Goal: Task Accomplishment & Management: Complete application form

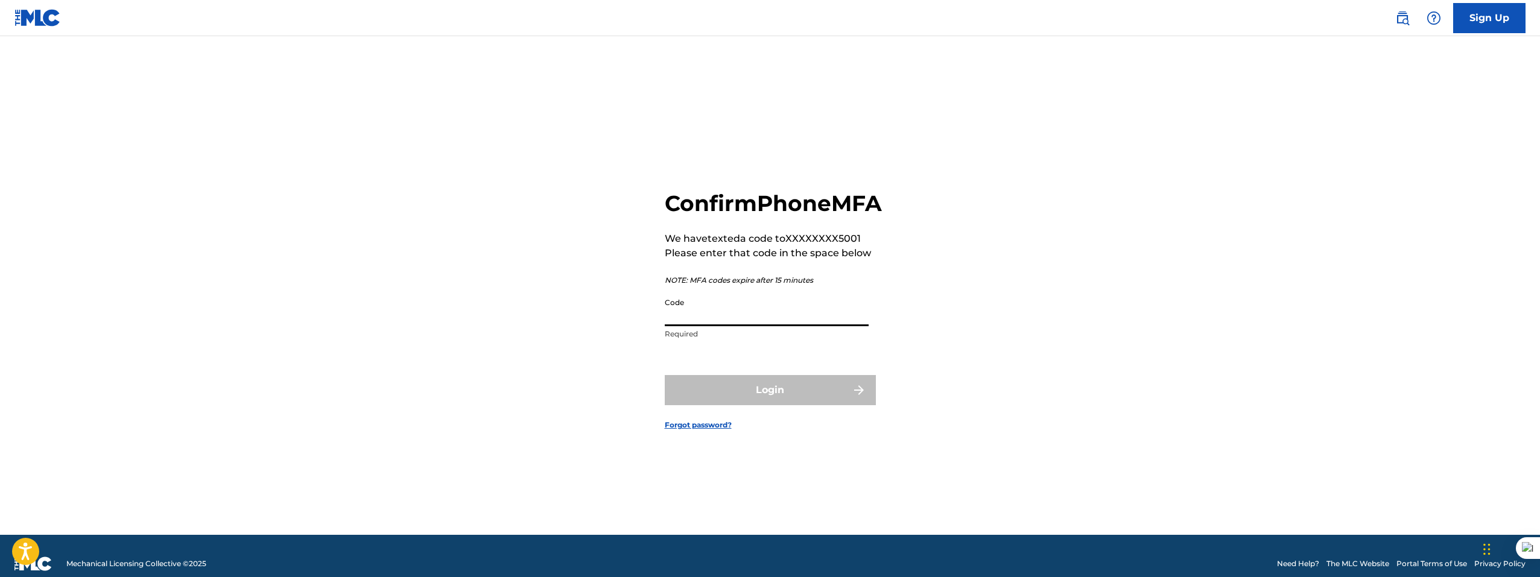
click at [754, 311] on input "Code" at bounding box center [767, 309] width 204 height 34
type input "519612"
click at [799, 392] on button "Login" at bounding box center [770, 390] width 211 height 30
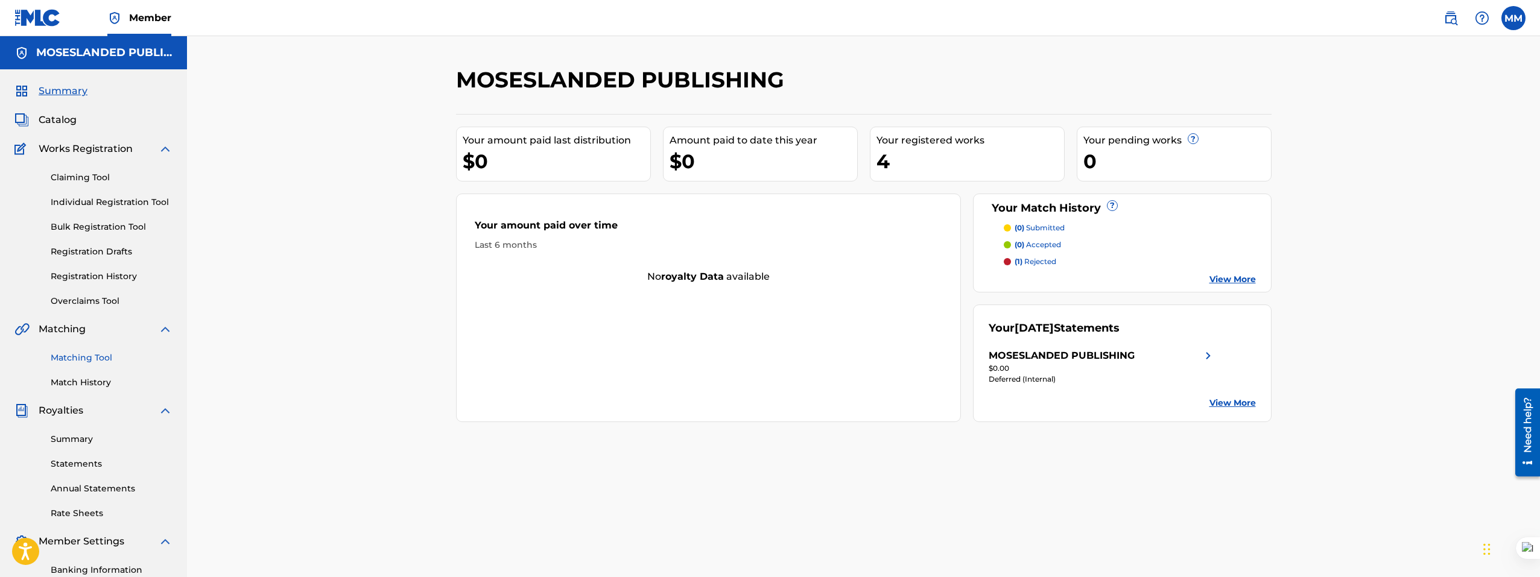
click at [90, 363] on link "Matching Tool" at bounding box center [112, 358] width 122 height 13
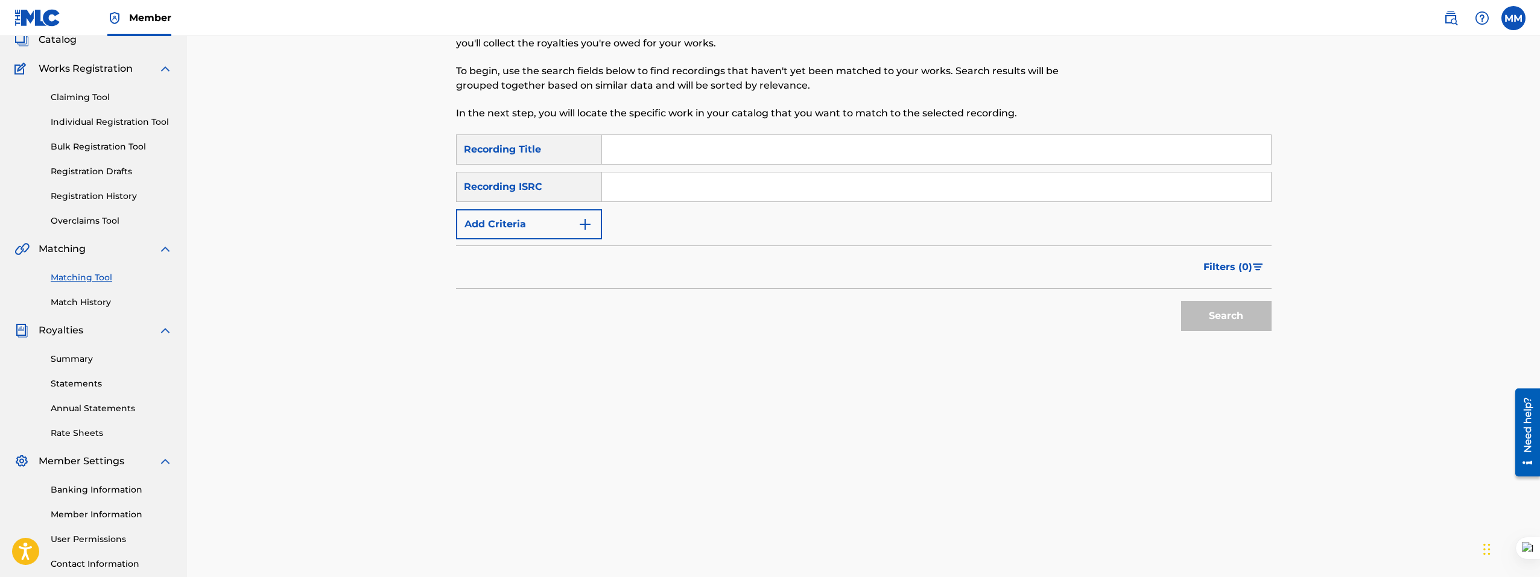
scroll to position [50, 0]
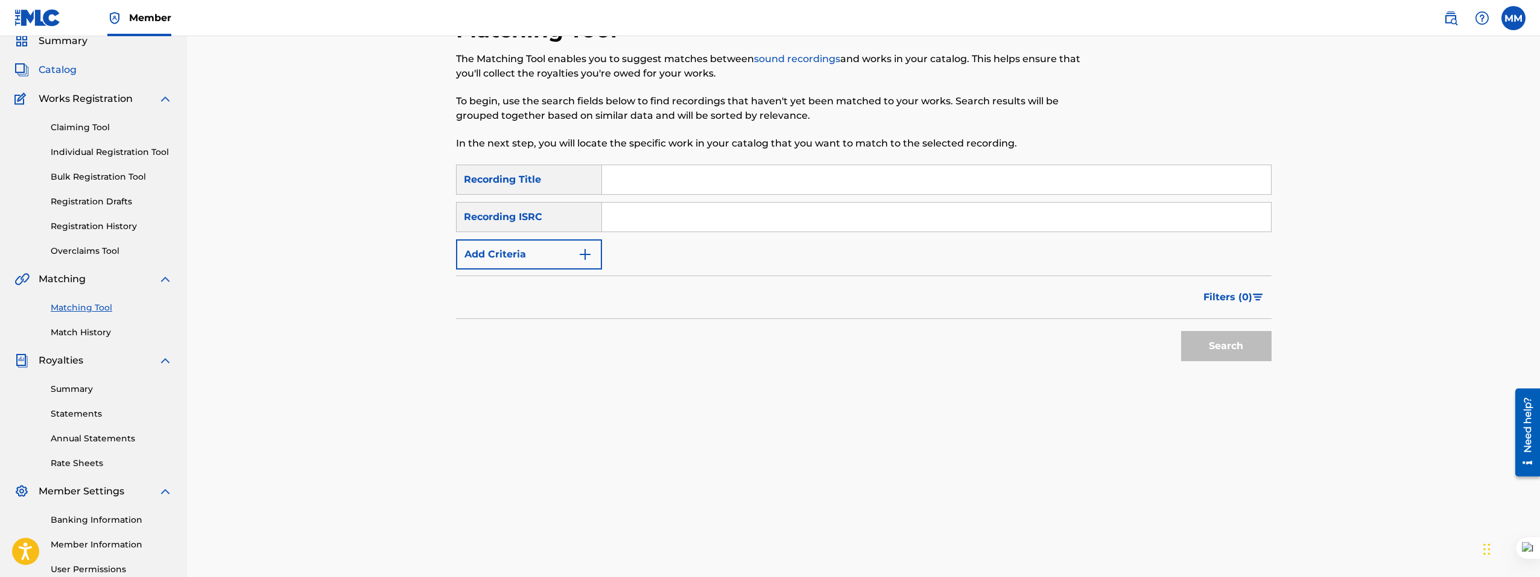
click at [62, 74] on span "Catalog" at bounding box center [58, 70] width 38 height 14
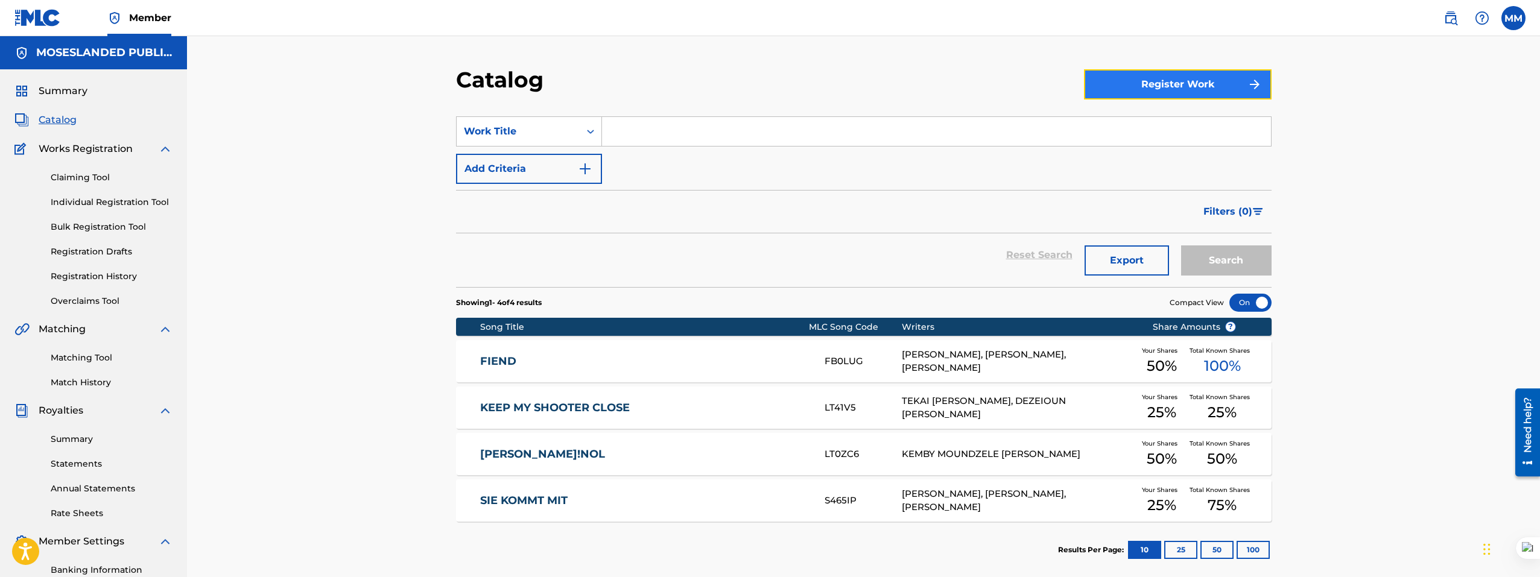
click at [1146, 95] on button "Register Work" at bounding box center [1178, 84] width 188 height 30
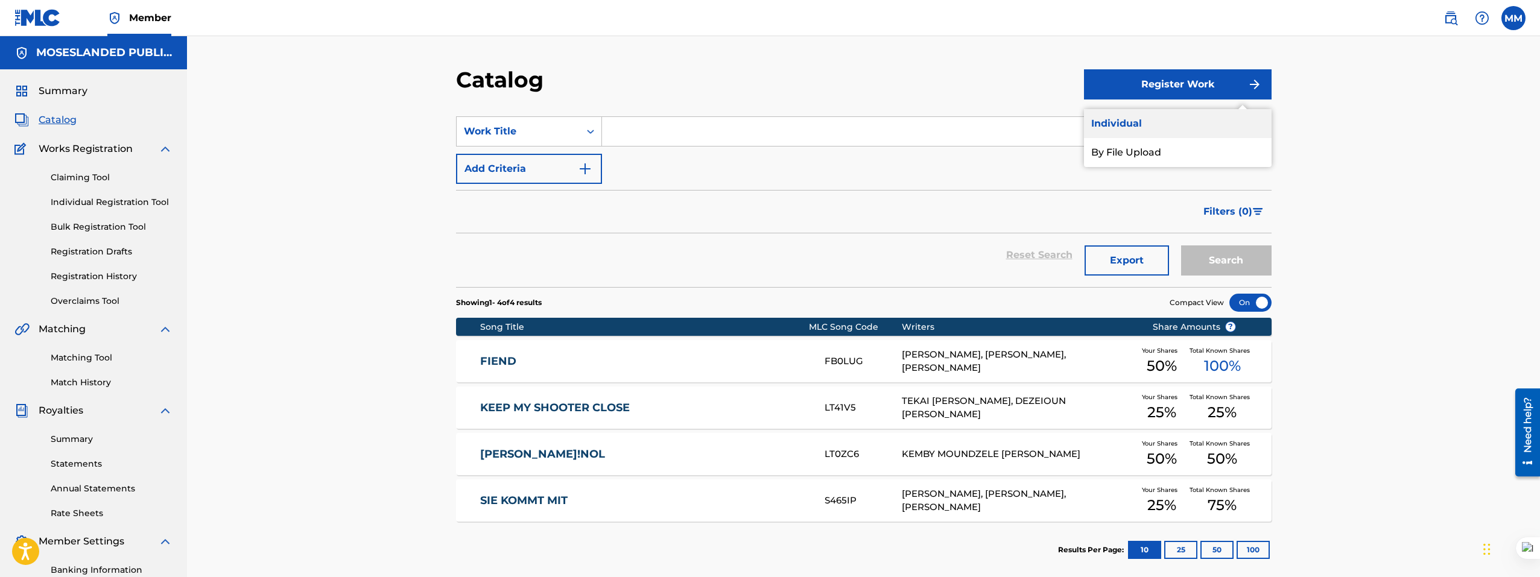
click at [1128, 128] on link "Individual" at bounding box center [1178, 123] width 188 height 29
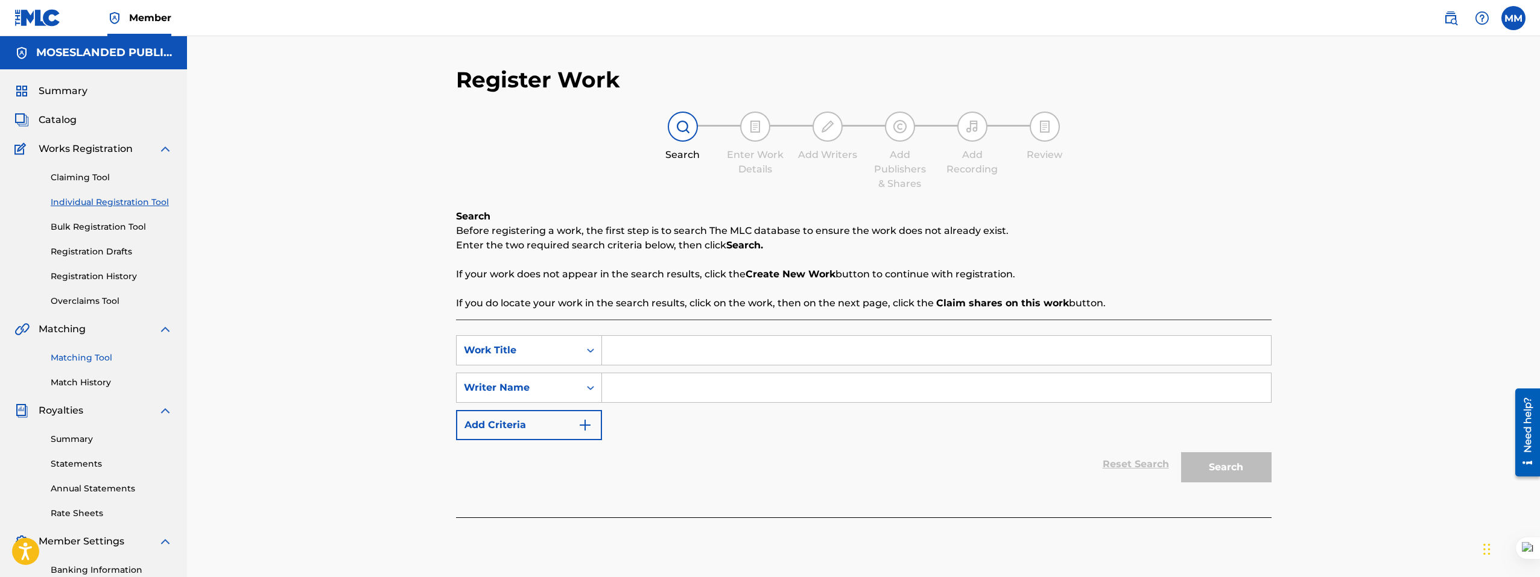
click at [101, 364] on link "Matching Tool" at bounding box center [112, 358] width 122 height 13
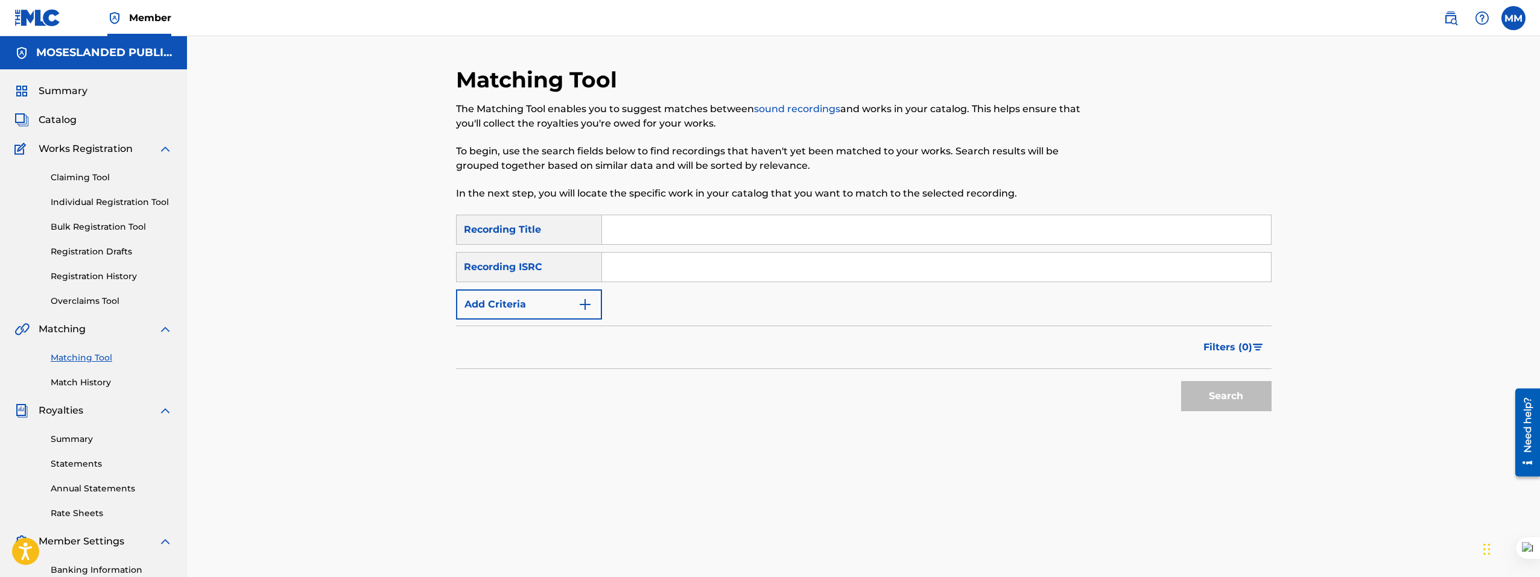
click at [613, 266] on input "Search Form" at bounding box center [936, 267] width 669 height 29
paste input "QZNWS2034111"
type input "QZNWS2034111"
click at [668, 233] on input "Search Form" at bounding box center [936, 229] width 669 height 29
type input "Blue"
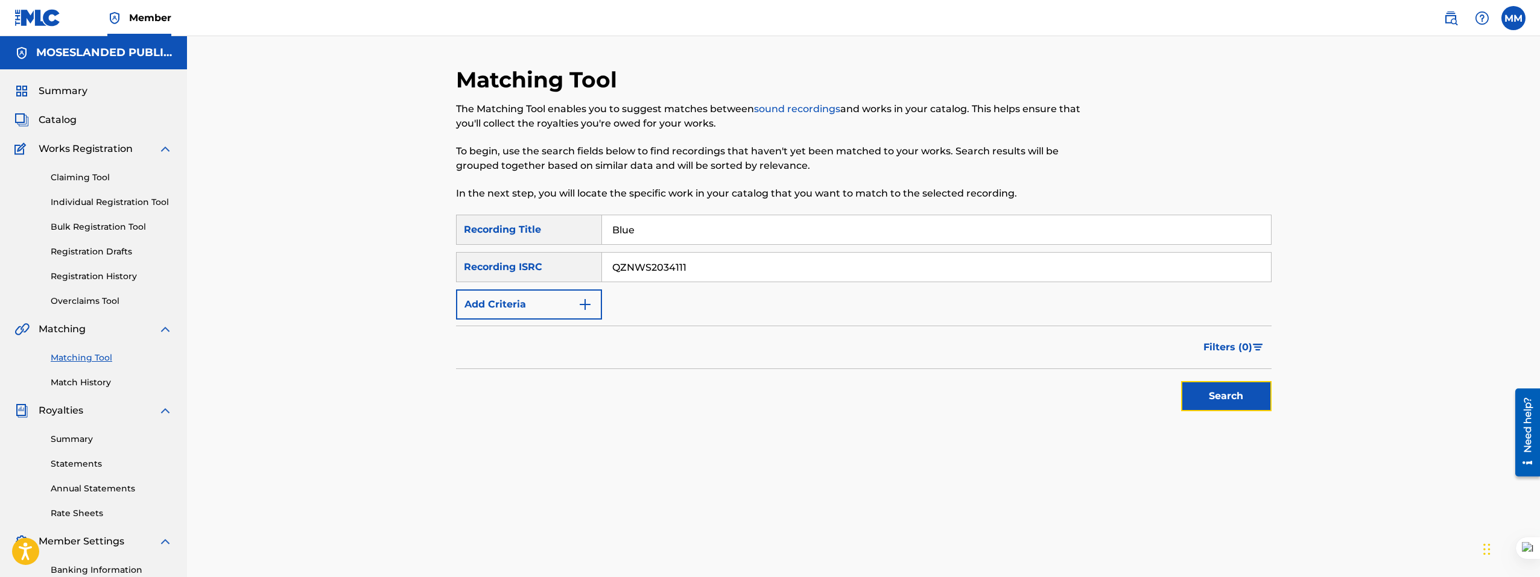
click at [1227, 407] on button "Search" at bounding box center [1226, 396] width 90 height 30
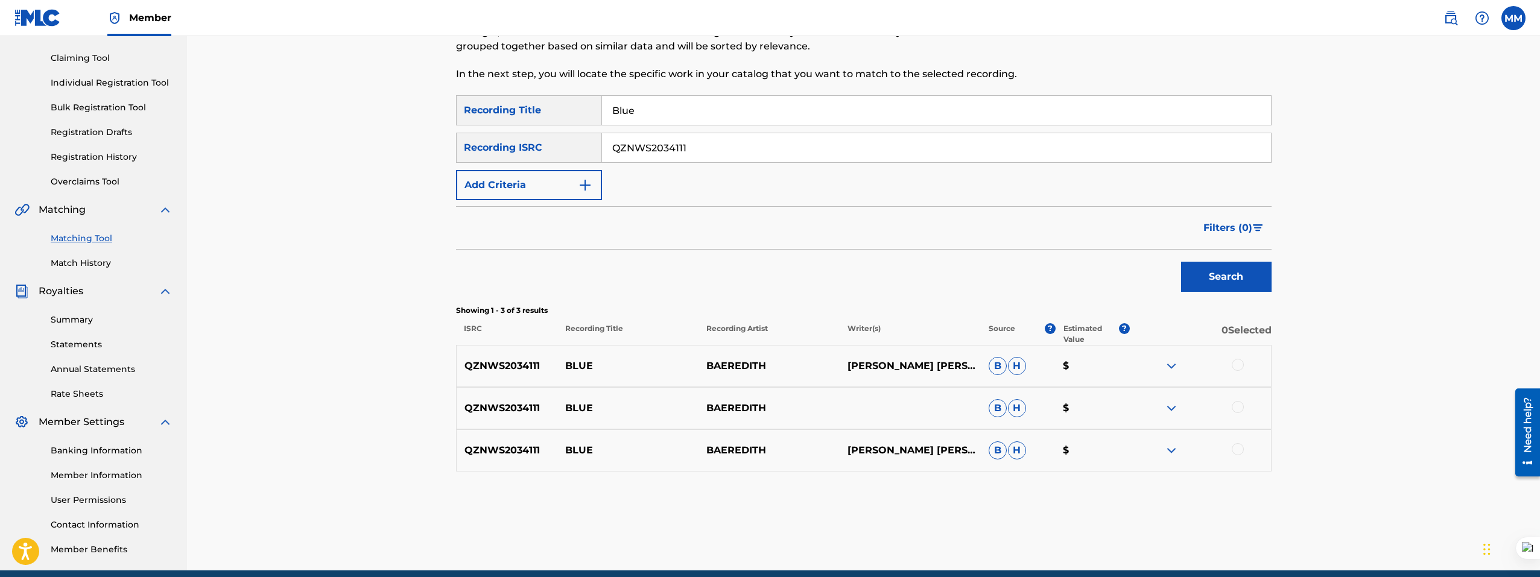
scroll to position [171, 0]
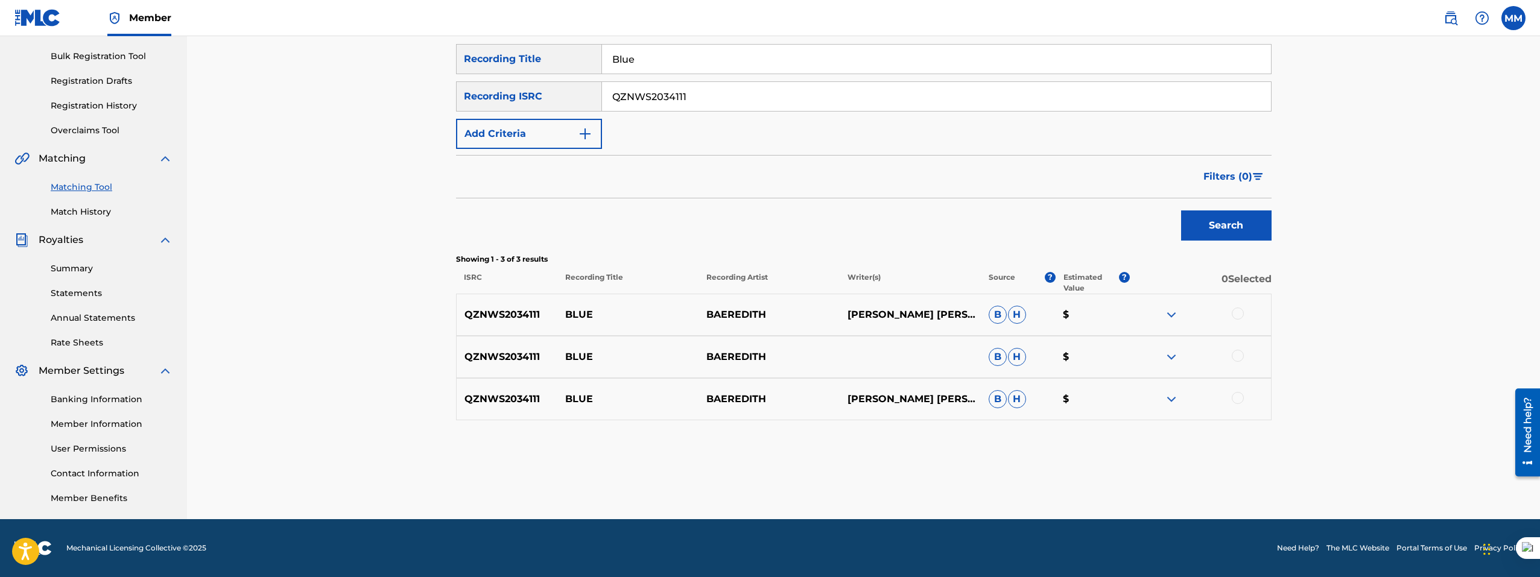
click at [1235, 310] on div at bounding box center [1237, 314] width 12 height 12
click at [1242, 353] on div at bounding box center [1237, 356] width 12 height 12
click at [1240, 397] on div at bounding box center [1237, 398] width 12 height 12
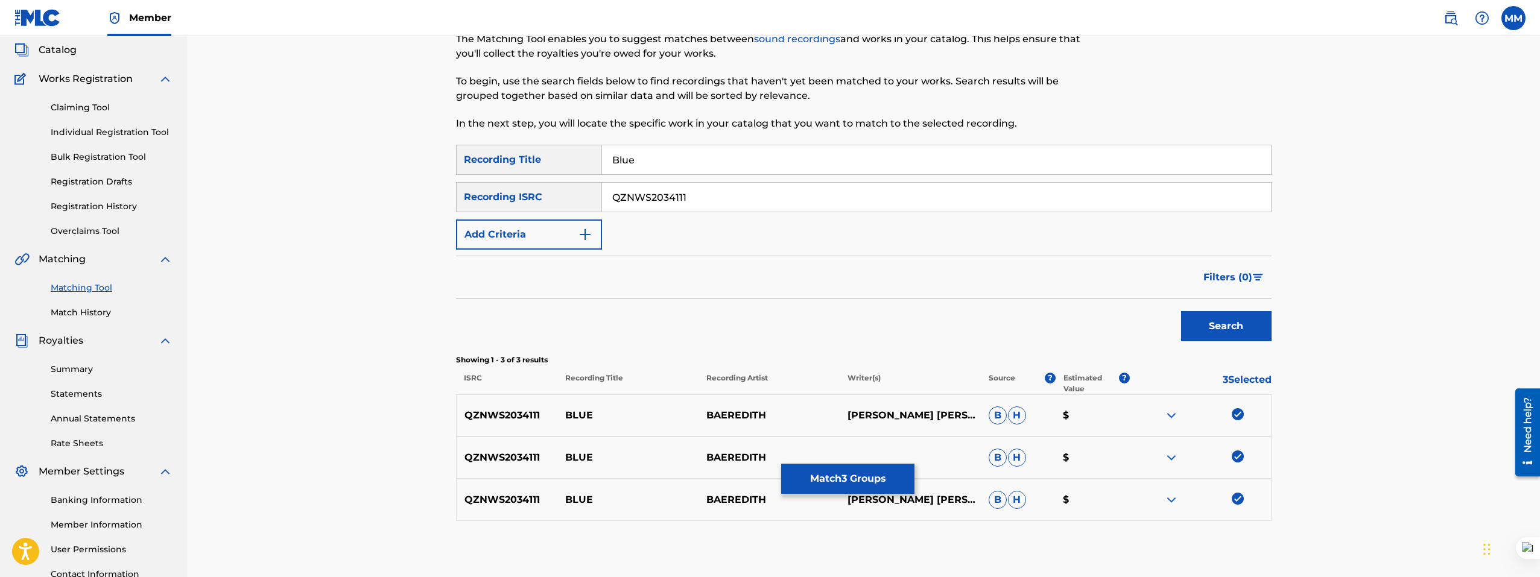
scroll to position [110, 0]
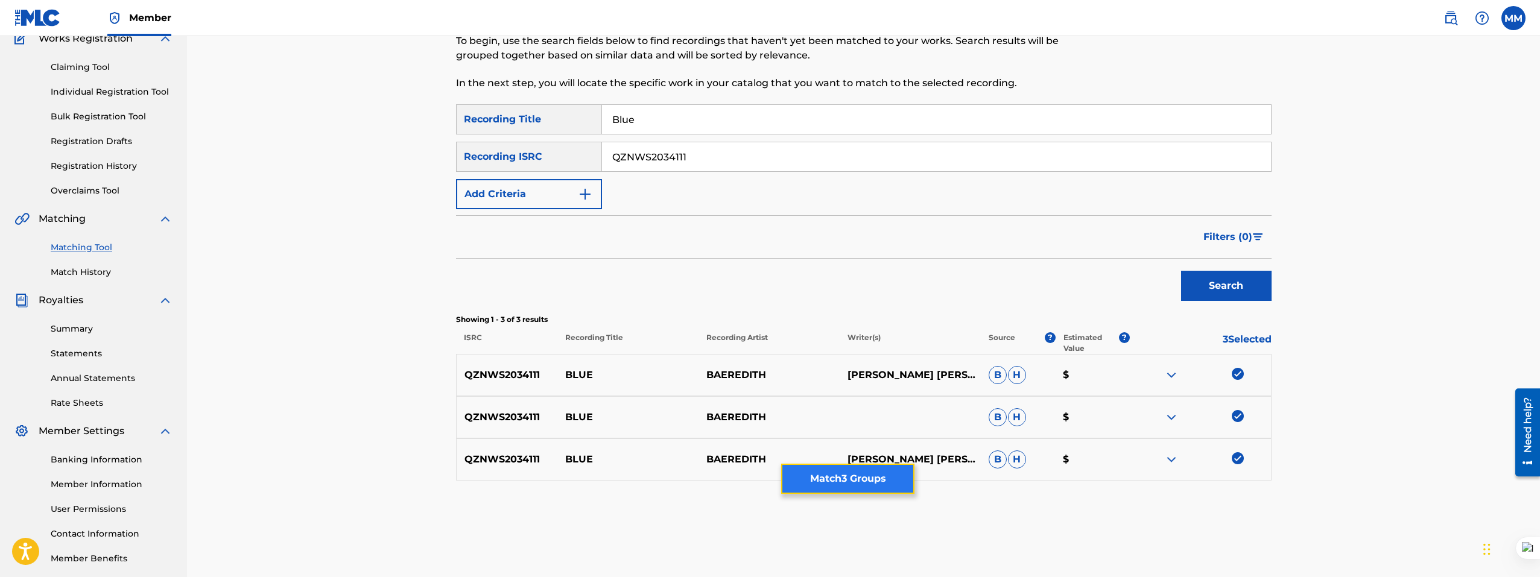
click at [879, 484] on button "Match 3 Groups" at bounding box center [847, 479] width 133 height 30
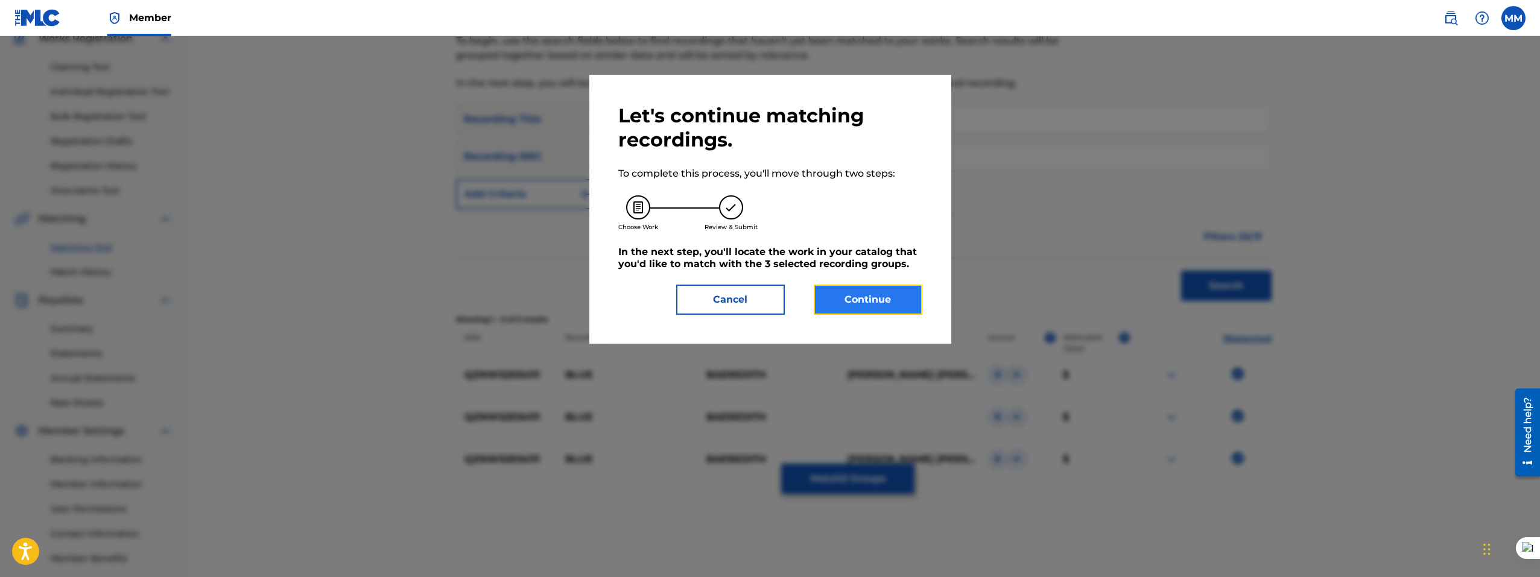
click at [865, 305] on button "Continue" at bounding box center [867, 300] width 109 height 30
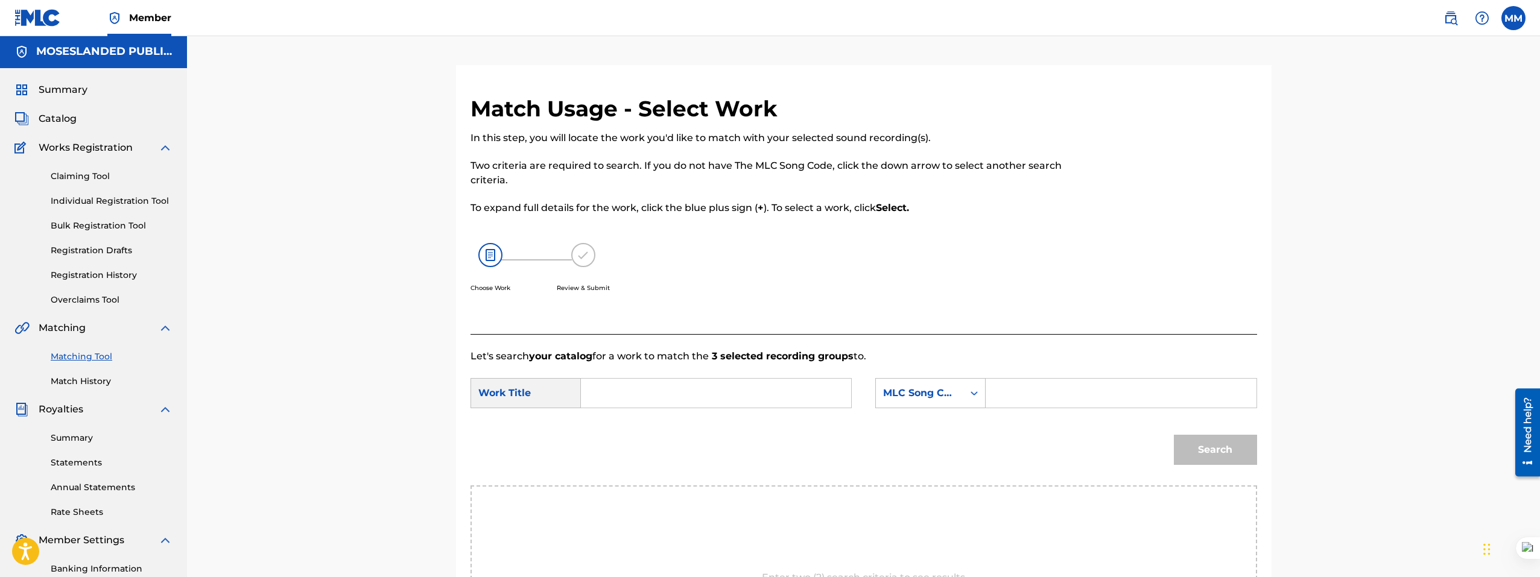
scroll to position [0, 0]
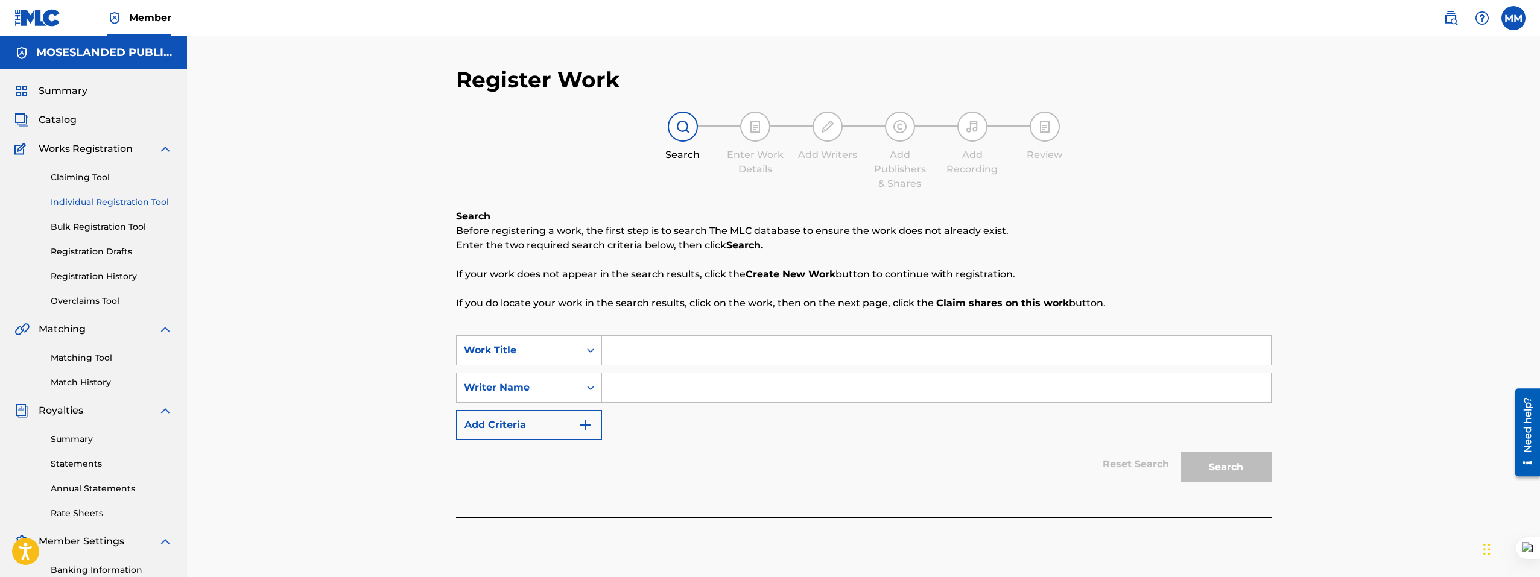
click at [634, 350] on input "Search Form" at bounding box center [936, 350] width 669 height 29
click at [631, 396] on input "Search Form" at bounding box center [936, 387] width 669 height 29
click at [615, 391] on input "Search Form" at bounding box center [936, 387] width 669 height 29
click at [555, 390] on div "Writer Name" at bounding box center [518, 388] width 109 height 14
click at [549, 355] on div "Work Title" at bounding box center [518, 350] width 109 height 14
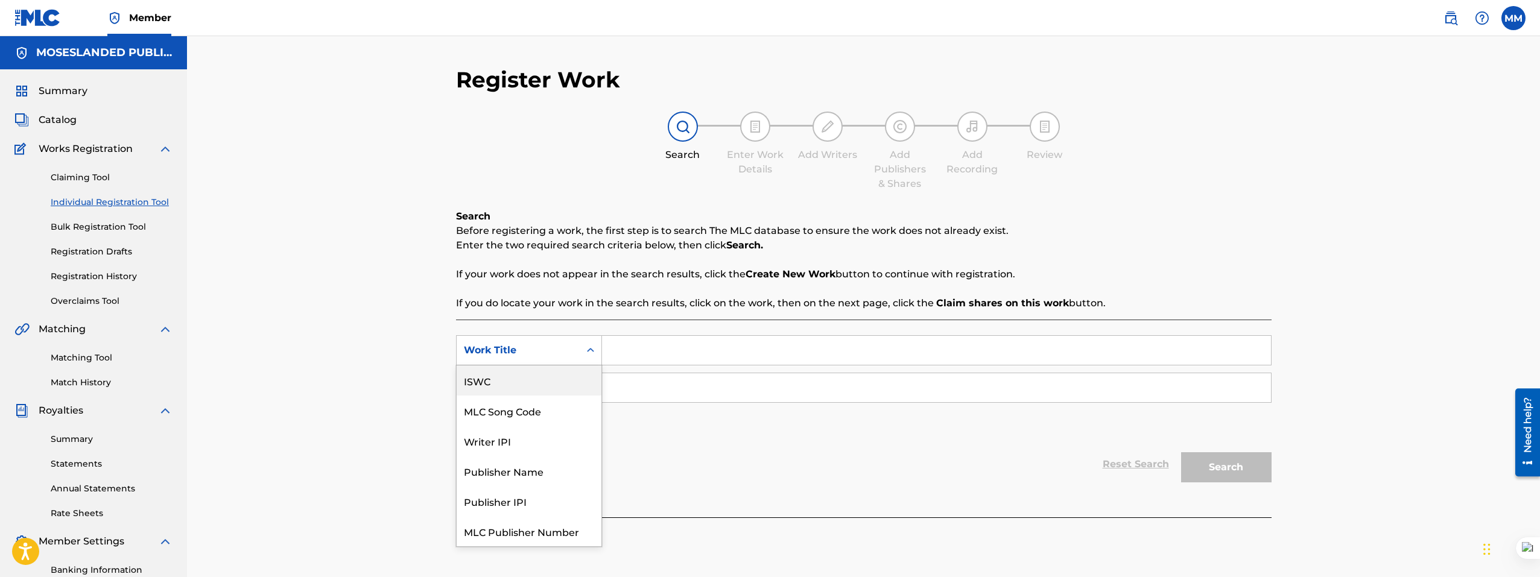
click at [676, 349] on input "Search Form" at bounding box center [936, 350] width 669 height 29
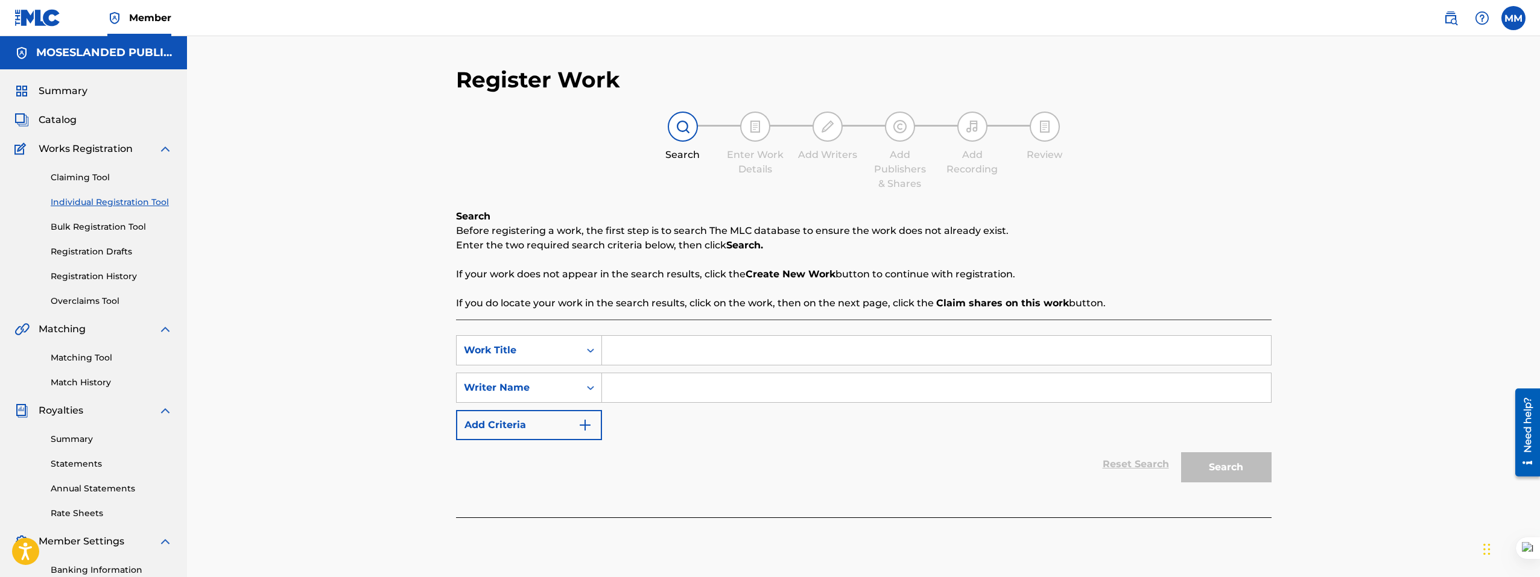
click at [661, 377] on input "Search Form" at bounding box center [936, 387] width 669 height 29
paste input "QZNWS2034111"
type input "QZNWS2034111"
click at [659, 353] on input "Search Form" at bounding box center [936, 350] width 669 height 29
type input "blue"
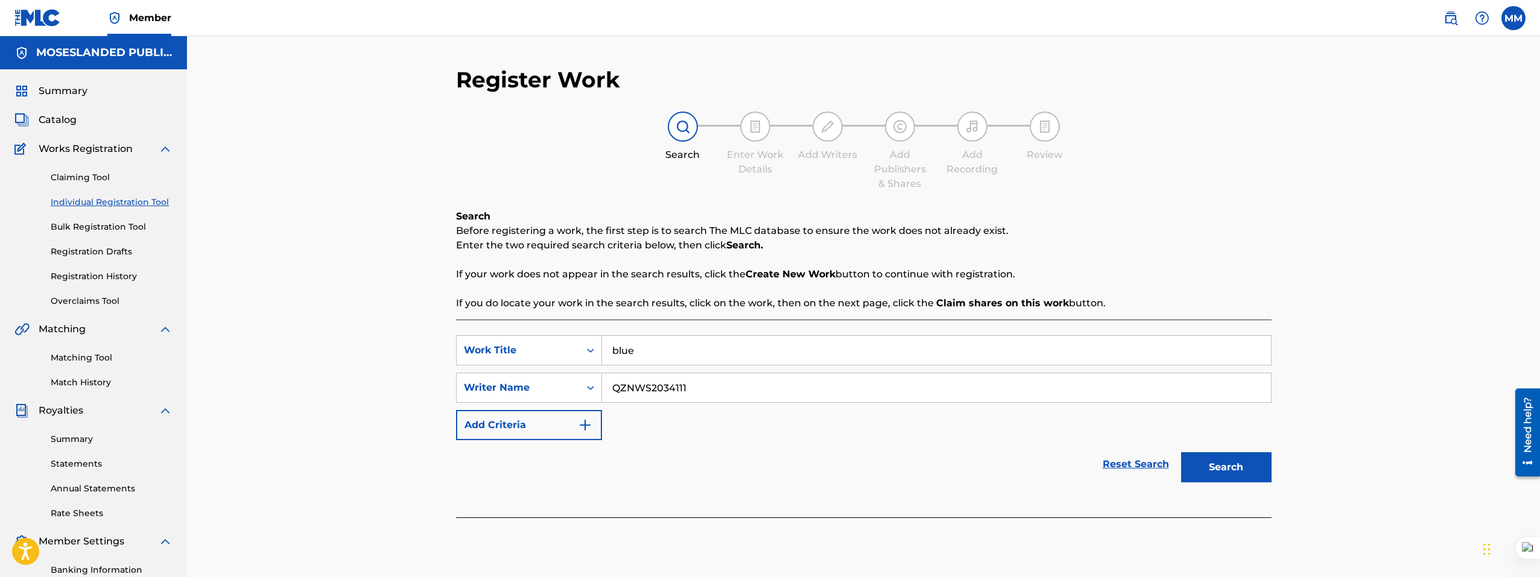
drag, startPoint x: 695, startPoint y: 387, endPoint x: 424, endPoint y: 386, distance: 271.4
click at [424, 386] on div "Register Work Search Enter Work Details Add Writers Add Publishers & Shares Add…" at bounding box center [863, 363] width 1353 height 654
paste input "Baeredith"
type input "Baeredith"
click at [1214, 462] on button "Search" at bounding box center [1226, 467] width 90 height 30
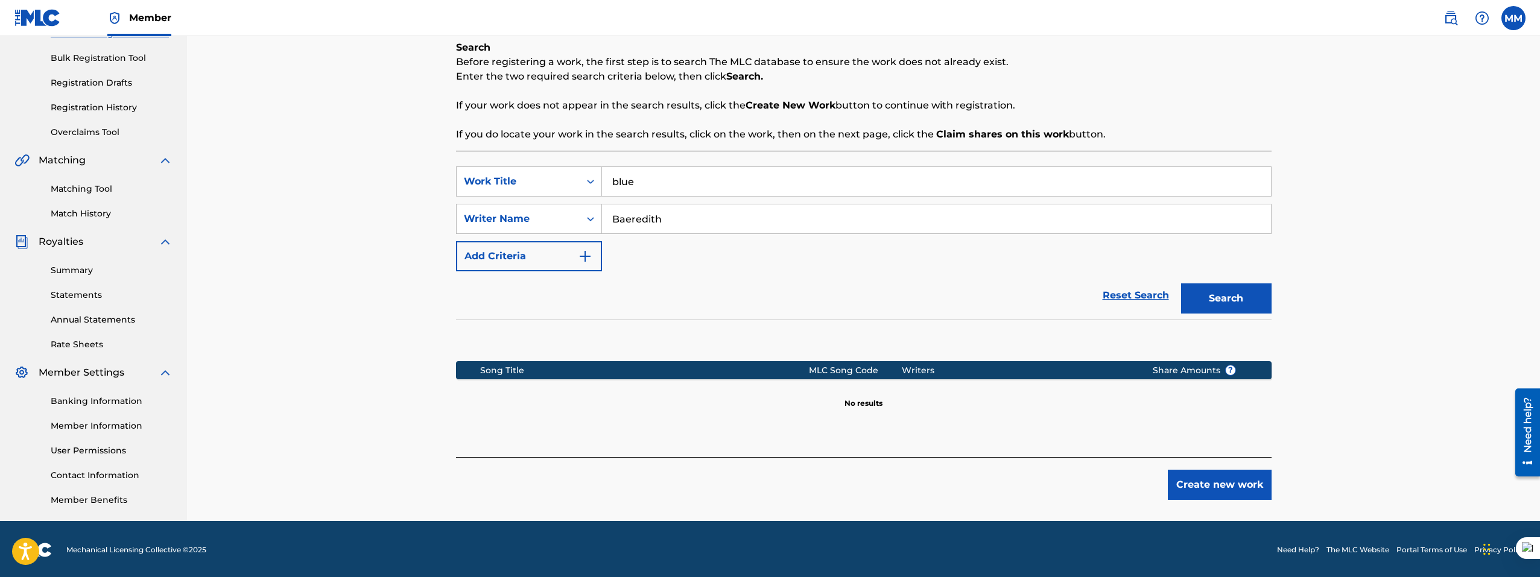
scroll to position [171, 0]
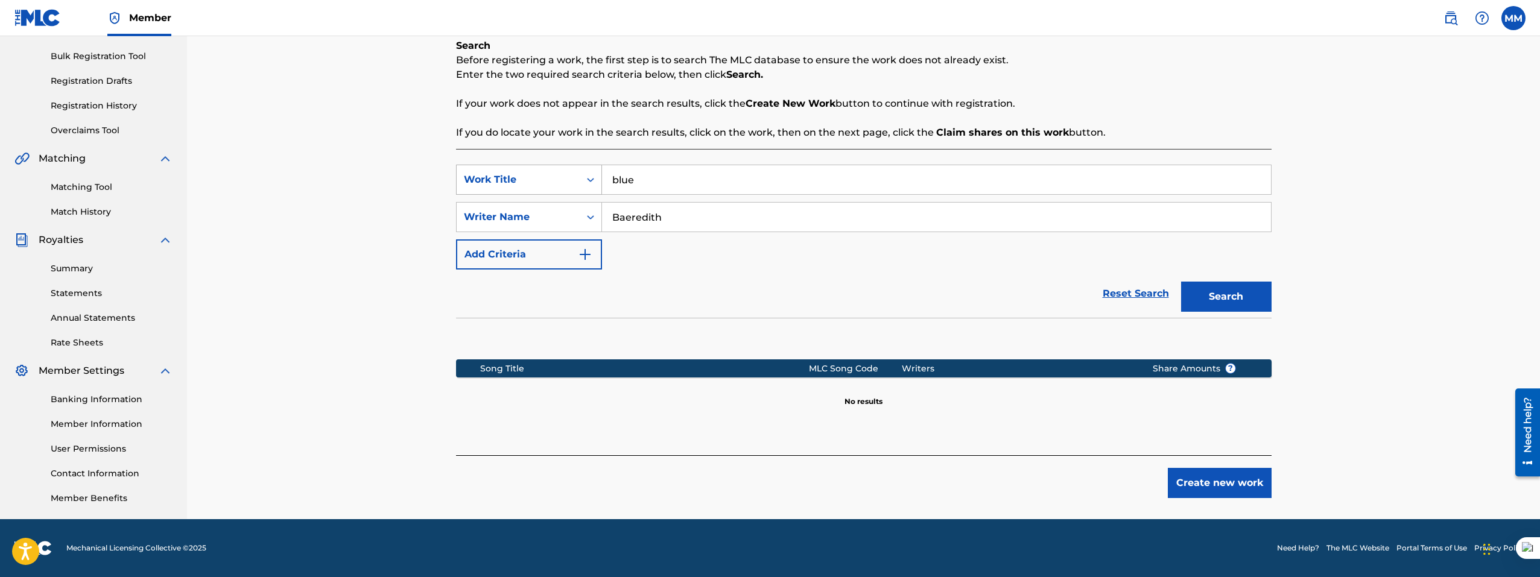
drag, startPoint x: 664, startPoint y: 182, endPoint x: 584, endPoint y: 174, distance: 80.5
click at [584, 174] on div "SearchWithCriteriaad4e5525-c907-45c4-b01f-2709a1362dbd Work Title blue" at bounding box center [863, 180] width 815 height 30
click at [563, 185] on div "Work Title" at bounding box center [518, 179] width 109 height 14
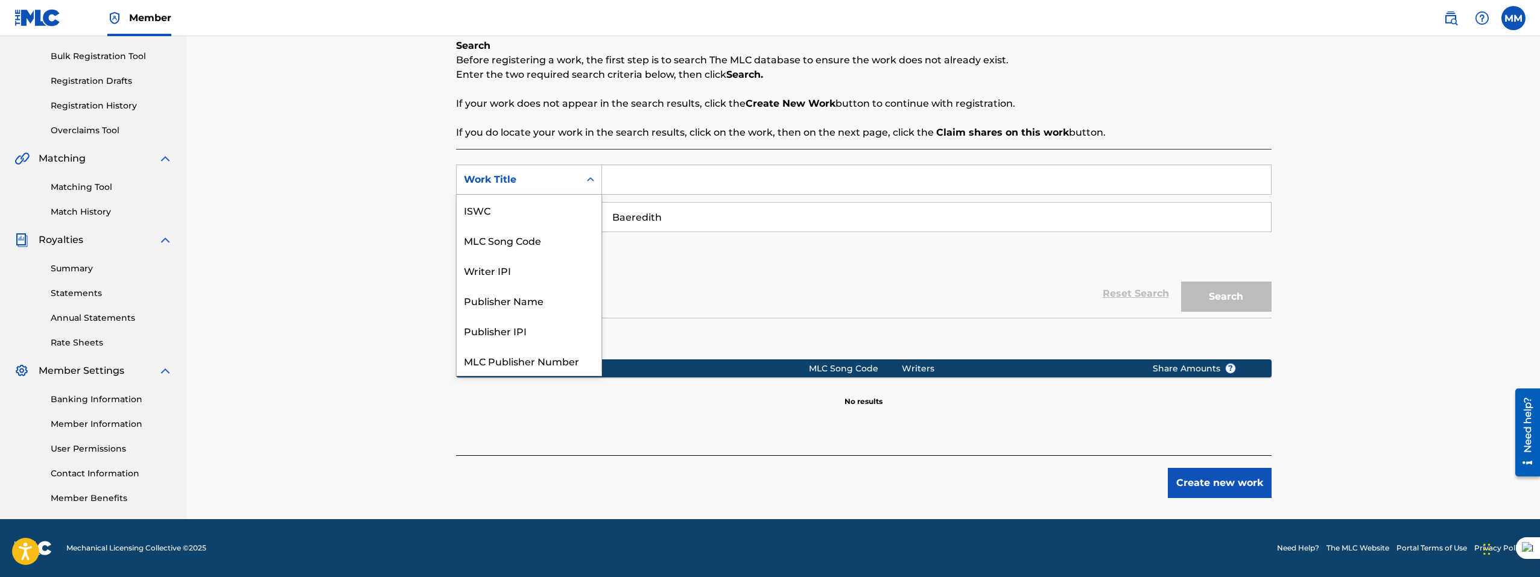
scroll to position [30, 0]
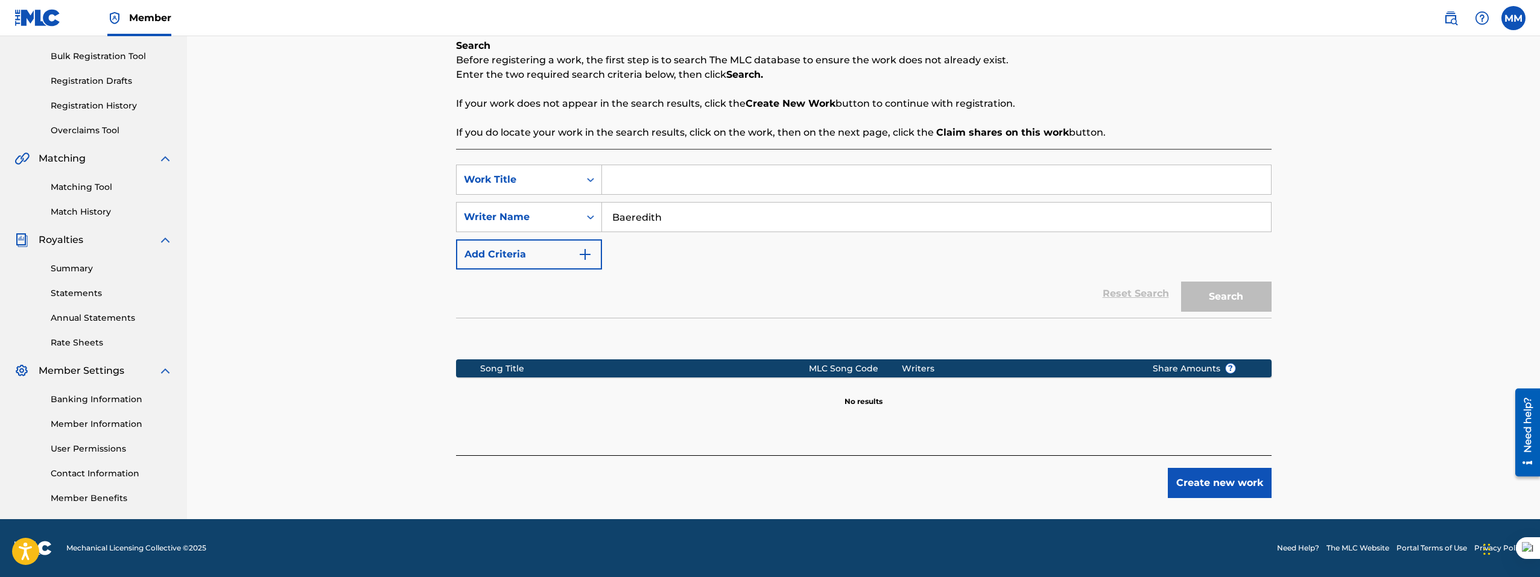
click at [634, 182] on input "Search Form" at bounding box center [936, 179] width 669 height 29
type input "blue"
click at [553, 220] on div "Writer Name" at bounding box center [518, 217] width 109 height 14
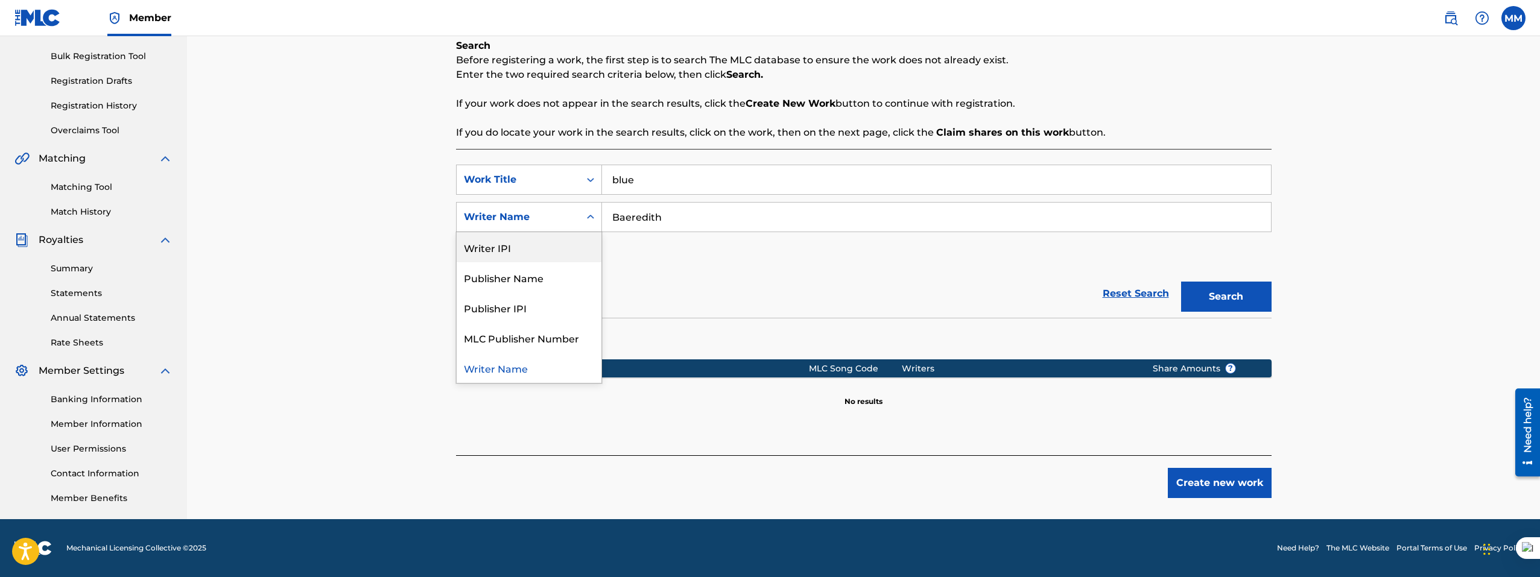
click at [564, 213] on div "Writer Name" at bounding box center [518, 217] width 109 height 14
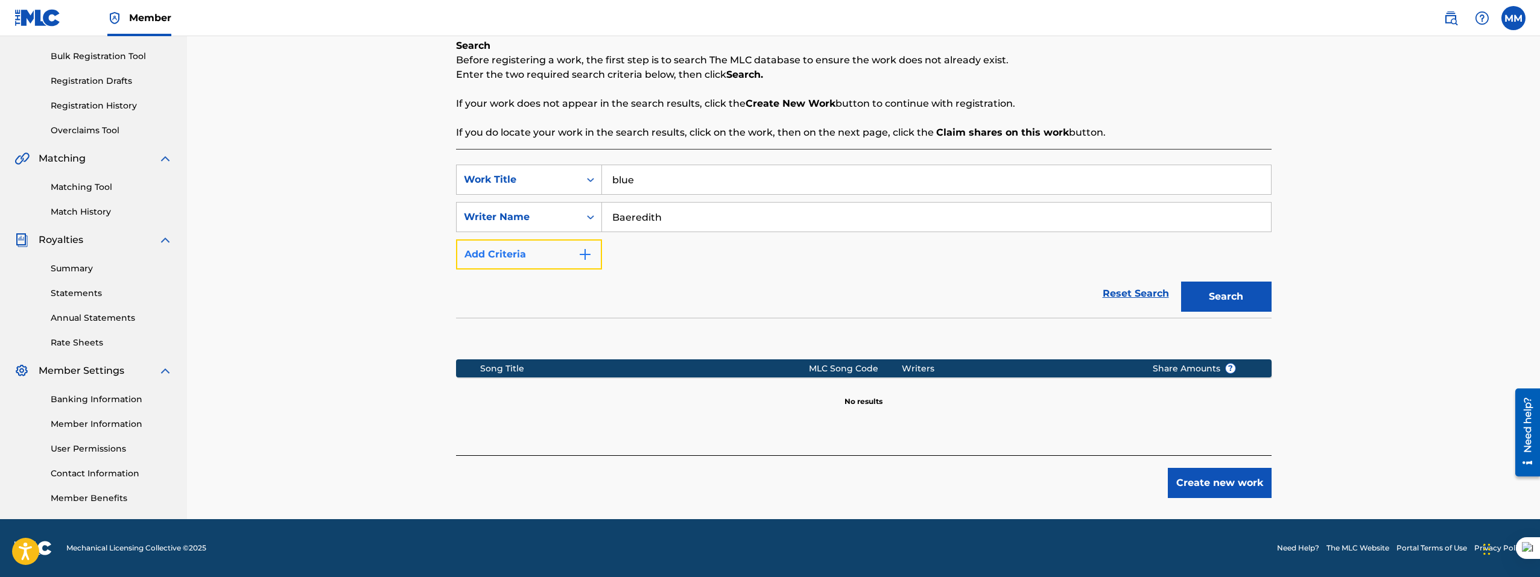
click at [540, 259] on button "Add Criteria" at bounding box center [529, 254] width 146 height 30
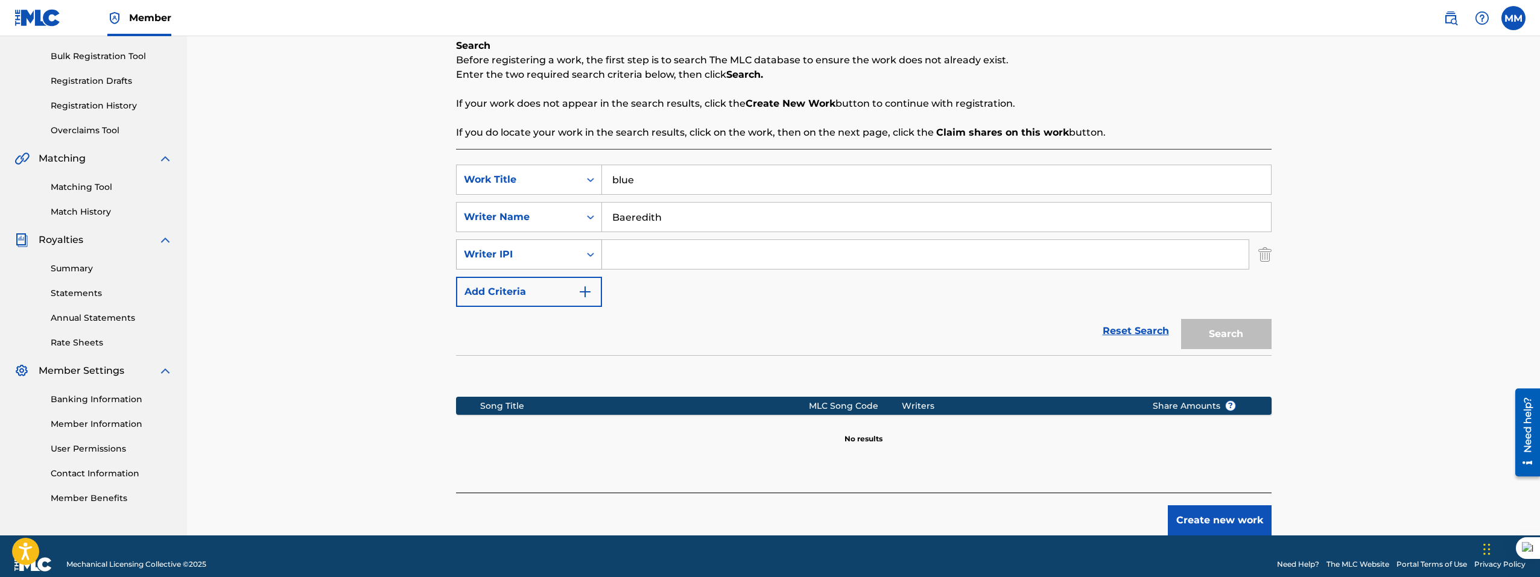
click at [575, 267] on div "Writer IPI" at bounding box center [529, 254] width 146 height 30
click at [572, 251] on div "Writer IPI" at bounding box center [517, 254] width 123 height 23
click at [1265, 254] on img "Search Form" at bounding box center [1264, 254] width 13 height 30
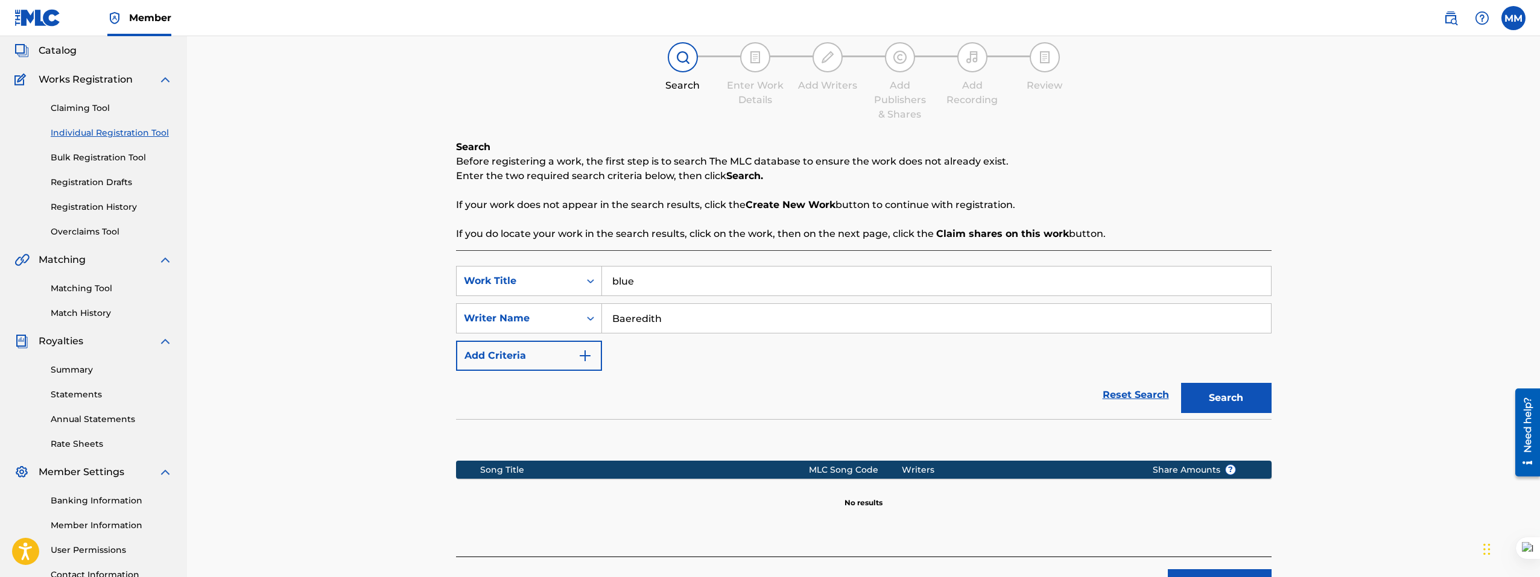
scroll to position [50, 0]
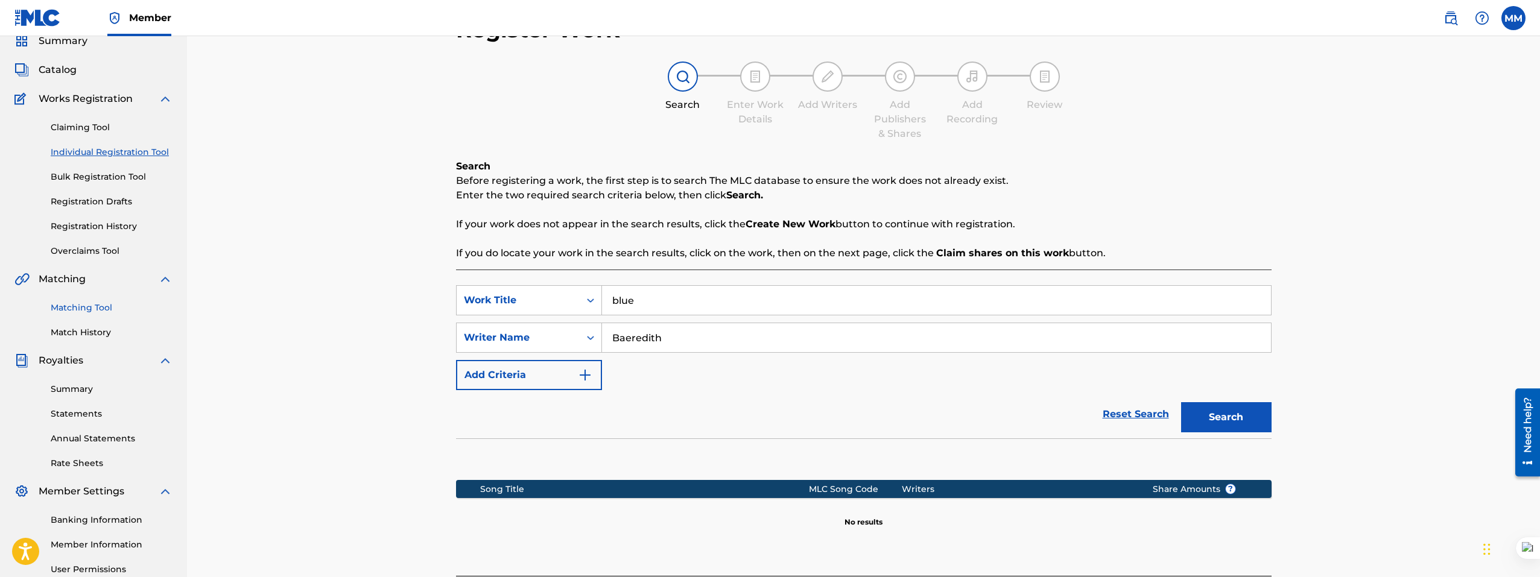
click at [108, 307] on link "Matching Tool" at bounding box center [112, 308] width 122 height 13
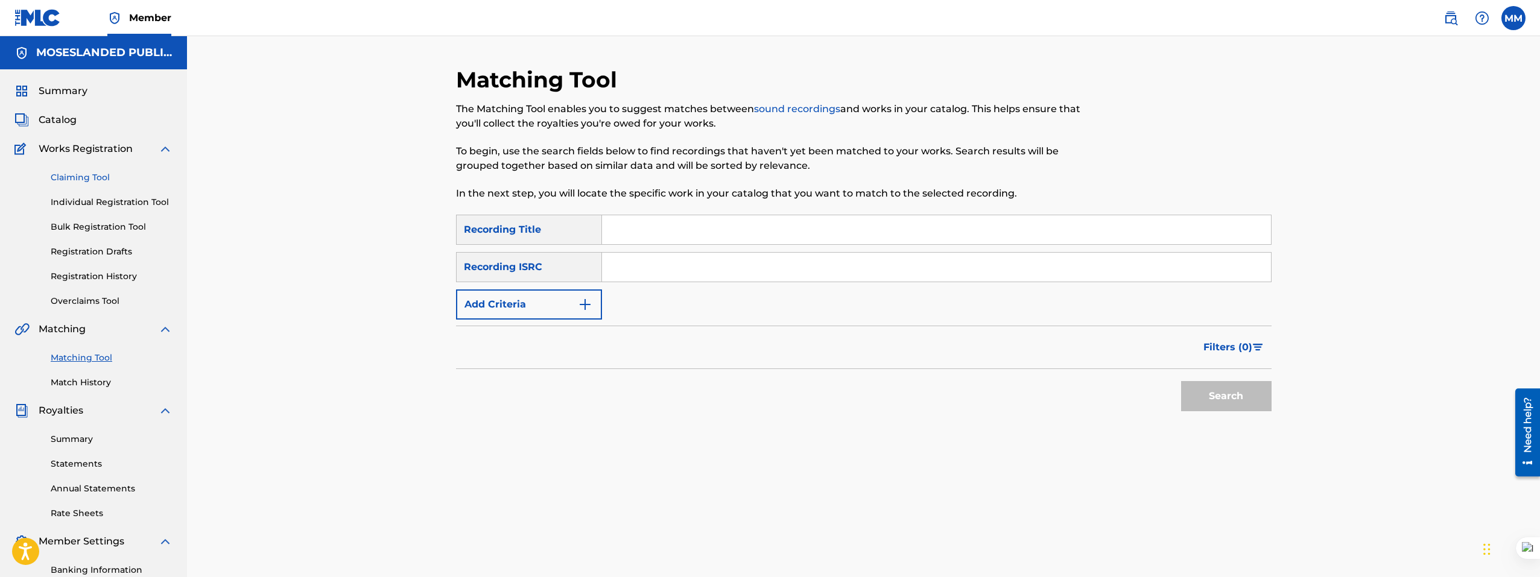
click at [99, 183] on link "Claiming Tool" at bounding box center [112, 177] width 122 height 13
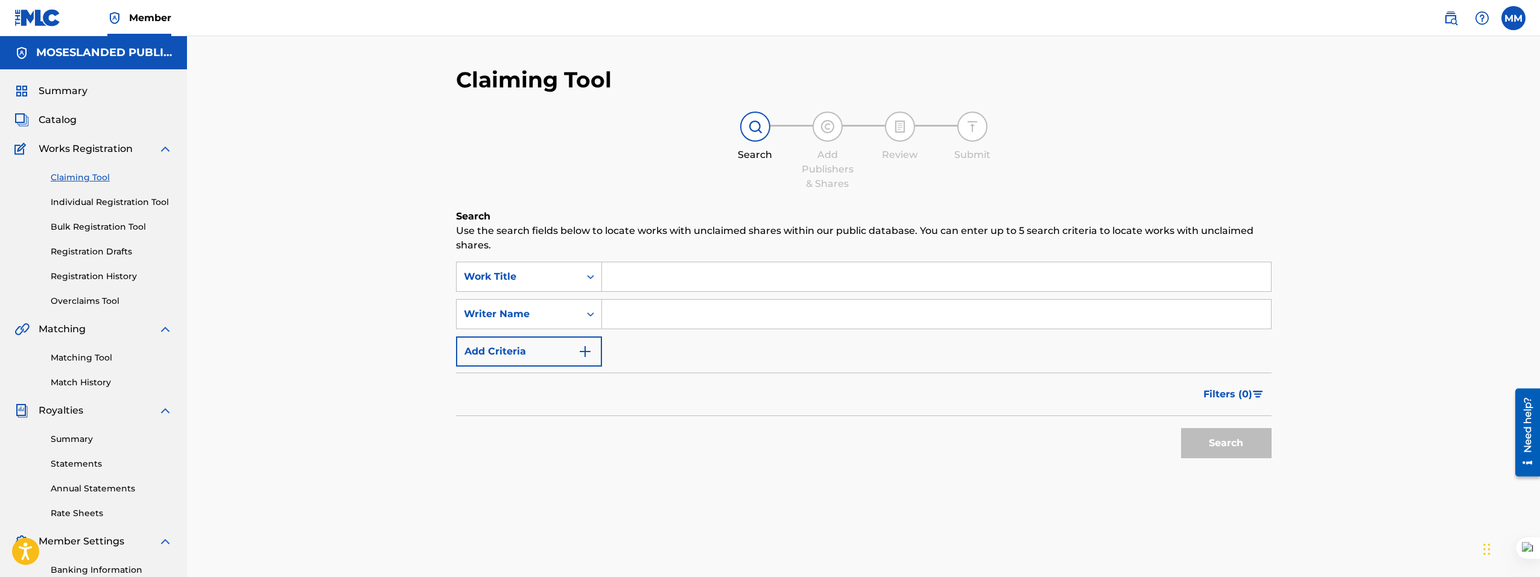
click at [681, 282] on input "Search Form" at bounding box center [936, 276] width 669 height 29
click at [670, 308] on input "Search Form" at bounding box center [936, 314] width 669 height 29
click at [92, 177] on link "Claiming Tool" at bounding box center [112, 177] width 122 height 13
click at [627, 280] on input "Search Form" at bounding box center [936, 276] width 669 height 29
click at [618, 325] on input "Search Form" at bounding box center [936, 314] width 669 height 29
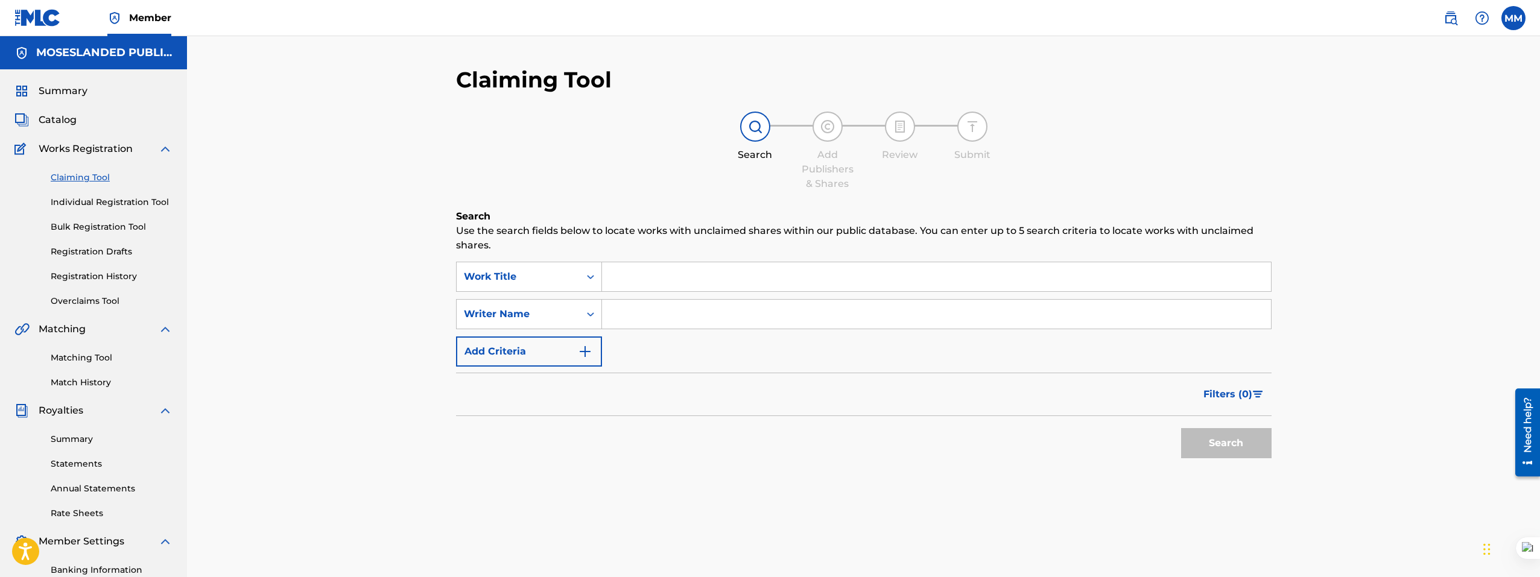
paste input "Baeredith"
type input "Baeredith"
click at [640, 285] on input "Search Form" at bounding box center [936, 276] width 669 height 29
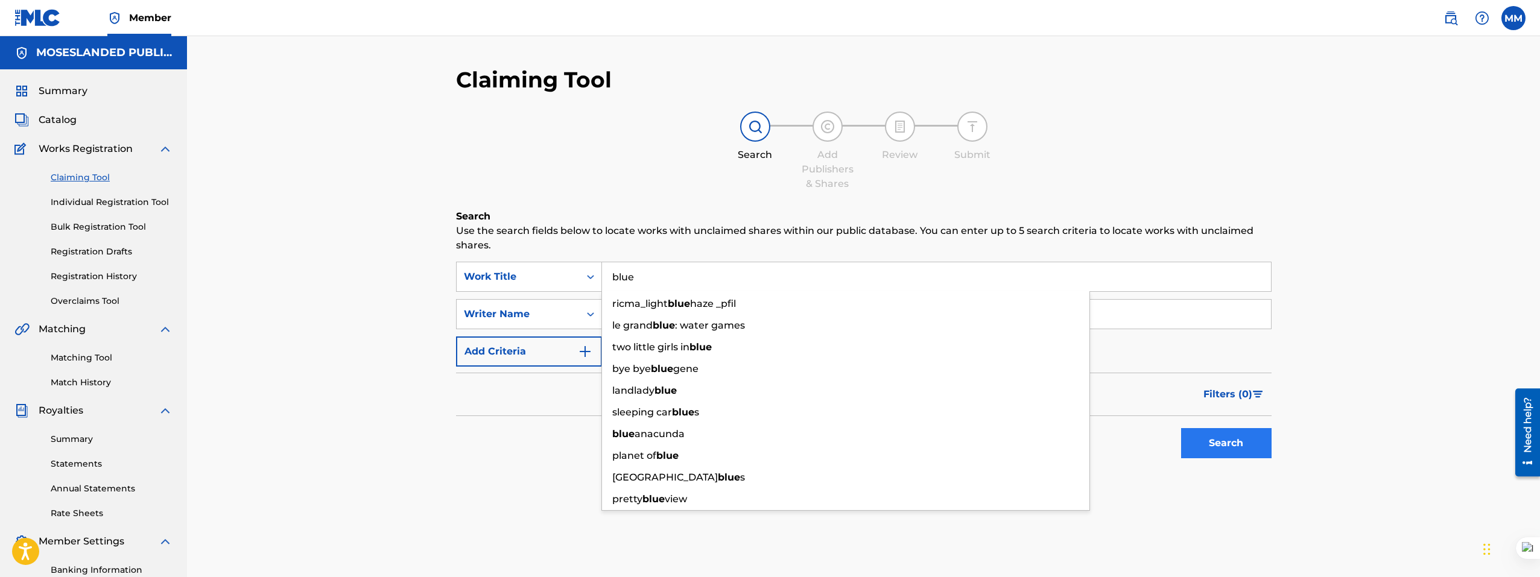
type input "blue"
click at [1271, 436] on button "Search" at bounding box center [1226, 443] width 90 height 30
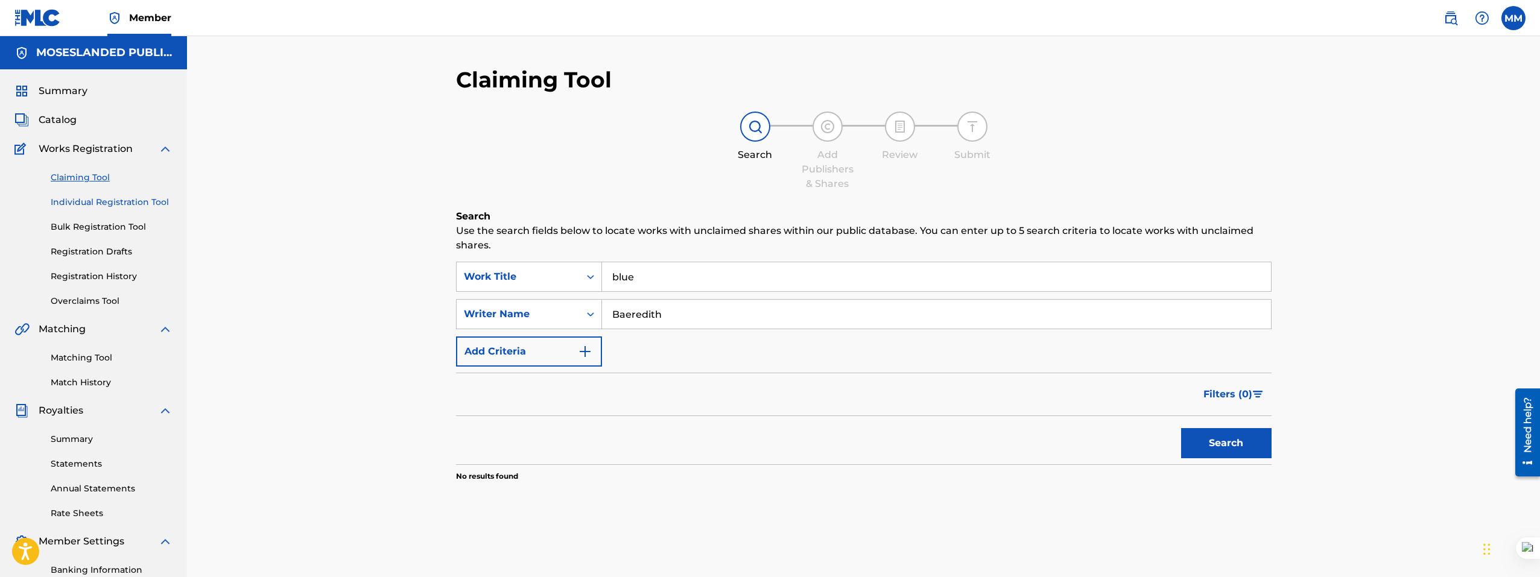
click at [101, 198] on link "Individual Registration Tool" at bounding box center [112, 202] width 122 height 13
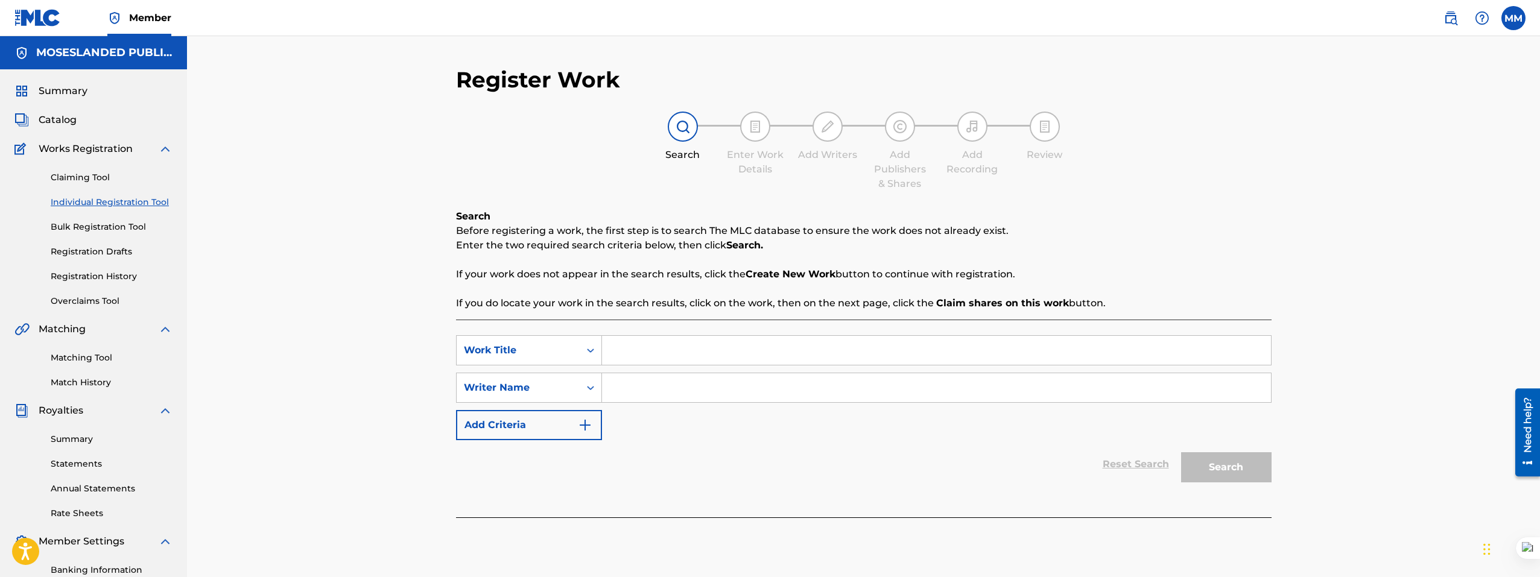
click at [643, 386] on input "Search Form" at bounding box center [936, 387] width 669 height 29
paste input "Baeredith"
type input "Baeredith"
click at [636, 347] on input "Search Form" at bounding box center [936, 350] width 669 height 29
type input "blue"
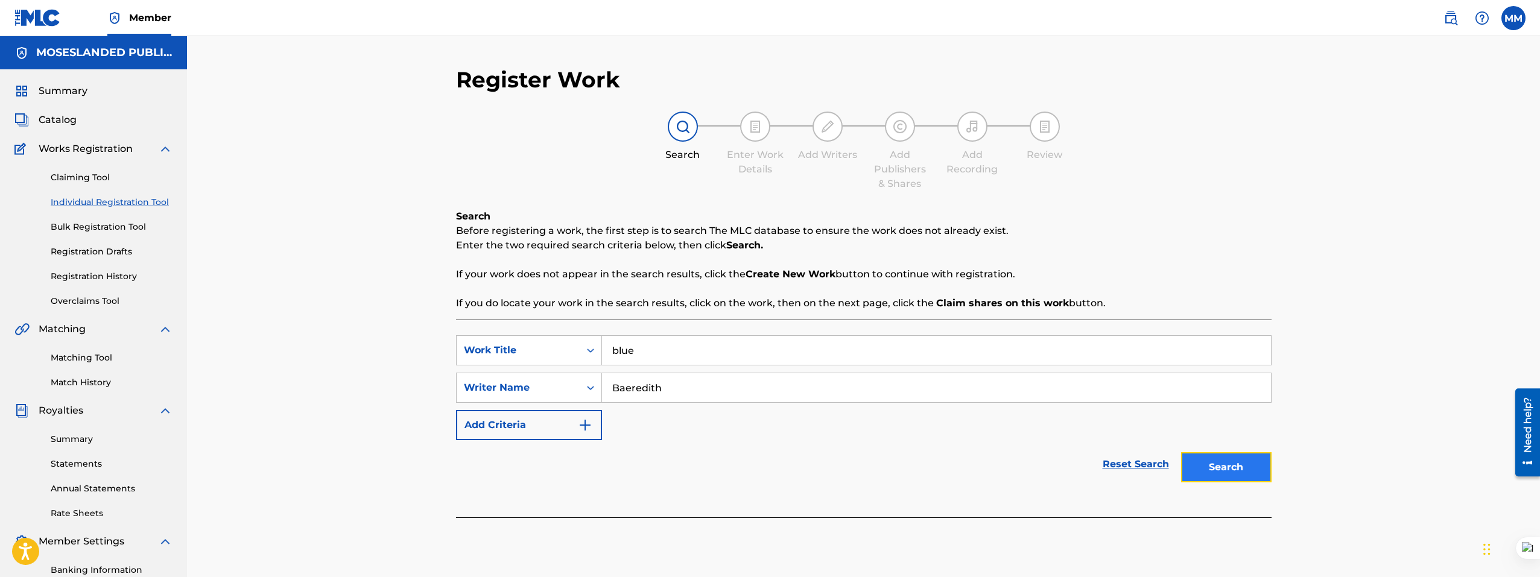
click at [1257, 472] on button "Search" at bounding box center [1226, 467] width 90 height 30
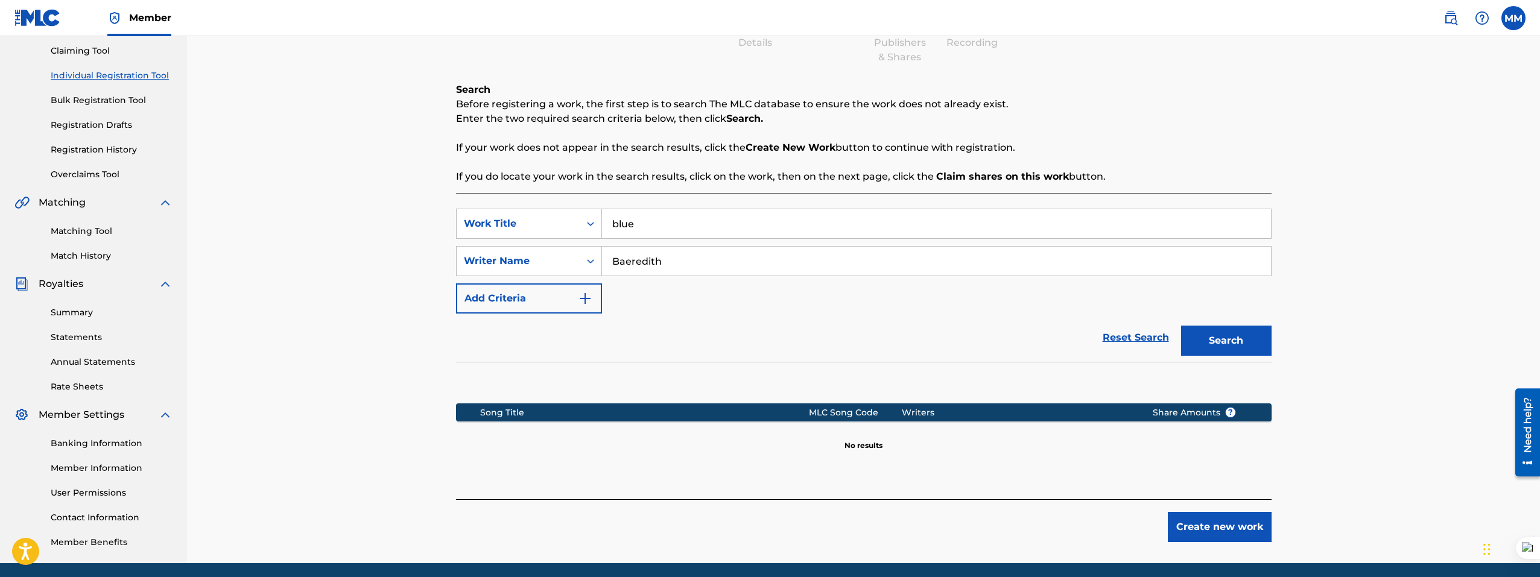
scroll to position [171, 0]
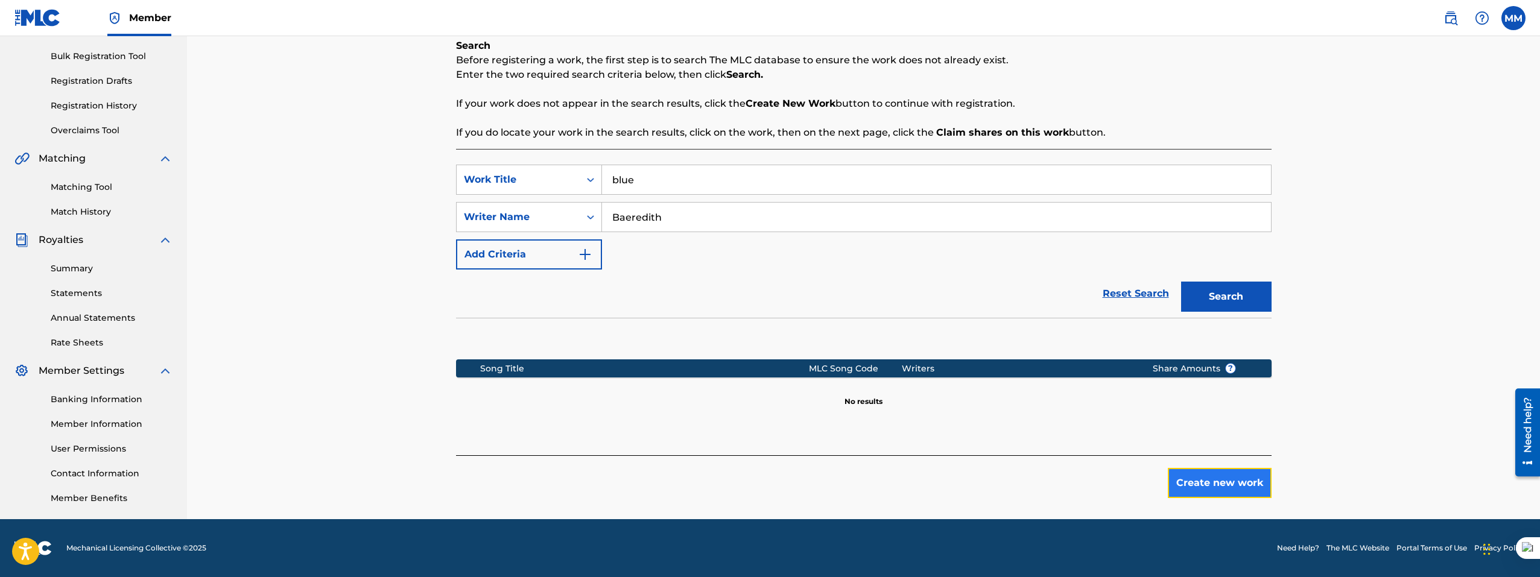
click at [1205, 484] on button "Create new work" at bounding box center [1219, 483] width 104 height 30
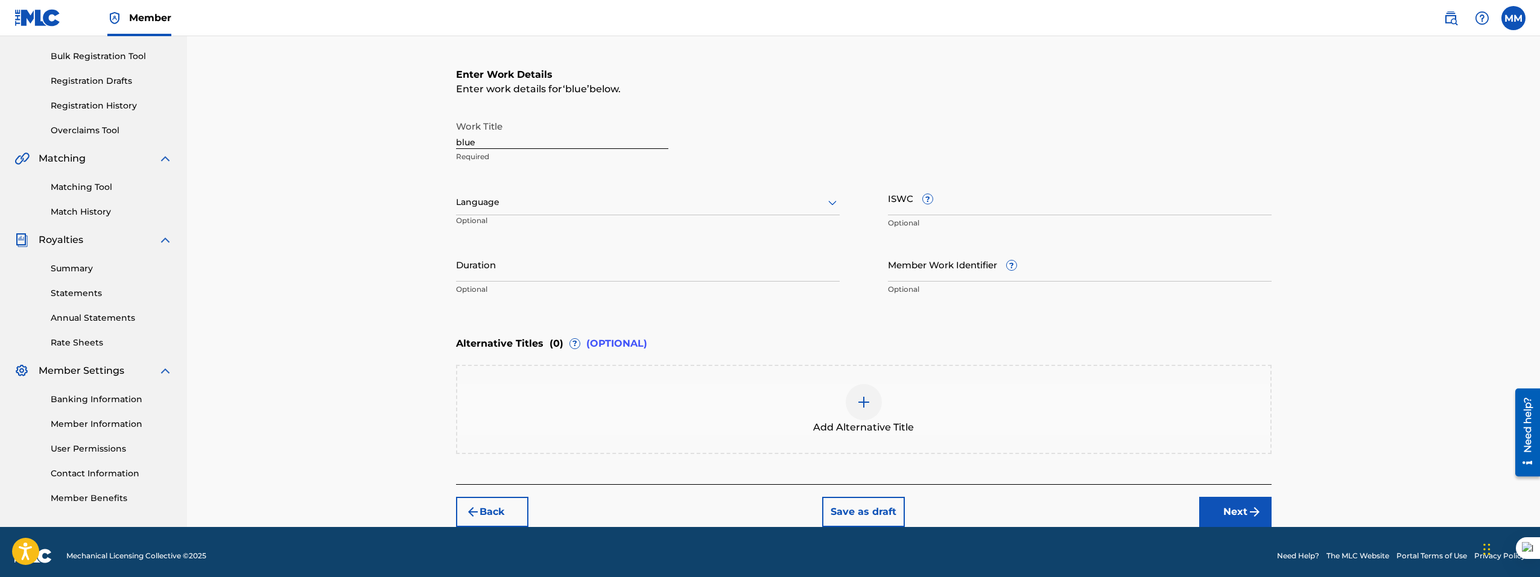
click at [509, 141] on input "blue" at bounding box center [562, 132] width 212 height 34
paste input "B"
type input "Blue"
click at [482, 206] on div at bounding box center [648, 202] width 384 height 15
click at [560, 189] on div "Language Optional" at bounding box center [648, 208] width 384 height 54
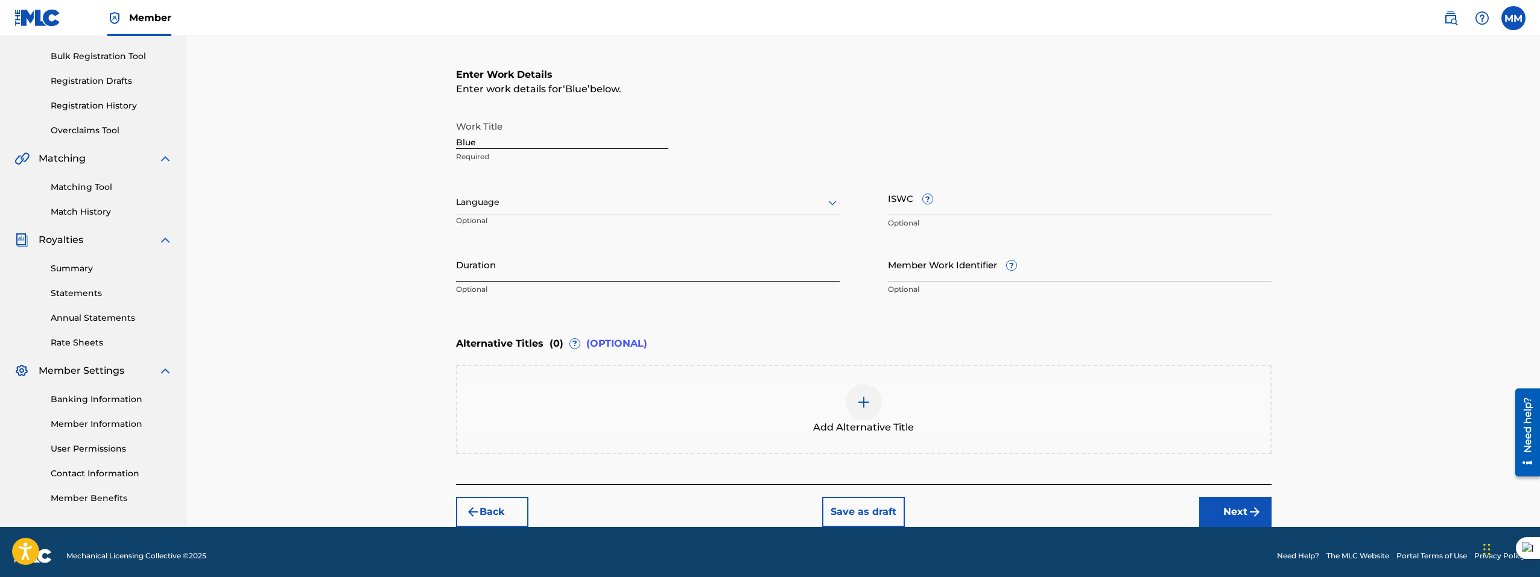
click at [621, 269] on input "Duration" at bounding box center [648, 264] width 384 height 34
click at [576, 267] on input "Duration" at bounding box center [648, 264] width 384 height 34
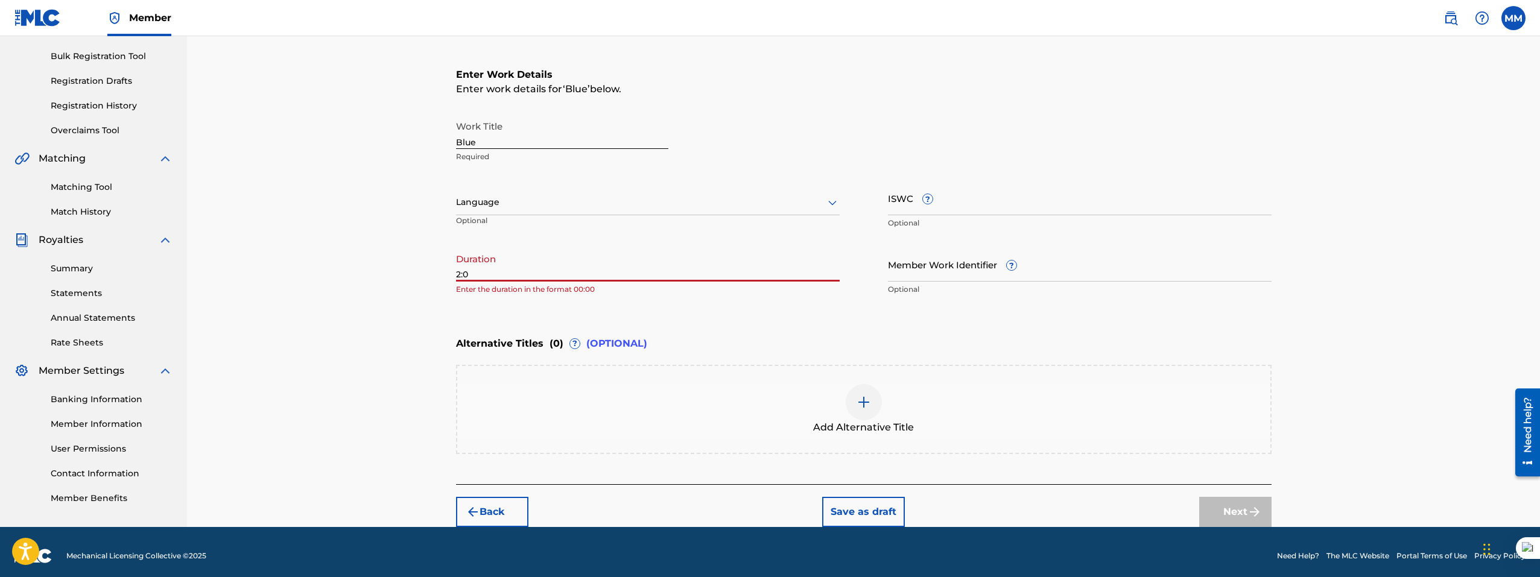
click at [457, 276] on input "2:0" at bounding box center [648, 264] width 384 height 34
click at [491, 271] on input "02:0" at bounding box center [648, 264] width 384 height 34
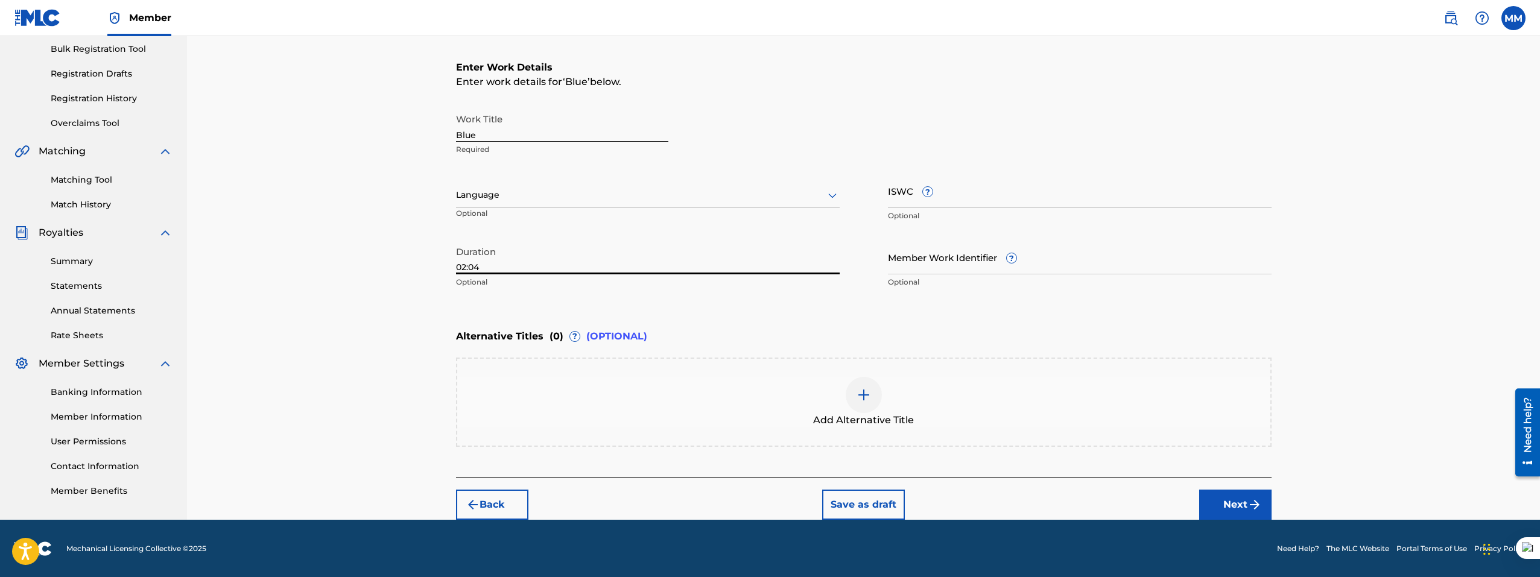
scroll to position [178, 0]
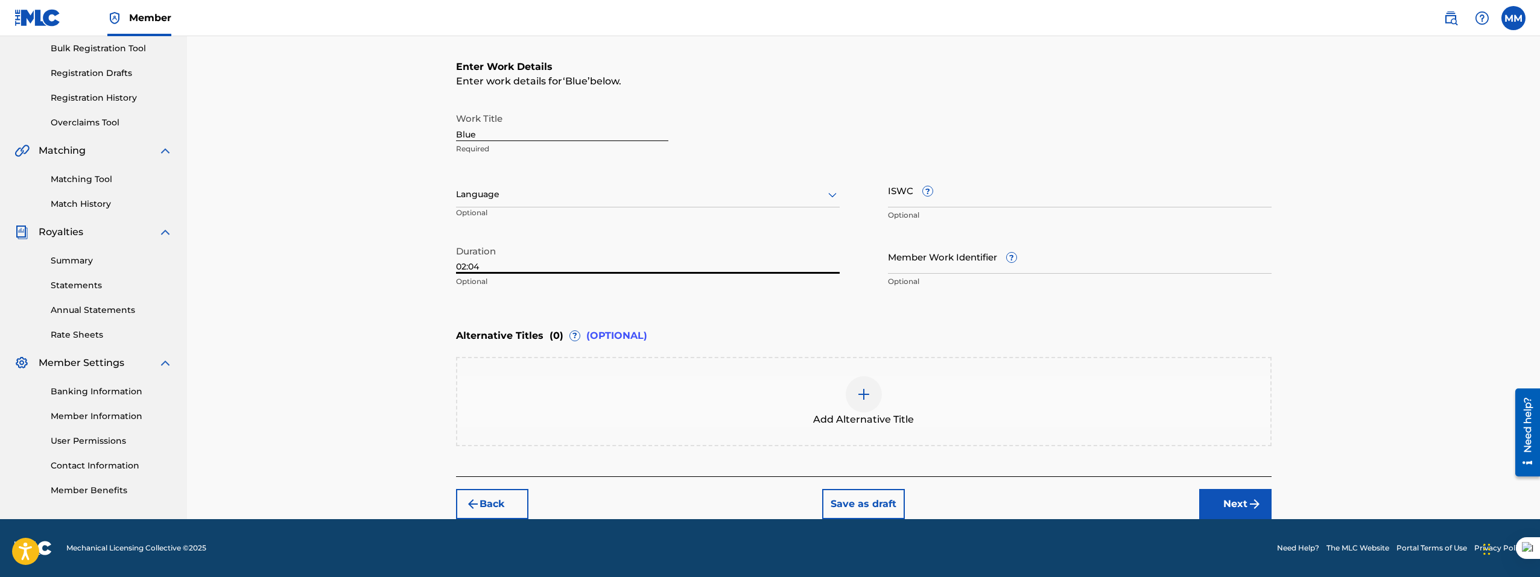
type input "02:04"
click at [1249, 500] on img "submit" at bounding box center [1254, 504] width 14 height 14
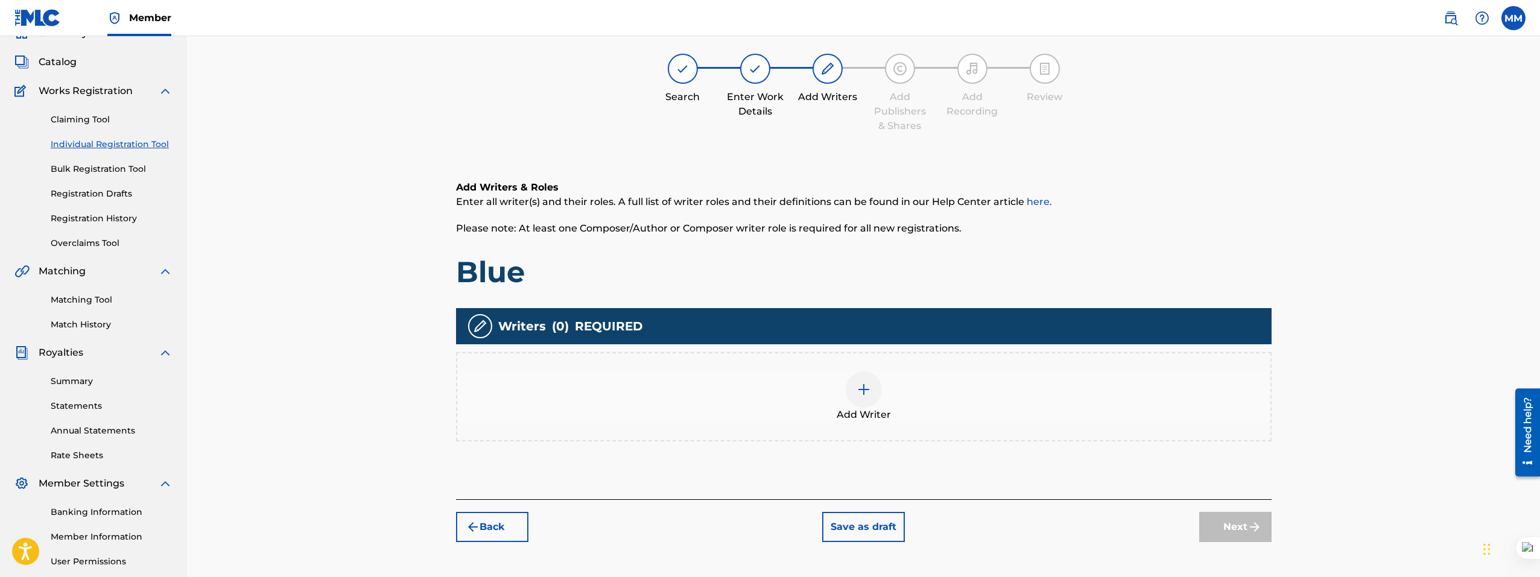
scroll to position [54, 0]
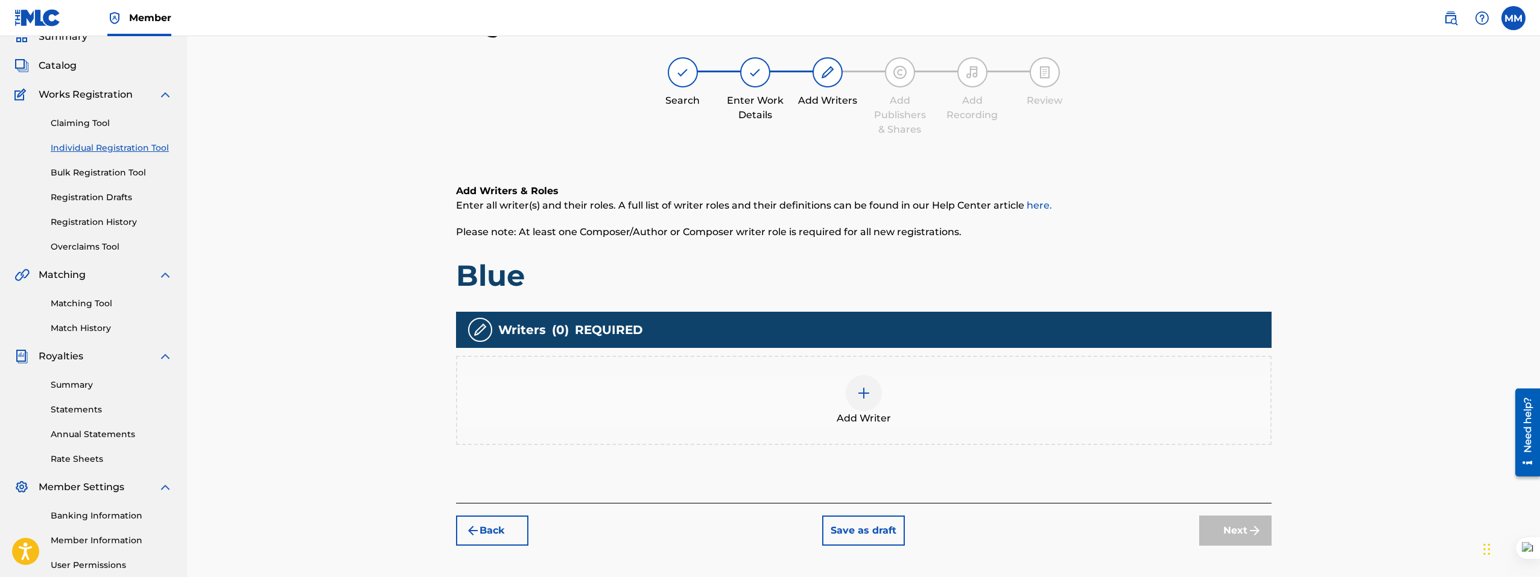
click at [861, 395] on img at bounding box center [863, 393] width 14 height 14
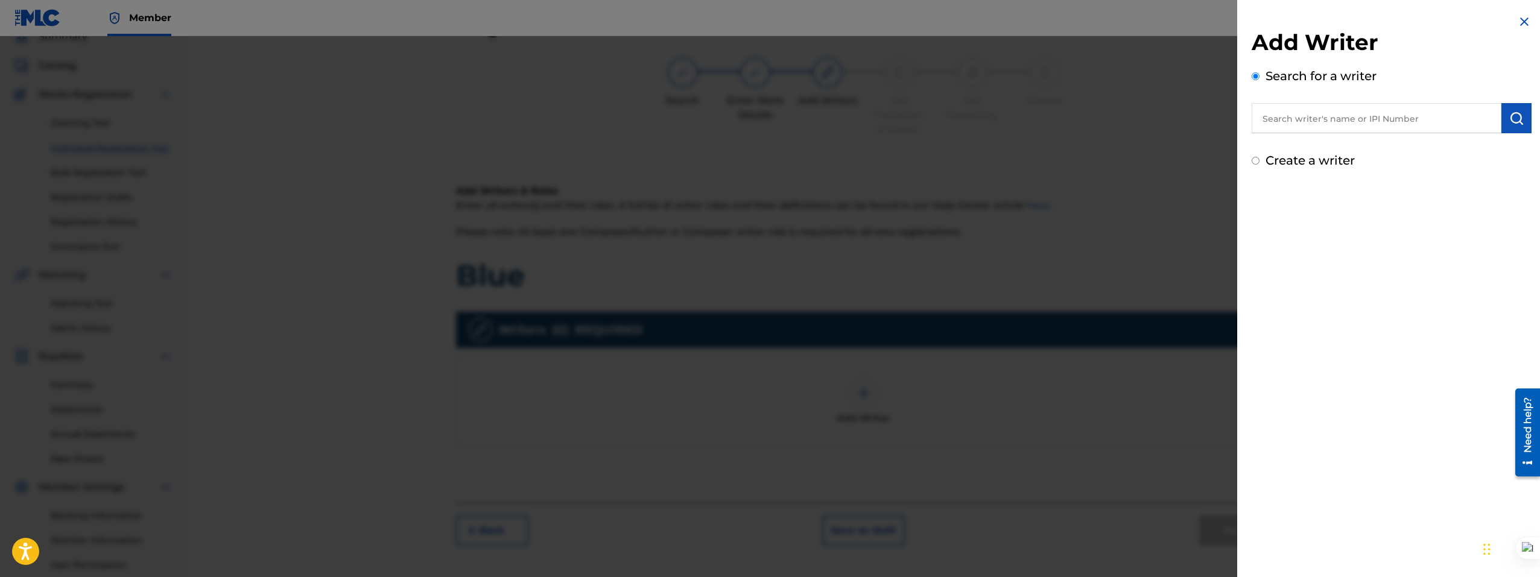
click at [1310, 124] on input "text" at bounding box center [1376, 118] width 250 height 30
click at [1321, 119] on input "text" at bounding box center [1376, 118] width 250 height 30
paste input "Baeredith"
type input "Baeredith"
click at [1514, 125] on button "submit" at bounding box center [1516, 118] width 30 height 30
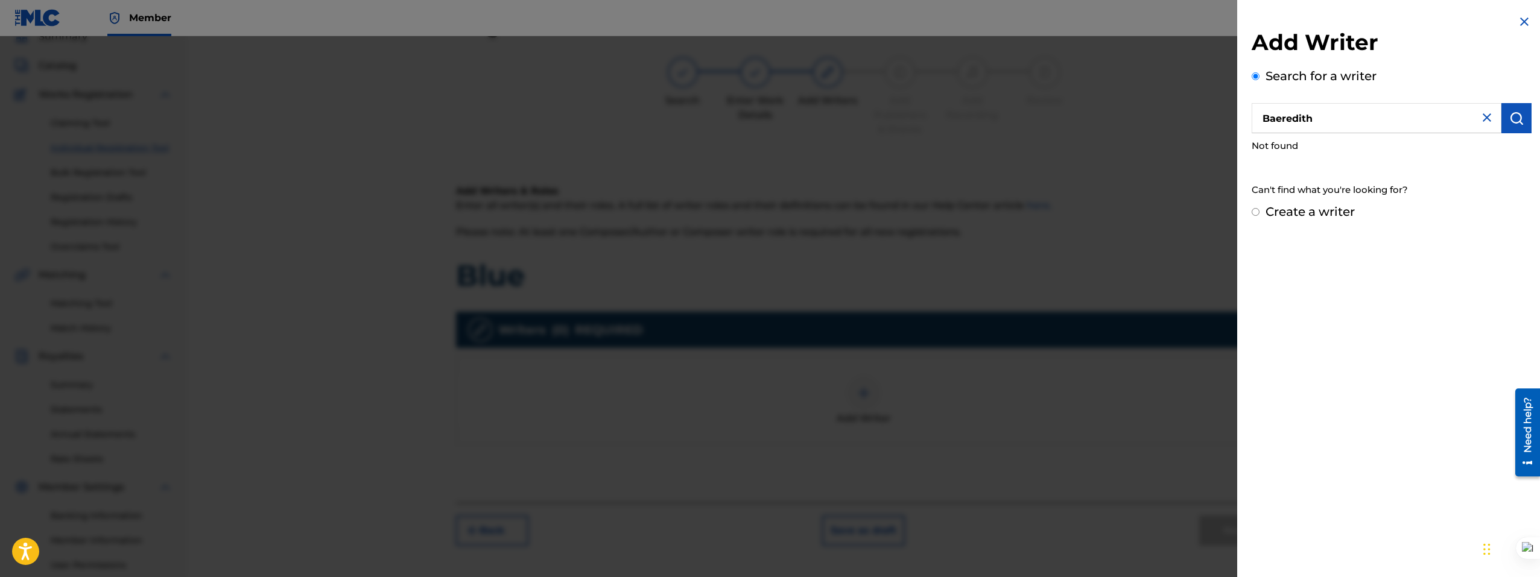
click at [1480, 117] on img at bounding box center [1486, 117] width 14 height 14
click at [641, 141] on div at bounding box center [770, 324] width 1540 height 577
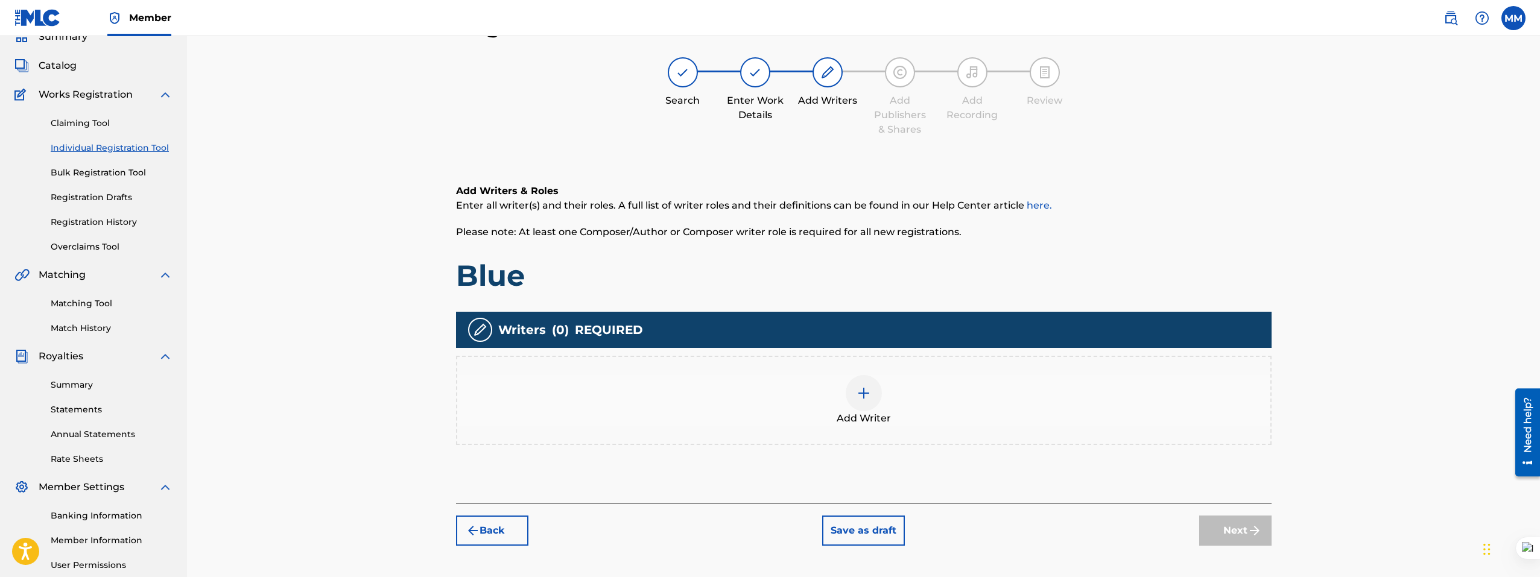
click at [849, 391] on div at bounding box center [863, 393] width 36 height 36
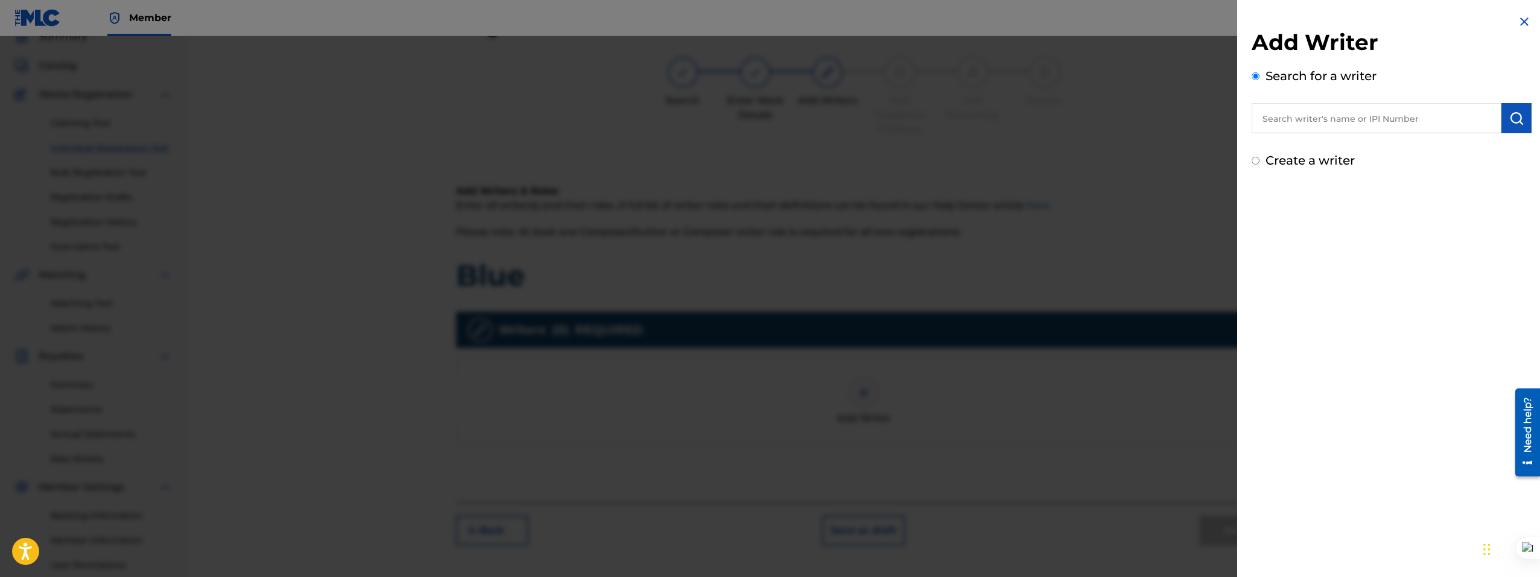
click at [1287, 124] on input "text" at bounding box center [1376, 118] width 250 height 30
paste input "MÉRÉDITH TCHAPTCHET"
type input "MÉRÉDITH TCHAPTCHET"
click at [1509, 115] on img "submit" at bounding box center [1516, 118] width 14 height 14
click at [1316, 125] on input "MÉRÉDITH TCHAPTCHET" at bounding box center [1376, 118] width 250 height 30
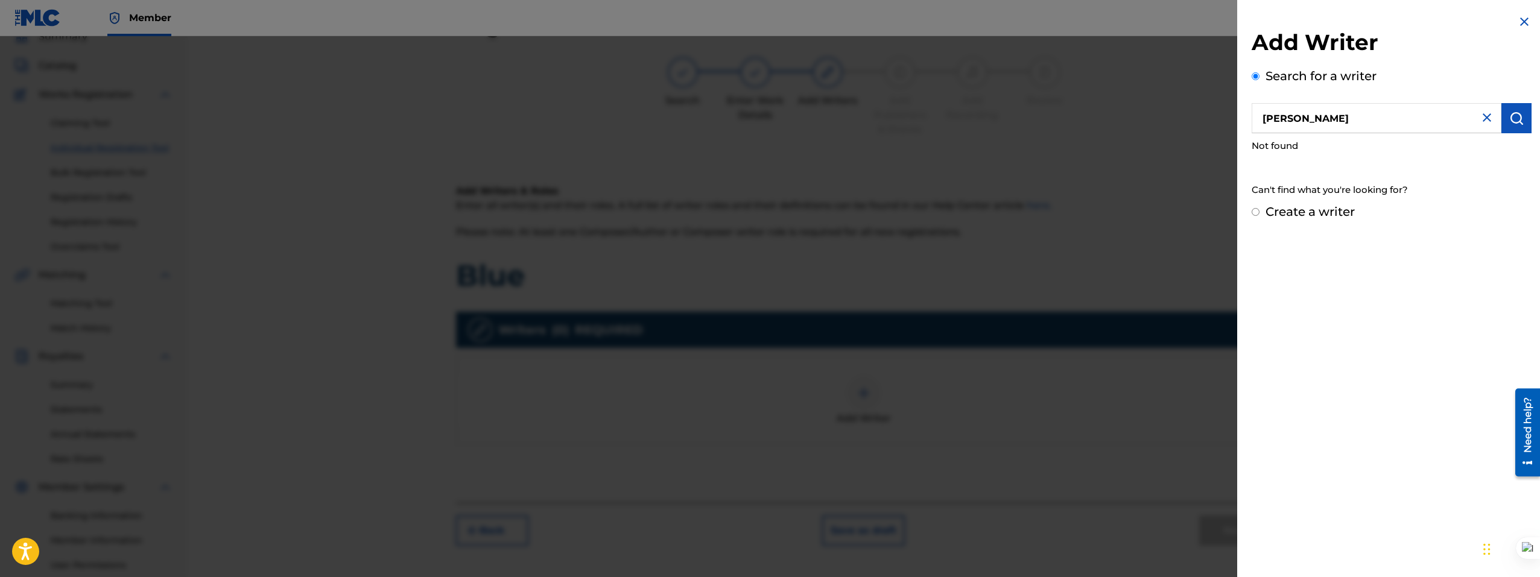
click at [1254, 214] on input "Create a writer" at bounding box center [1255, 212] width 8 height 8
radio input "false"
radio input "true"
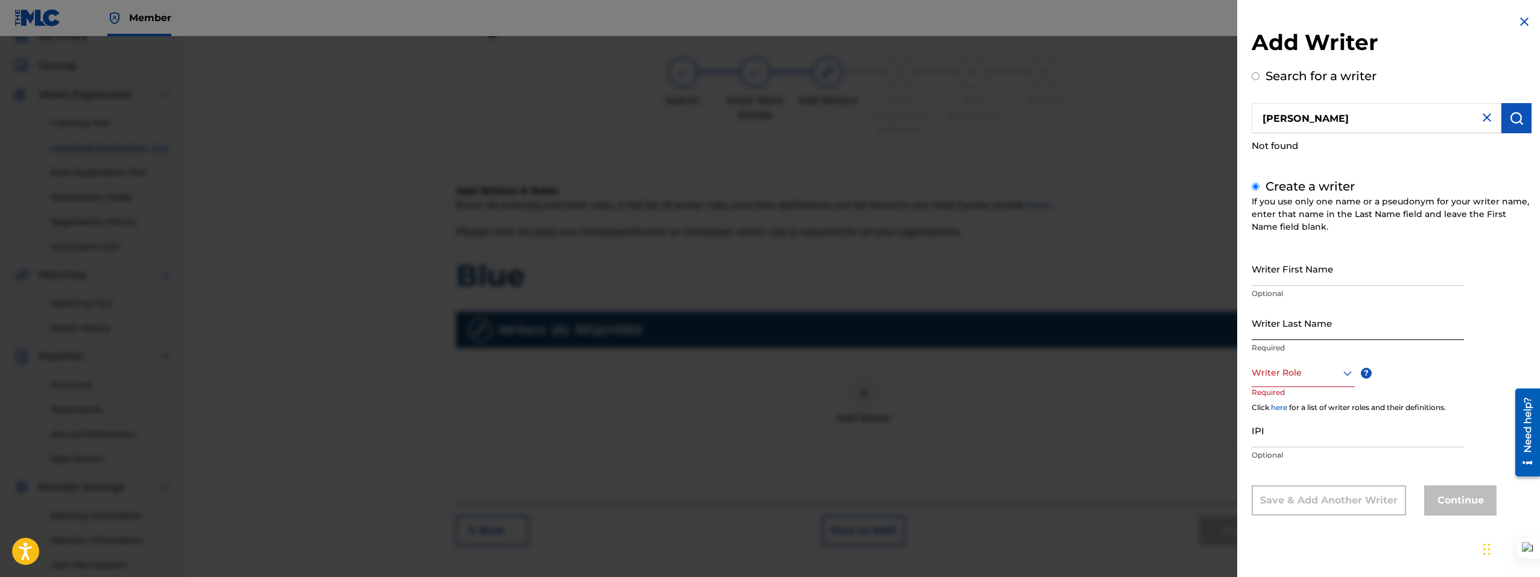
click at [1296, 333] on input "Writer Last Name" at bounding box center [1357, 323] width 212 height 34
click at [1313, 275] on input "Writer First Name" at bounding box center [1357, 268] width 212 height 34
paste input "MÉRÉDITH TCHAPTCHET"
drag, startPoint x: 1374, startPoint y: 276, endPoint x: 1299, endPoint y: 277, distance: 74.8
click at [1299, 277] on input "MÉRÉDITH TCHAPTCHET" at bounding box center [1357, 268] width 212 height 34
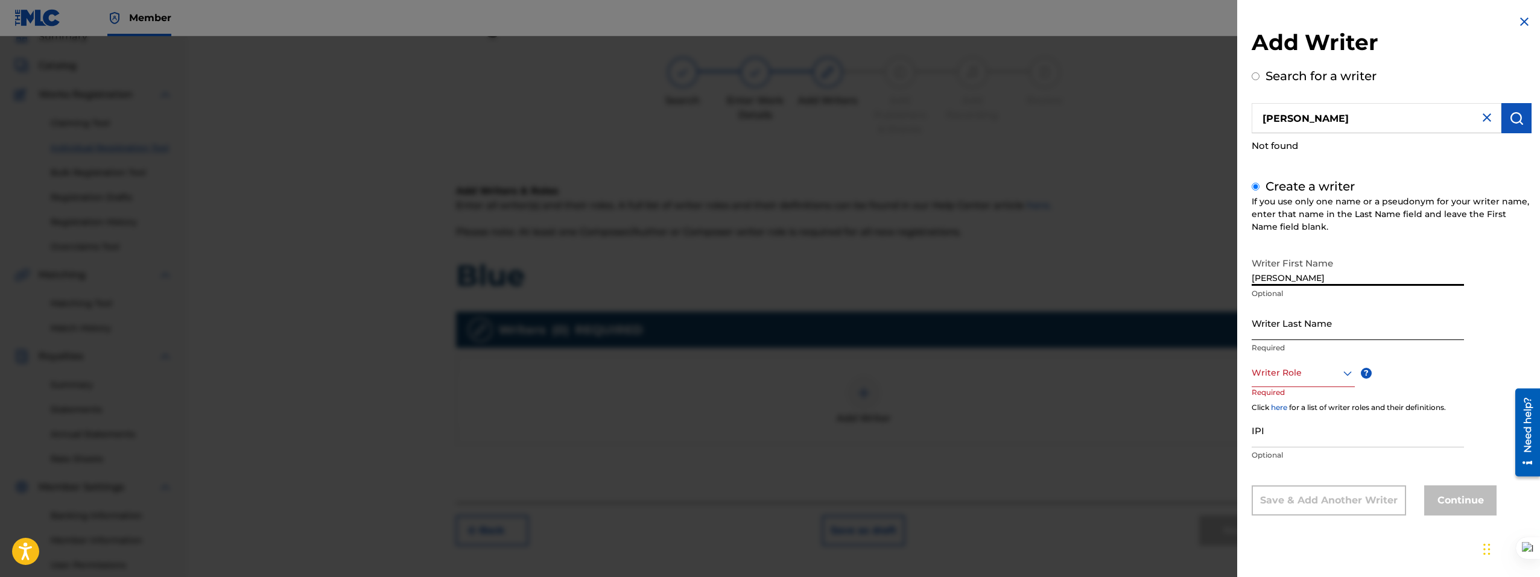
type input "MÉRÉDITH"
click at [1276, 324] on input "Writer Last Name" at bounding box center [1357, 323] width 212 height 34
paste input "TCHAPTCHET"
type input "TCHAPTCHET"
click at [1299, 376] on div at bounding box center [1302, 372] width 103 height 15
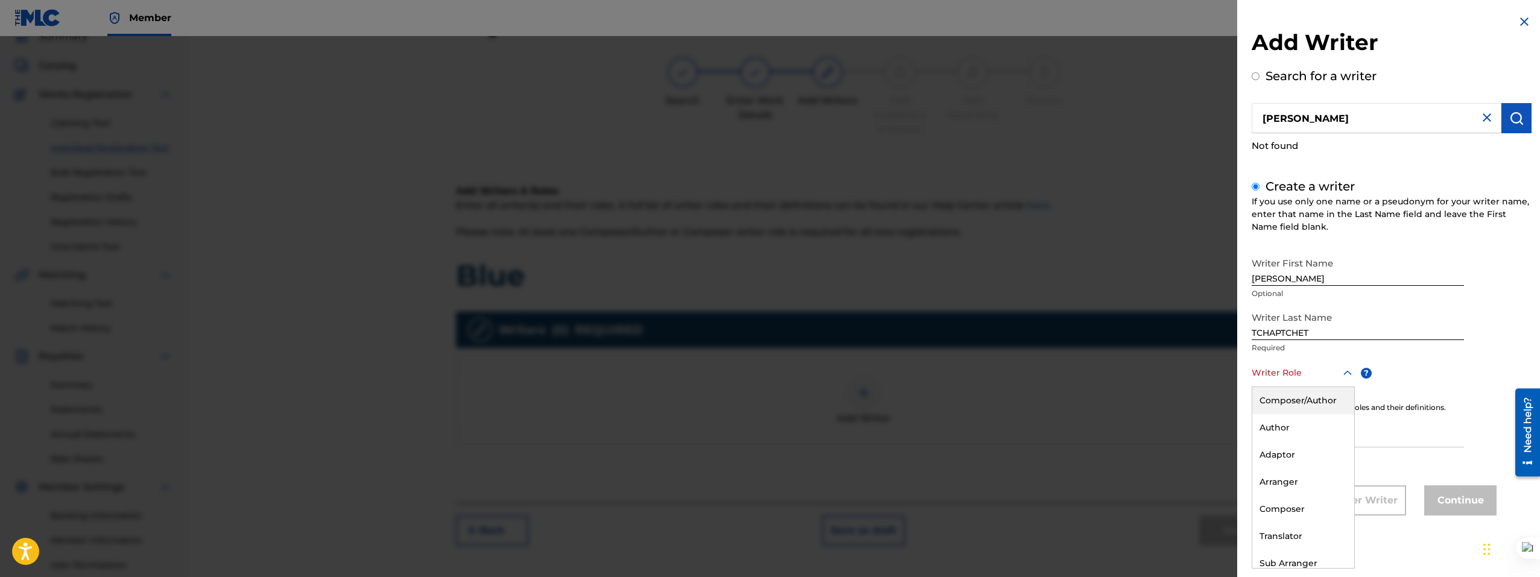
click at [1316, 408] on div "Composer/Author" at bounding box center [1303, 400] width 102 height 27
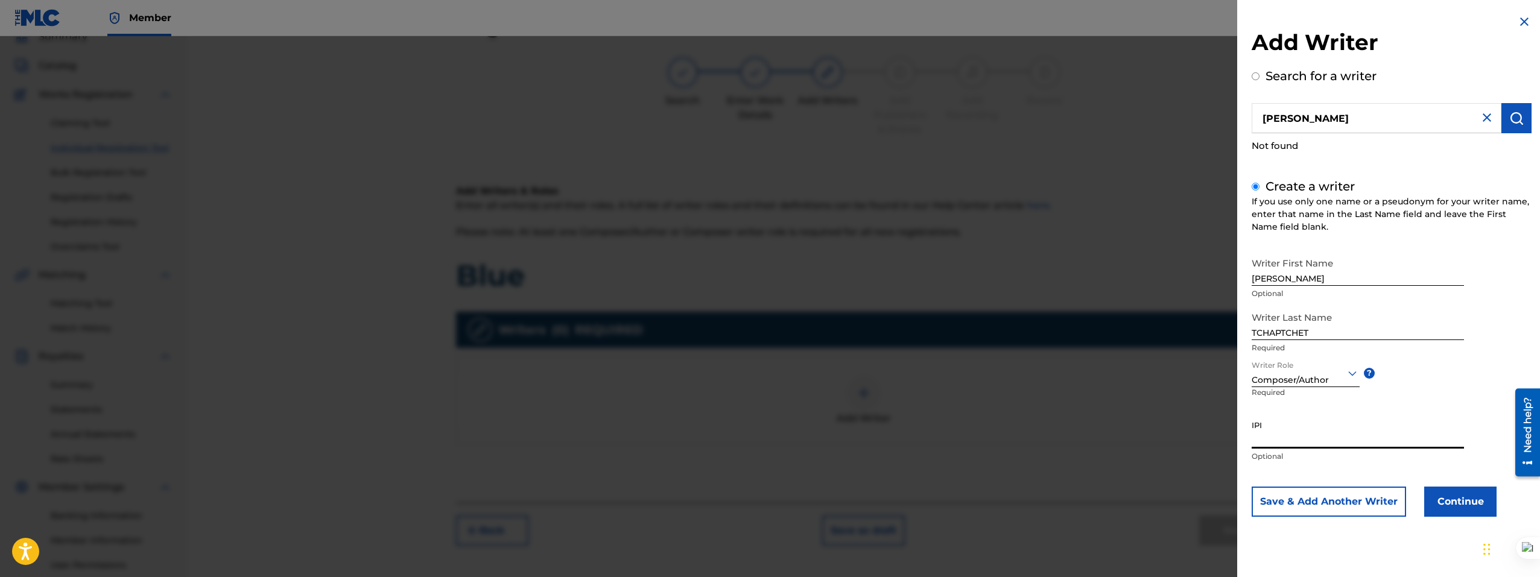
drag, startPoint x: 1297, startPoint y: 432, endPoint x: 1279, endPoint y: 432, distance: 18.1
click at [1279, 432] on input "IPI" at bounding box center [1357, 431] width 212 height 34
click at [1265, 118] on input "MÉRÉDITH TCHAPTCHET" at bounding box center [1376, 118] width 250 height 30
radio input "true"
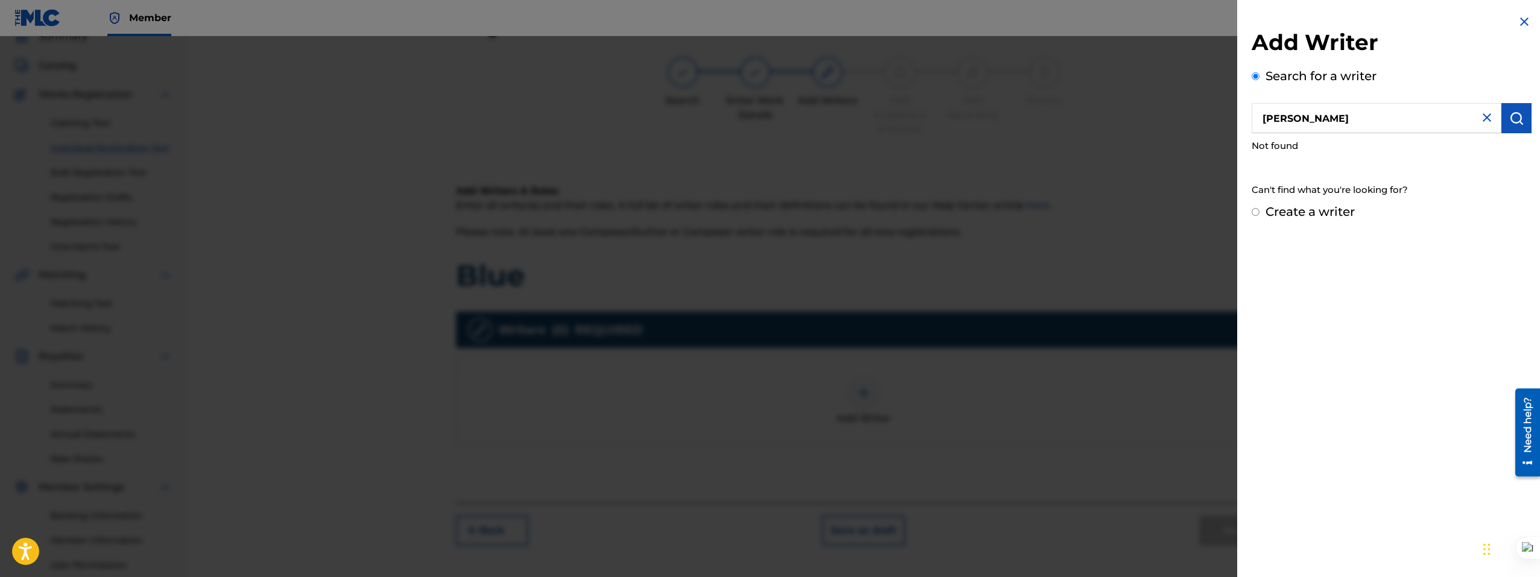
click at [1314, 217] on label "Create a writer" at bounding box center [1309, 211] width 89 height 14
radio input "true"
click at [1259, 216] on input "Create a writer" at bounding box center [1255, 212] width 8 height 8
radio input "false"
radio input "true"
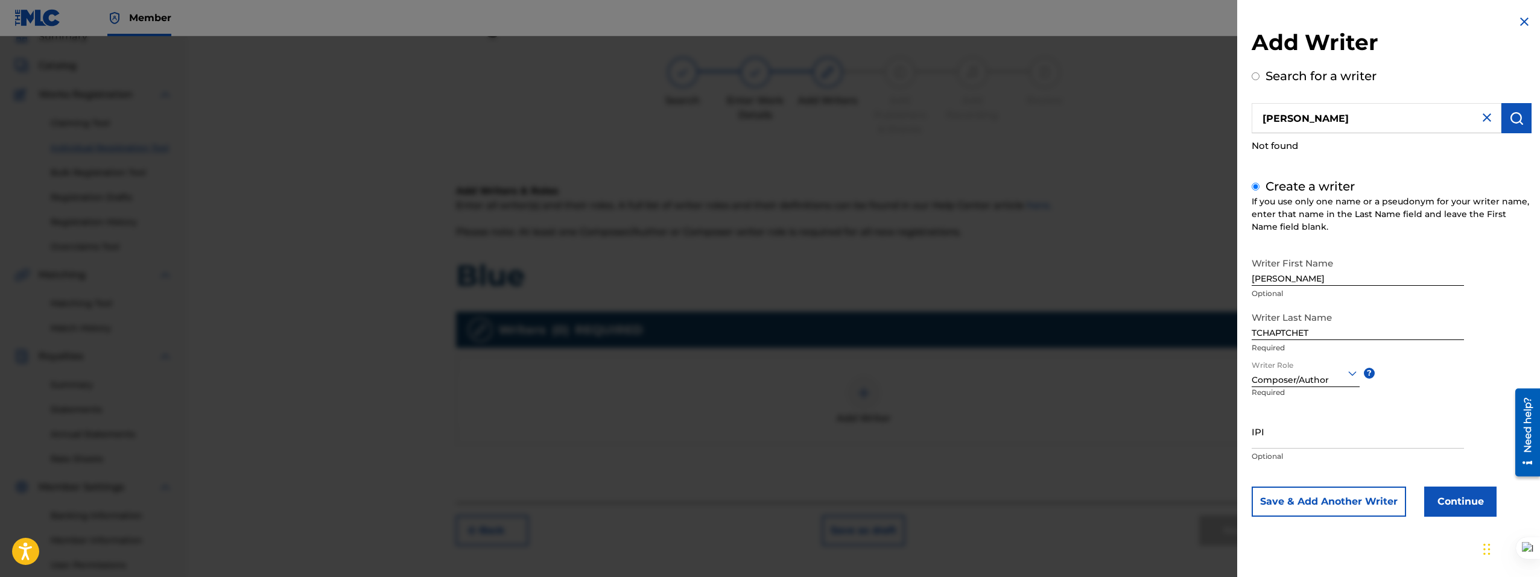
click at [1298, 382] on div "Composer/Author" at bounding box center [1305, 380] width 108 height 13
click at [1345, 382] on div "Composer/Author" at bounding box center [1305, 380] width 108 height 13
click at [1456, 511] on button "Continue" at bounding box center [1460, 502] width 72 height 30
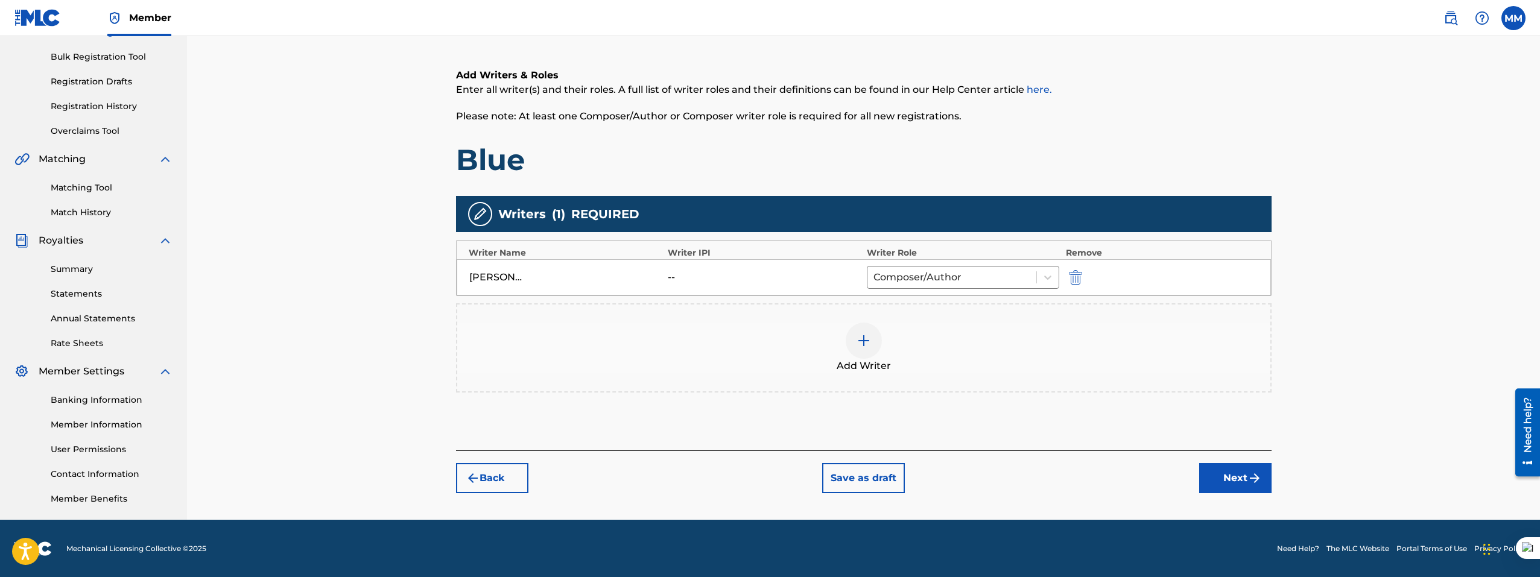
scroll to position [171, 0]
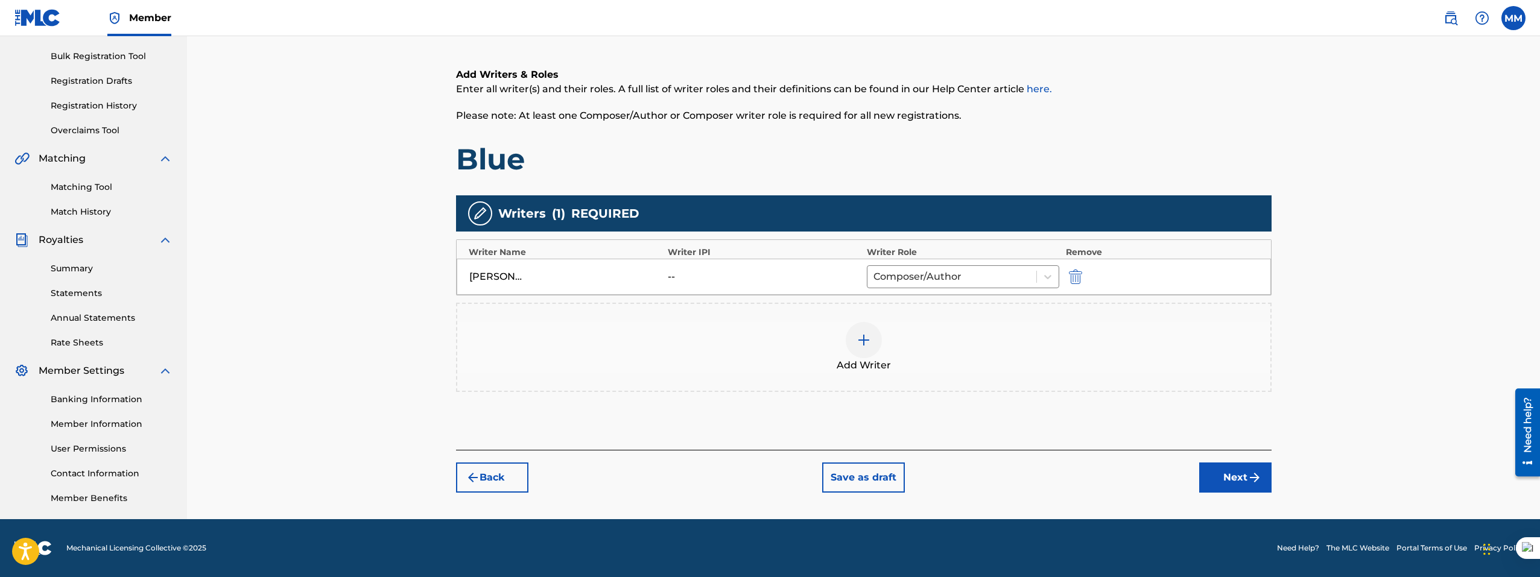
click at [854, 334] on div at bounding box center [863, 340] width 36 height 36
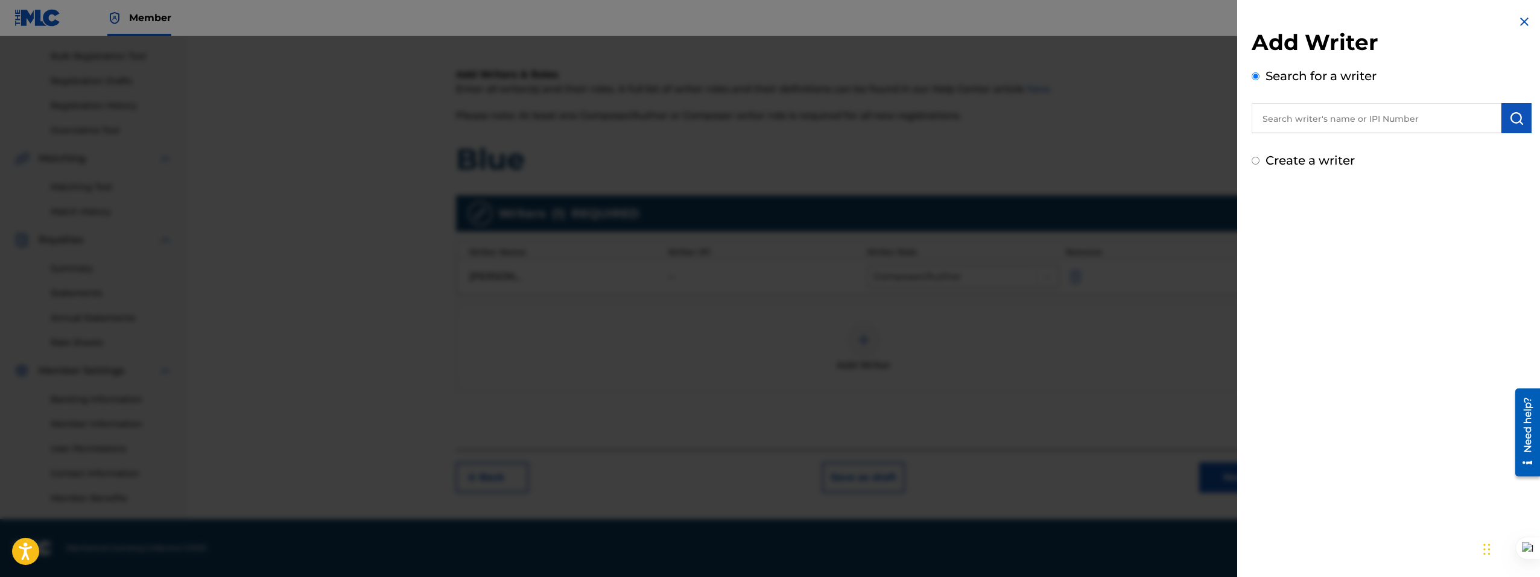
click at [1304, 107] on input "text" at bounding box center [1376, 118] width 250 height 30
type input "moses mugara"
click at [1348, 139] on div "moses mugara" at bounding box center [1375, 146] width 249 height 22
click at [1517, 129] on button "submit" at bounding box center [1516, 118] width 30 height 30
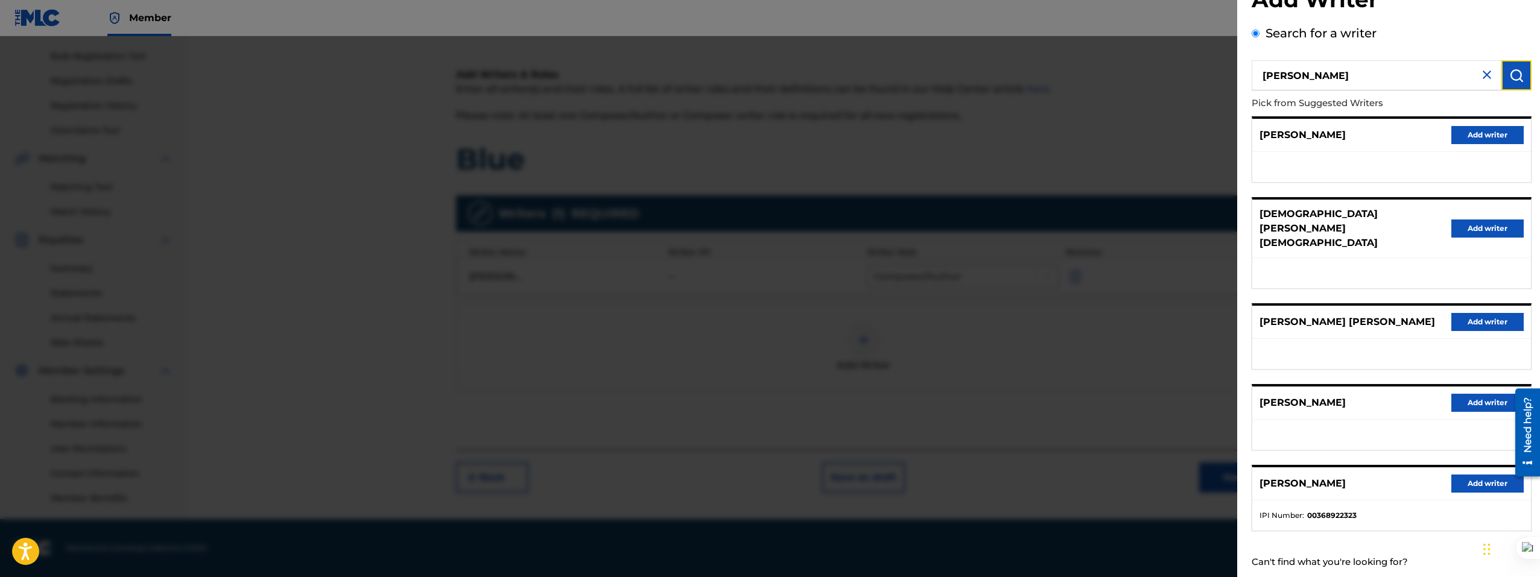
scroll to position [48, 0]
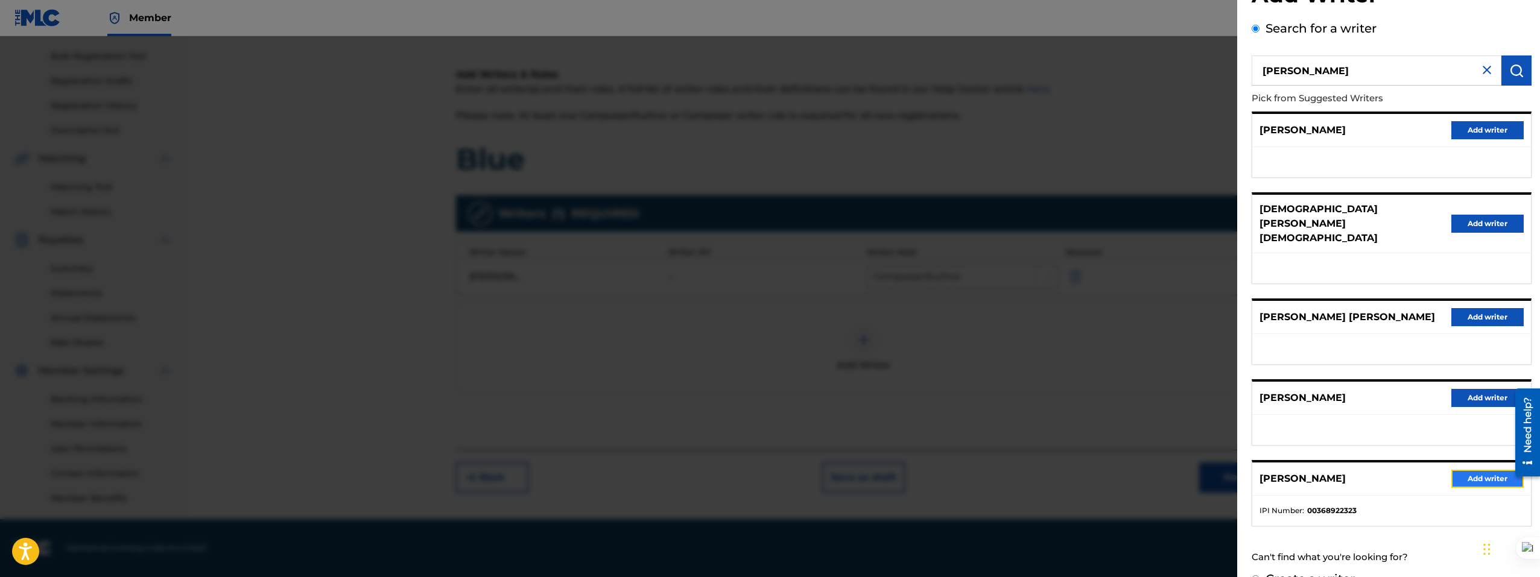
click at [1456, 470] on button "Add writer" at bounding box center [1487, 479] width 72 height 18
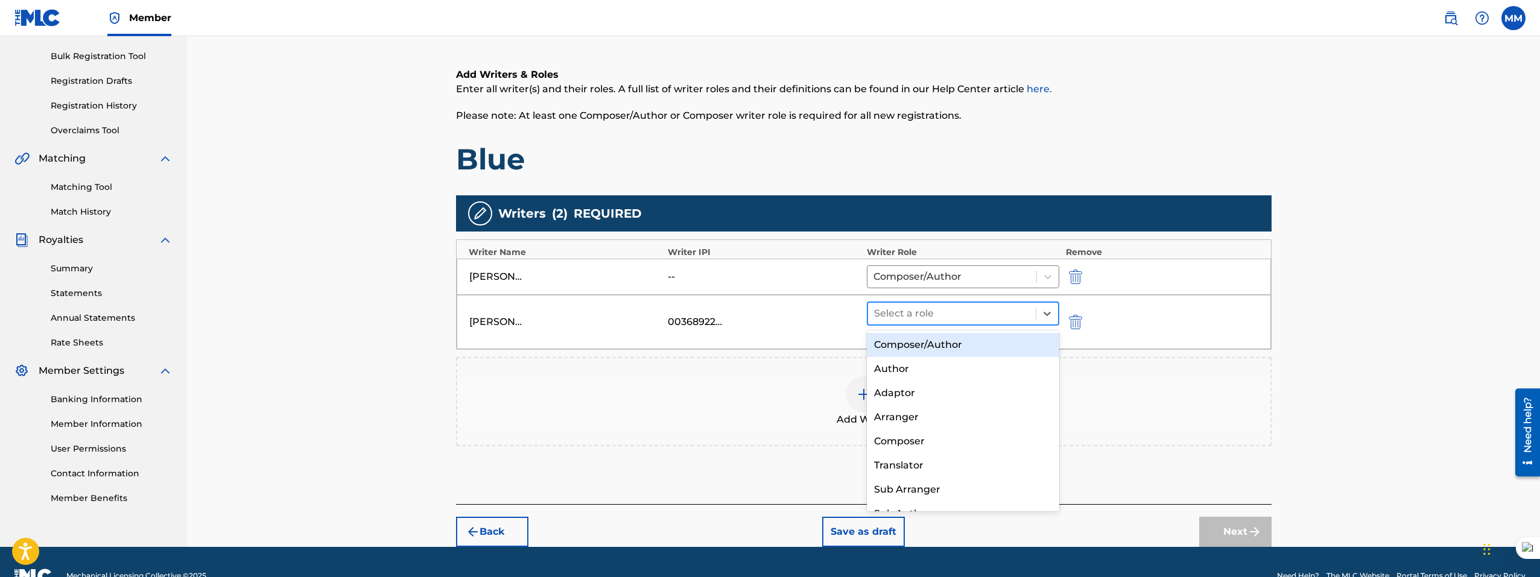
click at [920, 313] on div at bounding box center [952, 313] width 156 height 17
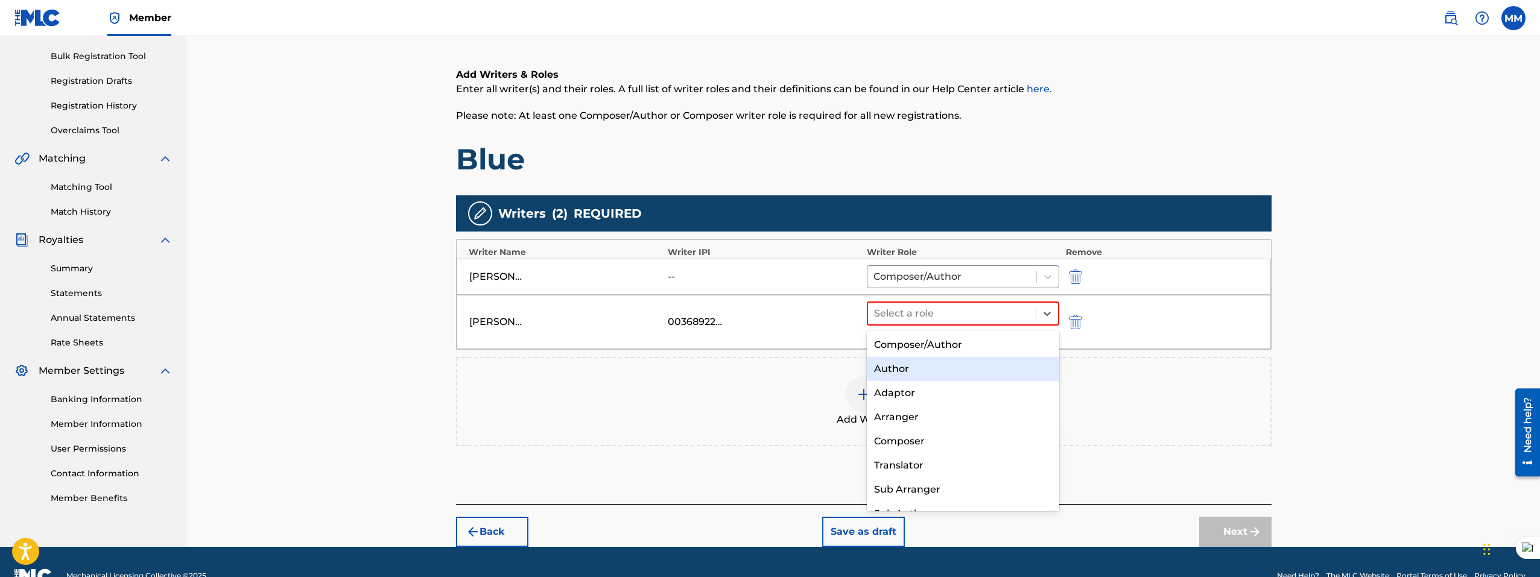
scroll to position [17, 0]
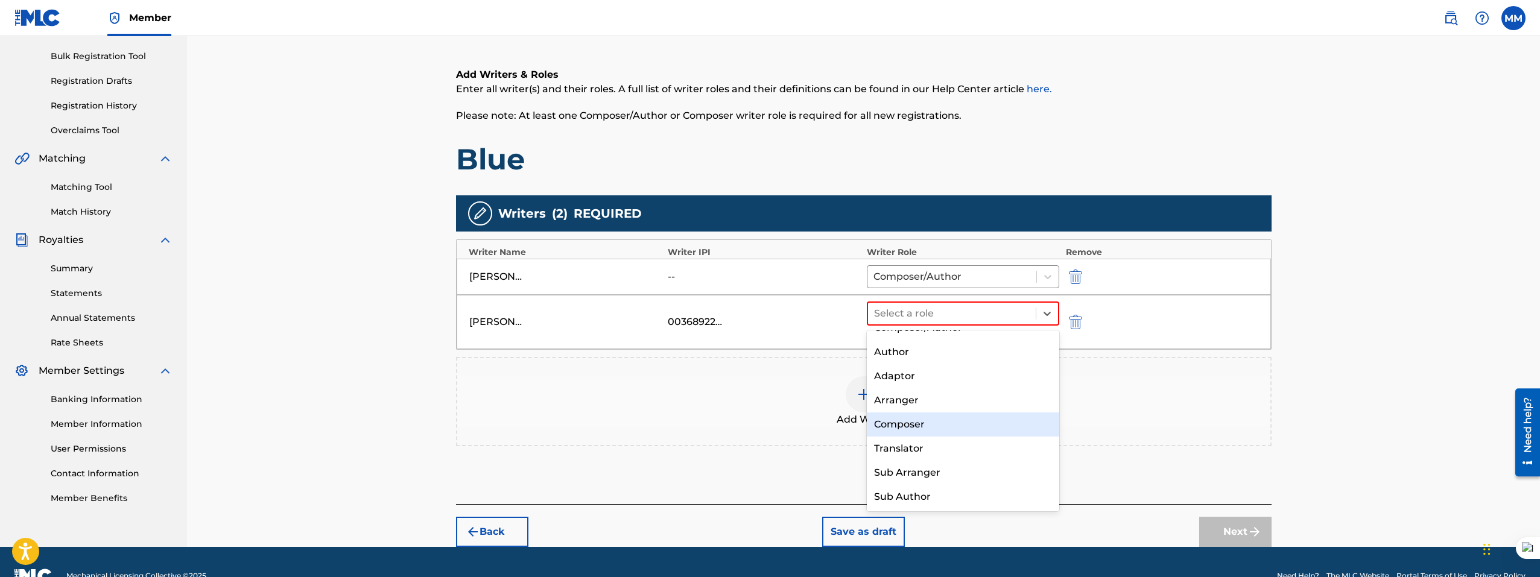
click at [935, 421] on div "Composer" at bounding box center [963, 424] width 193 height 24
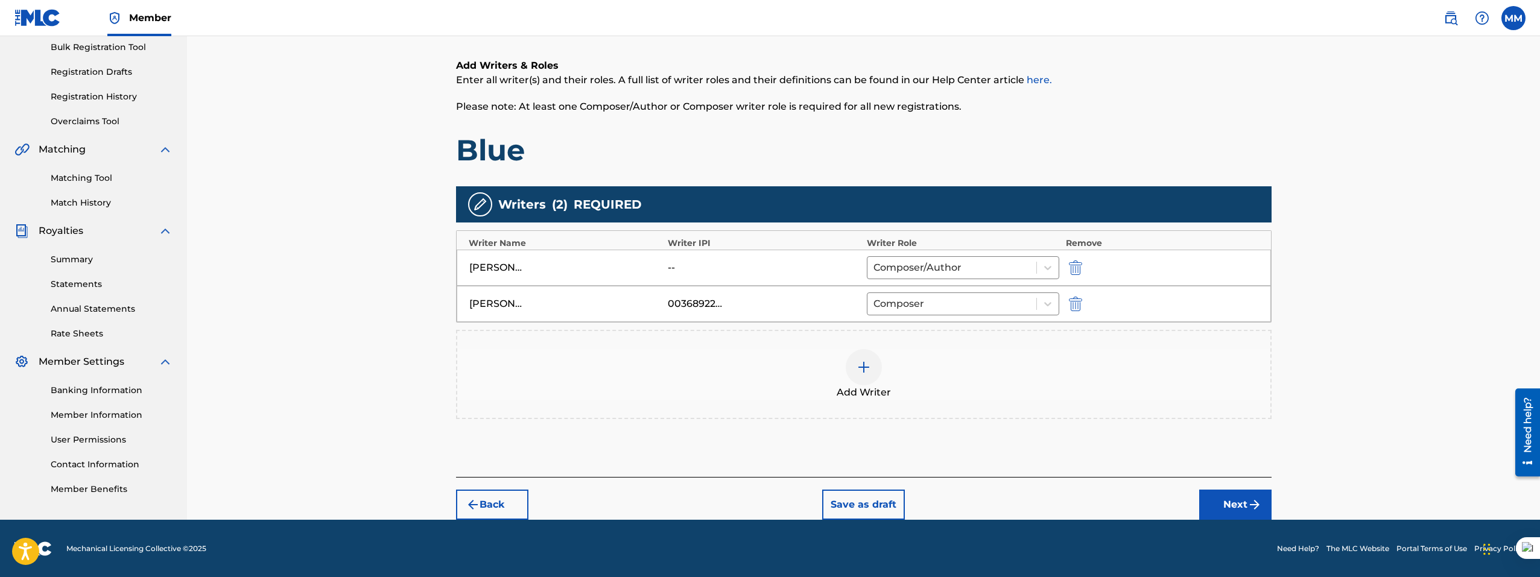
scroll to position [180, 0]
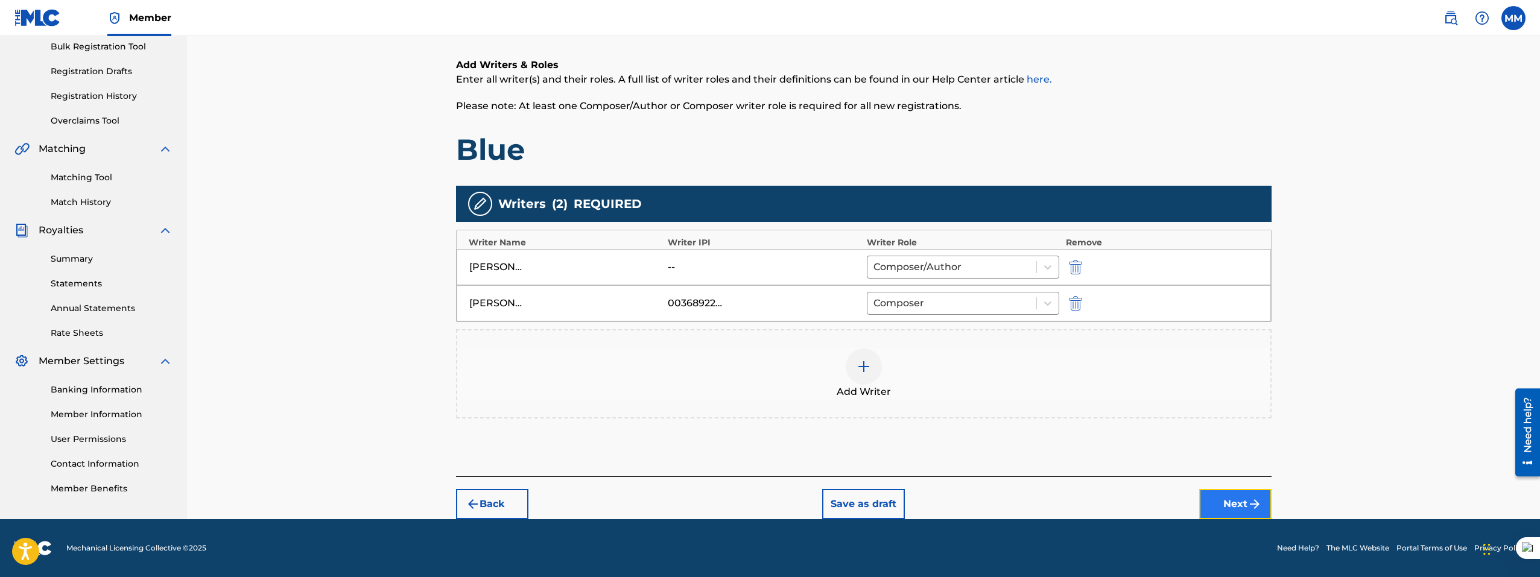
click at [1227, 494] on button "Next" at bounding box center [1235, 504] width 72 height 30
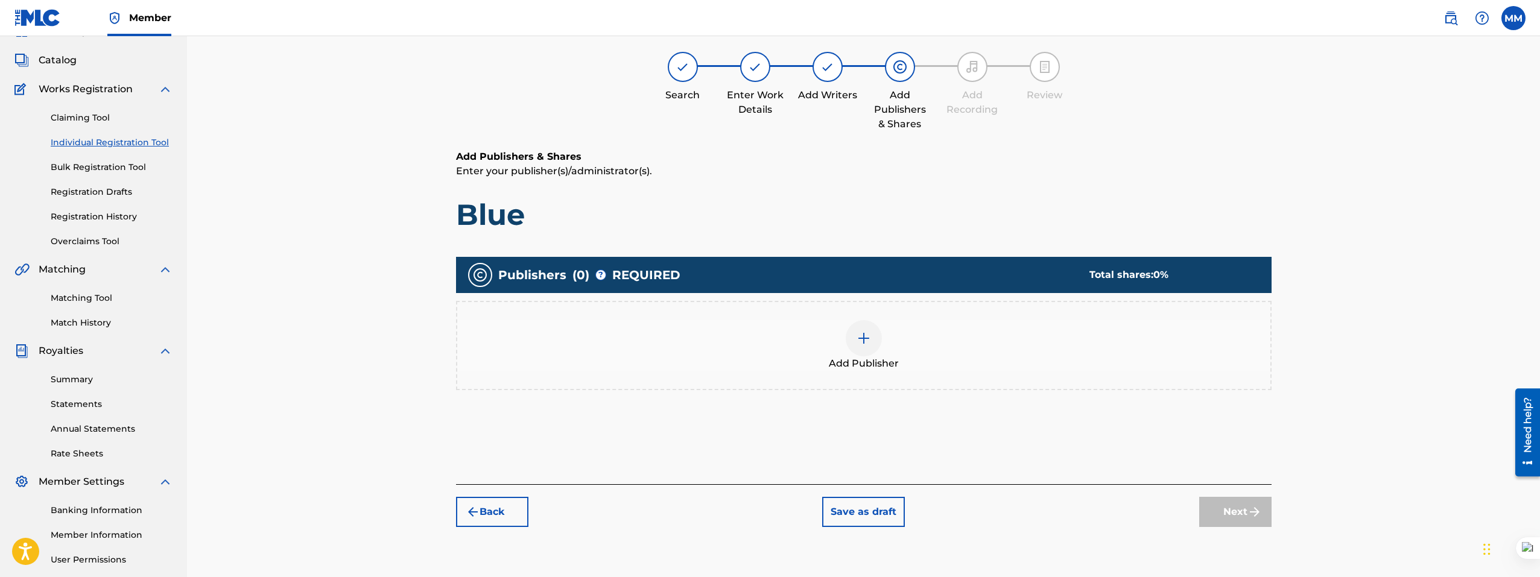
scroll to position [54, 0]
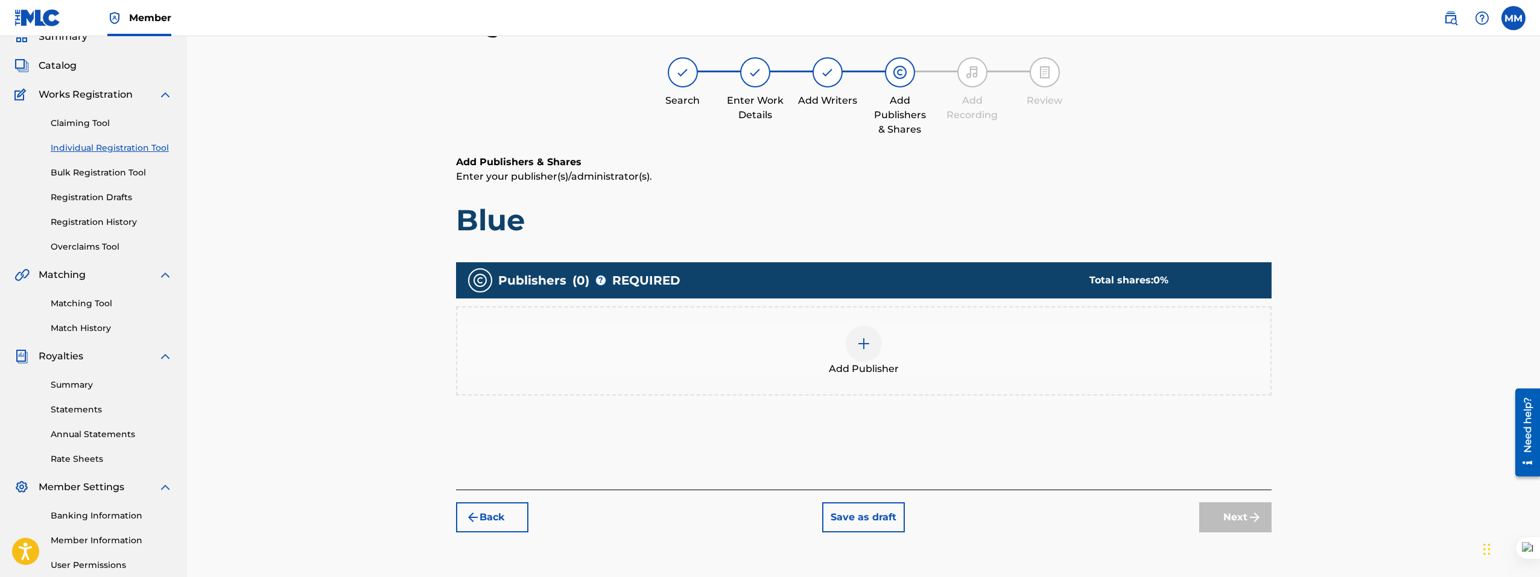
click at [869, 347] on img at bounding box center [863, 343] width 14 height 14
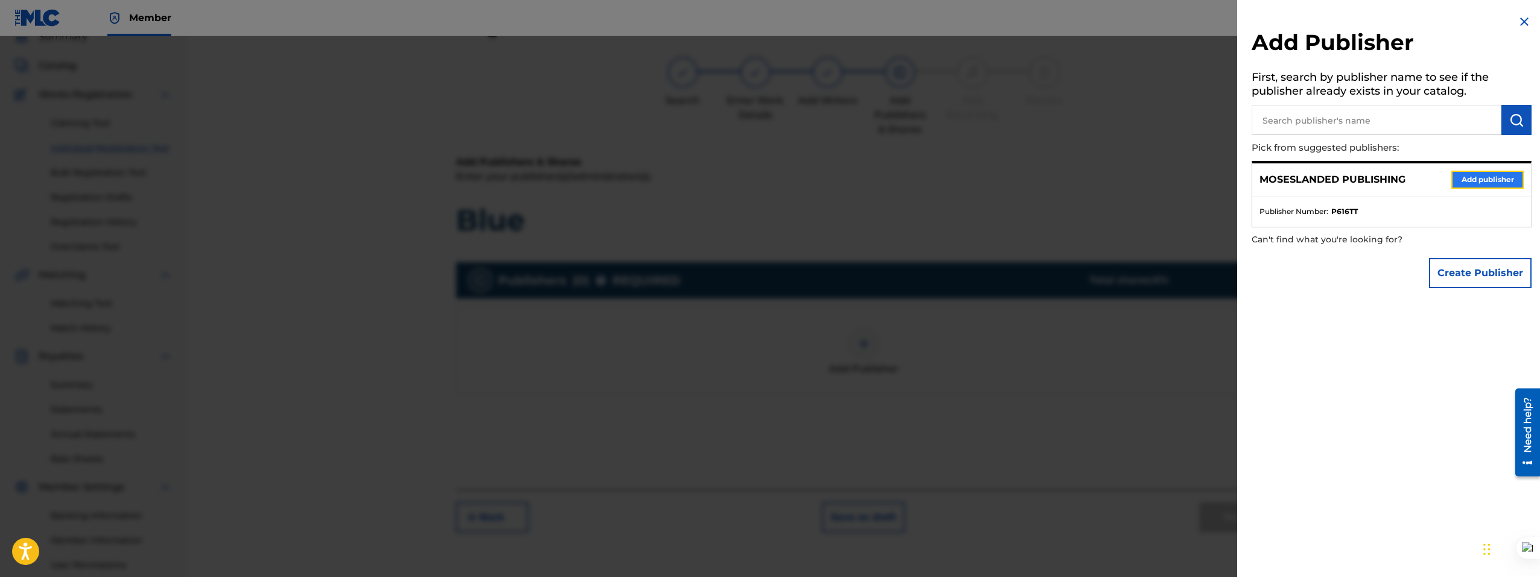
click at [1458, 180] on button "Add publisher" at bounding box center [1487, 180] width 72 height 18
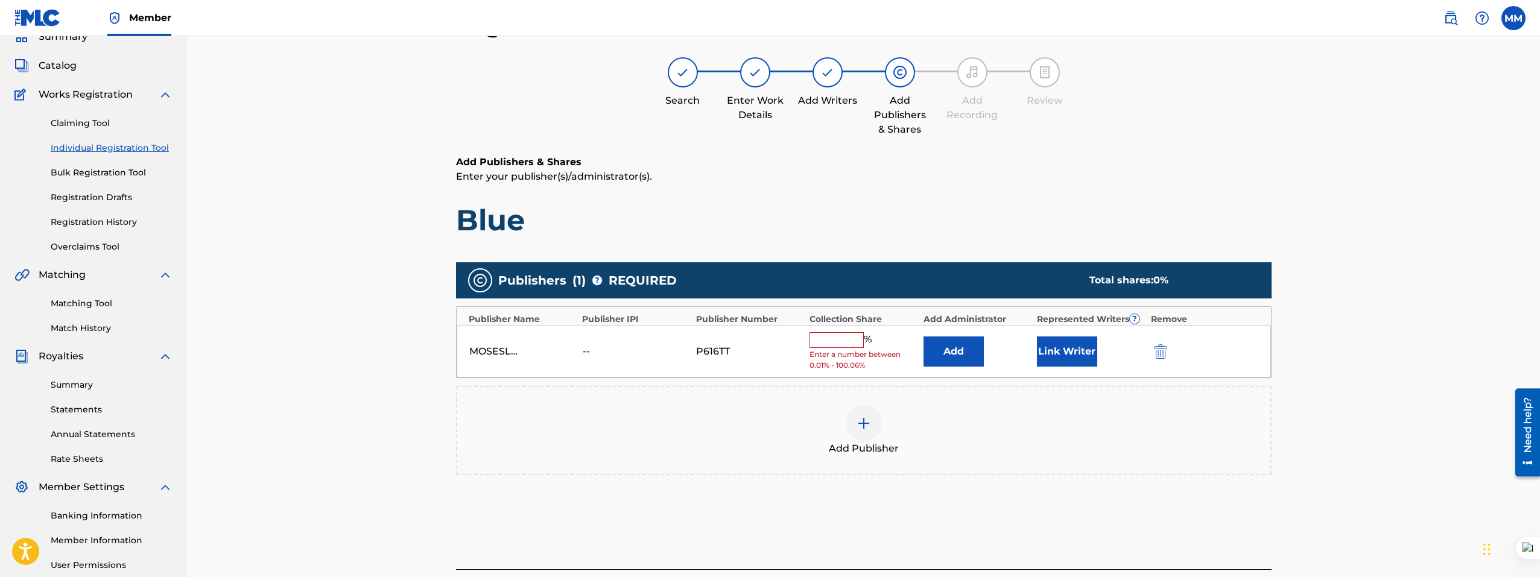
click at [856, 338] on input "text" at bounding box center [836, 340] width 54 height 16
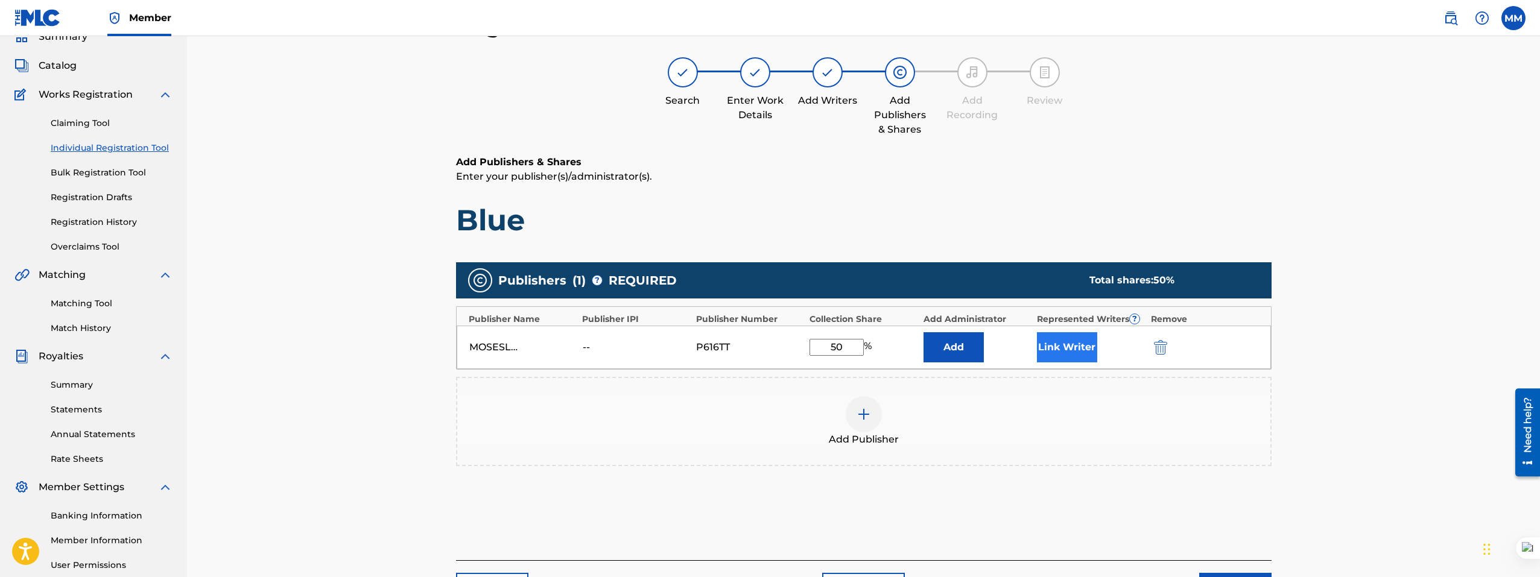
type input "50"
click at [1060, 349] on button "Link Writer" at bounding box center [1067, 347] width 60 height 30
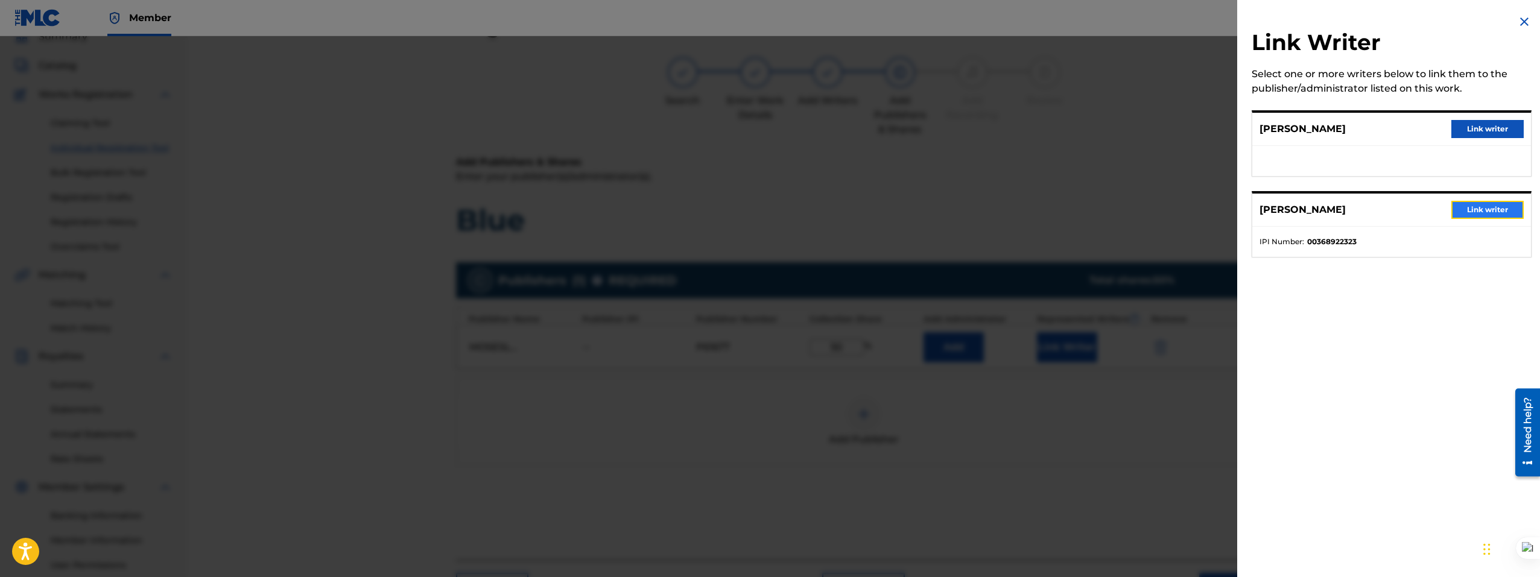
click at [1471, 211] on button "Link writer" at bounding box center [1487, 210] width 72 height 18
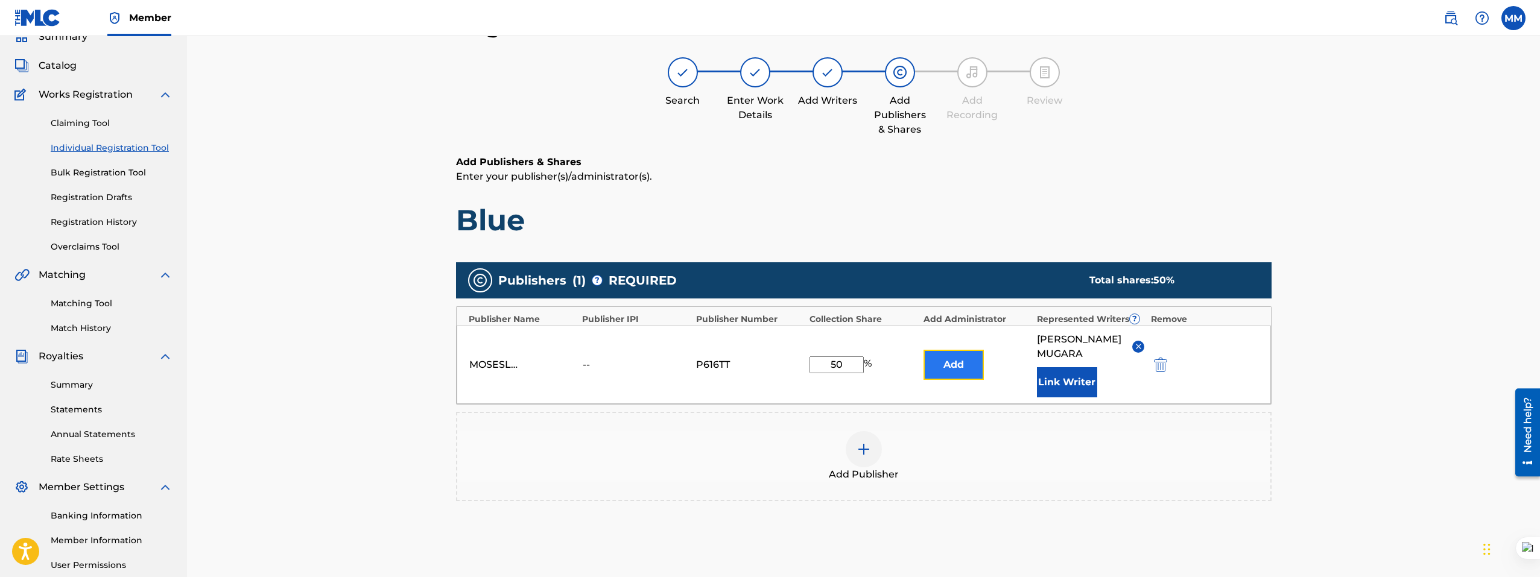
click at [958, 363] on button "Add" at bounding box center [953, 365] width 60 height 30
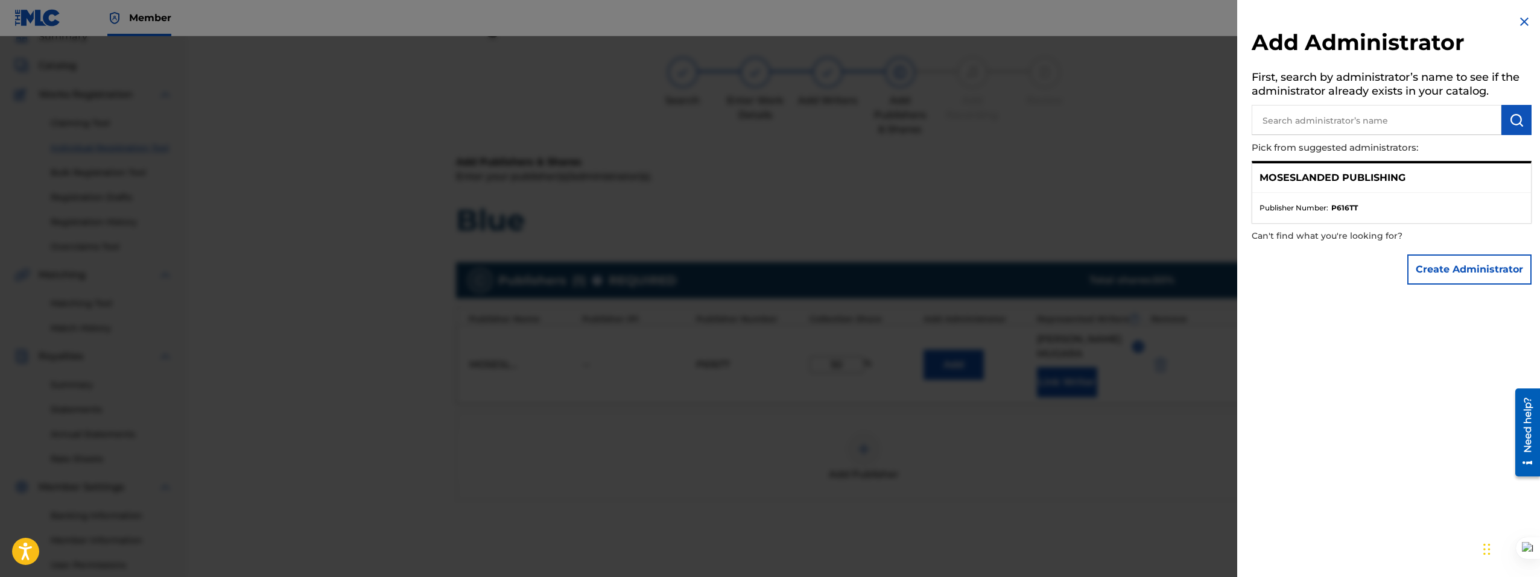
click at [1336, 183] on p "MOSESLANDED PUBLISHING" at bounding box center [1332, 178] width 146 height 14
click at [1517, 19] on img at bounding box center [1524, 21] width 14 height 14
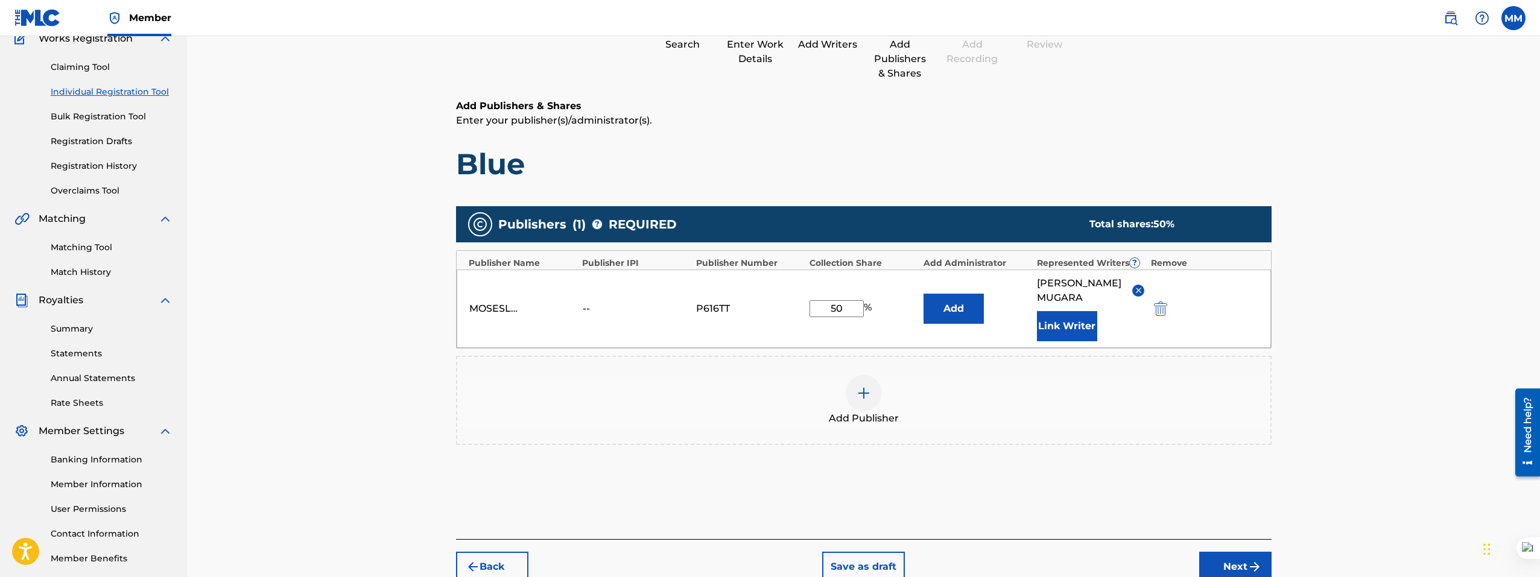
scroll to position [171, 0]
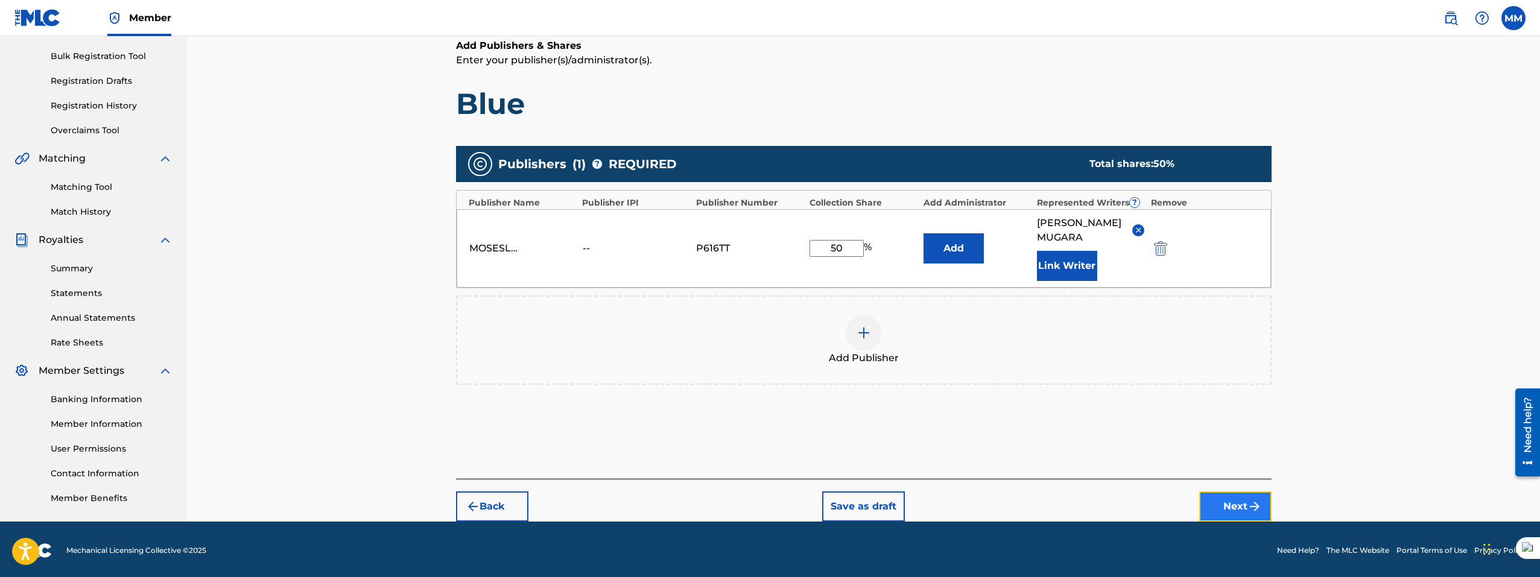
click at [1227, 491] on button "Next" at bounding box center [1235, 506] width 72 height 30
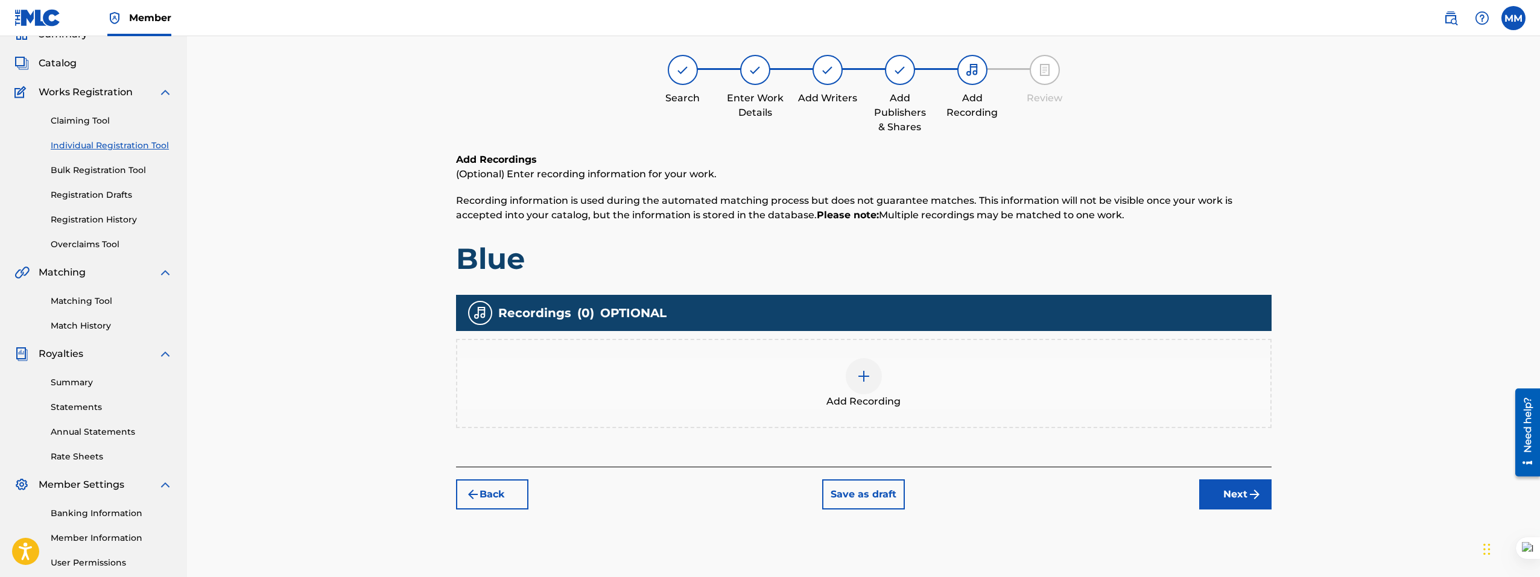
scroll to position [54, 0]
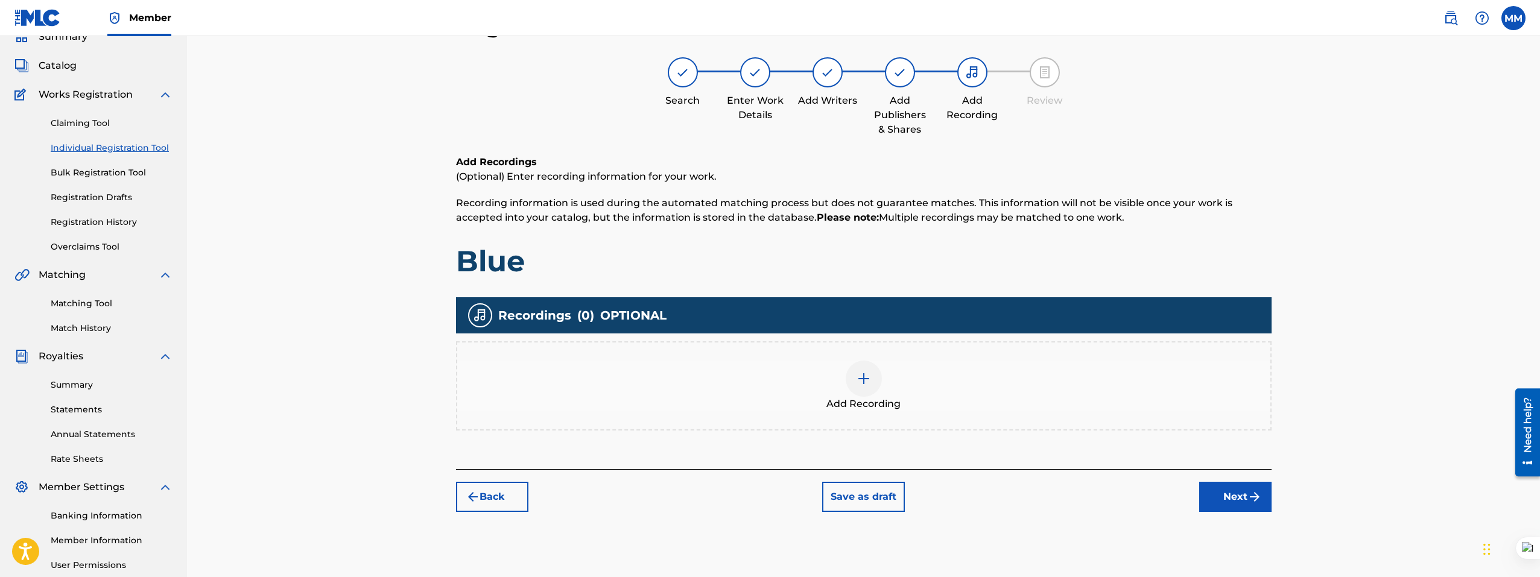
click at [856, 374] on img at bounding box center [863, 378] width 14 height 14
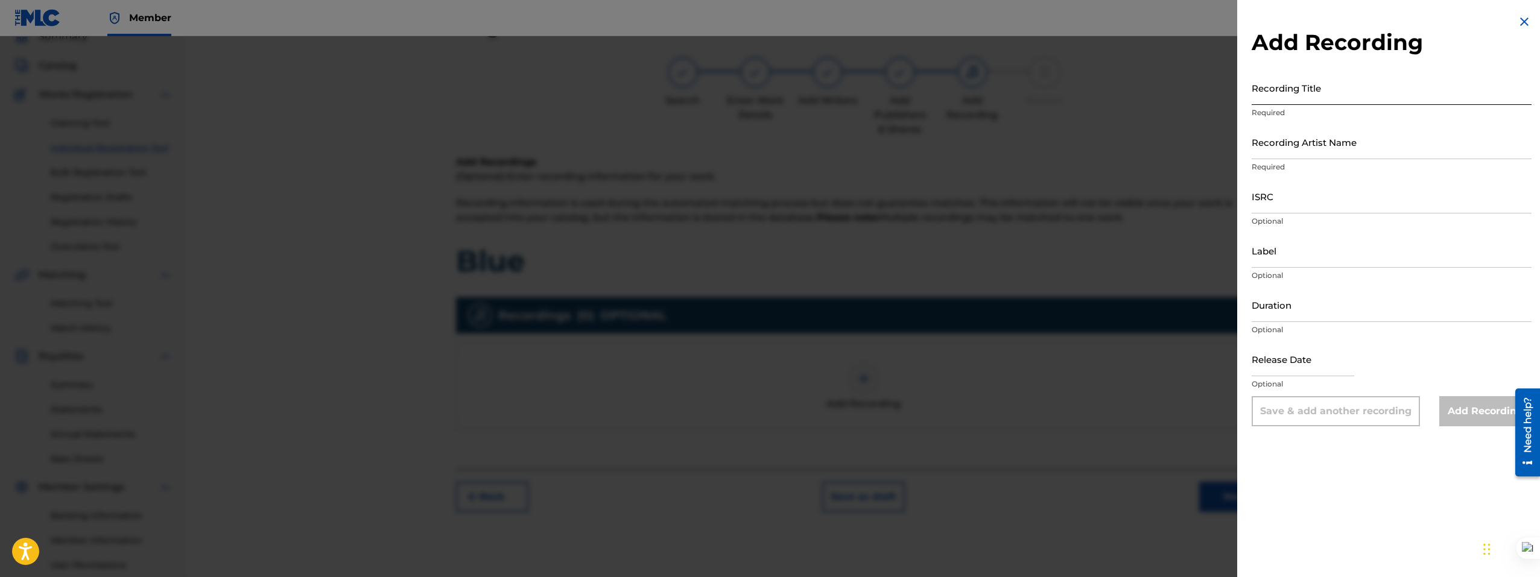
click at [1291, 96] on input "Recording Title" at bounding box center [1391, 88] width 280 height 34
type input "Blue"
click at [1308, 143] on input "Recording Artist Name" at bounding box center [1391, 142] width 280 height 34
paste input "Baeredith"
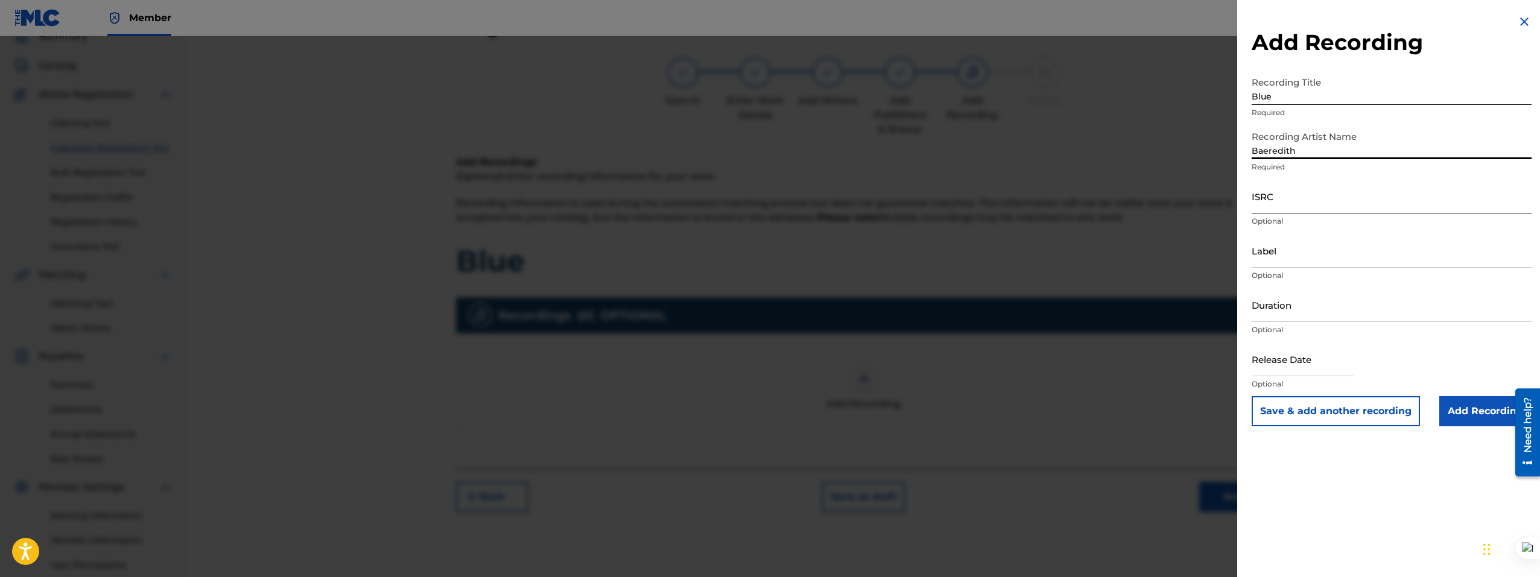
type input "Baeredith"
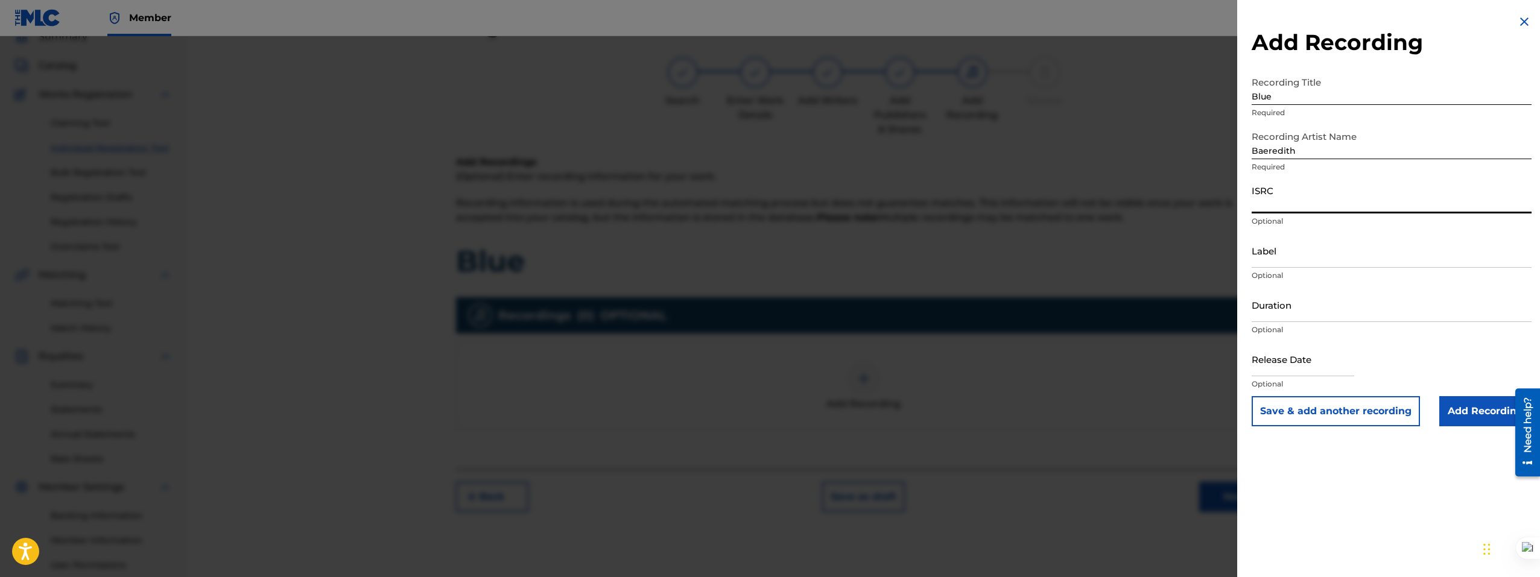
click at [1280, 195] on input "ISRC" at bounding box center [1391, 196] width 280 height 34
paste input "QZNWS2034111"
type input "QZNWS2034111"
click at [1288, 259] on input "Label" at bounding box center [1391, 250] width 280 height 34
click at [1276, 310] on input "Duration" at bounding box center [1391, 305] width 280 height 34
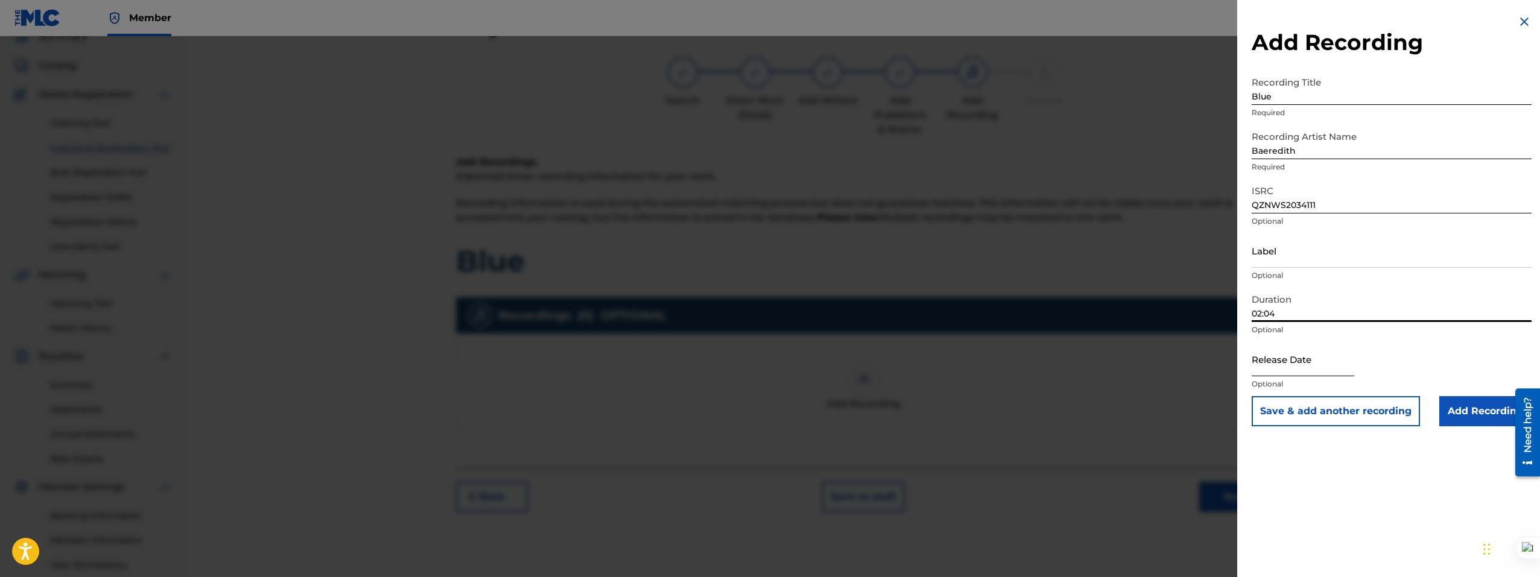
type input "02:04"
click at [1279, 368] on input "text" at bounding box center [1302, 359] width 103 height 34
select select "8"
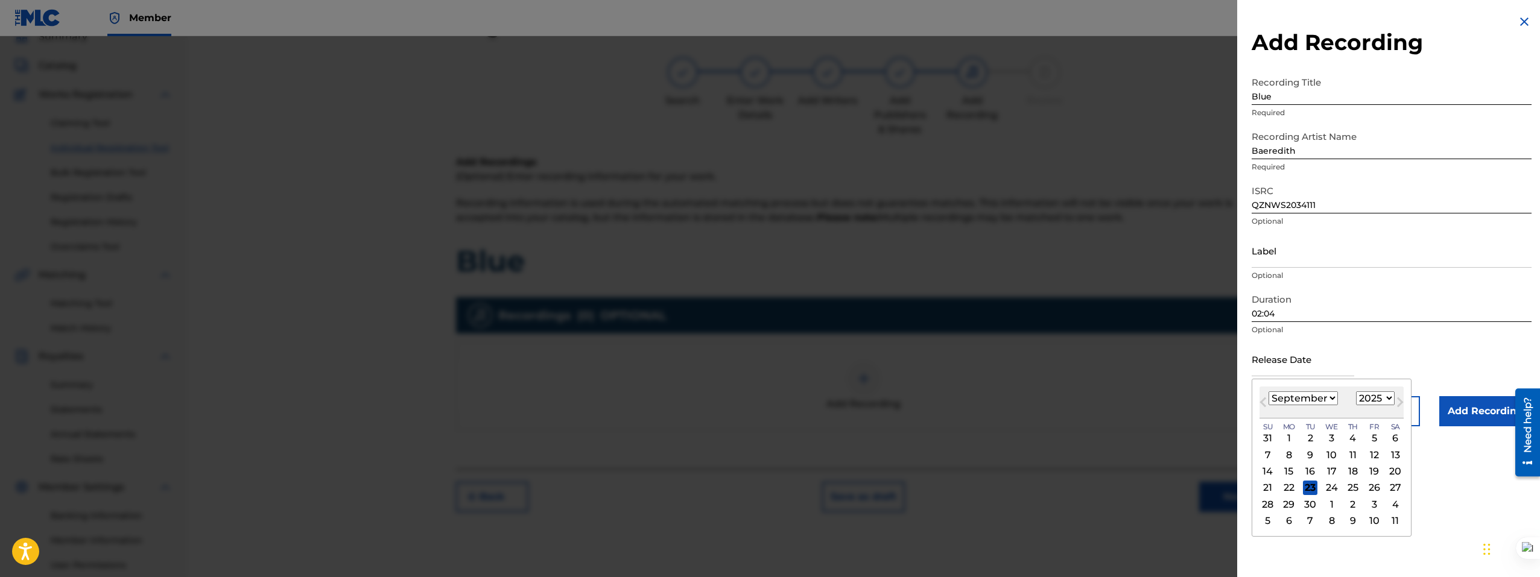
click at [1373, 402] on select "1899 1900 1901 1902 1903 1904 1905 1906 1907 1908 1909 1910 1911 1912 1913 1914…" at bounding box center [1375, 398] width 39 height 14
select select "2020"
click at [1356, 391] on select "1899 1900 1901 1902 1903 1904 1905 1906 1907 1908 1909 1910 1911 1912 1913 1914…" at bounding box center [1375, 398] width 39 height 14
click at [1300, 395] on select "January February March April May June July August September October November De…" at bounding box center [1302, 398] width 69 height 14
select select "10"
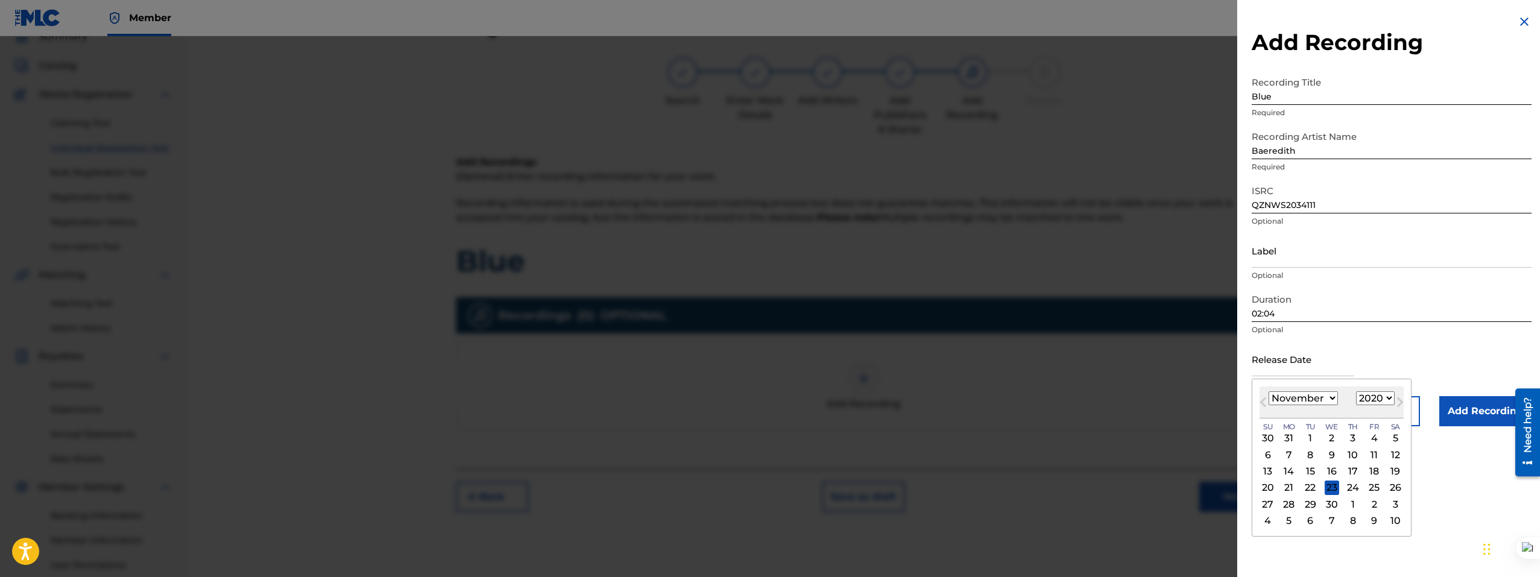
click at [1268, 391] on select "January February March April May June July August September October November De…" at bounding box center [1302, 398] width 69 height 14
click at [1391, 455] on div "14" at bounding box center [1395, 454] width 14 height 14
type input "November 14 2020"
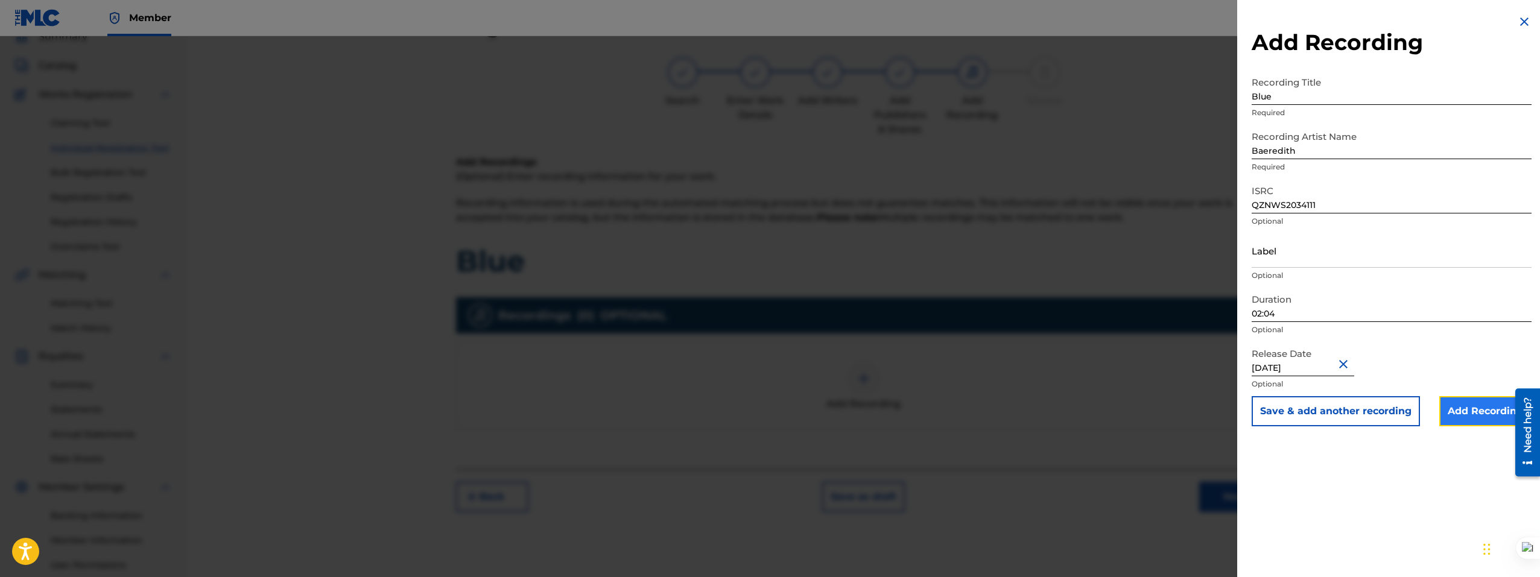
click at [1468, 411] on input "Add Recording" at bounding box center [1485, 411] width 92 height 30
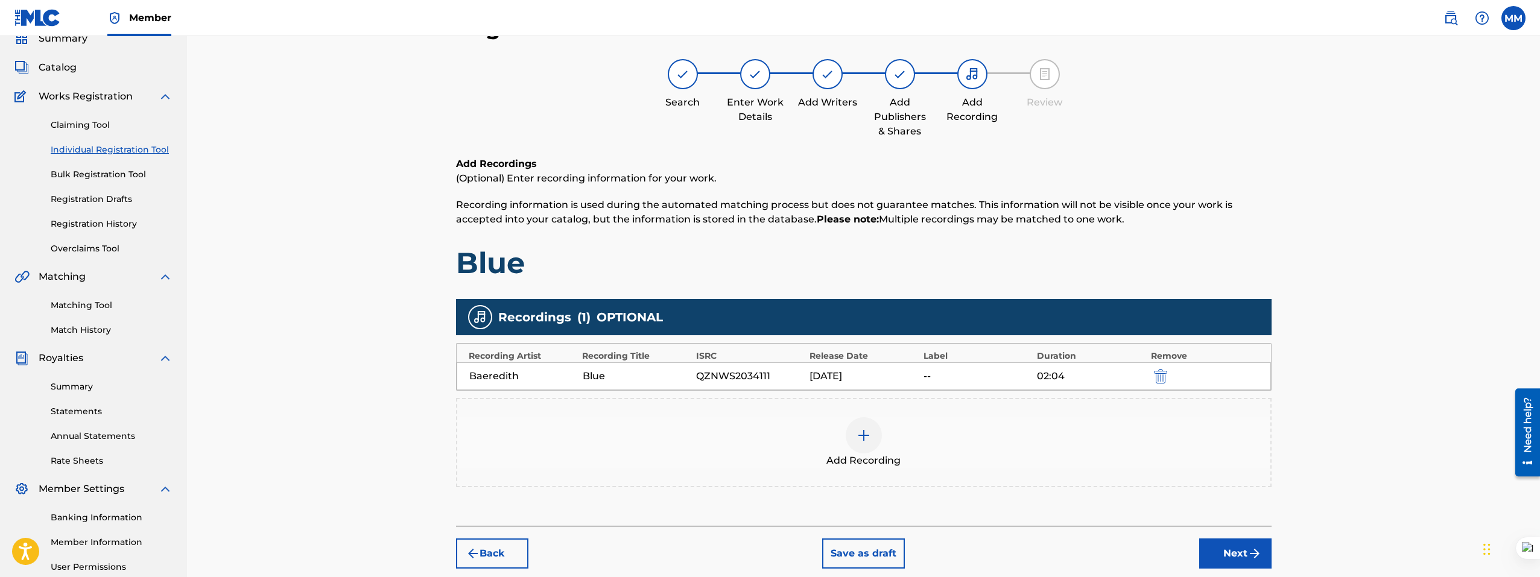
scroll to position [60, 0]
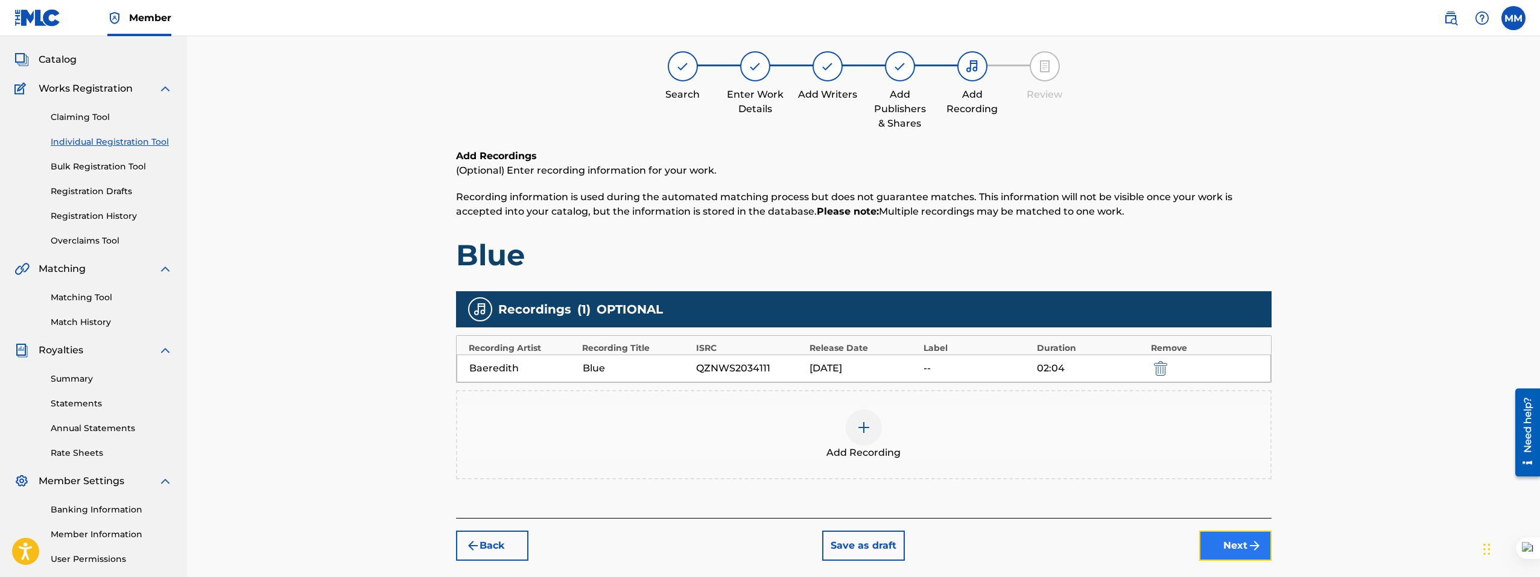
click at [1225, 535] on button "Next" at bounding box center [1235, 546] width 72 height 30
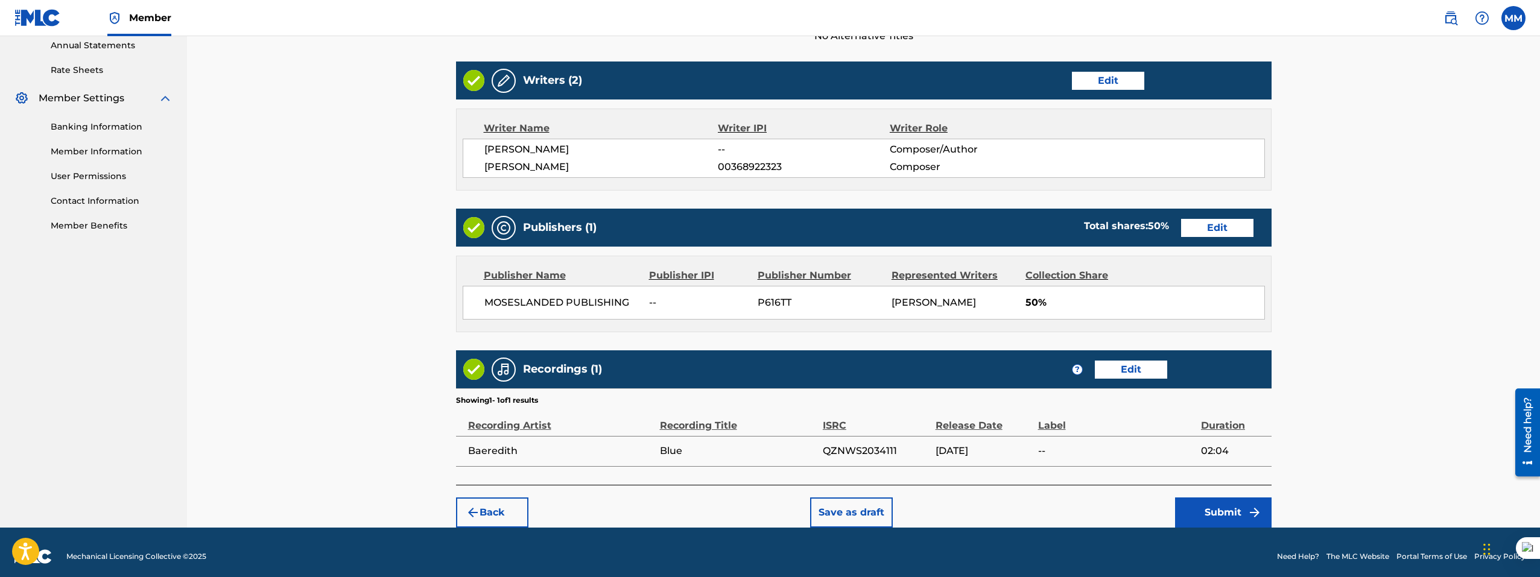
scroll to position [452, 0]
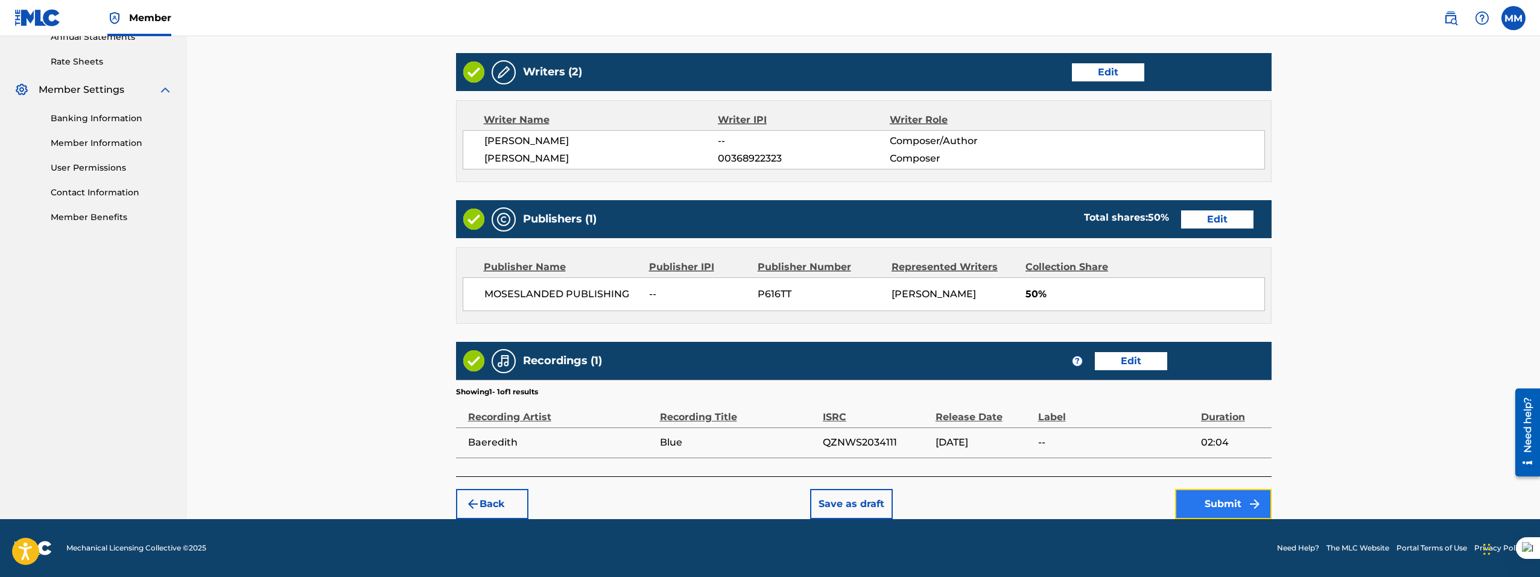
click at [1187, 504] on button "Submit" at bounding box center [1223, 504] width 96 height 30
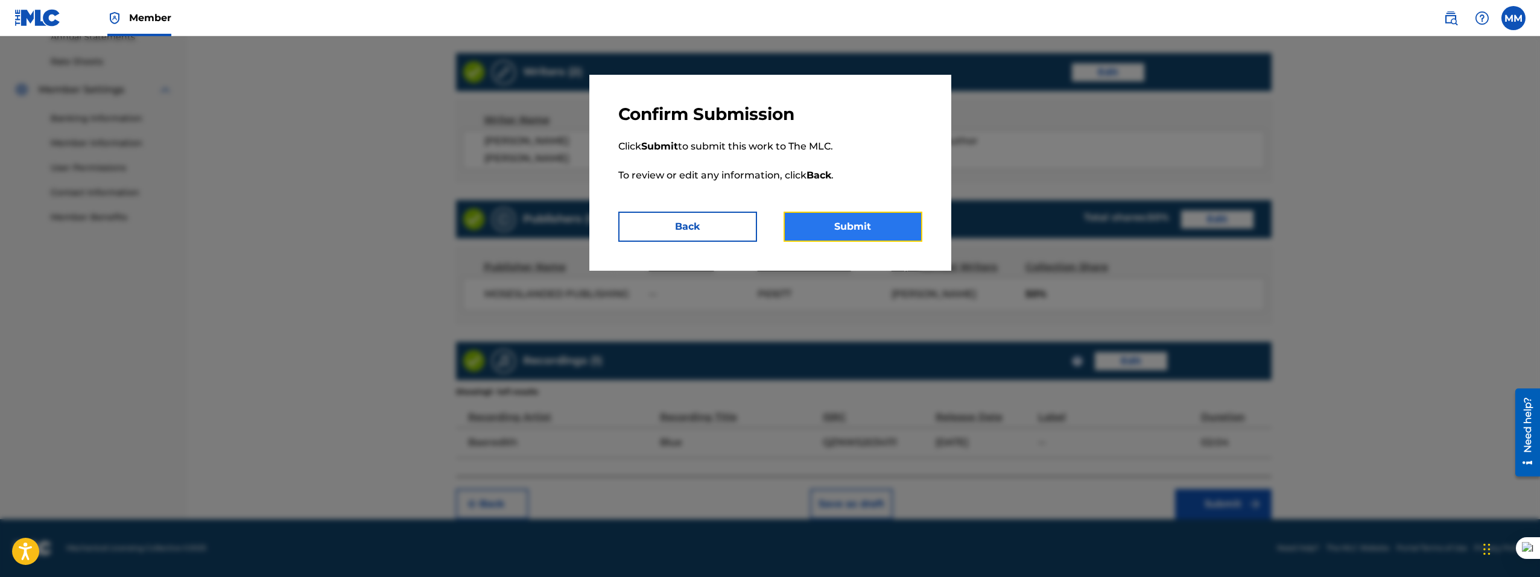
click at [818, 226] on button "Submit" at bounding box center [852, 227] width 139 height 30
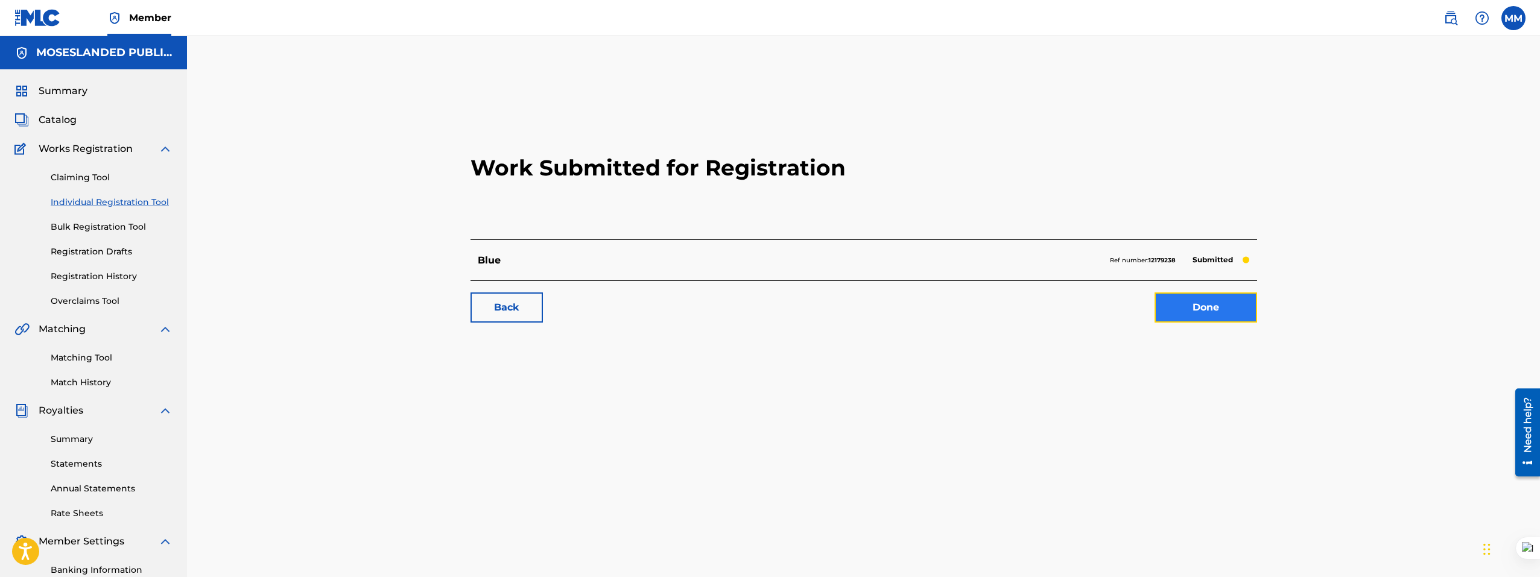
click at [1199, 308] on link "Done" at bounding box center [1205, 307] width 103 height 30
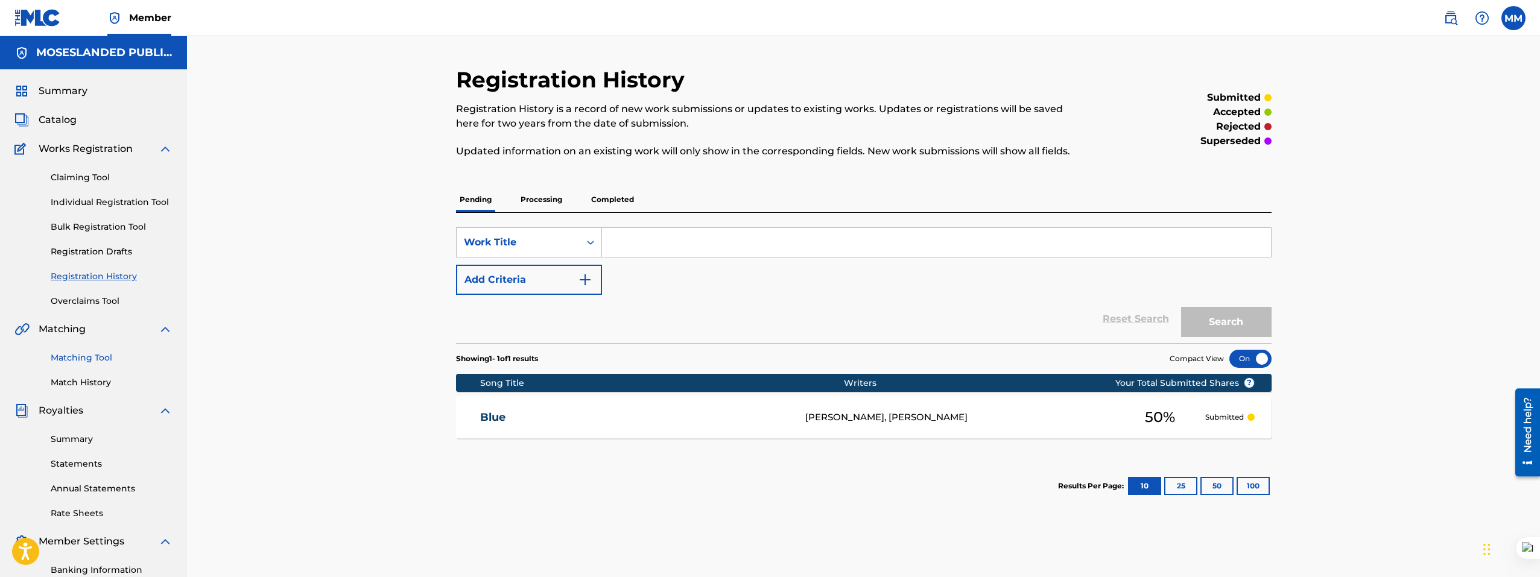
click at [71, 359] on link "Matching Tool" at bounding box center [112, 358] width 122 height 13
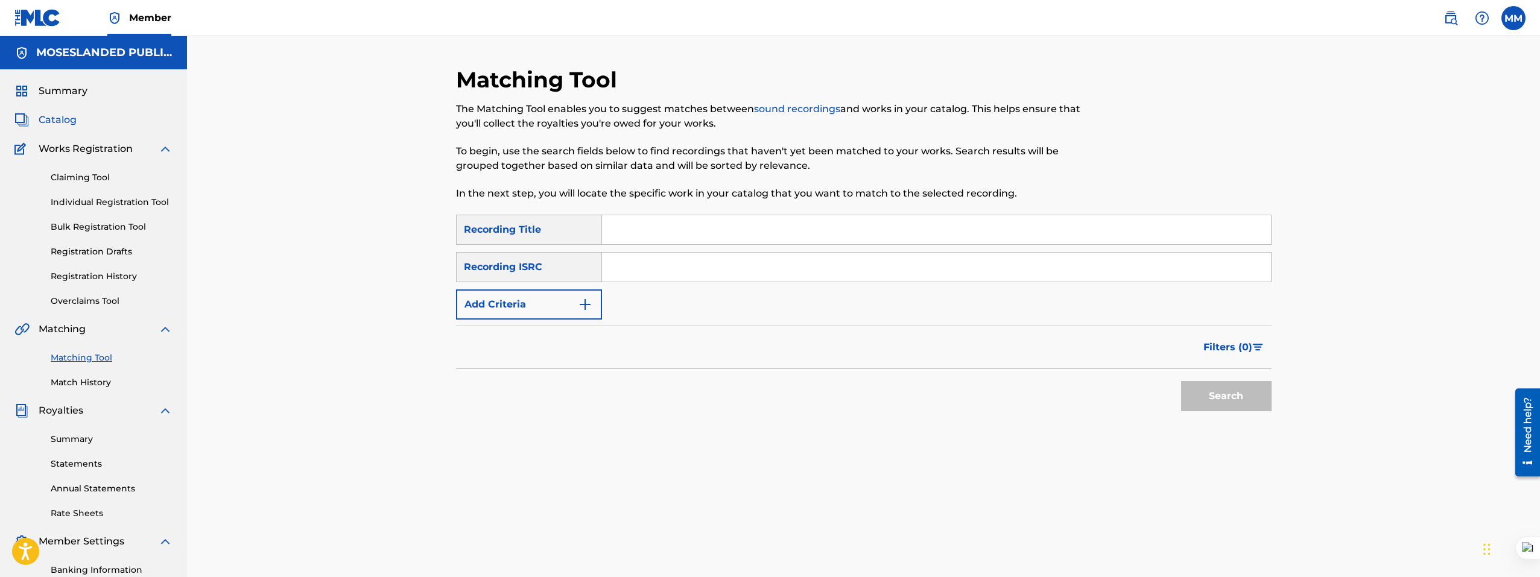
click at [68, 118] on span "Catalog" at bounding box center [58, 120] width 38 height 14
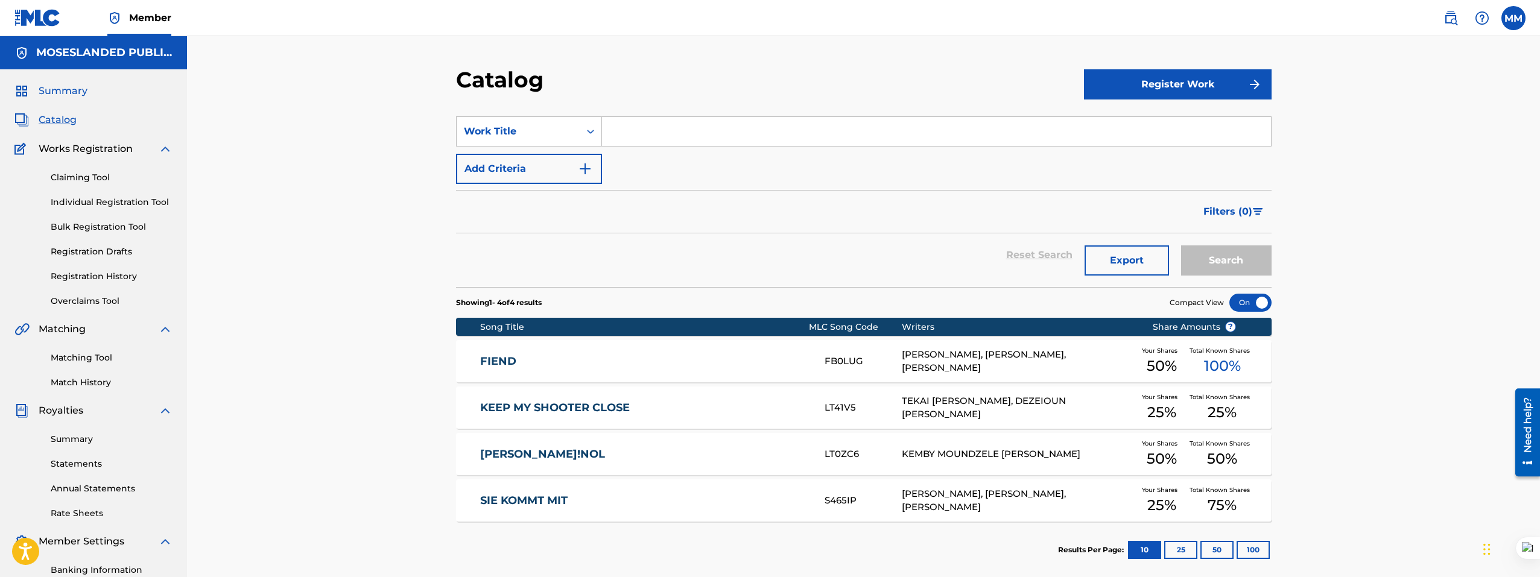
click at [50, 95] on span "Summary" at bounding box center [63, 91] width 49 height 14
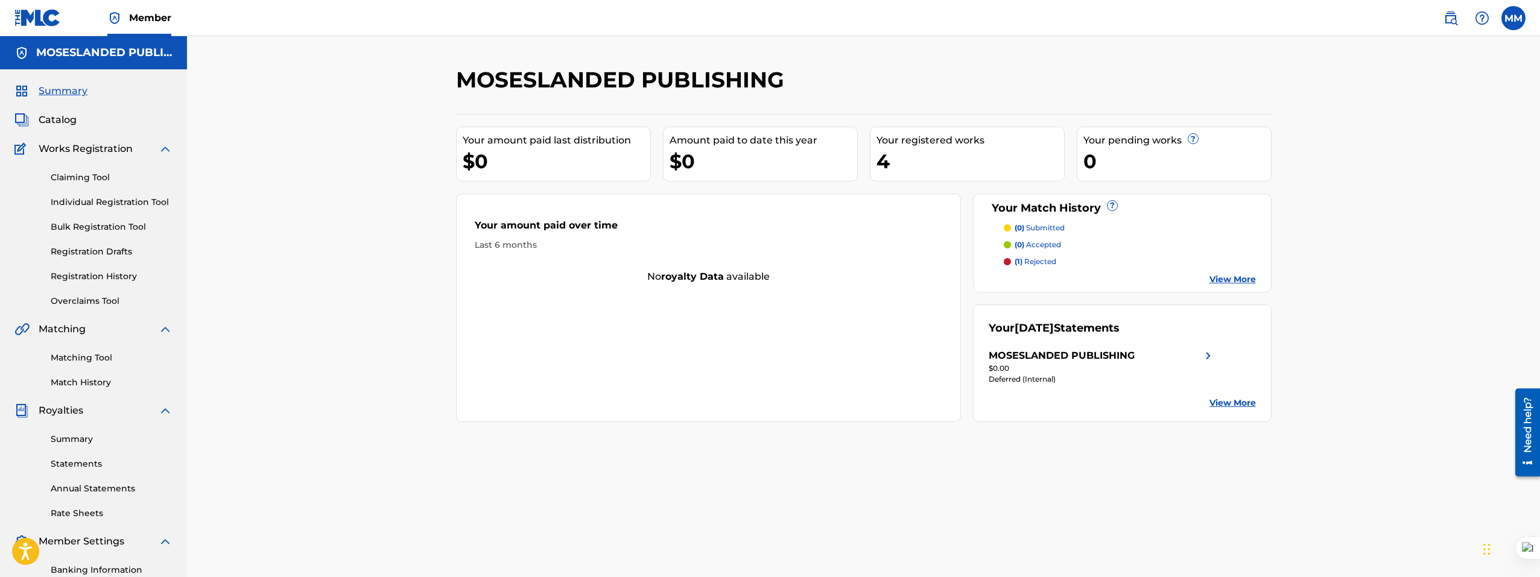
click at [1246, 277] on link "View More" at bounding box center [1232, 279] width 46 height 13
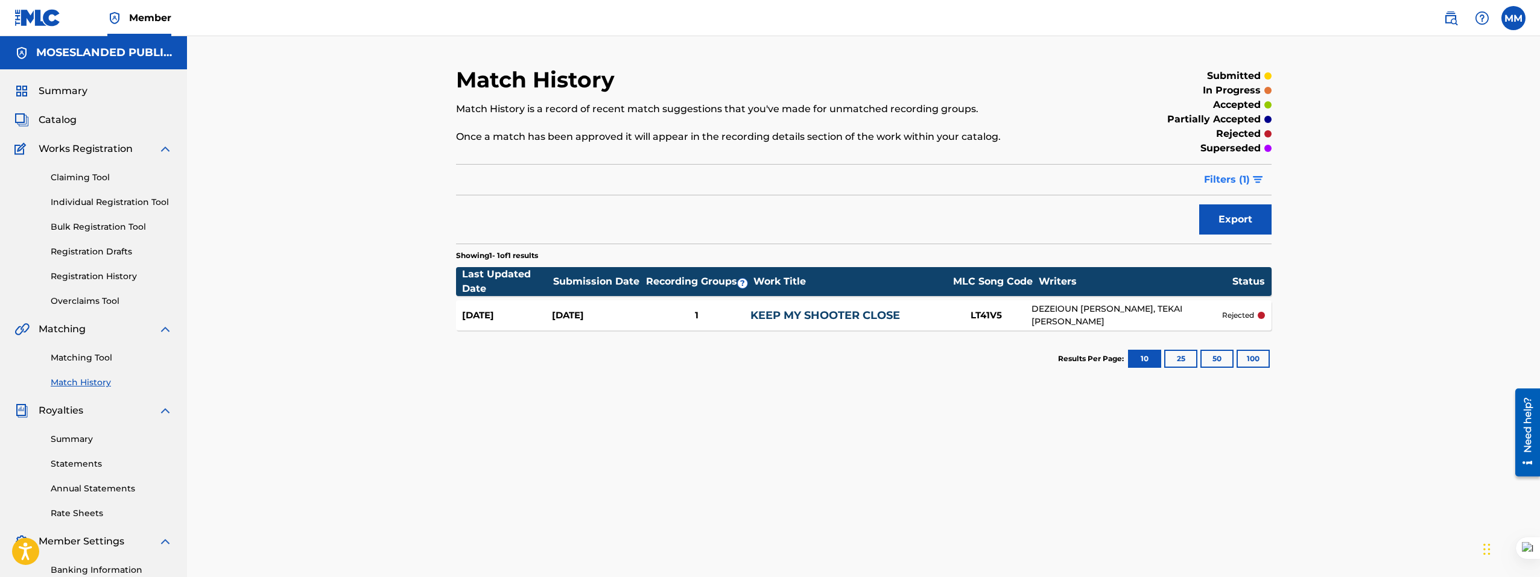
click at [1246, 180] on span "Filters ( 1 )" at bounding box center [1227, 179] width 46 height 14
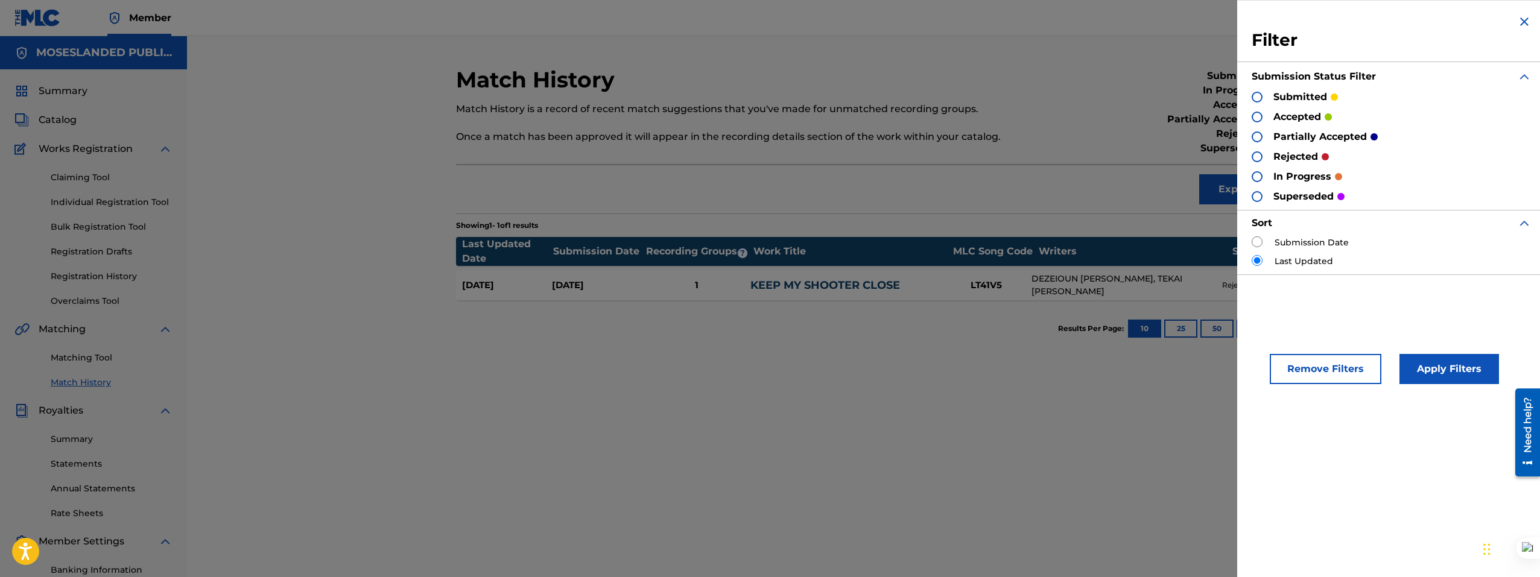
click at [1261, 99] on div at bounding box center [1256, 97] width 11 height 11
click at [1430, 370] on button "Apply Filters" at bounding box center [1448, 369] width 99 height 30
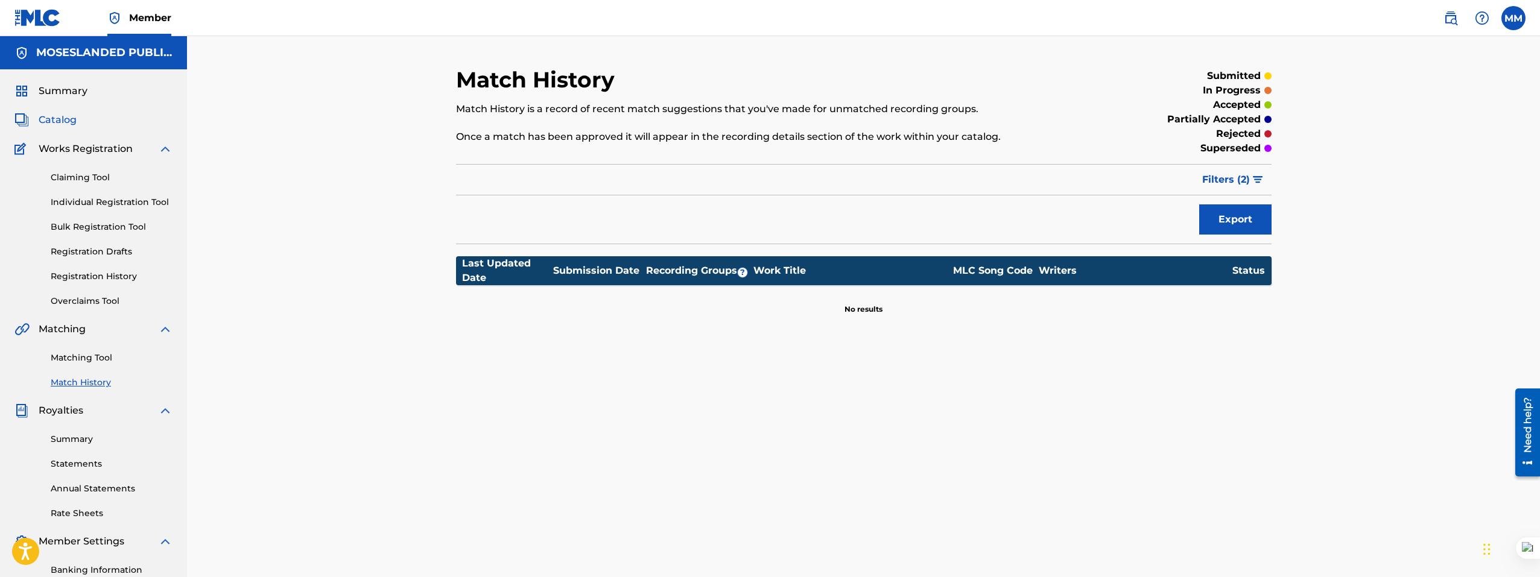
click at [70, 121] on span "Catalog" at bounding box center [58, 120] width 38 height 14
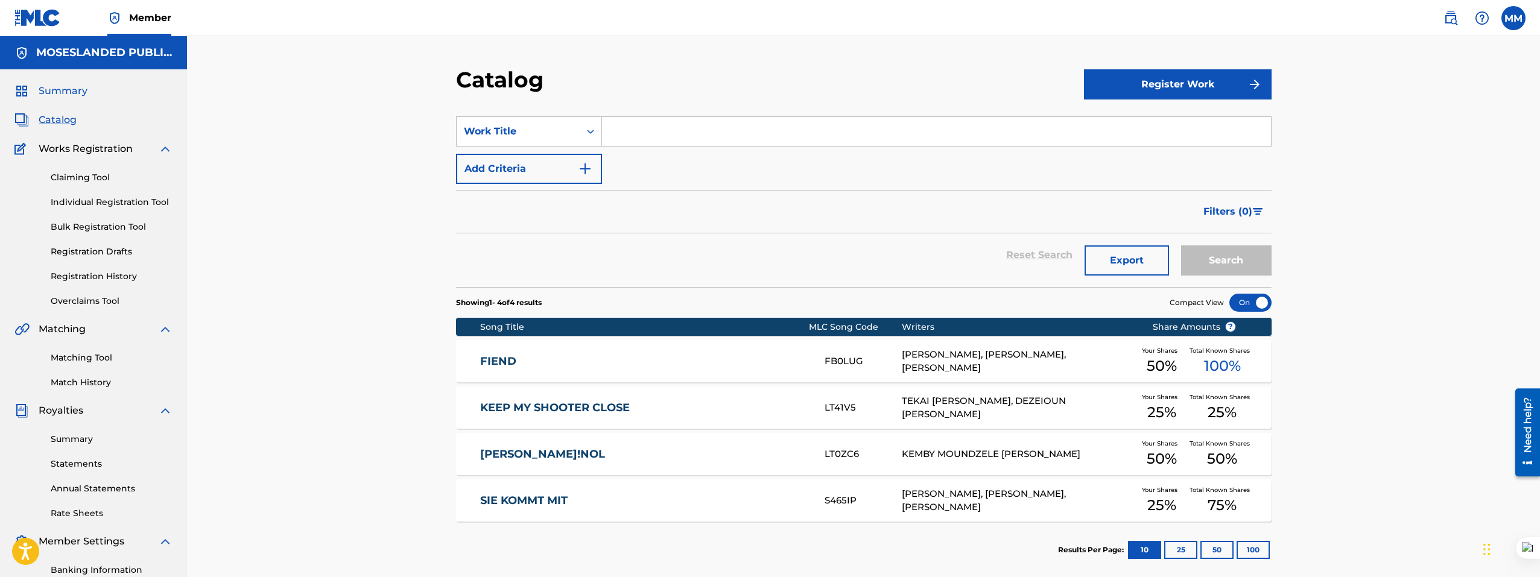
click at [78, 94] on span "Summary" at bounding box center [63, 91] width 49 height 14
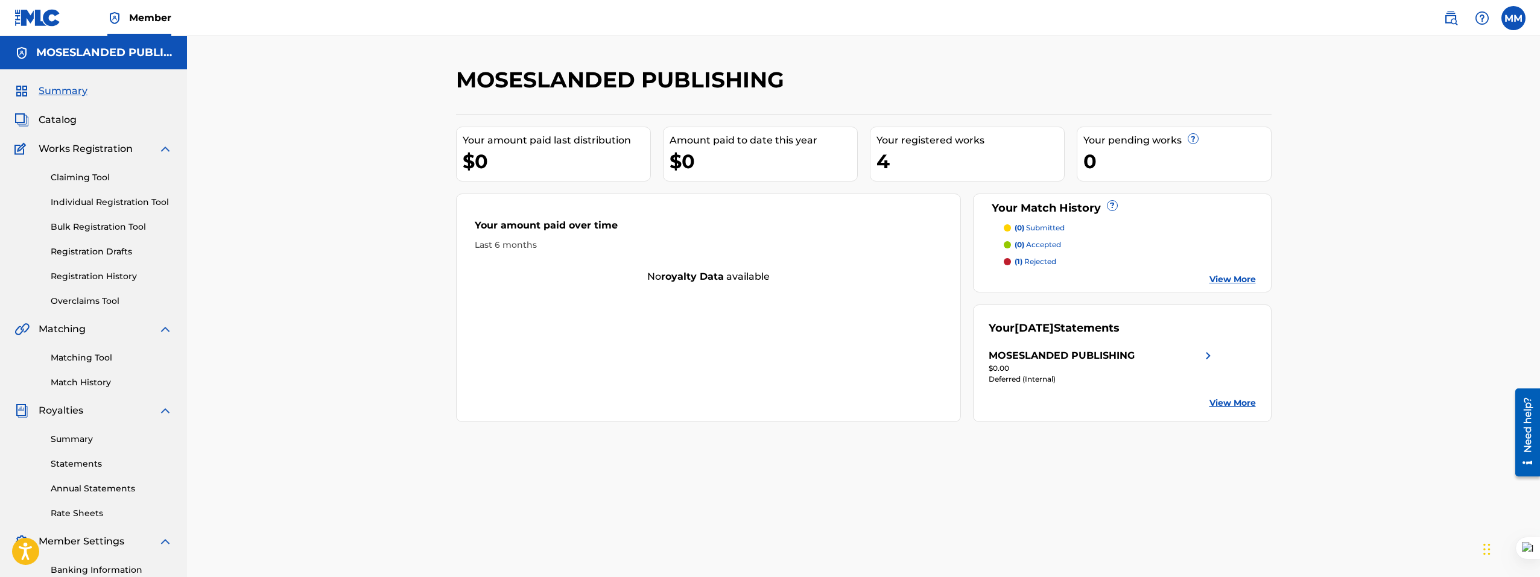
click at [1050, 227] on p "(0) submitted" at bounding box center [1039, 228] width 50 height 11
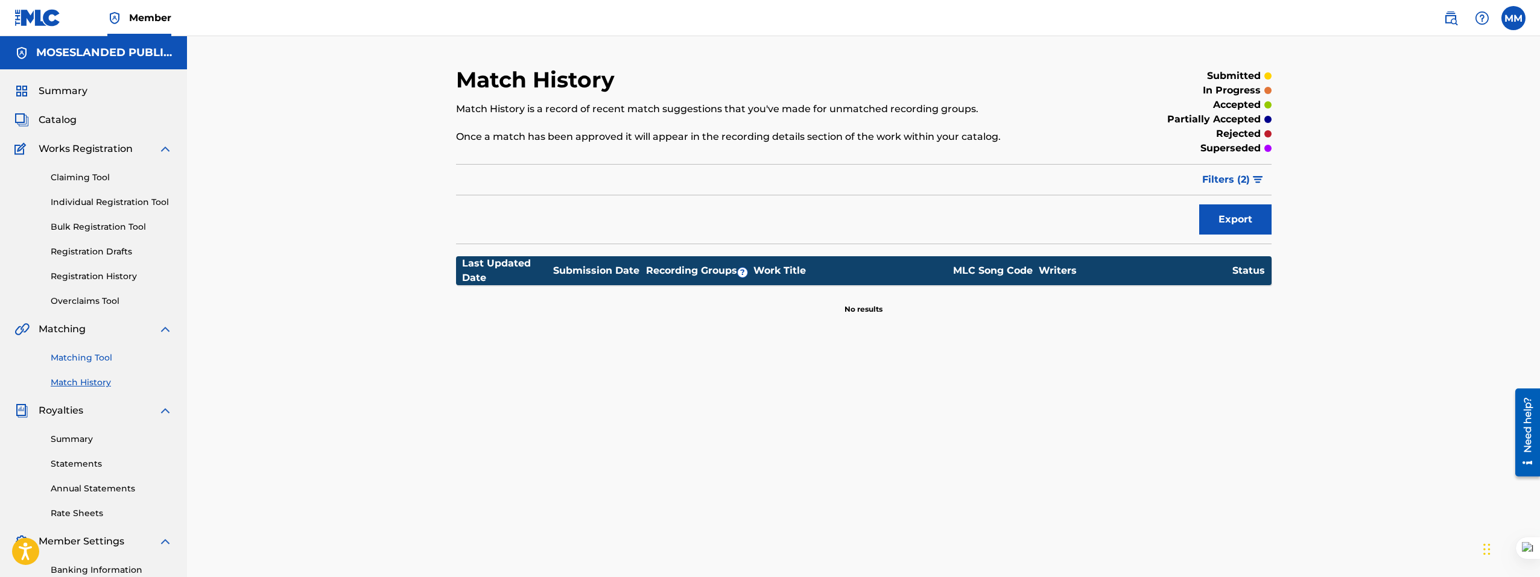
click at [101, 352] on link "Matching Tool" at bounding box center [112, 358] width 122 height 13
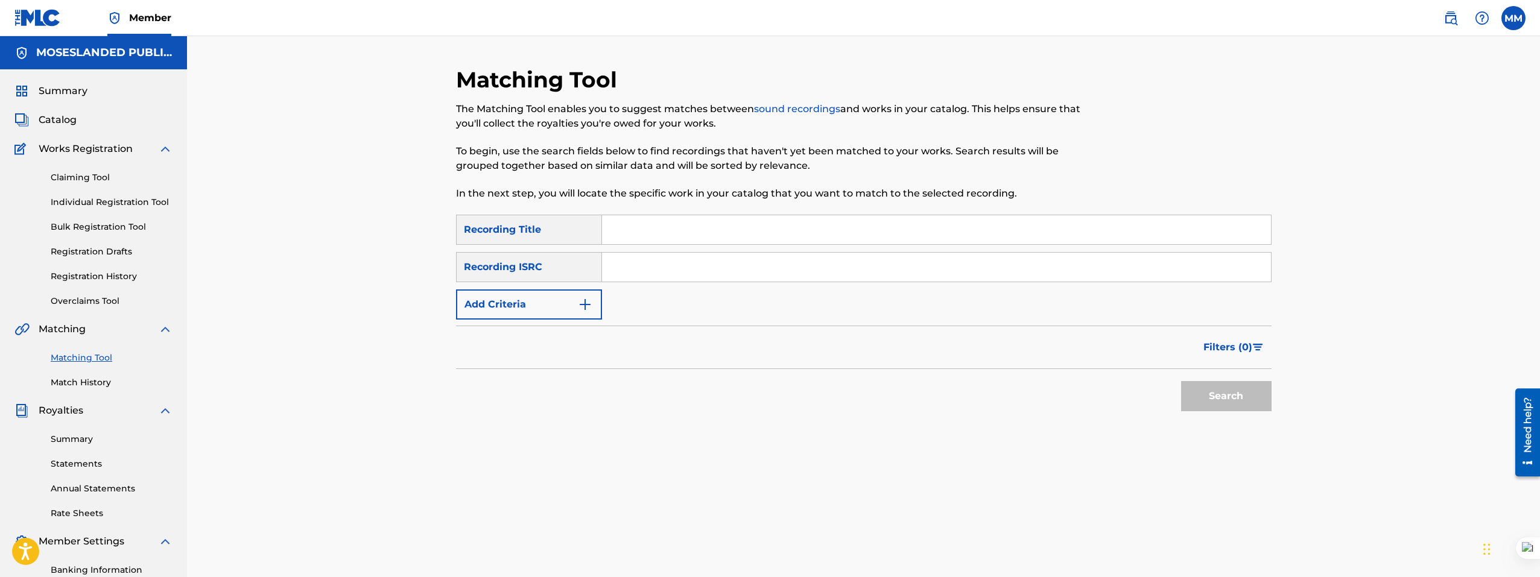
click at [642, 235] on input "Search Form" at bounding box center [936, 229] width 669 height 29
click at [636, 254] on input "Search Form" at bounding box center [936, 267] width 669 height 29
paste input "QZNWS2034111"
type input "QZNWS2034111"
click at [637, 238] on input "Search Form" at bounding box center [936, 229] width 669 height 29
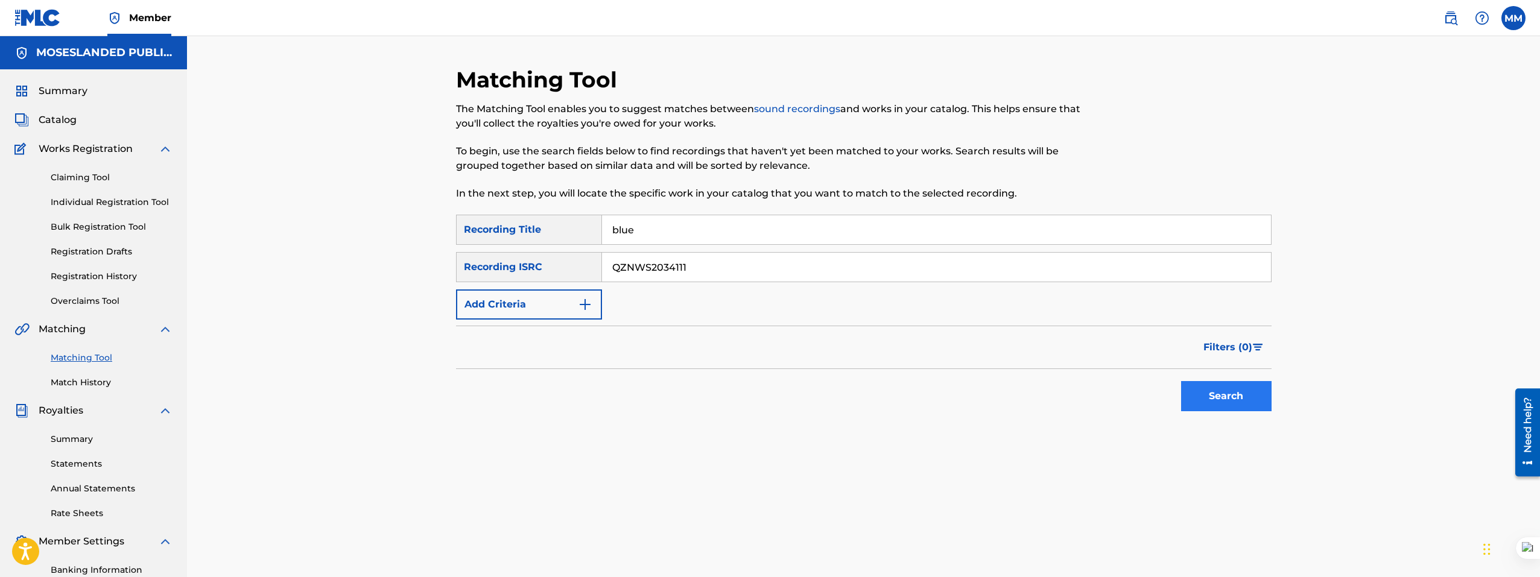
type input "blue"
click at [1219, 403] on button "Search" at bounding box center [1226, 396] width 90 height 30
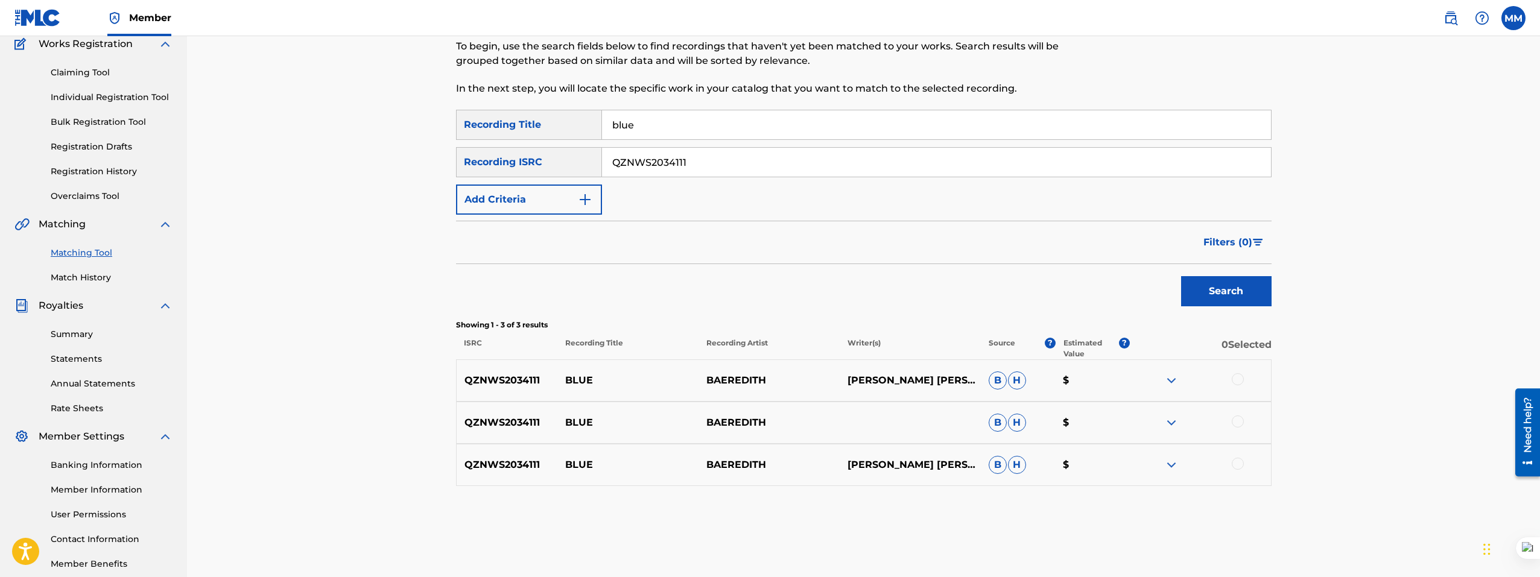
scroll to position [171, 0]
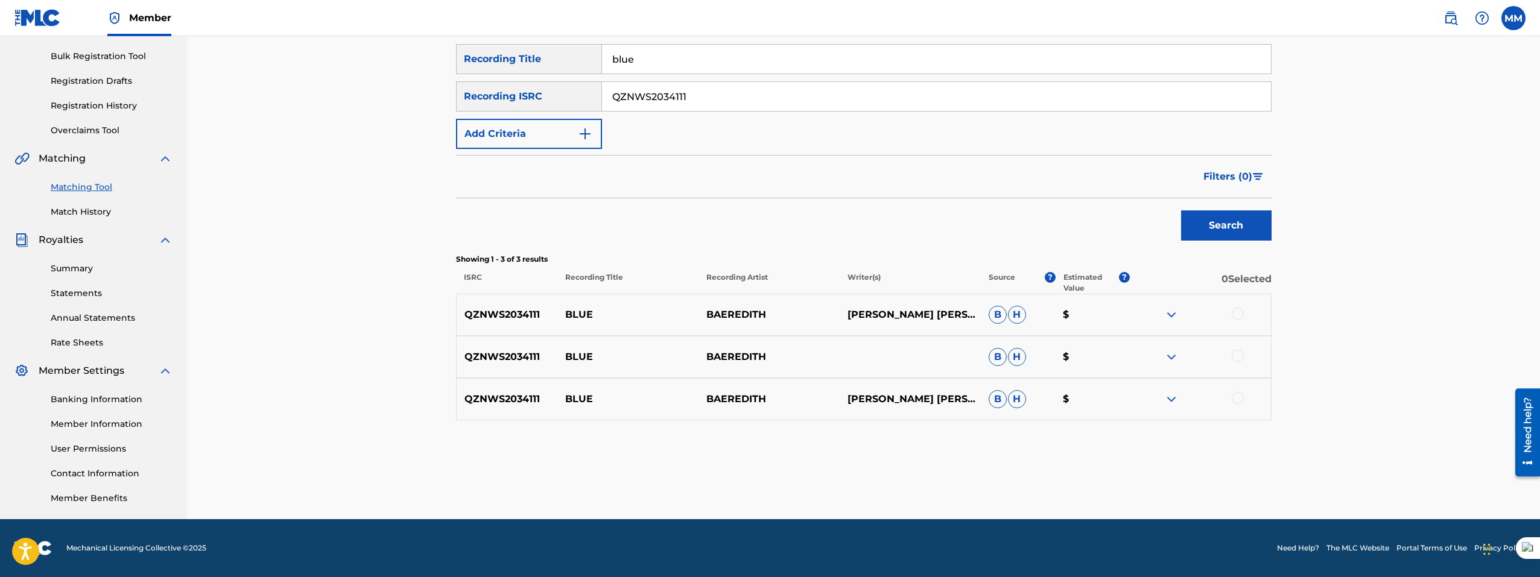
click at [1232, 315] on div at bounding box center [1237, 314] width 12 height 12
click at [1242, 350] on div at bounding box center [1199, 357] width 141 height 14
click at [1239, 397] on div at bounding box center [1237, 398] width 12 height 12
click at [1237, 358] on div at bounding box center [1237, 356] width 12 height 12
click at [881, 481] on button "Match 3 Groups" at bounding box center [847, 479] width 133 height 30
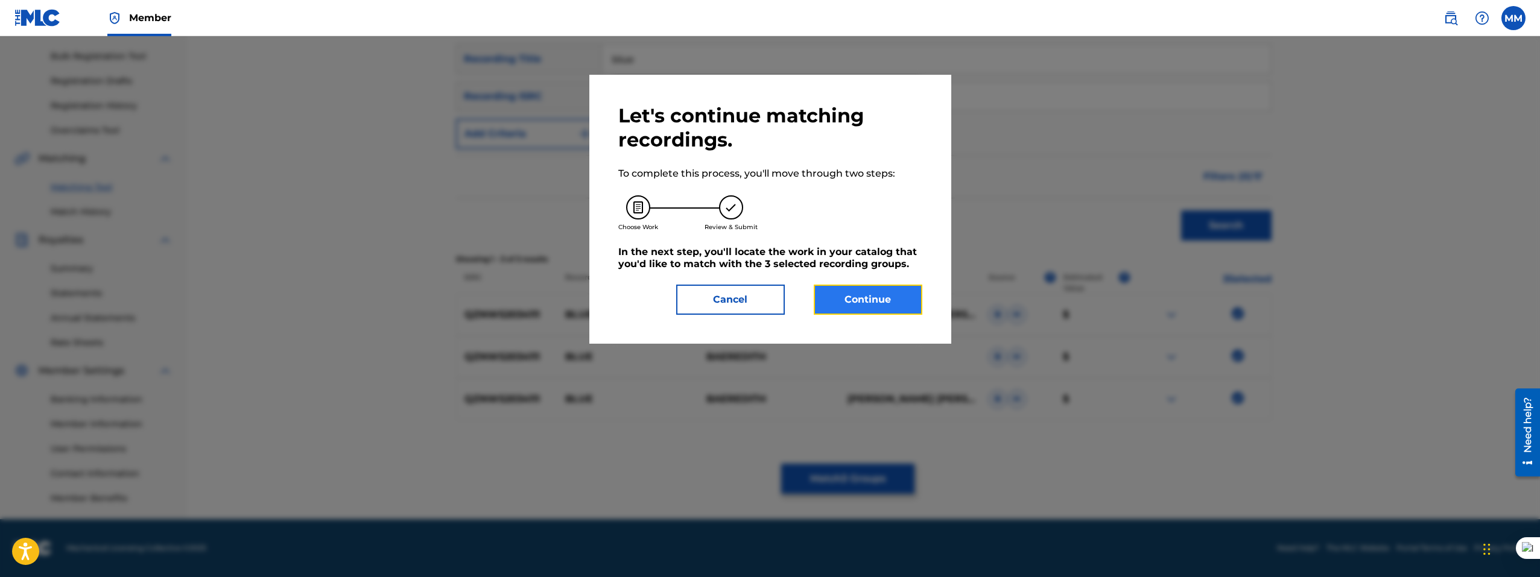
click at [844, 302] on button "Continue" at bounding box center [867, 300] width 109 height 30
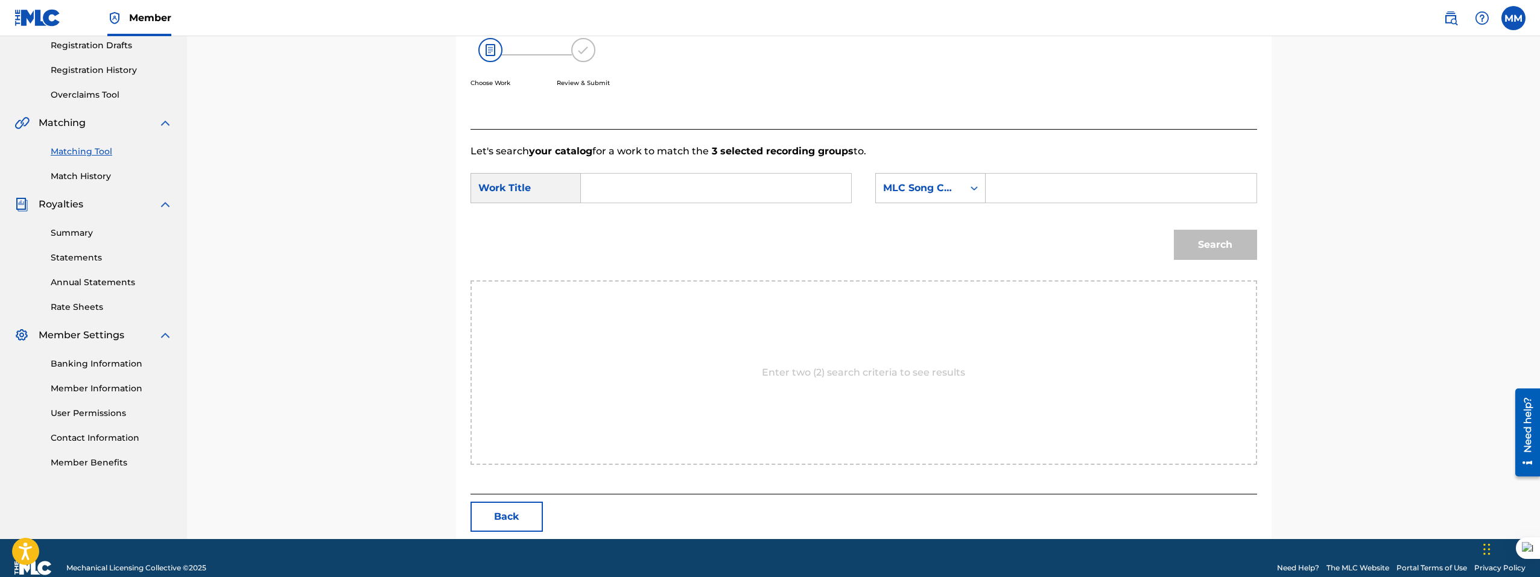
scroll to position [226, 0]
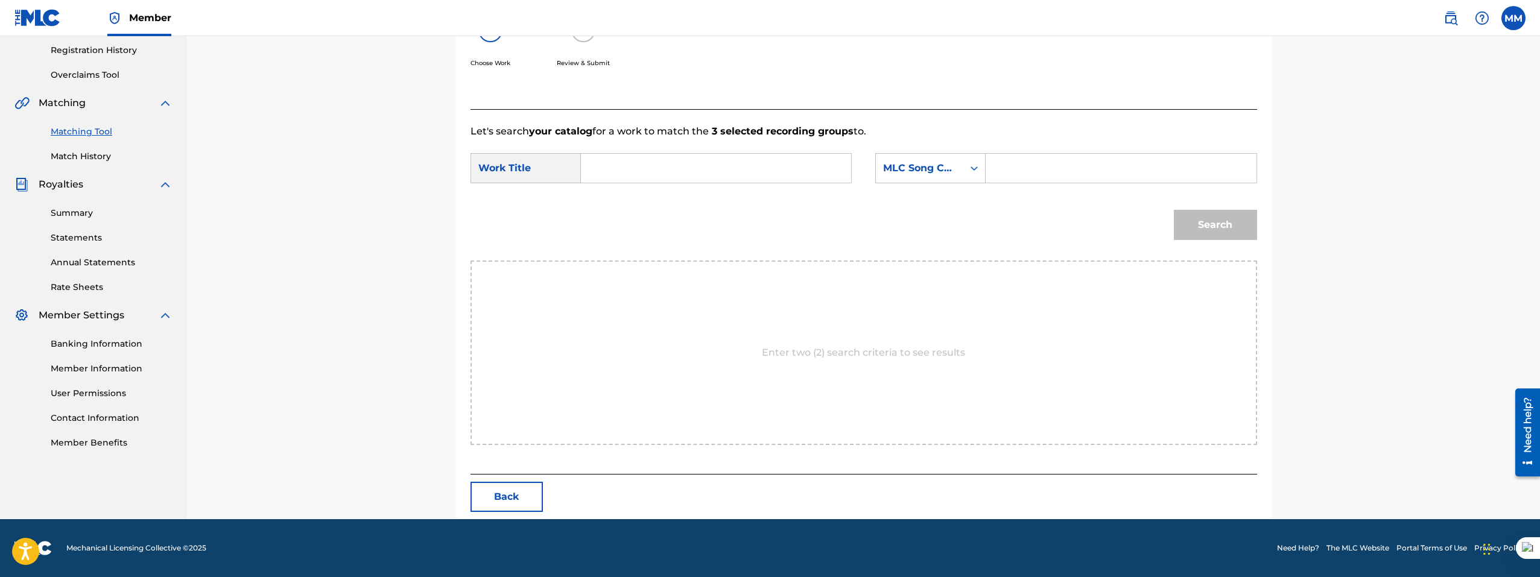
click at [657, 166] on input "Search Form" at bounding box center [716, 168] width 250 height 29
type input "blue"
click at [1038, 168] on input "Search Form" at bounding box center [1121, 168] width 250 height 29
click at [962, 172] on div "MLC Song Code" at bounding box center [919, 168] width 87 height 23
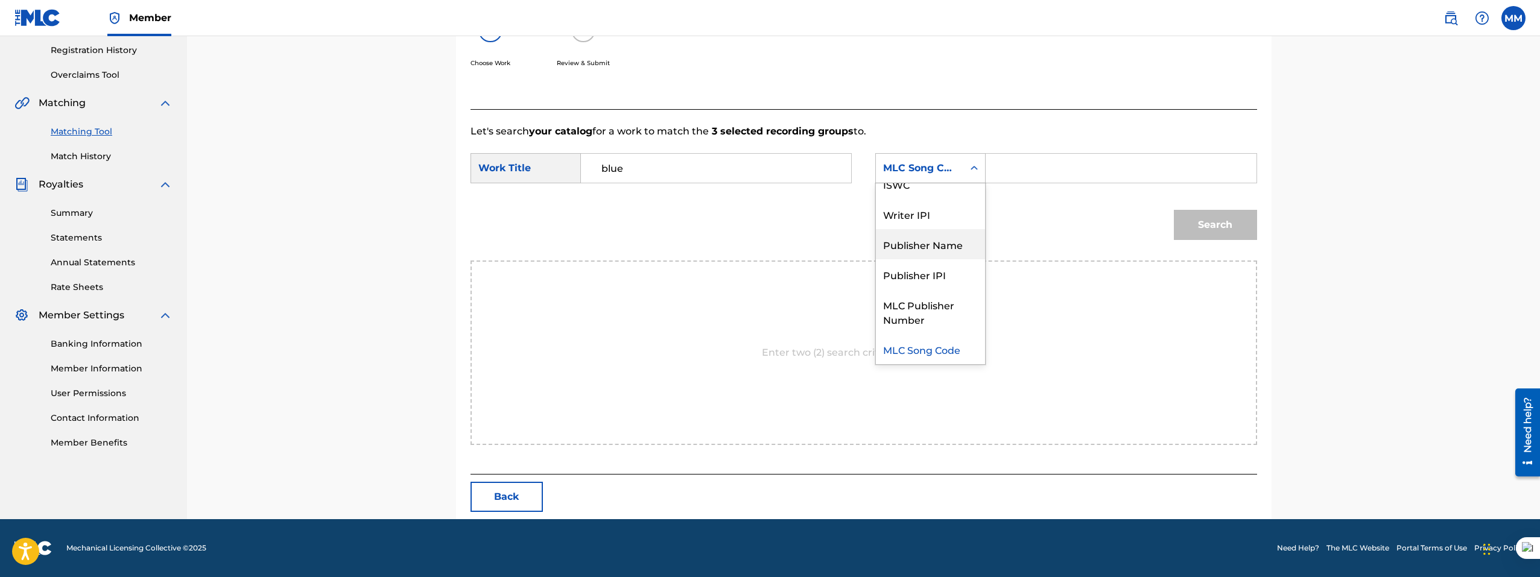
click at [962, 247] on div "Publisher Name" at bounding box center [930, 244] width 109 height 30
click at [1003, 177] on input "Search Form" at bounding box center [1121, 168] width 250 height 29
click at [959, 165] on div "Publisher Name" at bounding box center [919, 168] width 87 height 23
click at [1040, 174] on input "Search Form" at bounding box center [1121, 168] width 250 height 29
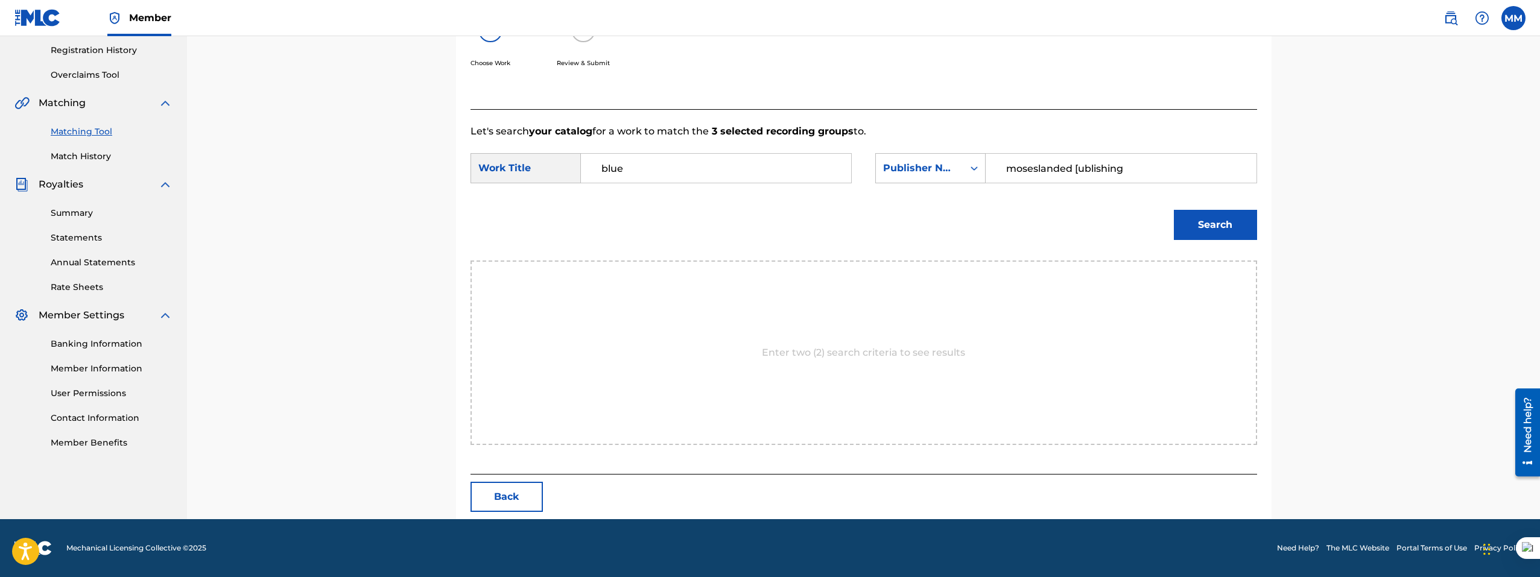
type input "moseslanded [ublishing"
click at [1173, 210] on button "Search" at bounding box center [1214, 225] width 83 height 30
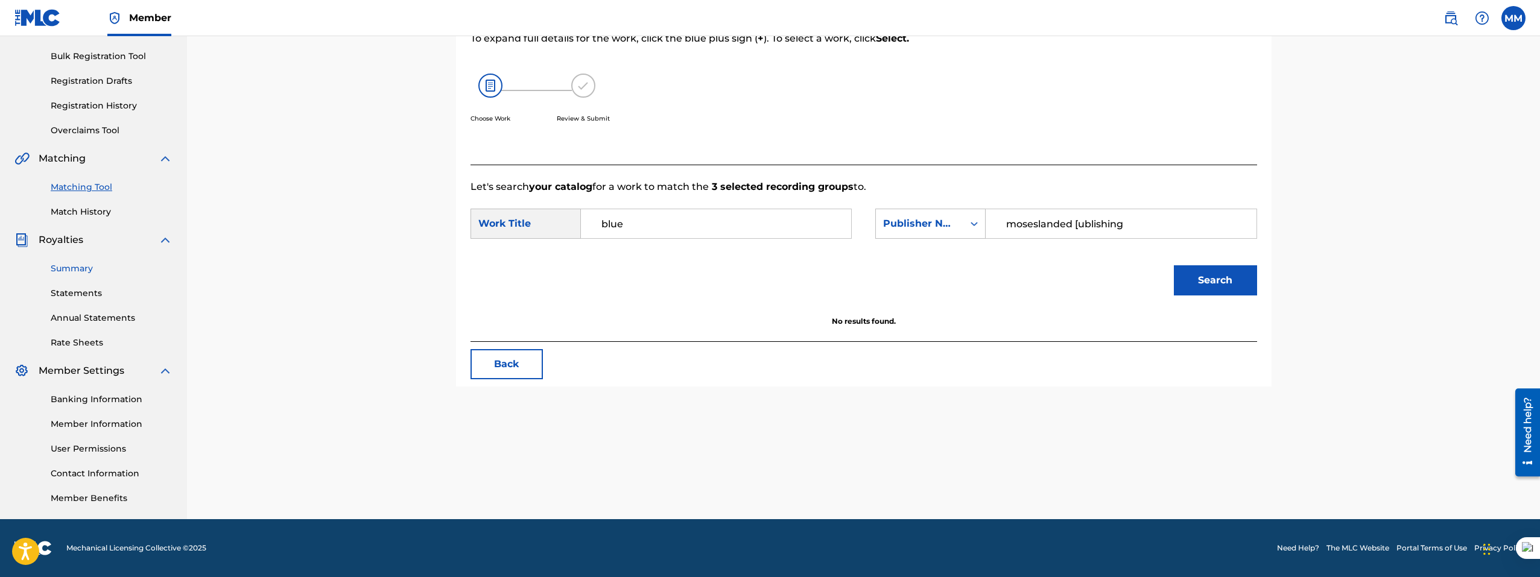
click at [65, 270] on link "Summary" at bounding box center [112, 268] width 122 height 13
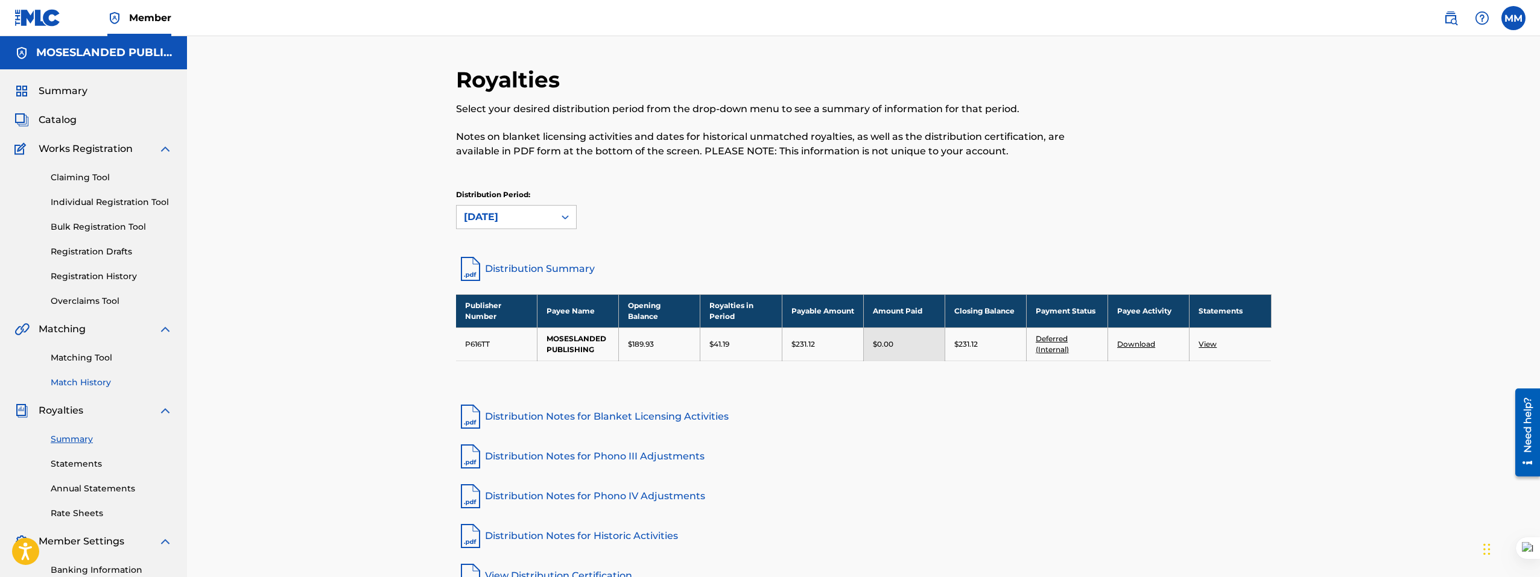
click at [78, 379] on link "Match History" at bounding box center [112, 382] width 122 height 13
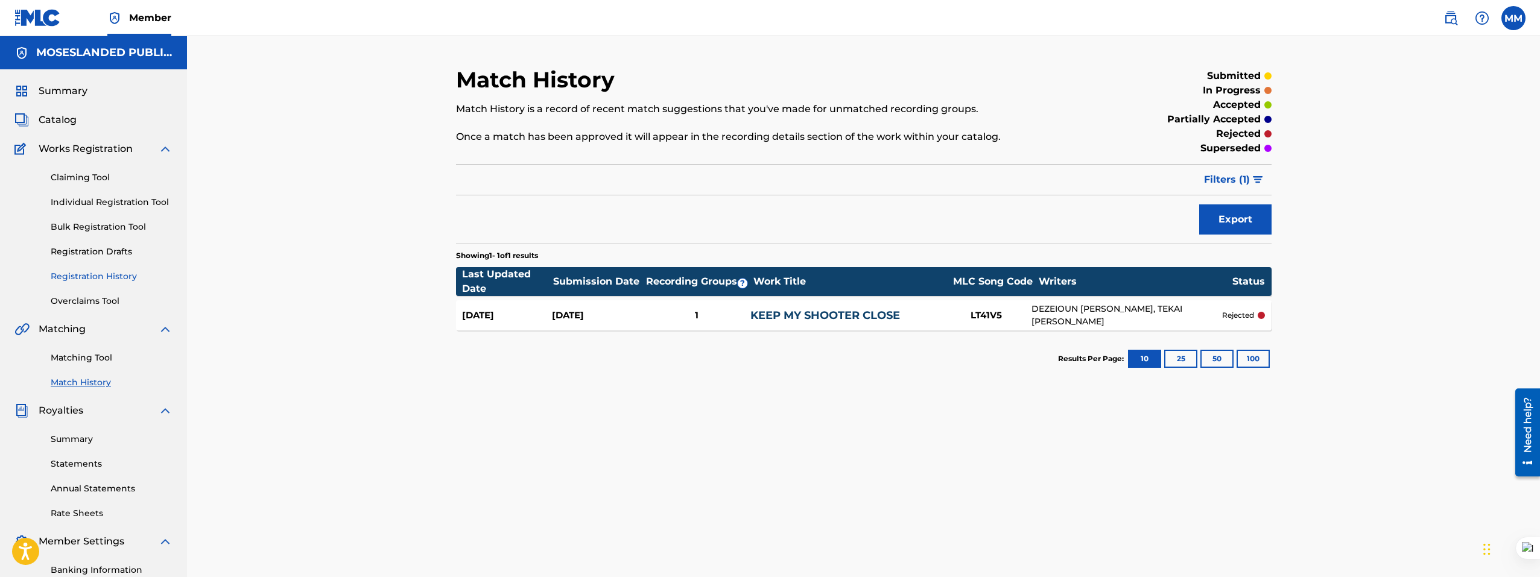
click at [66, 279] on link "Registration History" at bounding box center [112, 276] width 122 height 13
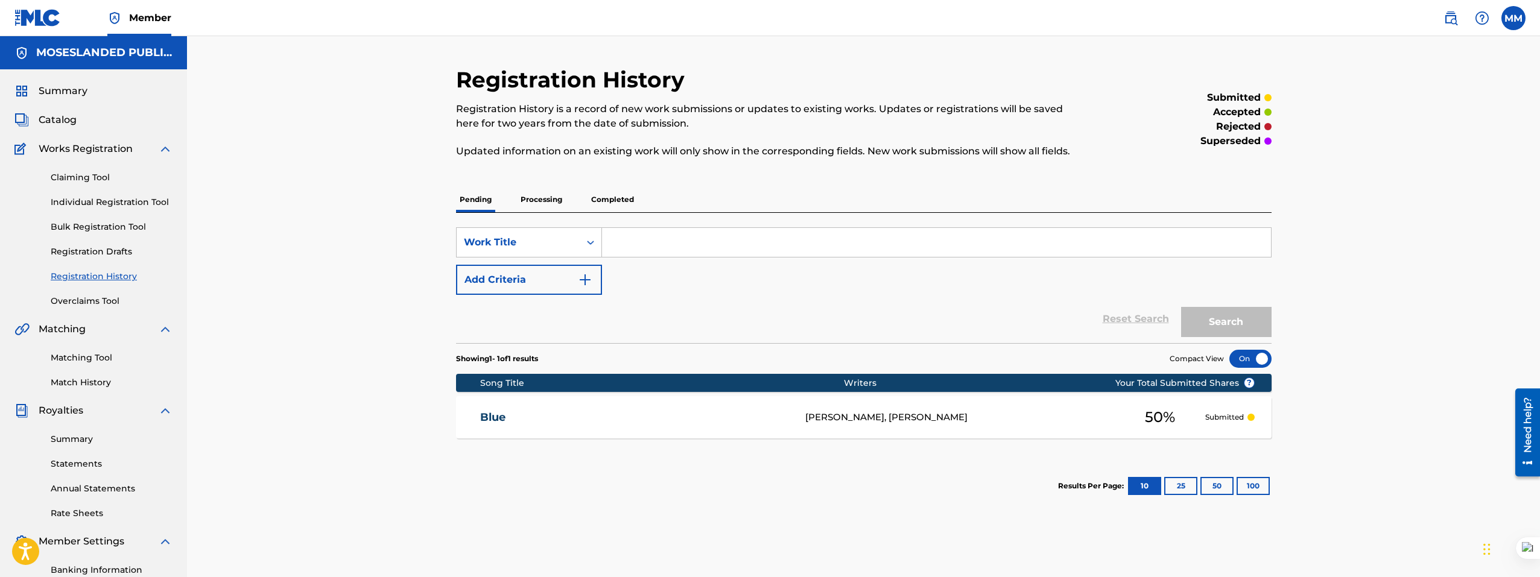
click at [681, 425] on div "Blue MOSES MUGARA, MÉRÉDITH TCHAPTCHET 50 % Submitted" at bounding box center [863, 417] width 815 height 42
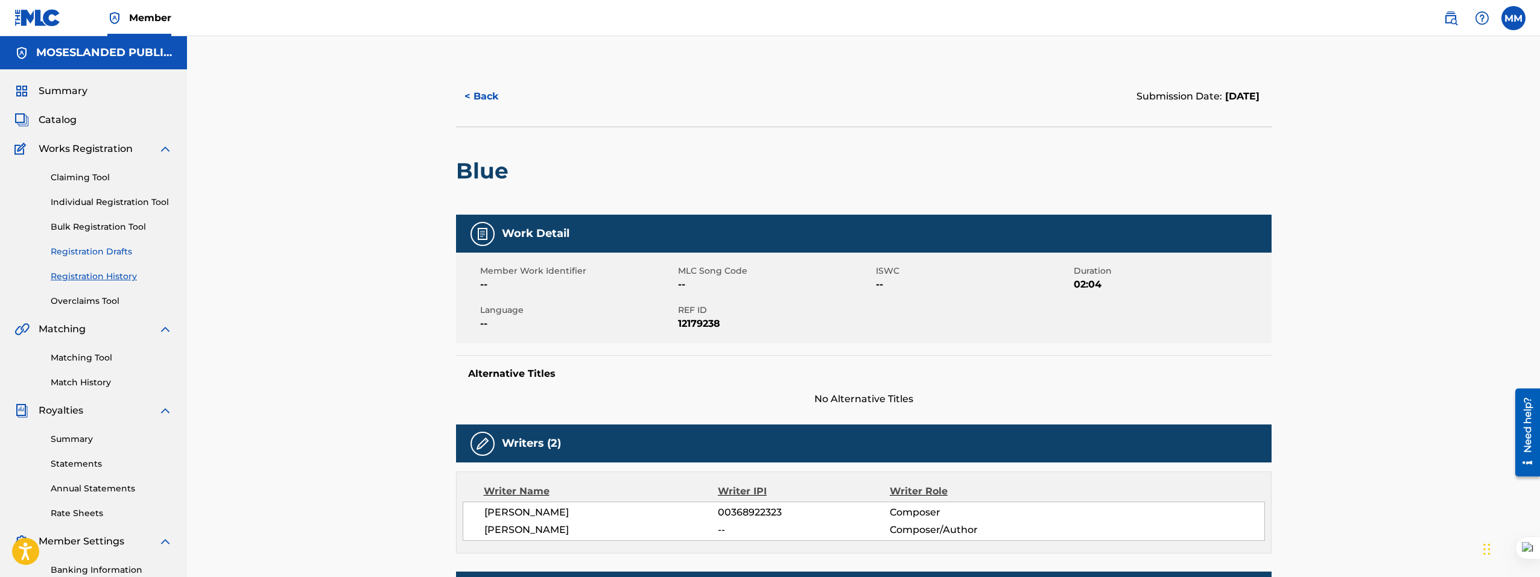
click at [104, 254] on link "Registration Drafts" at bounding box center [112, 251] width 122 height 13
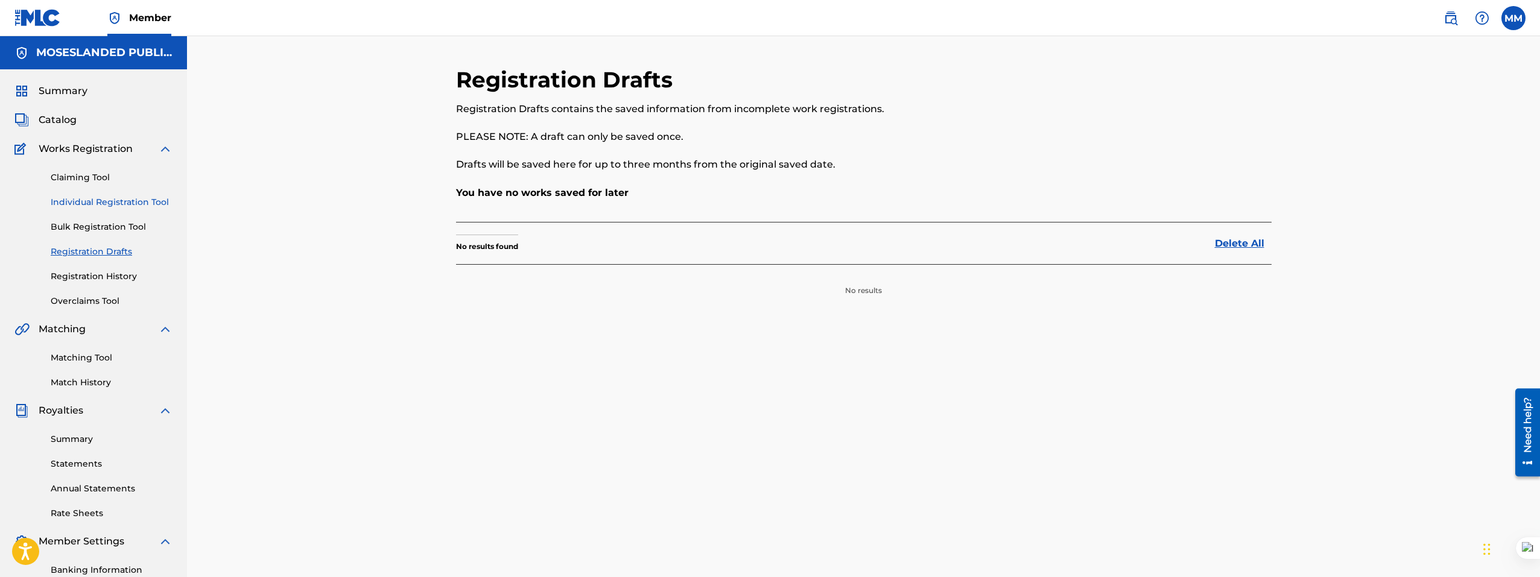
click at [116, 204] on link "Individual Registration Tool" at bounding box center [112, 202] width 122 height 13
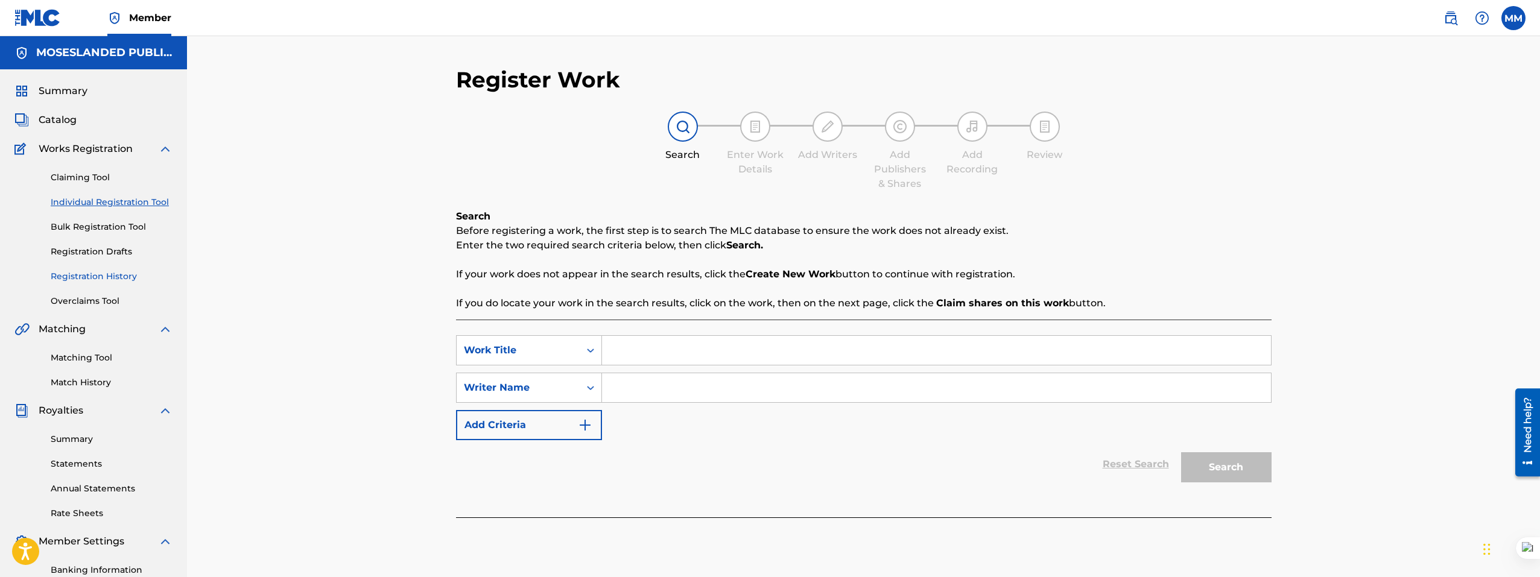
click at [116, 276] on link "Registration History" at bounding box center [112, 276] width 122 height 13
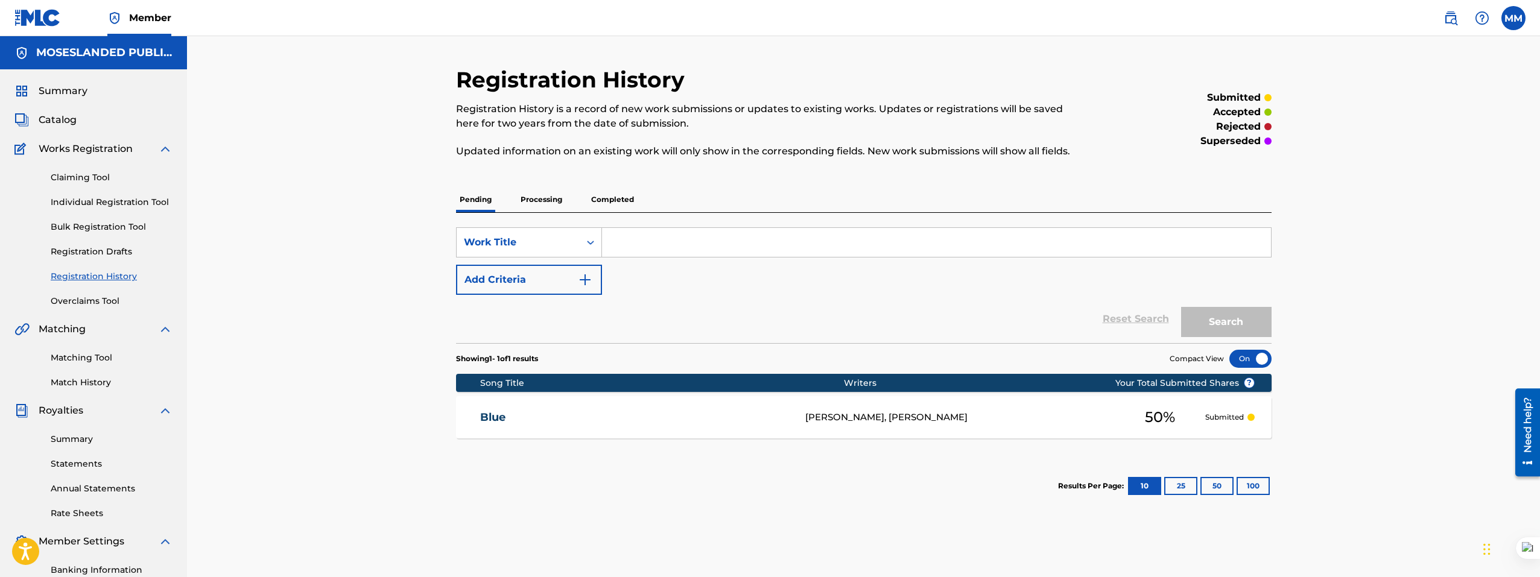
click at [1215, 425] on div "Blue MOSES MUGARA, MÉRÉDITH TCHAPTCHET 50 % Submitted" at bounding box center [863, 417] width 815 height 42
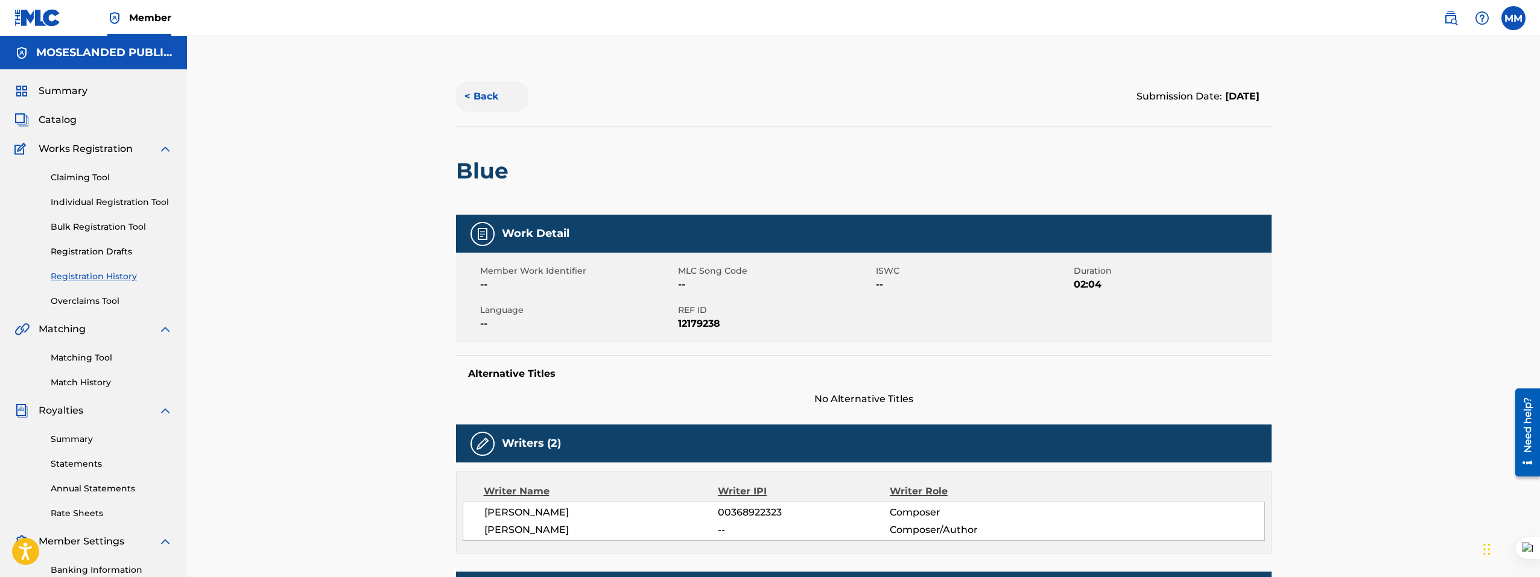
click at [501, 103] on button "< Back" at bounding box center [492, 96] width 72 height 30
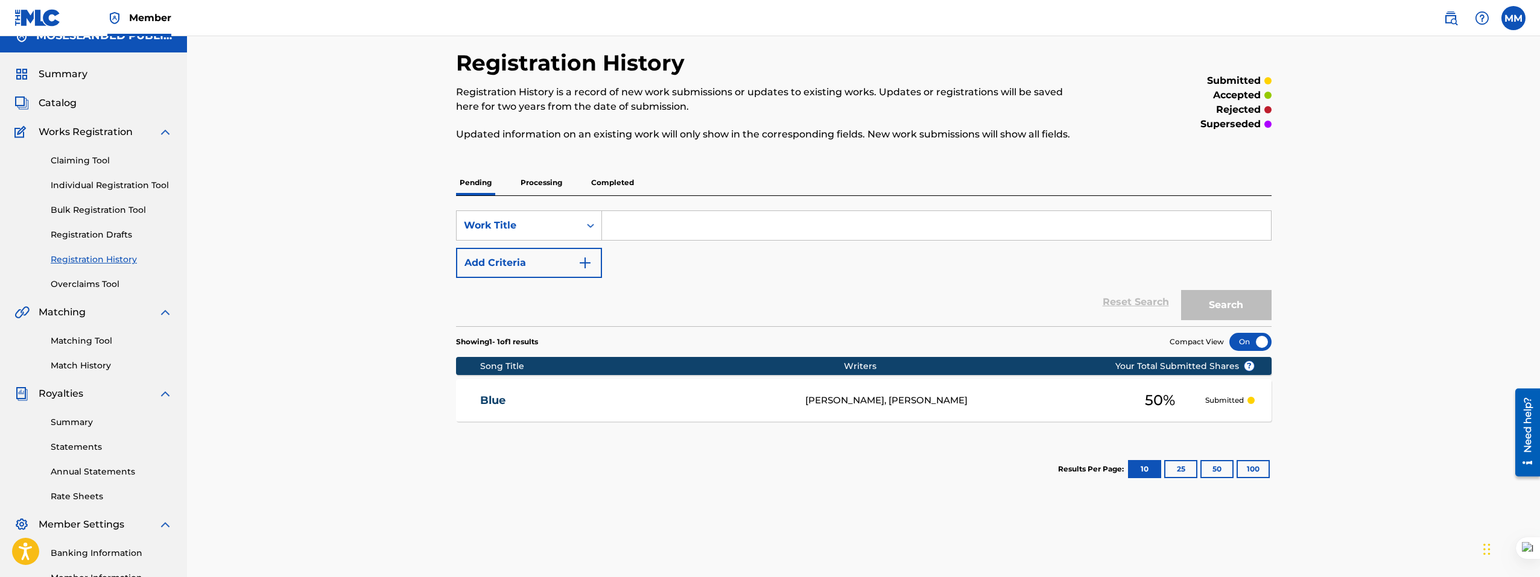
scroll to position [60, 0]
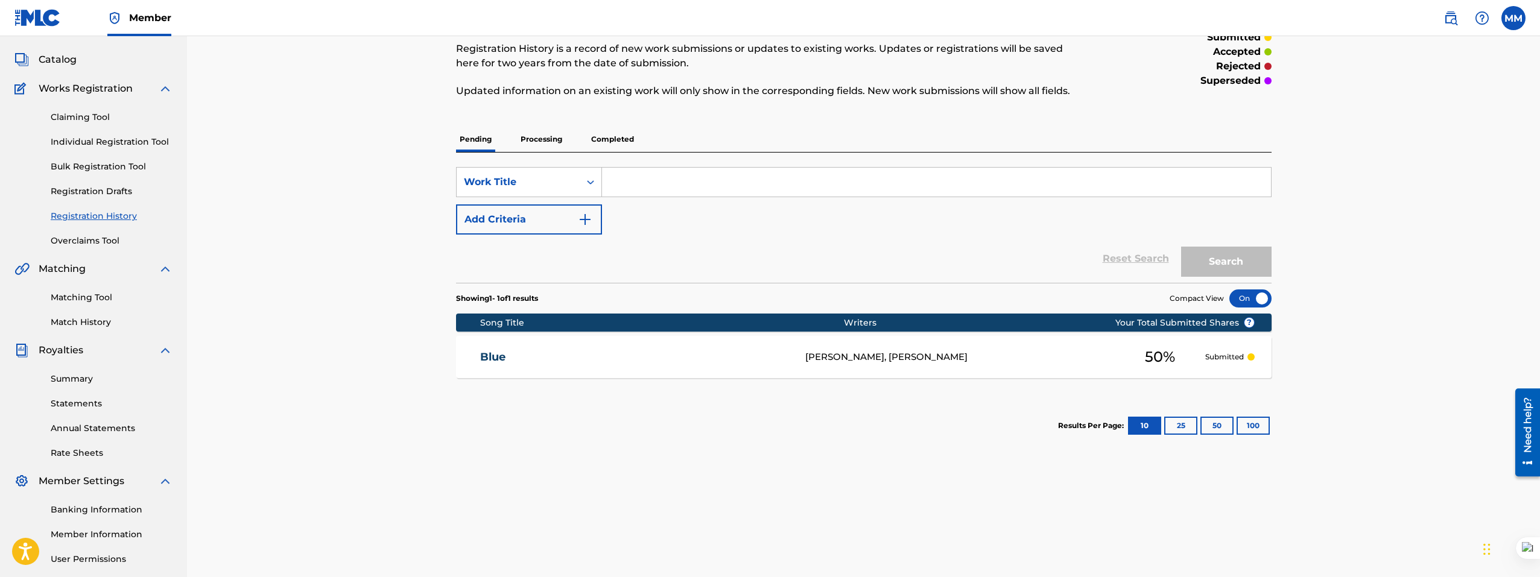
click at [488, 356] on link "Blue" at bounding box center [634, 357] width 309 height 14
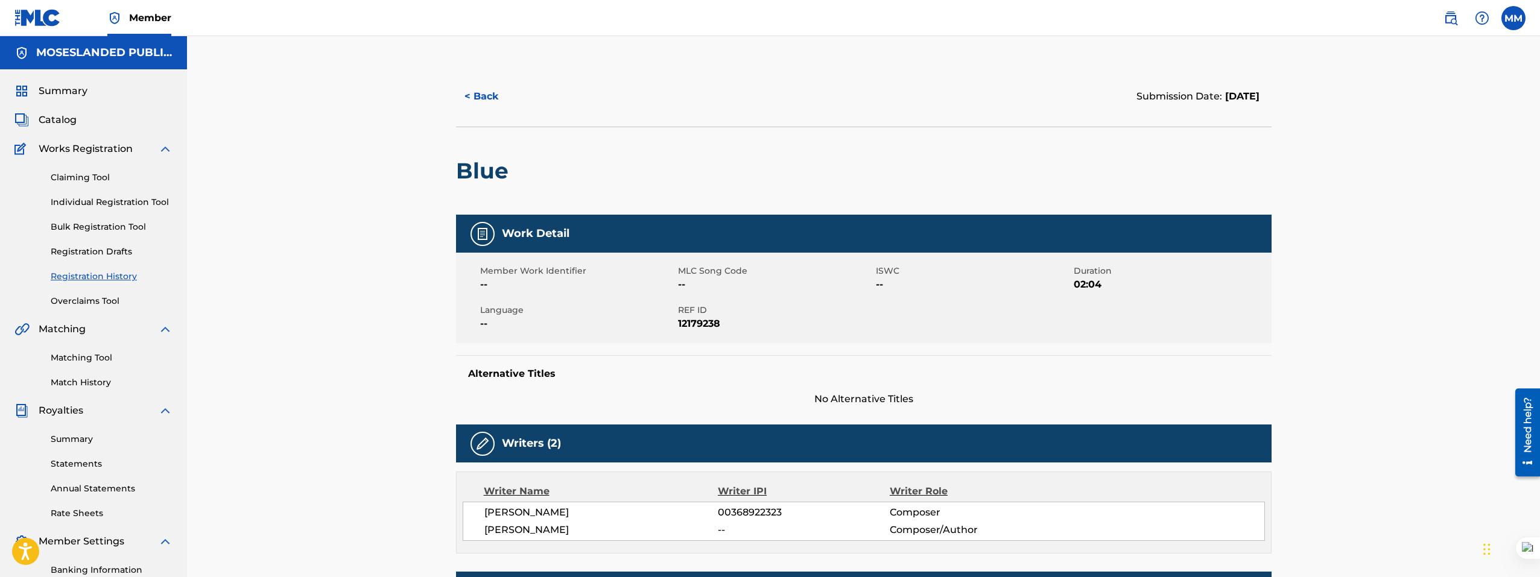
click at [1535, 434] on div "Need help?" at bounding box center [1527, 432] width 25 height 88
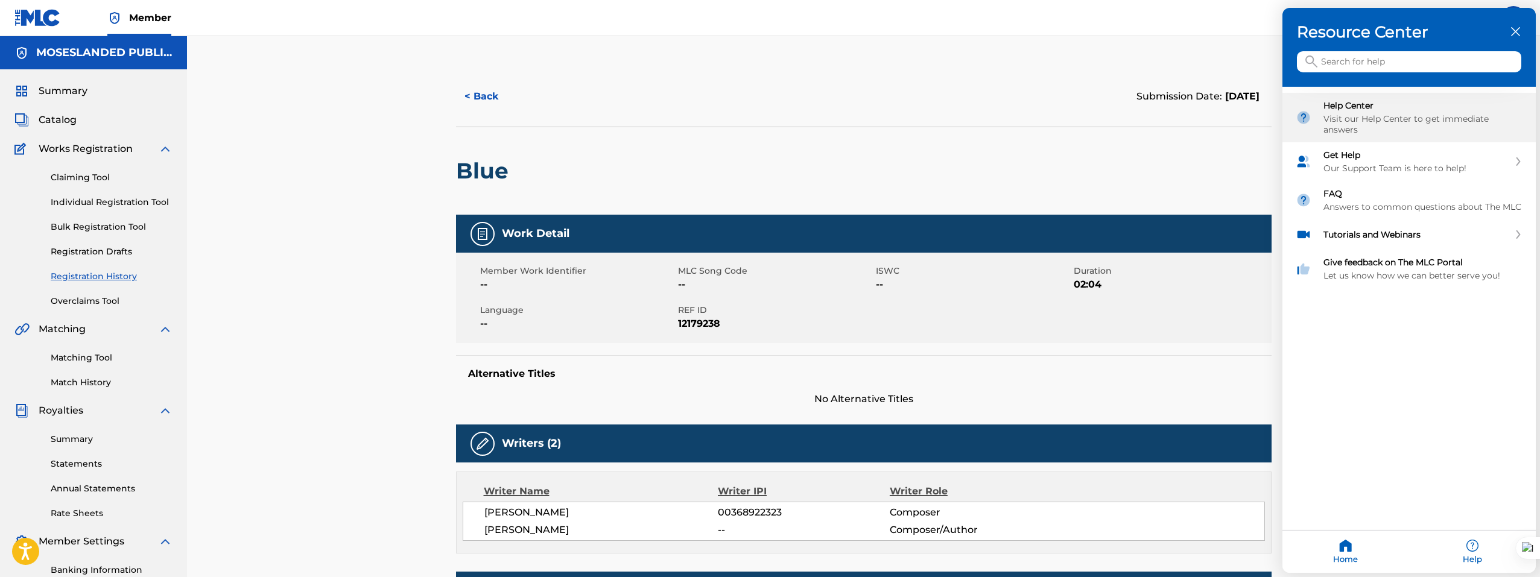
click at [1363, 110] on div "Help Center Visit our Help Center to get immediate answers" at bounding box center [1422, 117] width 199 height 35
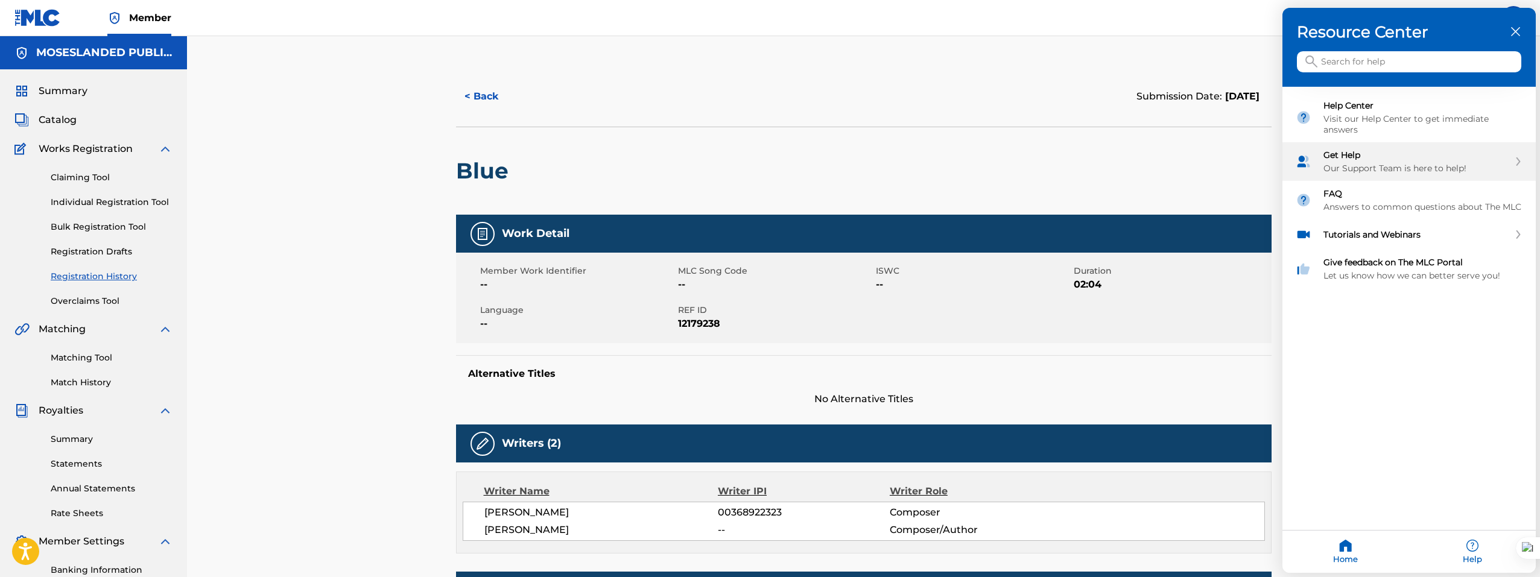
click at [1349, 165] on div "Our Support Team is here to help!" at bounding box center [1416, 168] width 186 height 11
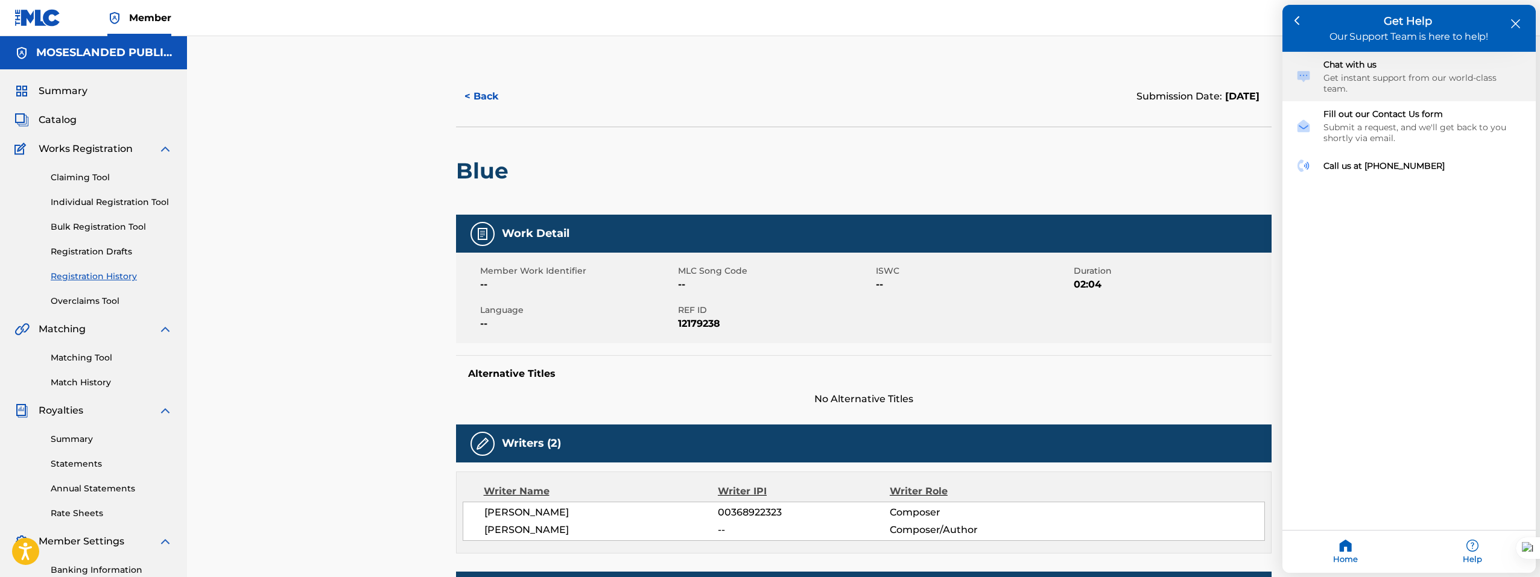
click at [1359, 84] on div "Chat with us Get instant support from our world-class team." at bounding box center [1408, 76] width 253 height 49
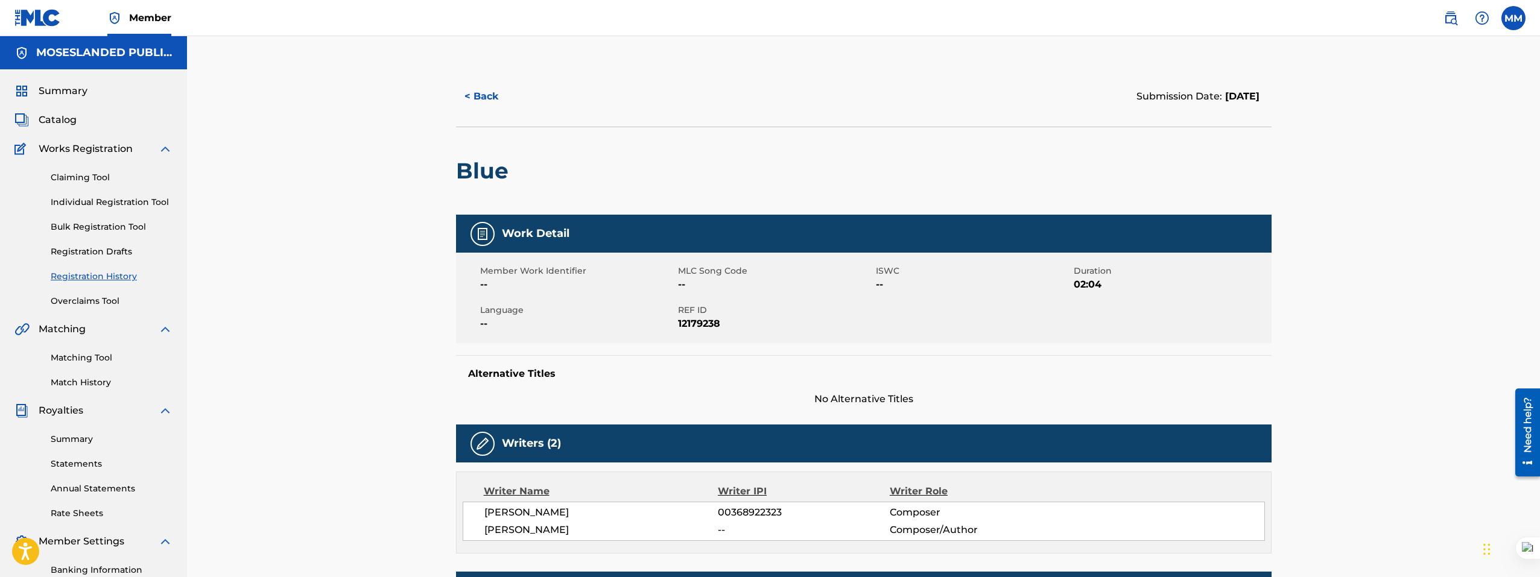
click at [726, 144] on div "Blue" at bounding box center [863, 171] width 815 height 88
click at [1208, 37] on div "< Back Submission Date: September 23, 2025 Blue Work Detail Member Work Identif…" at bounding box center [863, 457] width 1353 height 842
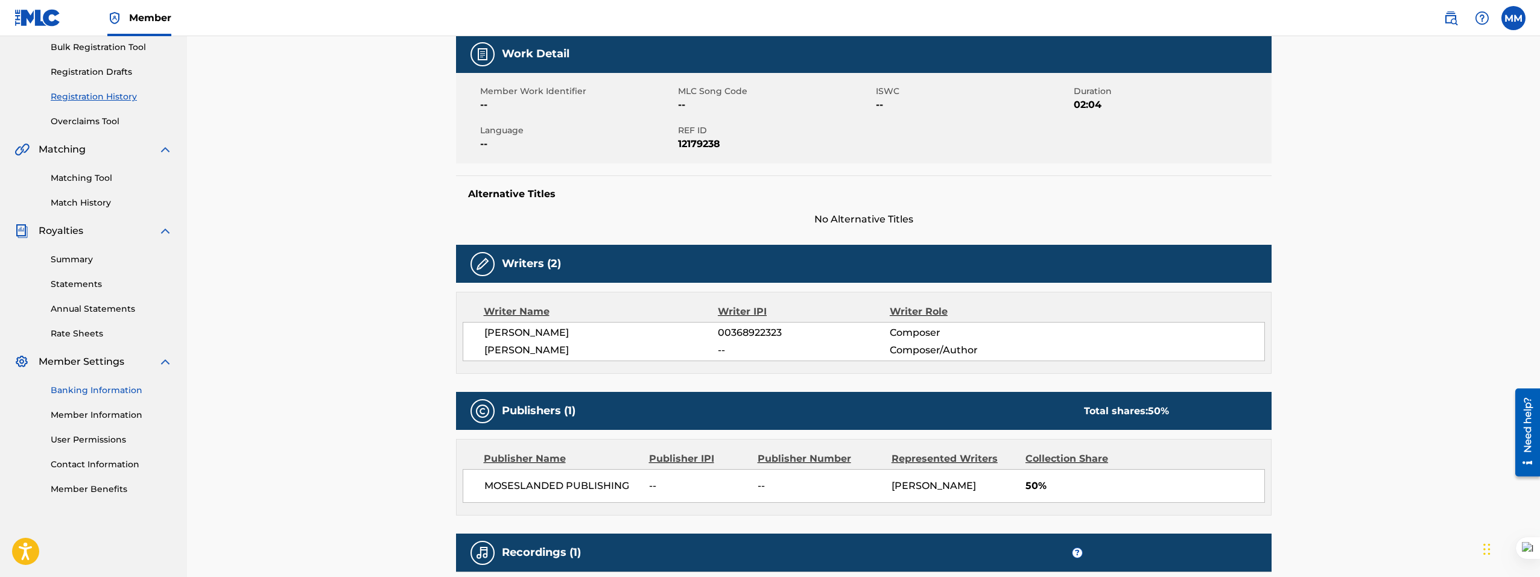
scroll to position [178, 0]
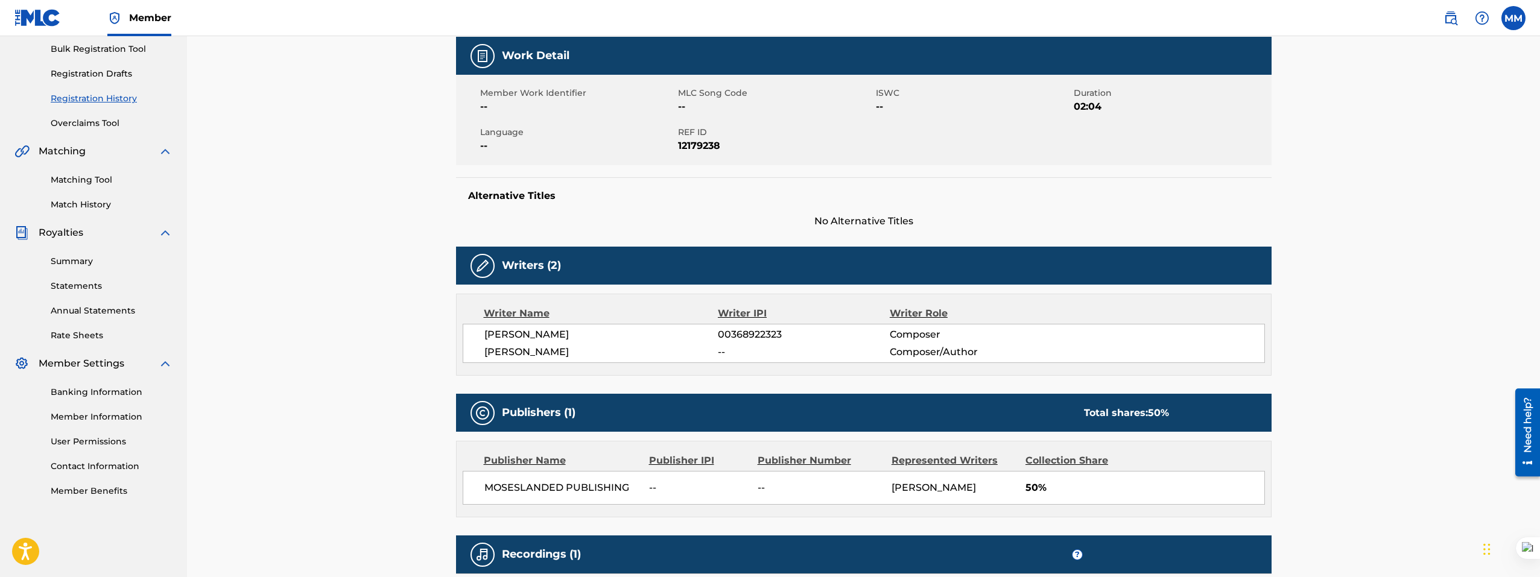
drag, startPoint x: 608, startPoint y: 354, endPoint x: 485, endPoint y: 352, distance: 123.0
click at [485, 352] on span "MÉRÉDITH TCHAPTCHET" at bounding box center [601, 352] width 234 height 14
copy span "MÉRÉDITH TCHAPTCHET"
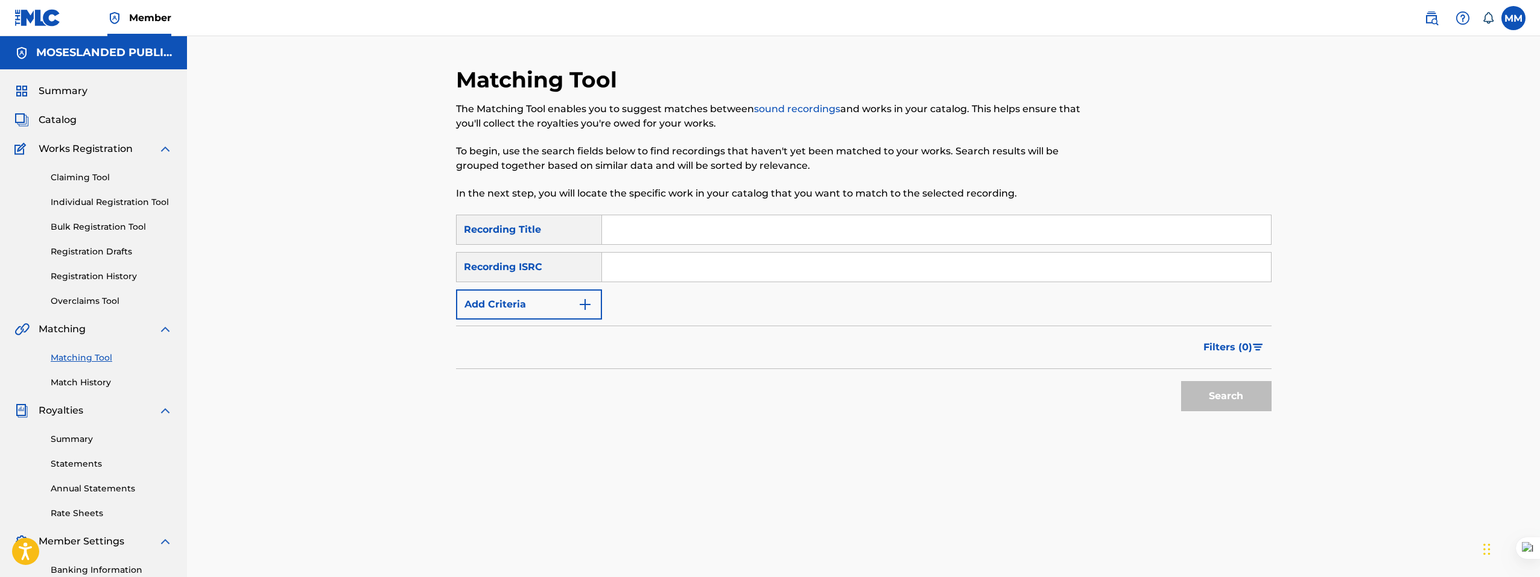
click at [652, 226] on input "Search Form" at bounding box center [936, 229] width 669 height 29
click at [639, 265] on input "Search Form" at bounding box center [936, 267] width 669 height 29
paste input "Baeredith"
type input "Baeredith"
click at [649, 232] on input "Search Form" at bounding box center [936, 229] width 669 height 29
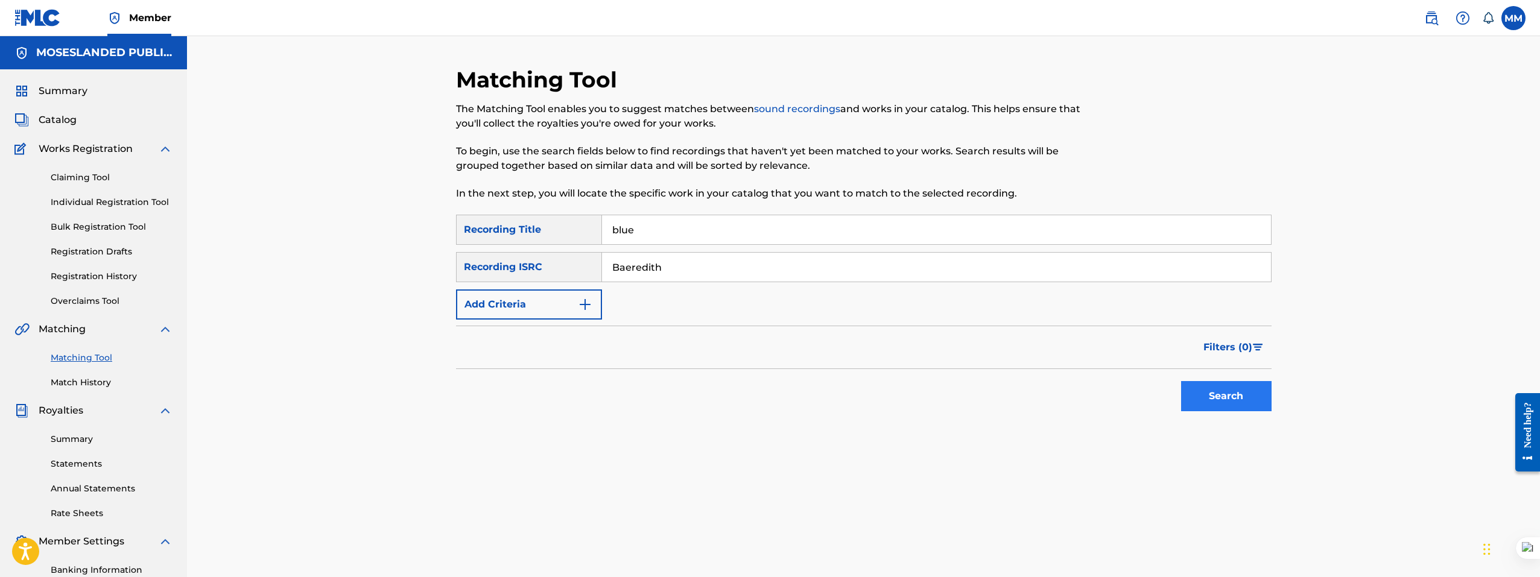
type input "blue"
click at [1247, 403] on button "Search" at bounding box center [1226, 396] width 90 height 30
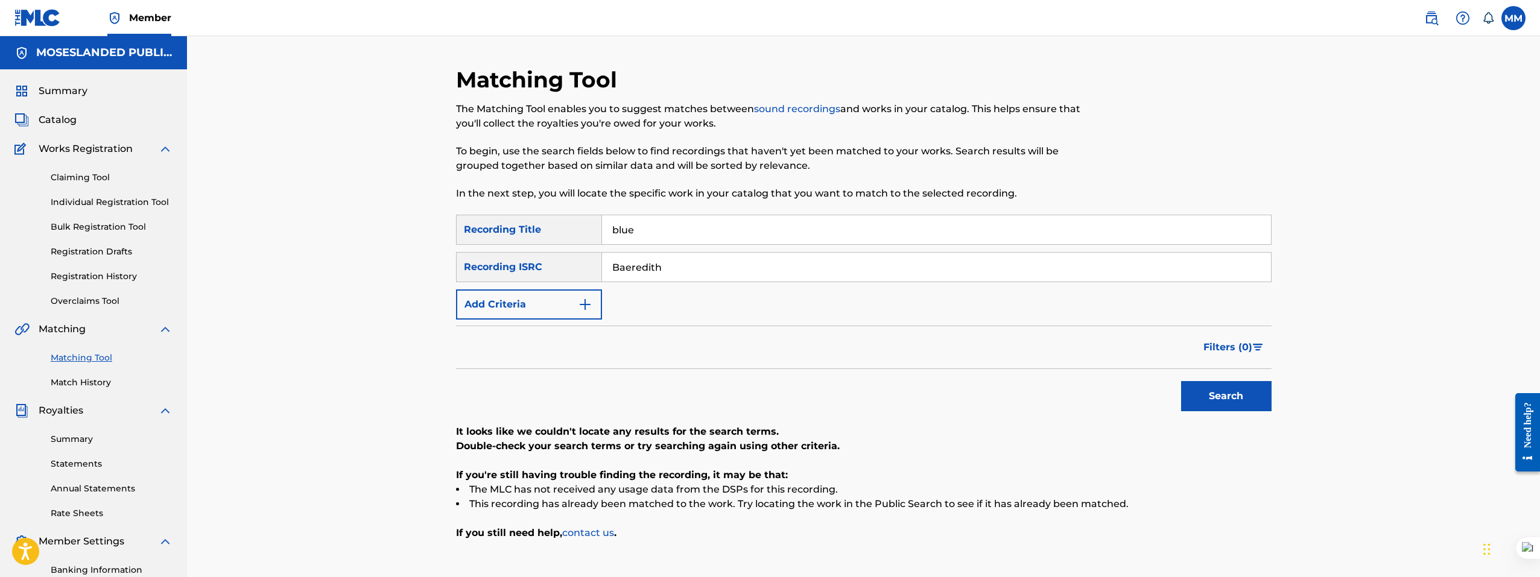
drag, startPoint x: 690, startPoint y: 273, endPoint x: 461, endPoint y: 253, distance: 230.0
click at [461, 253] on div "SearchWithCriteriadb0e7e50-49b7-4a85-bd8e-a25bf1800ec3 Recording ISRC Baeredith" at bounding box center [863, 267] width 815 height 30
paste input "QZNWS2034111"
type input "QZNWS2034111"
click at [1234, 403] on button "Search" at bounding box center [1226, 396] width 90 height 30
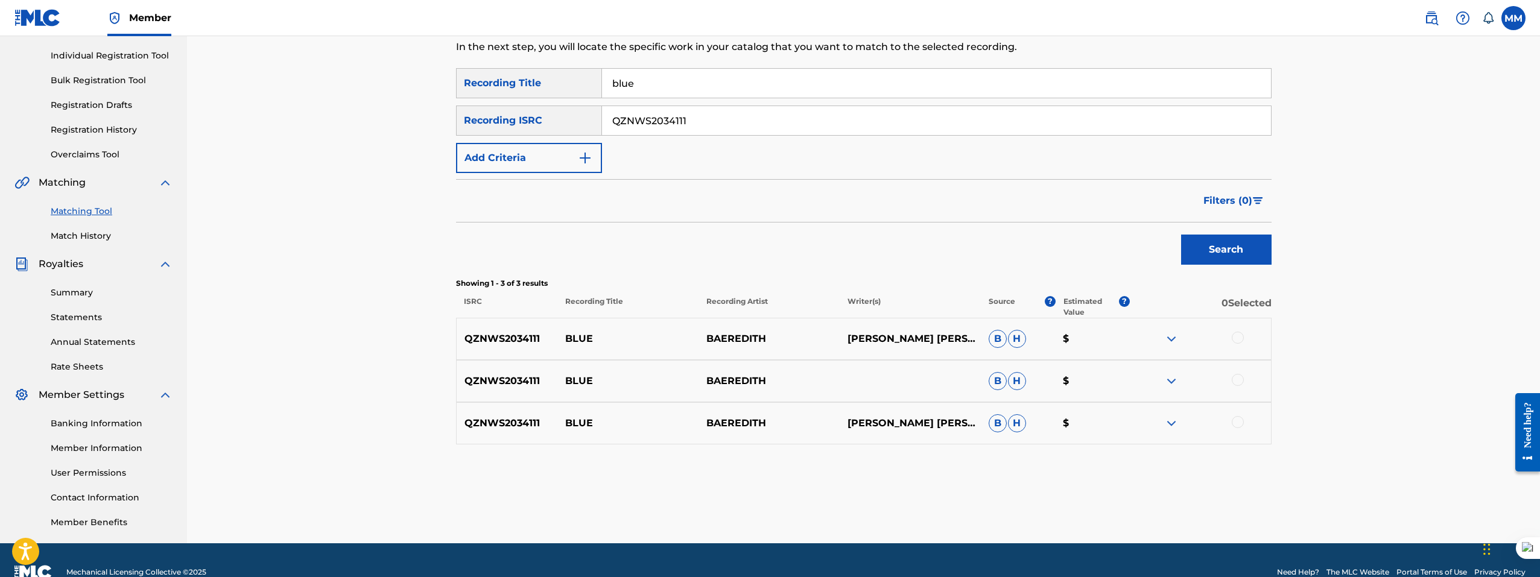
scroll to position [171, 0]
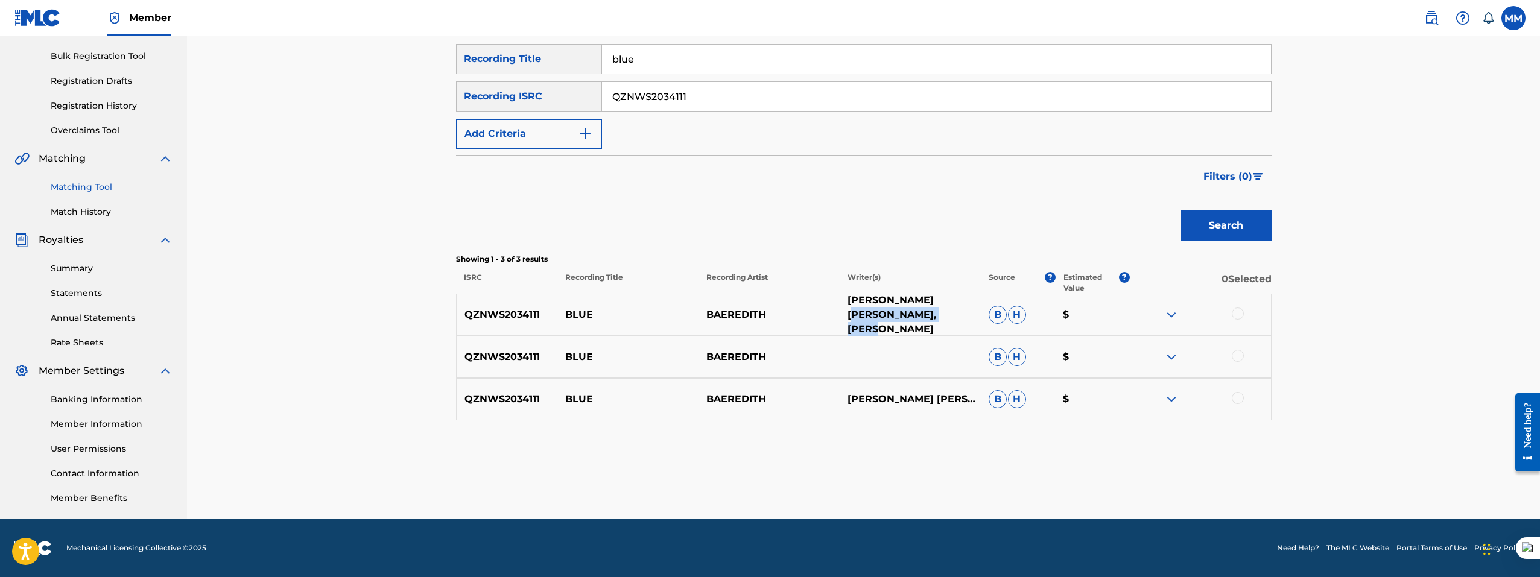
drag, startPoint x: 972, startPoint y: 320, endPoint x: 847, endPoint y: 317, distance: 125.5
click at [847, 317] on p "KÉVIN KOUBAKA, MÉRÉDITH TCHAPTCHET" at bounding box center [909, 314] width 141 height 43
copy p "MÉRÉDITH TCHAPTCHET"
click at [1178, 315] on img at bounding box center [1171, 315] width 14 height 14
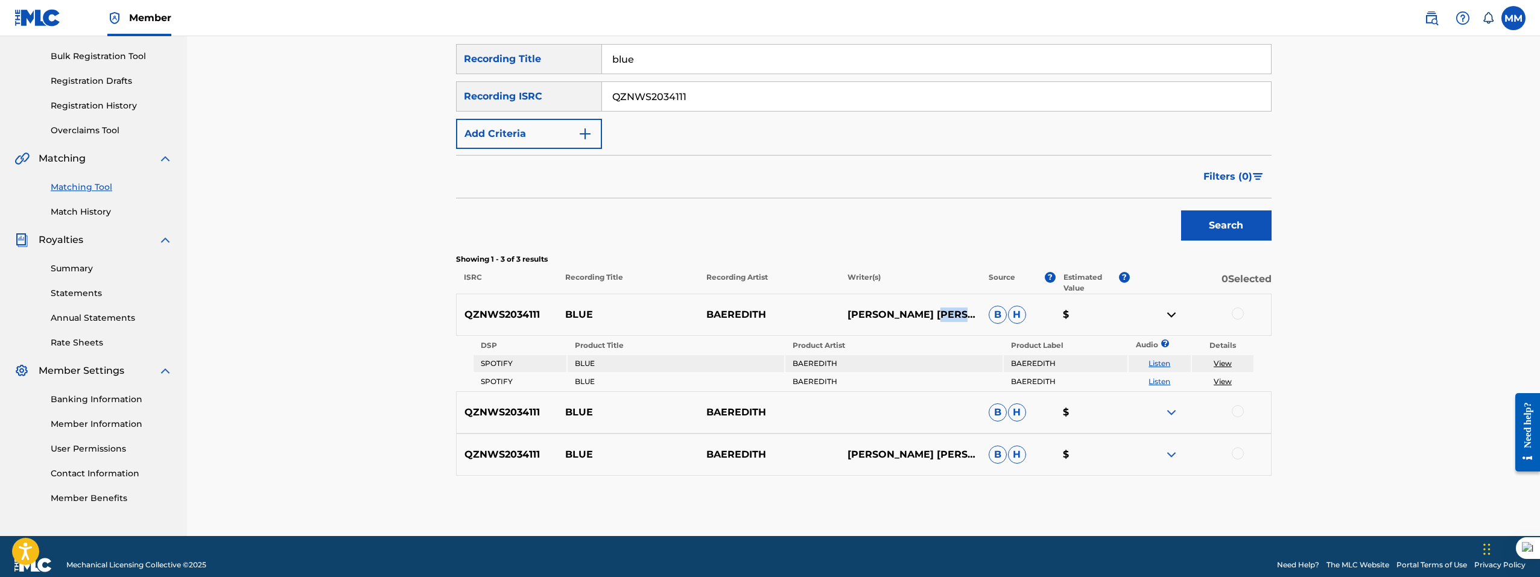
click at [1176, 315] on img at bounding box center [1171, 315] width 14 height 14
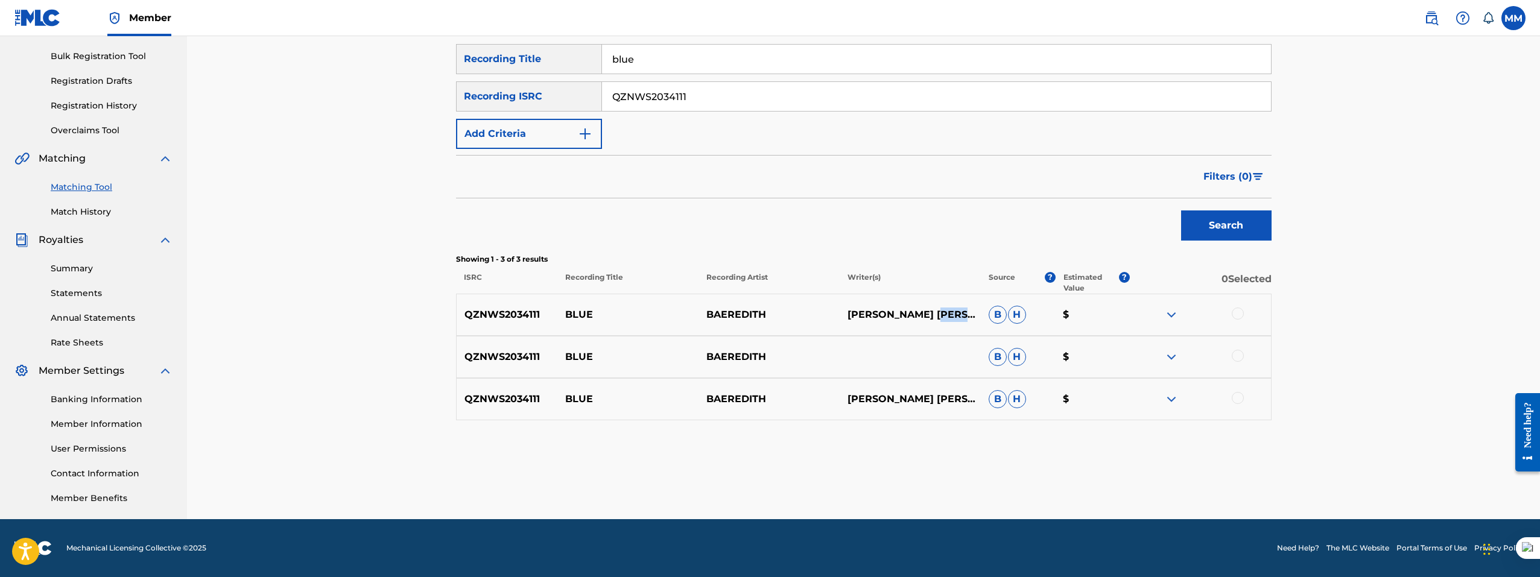
click at [1167, 355] on img at bounding box center [1171, 357] width 14 height 14
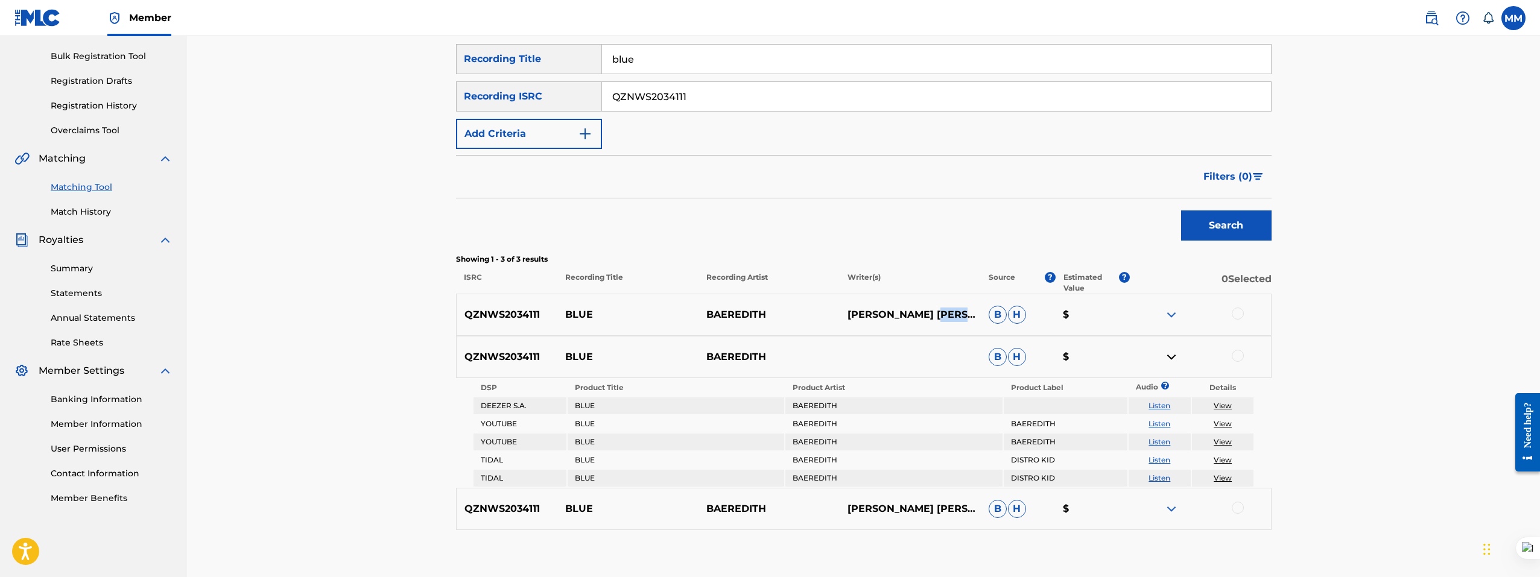
click at [1167, 355] on img at bounding box center [1171, 357] width 14 height 14
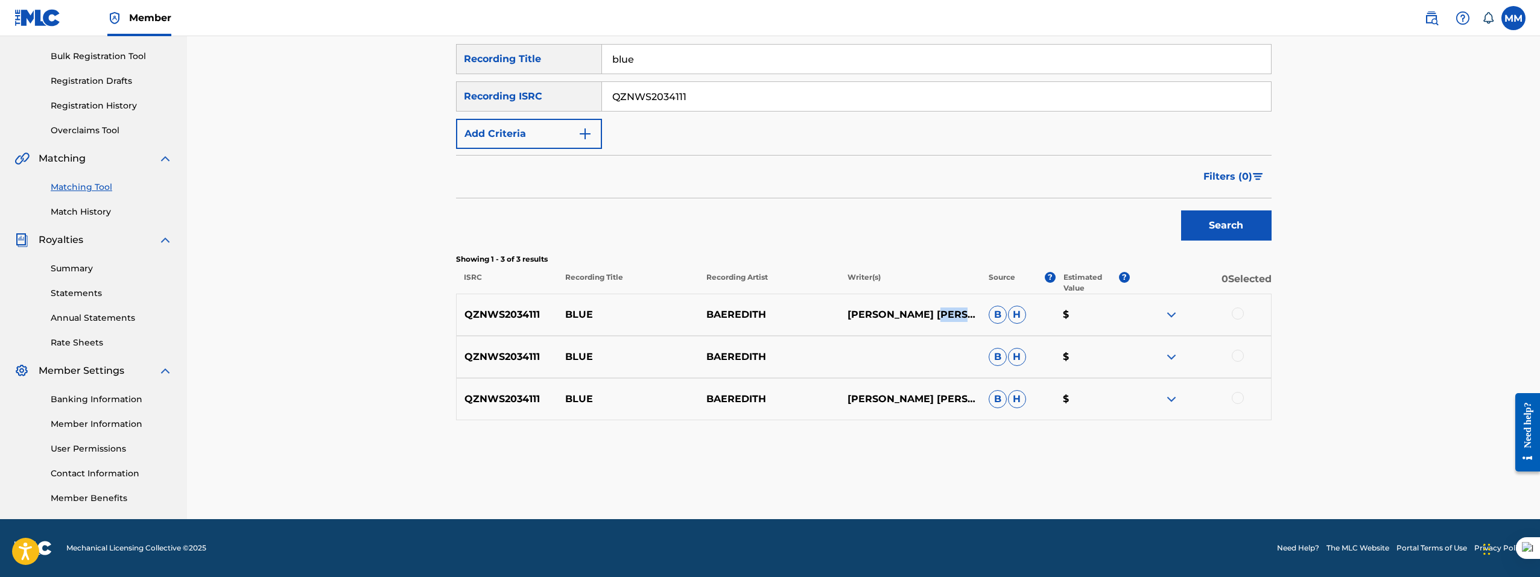
click at [1167, 355] on img at bounding box center [1171, 357] width 14 height 14
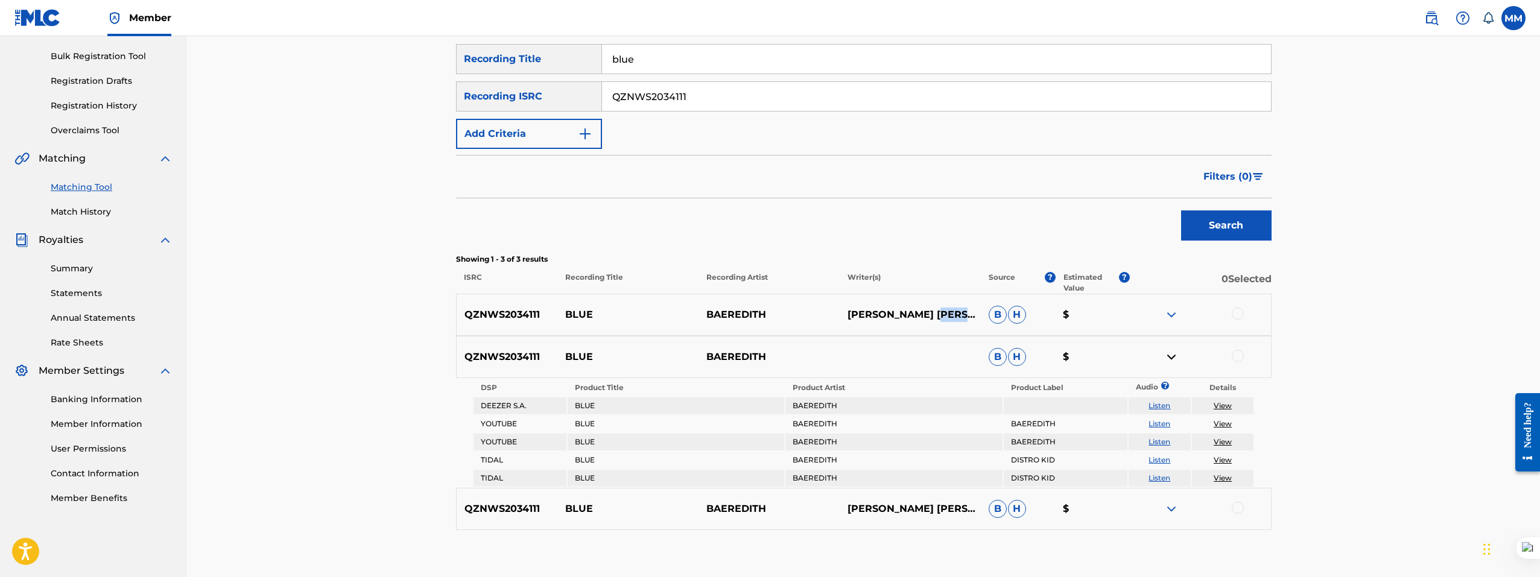
click at [1221, 405] on link "View" at bounding box center [1222, 405] width 18 height 9
click at [1169, 509] on img at bounding box center [1171, 509] width 14 height 14
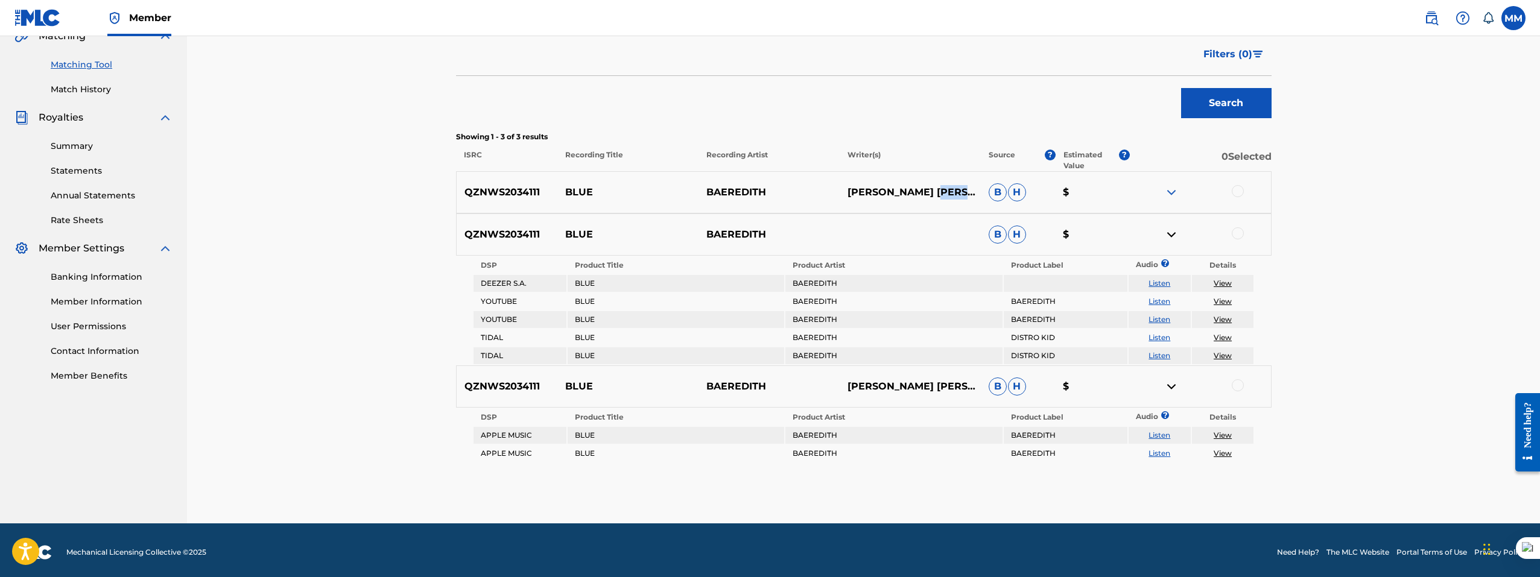
scroll to position [297, 0]
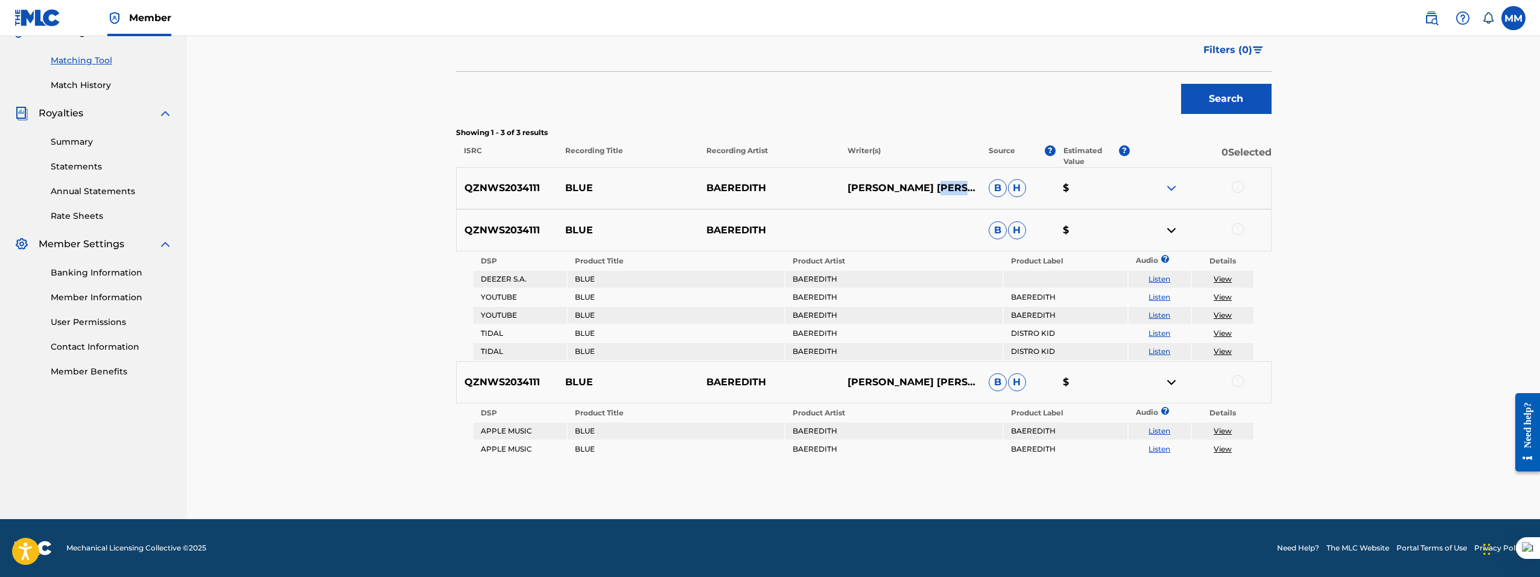
click at [1174, 186] on img at bounding box center [1171, 188] width 14 height 14
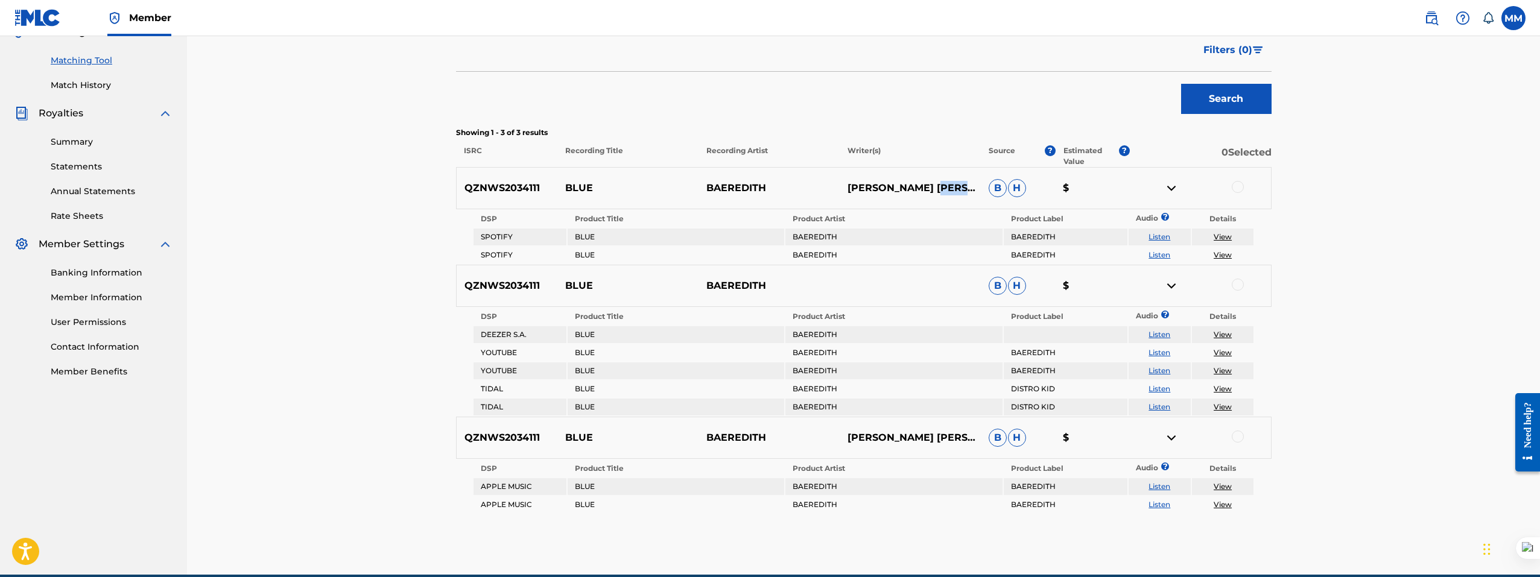
click at [1174, 186] on img at bounding box center [1171, 188] width 14 height 14
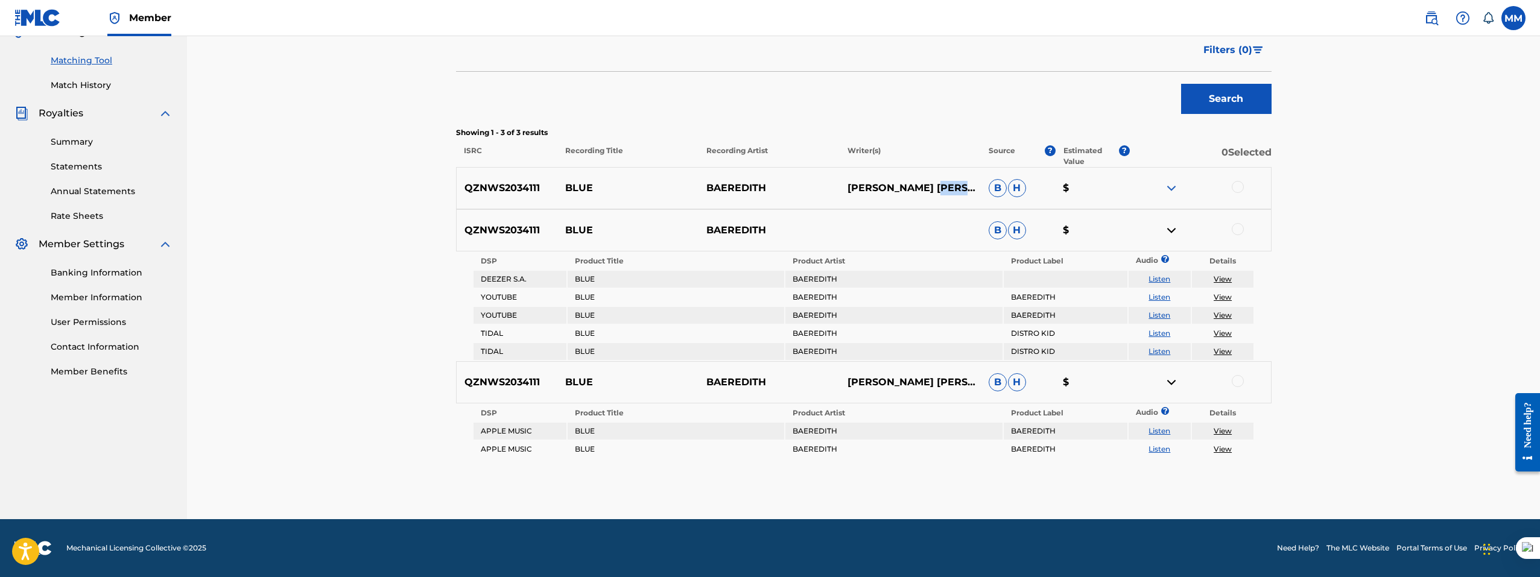
click at [1169, 231] on img at bounding box center [1171, 230] width 14 height 14
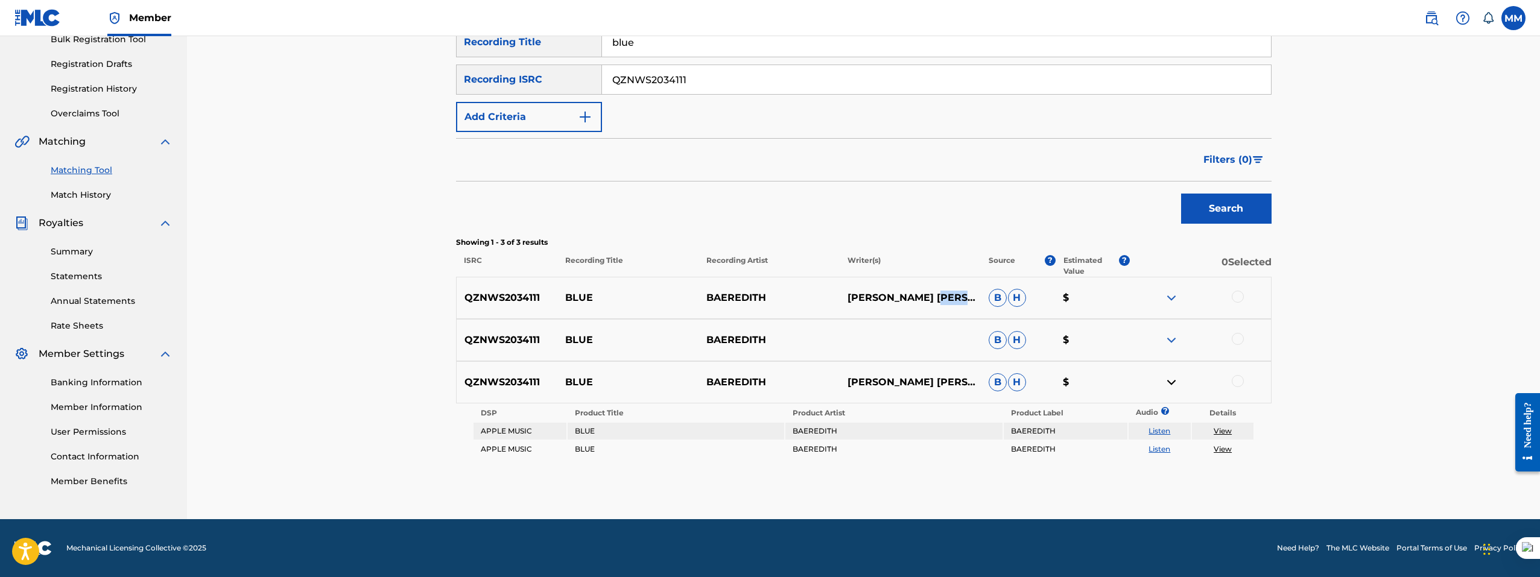
click at [1172, 384] on img at bounding box center [1171, 382] width 14 height 14
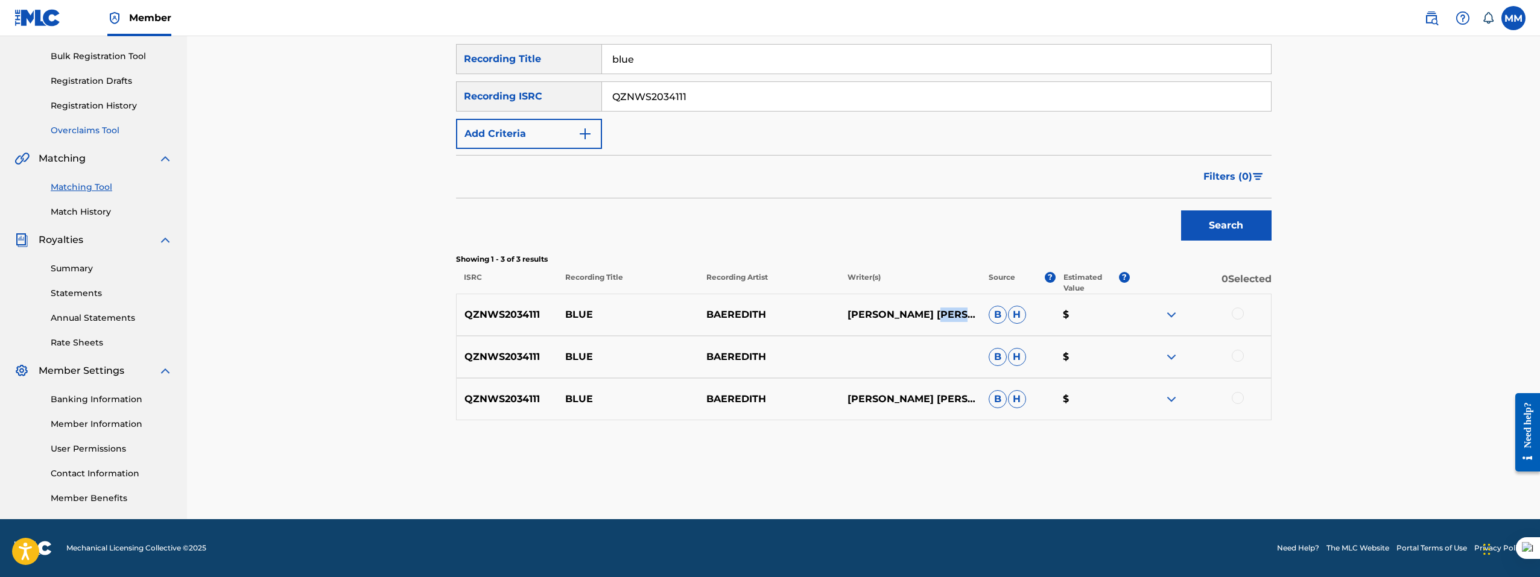
click at [110, 133] on link "Overclaims Tool" at bounding box center [112, 130] width 122 height 13
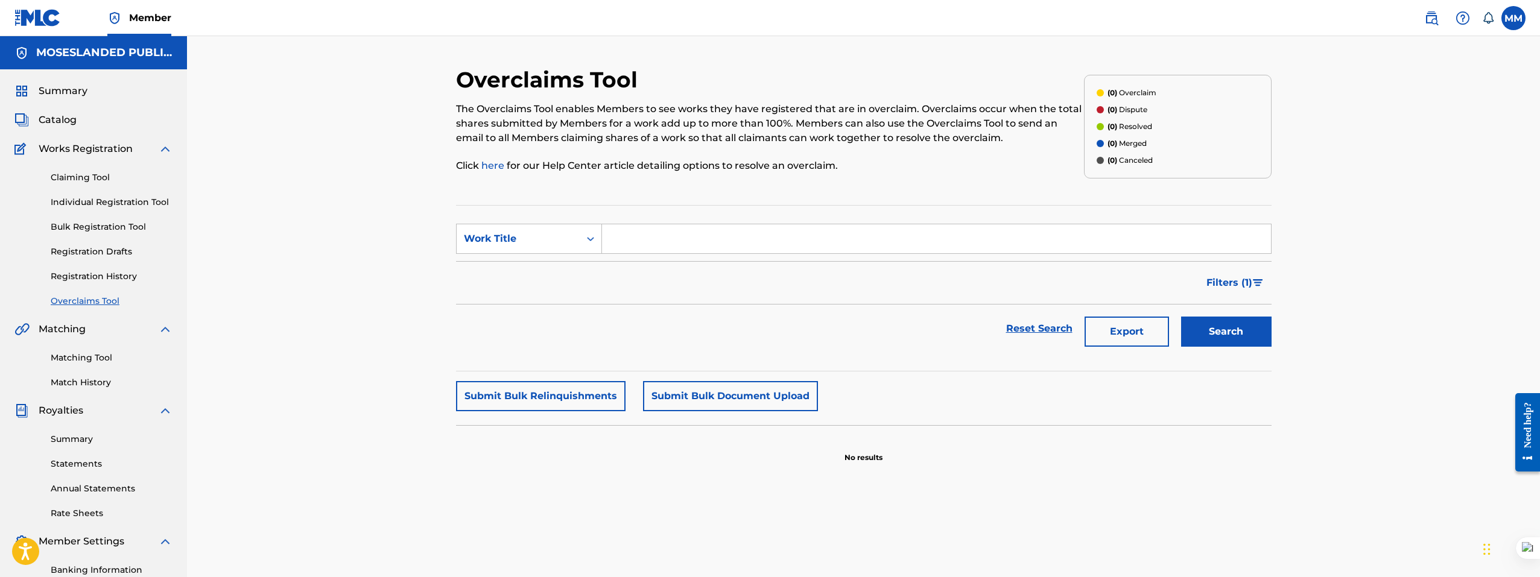
click at [673, 238] on input "Search Form" at bounding box center [936, 238] width 669 height 29
type input "blue"
click at [1213, 332] on button "Search" at bounding box center [1226, 332] width 90 height 30
click at [86, 279] on link "Registration History" at bounding box center [112, 276] width 122 height 13
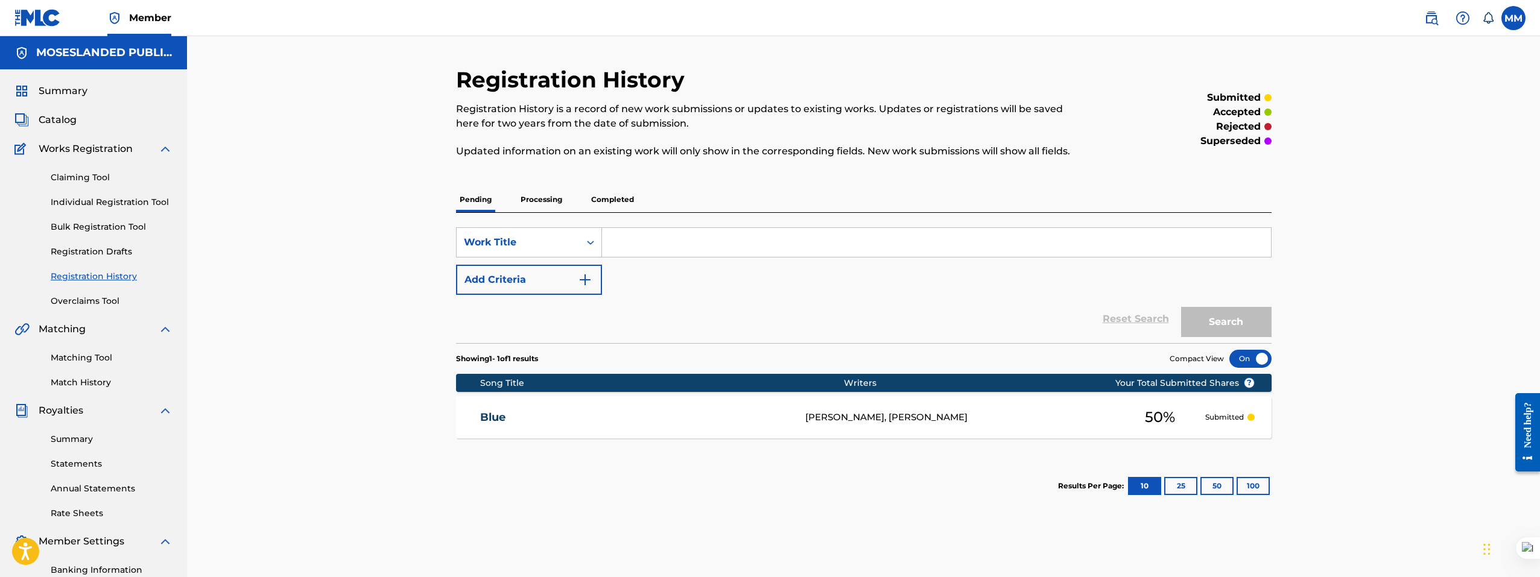
click at [543, 206] on p "Processing" at bounding box center [541, 199] width 49 height 25
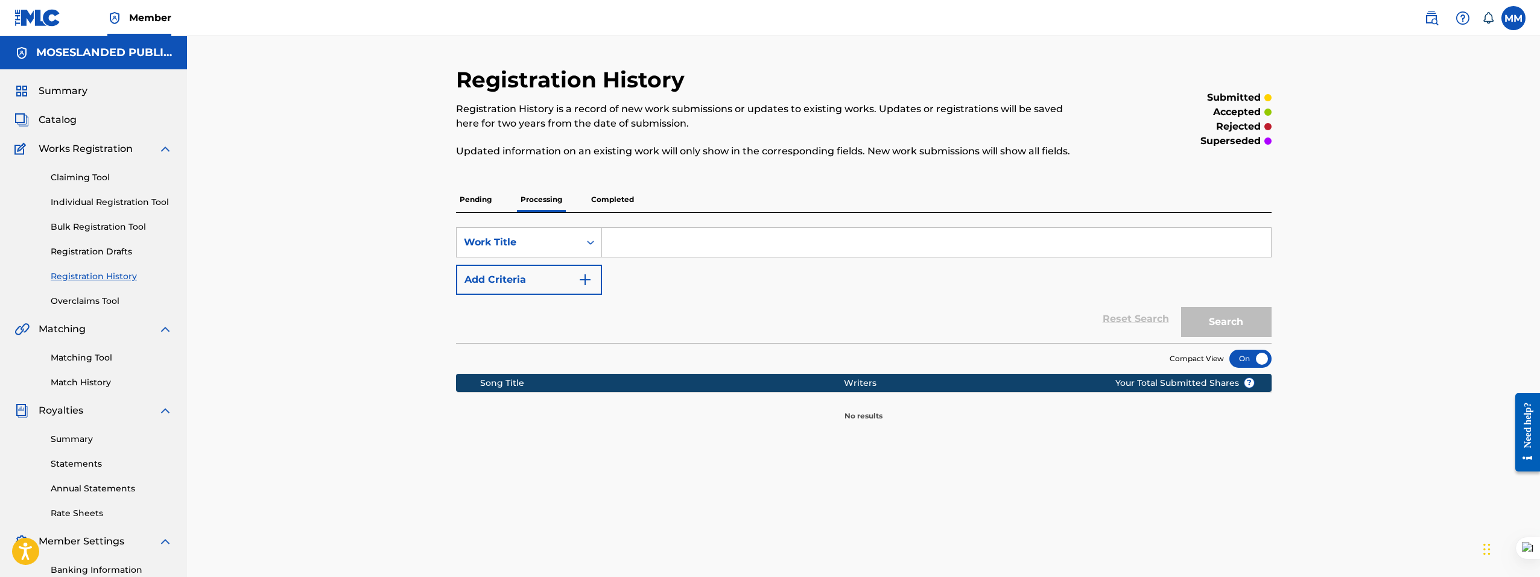
click at [622, 205] on p "Completed" at bounding box center [612, 199] width 50 height 25
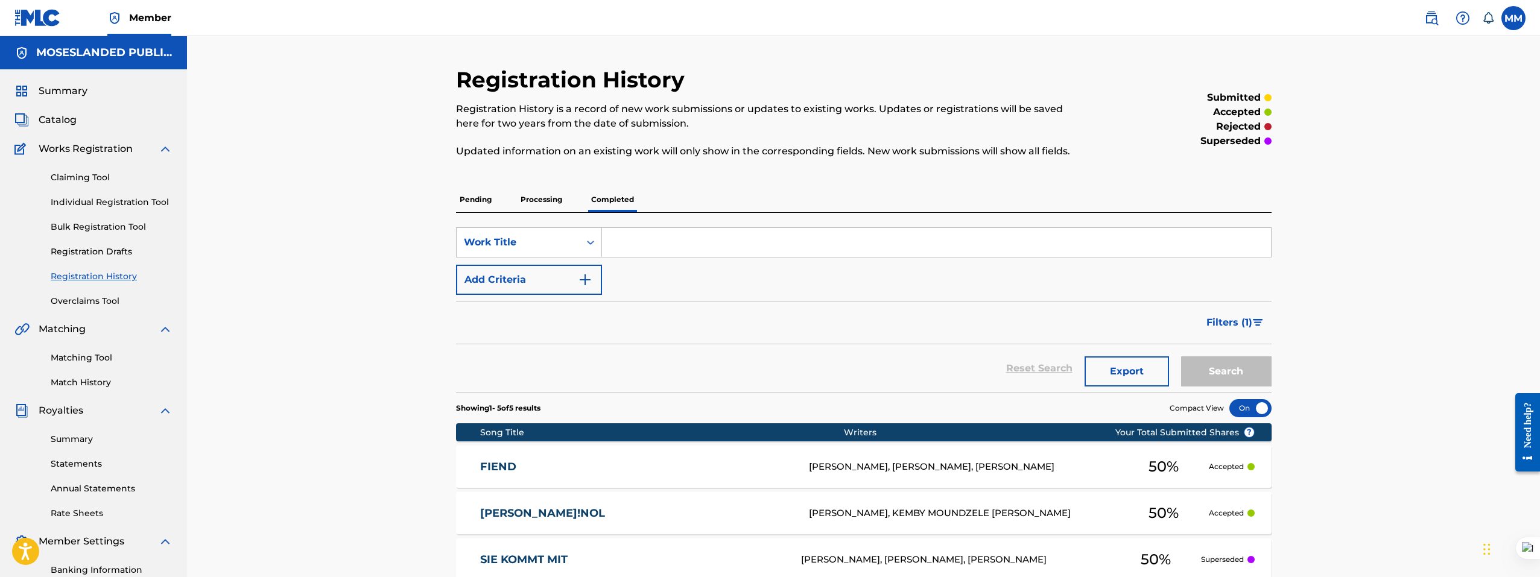
click at [486, 195] on p "Pending" at bounding box center [475, 199] width 39 height 25
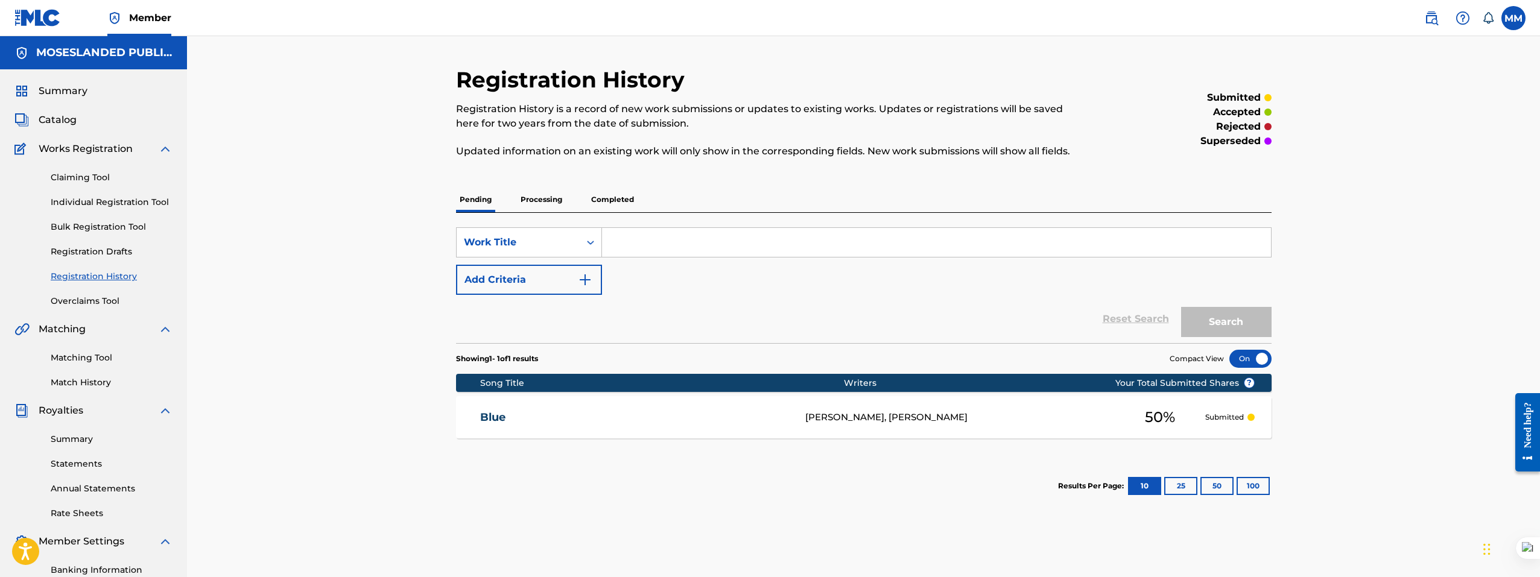
click at [1251, 361] on div at bounding box center [1250, 359] width 42 height 18
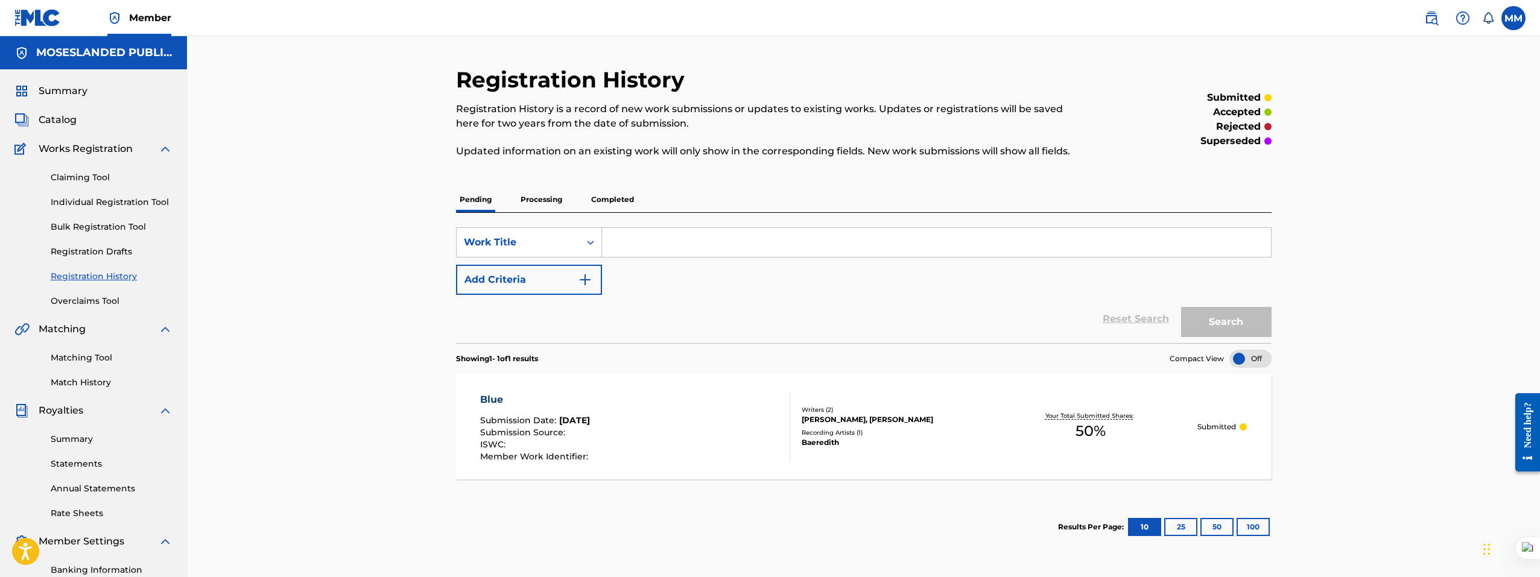
click at [1234, 424] on p "Submitted" at bounding box center [1216, 427] width 39 height 11
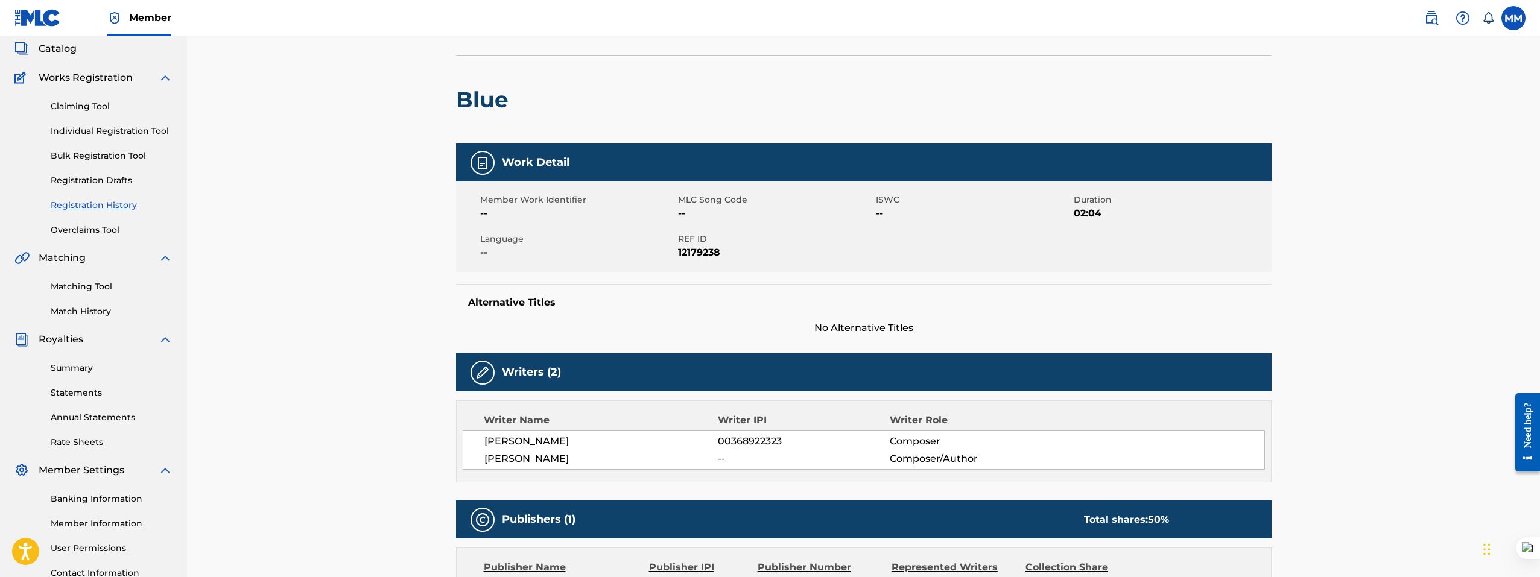
scroll to position [57, 0]
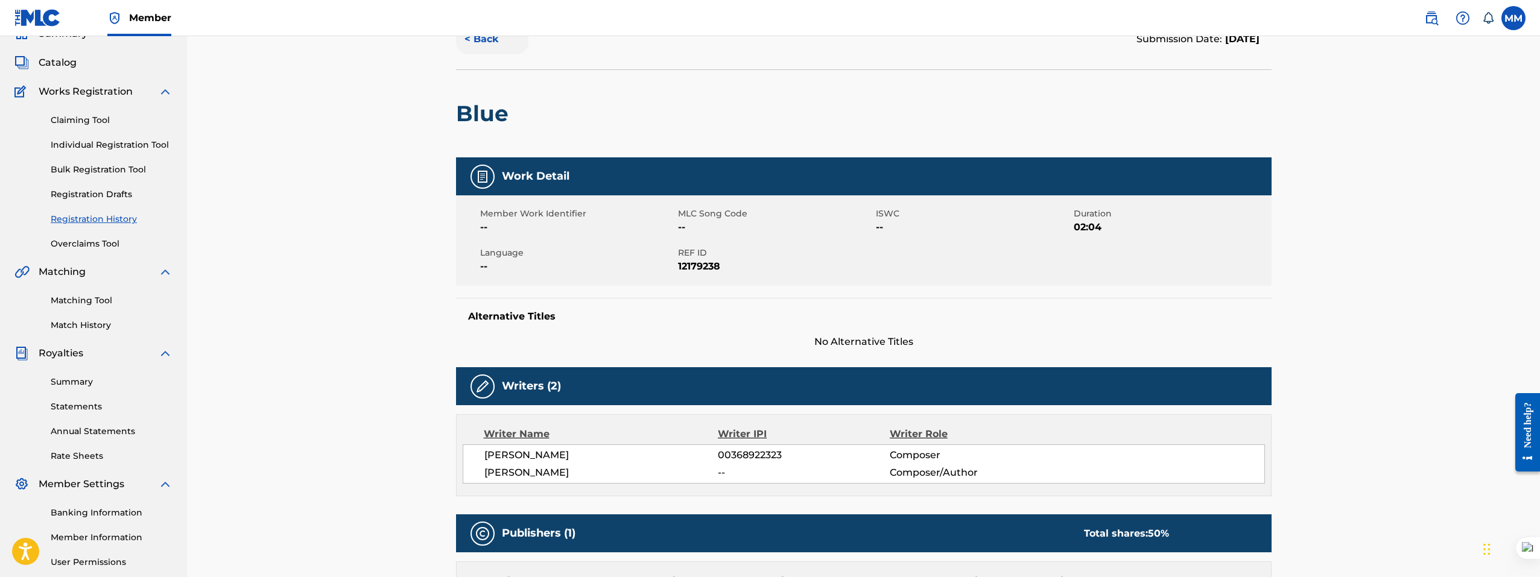
click at [487, 39] on button "< Back" at bounding box center [492, 39] width 72 height 30
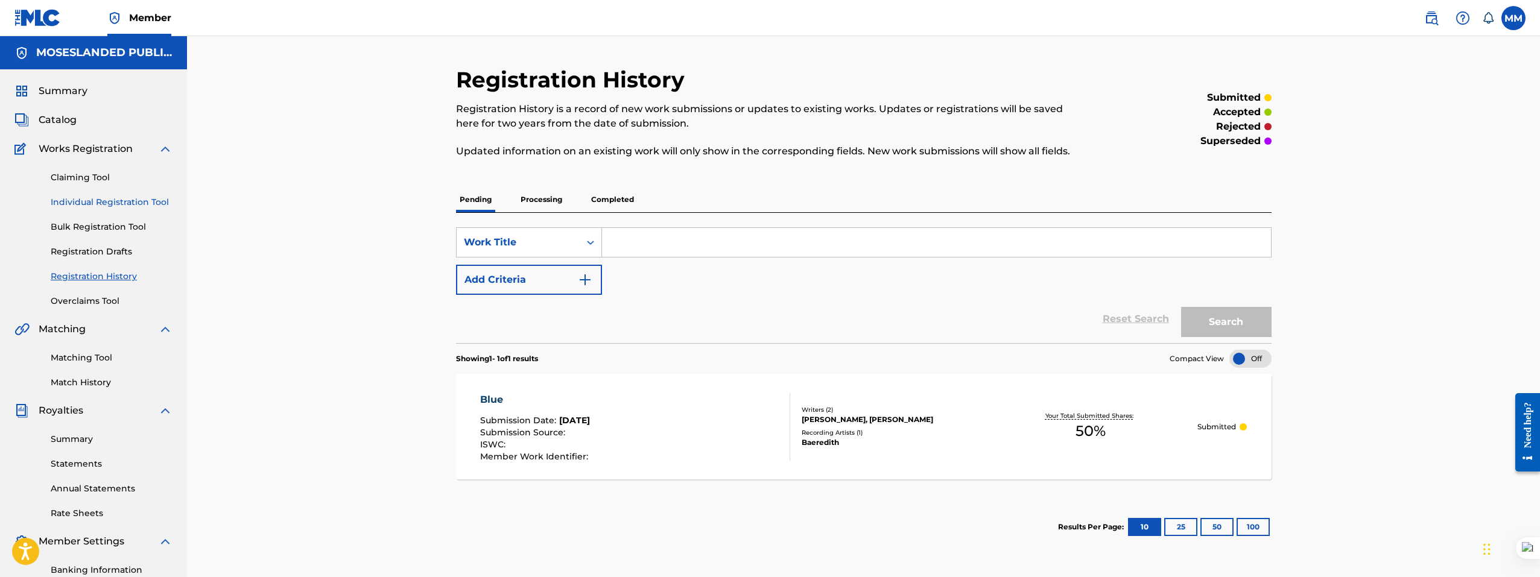
click at [106, 206] on link "Individual Registration Tool" at bounding box center [112, 202] width 122 height 13
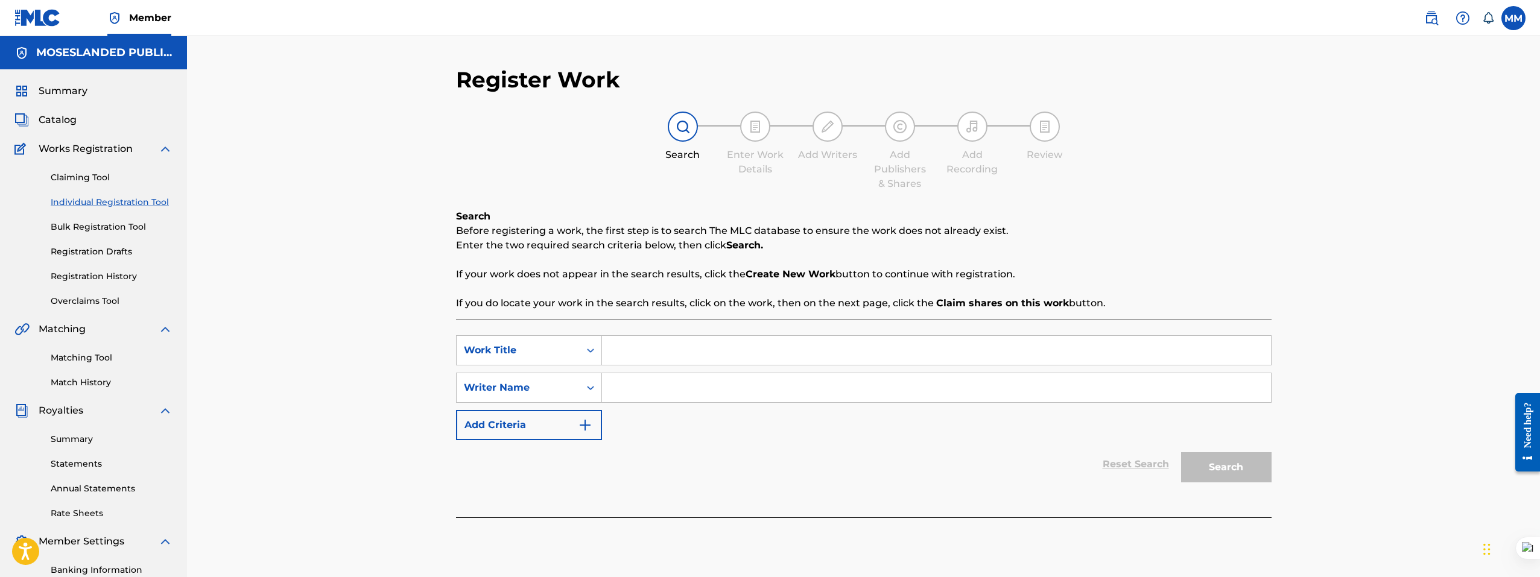
click at [664, 380] on input "Search Form" at bounding box center [936, 387] width 669 height 29
click at [654, 394] on input "Search Form" at bounding box center [936, 387] width 669 height 29
paste input "Baeredith"
type input "Baeredith"
click at [647, 356] on input "Search Form" at bounding box center [936, 350] width 669 height 29
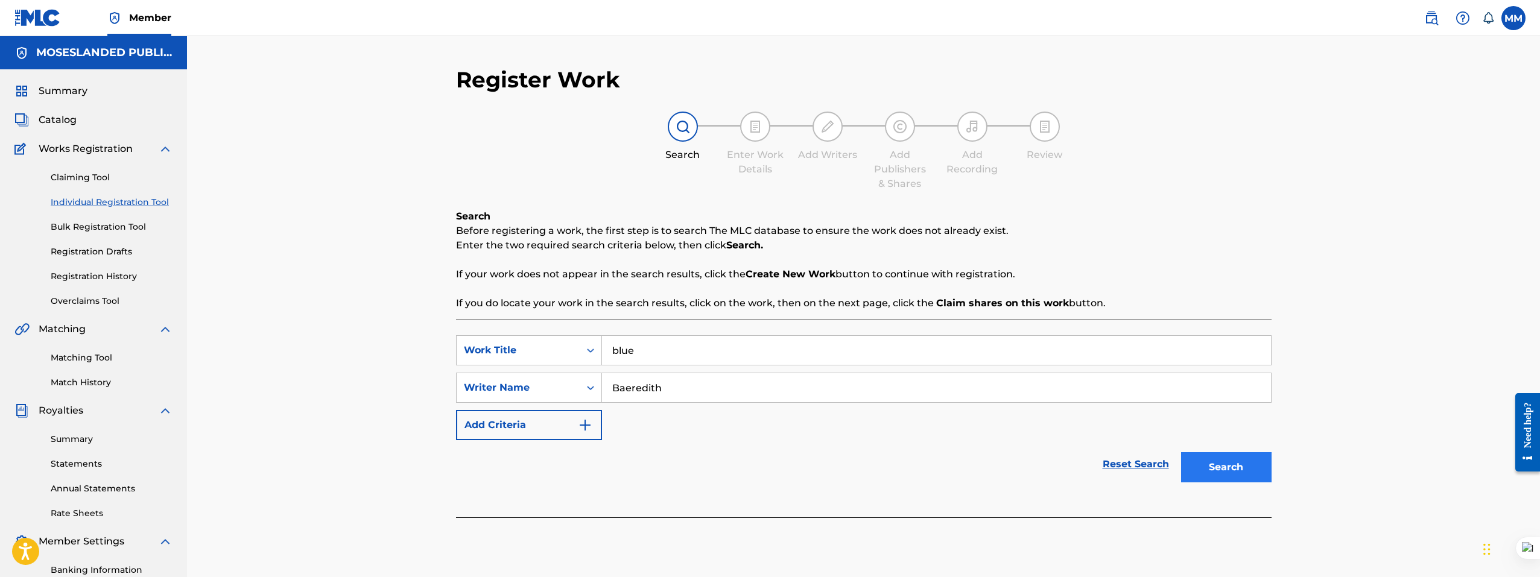
type input "blue"
click at [1262, 467] on button "Search" at bounding box center [1226, 467] width 90 height 30
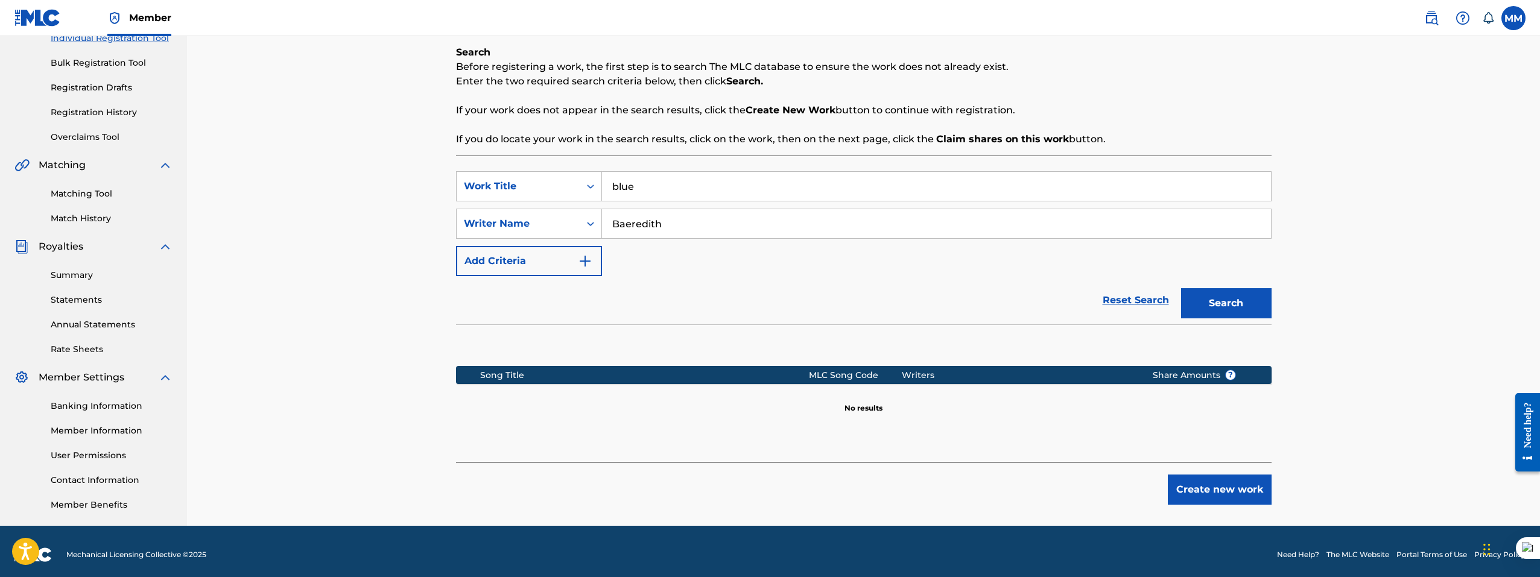
scroll to position [171, 0]
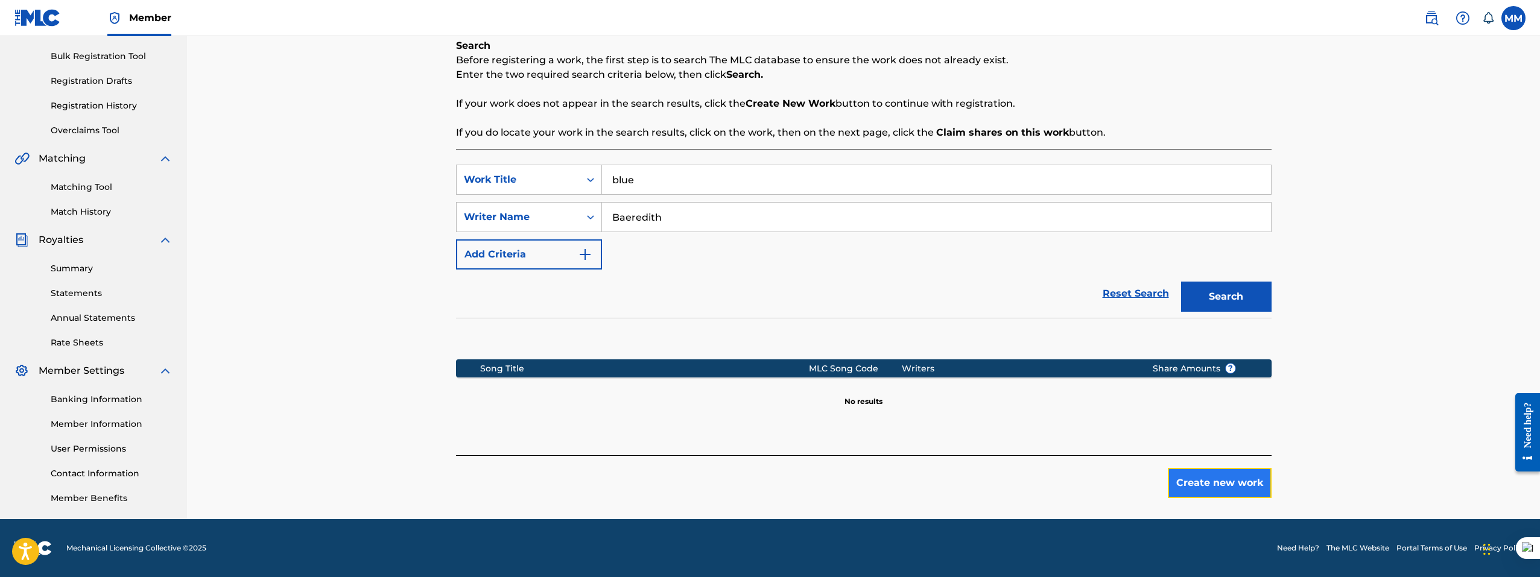
click at [1255, 496] on button "Create new work" at bounding box center [1219, 483] width 104 height 30
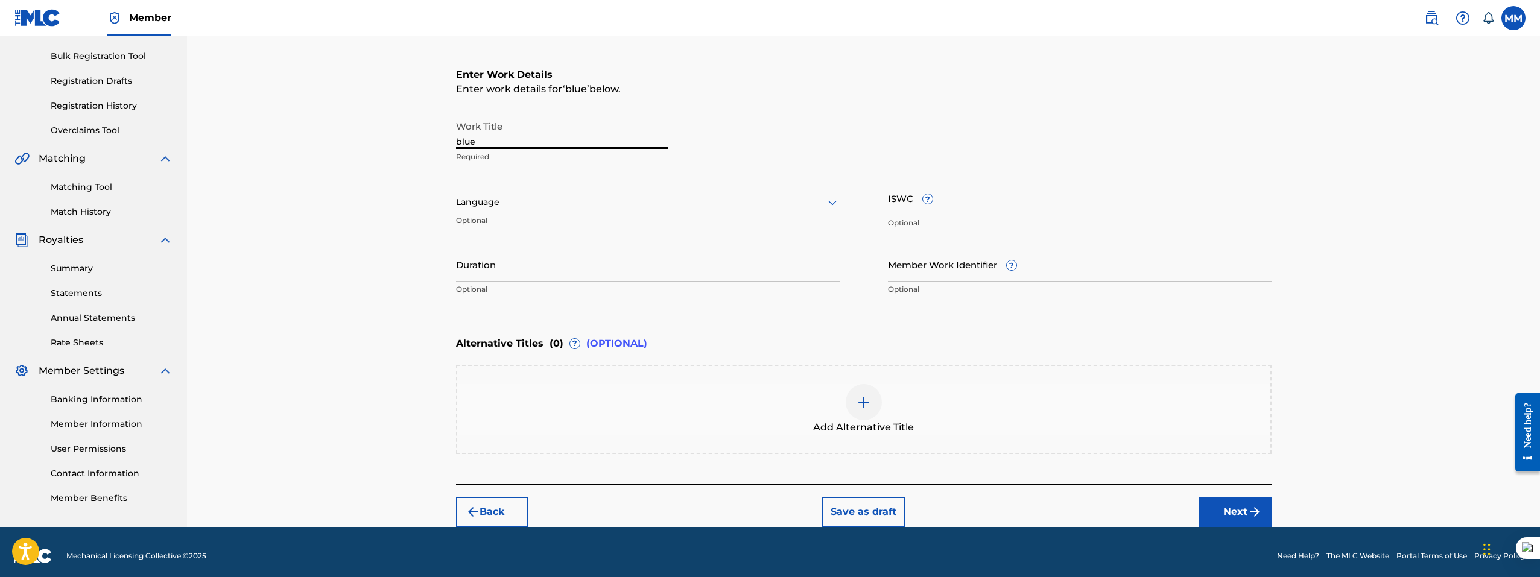
click at [505, 132] on input "blue" at bounding box center [562, 132] width 212 height 34
drag, startPoint x: 480, startPoint y: 133, endPoint x: 418, endPoint y: 136, distance: 61.6
click at [418, 136] on div "Register Work Search Enter Work Details Add Writers Add Publishers & Shares Add…" at bounding box center [863, 197] width 1353 height 662
paste input "B"
type input "Blue"
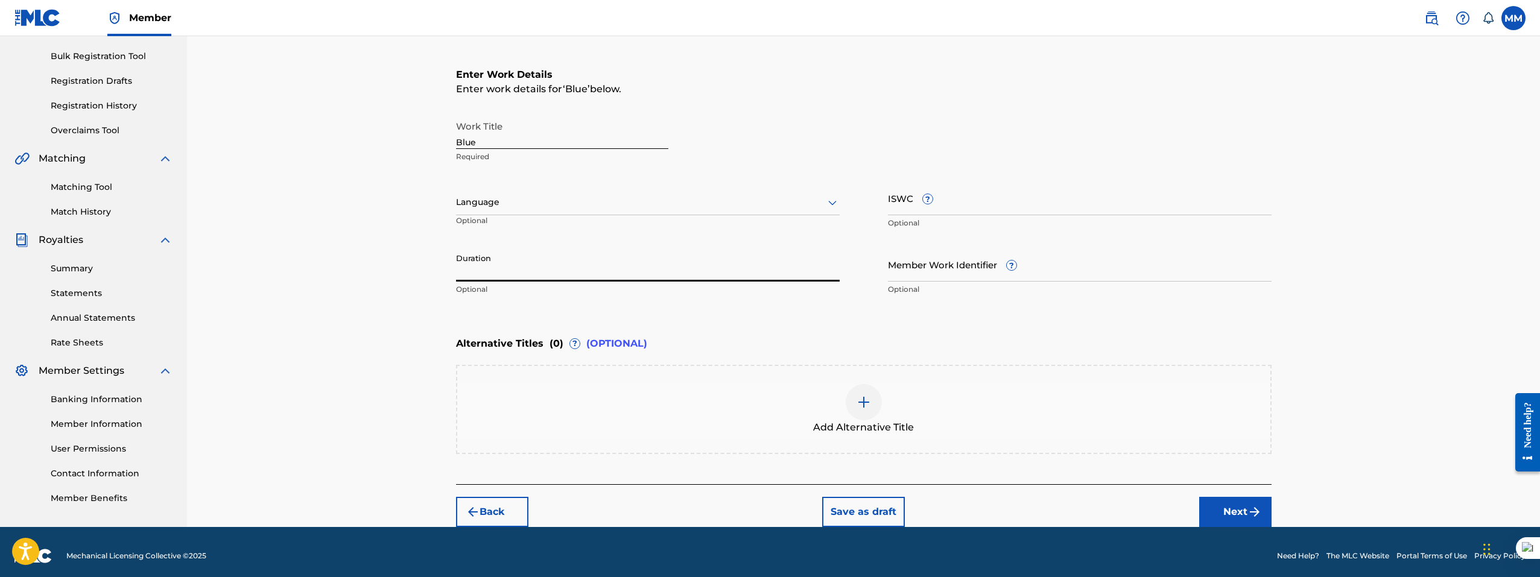
click at [626, 272] on input "Duration" at bounding box center [648, 264] width 384 height 34
type input "02:04"
click at [963, 276] on input "Member Work Identifier ?" at bounding box center [1080, 264] width 384 height 34
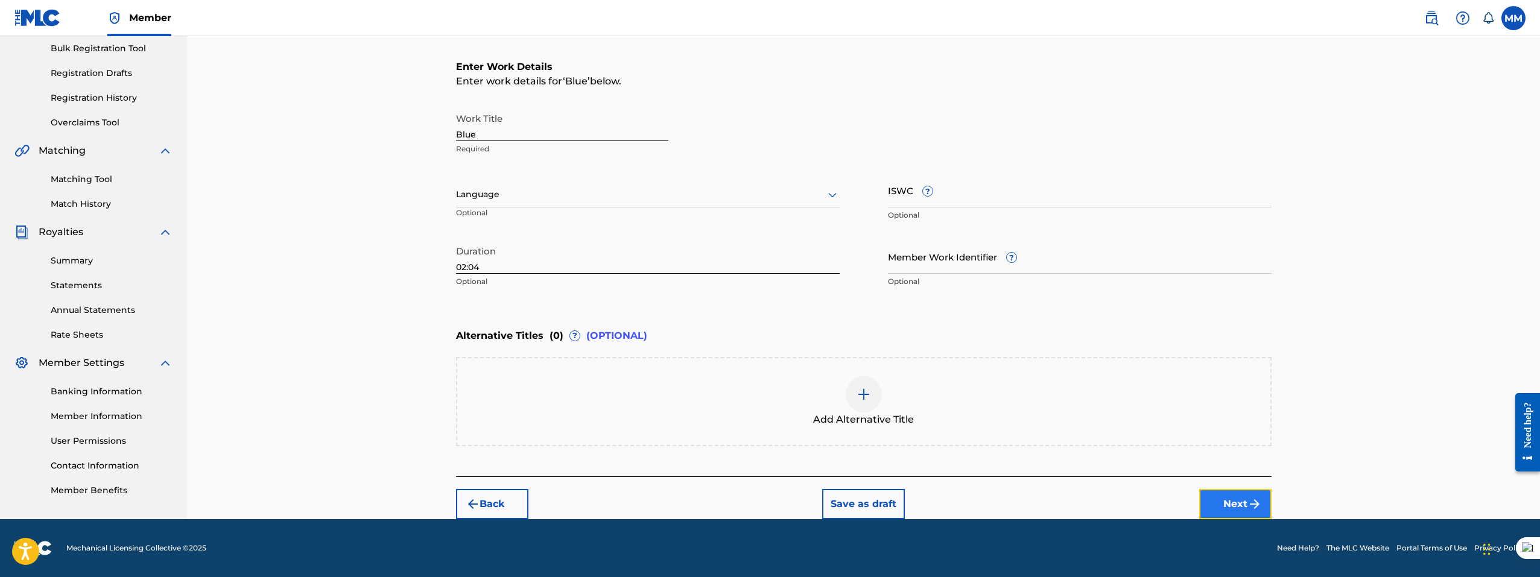
click at [1235, 502] on button "Next" at bounding box center [1235, 504] width 72 height 30
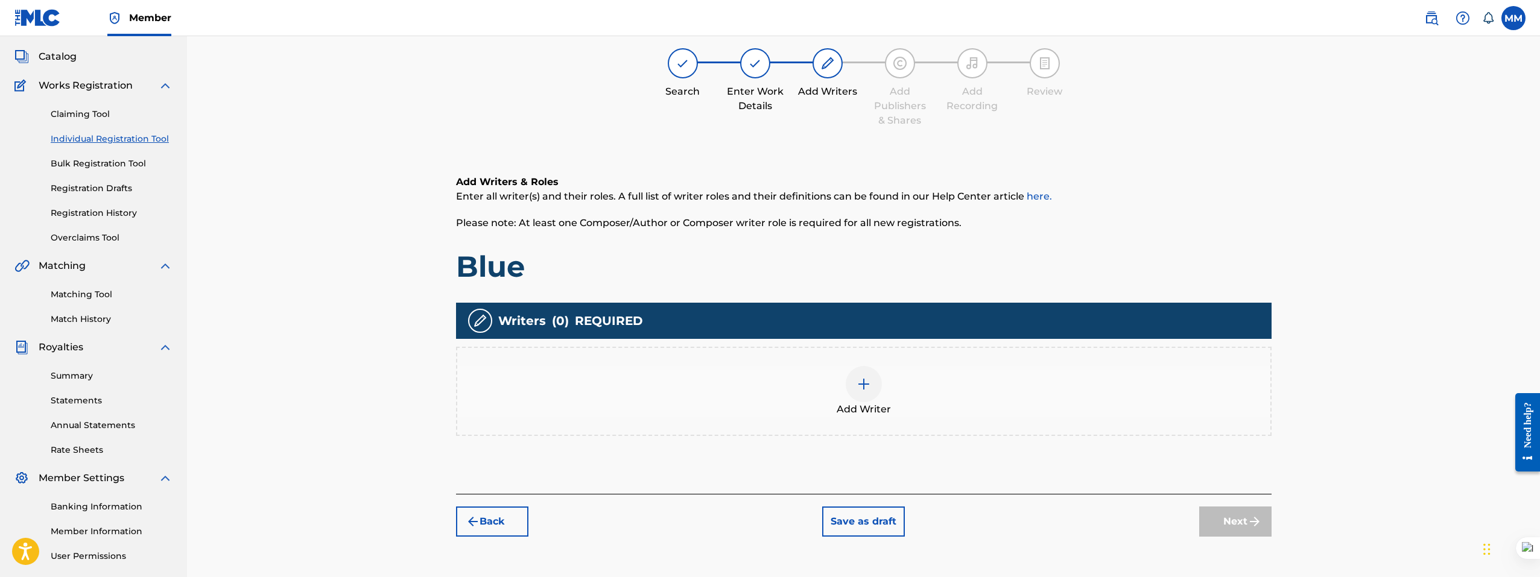
scroll to position [54, 0]
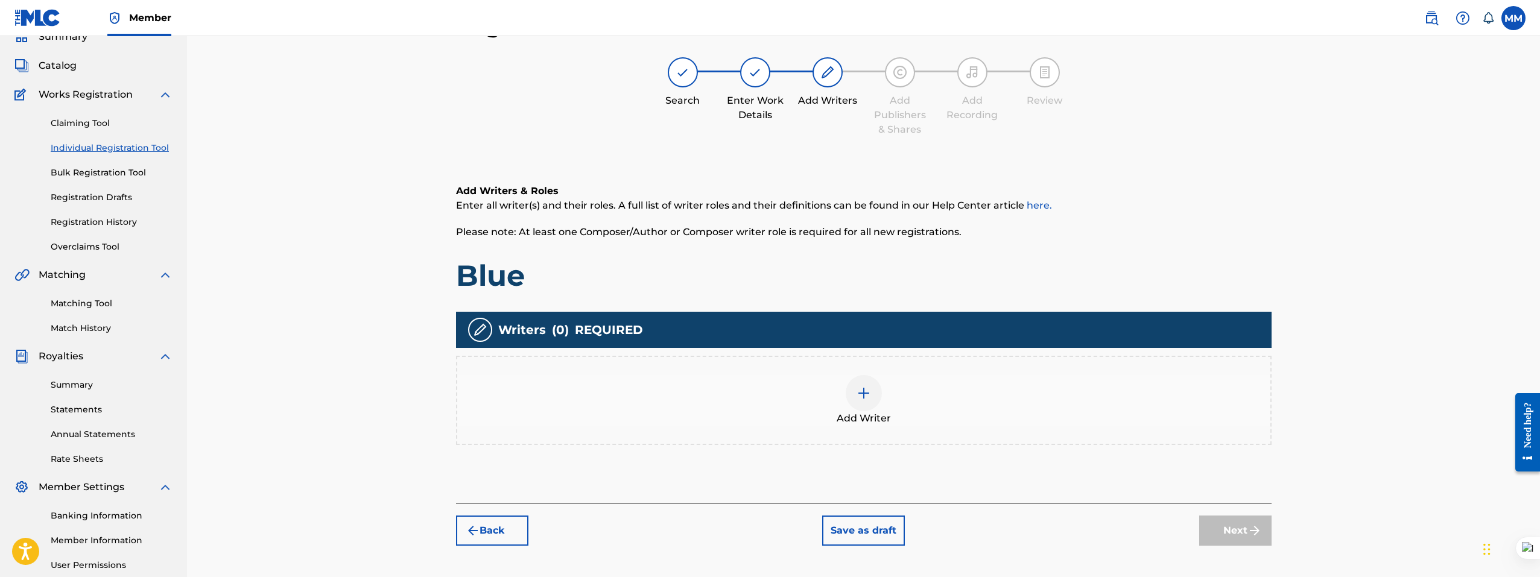
click at [862, 396] on img at bounding box center [863, 393] width 14 height 14
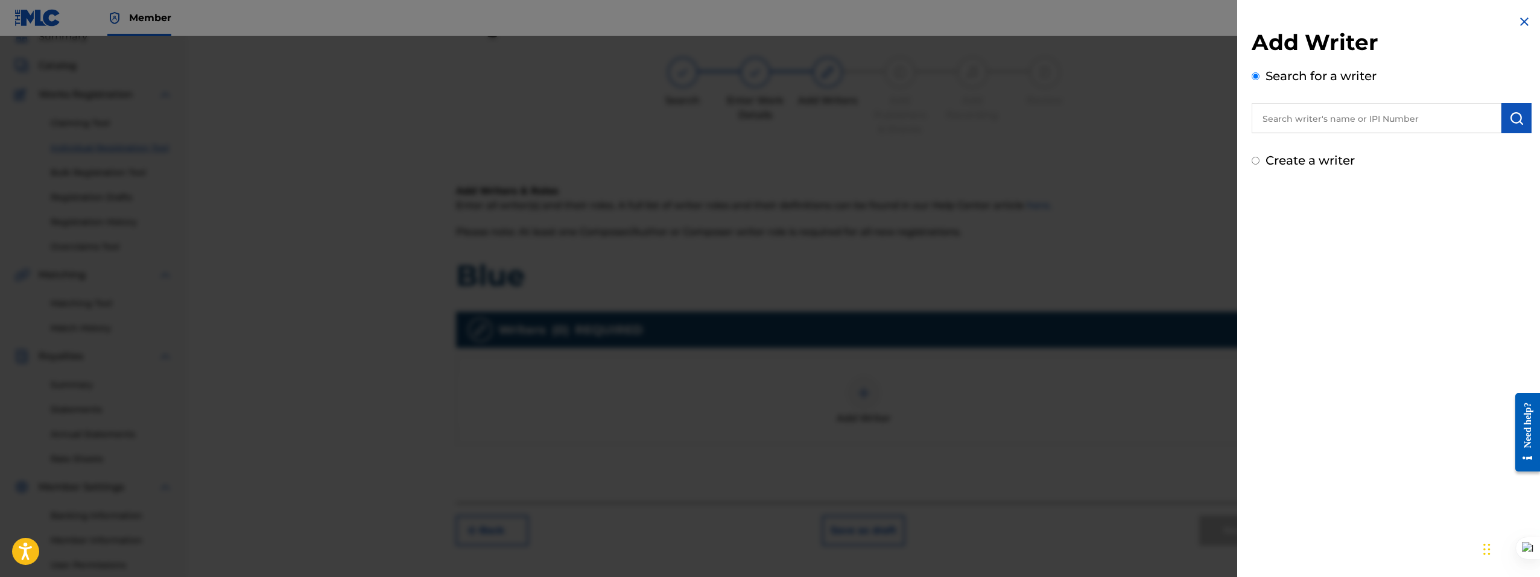
click at [1312, 119] on input "text" at bounding box center [1376, 118] width 250 height 30
paste input "MÉRÉDITH TCHAPTCHET"
type input "MÉRÉDITH TCHAPTCHET"
click at [1504, 121] on button "submit" at bounding box center [1516, 118] width 30 height 30
click at [1259, 209] on input "Create a writer" at bounding box center [1255, 212] width 8 height 8
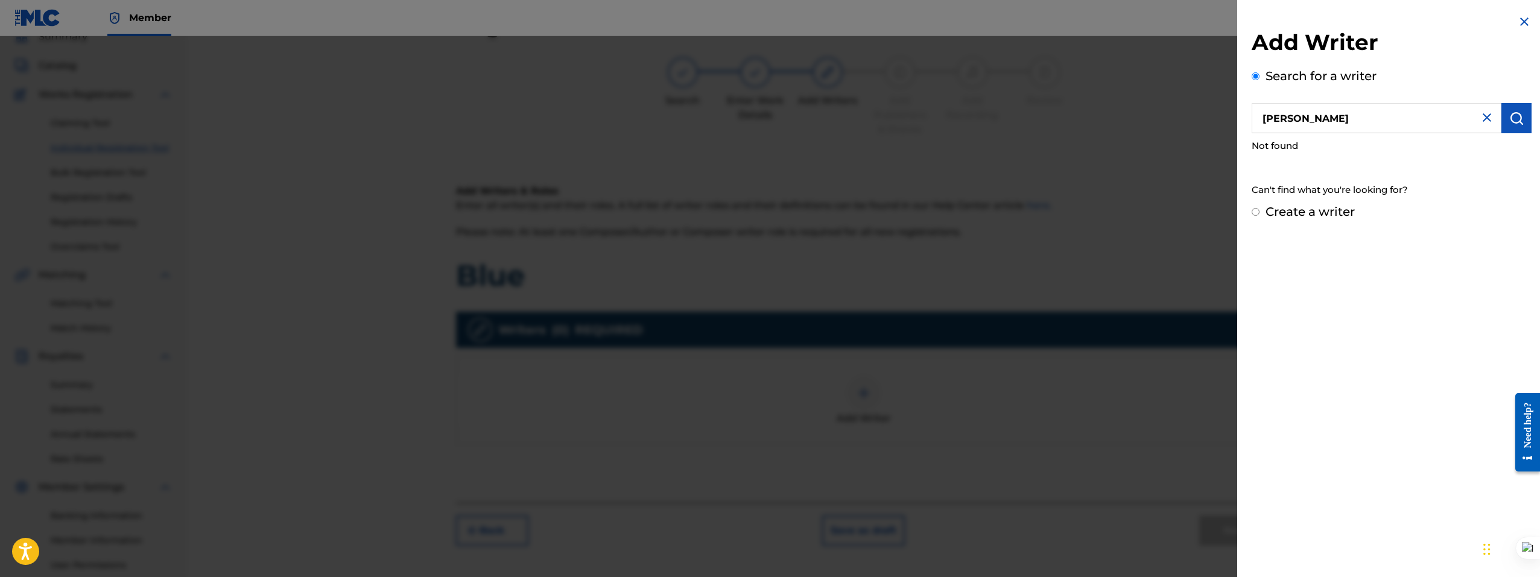
radio input "false"
radio input "true"
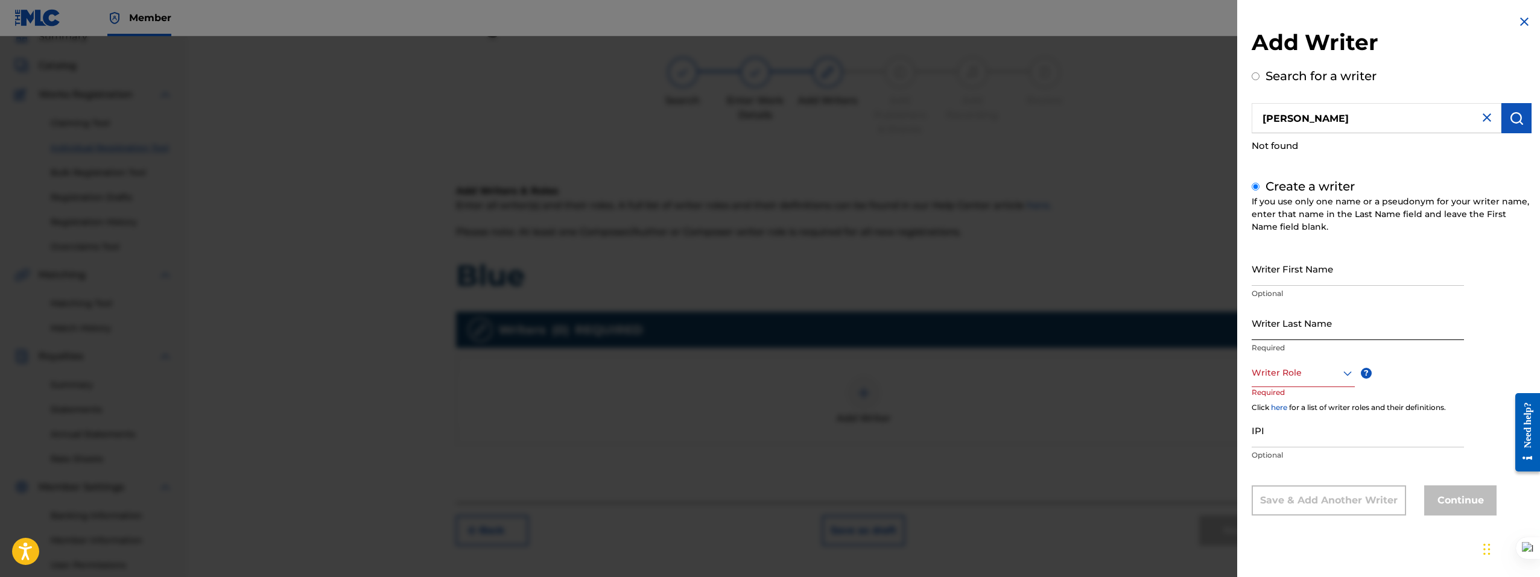
click at [1289, 330] on input "Writer Last Name" at bounding box center [1357, 323] width 212 height 34
paste input "MÉRÉDITH TCHAPTCHET"
drag, startPoint x: 1364, startPoint y: 330, endPoint x: 1301, endPoint y: 333, distance: 62.8
click at [1301, 333] on input "MÉRÉDITH TCHAPTCHET" at bounding box center [1357, 323] width 212 height 34
type input "MÉRÉDITH"
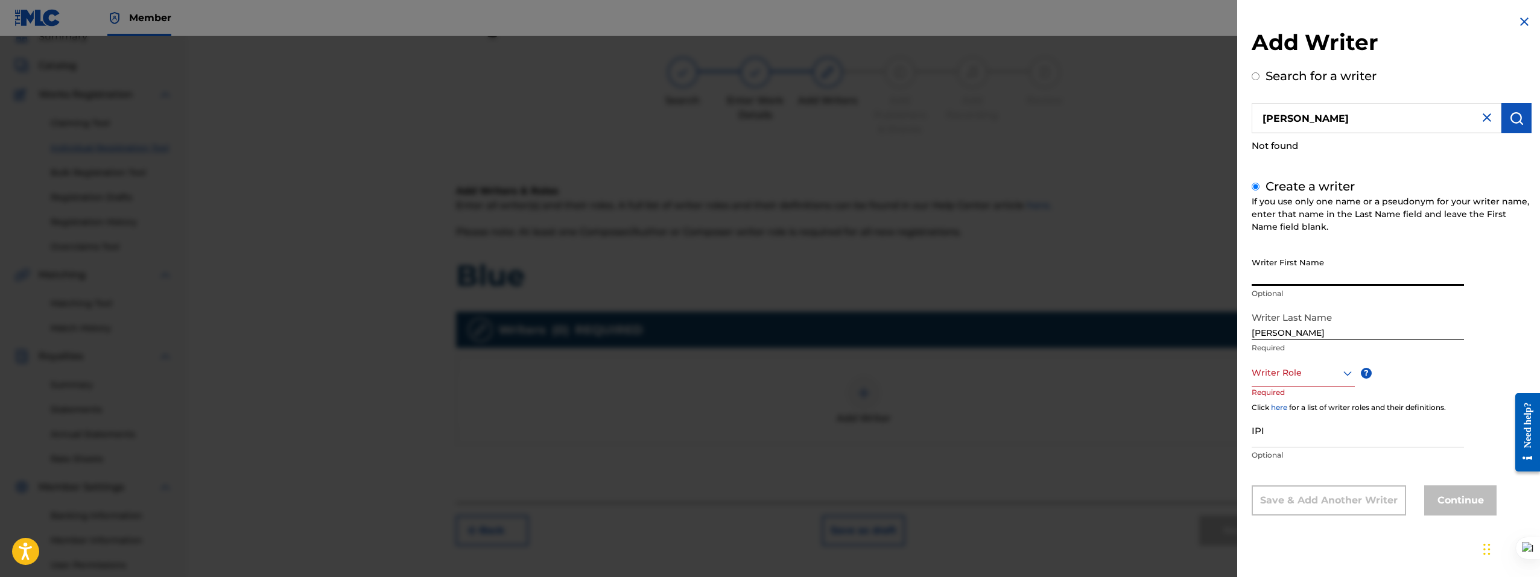
click at [1271, 268] on input "Writer First Name" at bounding box center [1357, 268] width 212 height 34
paste input "TCHAPTCHET"
type input "TCHAPTCHET"
click at [1284, 377] on div at bounding box center [1302, 372] width 103 height 15
click at [1298, 406] on div "Composer/Author" at bounding box center [1303, 400] width 102 height 27
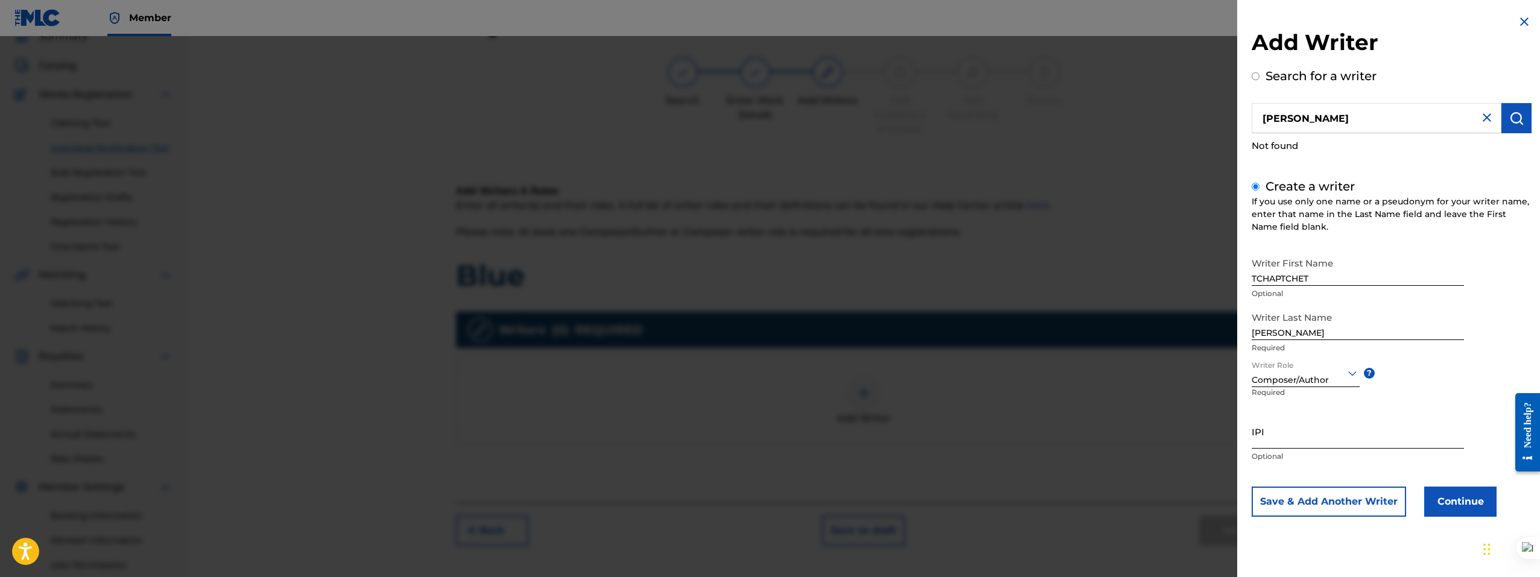
click at [1301, 429] on input "IPI" at bounding box center [1357, 431] width 212 height 34
click at [1433, 503] on button "Continue" at bounding box center [1460, 502] width 72 height 30
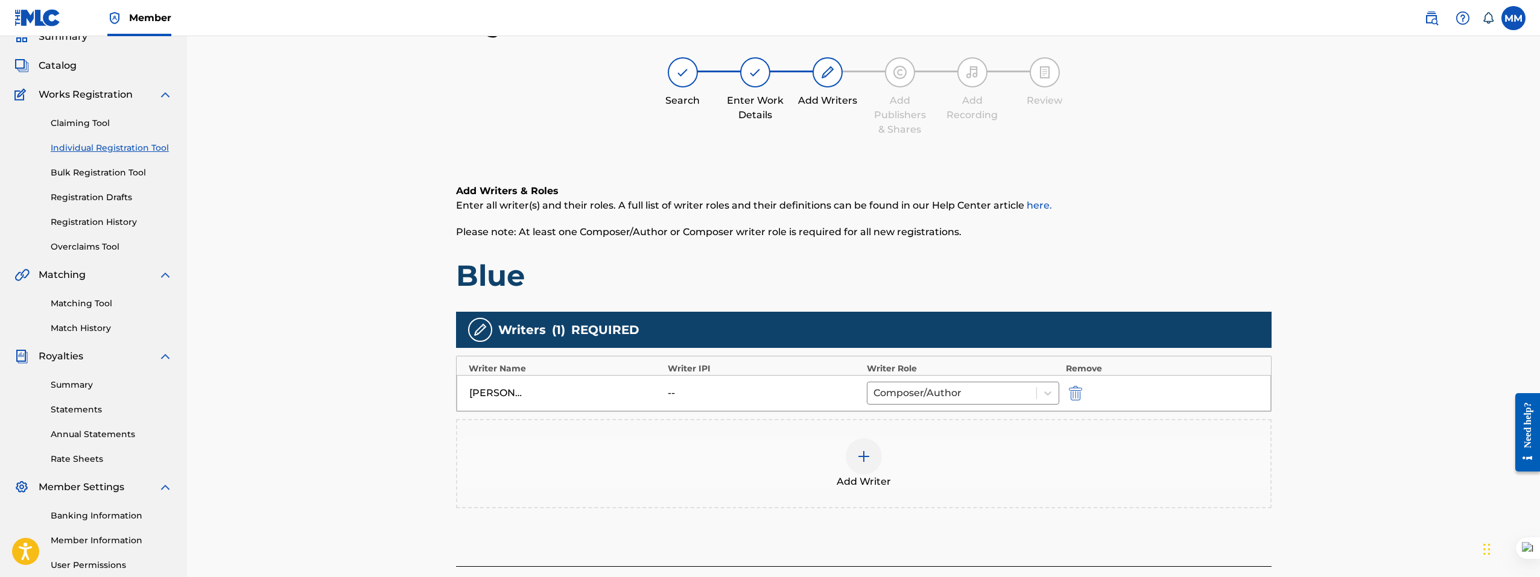
click at [866, 459] on img at bounding box center [863, 456] width 14 height 14
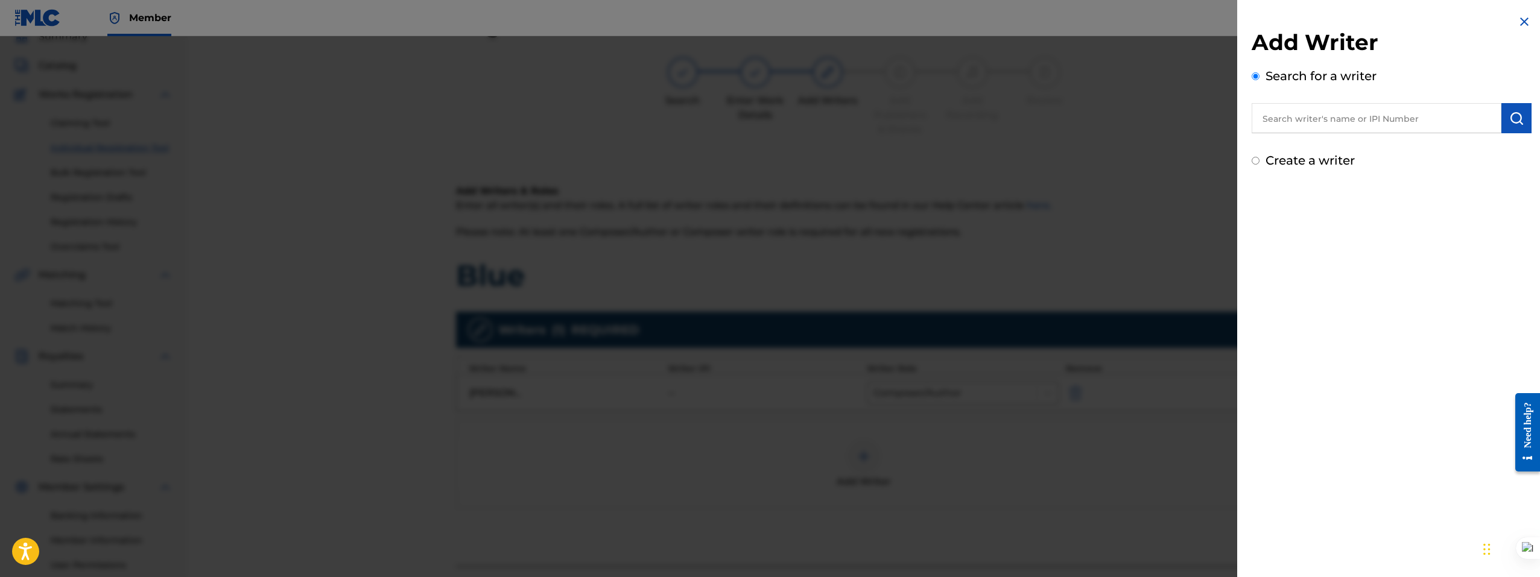
click at [1296, 117] on input "text" at bounding box center [1376, 118] width 250 height 30
type input "moses mugara"
click at [1313, 139] on div "moses mugara" at bounding box center [1375, 146] width 249 height 22
click at [1516, 121] on img "submit" at bounding box center [1516, 118] width 14 height 14
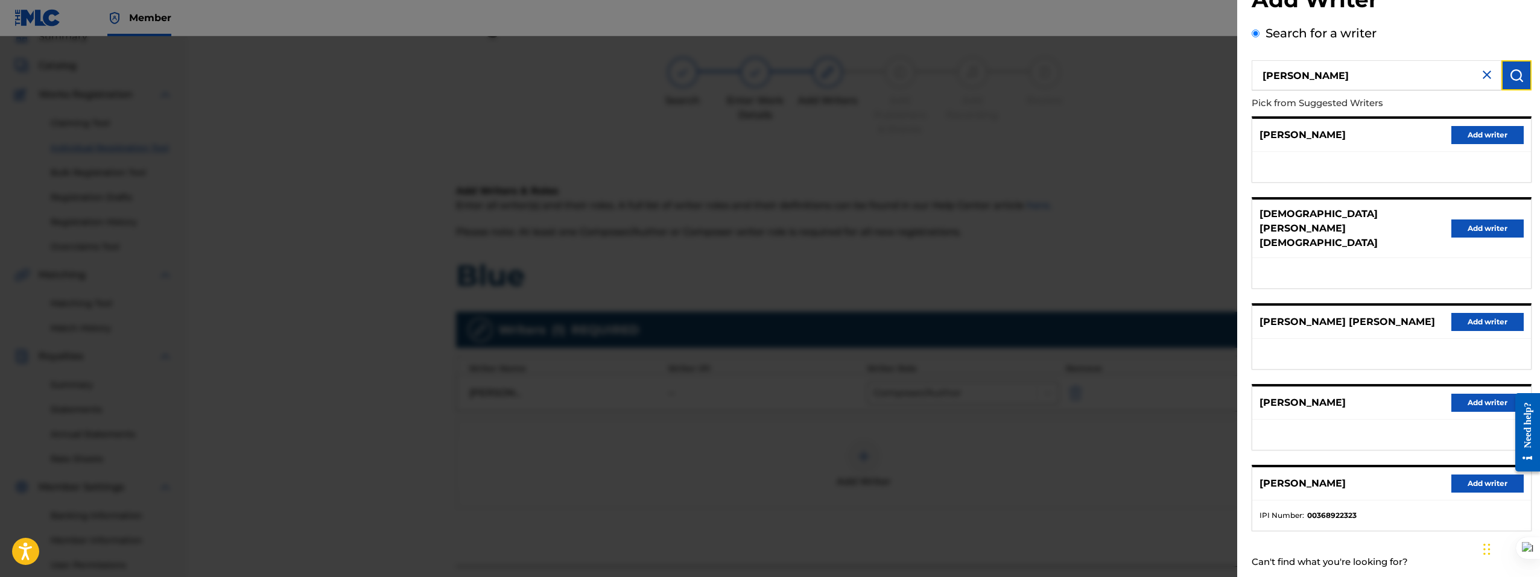
scroll to position [48, 0]
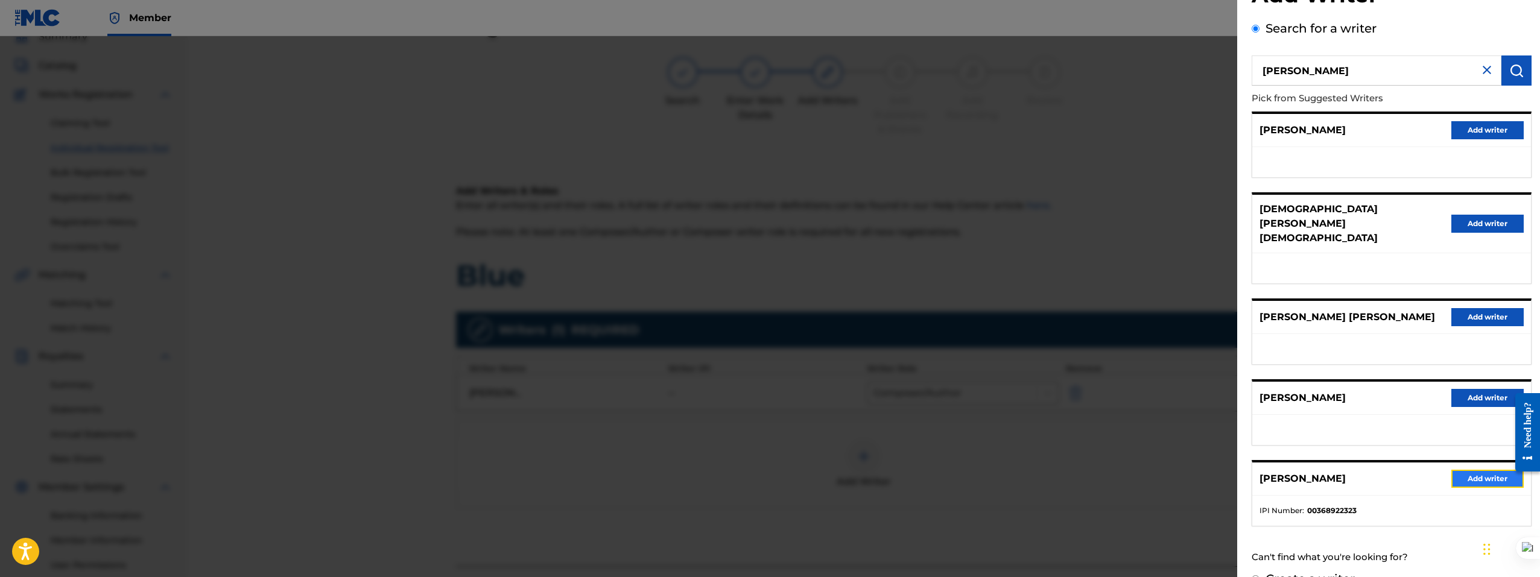
click at [1496, 470] on button "Add writer" at bounding box center [1487, 479] width 72 height 18
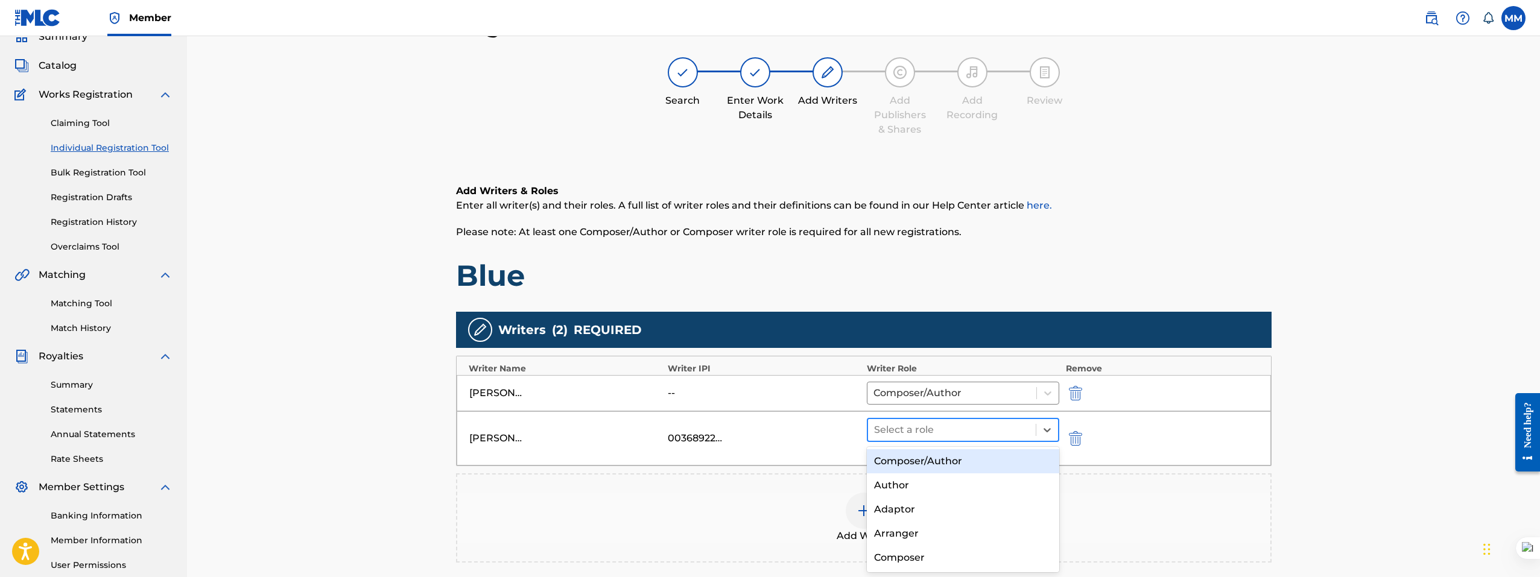
click at [897, 437] on div at bounding box center [952, 430] width 156 height 17
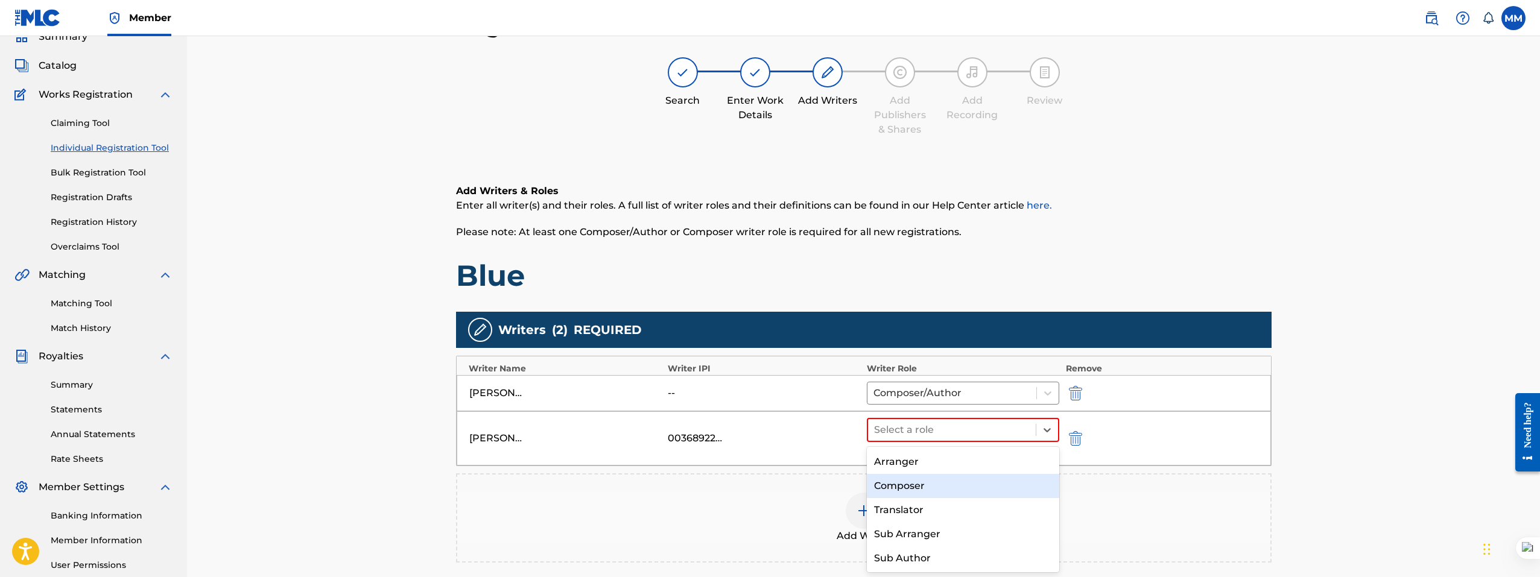
click at [936, 489] on div "Composer" at bounding box center [963, 486] width 193 height 24
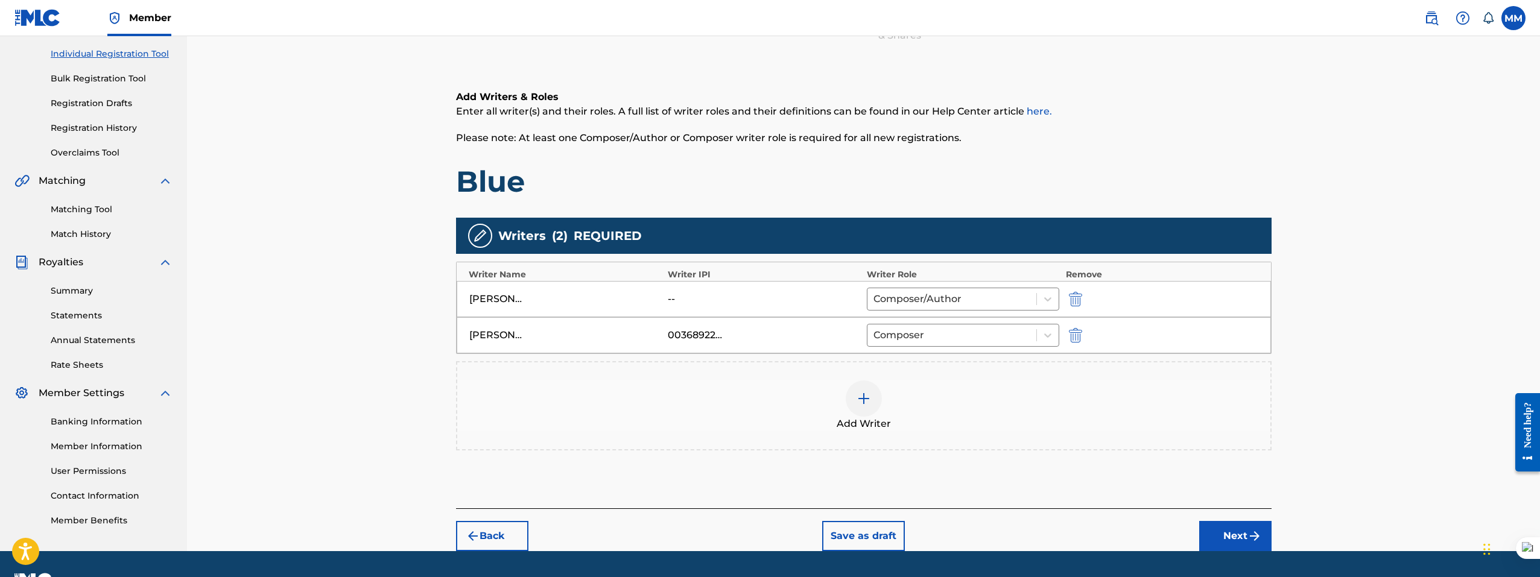
scroll to position [175, 0]
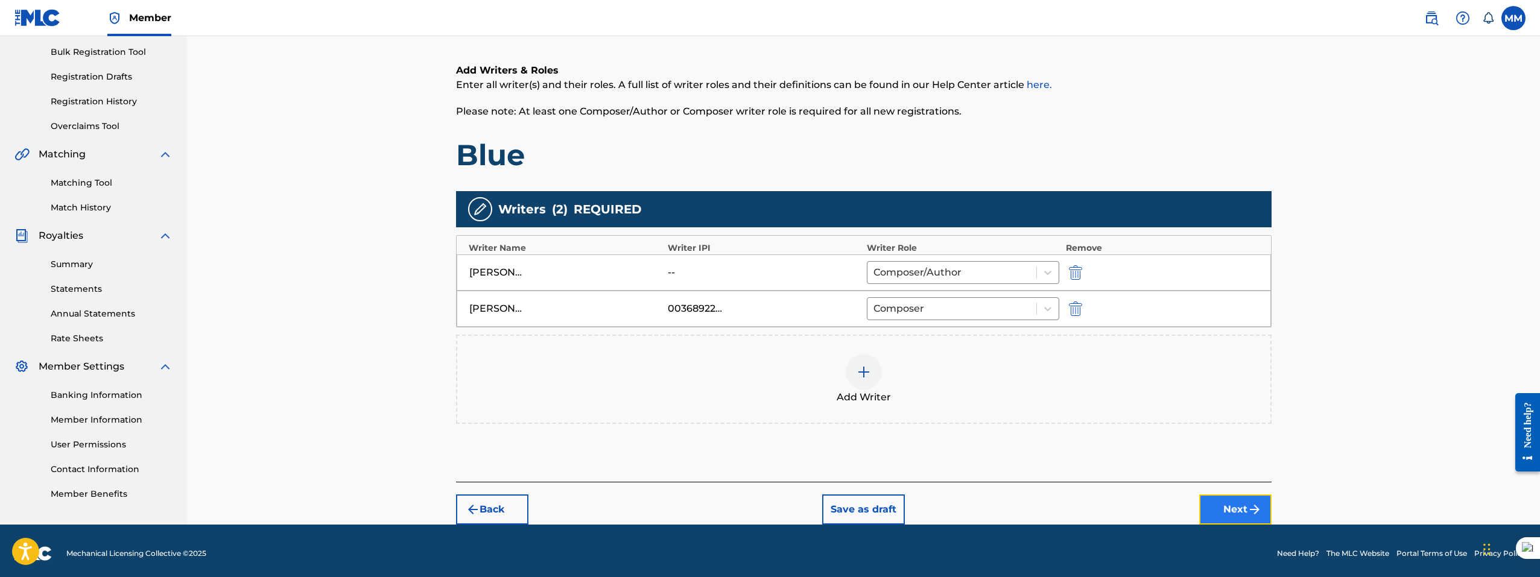
click at [1252, 509] on img "submit" at bounding box center [1254, 509] width 14 height 14
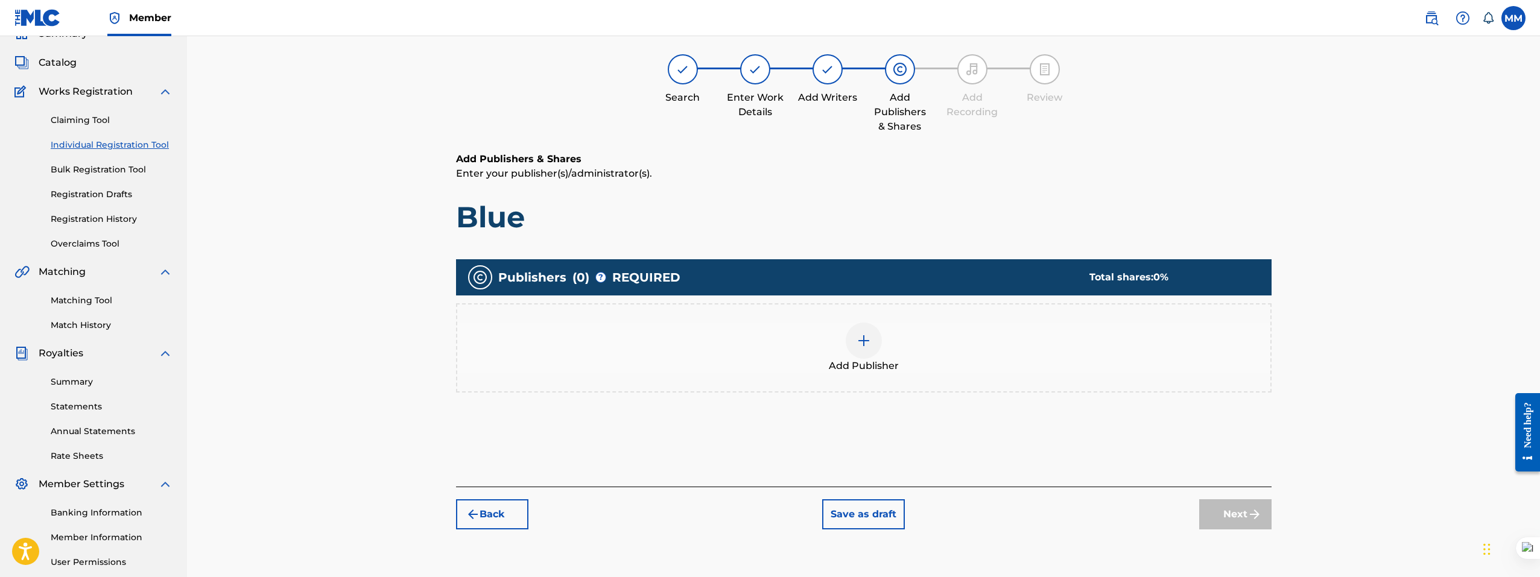
scroll to position [54, 0]
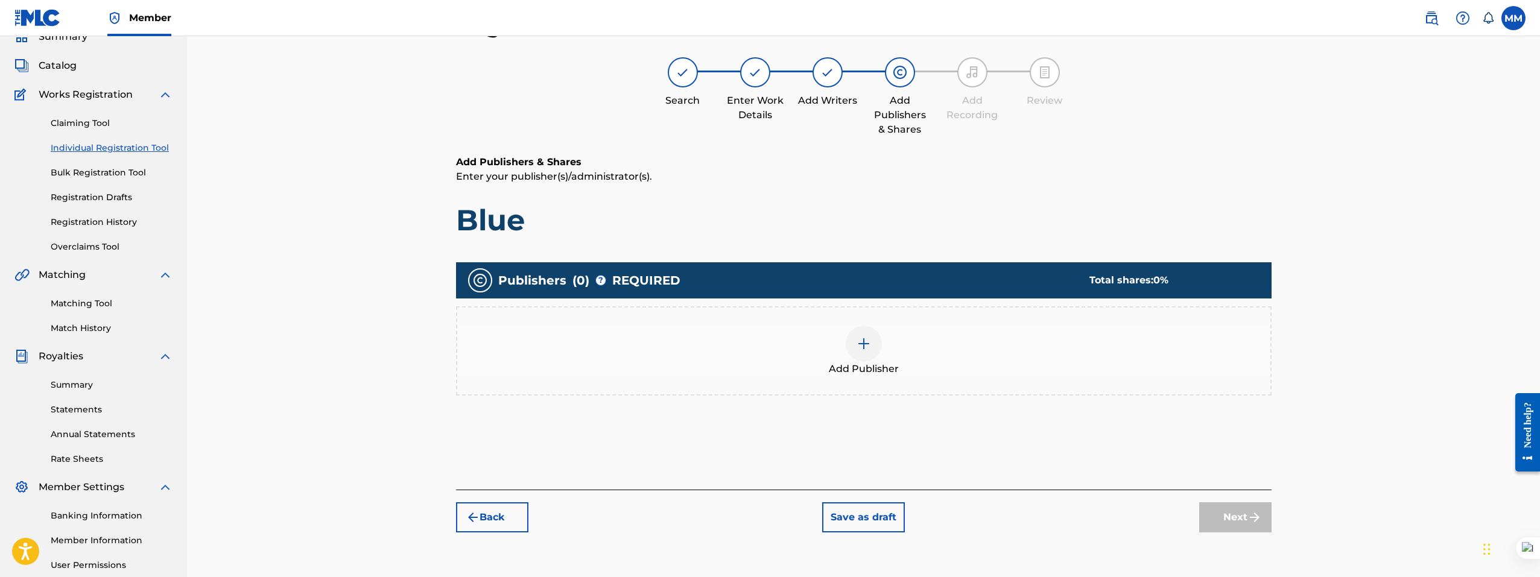
click at [859, 347] on img at bounding box center [863, 343] width 14 height 14
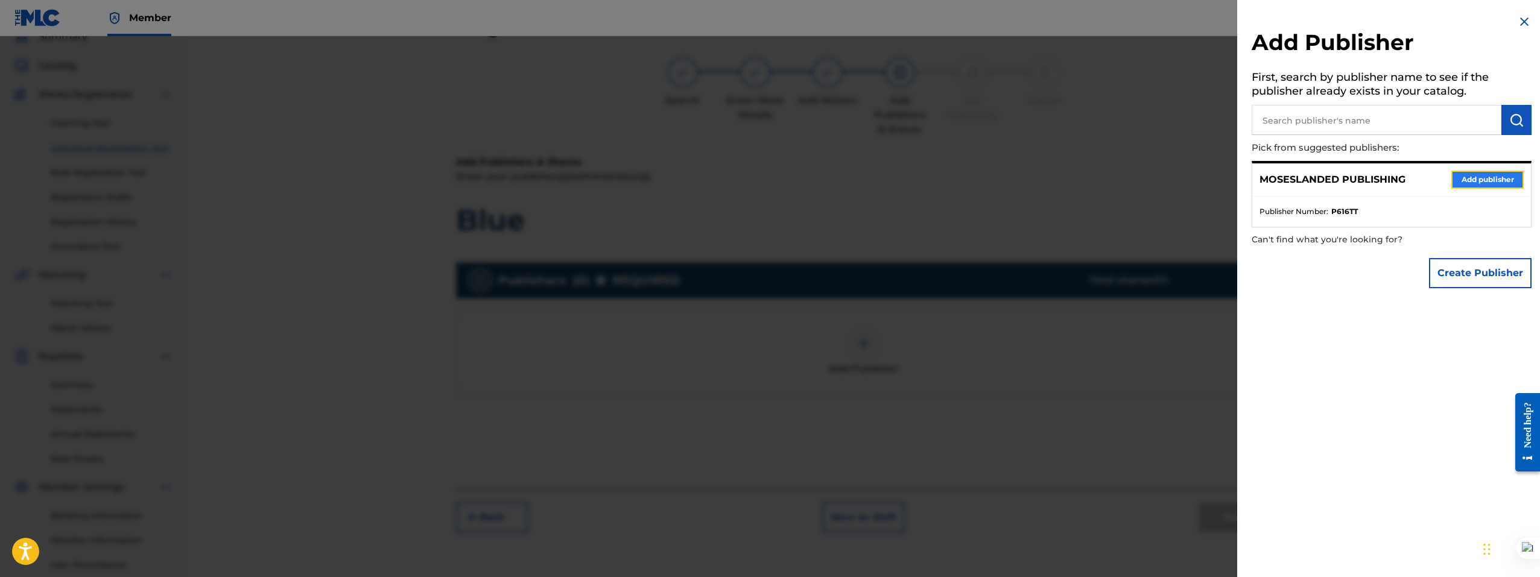
click at [1482, 175] on button "Add publisher" at bounding box center [1487, 180] width 72 height 18
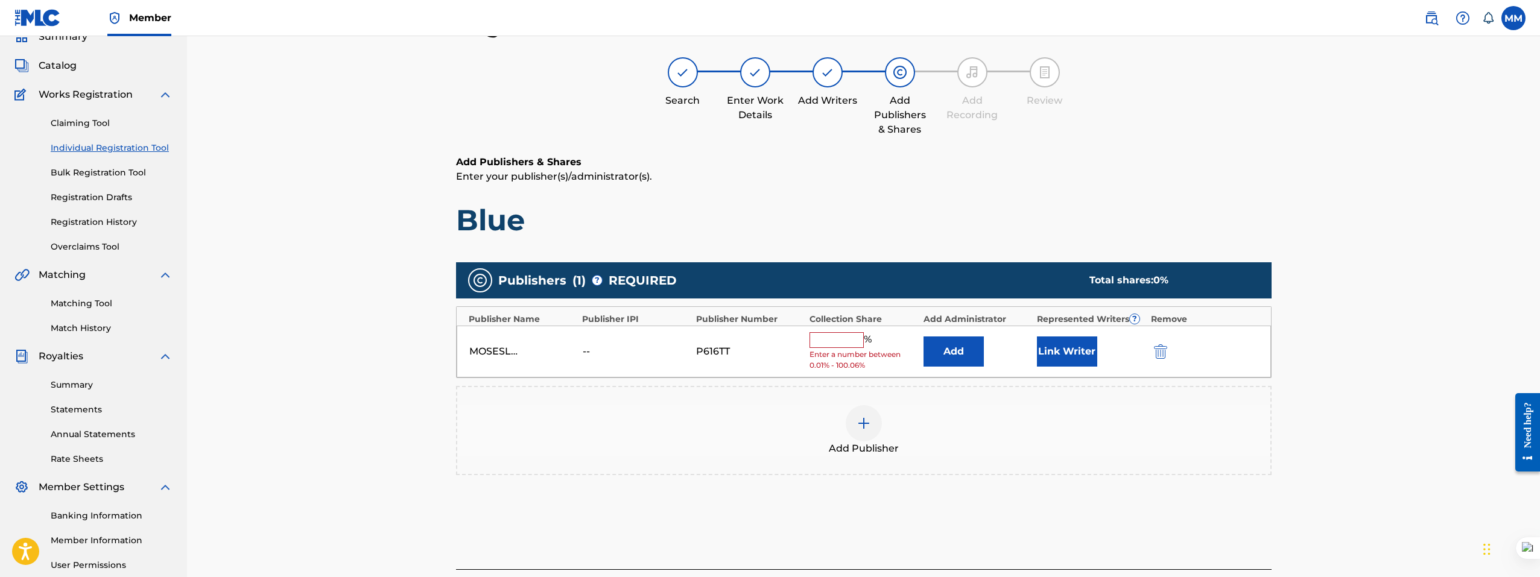
click at [830, 340] on input "text" at bounding box center [836, 340] width 54 height 16
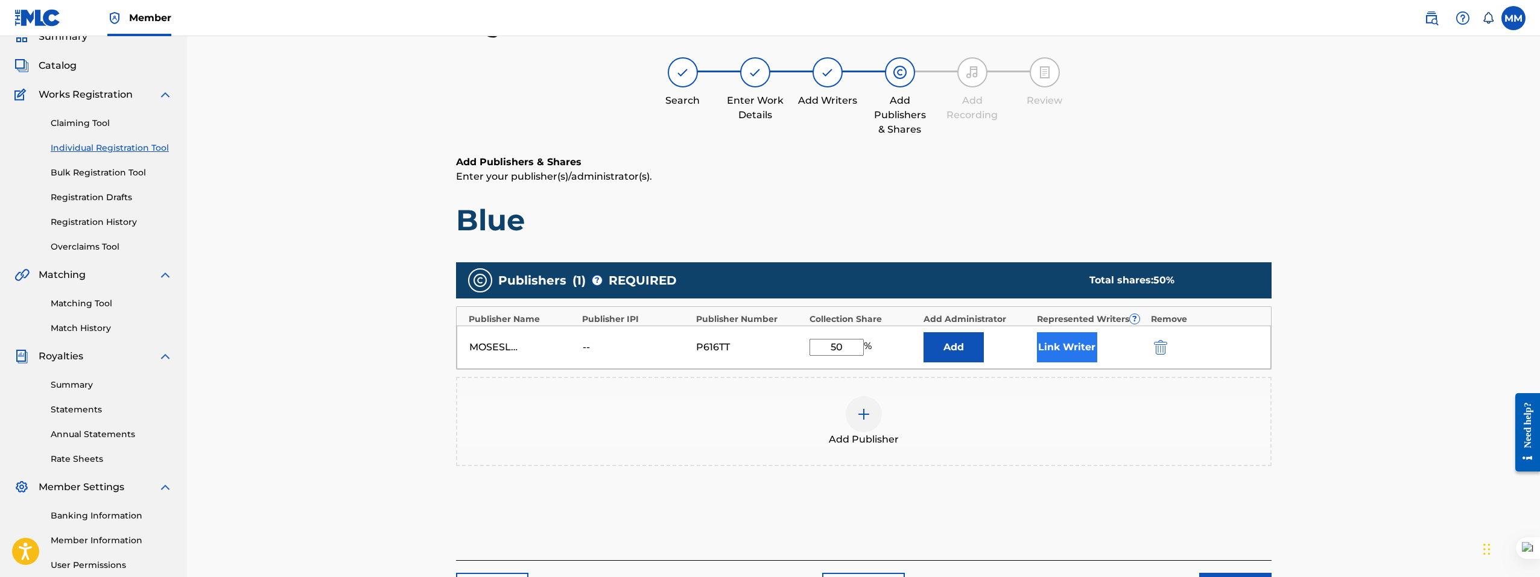
type input "50"
click at [1053, 346] on button "Link Writer" at bounding box center [1067, 347] width 60 height 30
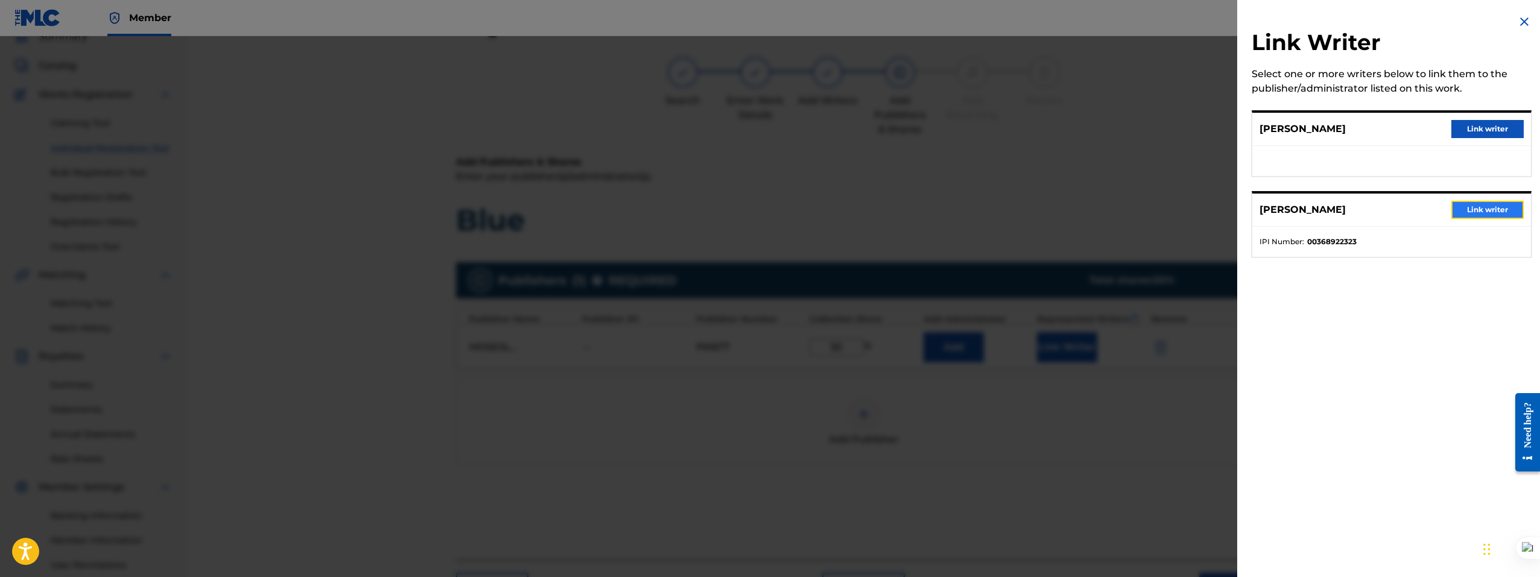
click at [1469, 211] on button "Link writer" at bounding box center [1487, 210] width 72 height 18
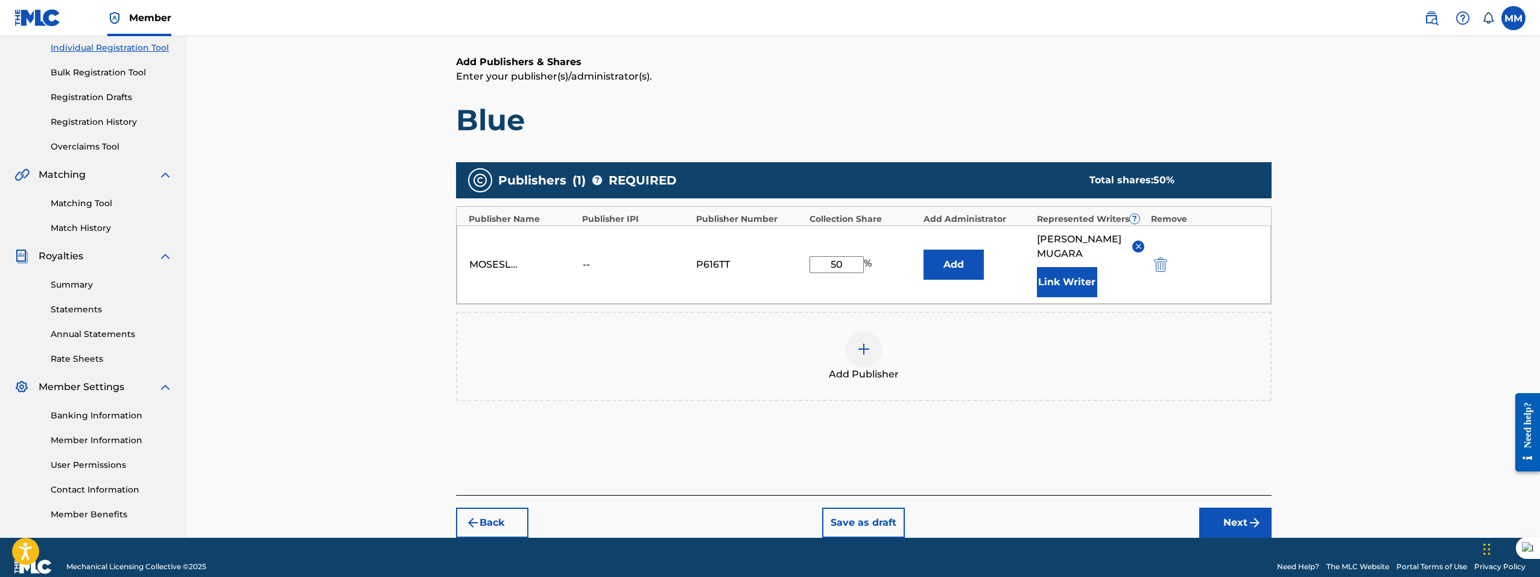
scroll to position [171, 0]
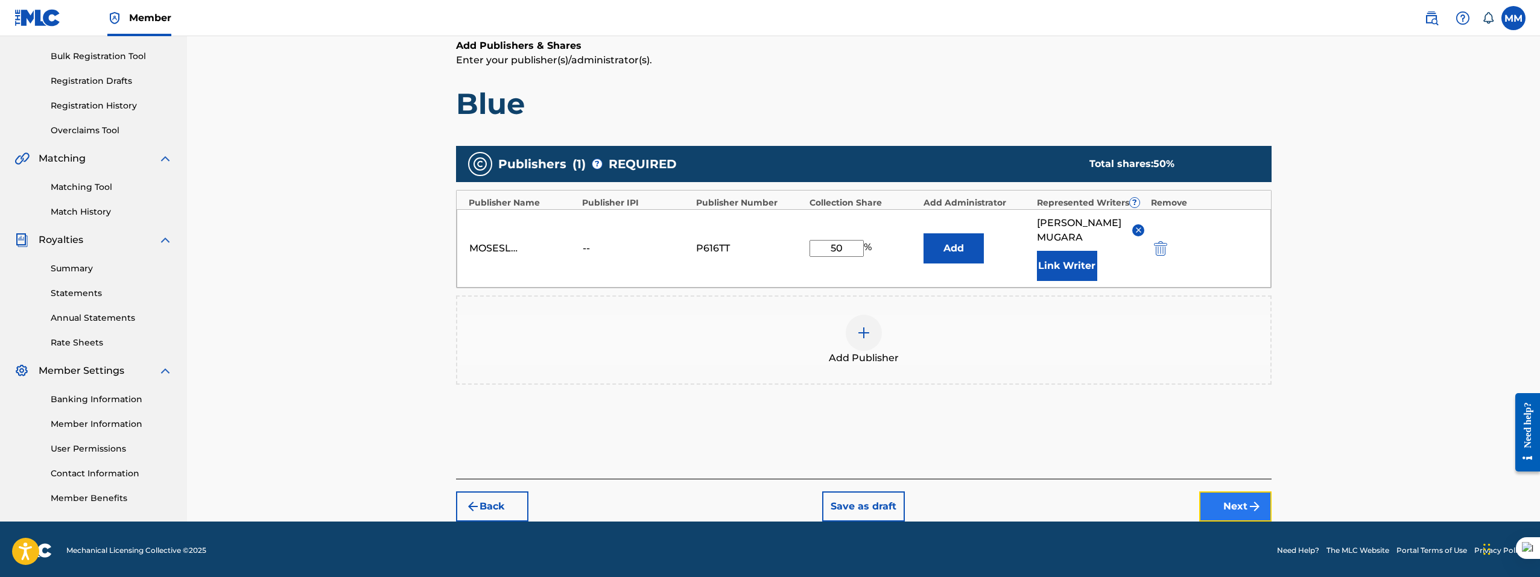
click at [1234, 493] on button "Next" at bounding box center [1235, 506] width 72 height 30
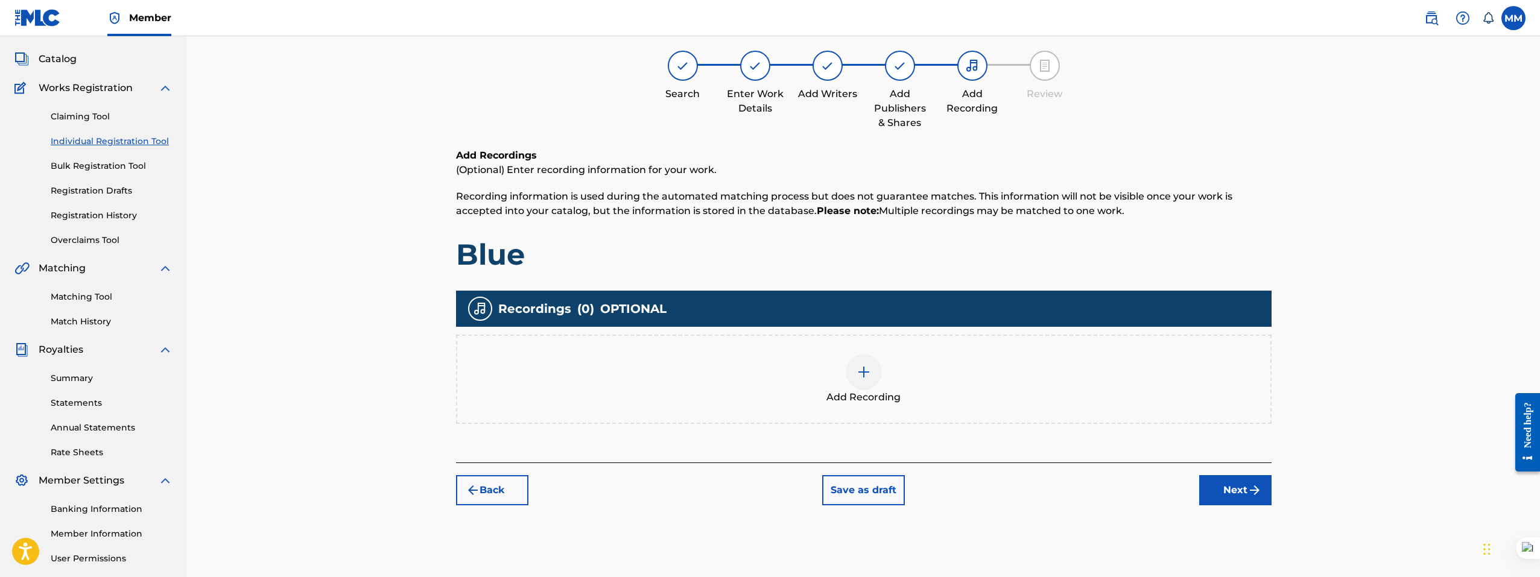
scroll to position [54, 0]
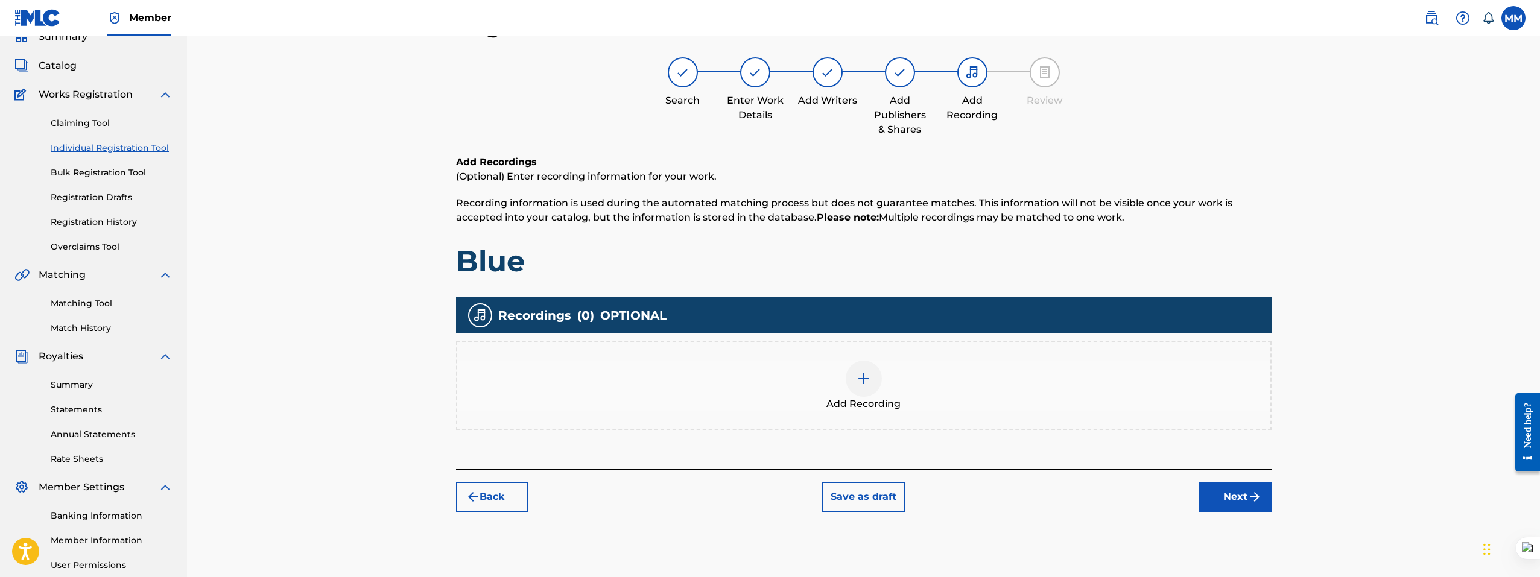
click at [861, 372] on img at bounding box center [863, 378] width 14 height 14
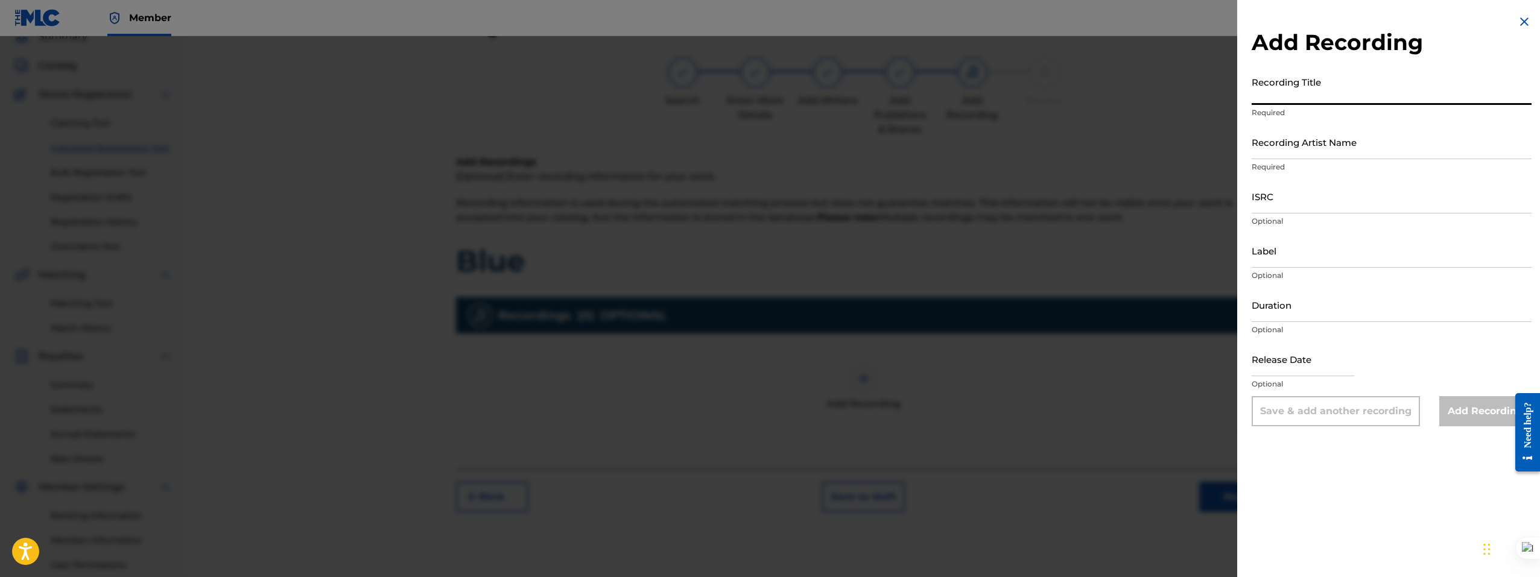
click at [1305, 96] on input "Recording Title" at bounding box center [1391, 88] width 280 height 34
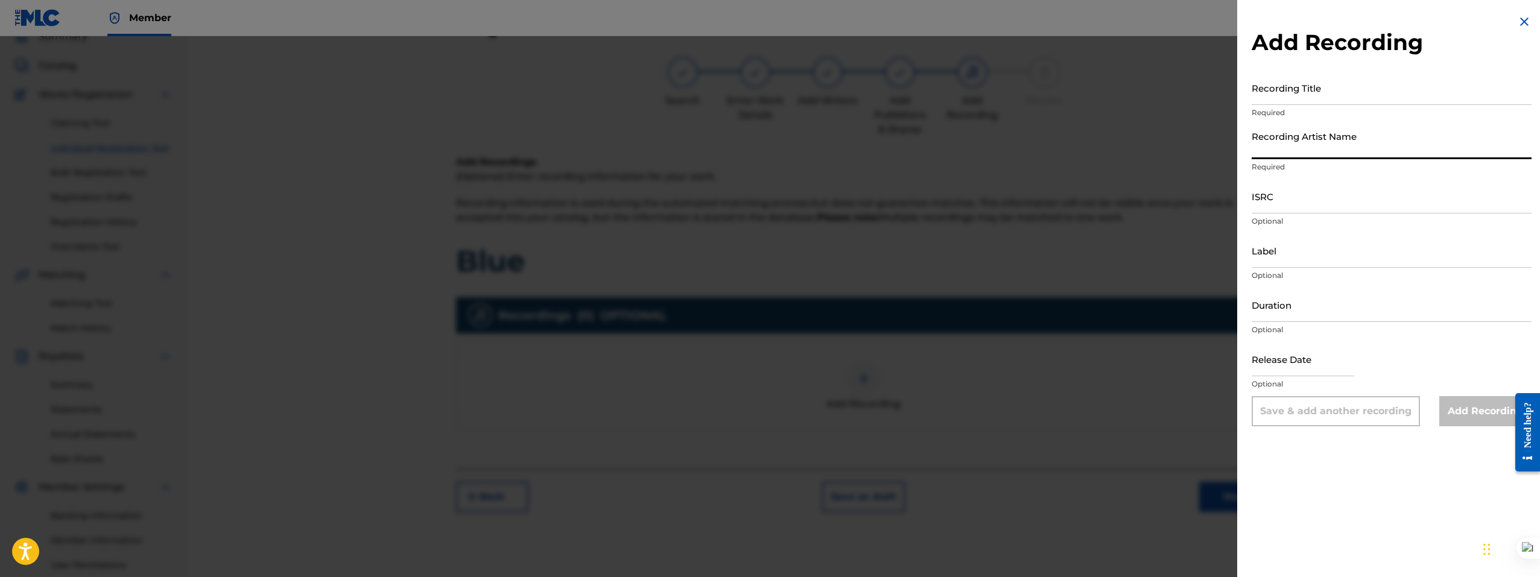
click at [1281, 150] on input "Recording Artist Name" at bounding box center [1391, 142] width 280 height 34
paste input "QZNWS2034111"
type input "QZNWS2034111"
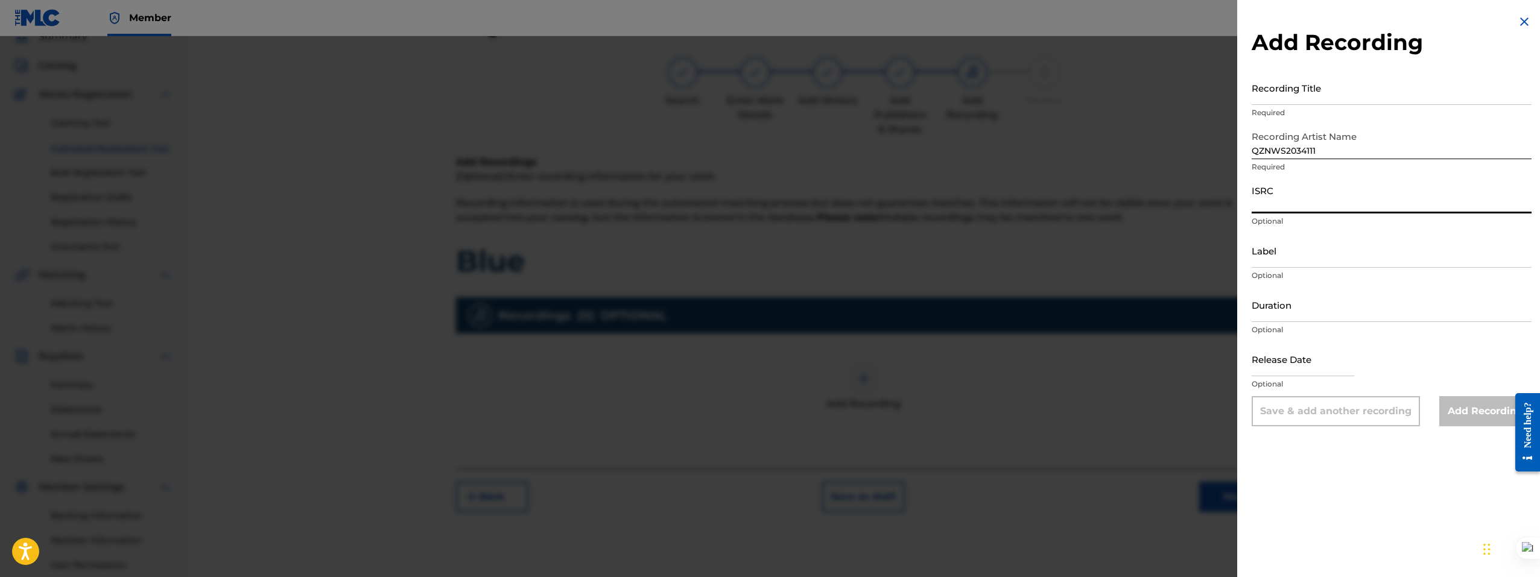
click at [1281, 203] on input "ISRC" at bounding box center [1391, 196] width 280 height 34
paste input "QZNWS2034111"
type input "QZNWS2034111"
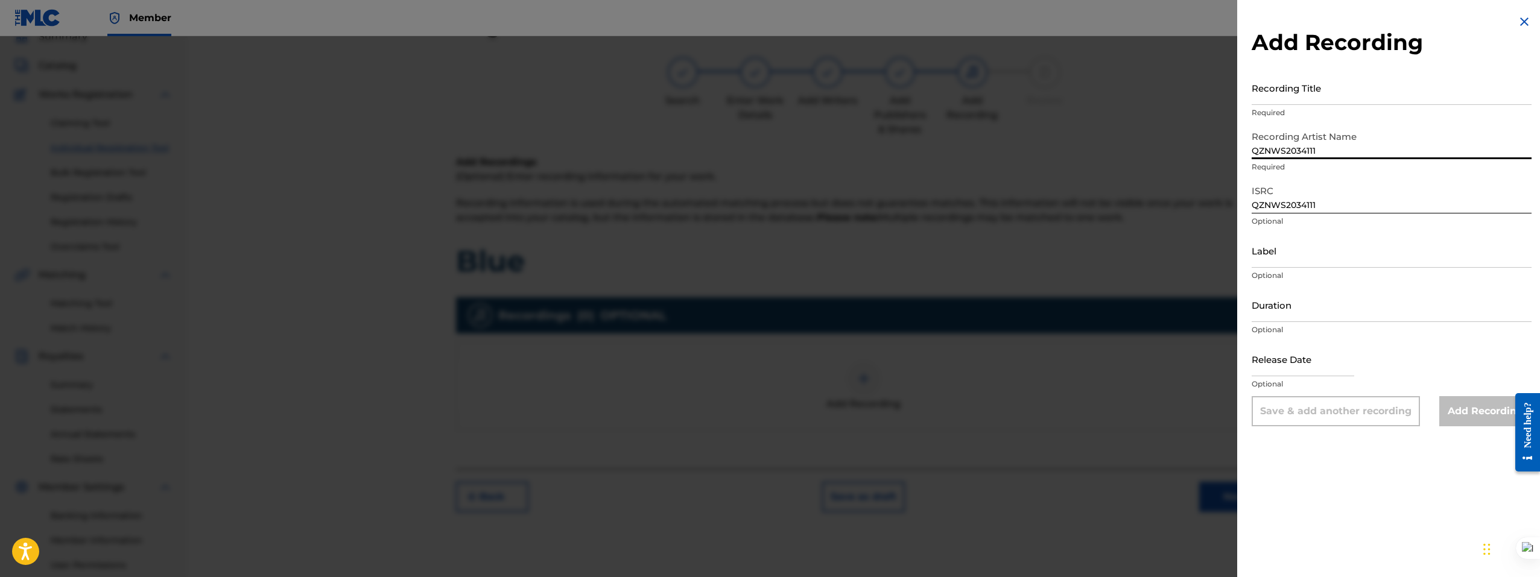
drag, startPoint x: 1328, startPoint y: 151, endPoint x: 1110, endPoint y: 95, distance: 226.0
click at [1138, 118] on div "Add Recording Recording Title Required Recording Artist Name QZNWS2034111 Requi…" at bounding box center [770, 306] width 1540 height 541
paste input "Baeredith"
type input "Baeredith"
click at [1296, 97] on input "Recording Title" at bounding box center [1391, 88] width 280 height 34
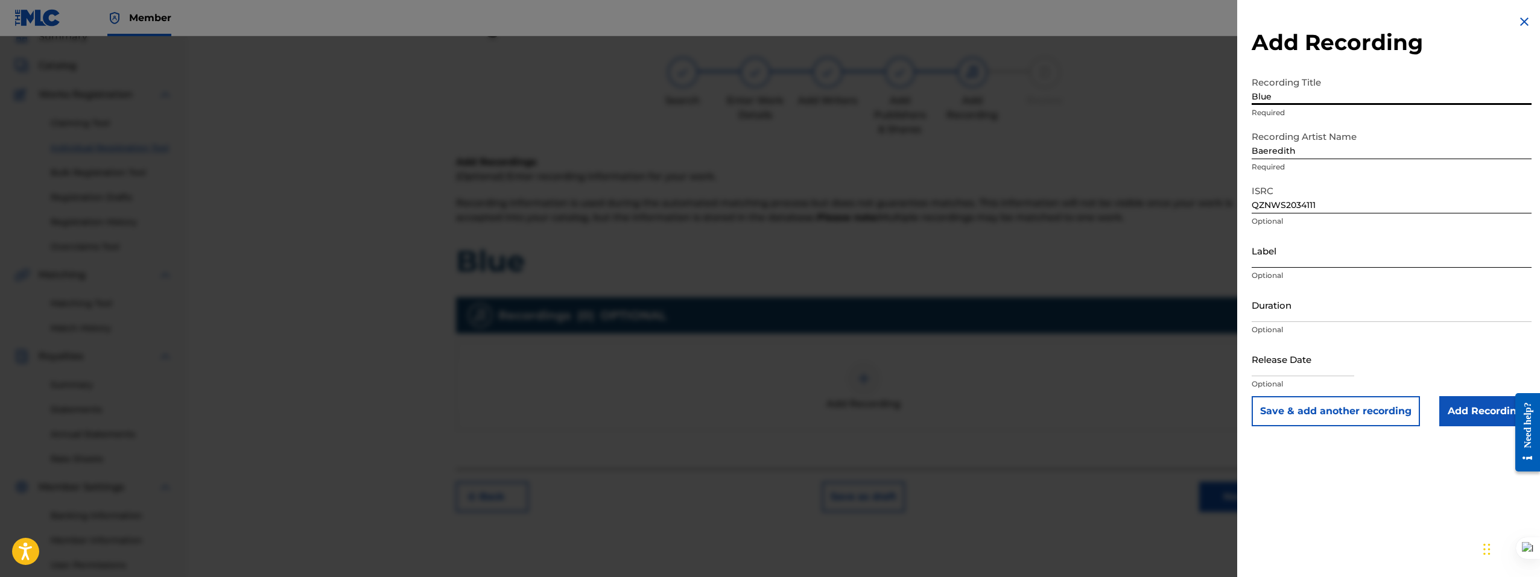
type input "Blue"
click at [1283, 254] on input "Label" at bounding box center [1391, 250] width 280 height 34
click at [1277, 310] on input "Duration" at bounding box center [1391, 305] width 280 height 34
type input "02:04"
click at [1290, 370] on input "text" at bounding box center [1302, 359] width 103 height 34
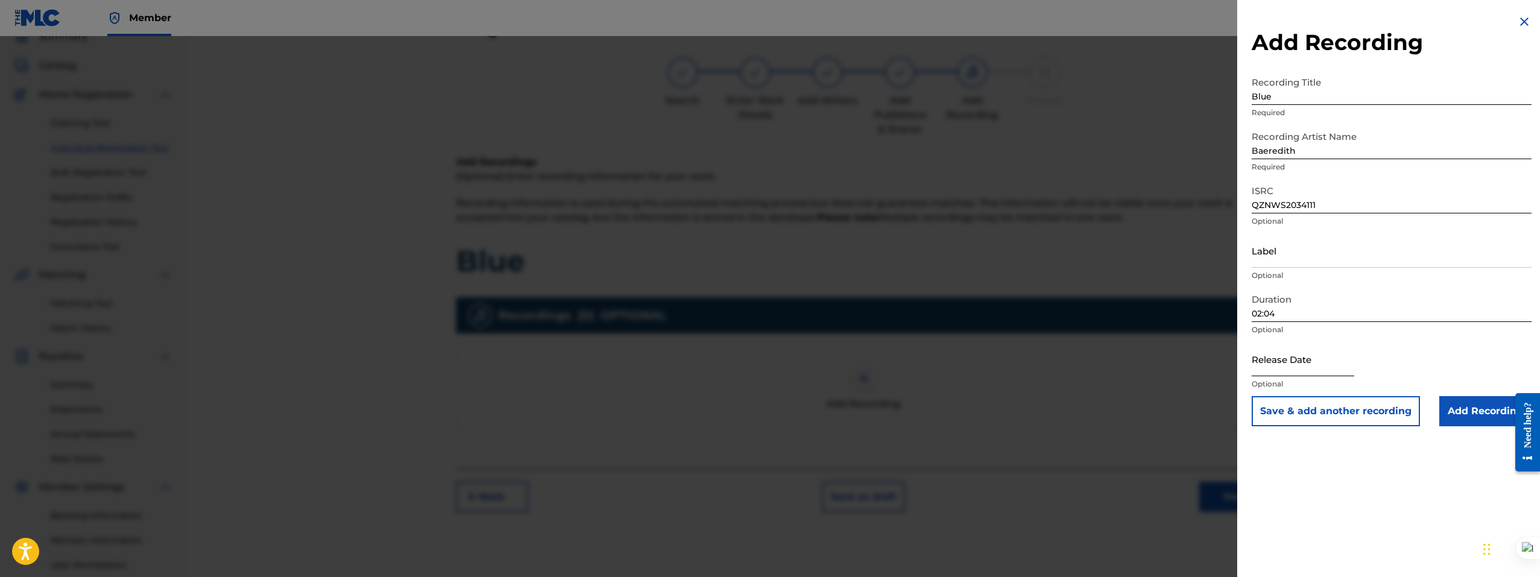
select select "8"
select select "2025"
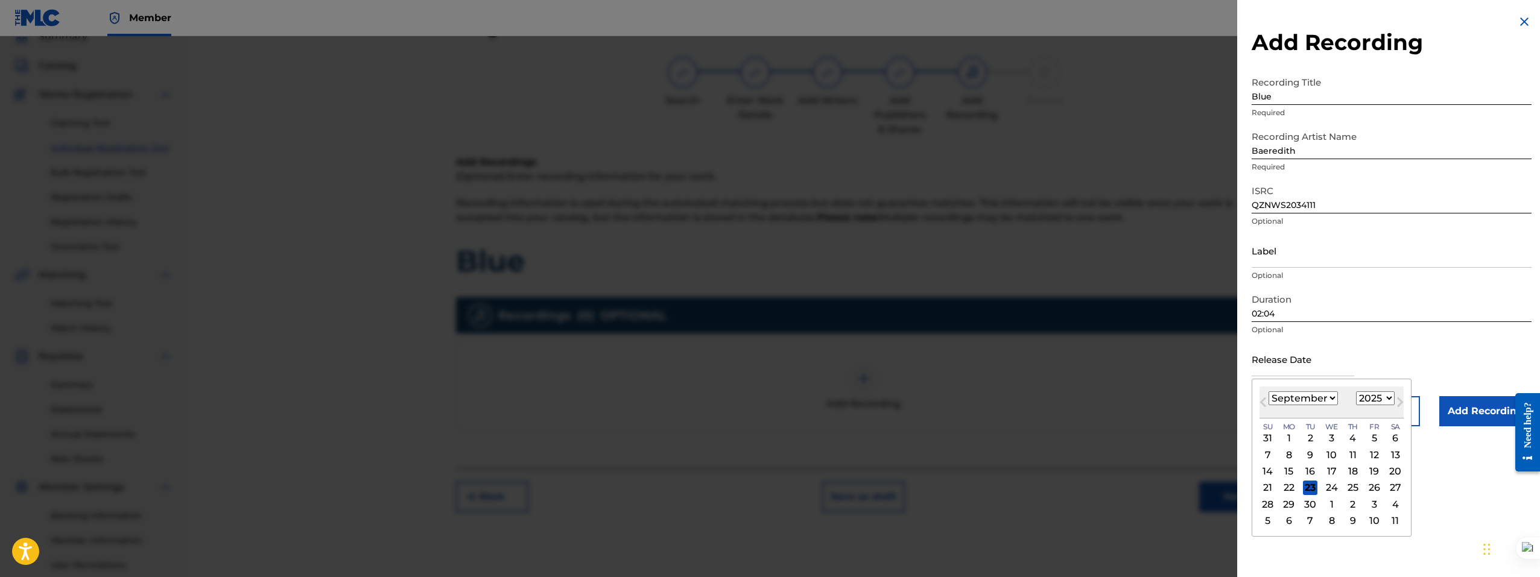
type input "November 14 2020"
select select "10"
select select "2020"
click at [1327, 254] on input "Label" at bounding box center [1391, 250] width 280 height 34
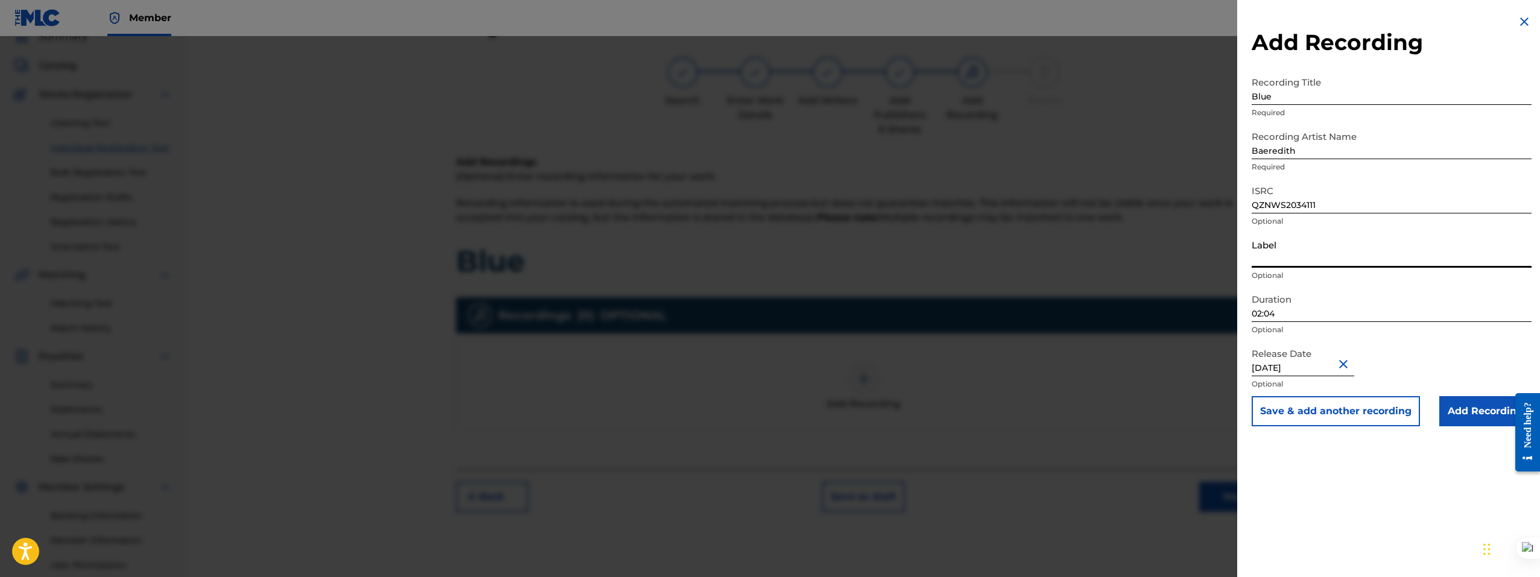
click at [1334, 99] on input "Blue" at bounding box center [1391, 88] width 280 height 34
click at [1325, 417] on button "Save & add another recording" at bounding box center [1335, 411] width 168 height 30
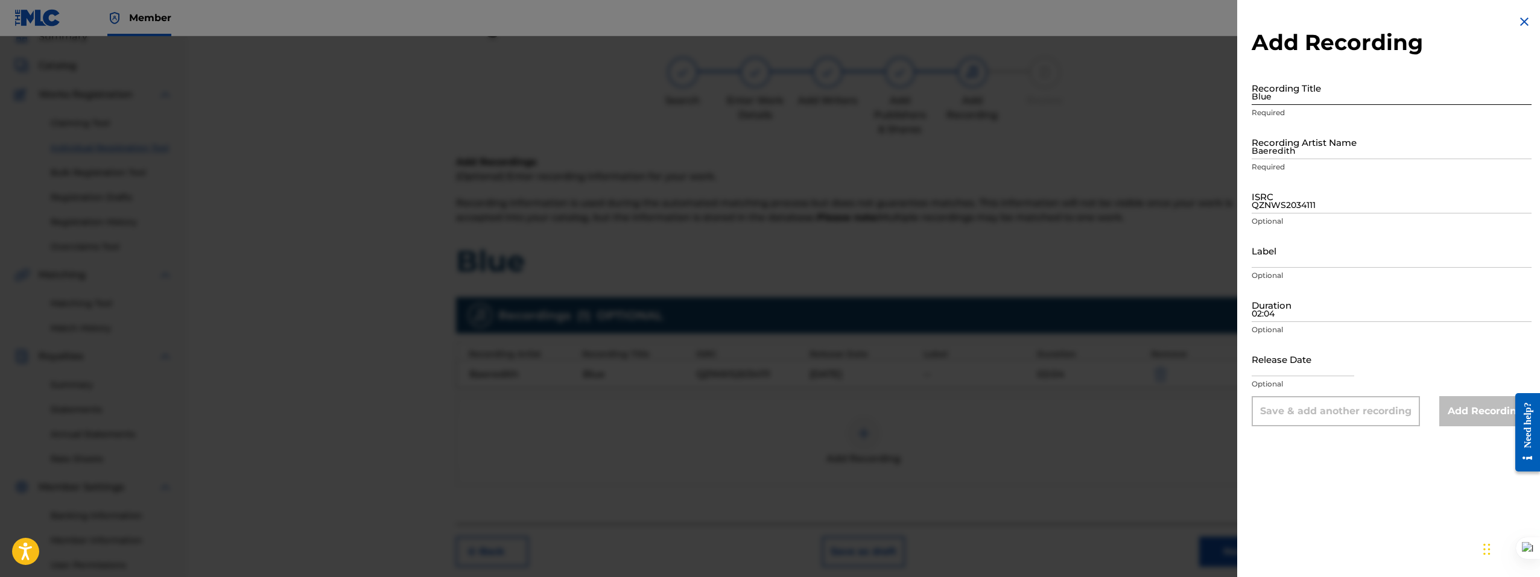
click at [1310, 98] on input "Blue" at bounding box center [1391, 88] width 280 height 34
paste input "Baeredith - BLUE"
type input "Baeredith - BLUE"
click at [1295, 194] on input "QZNWS2034111" at bounding box center [1391, 196] width 280 height 34
click at [1315, 152] on input "Baeredith" at bounding box center [1391, 142] width 280 height 34
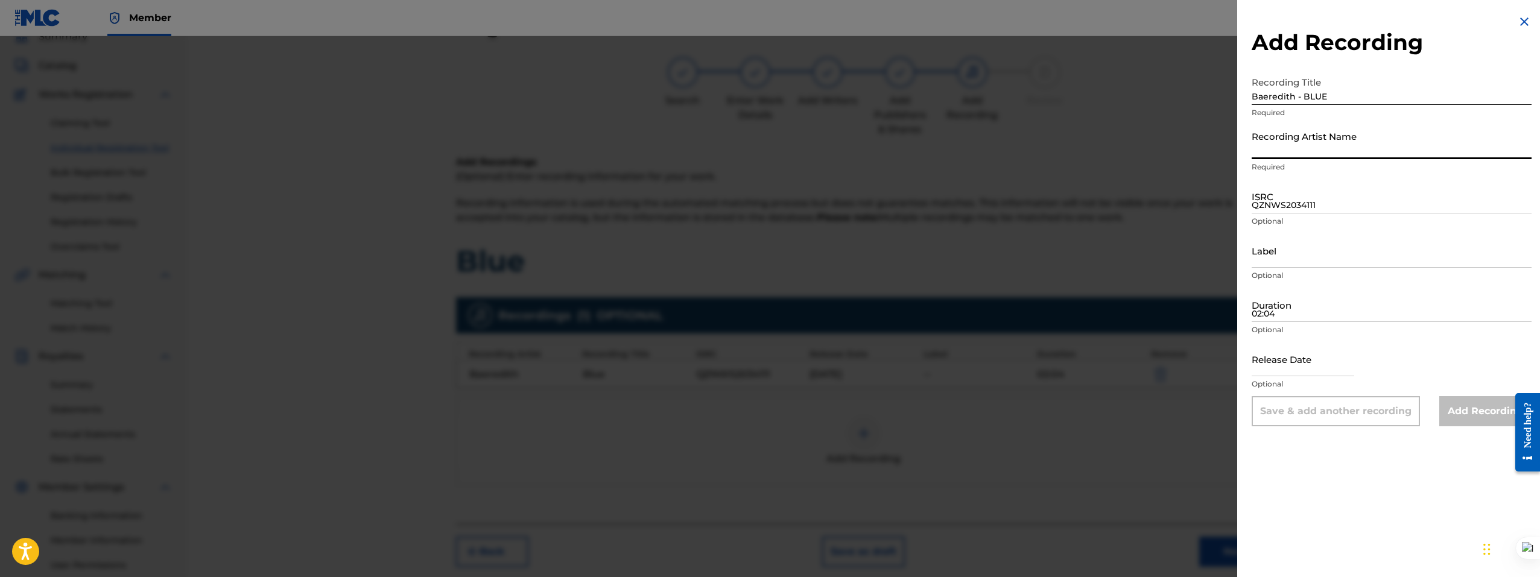
type input "Baeredith"
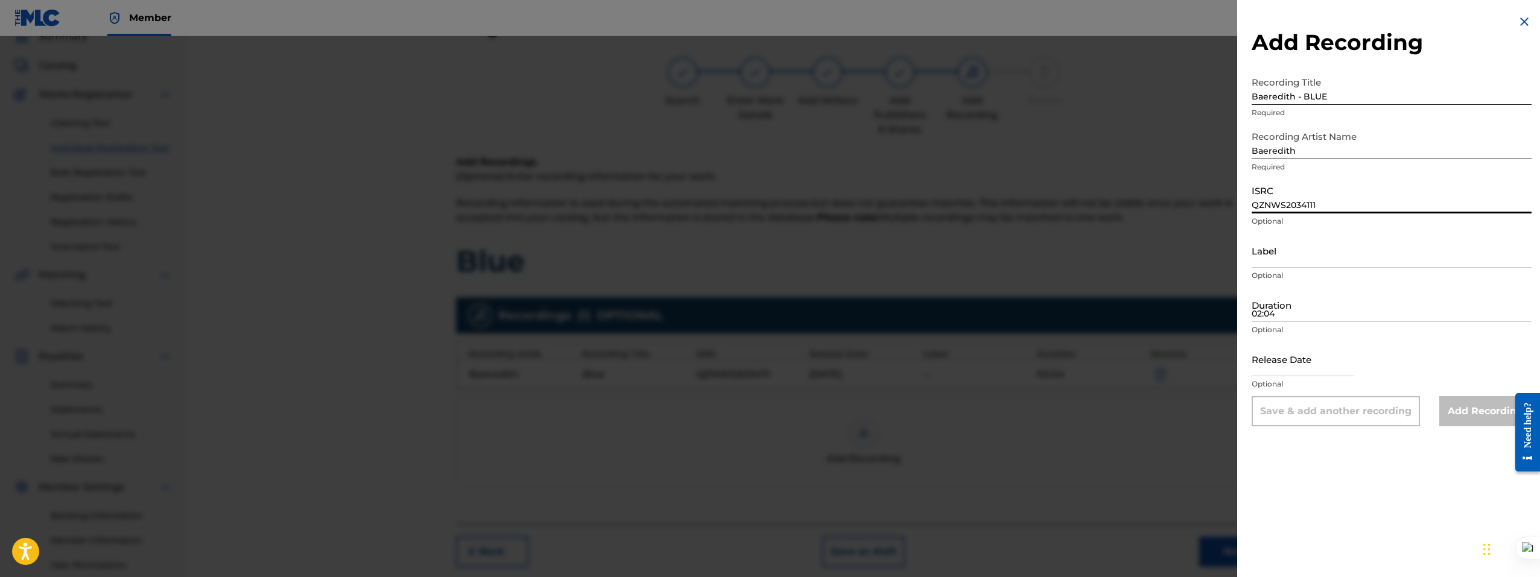
click at [1262, 206] on input "QZNWS2034111" at bounding box center [1391, 196] width 280 height 34
paste input "QZNWS2034111"
type input "QZNWS2034111"
click at [1278, 258] on input "Label" at bounding box center [1391, 250] width 280 height 34
click at [1281, 308] on input "02:04" at bounding box center [1391, 305] width 280 height 34
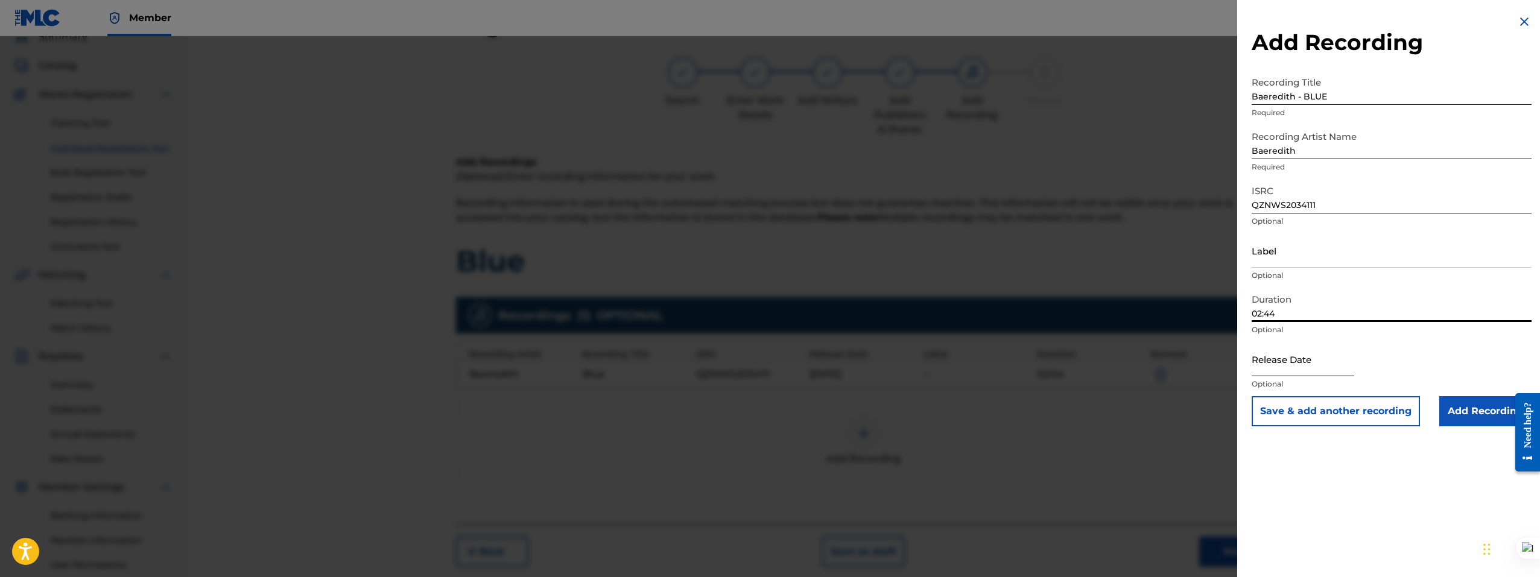
type input "02:44"
click at [1277, 368] on input "text" at bounding box center [1302, 359] width 103 height 34
select select "8"
select select "2025"
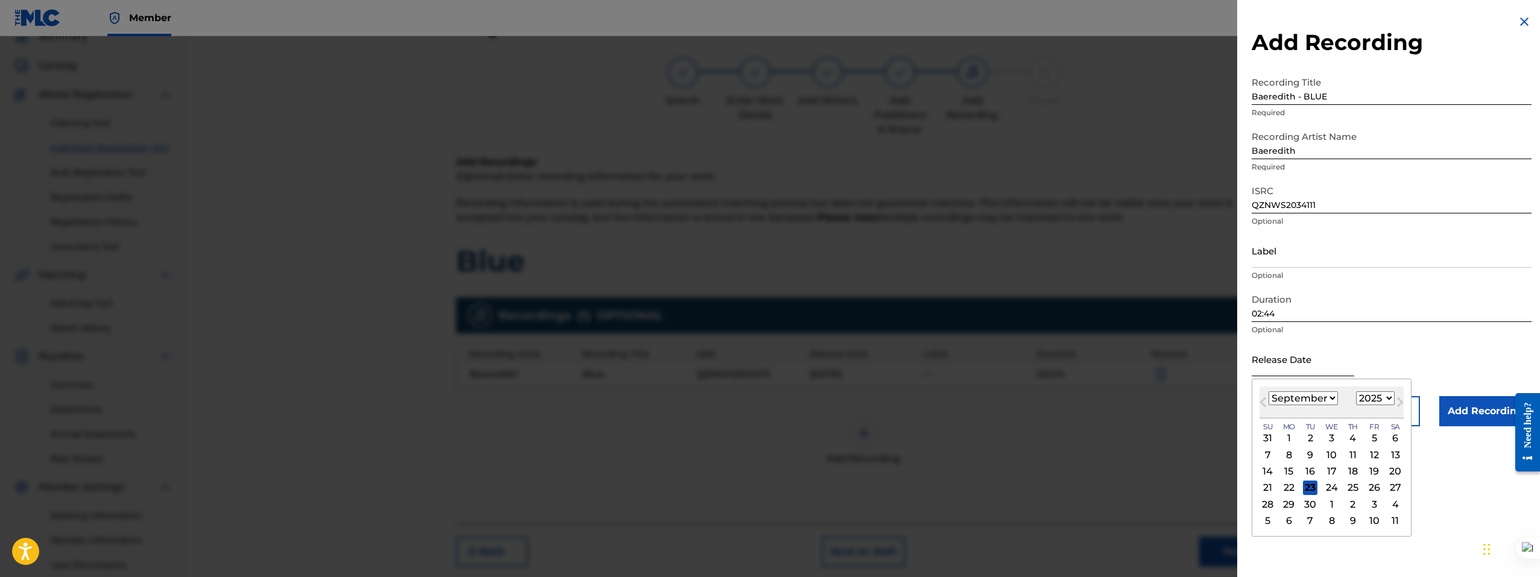
click at [1316, 369] on input "text" at bounding box center [1302, 359] width 103 height 34
type input "November 14 2020"
select select "10"
select select "2020"
click at [1423, 355] on div "Release Date November 14 2020 November 2020 Previous Month Next Month November …" at bounding box center [1391, 369] width 280 height 54
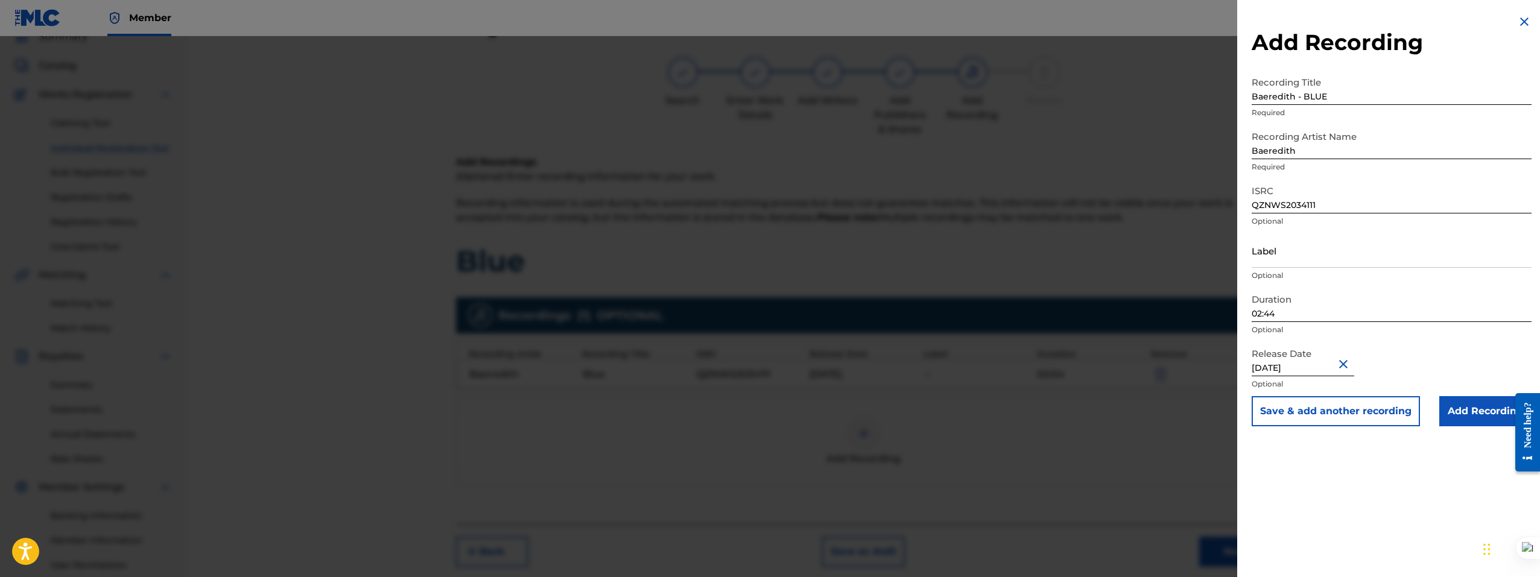
click at [1321, 138] on input "Baeredith" at bounding box center [1391, 142] width 280 height 34
click at [1351, 93] on input "Baeredith - BLUE" at bounding box center [1391, 88] width 280 height 34
click at [1479, 414] on input "Add Recording" at bounding box center [1485, 411] width 92 height 30
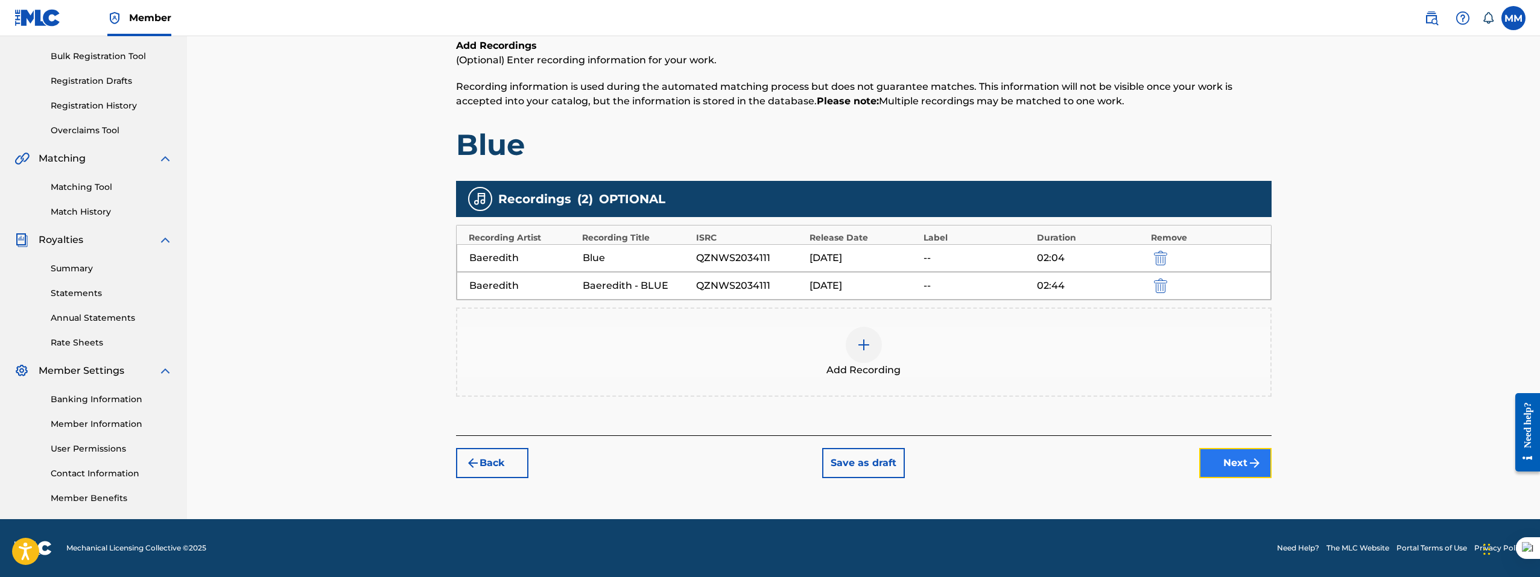
click at [1233, 464] on button "Next" at bounding box center [1235, 463] width 72 height 30
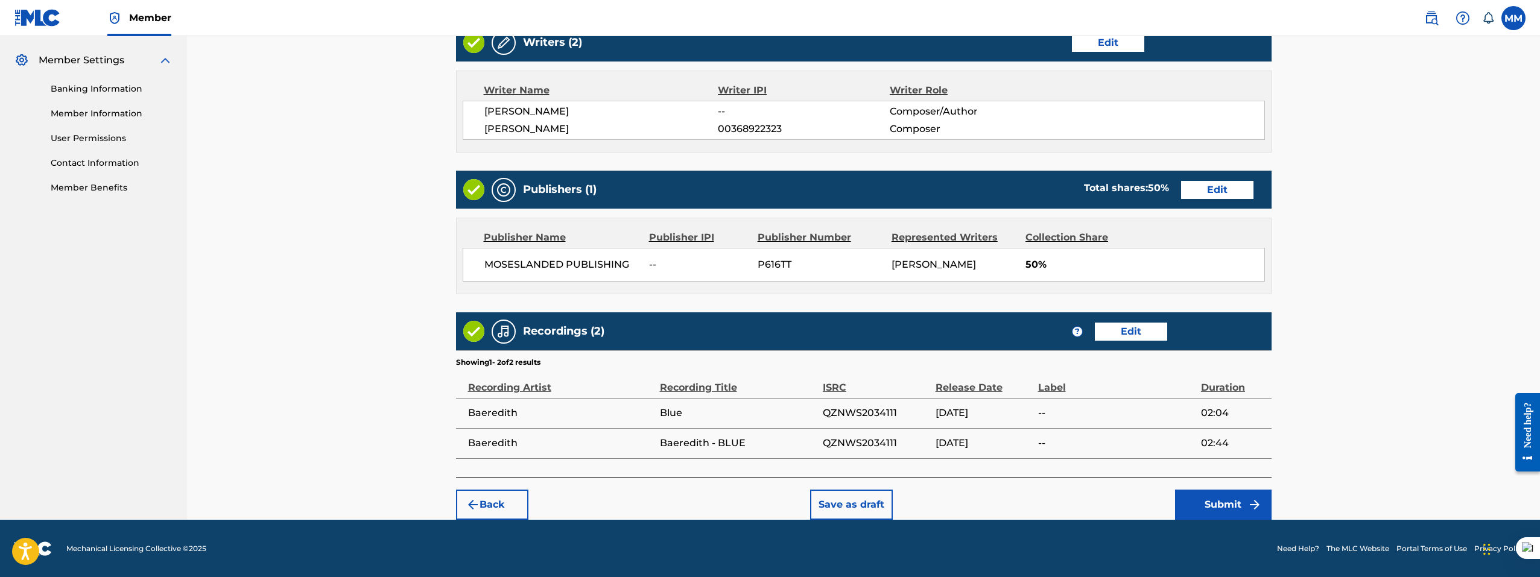
scroll to position [482, 0]
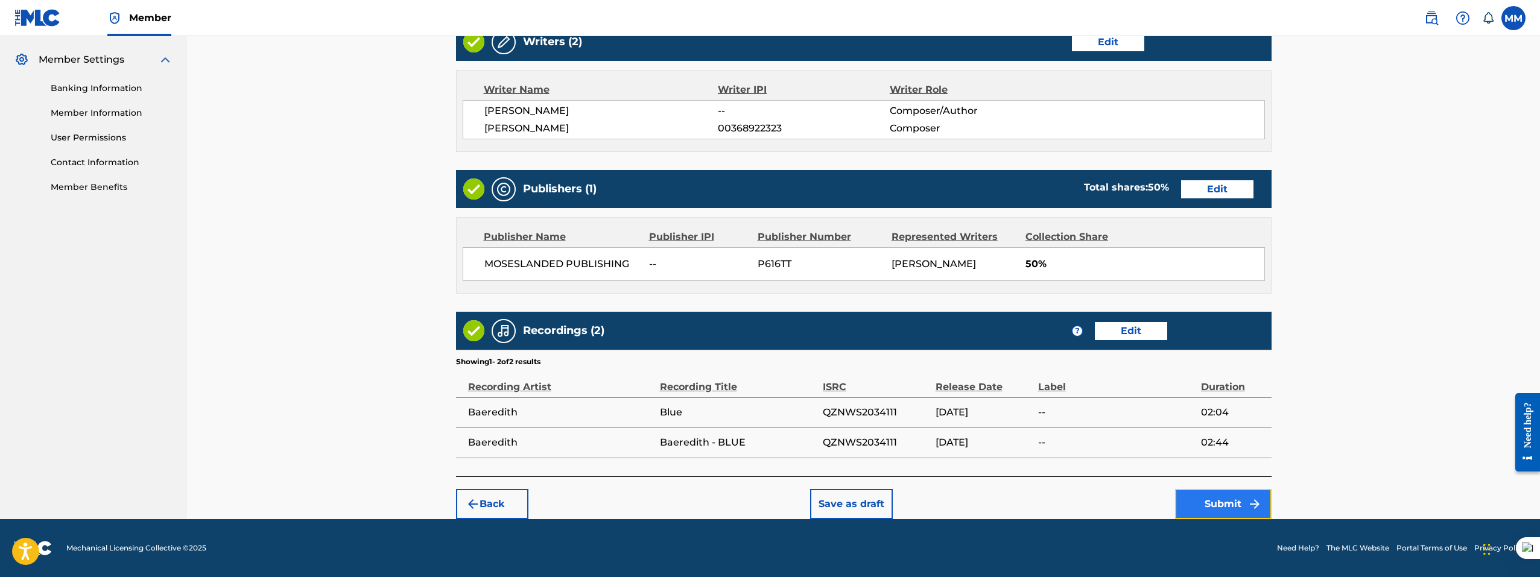
click at [1231, 505] on button "Submit" at bounding box center [1223, 504] width 96 height 30
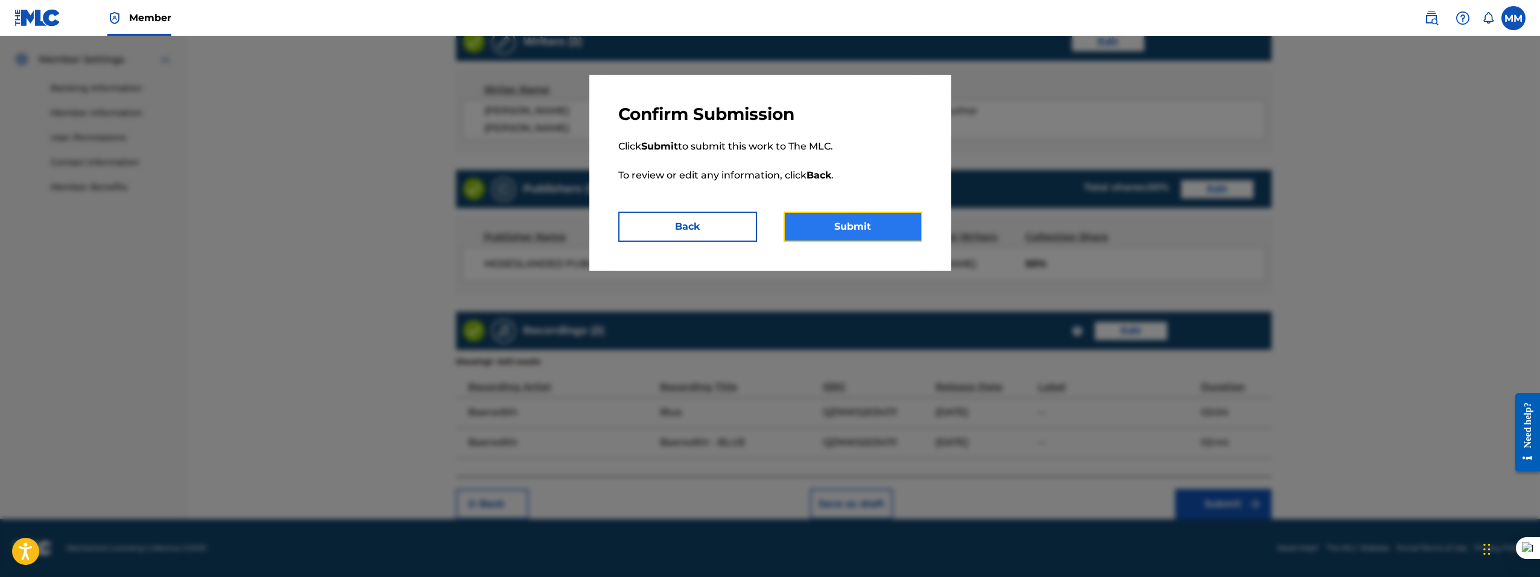
click at [879, 236] on button "Submit" at bounding box center [852, 227] width 139 height 30
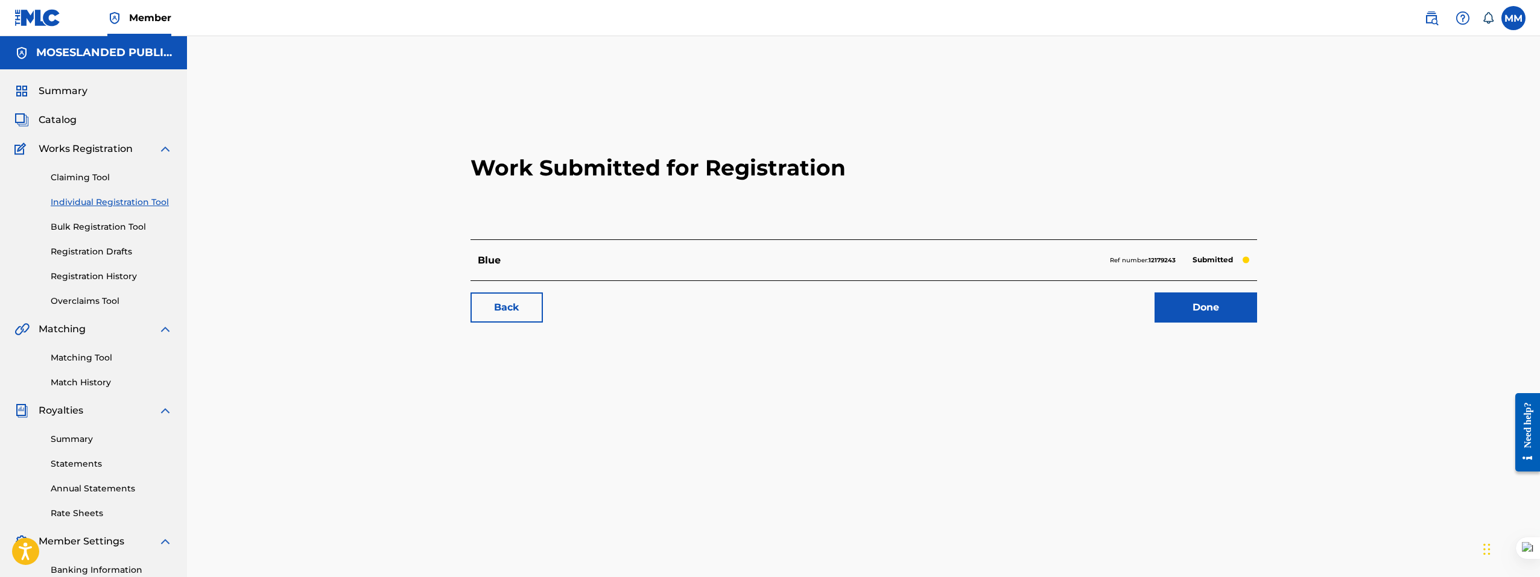
click at [1155, 258] on strong "12179243" at bounding box center [1161, 260] width 27 height 8
copy p "Ref number: 12179243"
click at [1218, 299] on link "Done" at bounding box center [1205, 307] width 103 height 30
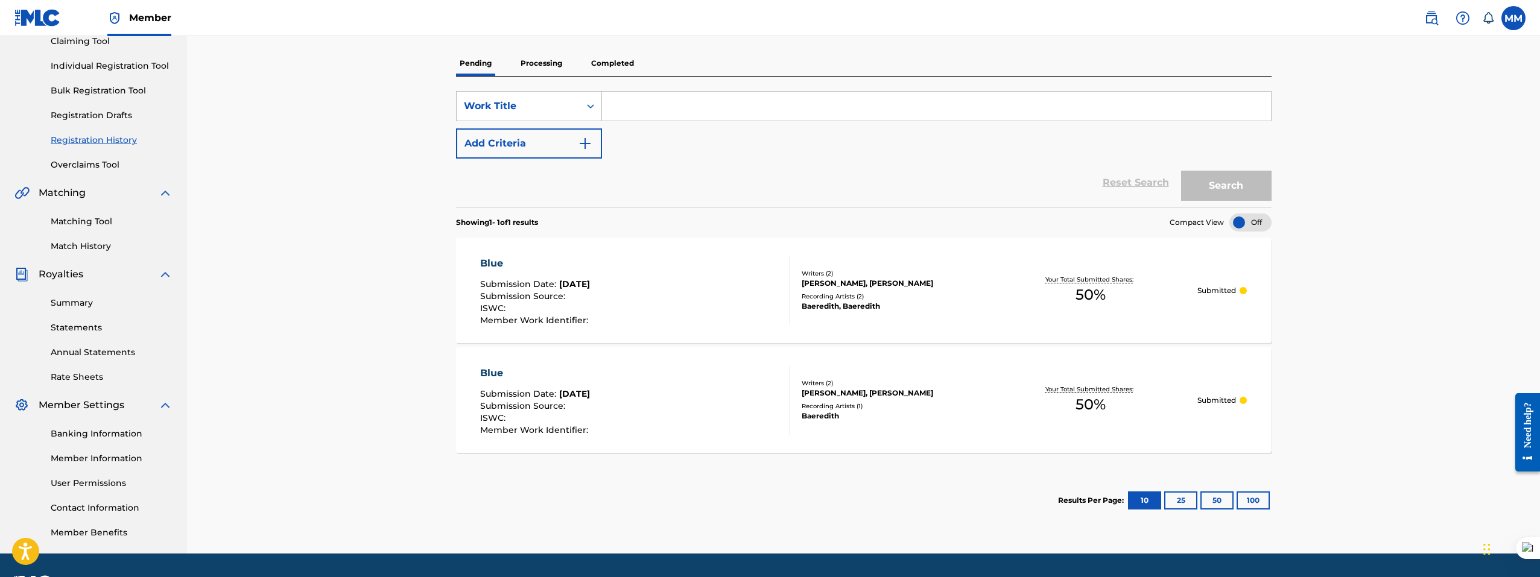
scroll to position [171, 0]
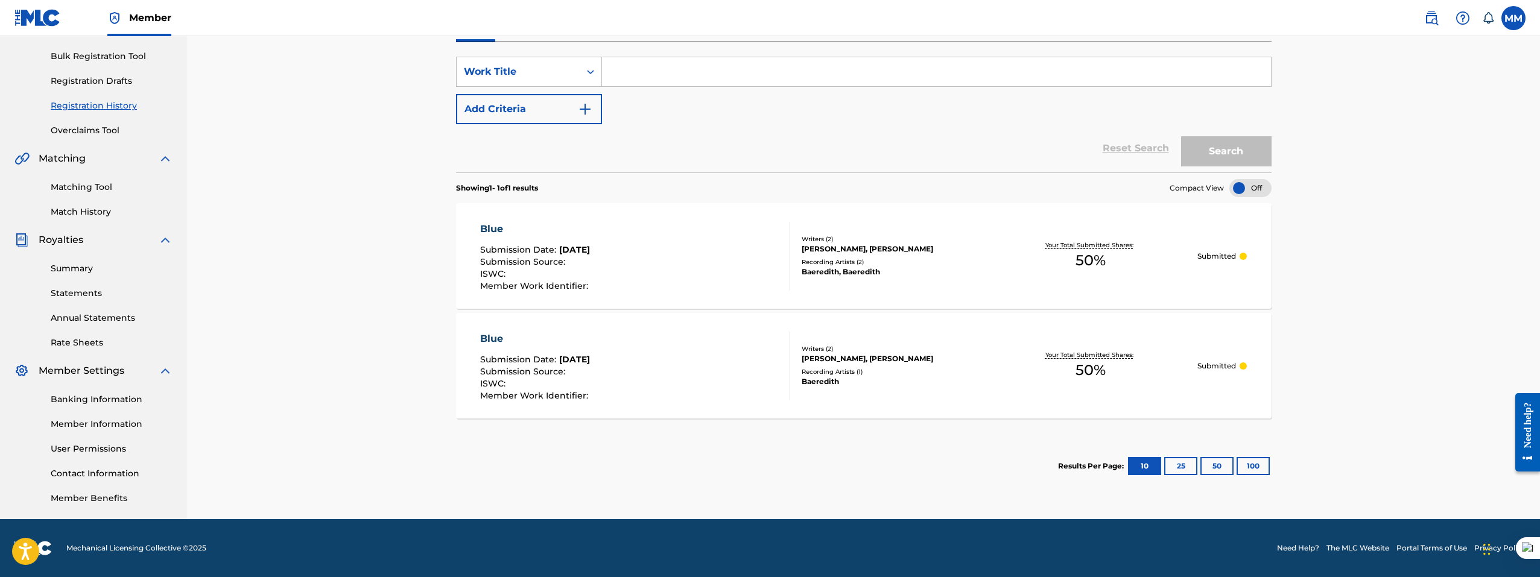
click at [875, 244] on div "MOSES MUGARA, TCHAPTCHET MÉRÉDITH" at bounding box center [892, 249] width 182 height 11
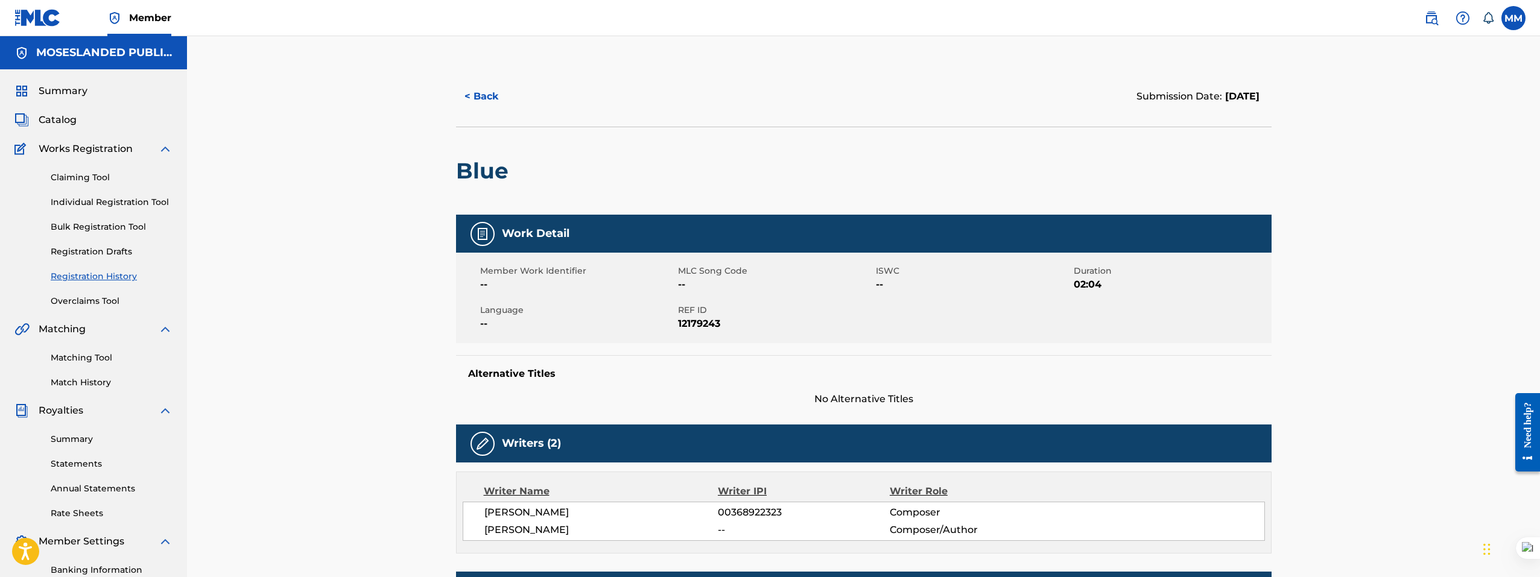
click at [946, 62] on div "< Back Submission Date: September 23, 2025 Blue Work Detail Member Work Identif…" at bounding box center [863, 472] width 1353 height 872
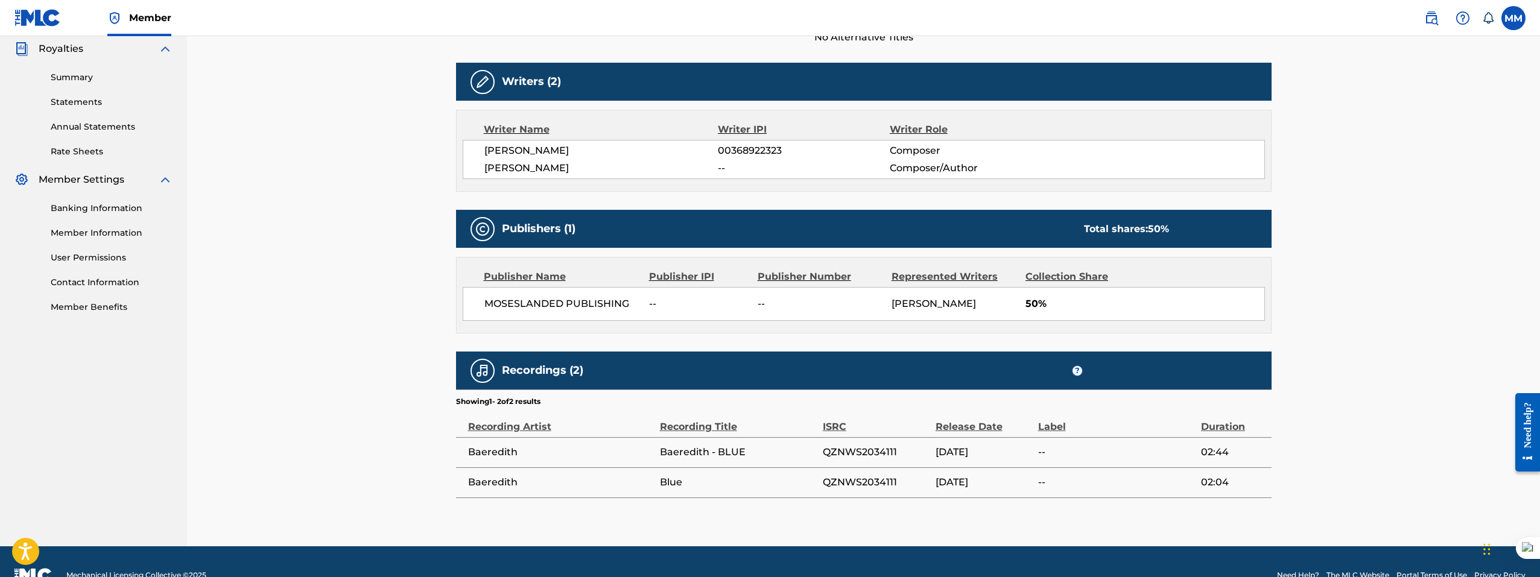
scroll to position [389, 0]
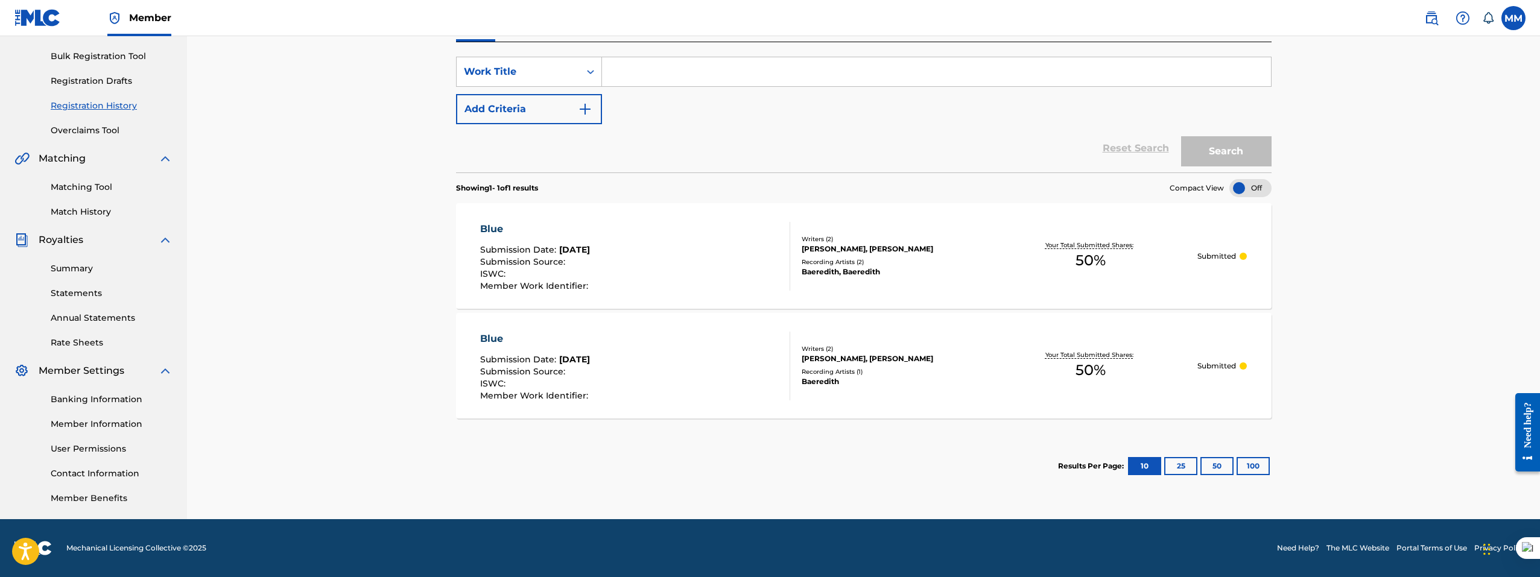
scroll to position [171, 0]
click at [850, 355] on div "MOSES MUGARA, MÉRÉDITH TCHAPTCHET" at bounding box center [892, 358] width 182 height 11
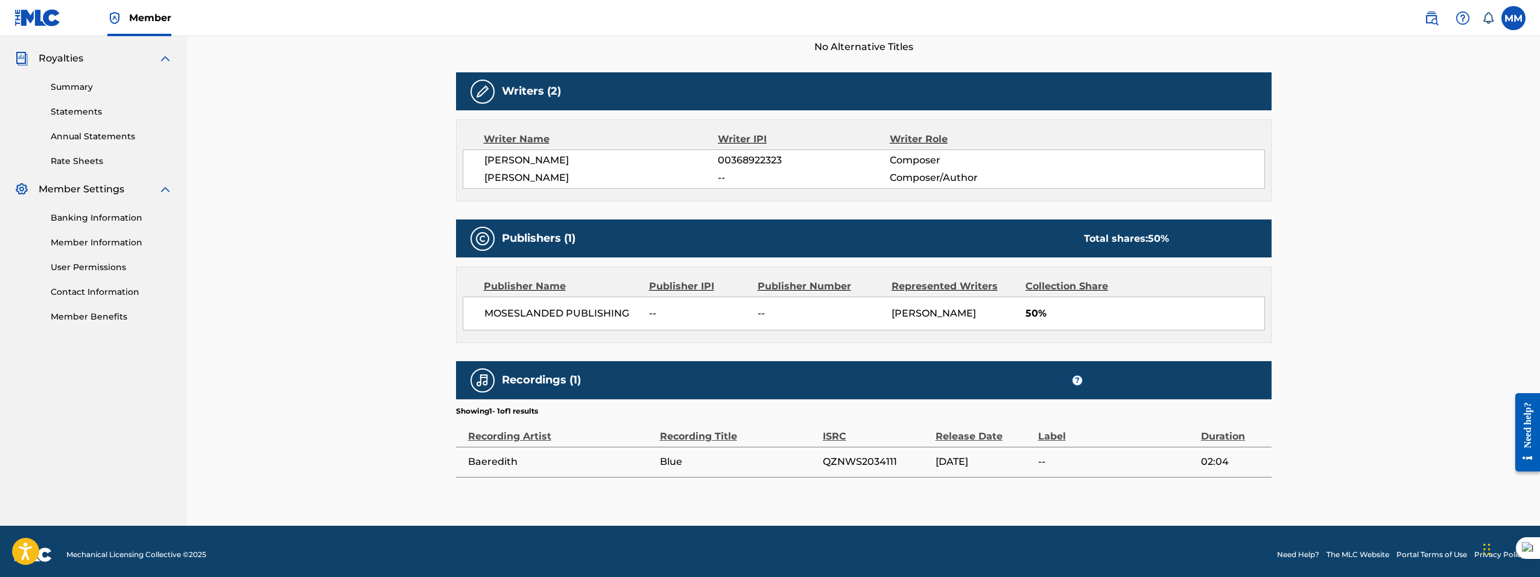
scroll to position [359, 0]
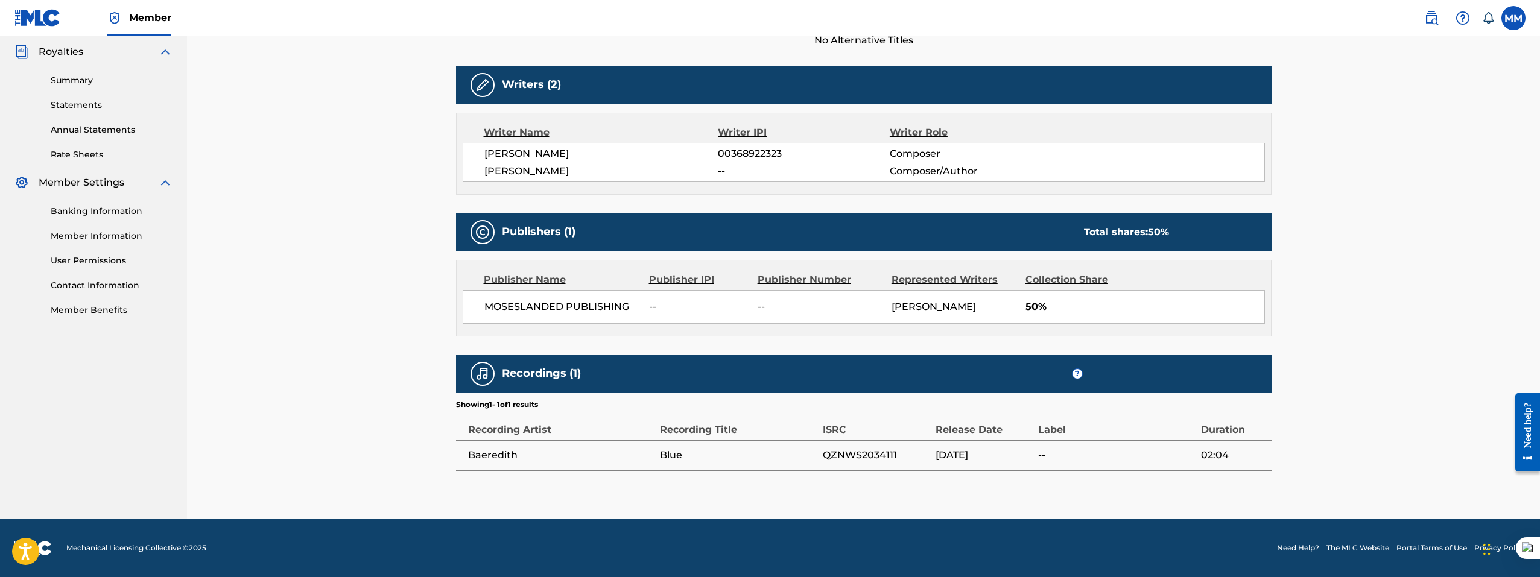
scroll to position [171, 0]
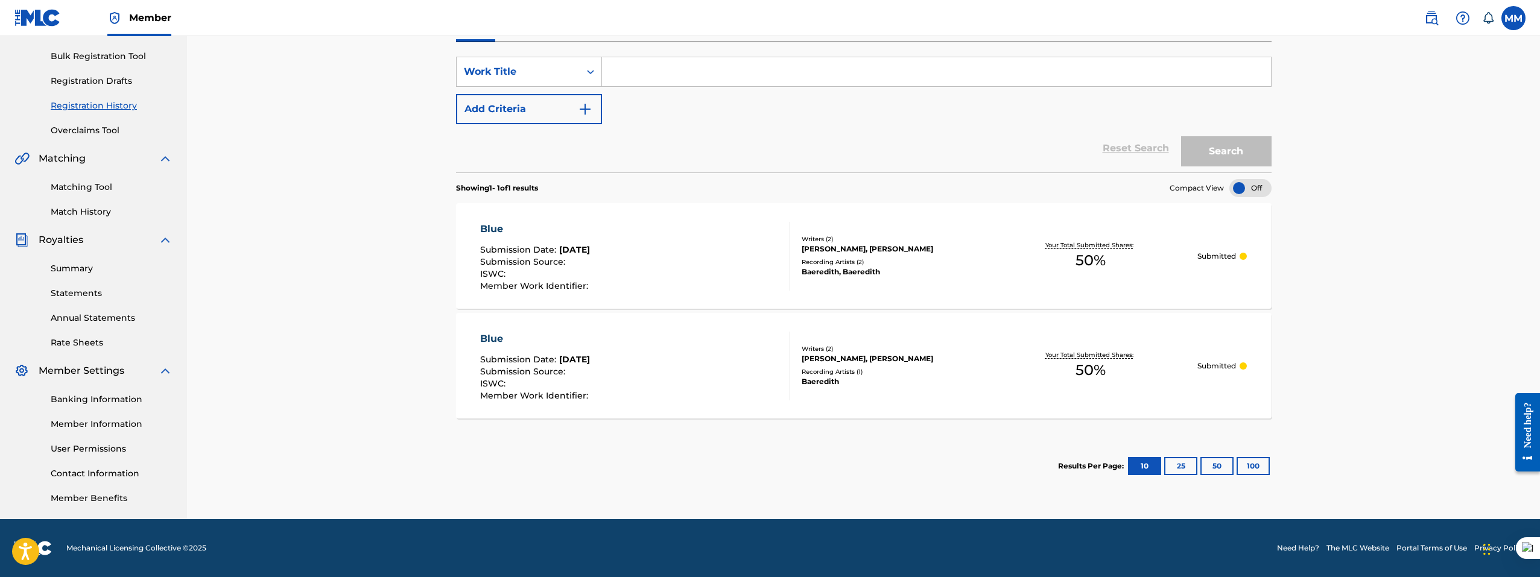
click at [108, 105] on link "Registration History" at bounding box center [112, 105] width 122 height 13
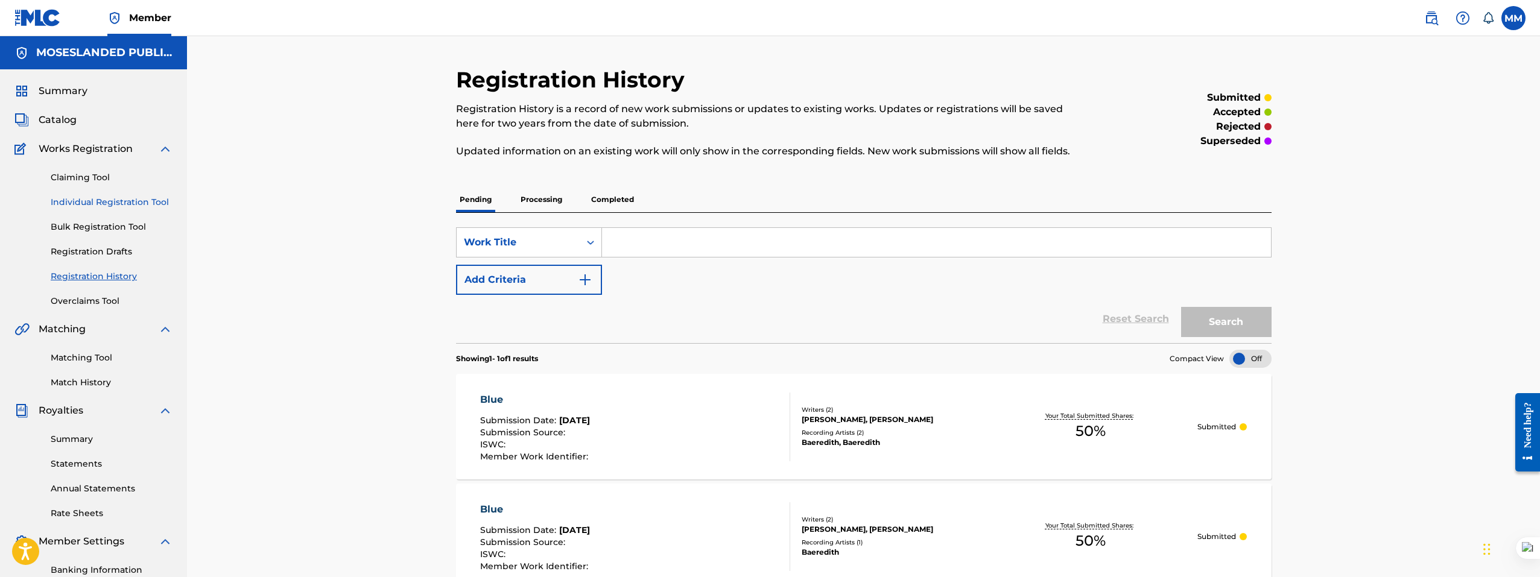
click at [111, 205] on link "Individual Registration Tool" at bounding box center [112, 202] width 122 height 13
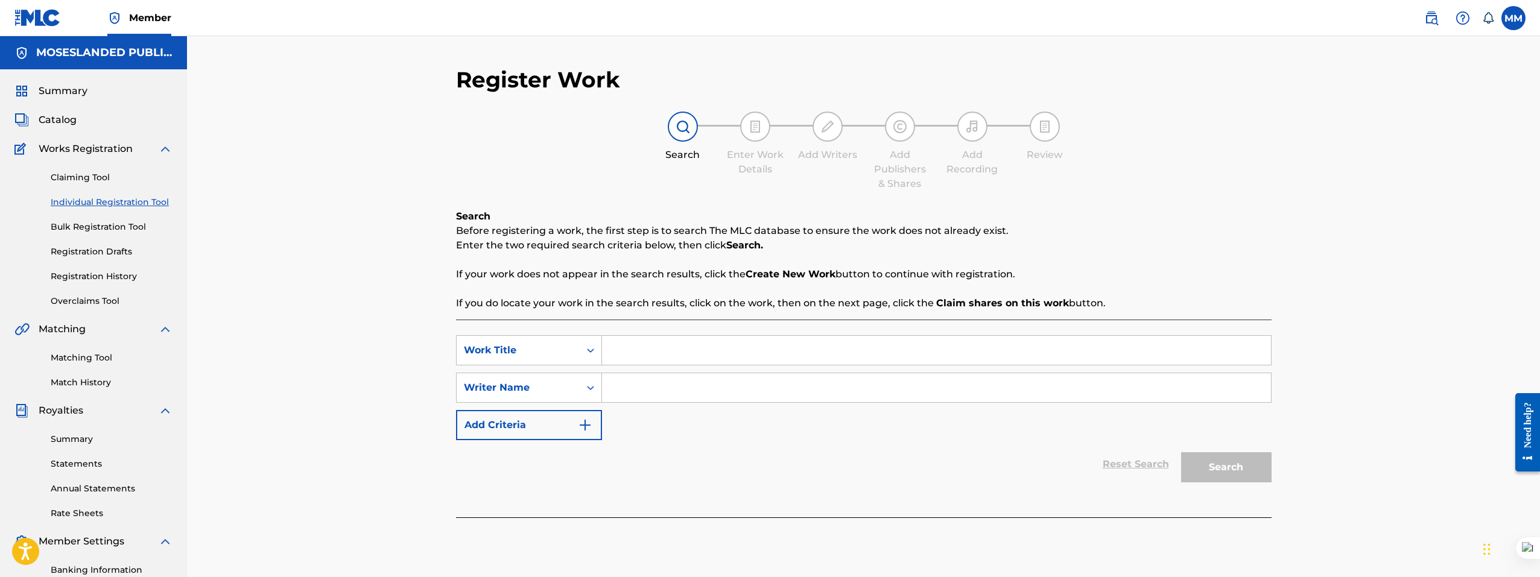
drag, startPoint x: 675, startPoint y: 388, endPoint x: 671, endPoint y: 372, distance: 16.4
click at [675, 388] on input "Search Form" at bounding box center [936, 387] width 669 height 29
paste input "Kidney by Guapo"
type input "Kidney by Guapo"
click at [665, 345] on input "Search Form" at bounding box center [936, 350] width 669 height 29
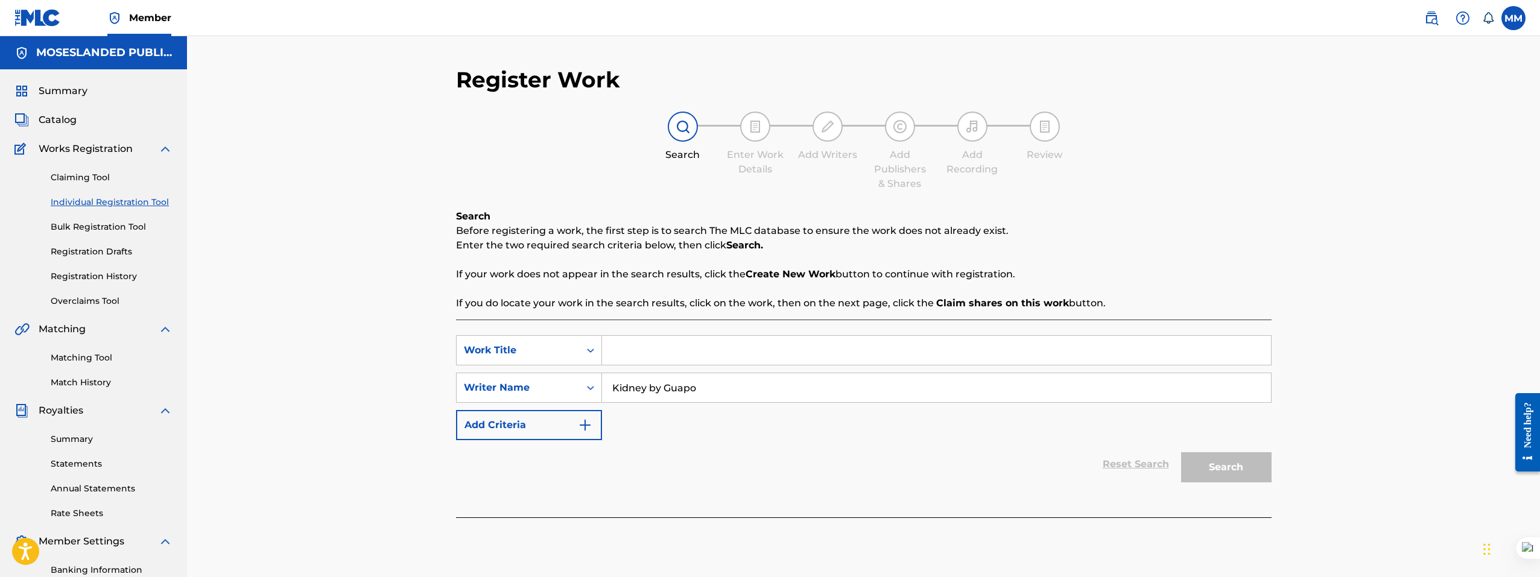
paste input "Kidney by Guapo"
drag, startPoint x: 714, startPoint y: 347, endPoint x: 645, endPoint y: 349, distance: 68.8
click at [645, 349] on input "Kidney by Guapo" at bounding box center [936, 350] width 669 height 29
type input "Kidney"
drag, startPoint x: 666, startPoint y: 384, endPoint x: 516, endPoint y: 374, distance: 149.8
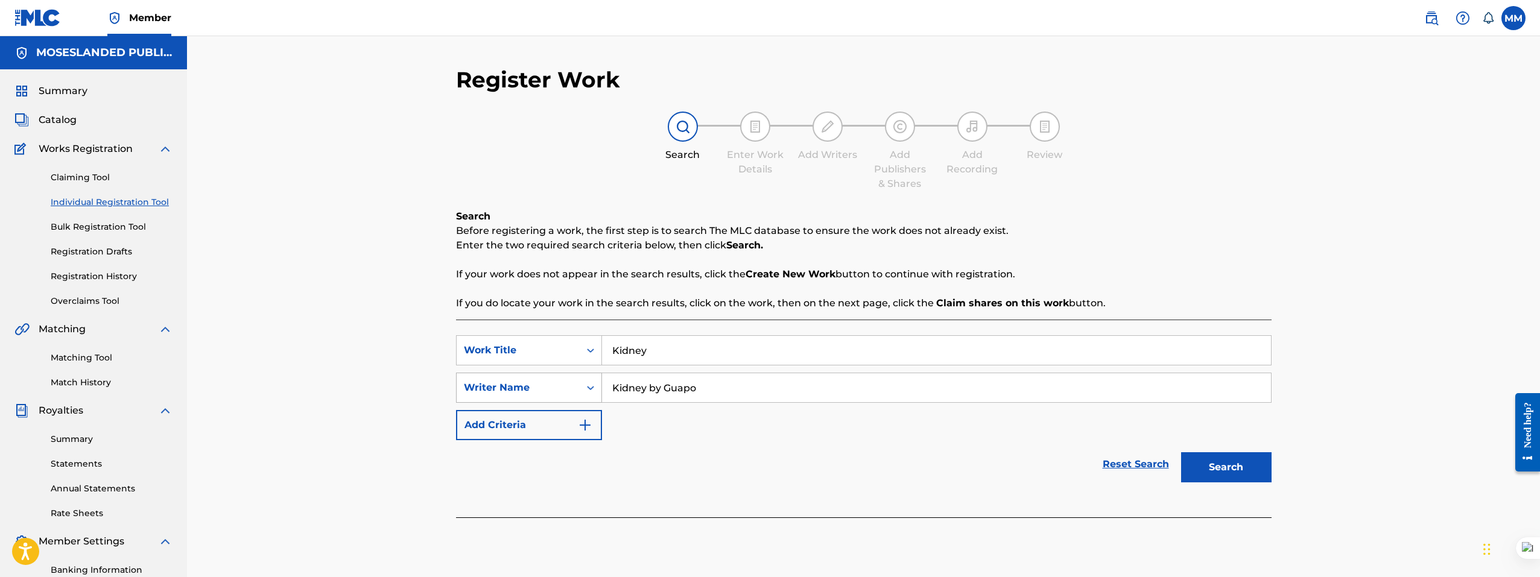
click at [491, 375] on div "SearchWithCriteria06a9c1ac-58dd-42c7-85cf-9036d887c23c Writer Name Kidney by Gu…" at bounding box center [863, 388] width 815 height 30
type input "Guapo"
drag, startPoint x: 1205, startPoint y: 452, endPoint x: 1098, endPoint y: 403, distance: 117.4
click at [1205, 453] on button "Search" at bounding box center [1226, 467] width 90 height 30
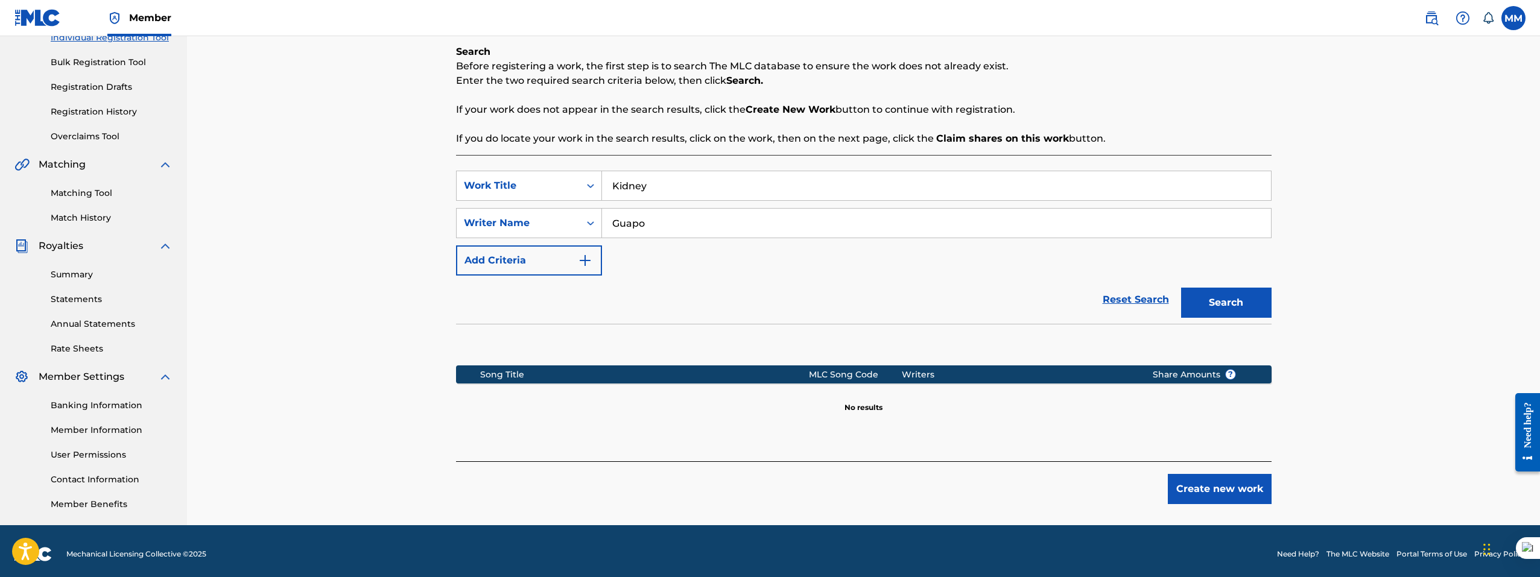
scroll to position [171, 0]
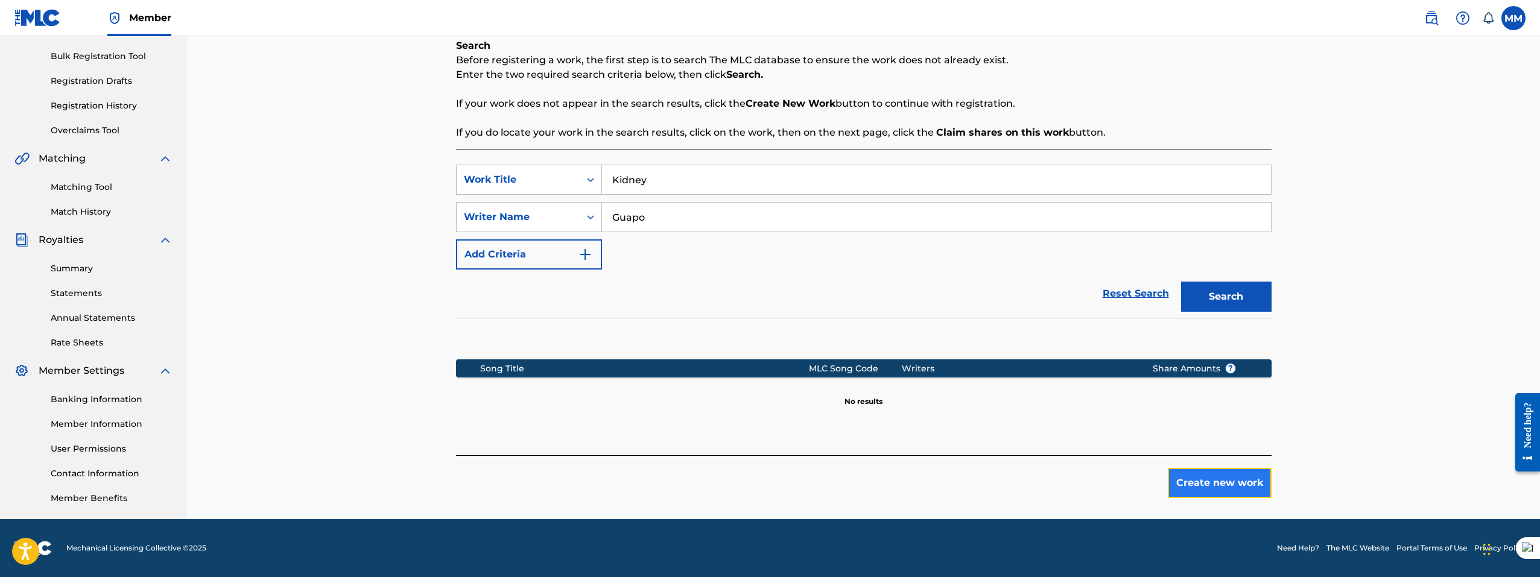
click at [1210, 488] on button "Create new work" at bounding box center [1219, 483] width 104 height 30
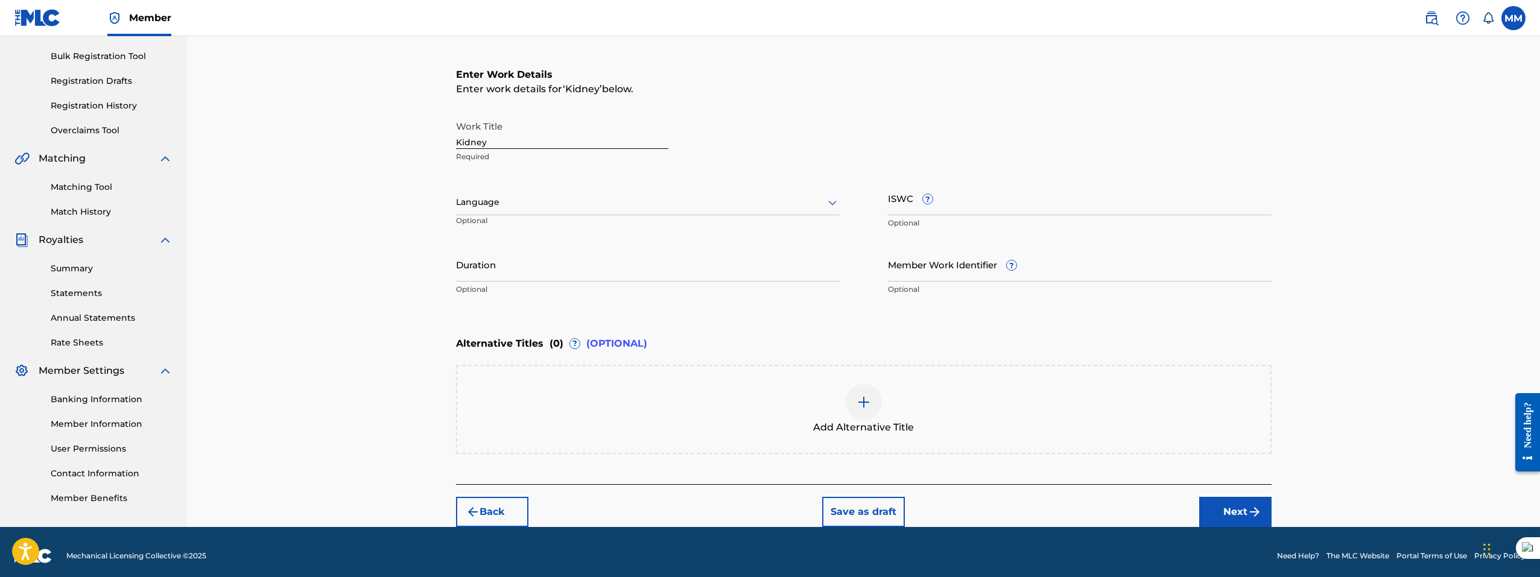
click at [553, 141] on input "Kidney" at bounding box center [562, 132] width 212 height 34
click at [499, 274] on input "Duration" at bounding box center [648, 264] width 384 height 34
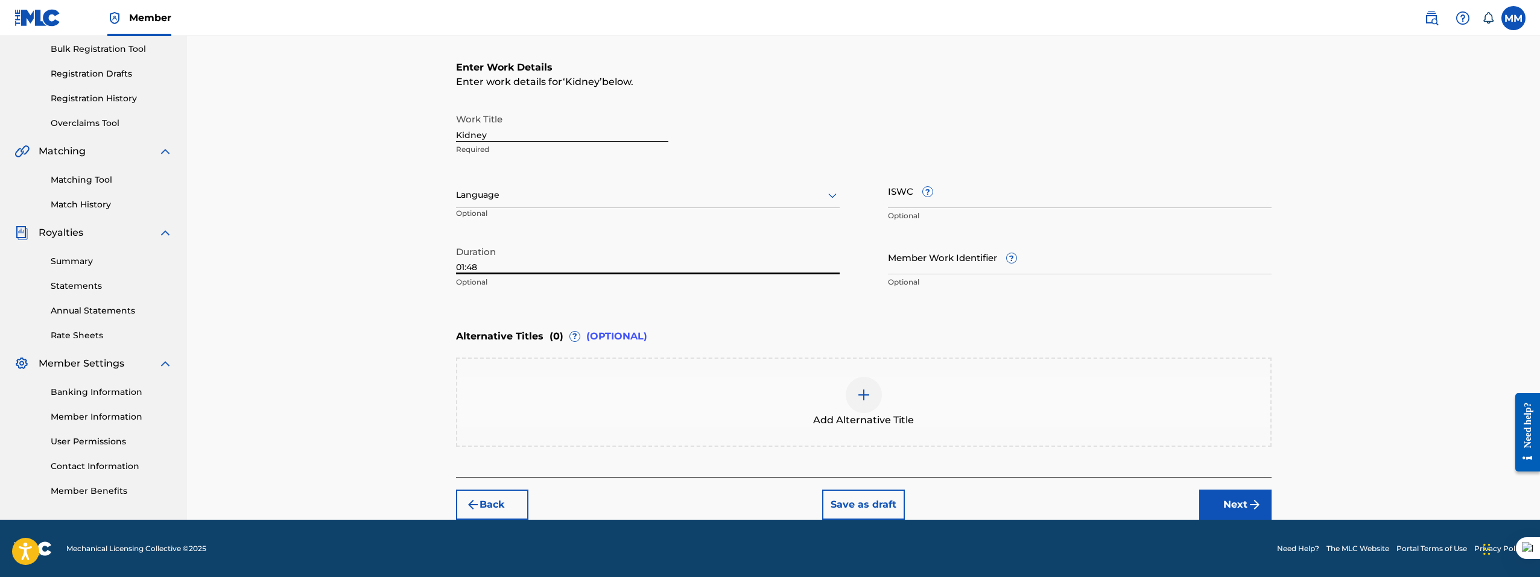
scroll to position [178, 0]
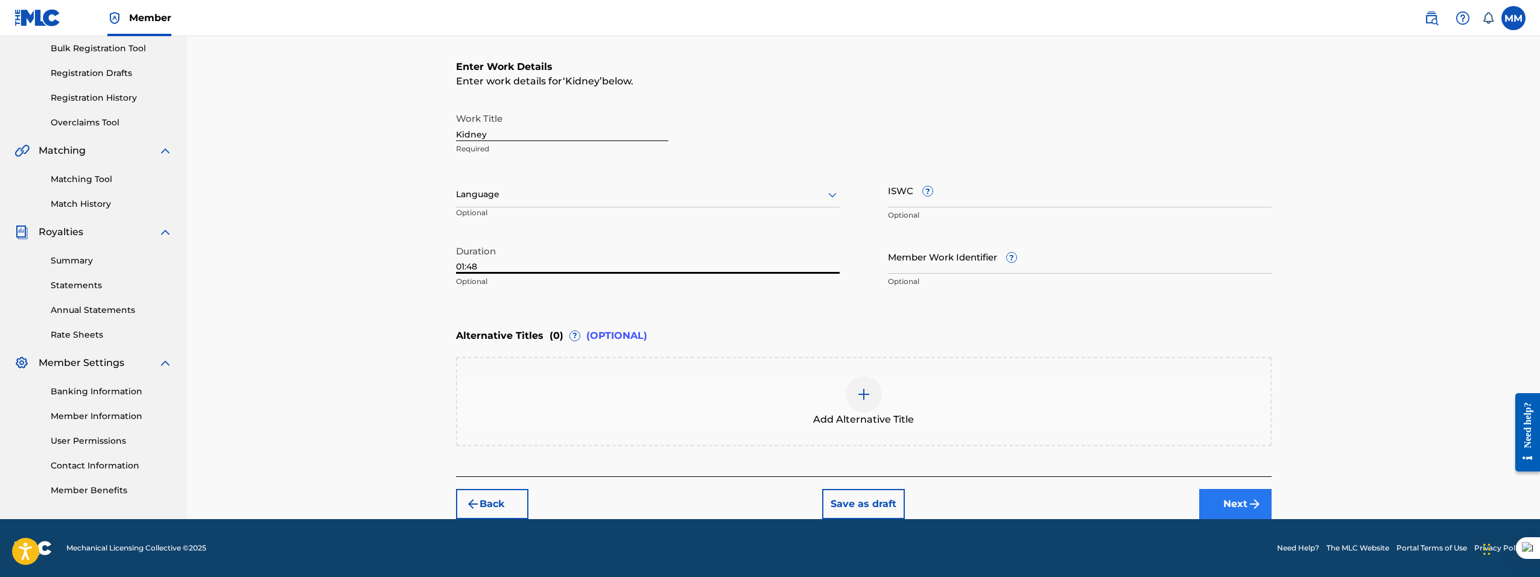
type input "01:48"
click at [1212, 493] on button "Next" at bounding box center [1235, 504] width 72 height 30
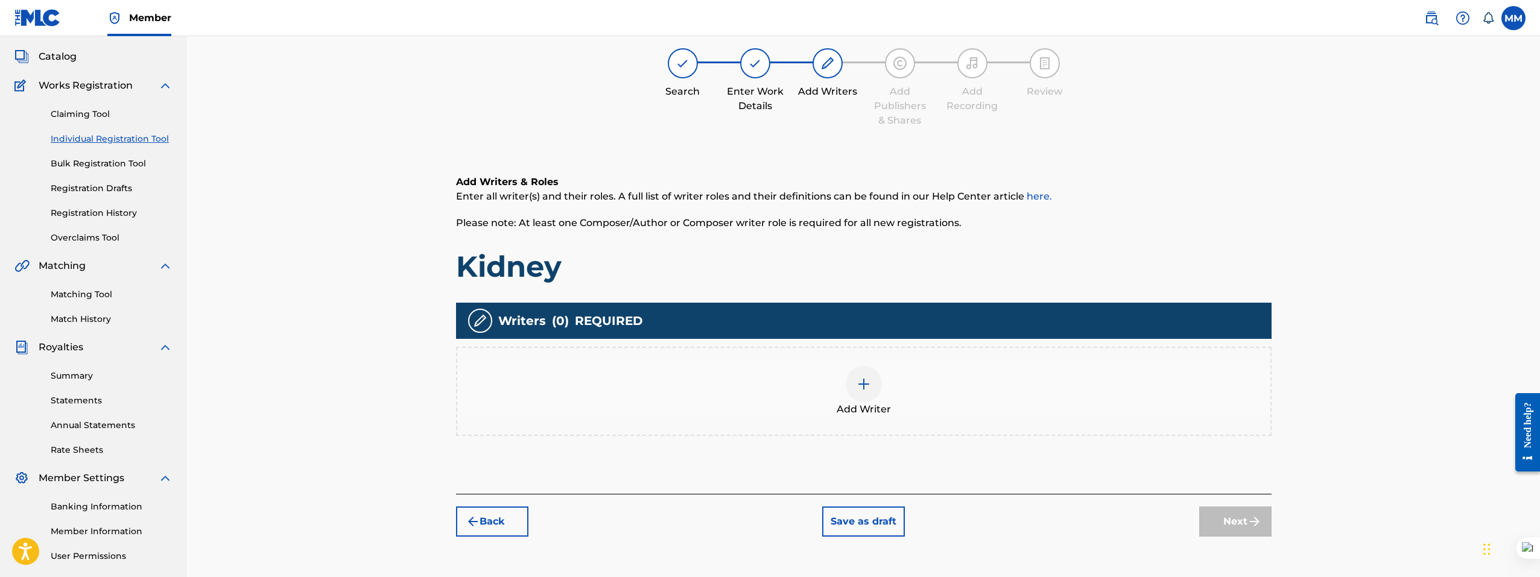
scroll to position [54, 0]
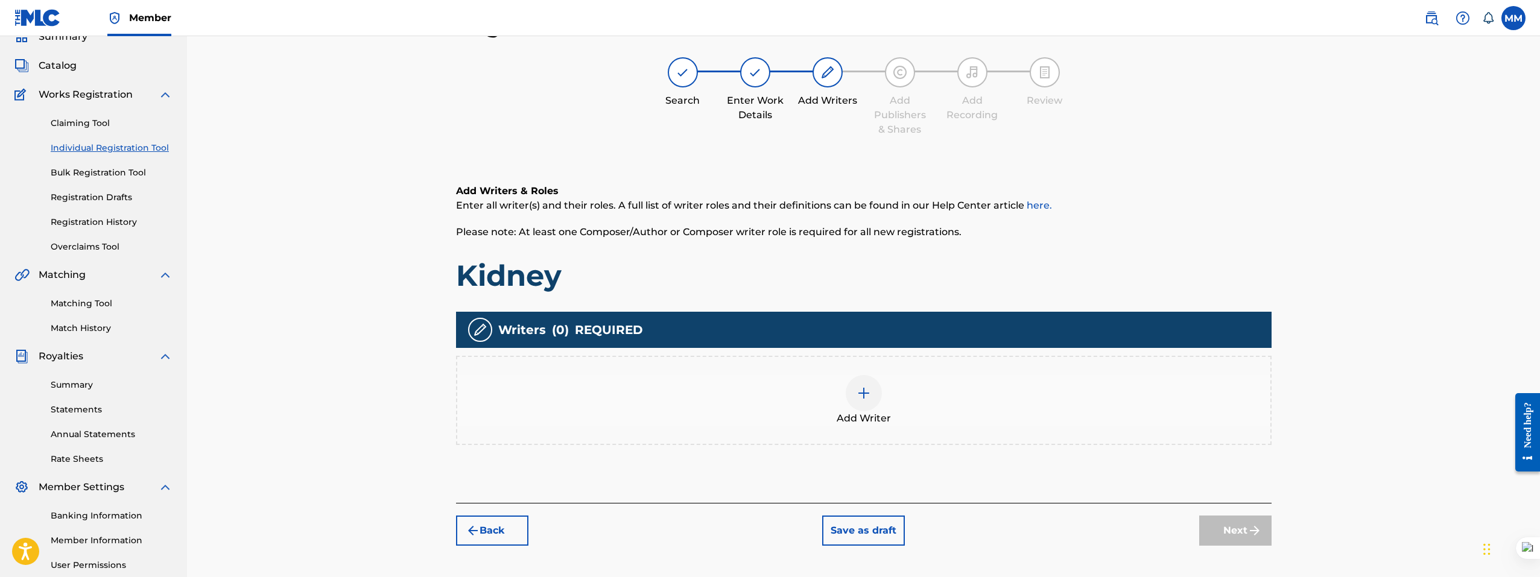
click at [856, 397] on img at bounding box center [863, 393] width 14 height 14
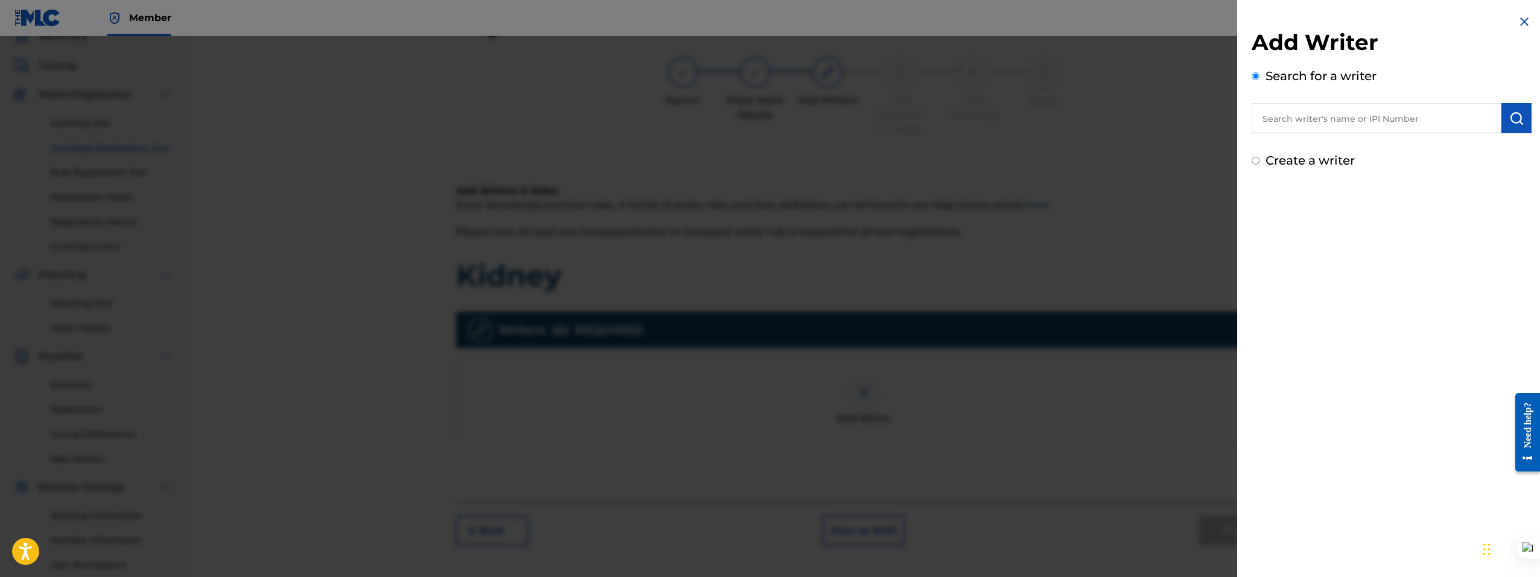
click at [1318, 110] on input "text" at bounding box center [1376, 118] width 250 height 30
paste input "Aron Arthurs"
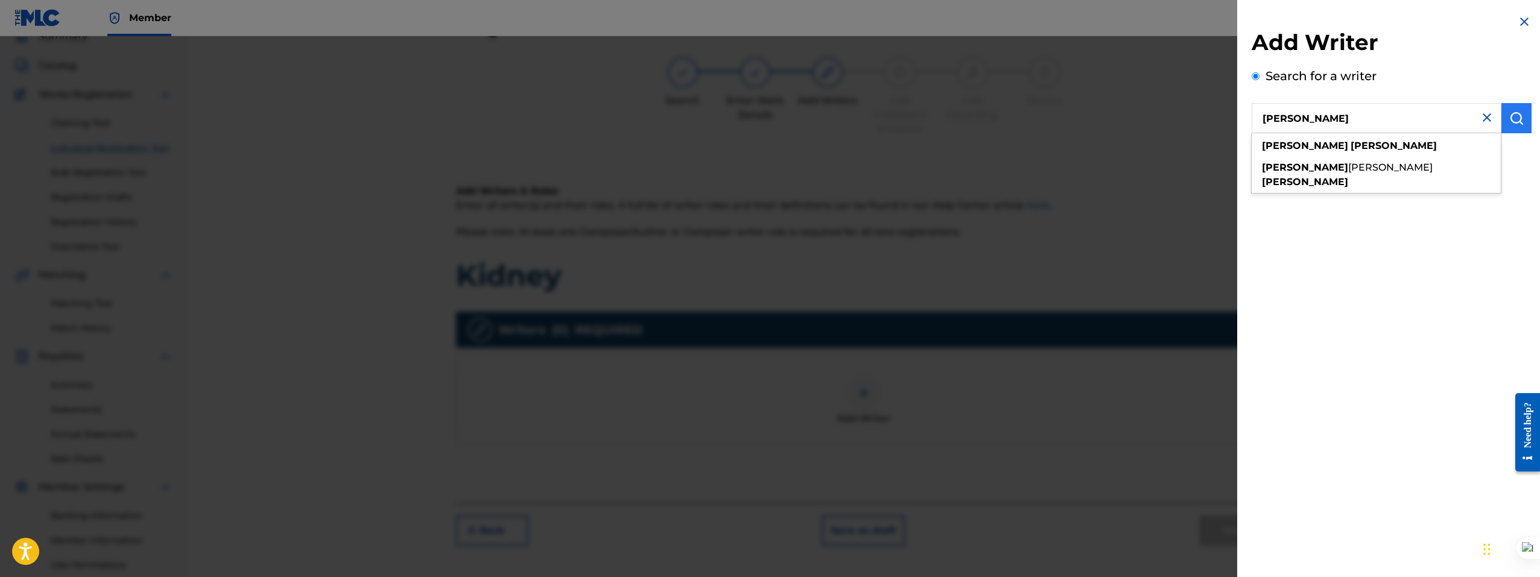
type input "Aron Arthurs"
click at [1515, 122] on img "submit" at bounding box center [1516, 118] width 14 height 14
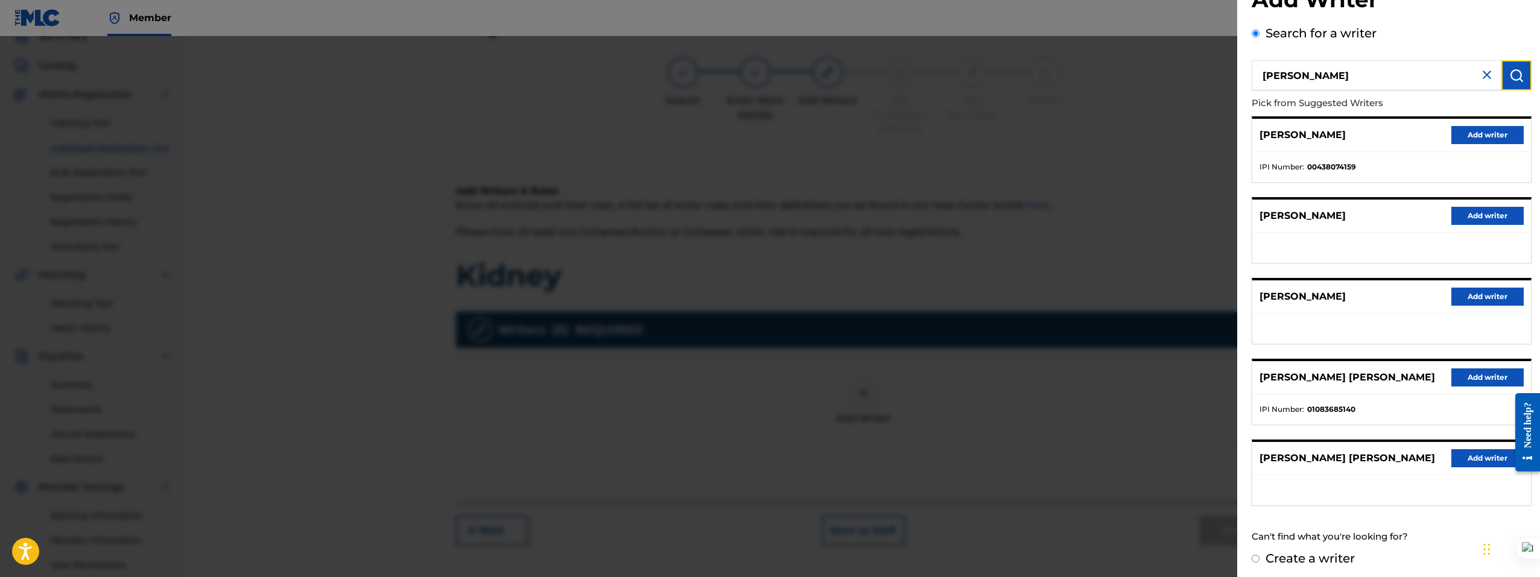
scroll to position [48, 0]
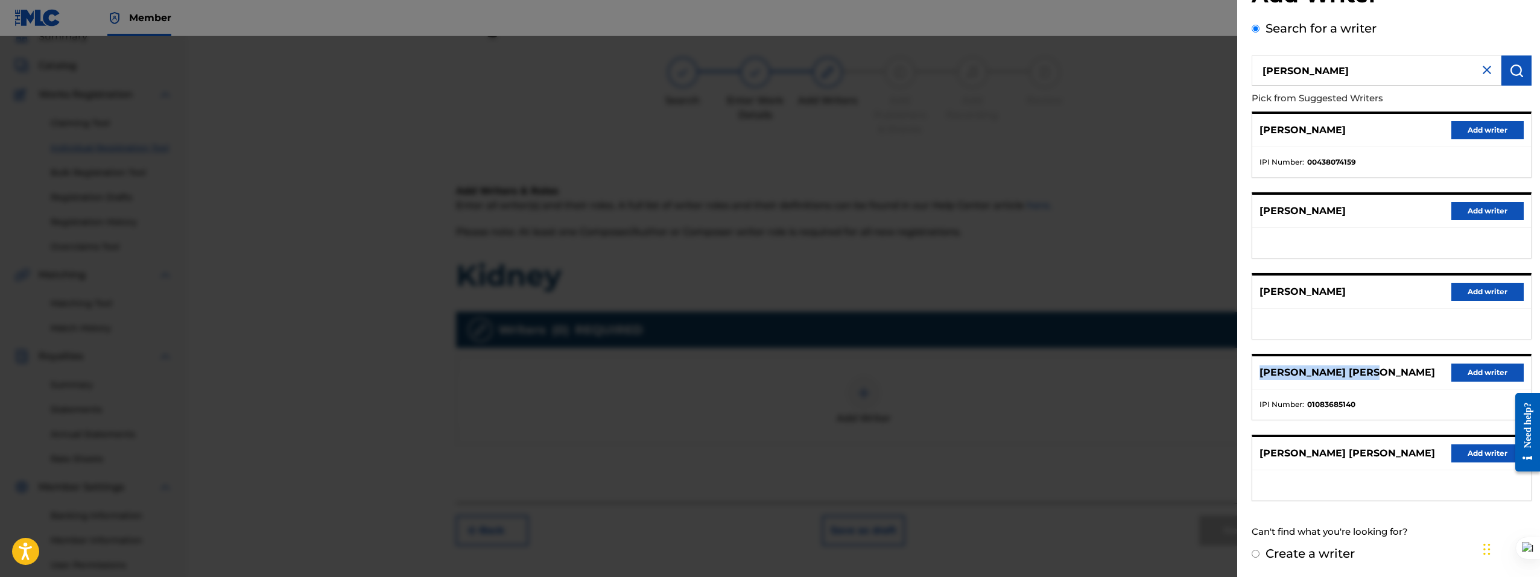
drag, startPoint x: 1398, startPoint y: 373, endPoint x: 1263, endPoint y: 373, distance: 135.7
click at [1263, 373] on div "ARON JAHFAR ARTHURS Add writer" at bounding box center [1391, 372] width 279 height 33
copy p "ARON JAHFAR ARTHURS"
click at [1502, 371] on button "Add writer" at bounding box center [1487, 373] width 72 height 18
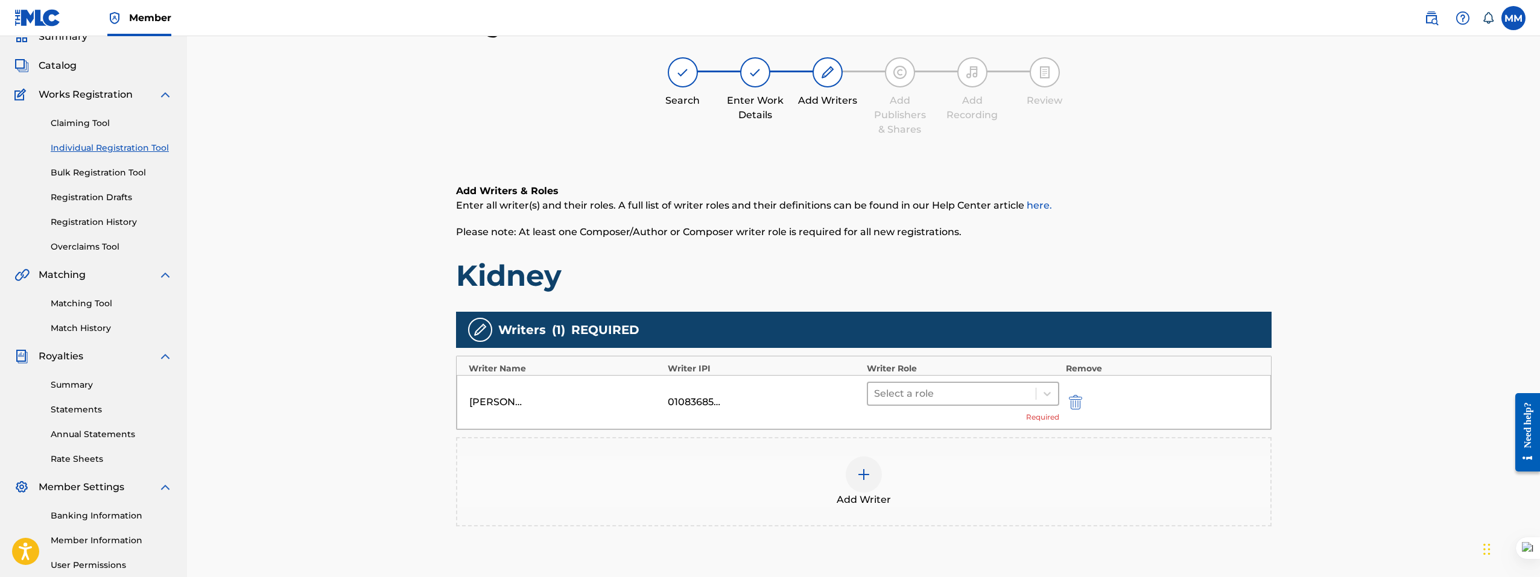
click at [955, 397] on div at bounding box center [952, 393] width 156 height 17
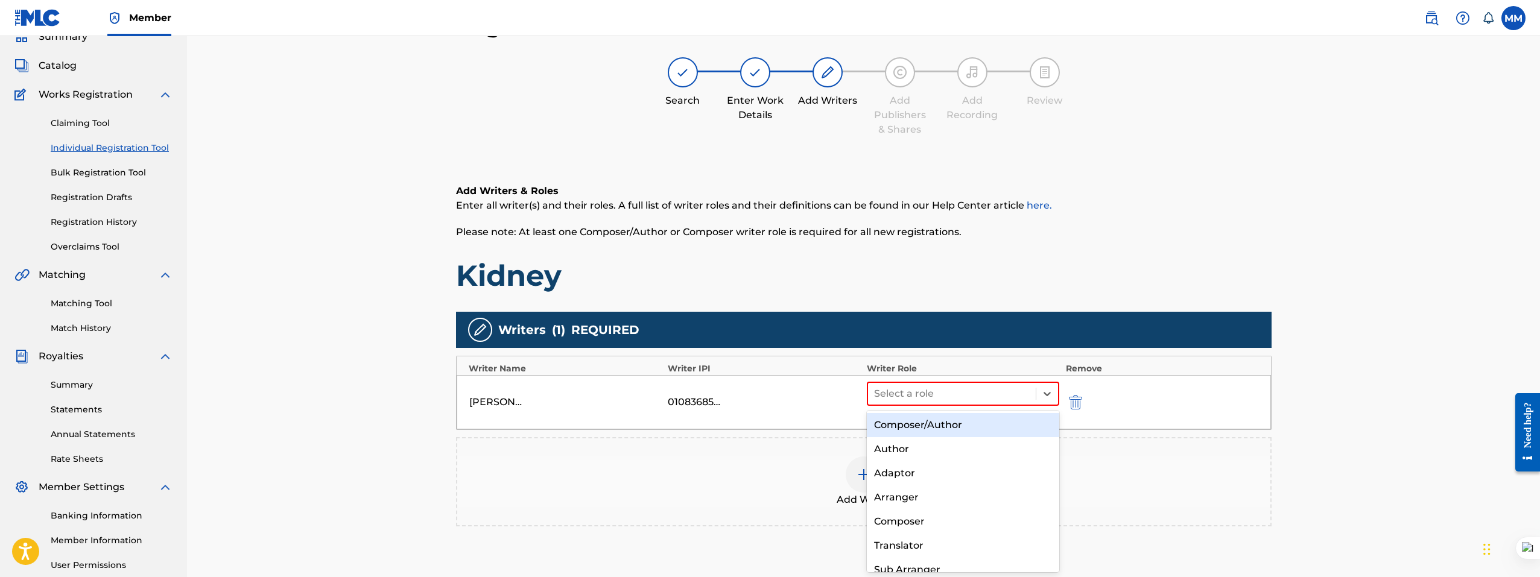
click at [967, 431] on div "Composer/Author" at bounding box center [963, 425] width 193 height 24
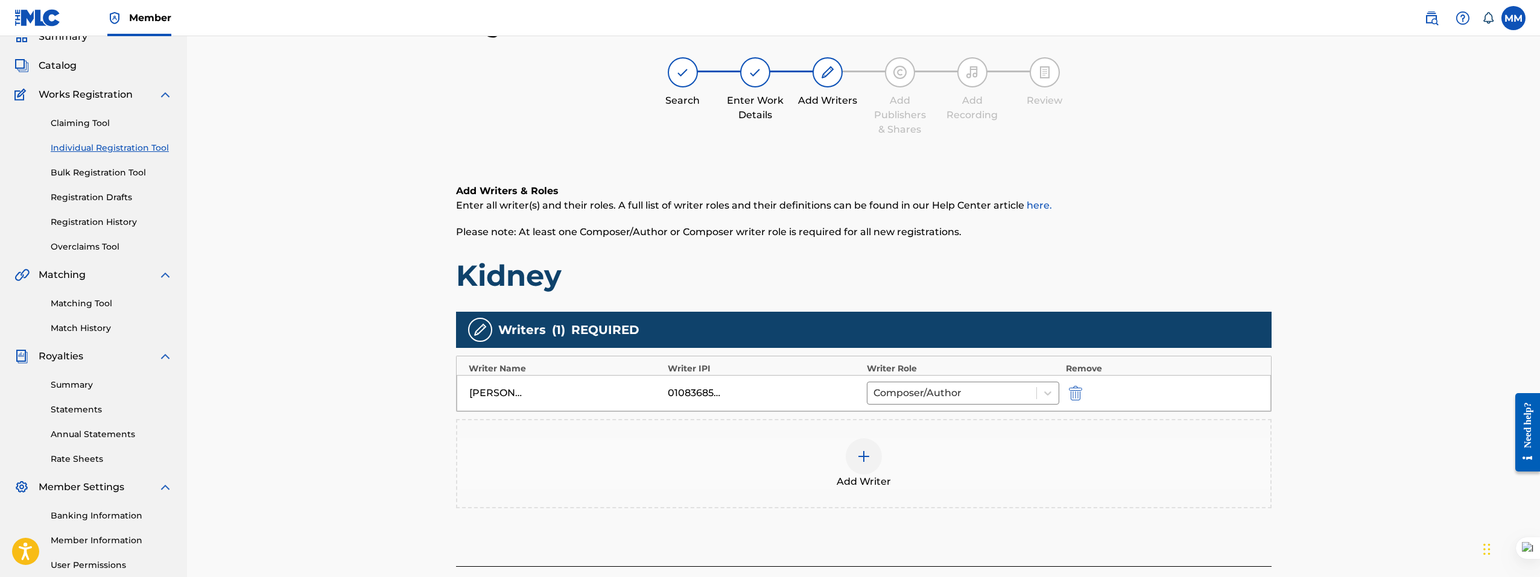
click at [870, 456] on img at bounding box center [863, 456] width 14 height 14
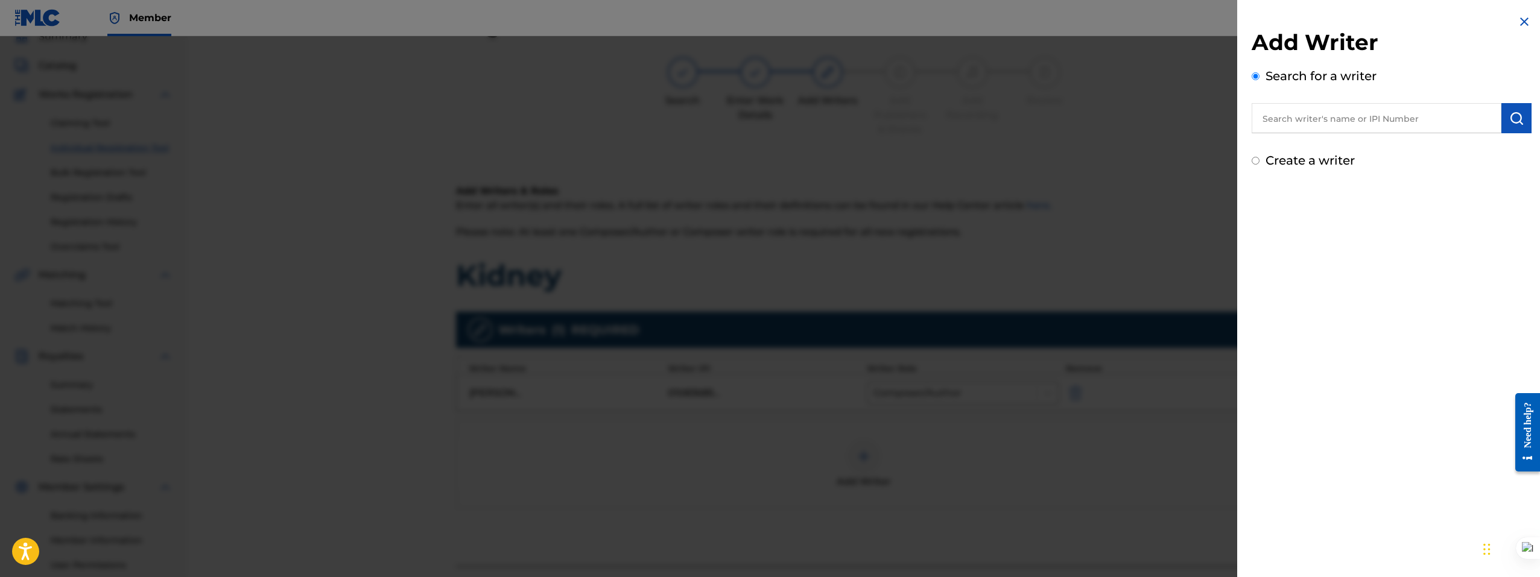
click at [1307, 116] on input "text" at bounding box center [1376, 118] width 250 height 30
type input "m"
type input "moses mugara"
click at [1350, 148] on strong "mugara" at bounding box center [1369, 145] width 39 height 11
click at [1510, 122] on img "submit" at bounding box center [1516, 118] width 14 height 14
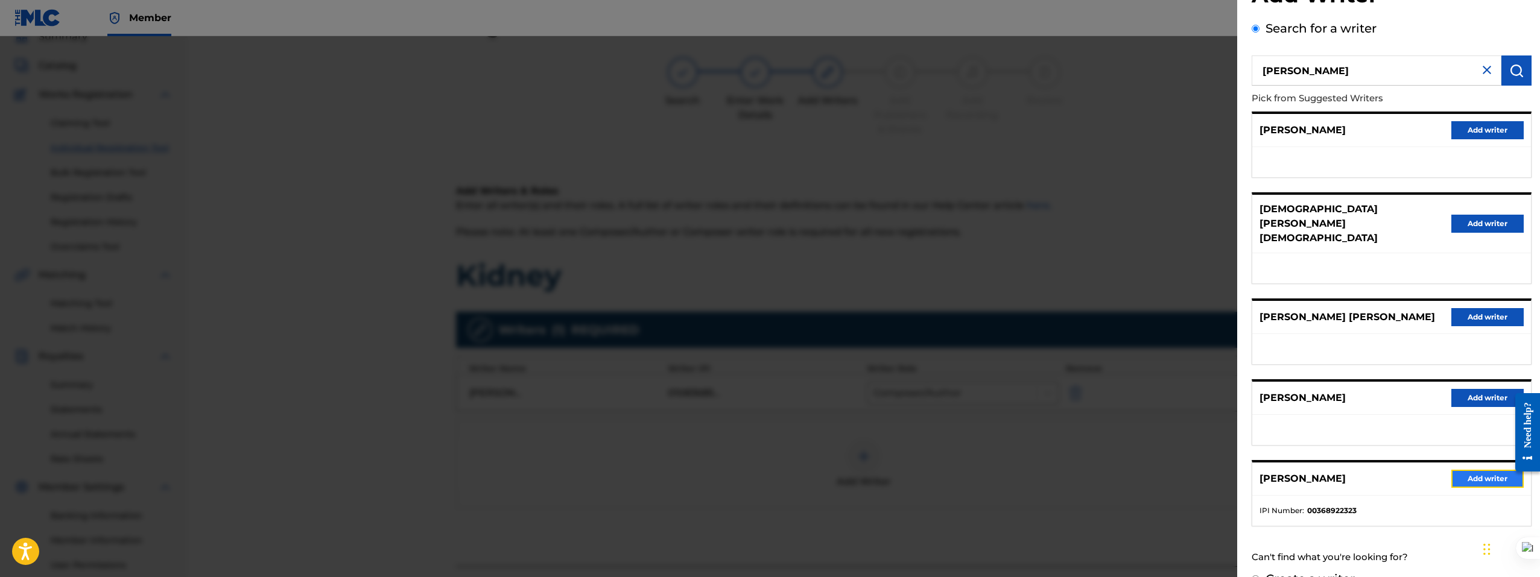
click at [1479, 470] on button "Add writer" at bounding box center [1487, 479] width 72 height 18
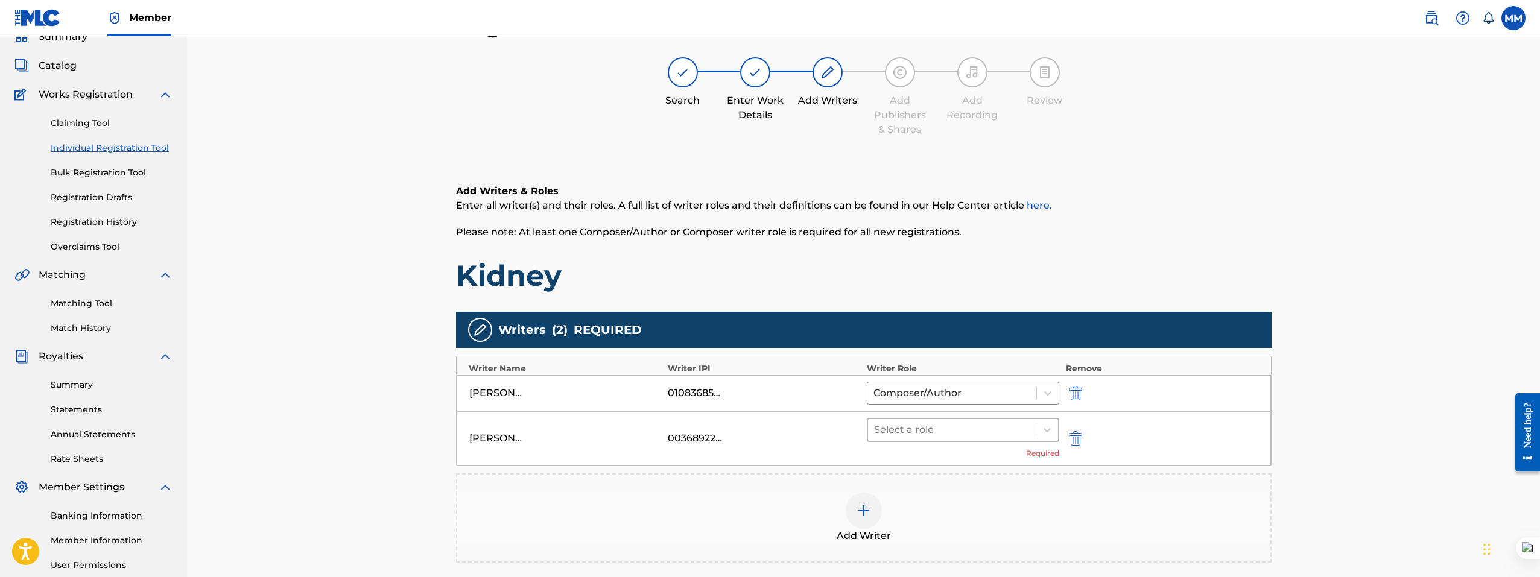
click at [917, 426] on div at bounding box center [952, 430] width 156 height 17
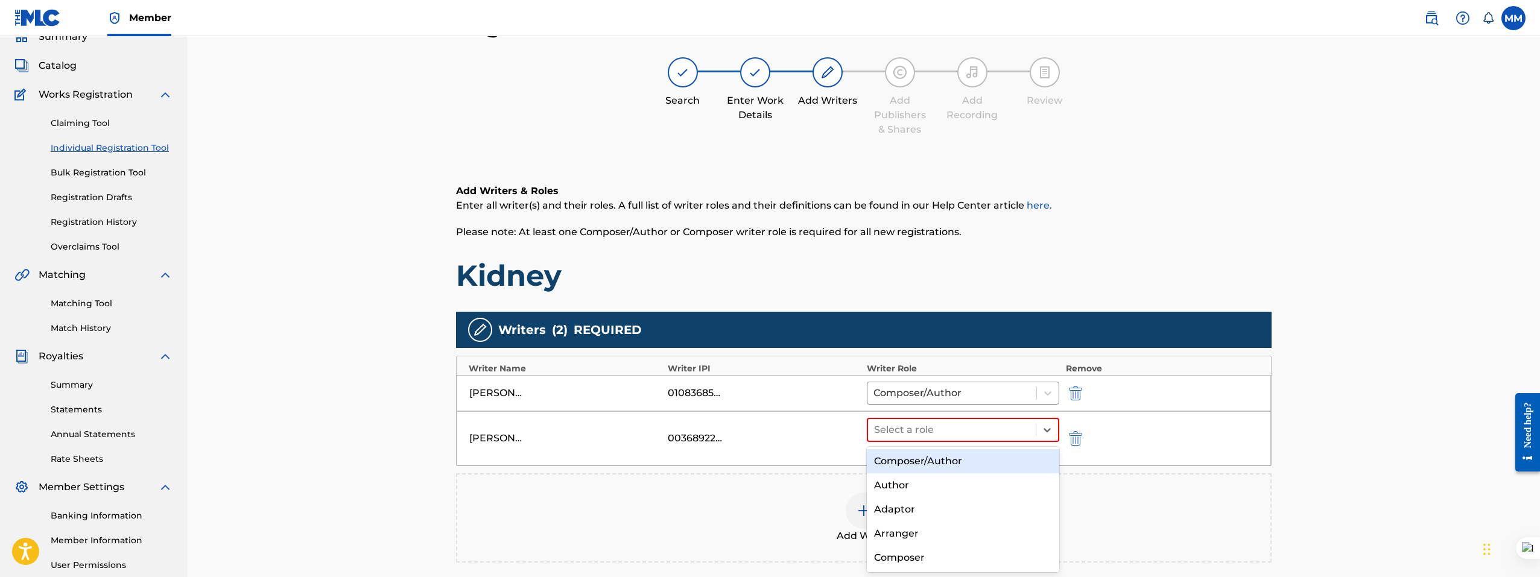
click at [921, 467] on div "Composer/Author" at bounding box center [963, 461] width 193 height 24
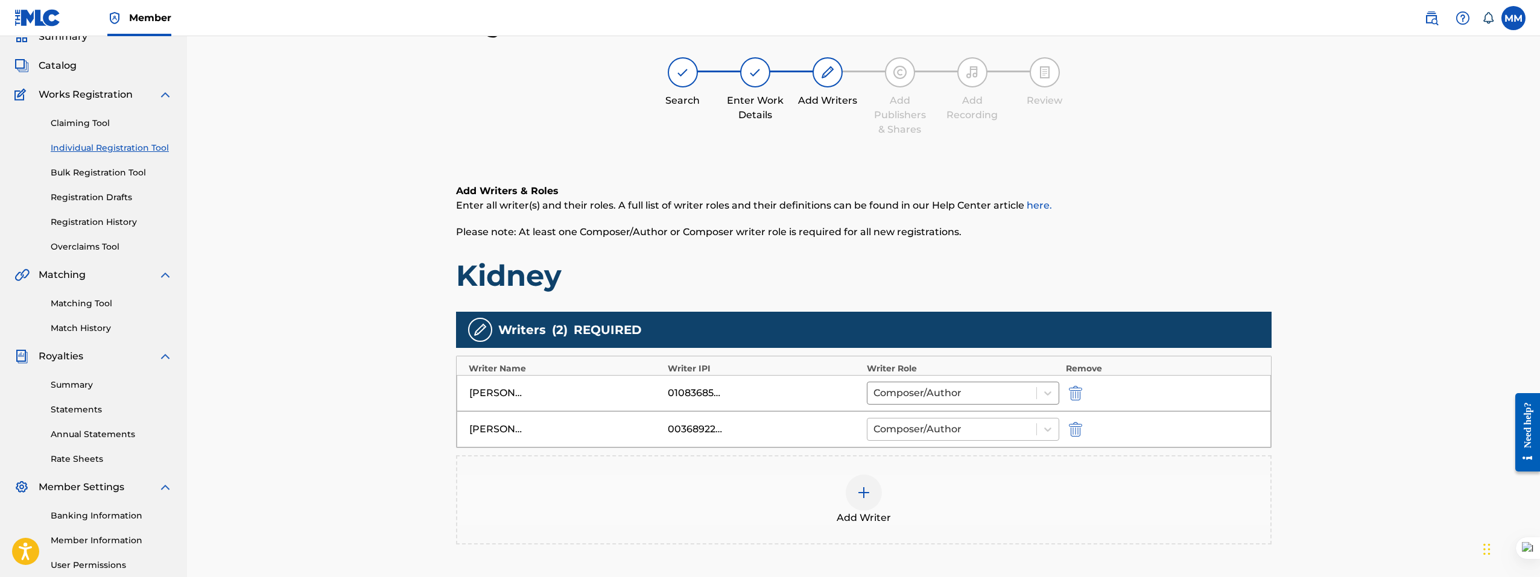
click at [935, 435] on div at bounding box center [951, 429] width 157 height 17
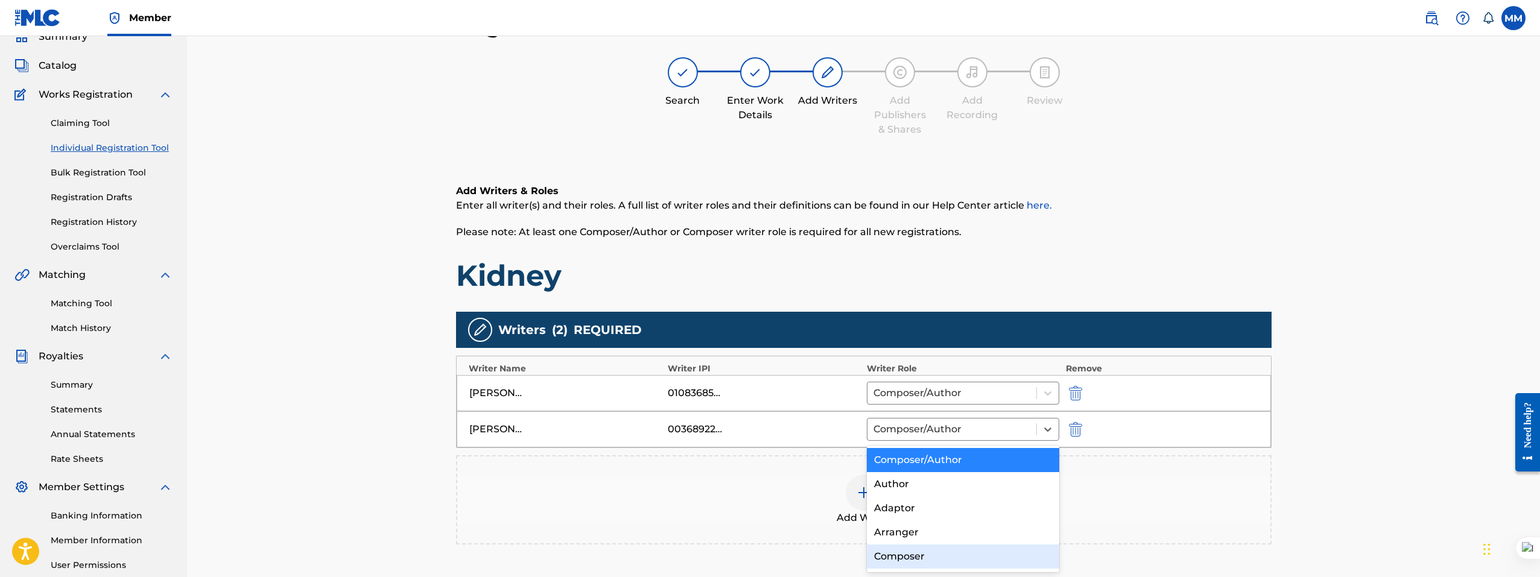
click at [930, 547] on div "Composer" at bounding box center [963, 557] width 193 height 24
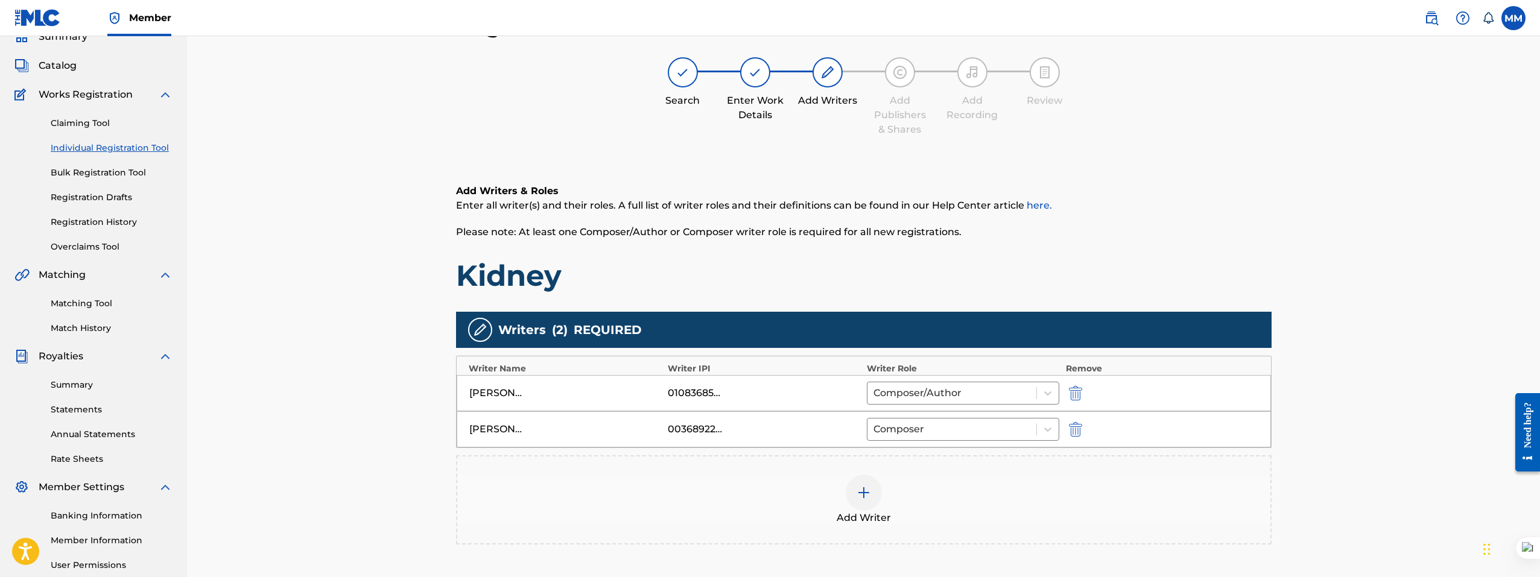
click at [865, 488] on img at bounding box center [863, 492] width 14 height 14
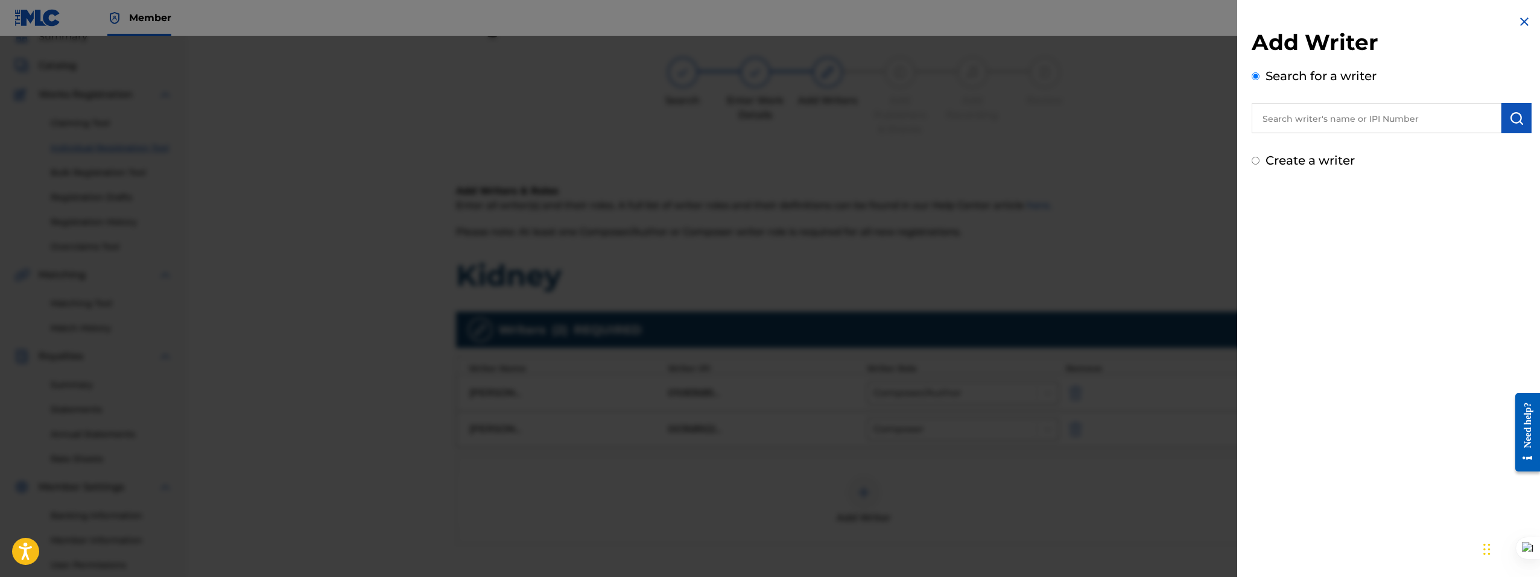
click at [1376, 128] on input "text" at bounding box center [1376, 118] width 250 height 30
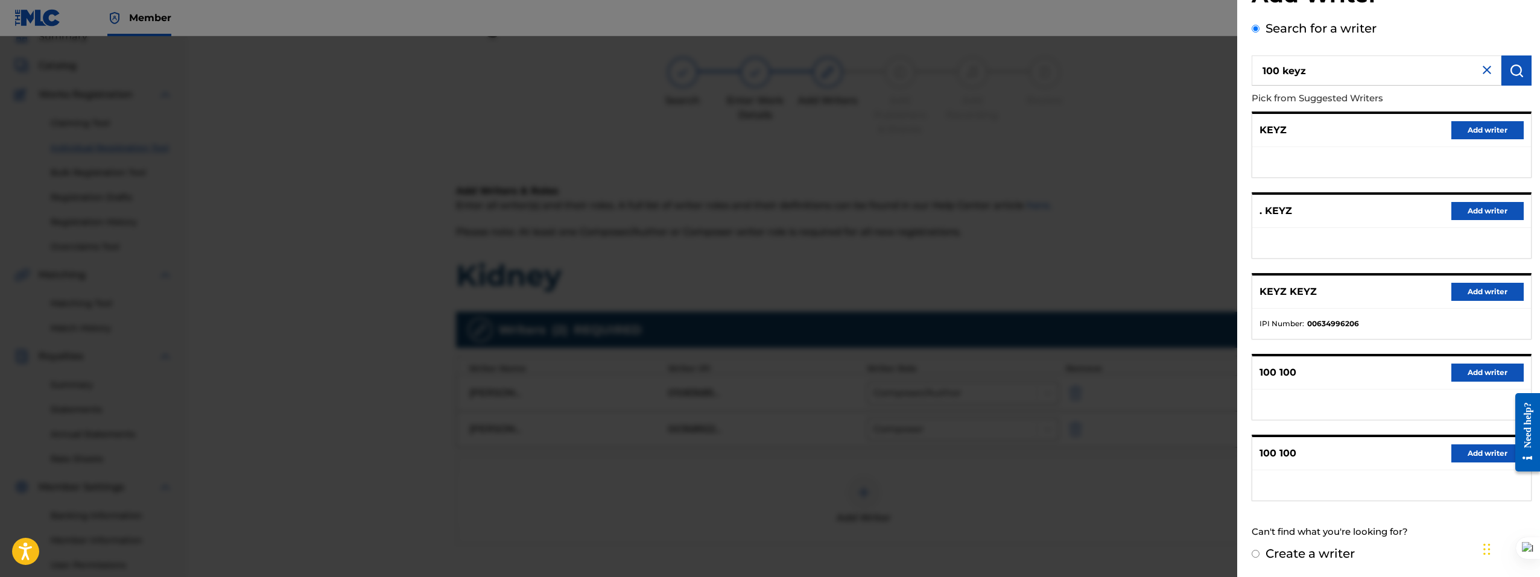
drag, startPoint x: 1286, startPoint y: 70, endPoint x: 1316, endPoint y: 93, distance: 37.8
click at [1286, 71] on input "100 keyz" at bounding box center [1376, 70] width 250 height 30
drag, startPoint x: 1319, startPoint y: 66, endPoint x: 1068, endPoint y: 69, distance: 251.5
click at [1068, 69] on div "Add Writer Search for a writer 100 keyz Pick from Suggested Writers KEYZ Add wr…" at bounding box center [770, 306] width 1540 height 541
drag, startPoint x: 1328, startPoint y: 69, endPoint x: 754, endPoint y: 38, distance: 574.3
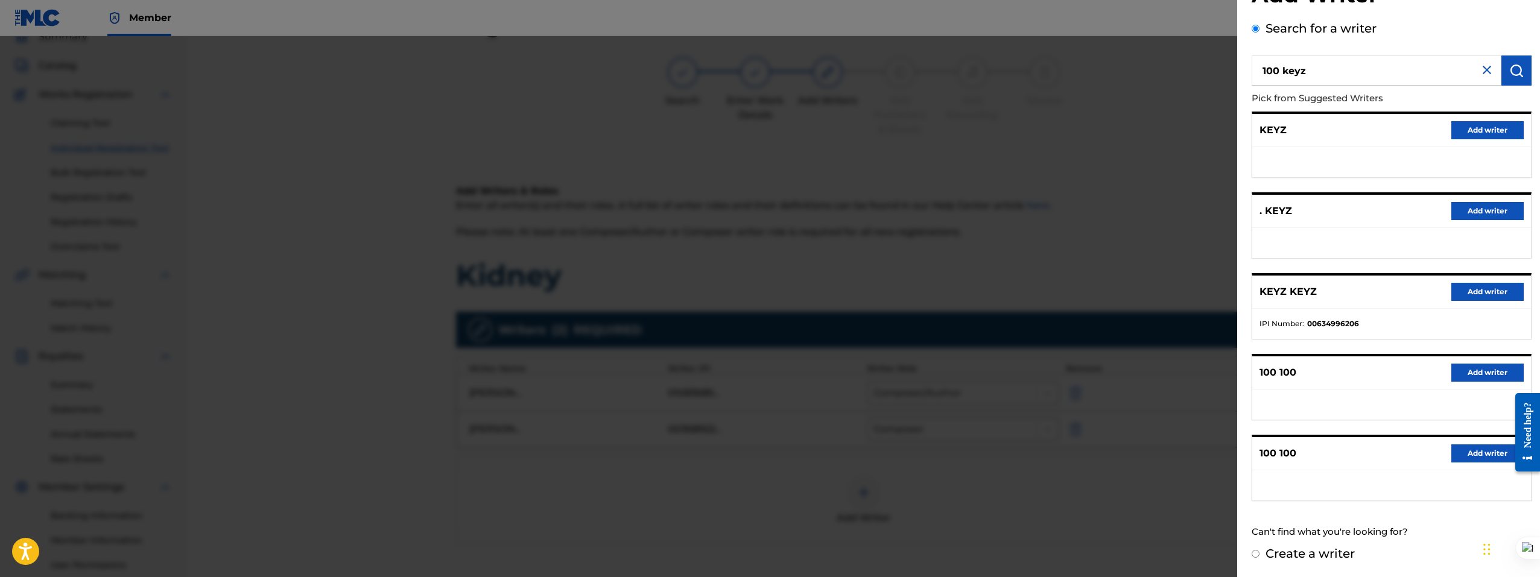
click at [754, 38] on div "Add Writer Search for a writer 100 keyz Pick from Suggested Writers KEYZ Add wr…" at bounding box center [770, 306] width 1540 height 541
paste input "text"
click at [1284, 69] on input "100 keyz" at bounding box center [1376, 70] width 250 height 30
click at [1509, 76] on img "submit" at bounding box center [1516, 70] width 14 height 14
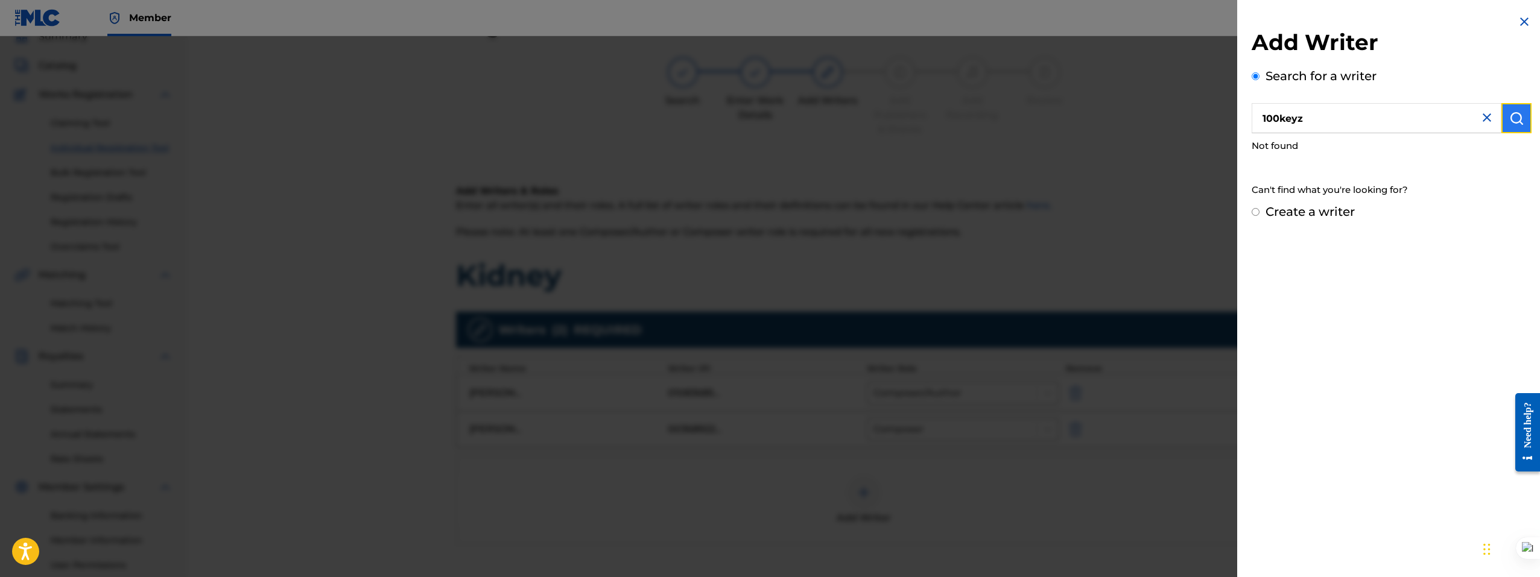
click at [1520, 121] on button "submit" at bounding box center [1516, 118] width 30 height 30
drag, startPoint x: 1321, startPoint y: 114, endPoint x: 1157, endPoint y: 100, distance: 164.6
click at [1157, 100] on div "Add Writer Search for a writer 100keyz Not found Can't find what you're looking…" at bounding box center [770, 306] width 1540 height 541
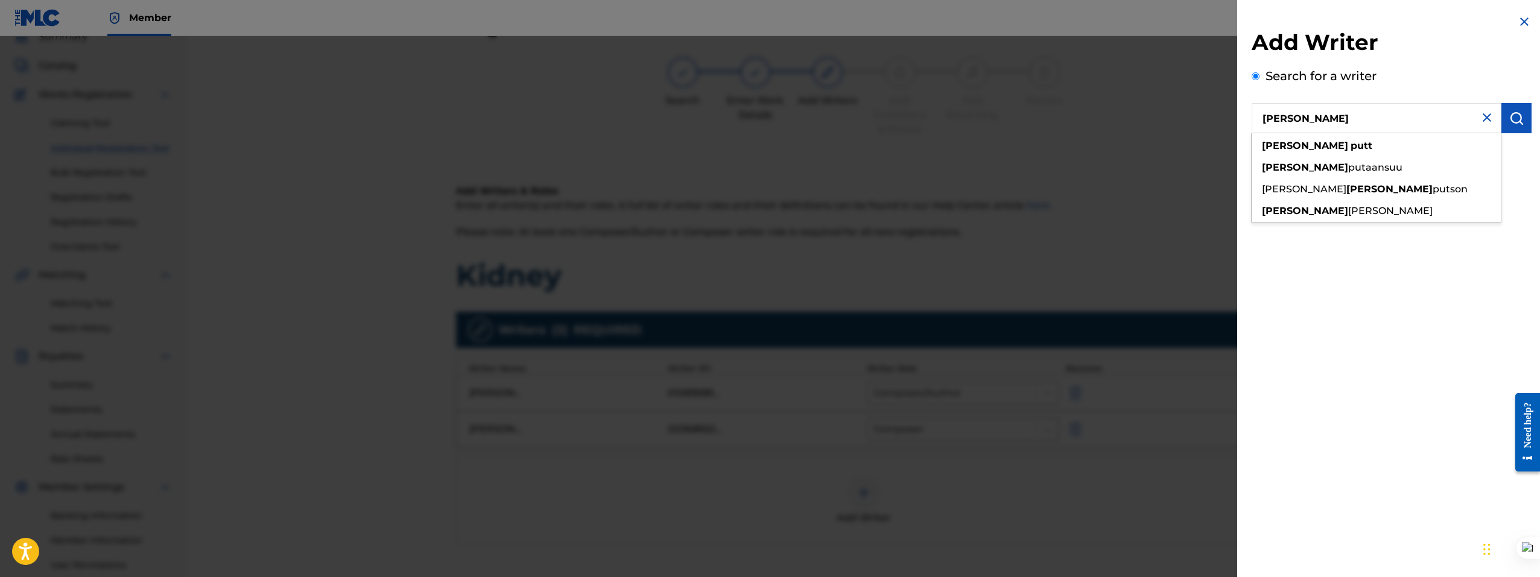
type input "christopher putt"
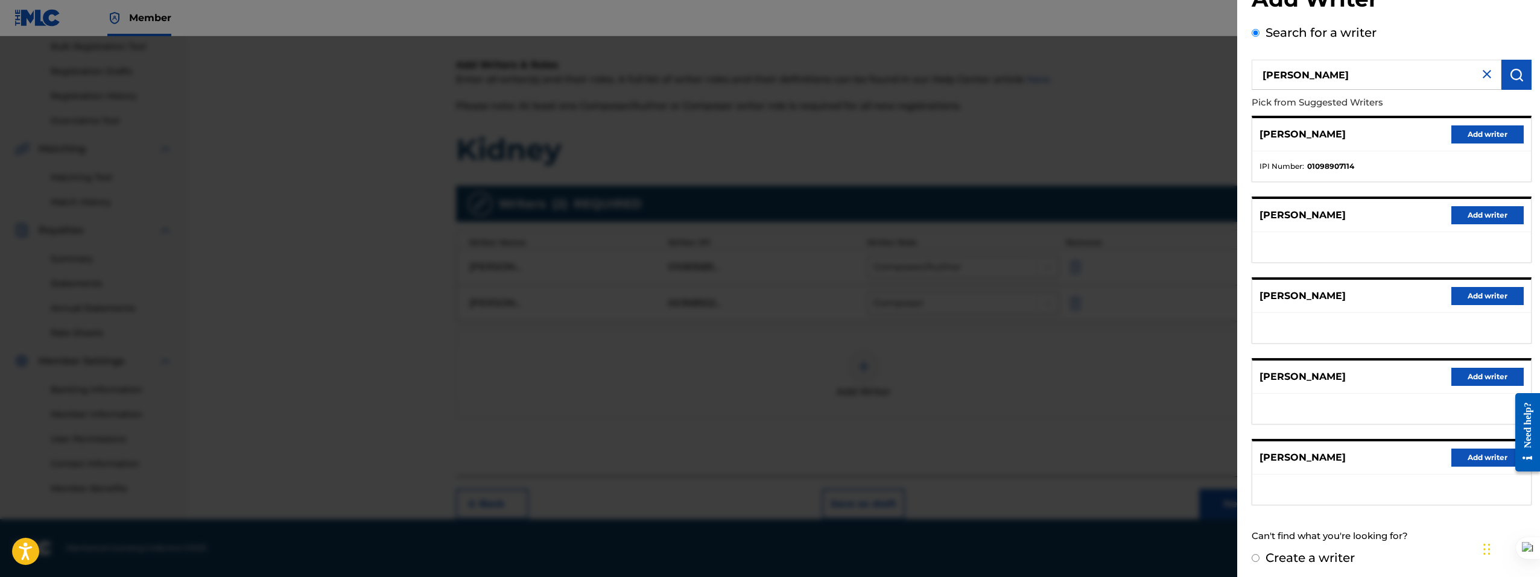
scroll to position [48, 0]
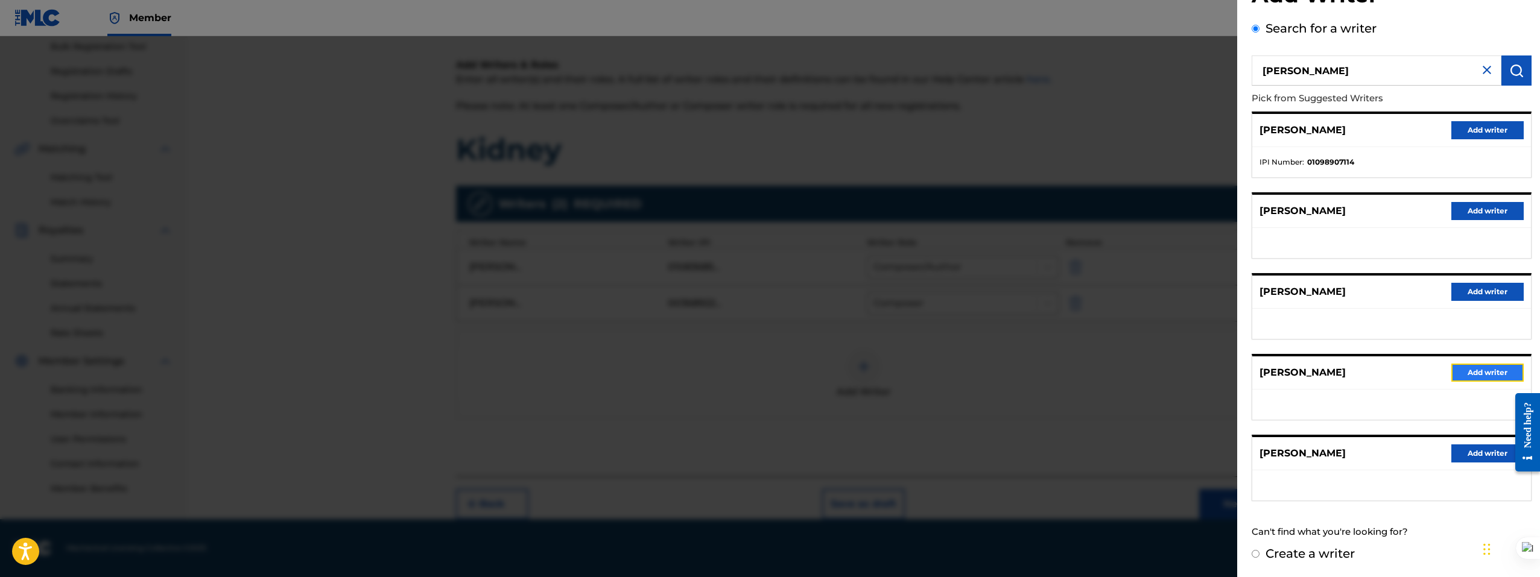
click at [1491, 374] on button "Add writer" at bounding box center [1487, 373] width 72 height 18
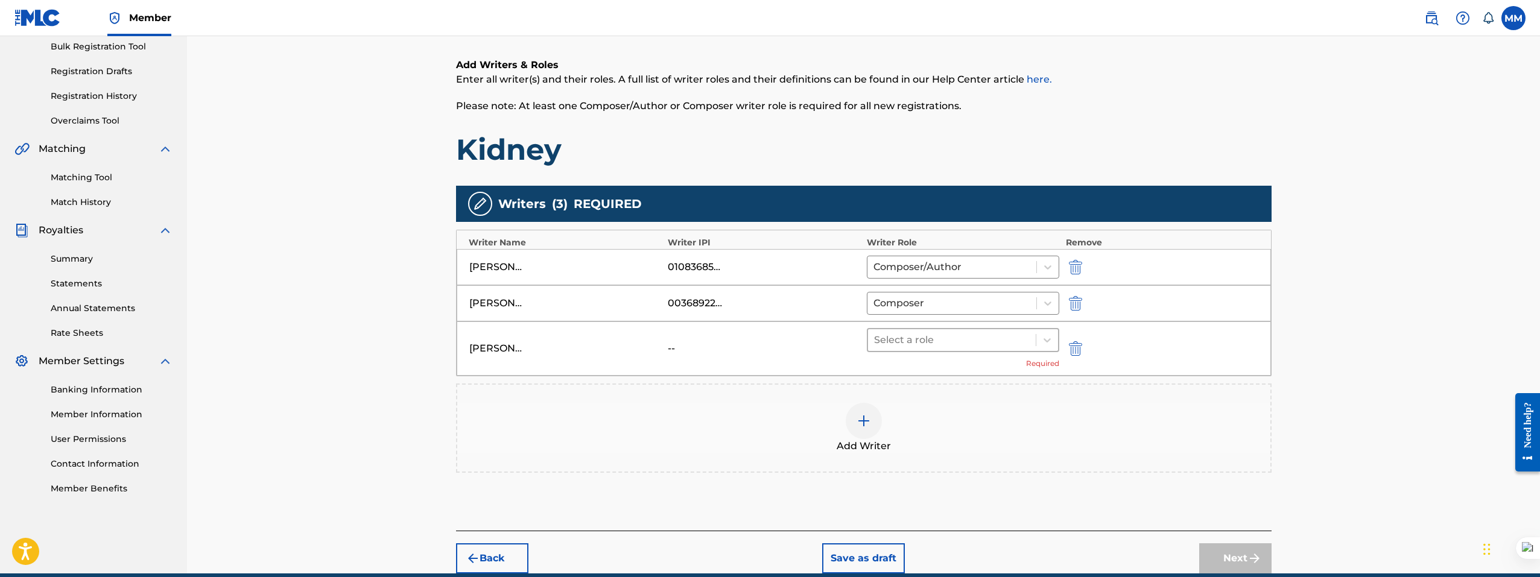
click at [935, 343] on div at bounding box center [952, 340] width 156 height 17
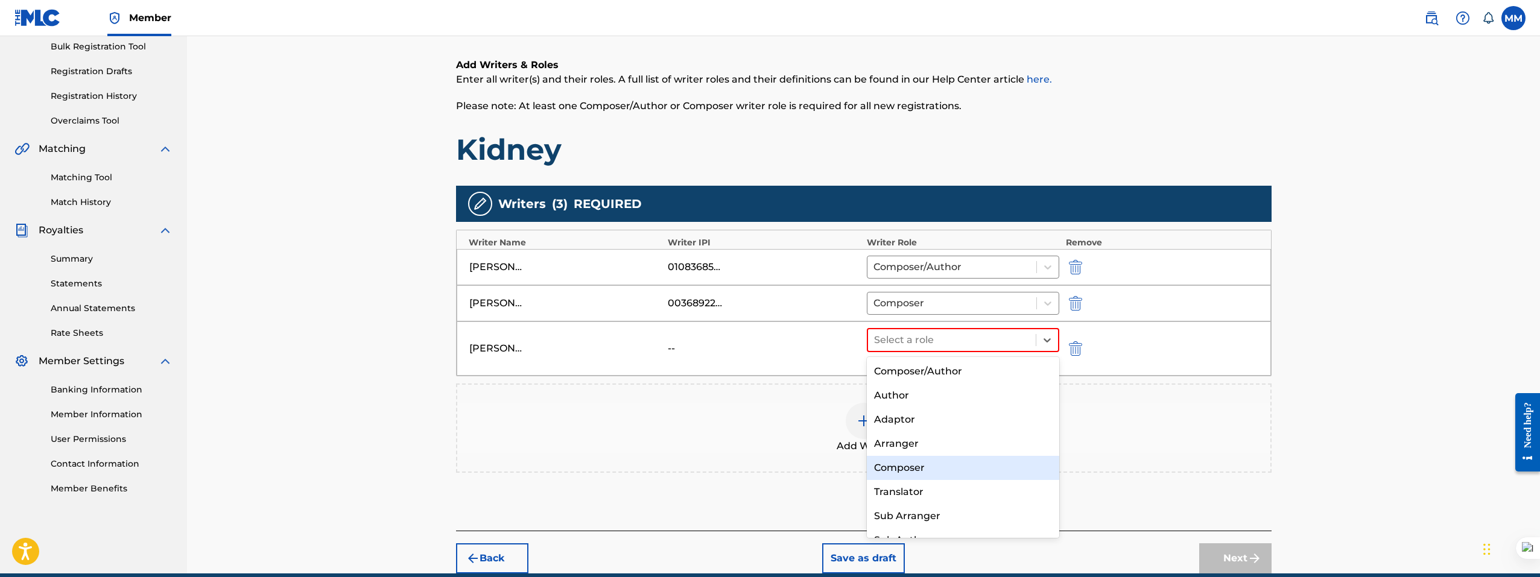
click at [921, 461] on div "Composer" at bounding box center [963, 468] width 193 height 24
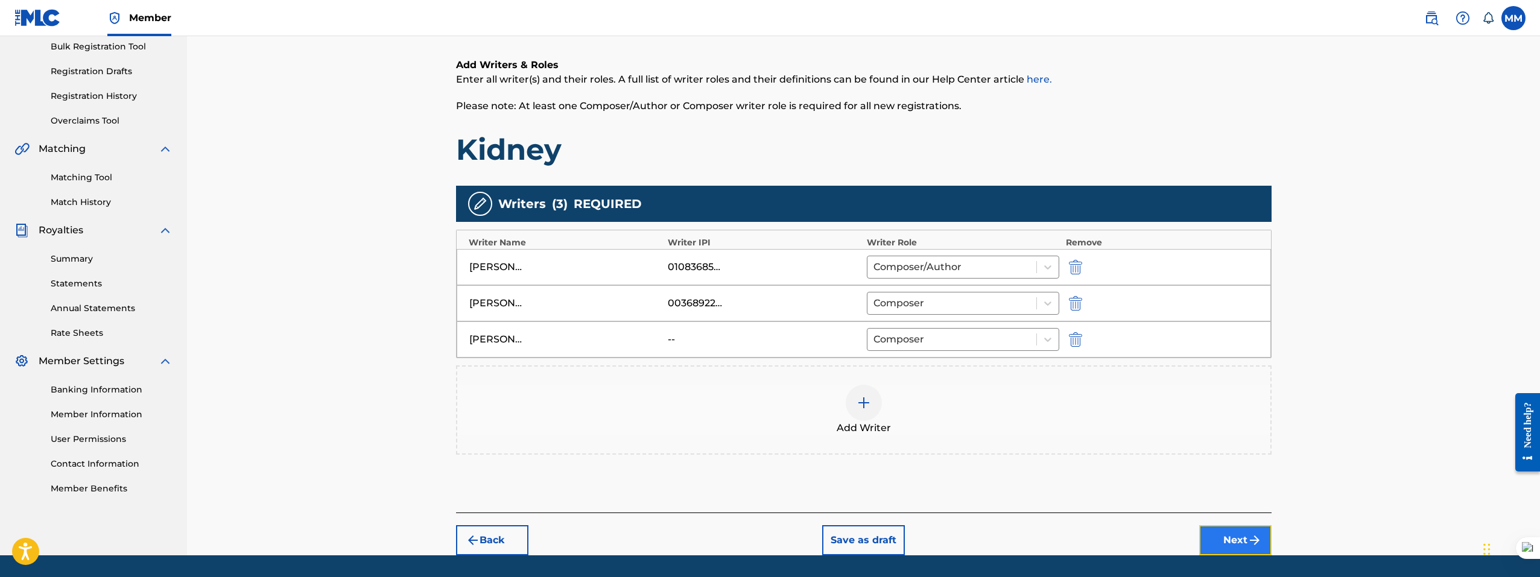
click at [1257, 539] on img "submit" at bounding box center [1254, 540] width 14 height 14
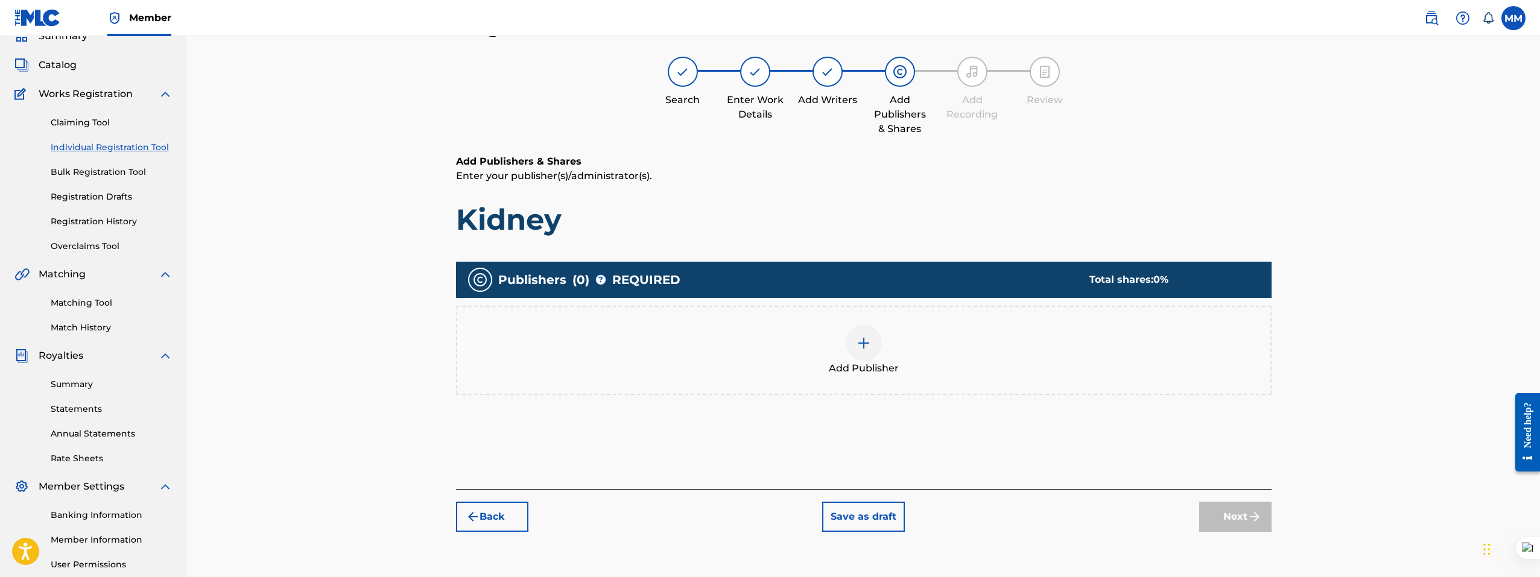
scroll to position [54, 0]
click at [851, 345] on div at bounding box center [863, 344] width 36 height 36
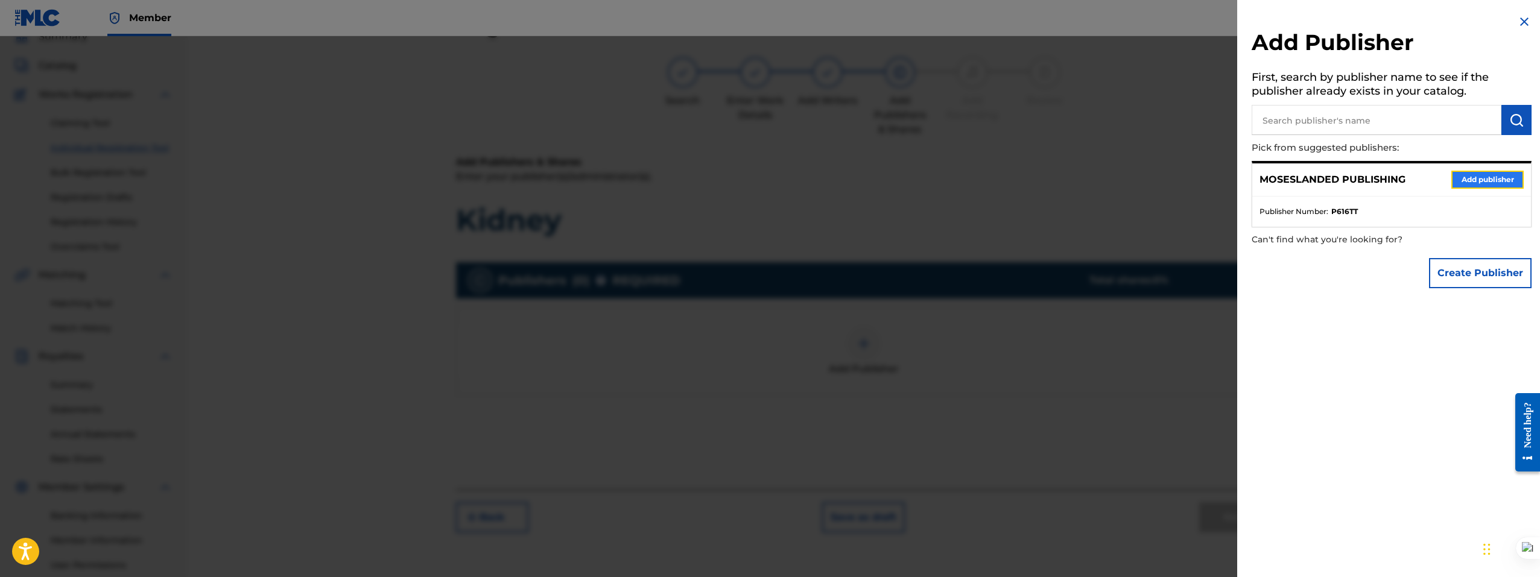
click at [1462, 178] on button "Add publisher" at bounding box center [1487, 180] width 72 height 18
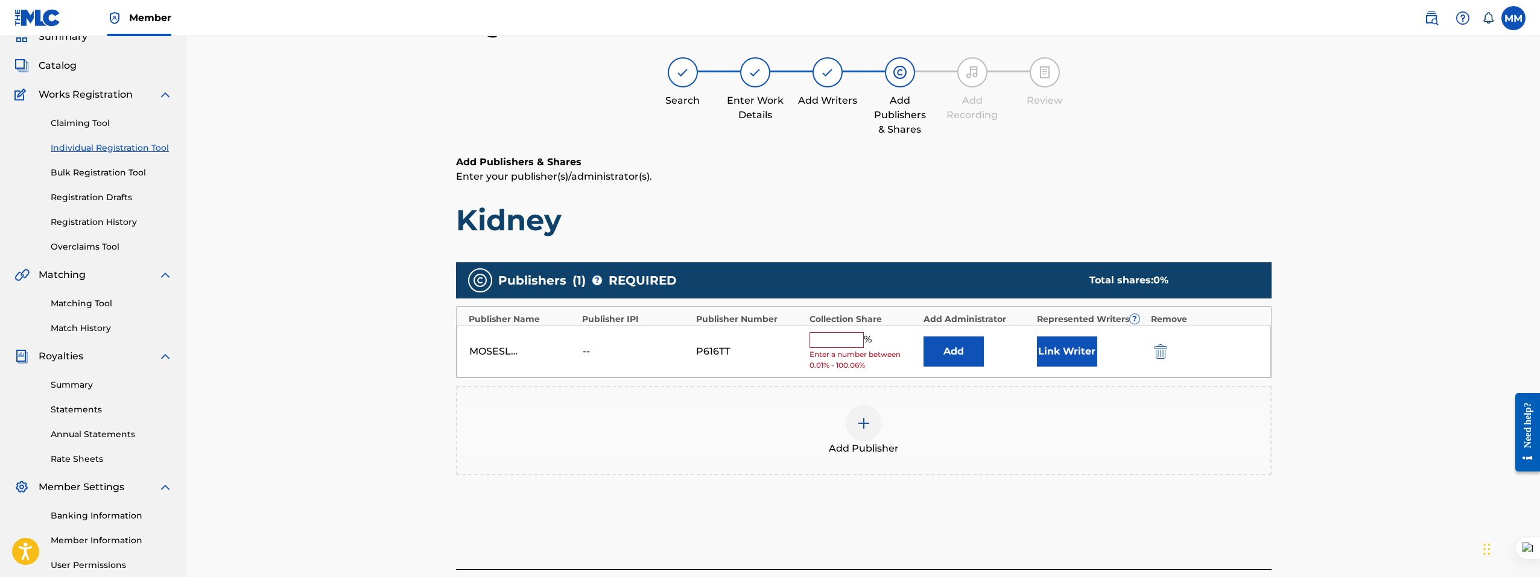
click at [848, 332] on input "text" at bounding box center [836, 340] width 54 height 16
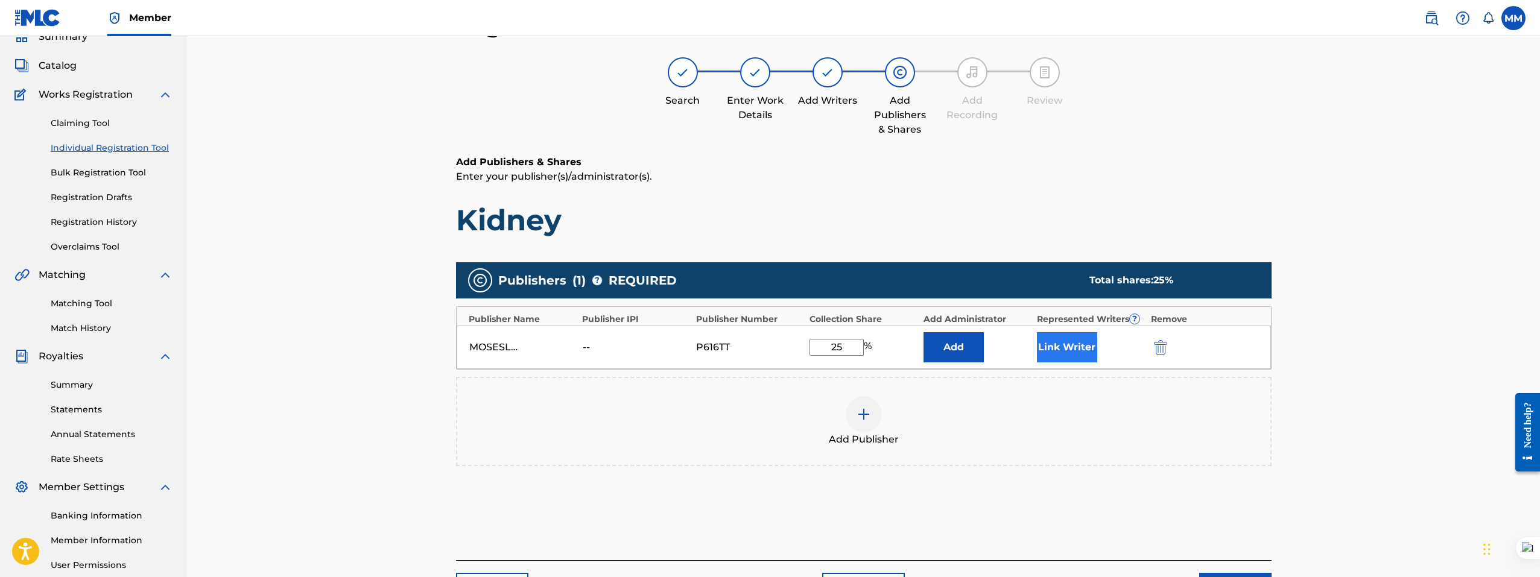
type input "25"
click at [1074, 352] on button "Link Writer" at bounding box center [1067, 347] width 60 height 30
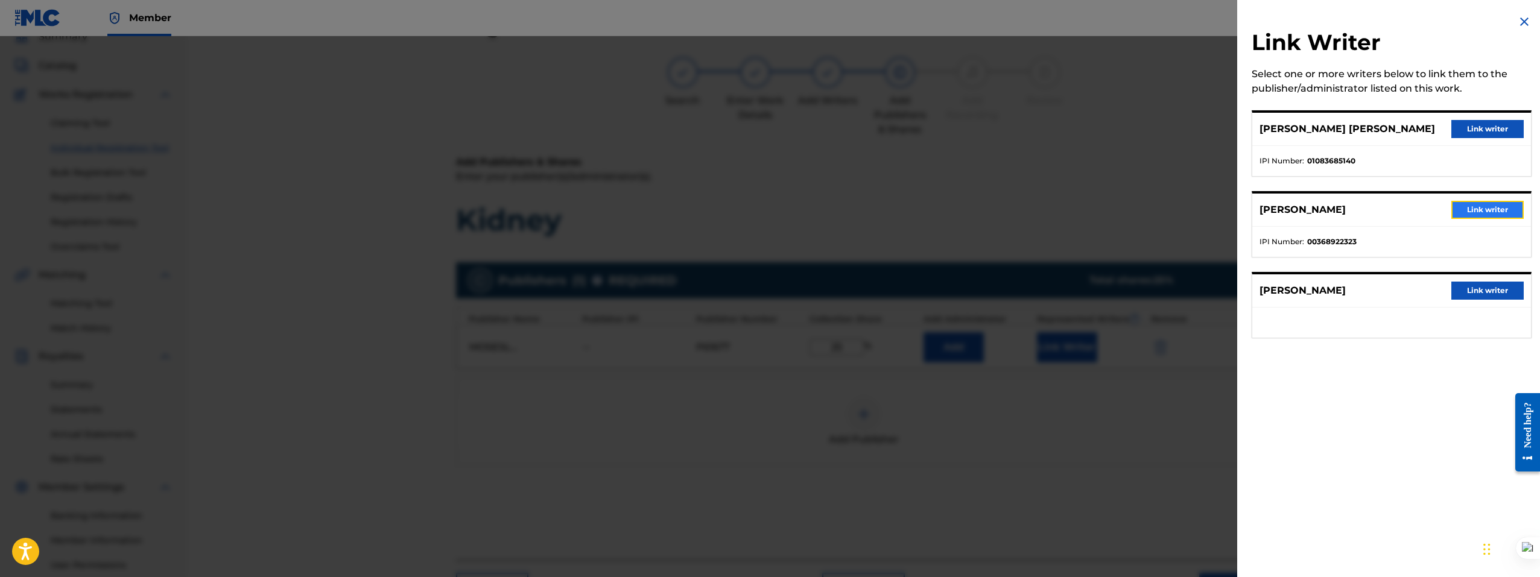
click at [1461, 211] on button "Link writer" at bounding box center [1487, 210] width 72 height 18
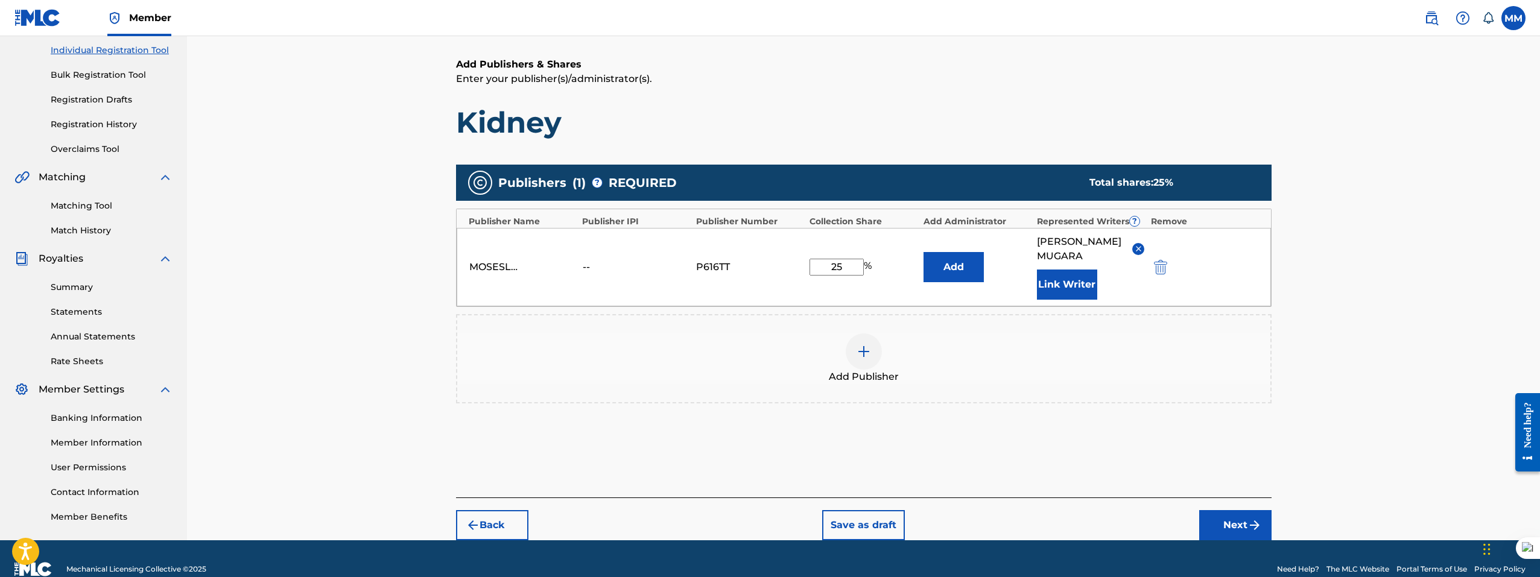
scroll to position [171, 0]
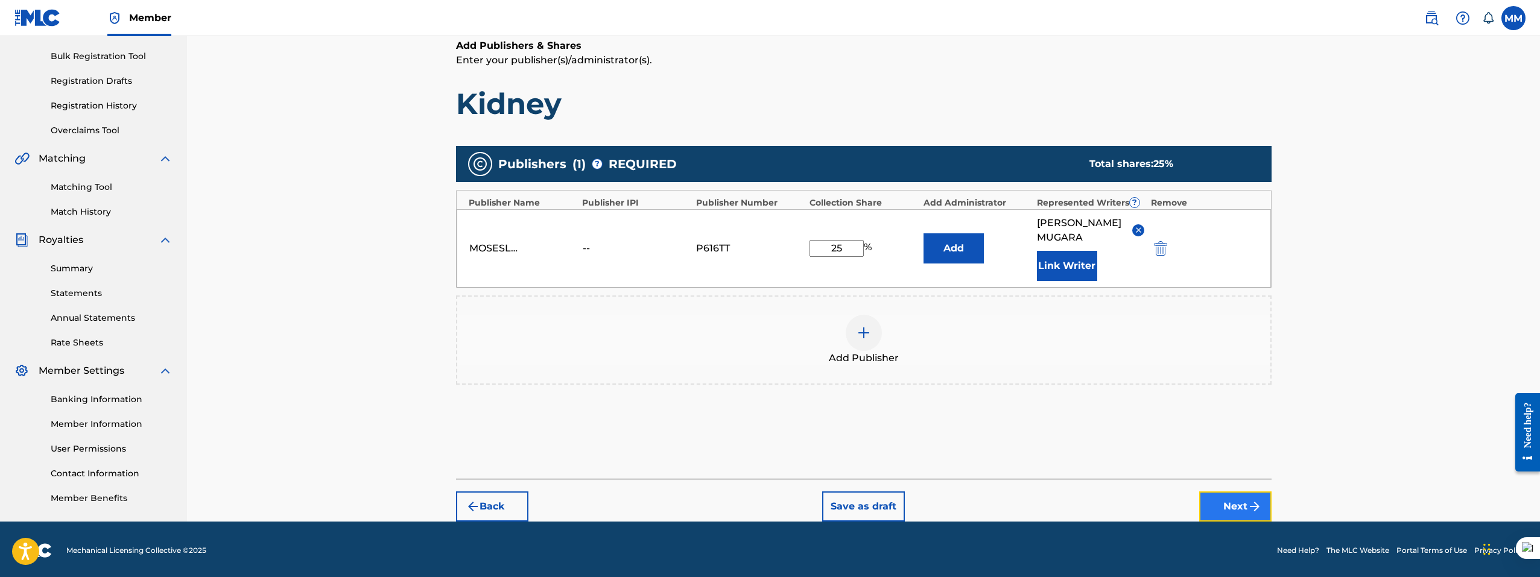
click at [1232, 494] on button "Next" at bounding box center [1235, 506] width 72 height 30
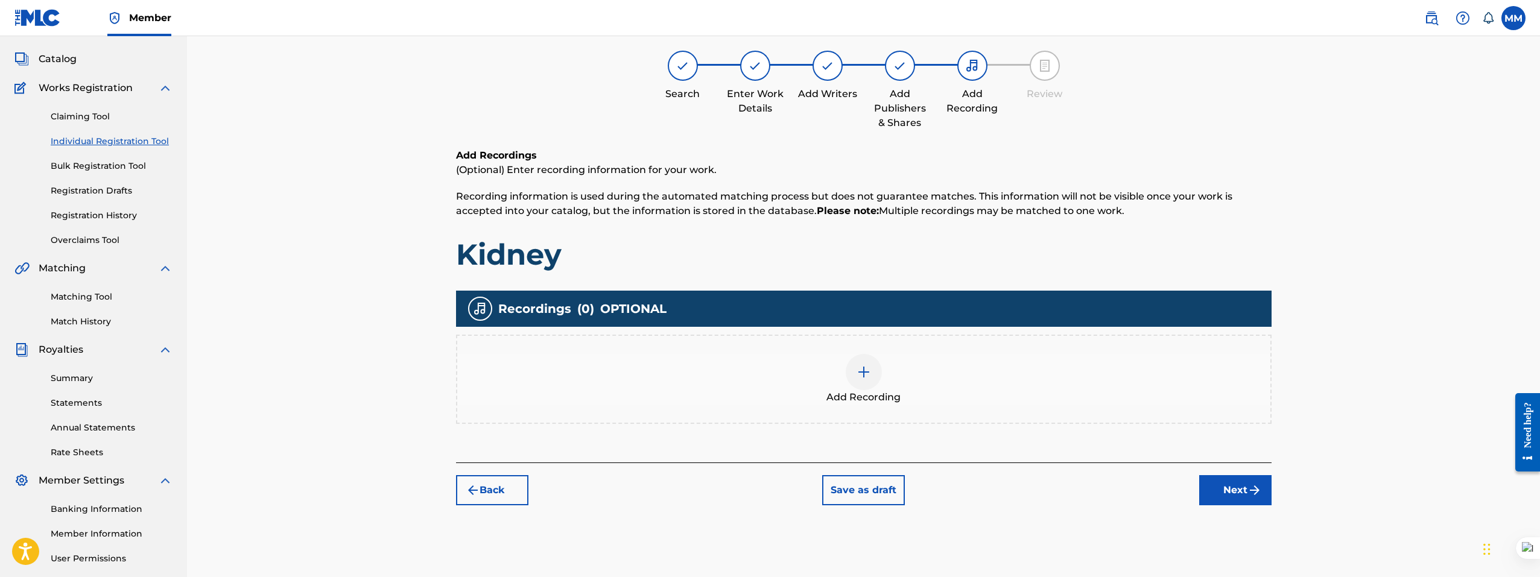
scroll to position [54, 0]
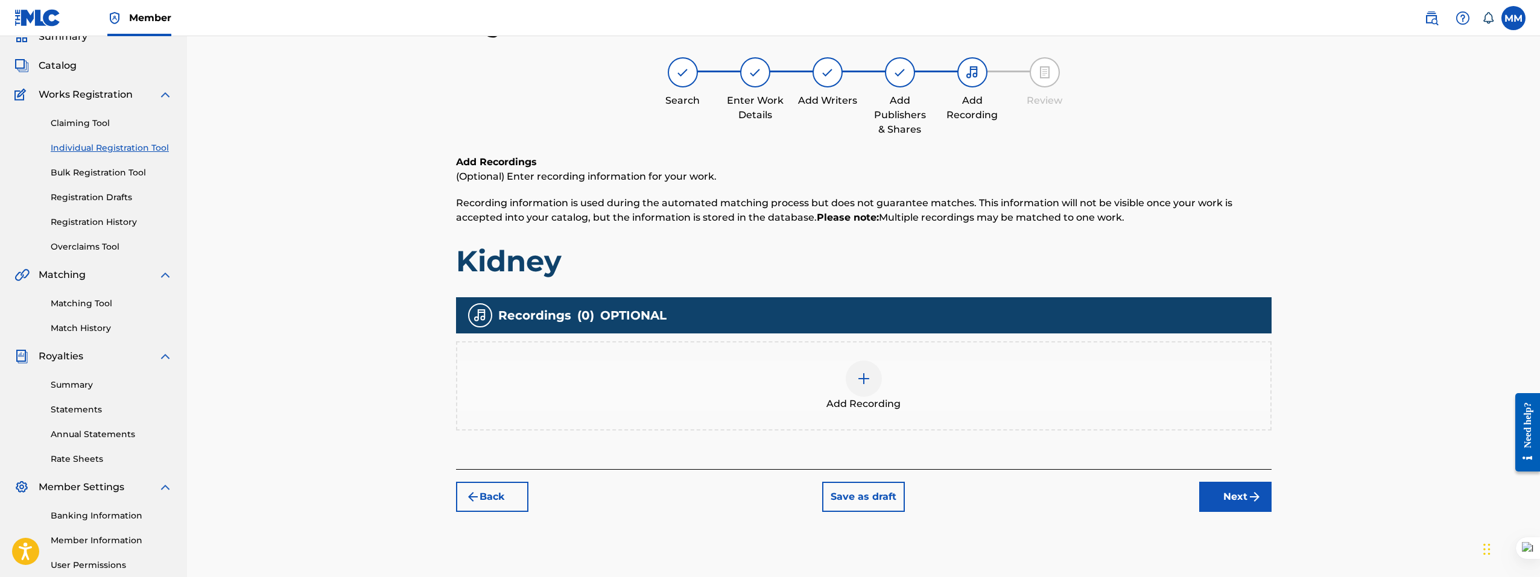
click at [857, 382] on img at bounding box center [863, 378] width 14 height 14
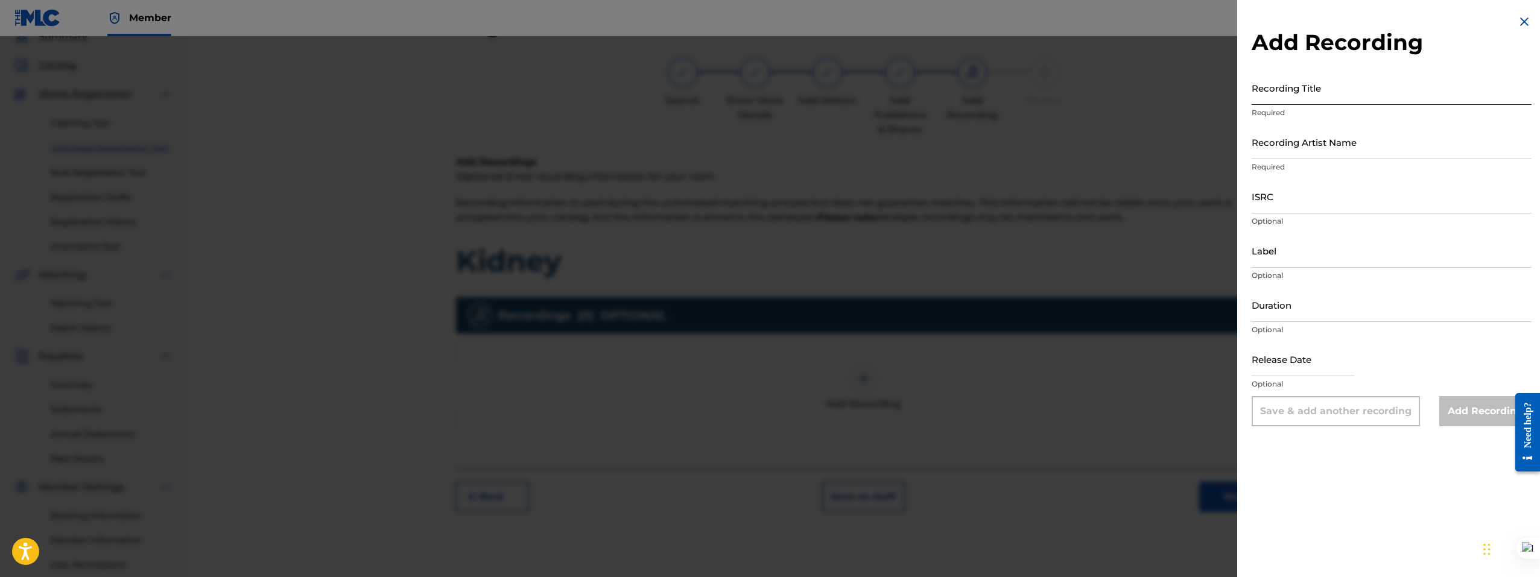
click at [1269, 93] on input "Recording Title" at bounding box center [1391, 88] width 280 height 34
type input "Kidney"
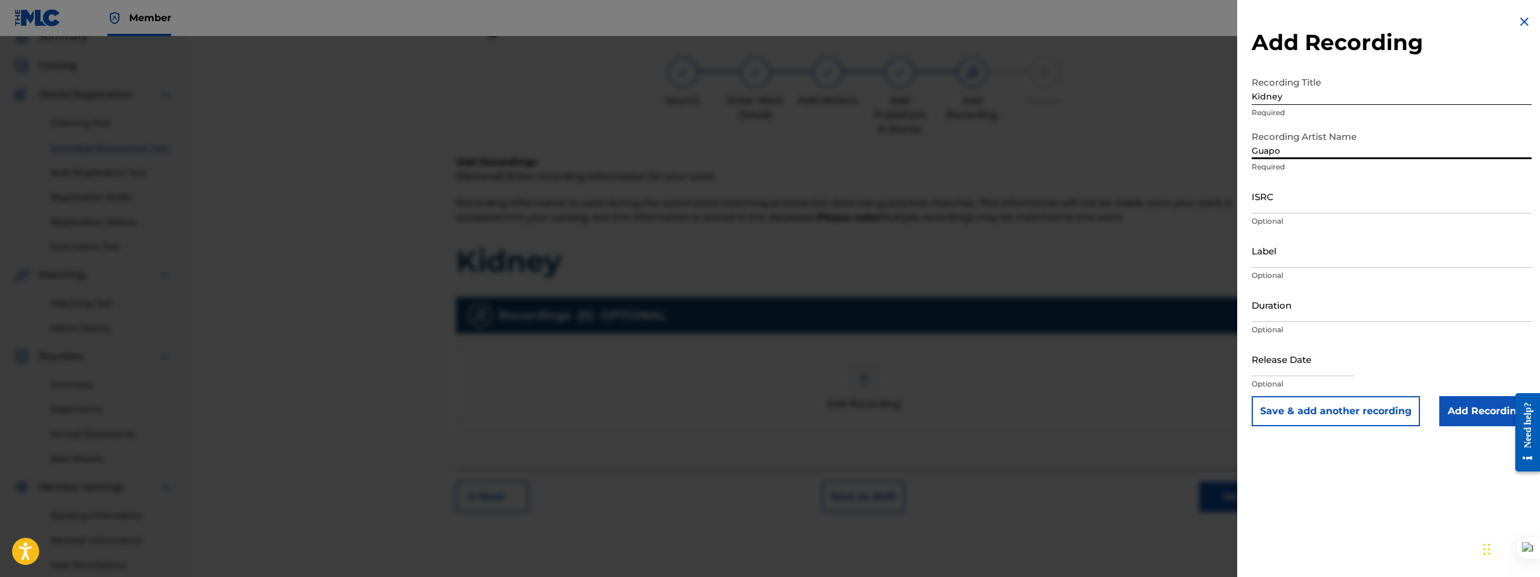
type input "Guapo"
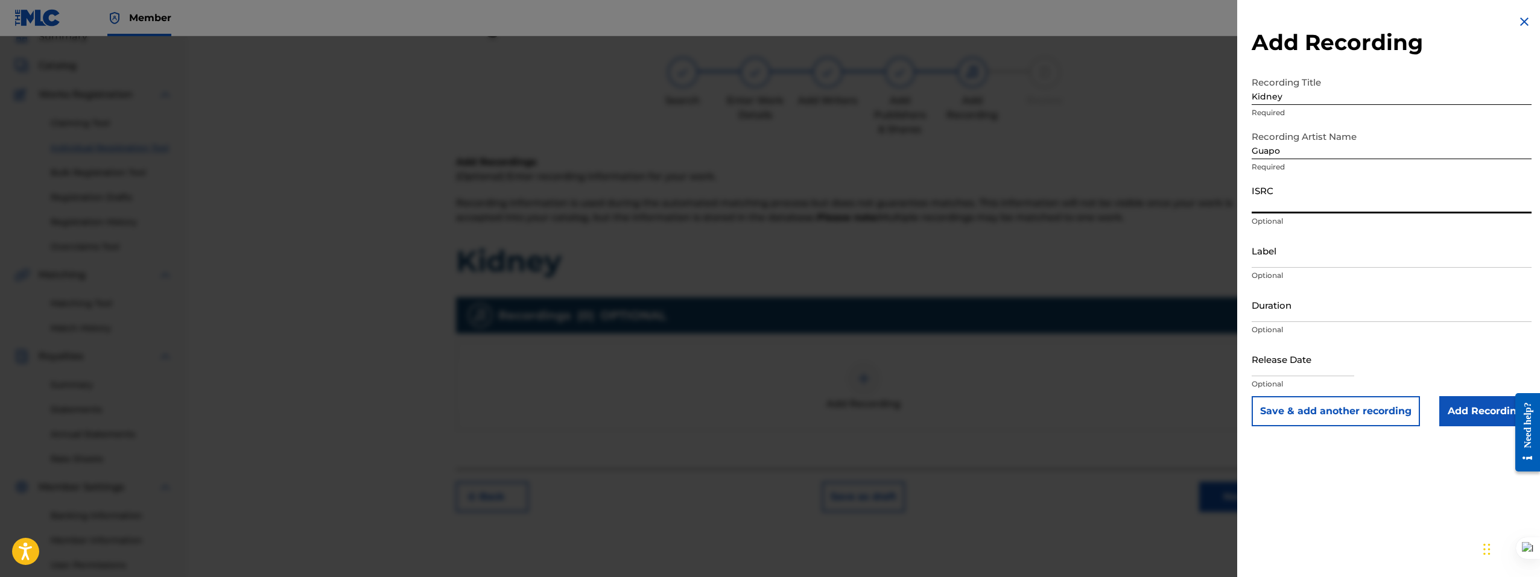
paste input "QZFYX2433321"
type input "QZFYX2433321"
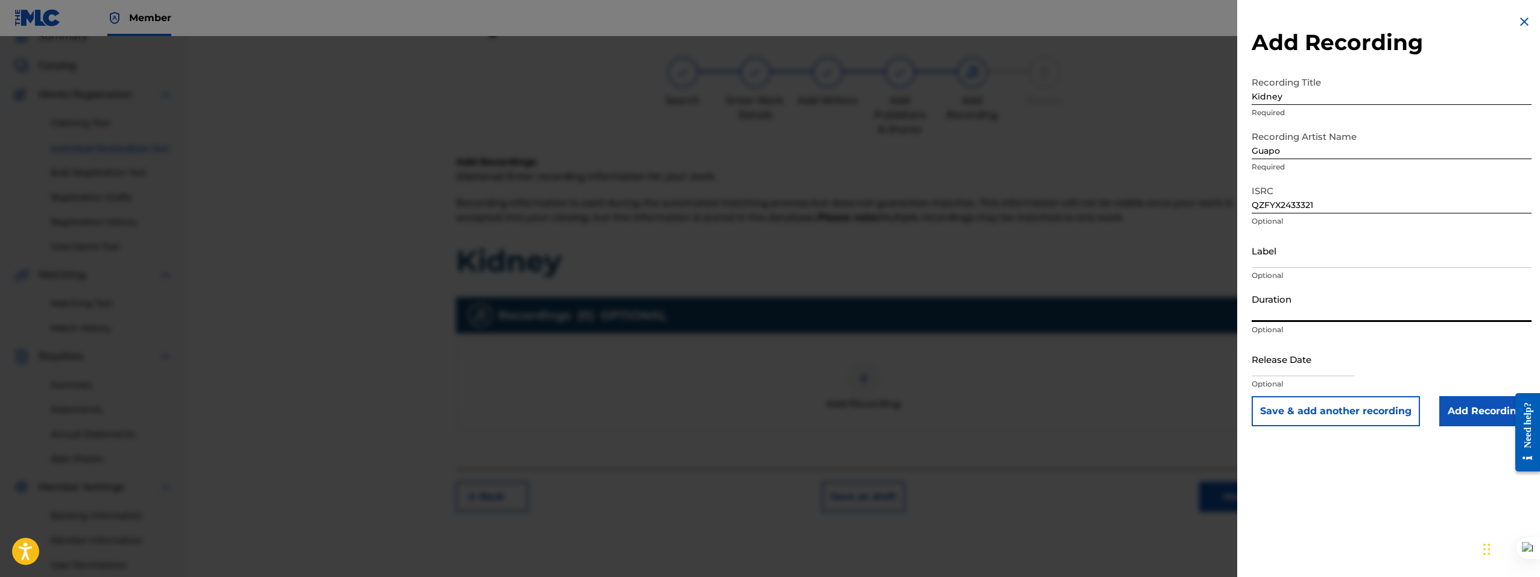
click at [1284, 306] on input "Duration" at bounding box center [1391, 305] width 280 height 34
type input "01:48"
click at [1303, 365] on input "text" at bounding box center [1302, 359] width 103 height 34
select select "8"
select select "2025"
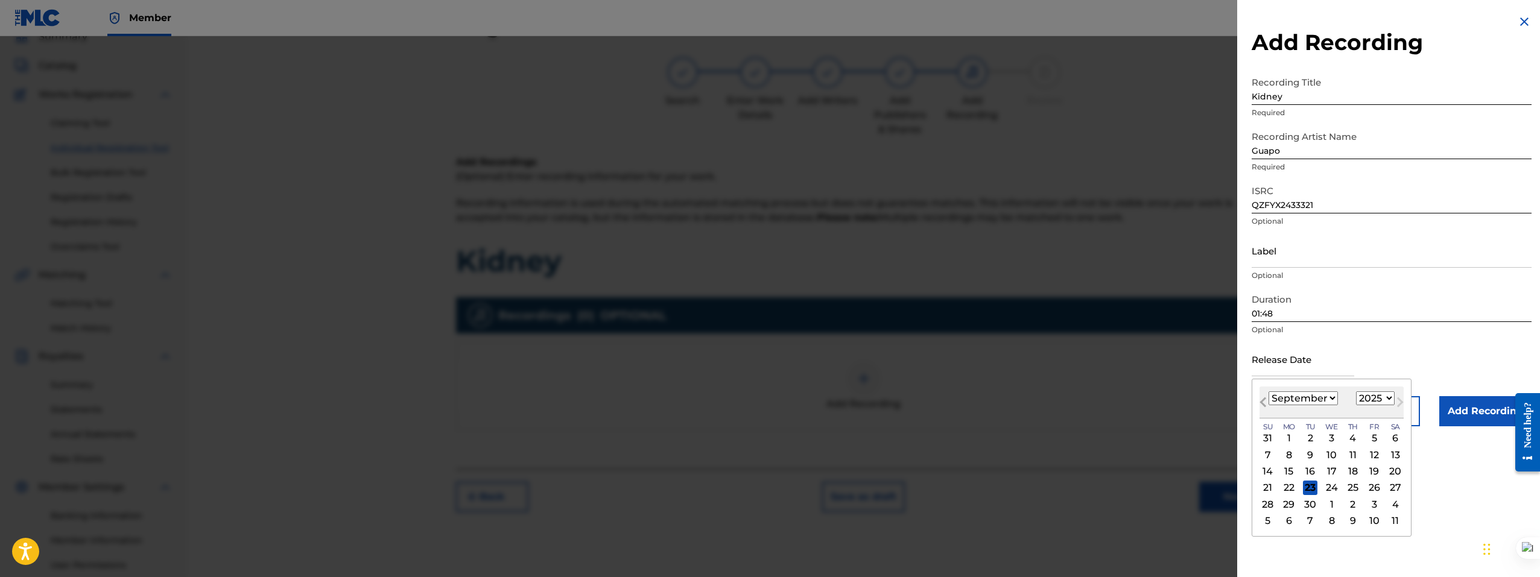
click at [1264, 402] on span "Previous Month" at bounding box center [1264, 404] width 0 height 18
select select "7"
click at [1371, 402] on select "1899 1900 1901 1902 1903 1904 1905 1906 1907 1908 1909 1910 1911 1912 1913 1914…" at bounding box center [1375, 398] width 39 height 14
select select "2024"
click at [1356, 391] on select "1899 1900 1901 1902 1903 1904 1905 1906 1907 1908 1909 1910 1911 1912 1913 1914…" at bounding box center [1375, 398] width 39 height 14
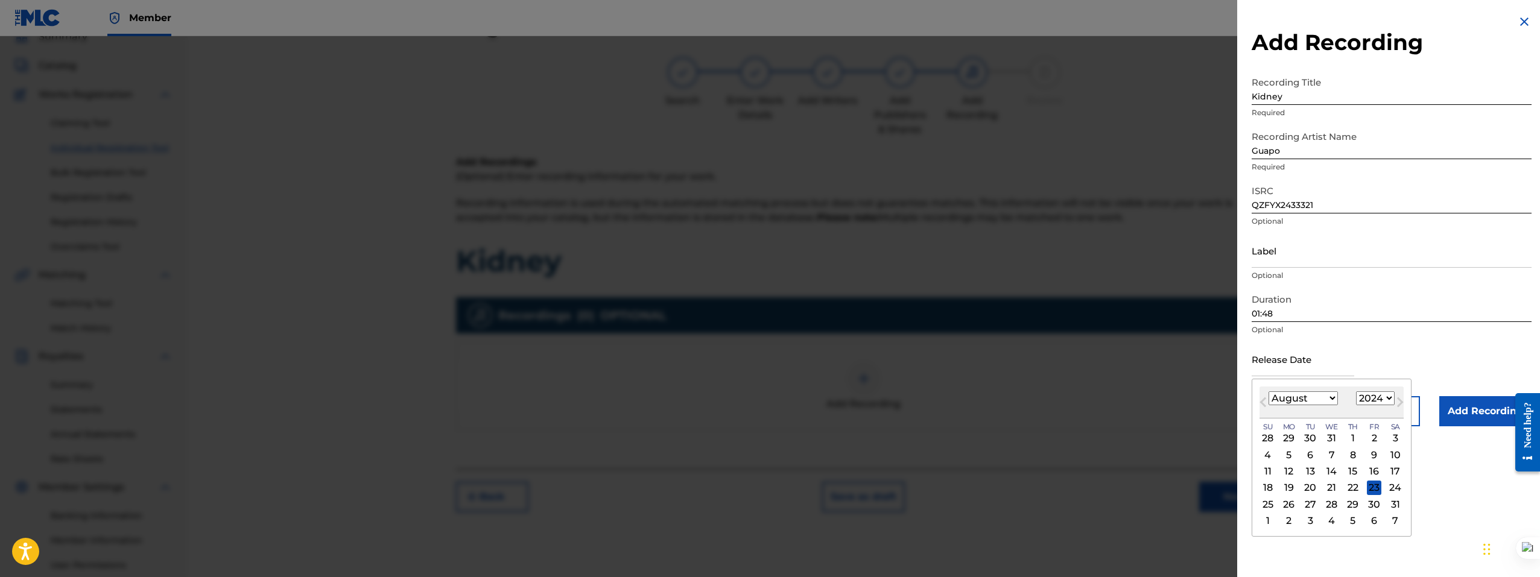
click at [1296, 400] on select "January February March April May June July August September October November De…" at bounding box center [1302, 398] width 69 height 14
select select "0"
click at [1268, 391] on select "January February March April May June July August September October November De…" at bounding box center [1302, 398] width 69 height 14
click at [1331, 467] on div "17" at bounding box center [1331, 471] width 14 height 14
type input "January 17 2024"
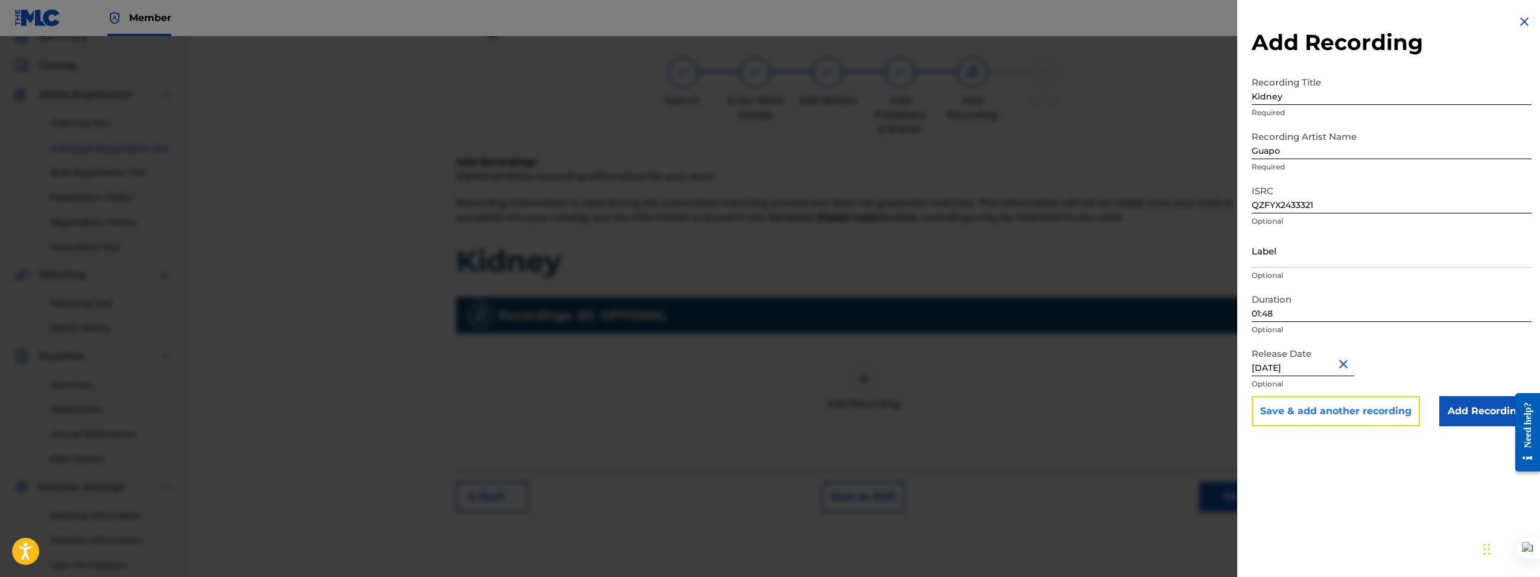
click at [1317, 417] on button "Save & add another recording" at bounding box center [1335, 411] width 168 height 30
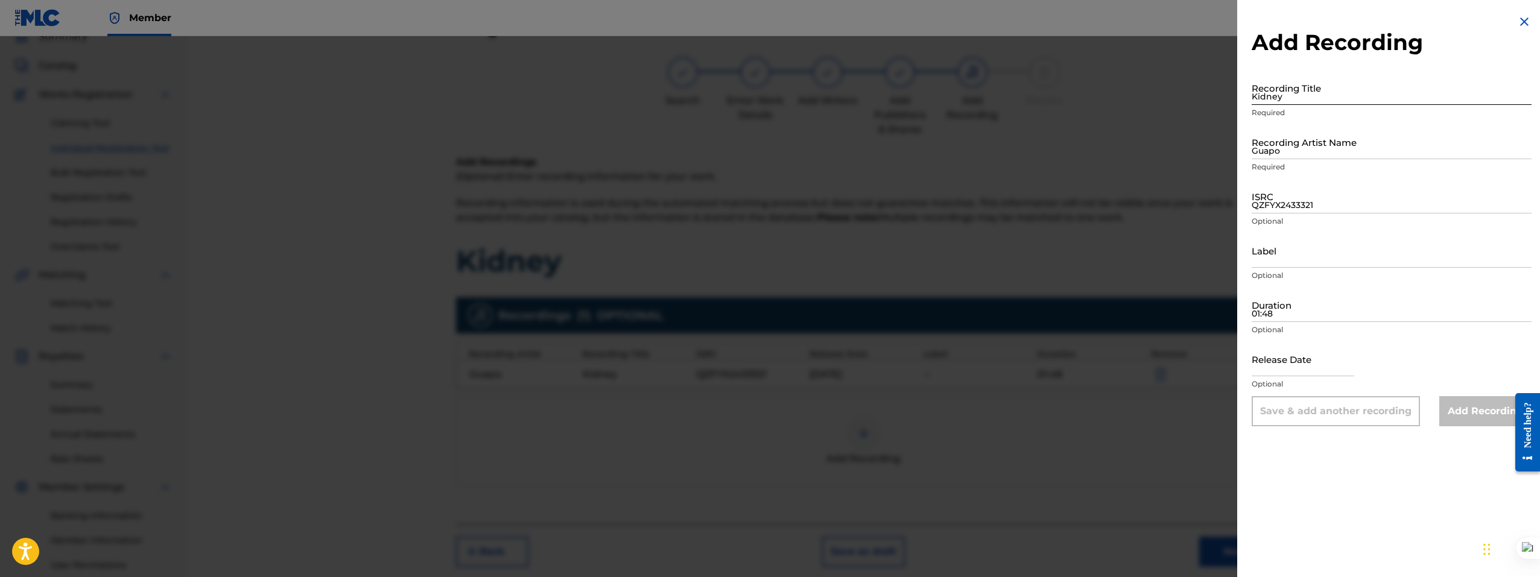
click at [1298, 98] on input "Kidney" at bounding box center [1391, 88] width 280 height 34
paste input "Kidney"
type input "Kidney"
click at [1284, 154] on input "Guapo" at bounding box center [1391, 142] width 280 height 34
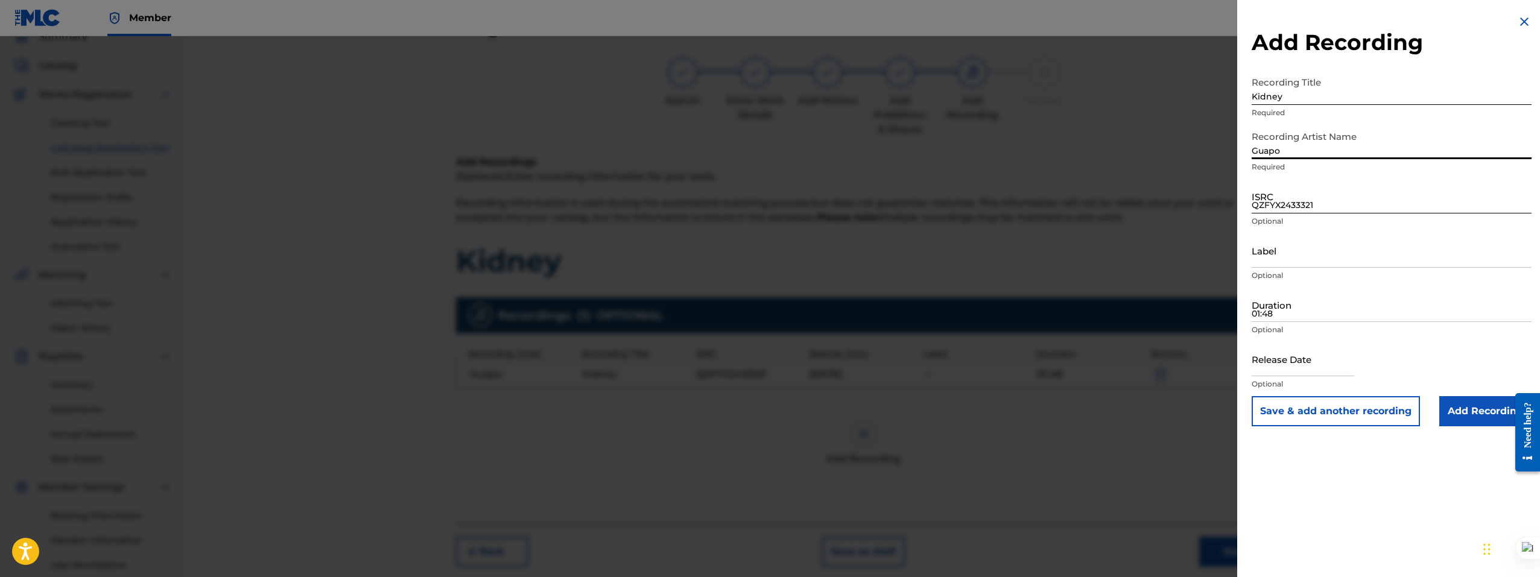
type input "Guapo"
click at [1282, 201] on input "QZFYX2433321" at bounding box center [1391, 196] width 280 height 34
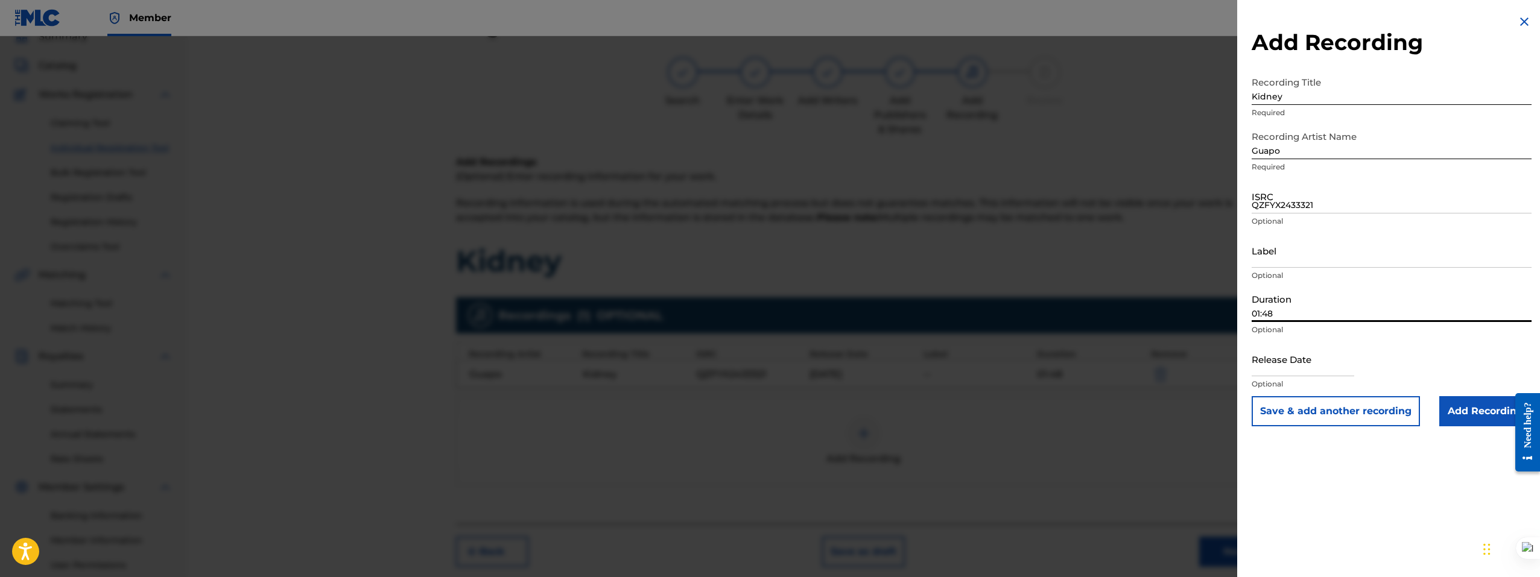
click at [1290, 312] on input "01:48" at bounding box center [1391, 305] width 280 height 34
type input "01:48"
click at [1280, 372] on input "text" at bounding box center [1302, 359] width 103 height 34
select select "8"
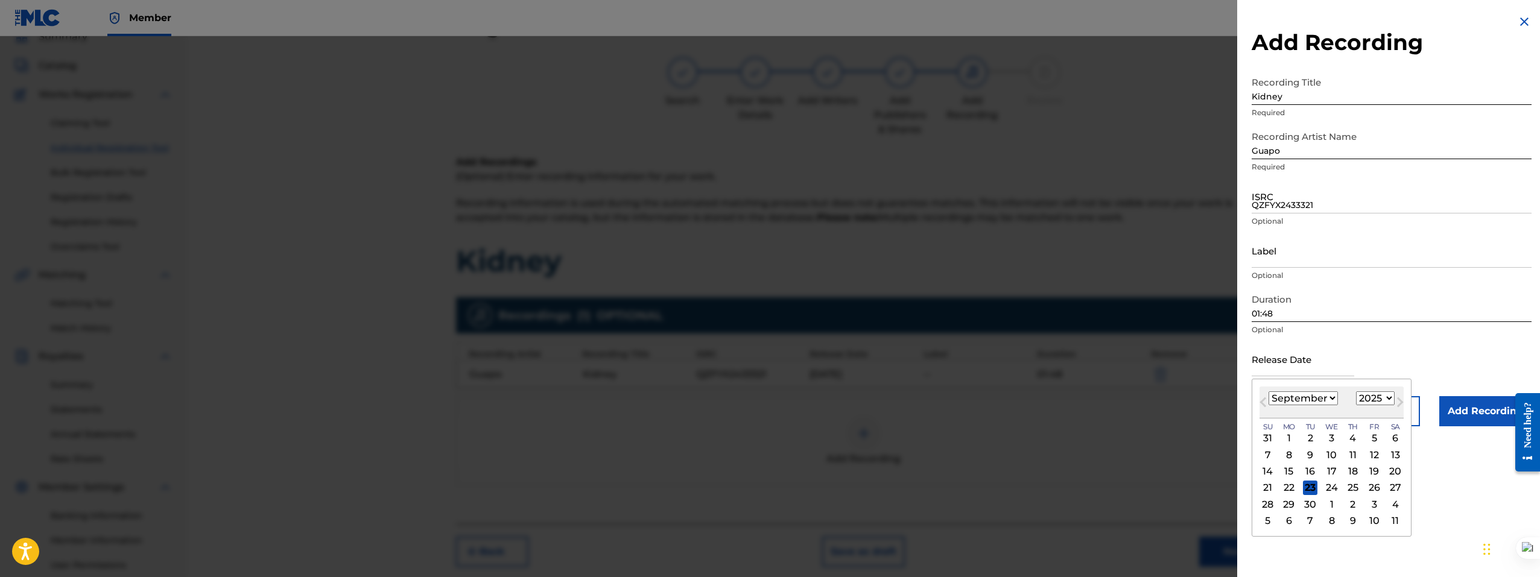
click at [1369, 400] on select "1899 1900 1901 1902 1903 1904 1905 1906 1907 1908 1909 1910 1911 1912 1913 1914…" at bounding box center [1375, 398] width 39 height 14
select select "2024"
click at [1356, 391] on select "1899 1900 1901 1902 1903 1904 1905 1906 1907 1908 1909 1910 1911 1912 1913 1914…" at bounding box center [1375, 398] width 39 height 14
click at [1294, 396] on select "January February March April May June July August September October November De…" at bounding box center [1302, 398] width 69 height 14
select select "5"
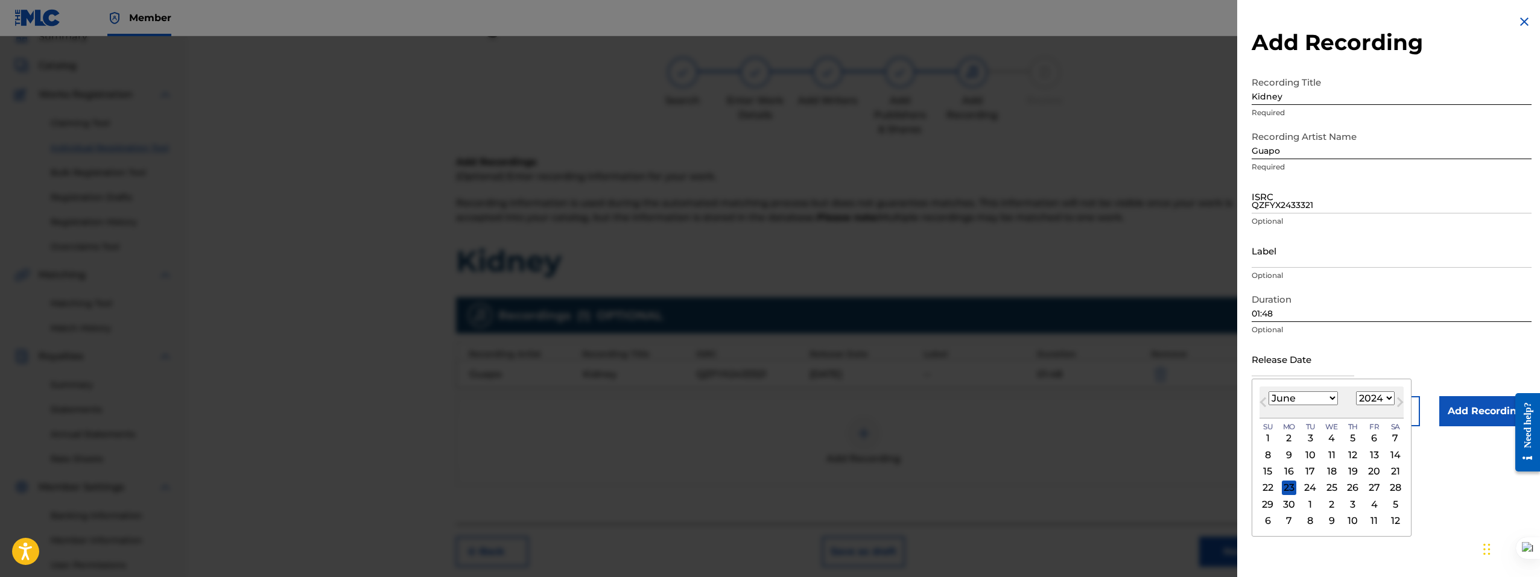
click at [1268, 391] on select "January February March April May June July August September October November De…" at bounding box center [1302, 398] width 69 height 14
click at [1283, 504] on div "24" at bounding box center [1288, 504] width 14 height 14
type input "June 24 2024"
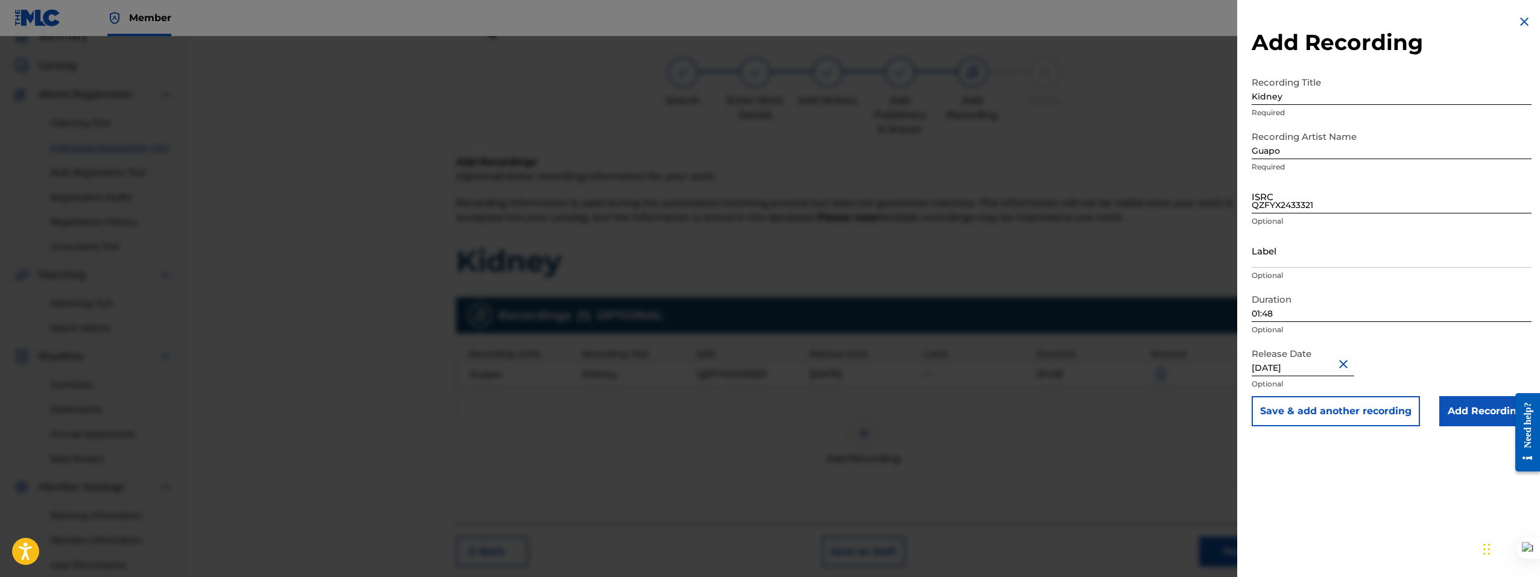
click at [1277, 204] on input "QZFYX2433321" at bounding box center [1391, 196] width 280 height 34
click at [1353, 204] on input "QZFYX2433321" at bounding box center [1391, 196] width 280 height 34
paste input "QZFYX2433321"
type input "QZFYX2433321"
click at [1485, 417] on input "Add Recording" at bounding box center [1485, 411] width 92 height 30
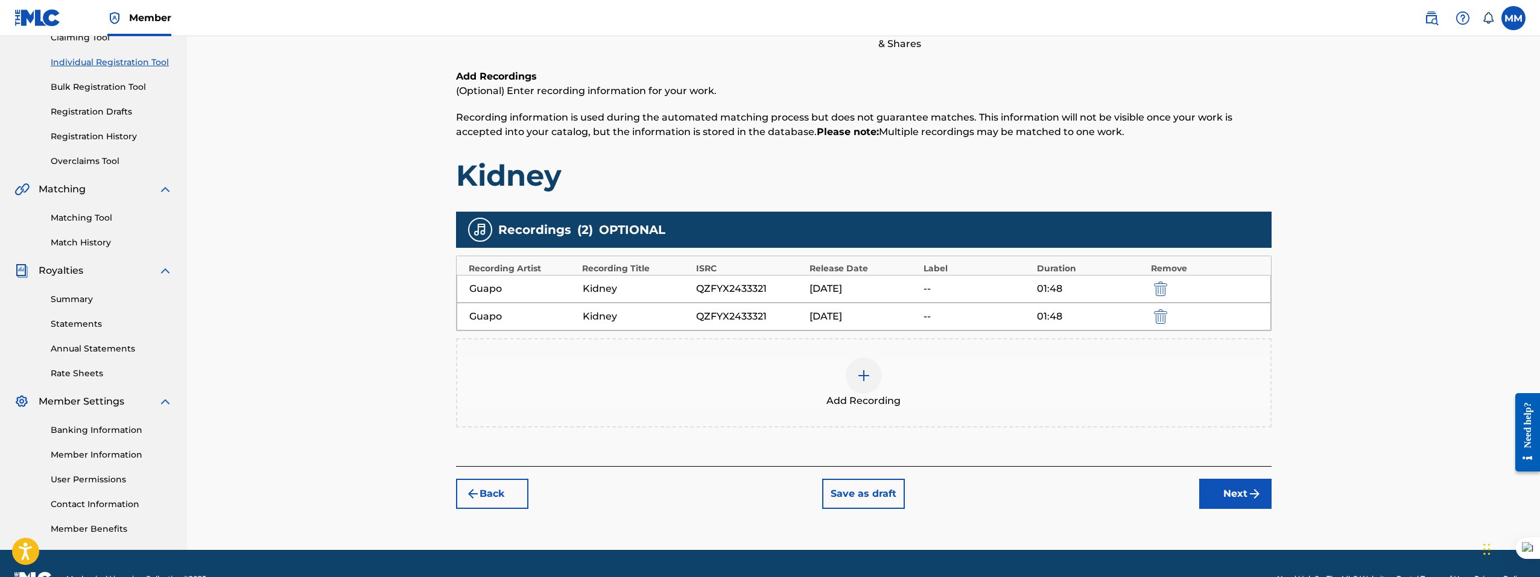
scroll to position [171, 0]
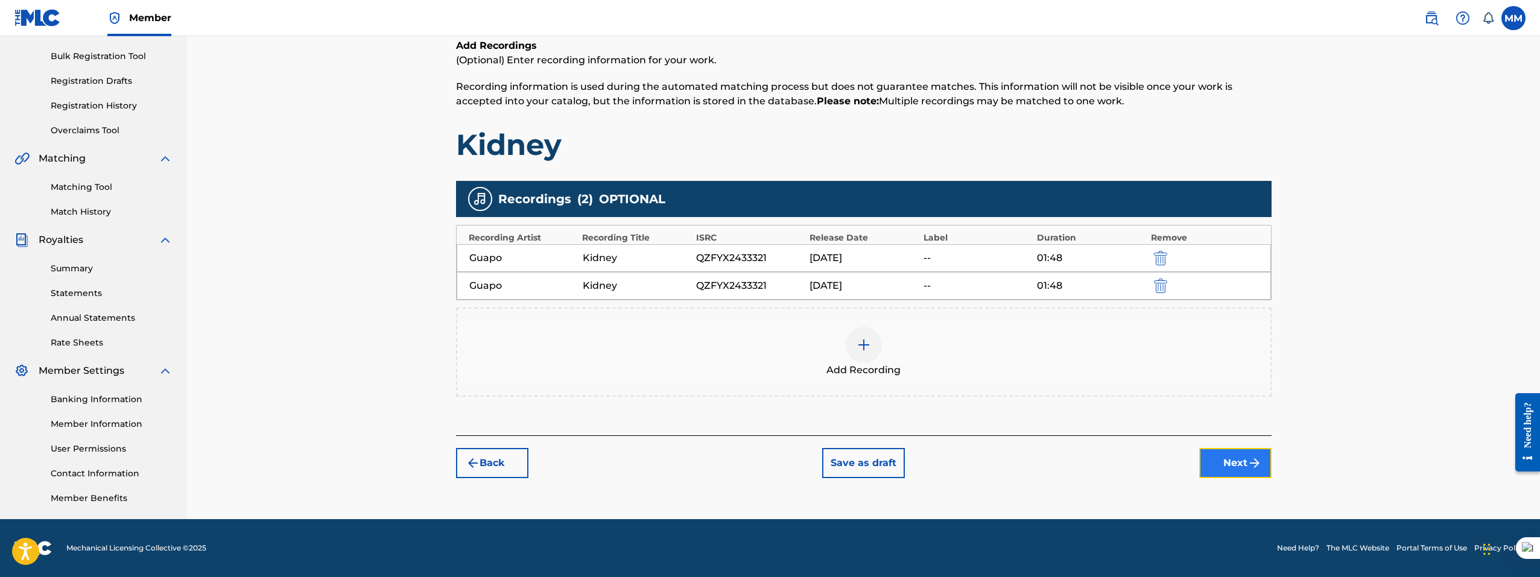
click at [1226, 463] on button "Next" at bounding box center [1235, 463] width 72 height 30
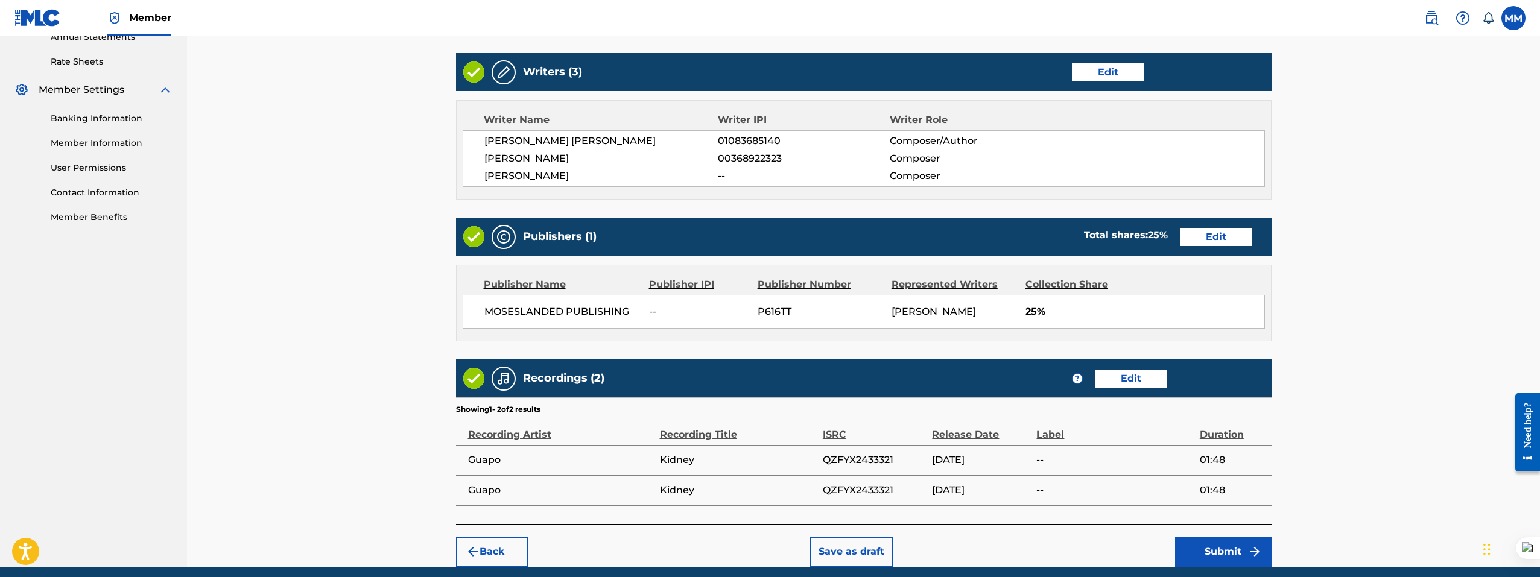
scroll to position [499, 0]
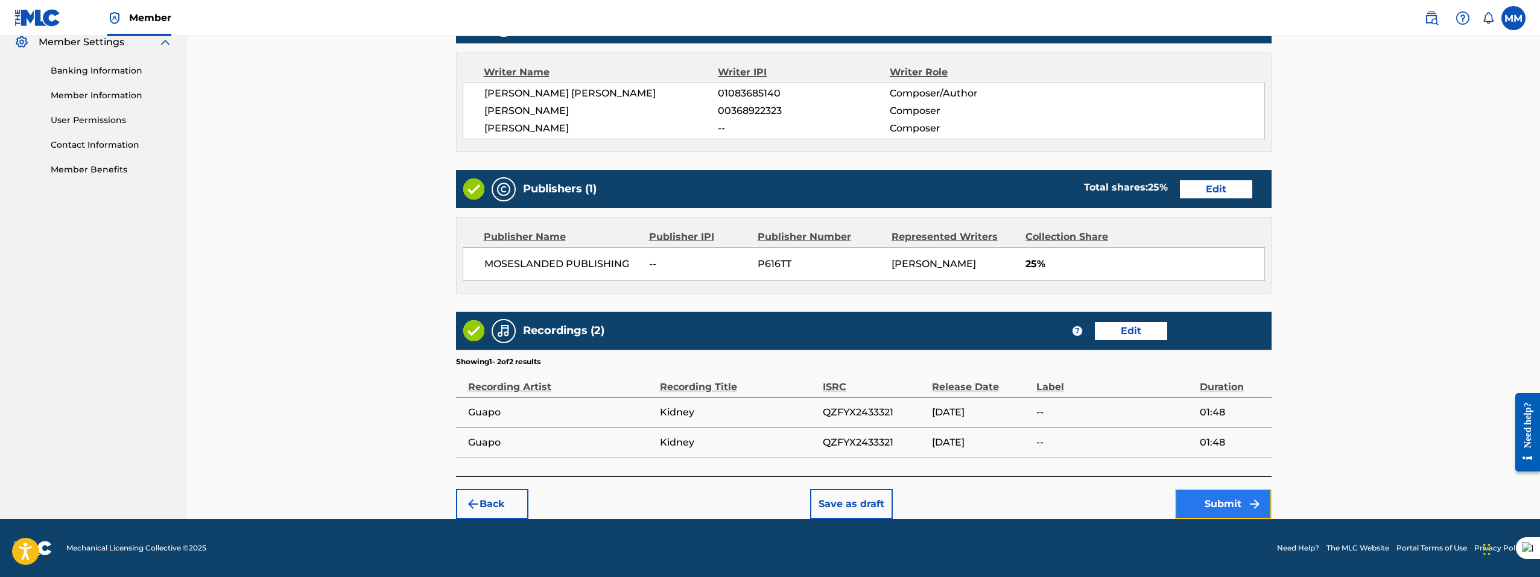
click at [1221, 498] on button "Submit" at bounding box center [1223, 504] width 96 height 30
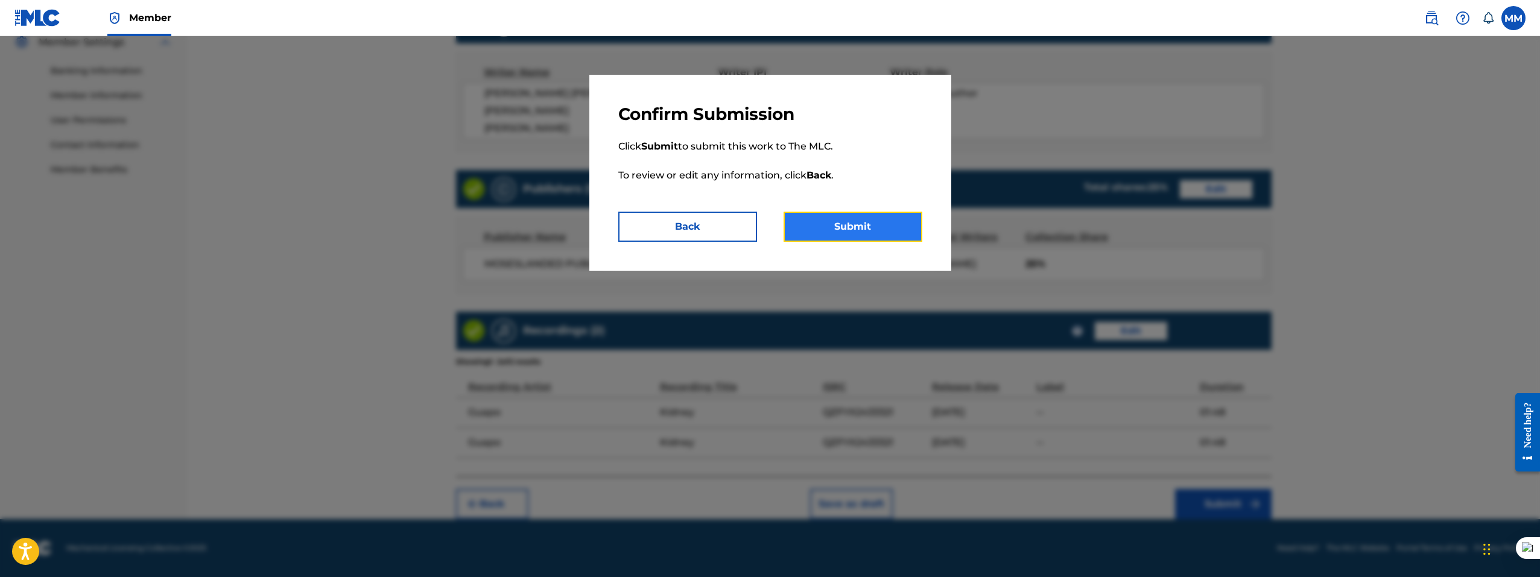
click at [870, 226] on button "Submit" at bounding box center [852, 227] width 139 height 30
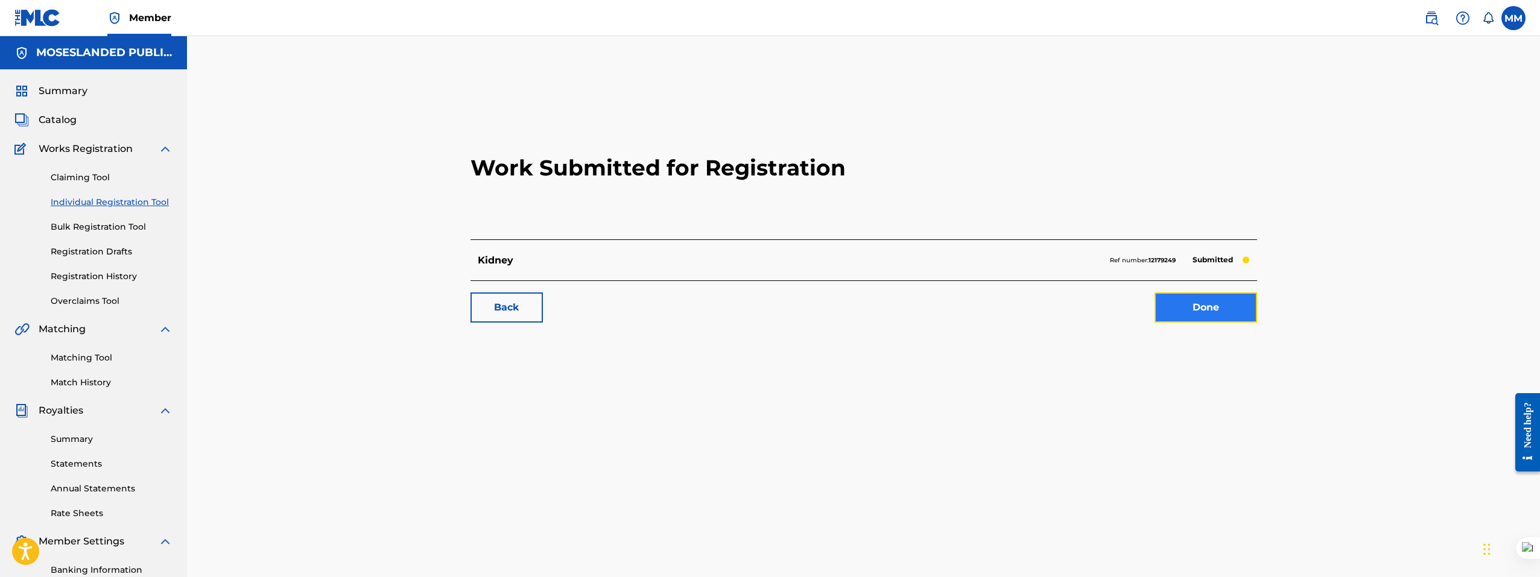
click at [1202, 311] on link "Done" at bounding box center [1205, 307] width 103 height 30
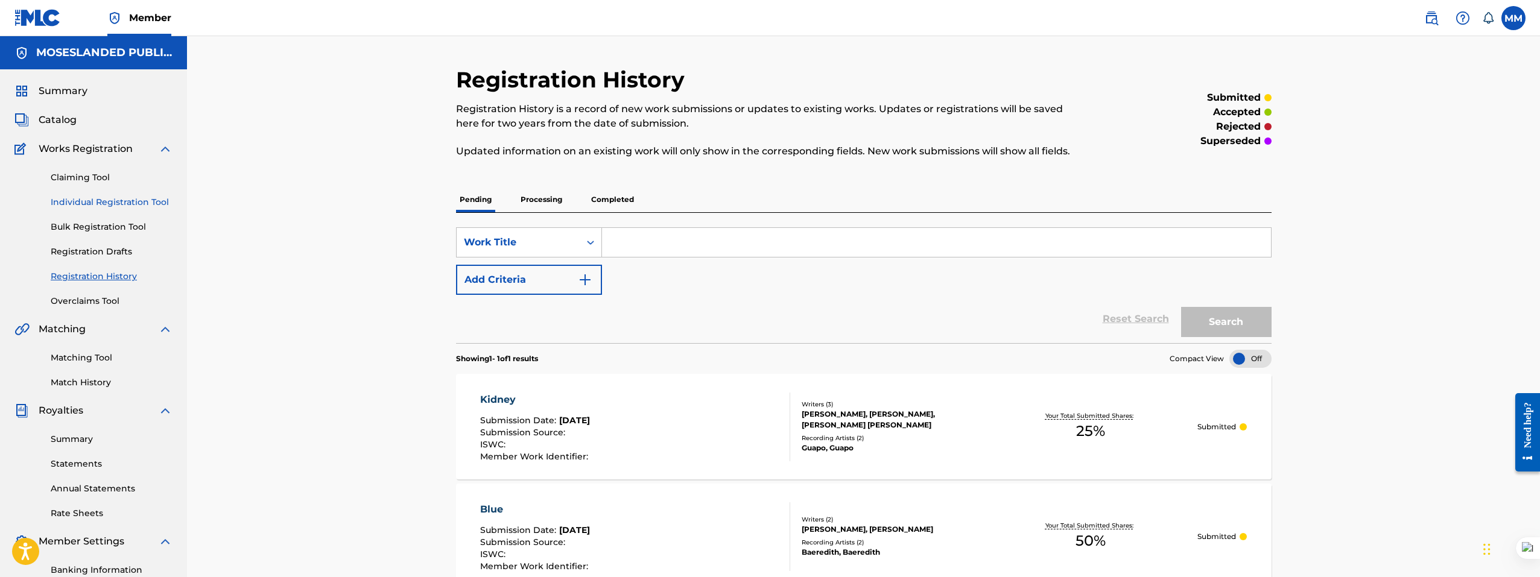
click at [93, 204] on link "Individual Registration Tool" at bounding box center [112, 202] width 122 height 13
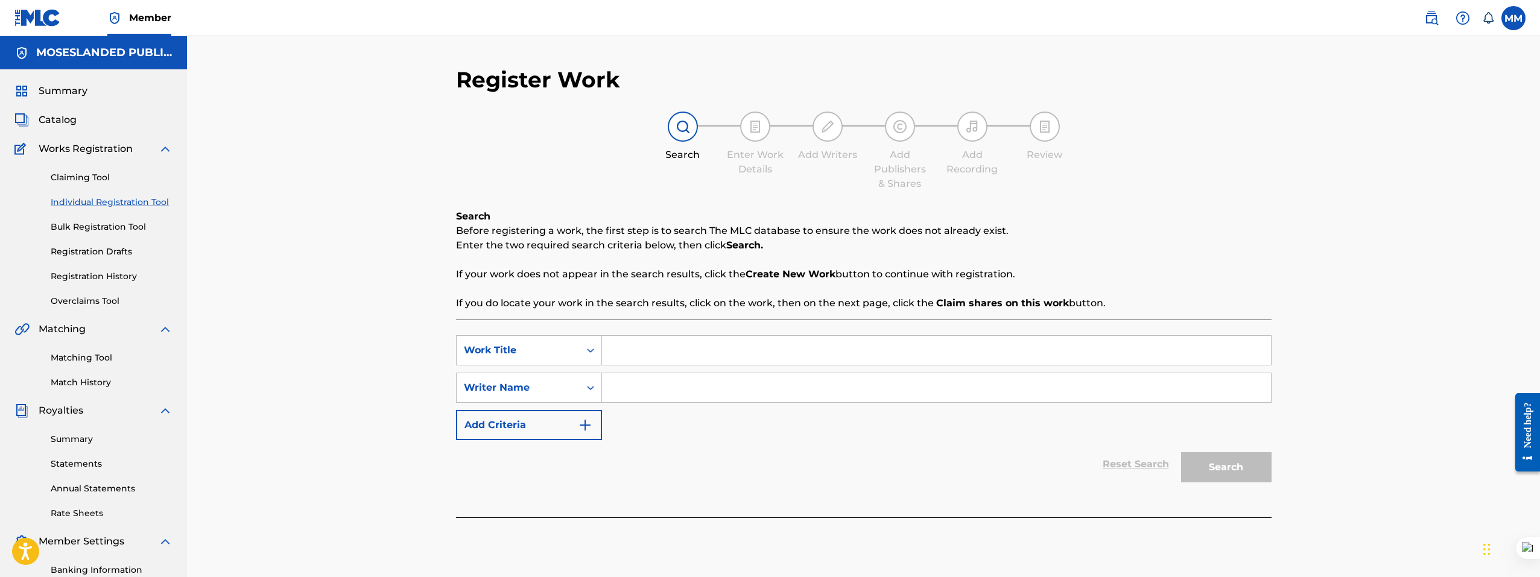
click at [665, 395] on input "Search Form" at bounding box center [936, 387] width 669 height 29
paste input "Shine By Baeredith"
drag, startPoint x: 663, startPoint y: 390, endPoint x: 618, endPoint y: 390, distance: 44.6
click at [606, 390] on input "Shine By Baeredith" at bounding box center [936, 387] width 669 height 29
type input "Baeredith"
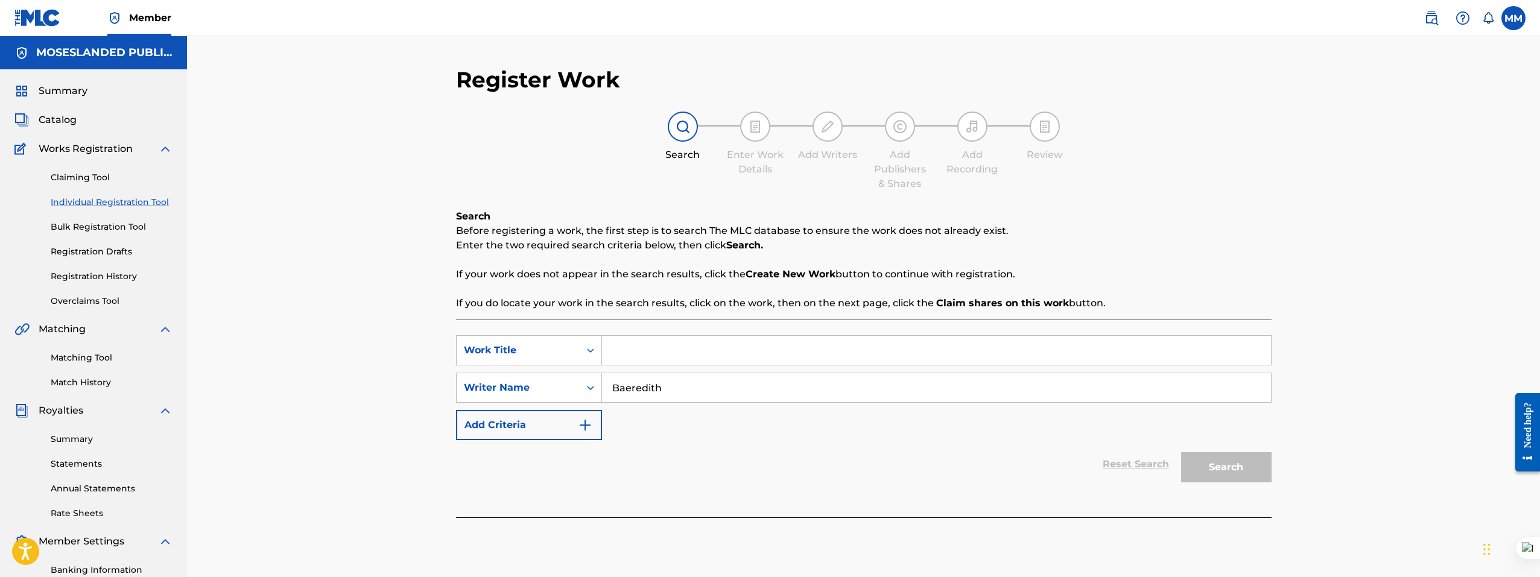
click at [657, 352] on input "Search Form" at bounding box center [936, 350] width 669 height 29
paste input "Shine By"
type input "Shine By"
click at [1213, 458] on button "Search" at bounding box center [1226, 467] width 90 height 30
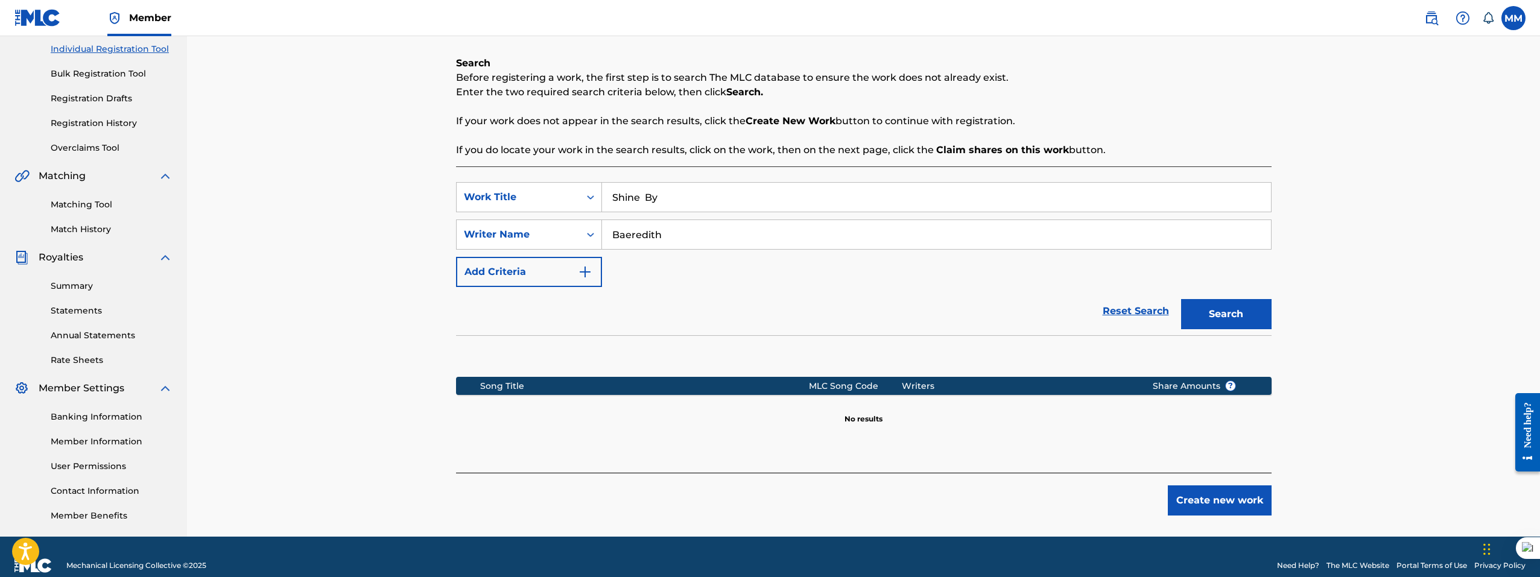
scroll to position [171, 0]
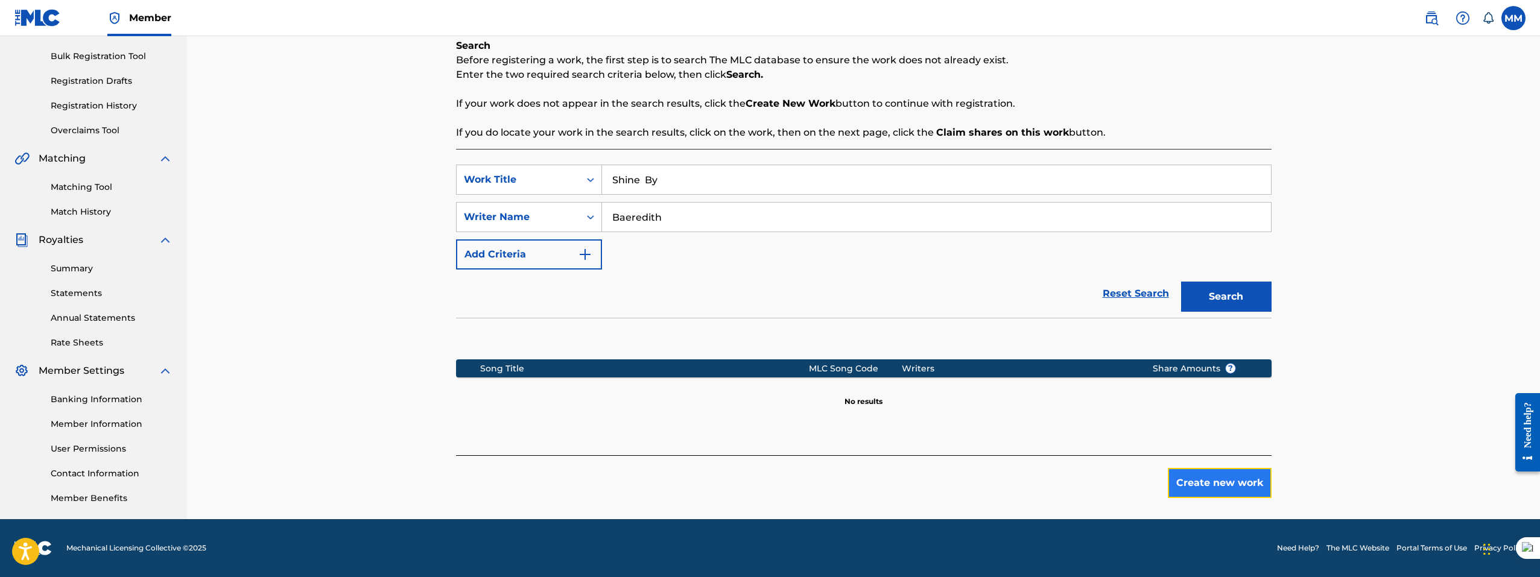
click at [1208, 475] on button "Create new work" at bounding box center [1219, 483] width 104 height 30
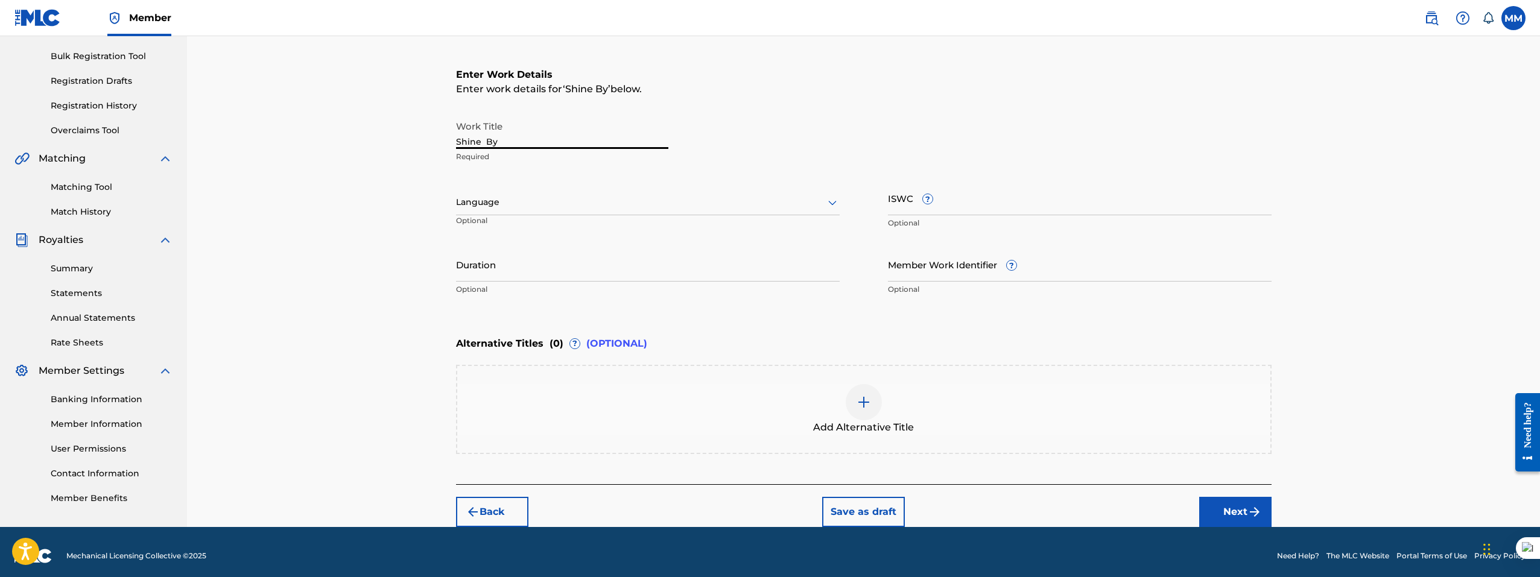
click at [529, 141] on input "Shine By" at bounding box center [562, 132] width 212 height 34
drag, startPoint x: 504, startPoint y: 137, endPoint x: 479, endPoint y: 138, distance: 24.1
click at [479, 138] on input "Shine By" at bounding box center [562, 132] width 212 height 34
type input "Shine"
click at [648, 273] on input "Duration" at bounding box center [648, 264] width 384 height 34
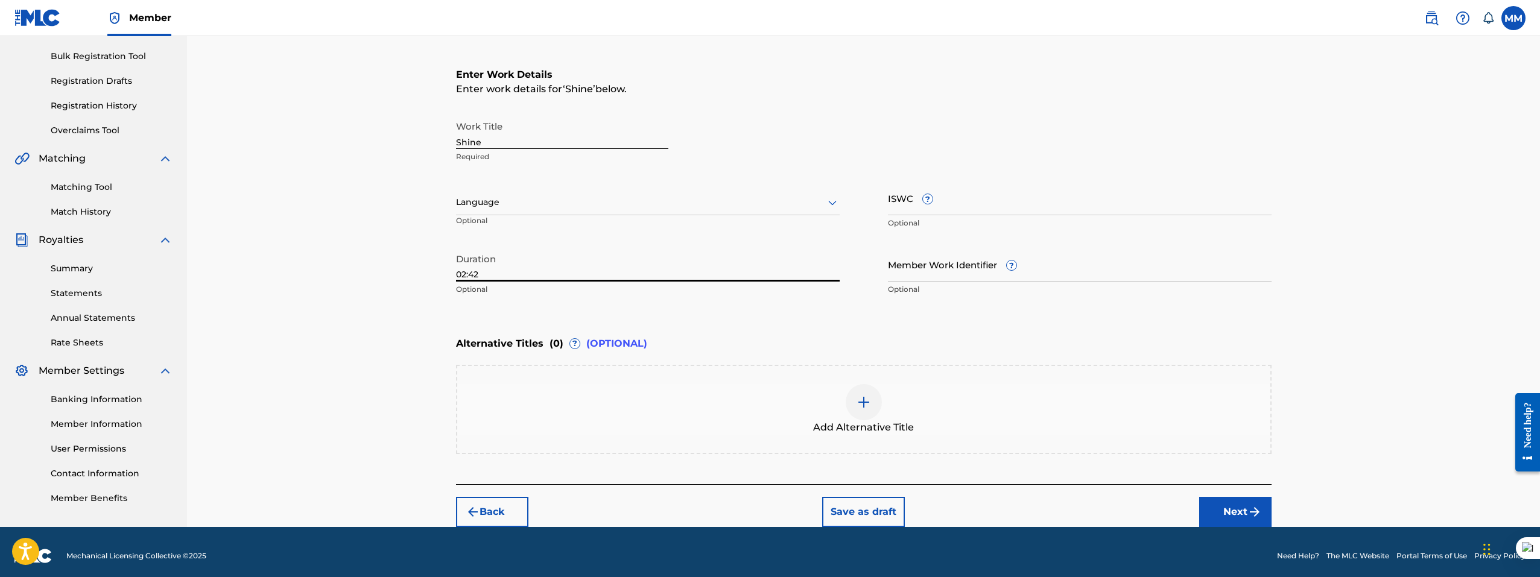
type input "02:42"
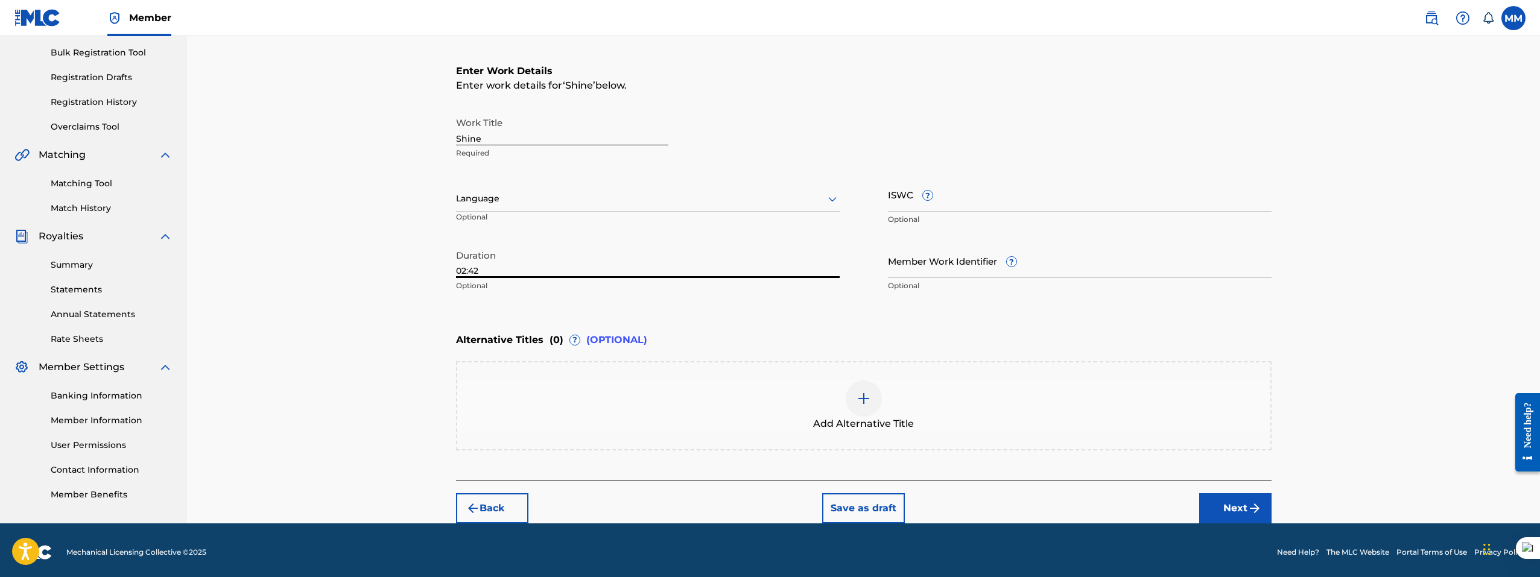
scroll to position [178, 0]
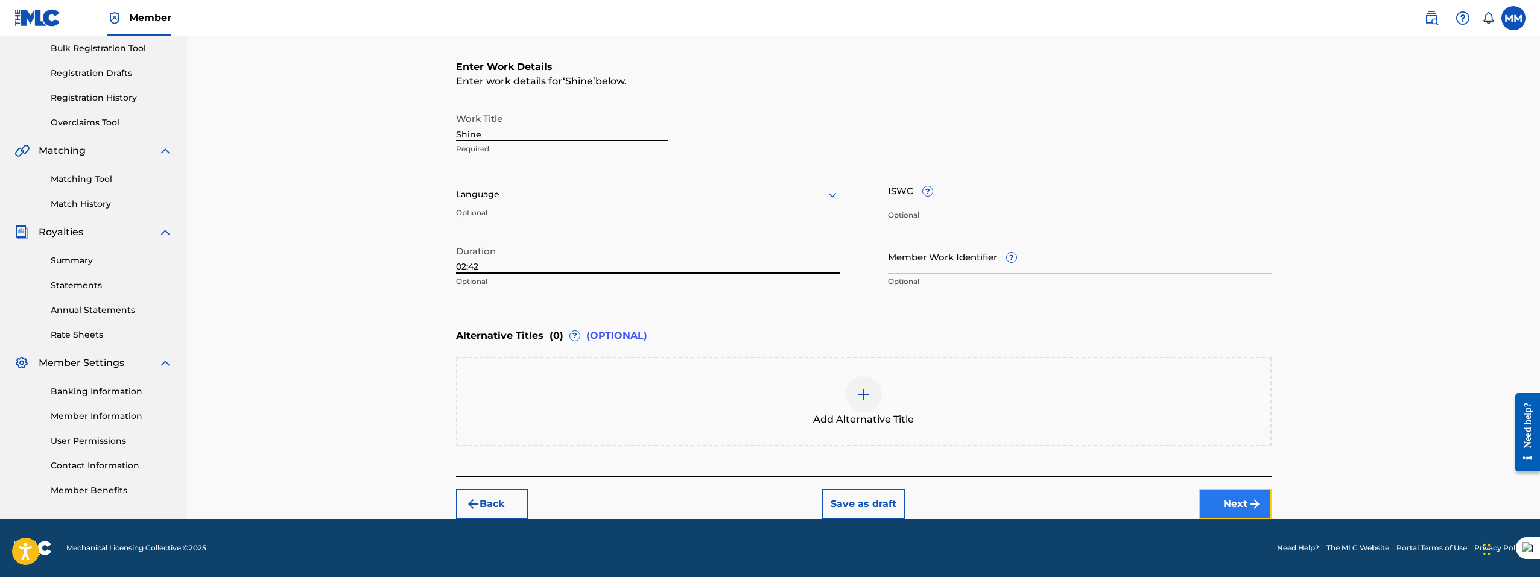
click at [1242, 502] on button "Next" at bounding box center [1235, 504] width 72 height 30
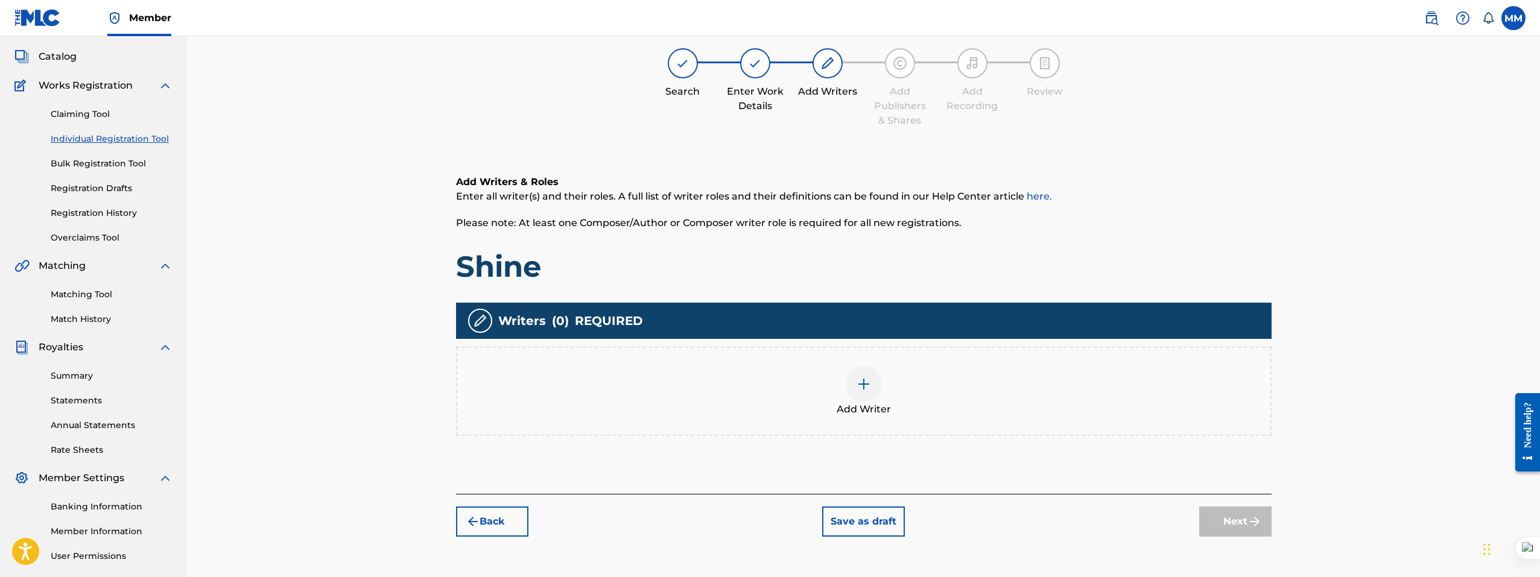
scroll to position [54, 0]
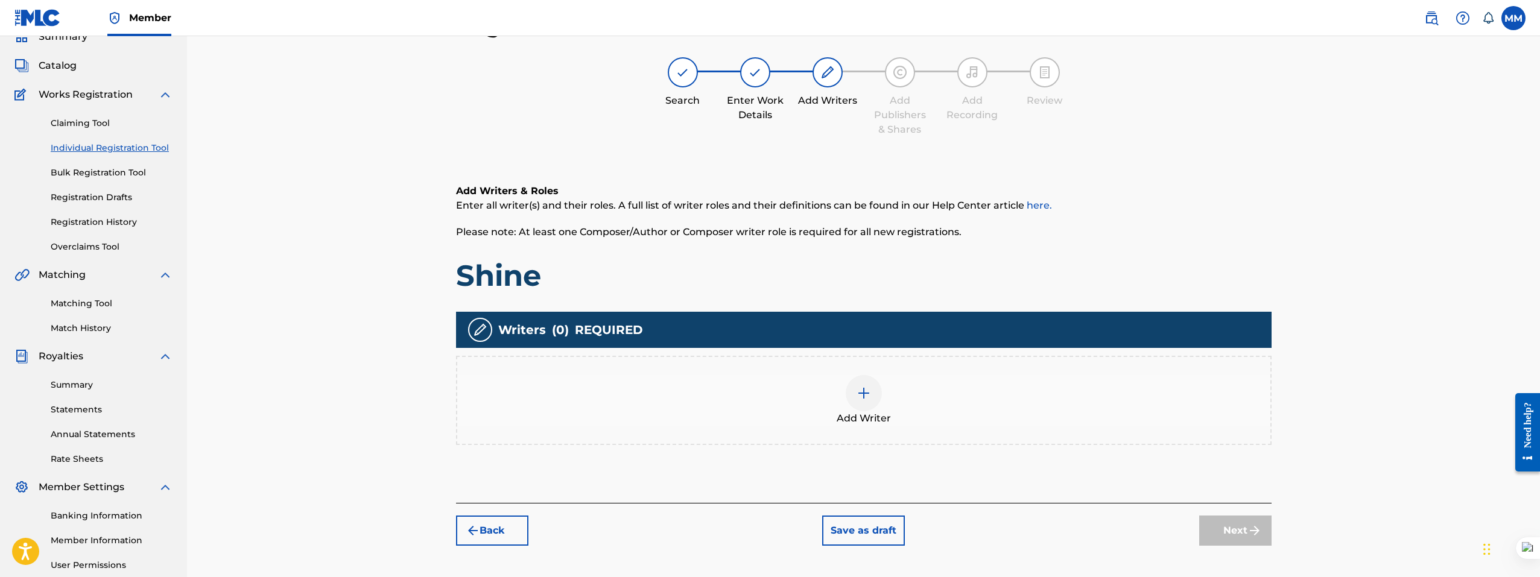
click at [864, 401] on div at bounding box center [863, 393] width 36 height 36
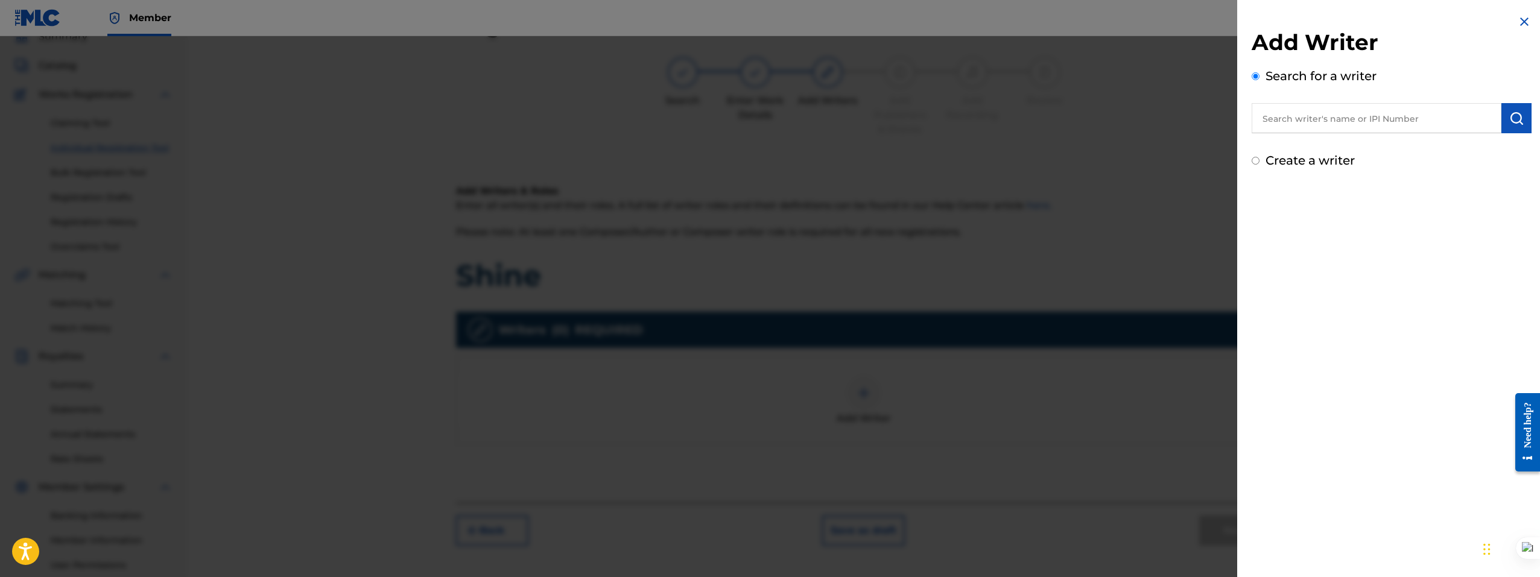
click at [1330, 112] on input "text" at bounding box center [1376, 118] width 250 height 30
paste input "MÉRÉDITH TCHAPTCHET"
type input "MÉRÉDITH TCHAPTCHET"
click at [1517, 125] on img "submit" at bounding box center [1516, 118] width 14 height 14
click at [1256, 214] on input "Create a writer" at bounding box center [1255, 212] width 8 height 8
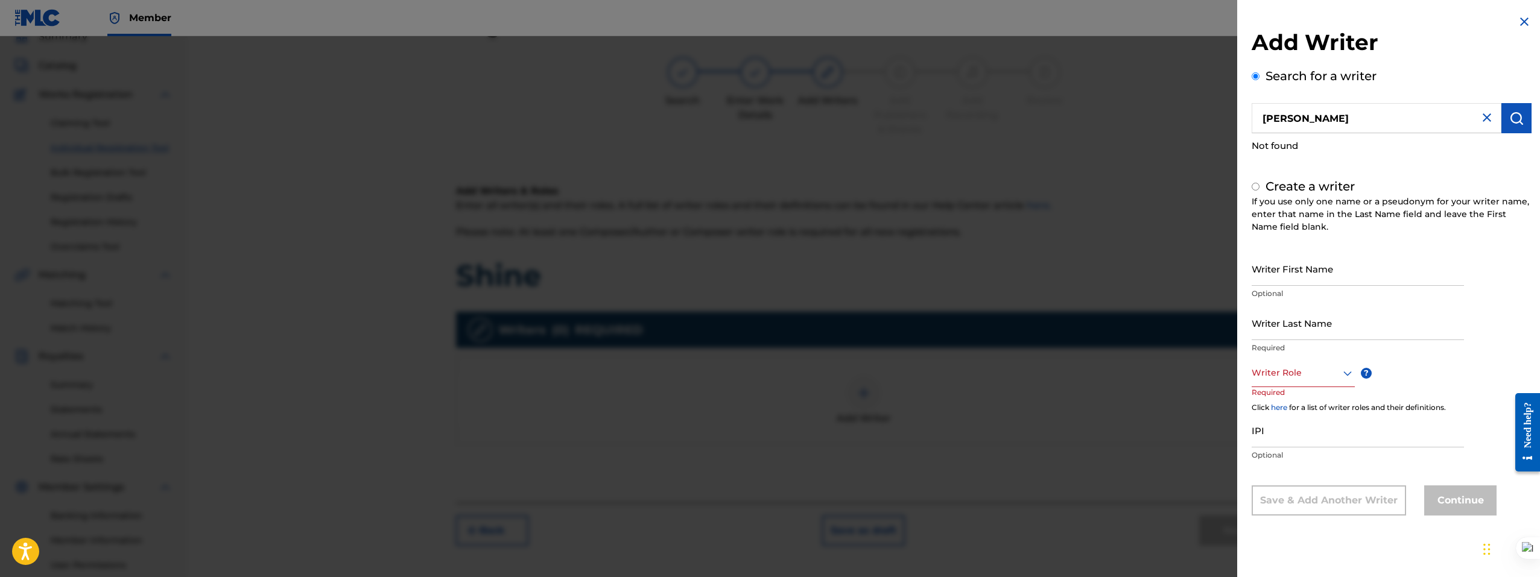
radio input "false"
radio input "true"
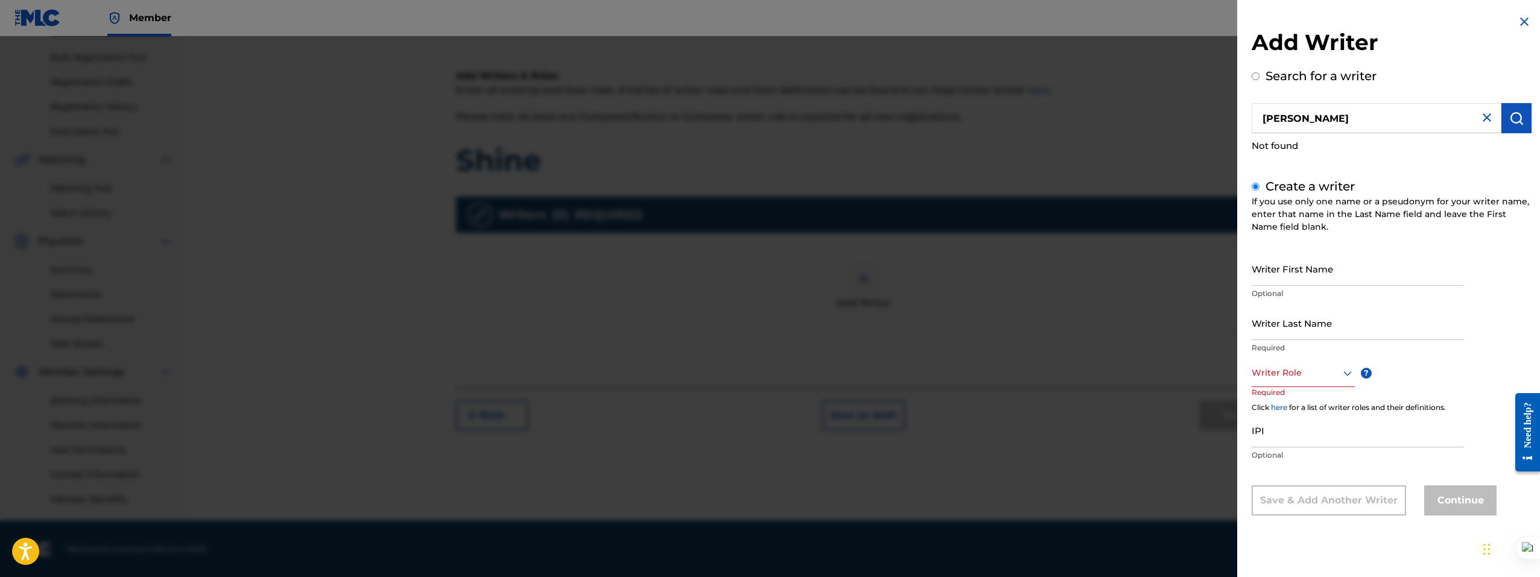
scroll to position [171, 0]
click at [1287, 315] on input "Writer Last Name" at bounding box center [1357, 323] width 212 height 34
paste input "MÉRÉDITH TCHAPTCHET"
drag, startPoint x: 1365, startPoint y: 329, endPoint x: 1301, endPoint y: 328, distance: 63.9
click at [1301, 328] on input "MÉRÉDITH TCHAPTCHET" at bounding box center [1357, 323] width 212 height 34
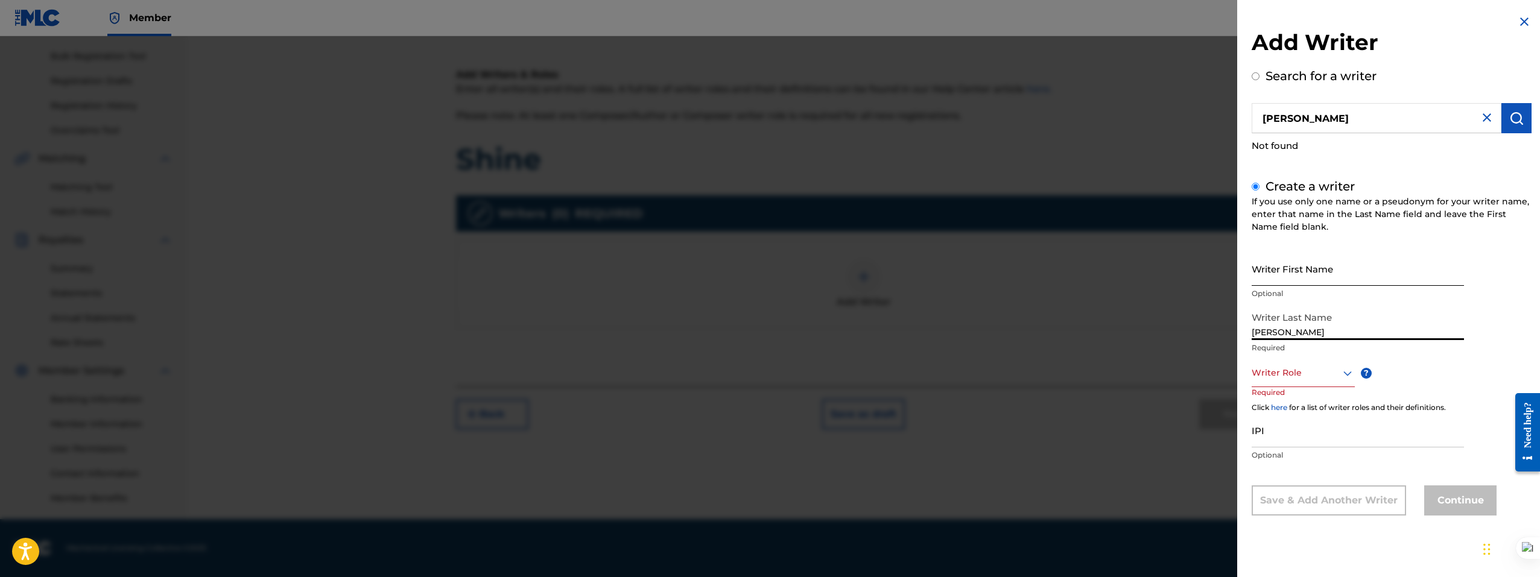
type input "MÉRÉDITH"
click at [1274, 273] on input "Writer First Name" at bounding box center [1357, 268] width 212 height 34
paste input "TCHAPTCHET"
type input "TCHAPTCHET"
click at [1317, 438] on input "IPI" at bounding box center [1357, 430] width 212 height 34
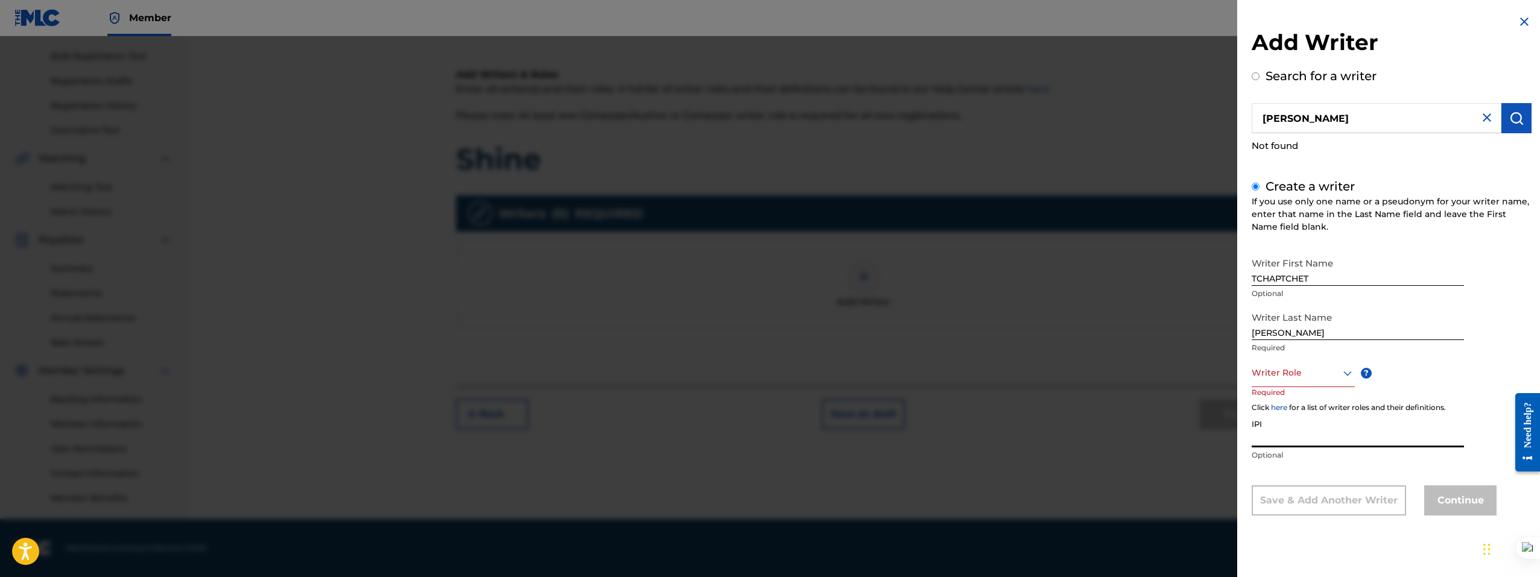
click at [1326, 377] on div at bounding box center [1302, 372] width 103 height 15
click at [1301, 400] on div "Composer/Author" at bounding box center [1303, 400] width 102 height 27
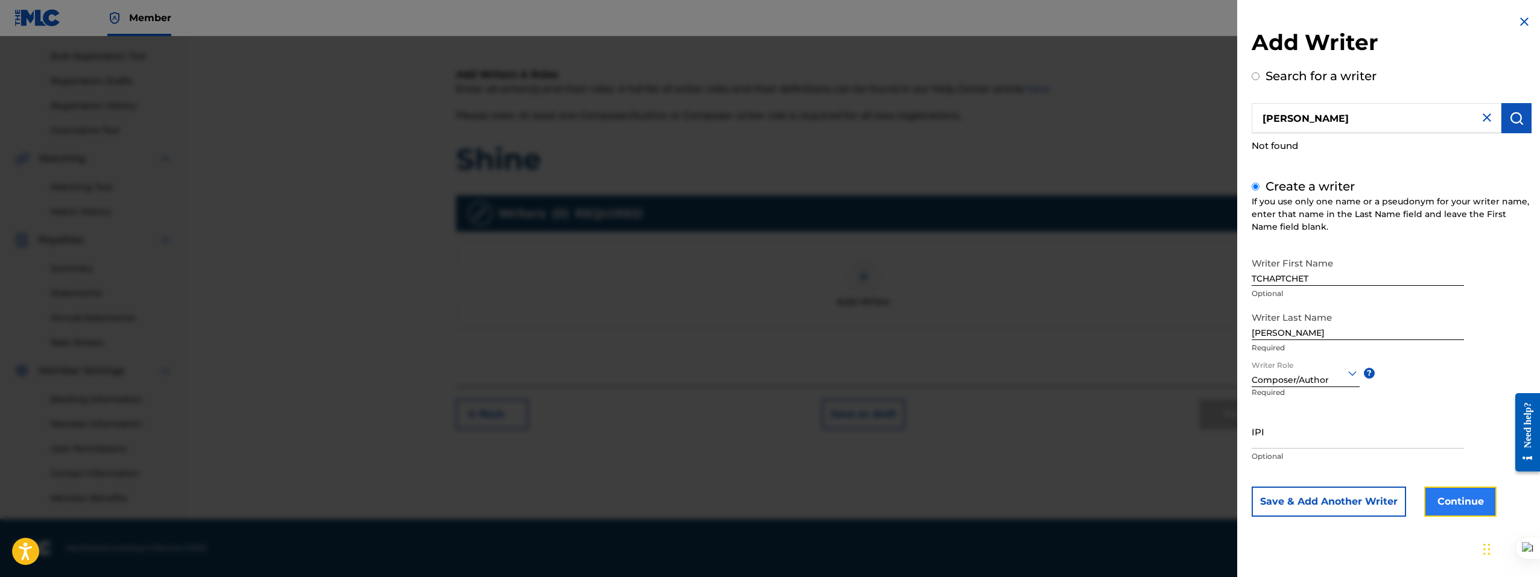
click at [1483, 503] on button "Continue" at bounding box center [1460, 502] width 72 height 30
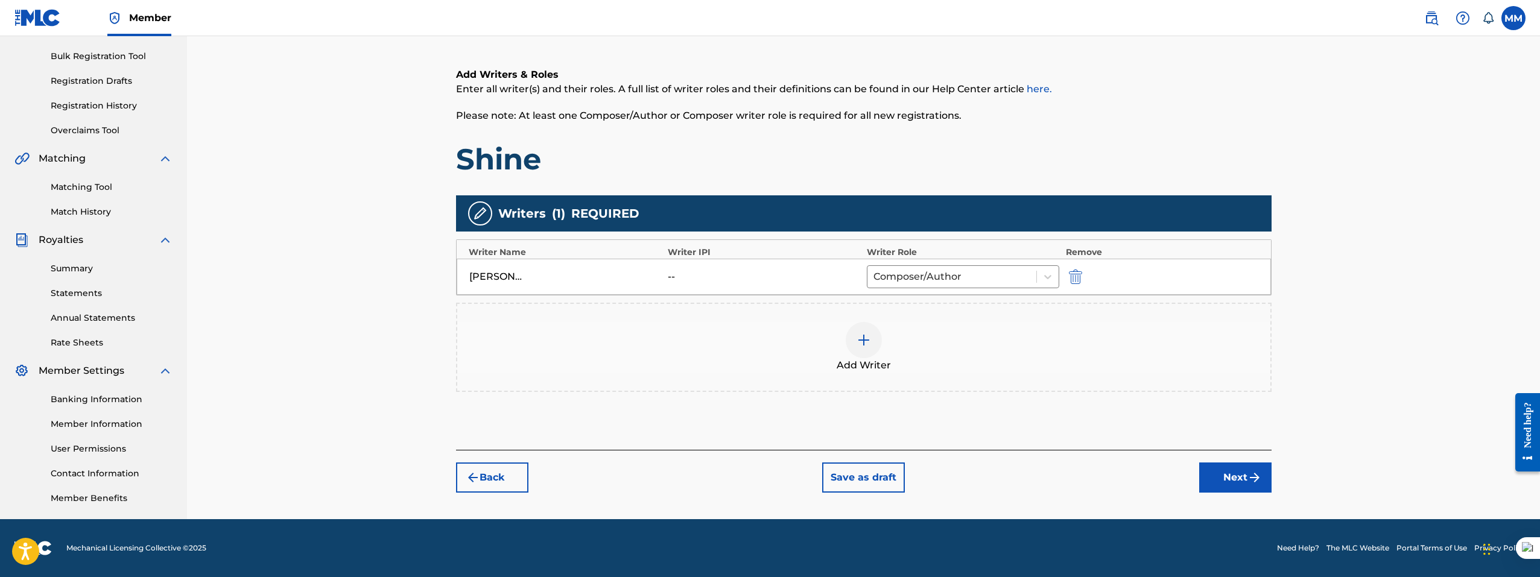
click at [857, 336] on img at bounding box center [863, 340] width 14 height 14
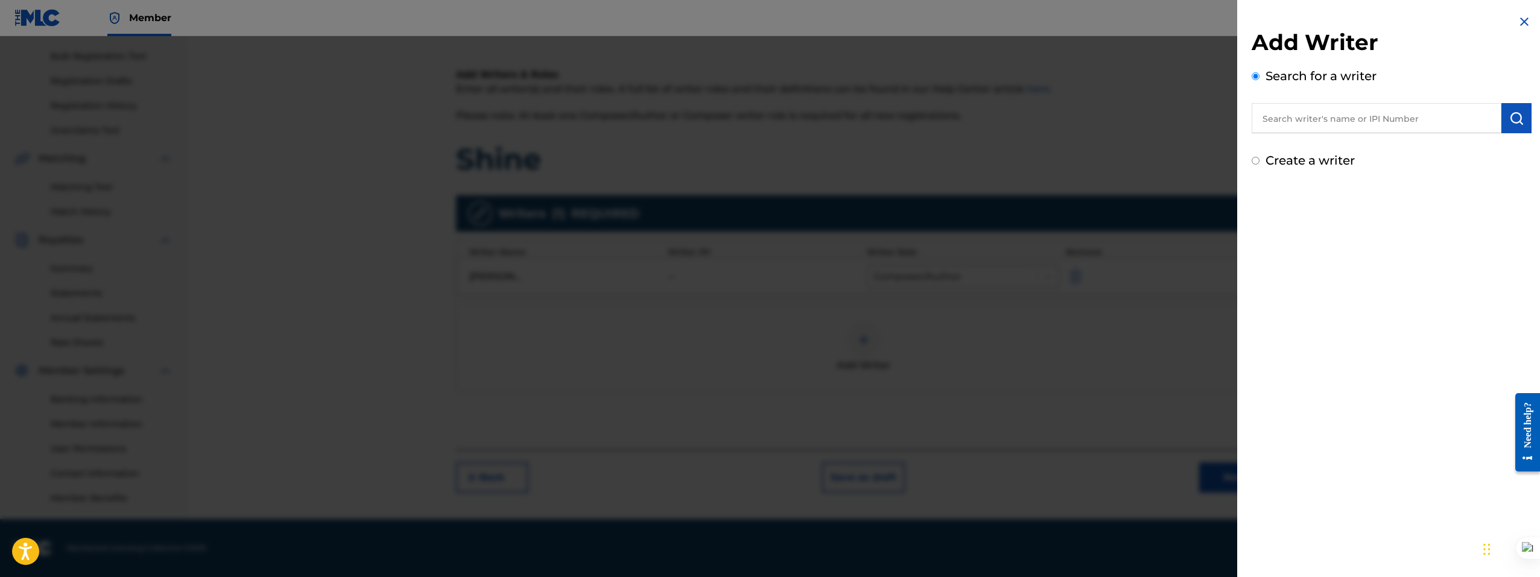
click at [1325, 117] on input "text" at bounding box center [1376, 118] width 250 height 30
type input "moses mugara"
click at [1325, 139] on div "moses mugara" at bounding box center [1375, 146] width 249 height 22
click at [1510, 119] on img "submit" at bounding box center [1516, 118] width 14 height 14
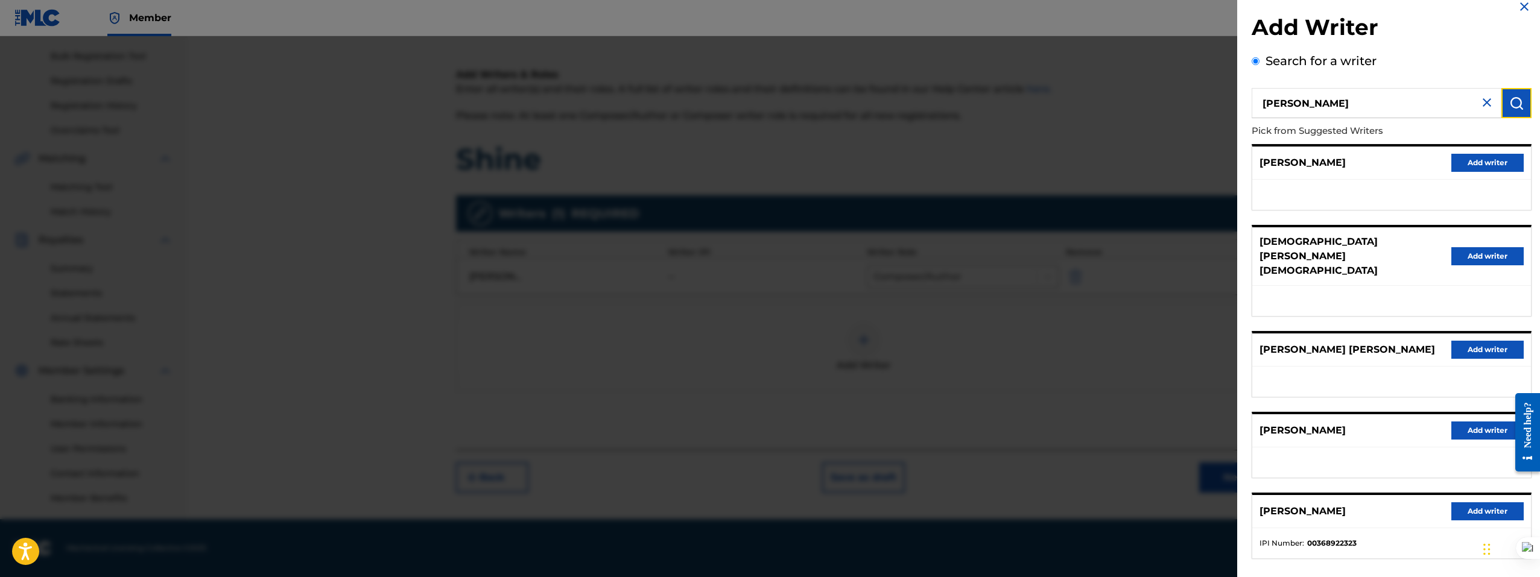
scroll to position [48, 0]
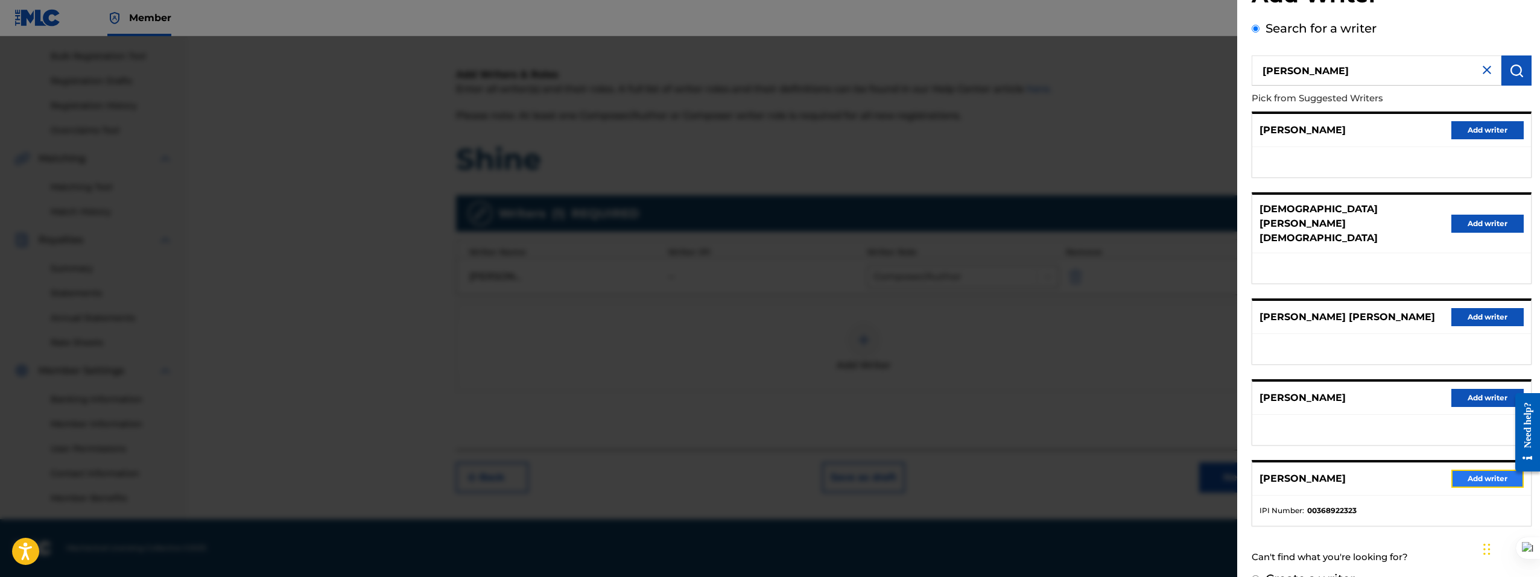
click at [1481, 470] on button "Add writer" at bounding box center [1487, 479] width 72 height 18
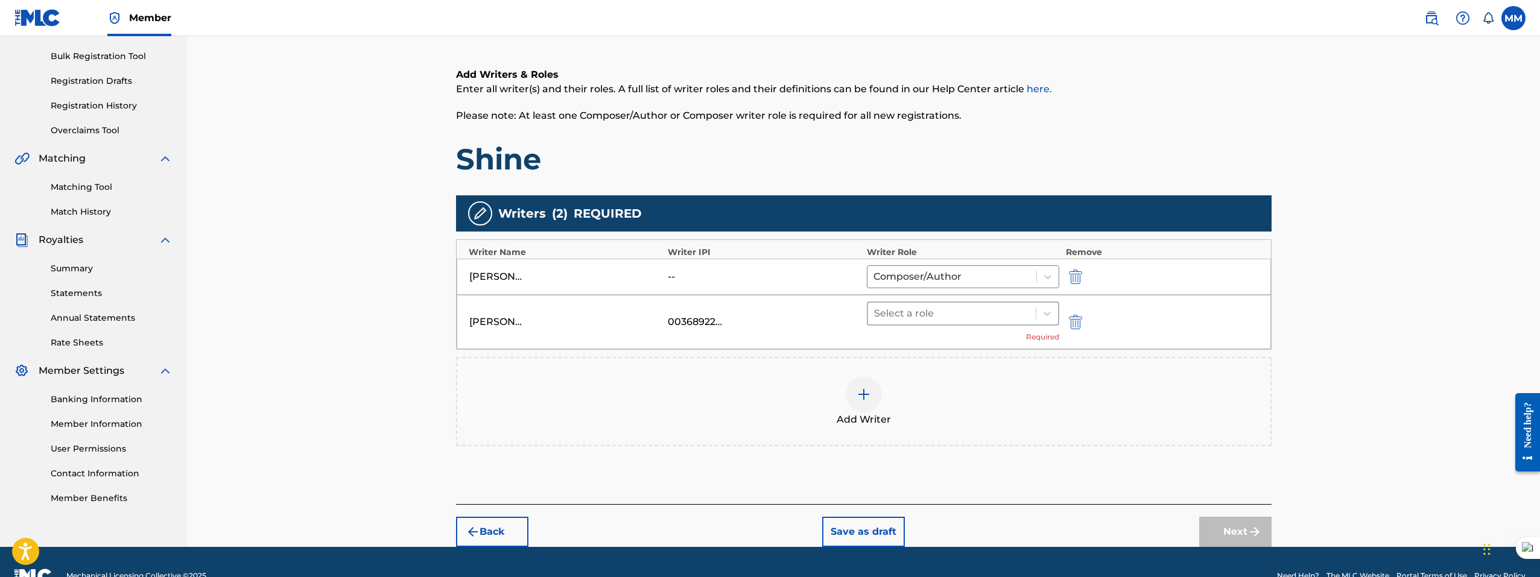
click at [984, 315] on div at bounding box center [952, 313] width 156 height 17
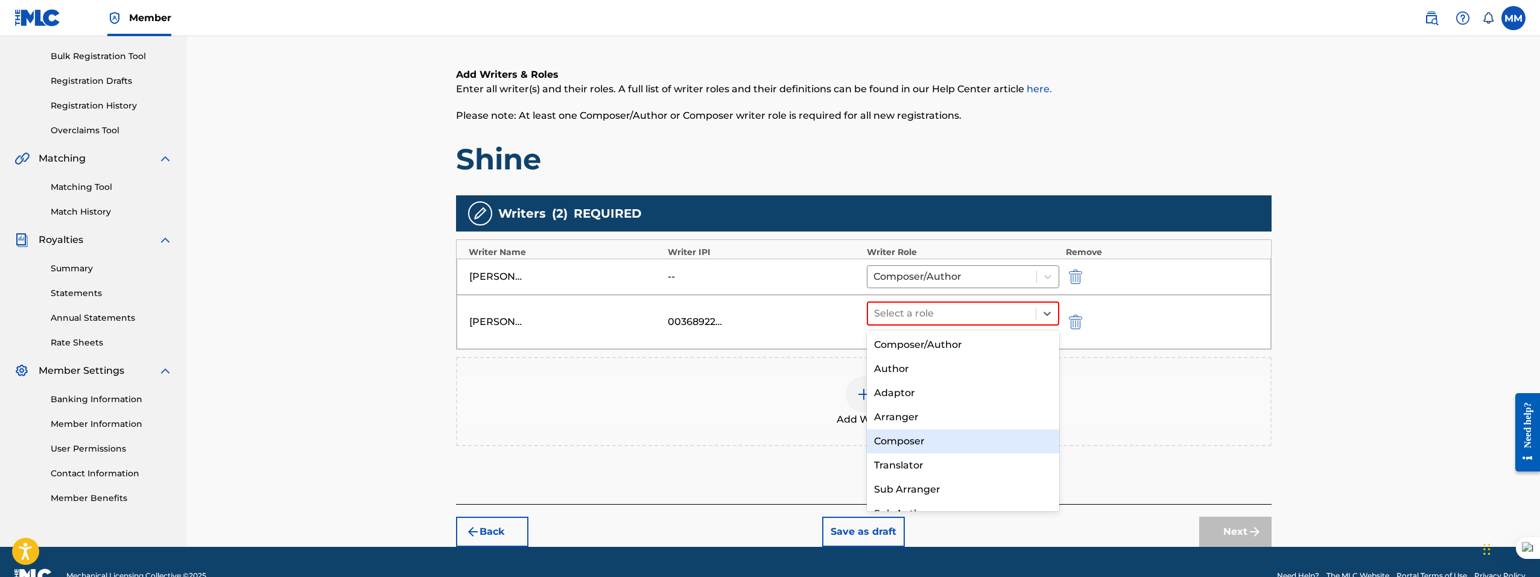
click at [931, 443] on div "Composer" at bounding box center [963, 441] width 193 height 24
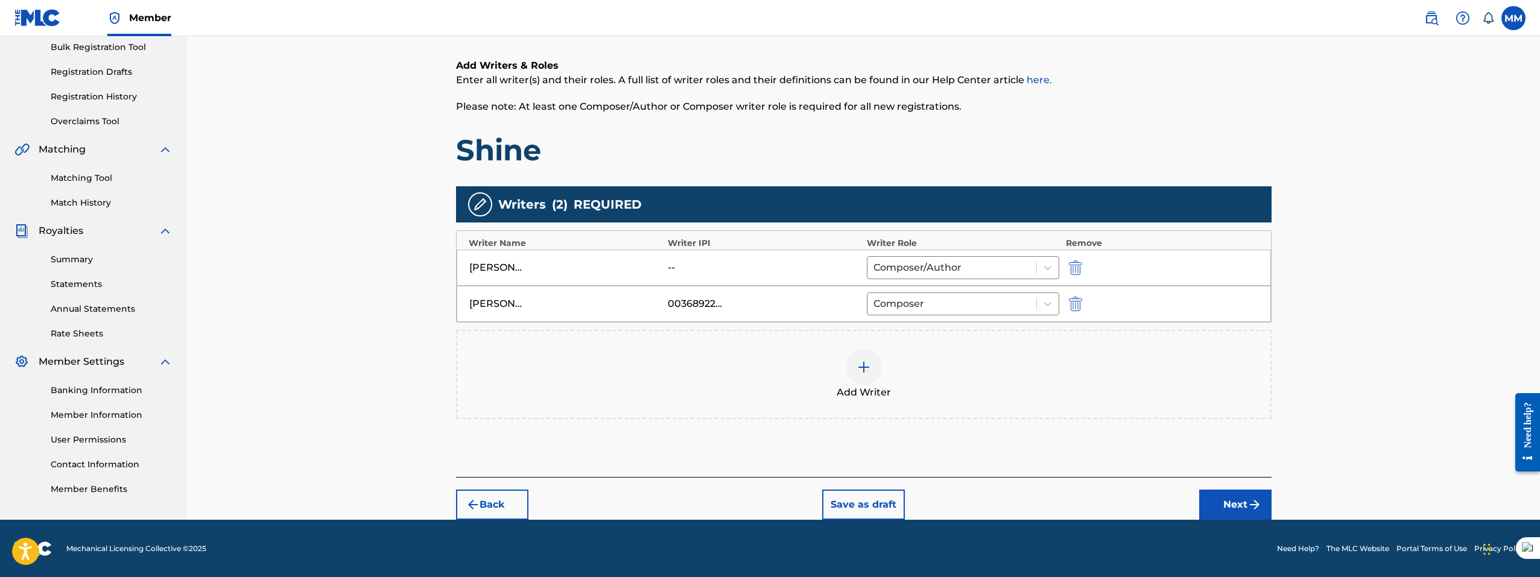
scroll to position [180, 0]
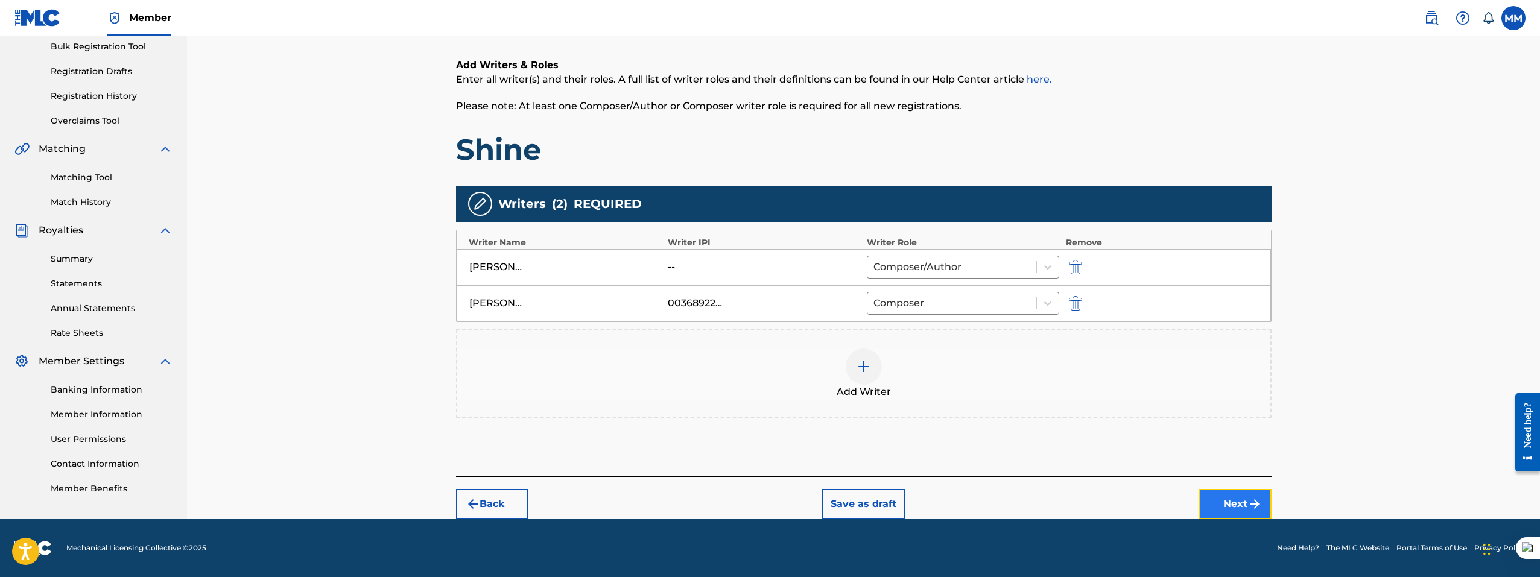
click at [1210, 494] on button "Next" at bounding box center [1235, 504] width 72 height 30
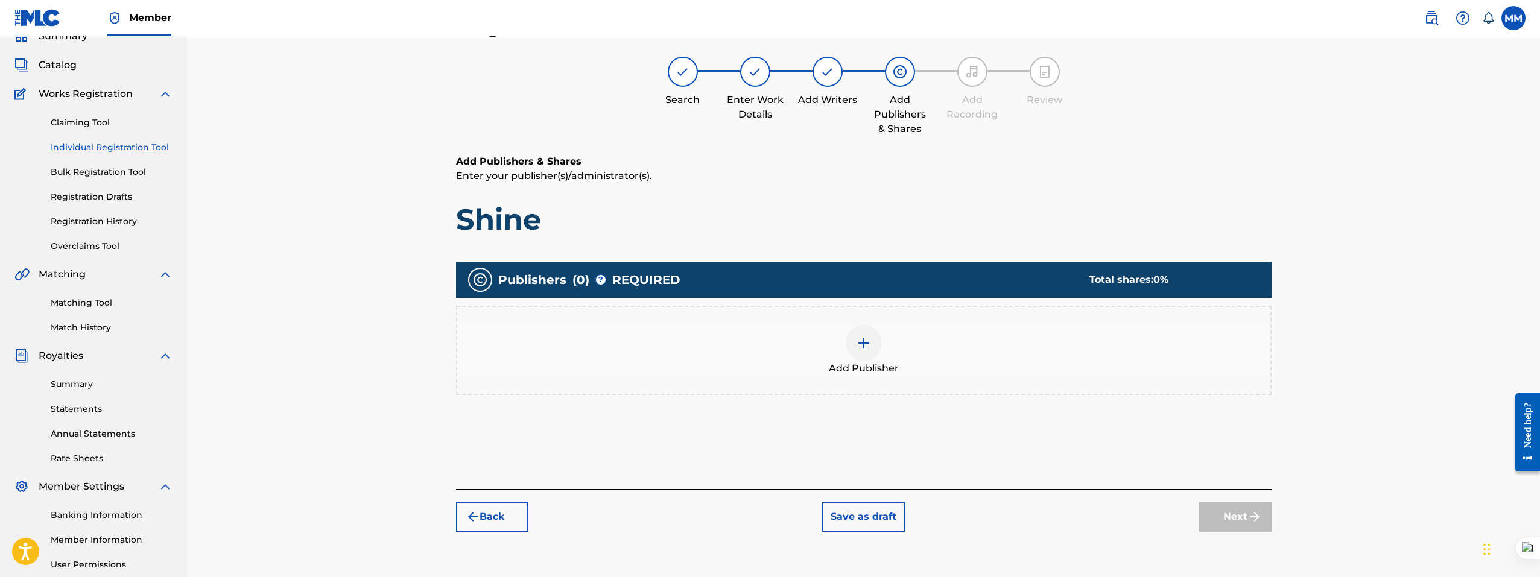
scroll to position [54, 0]
click at [861, 352] on div at bounding box center [863, 344] width 36 height 36
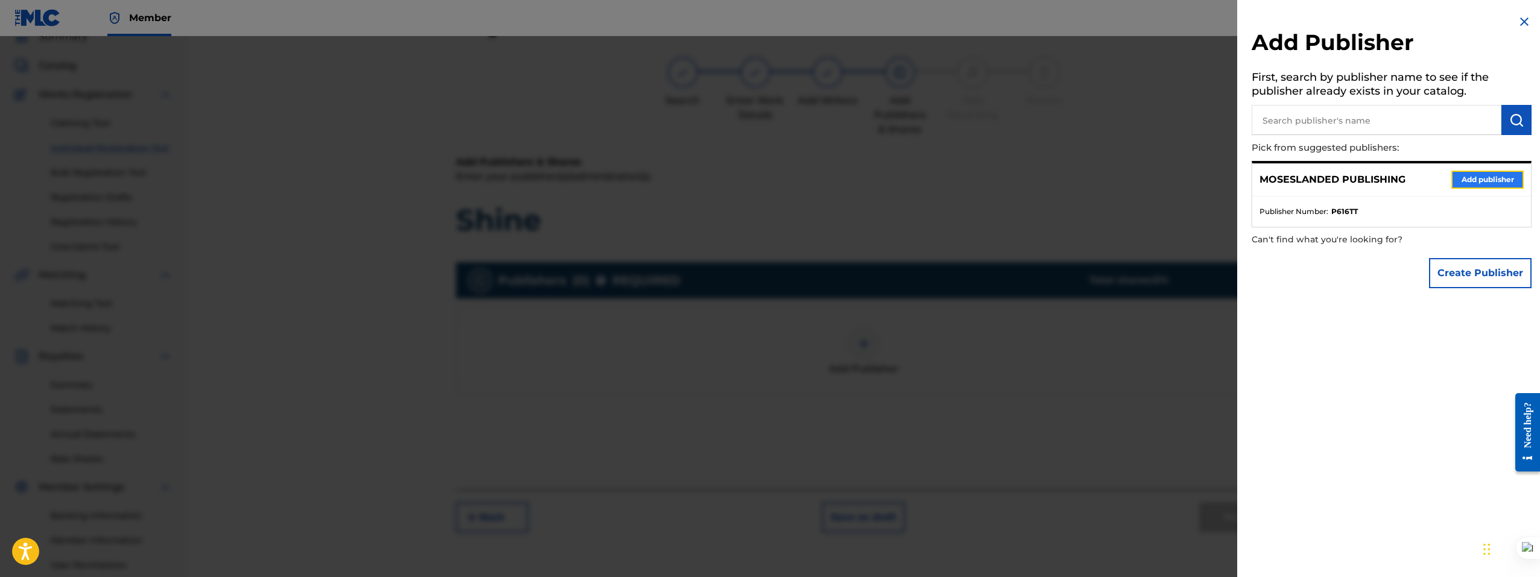
click at [1495, 180] on button "Add publisher" at bounding box center [1487, 180] width 72 height 18
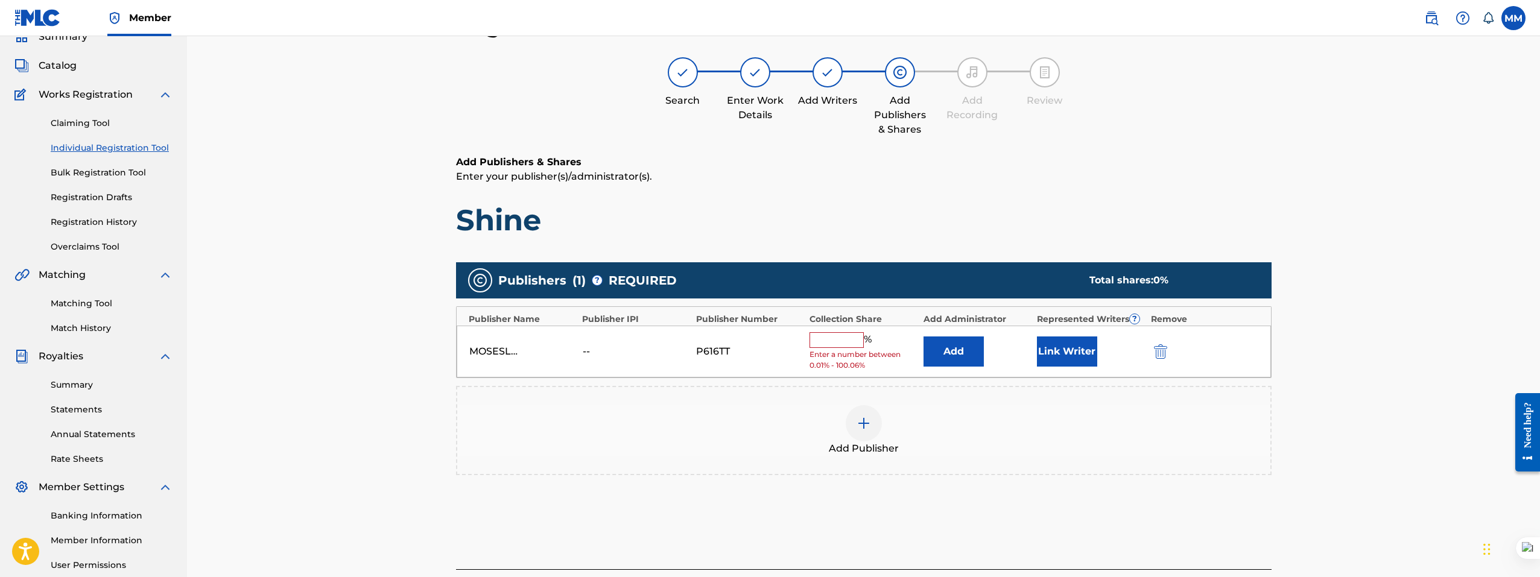
click at [843, 341] on input "text" at bounding box center [836, 340] width 54 height 16
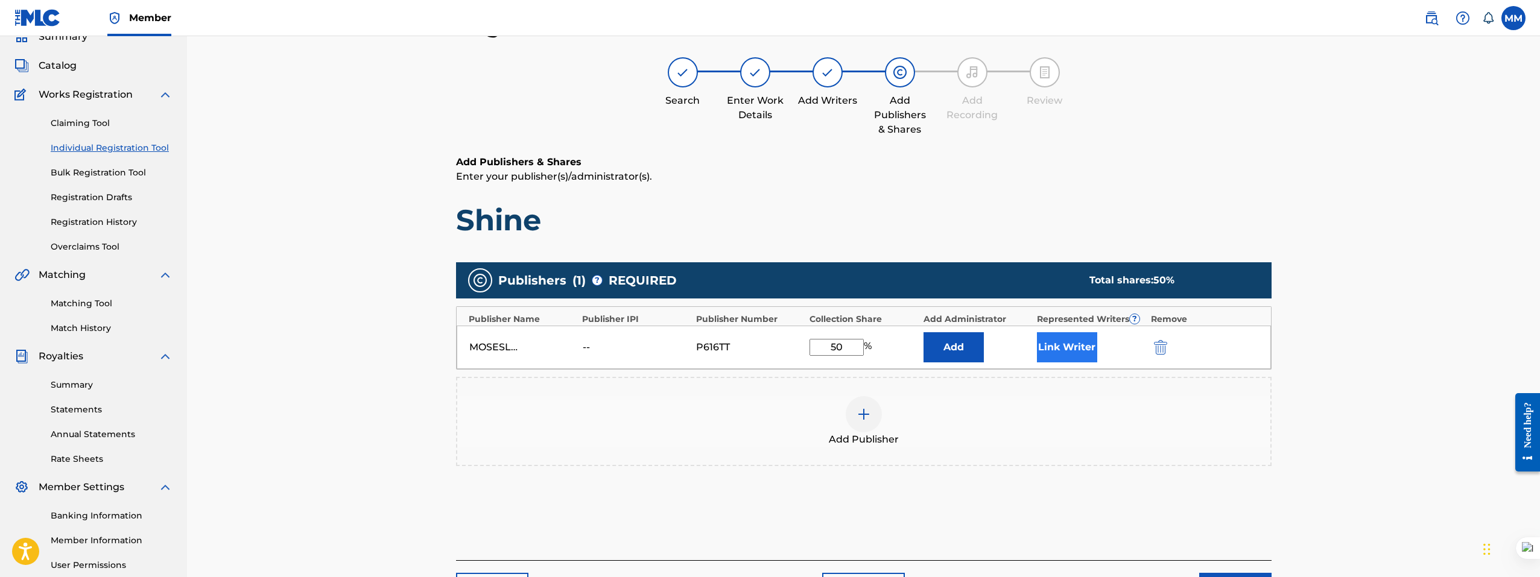
type input "50"
click at [1063, 340] on button "Link Writer" at bounding box center [1067, 347] width 60 height 30
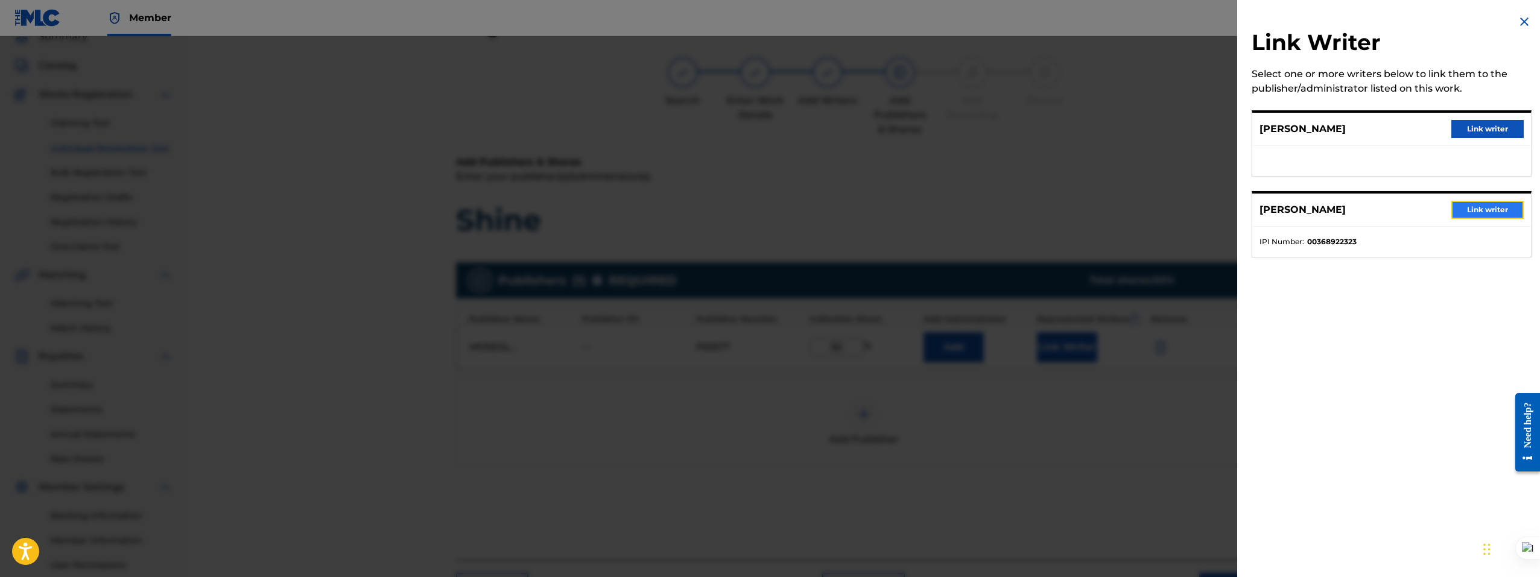
click at [1476, 207] on button "Link writer" at bounding box center [1487, 210] width 72 height 18
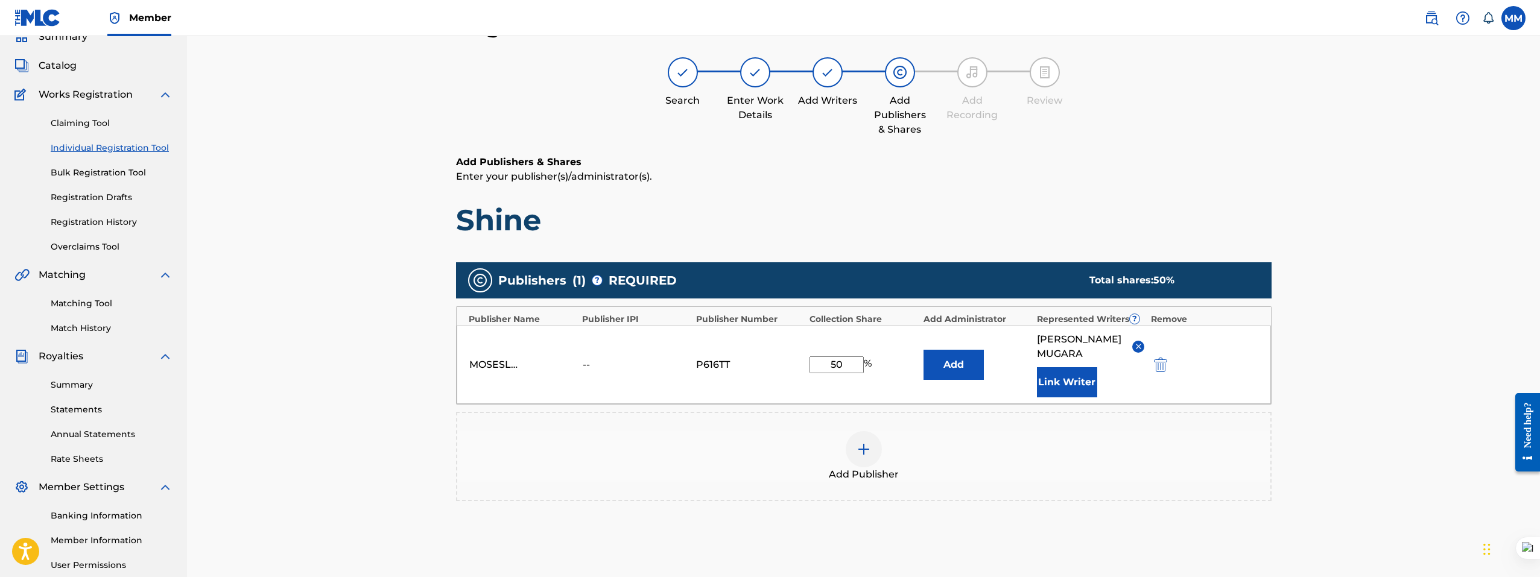
scroll to position [171, 0]
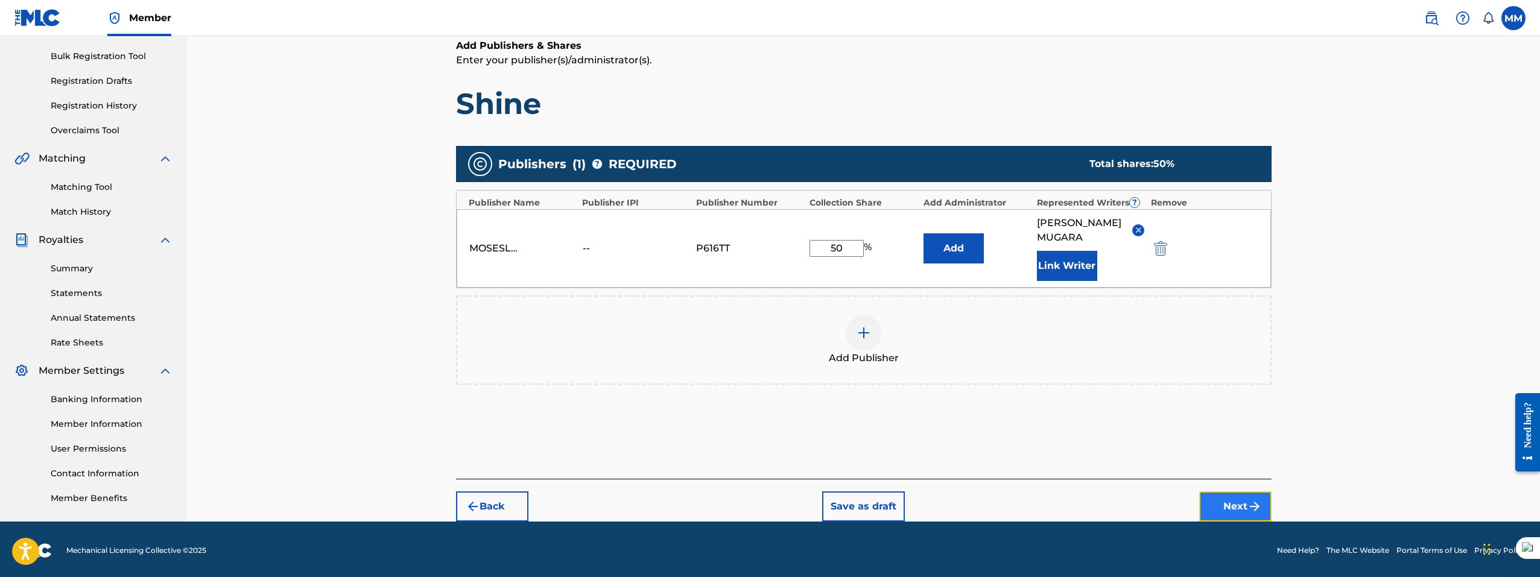
click at [1224, 496] on button "Next" at bounding box center [1235, 506] width 72 height 30
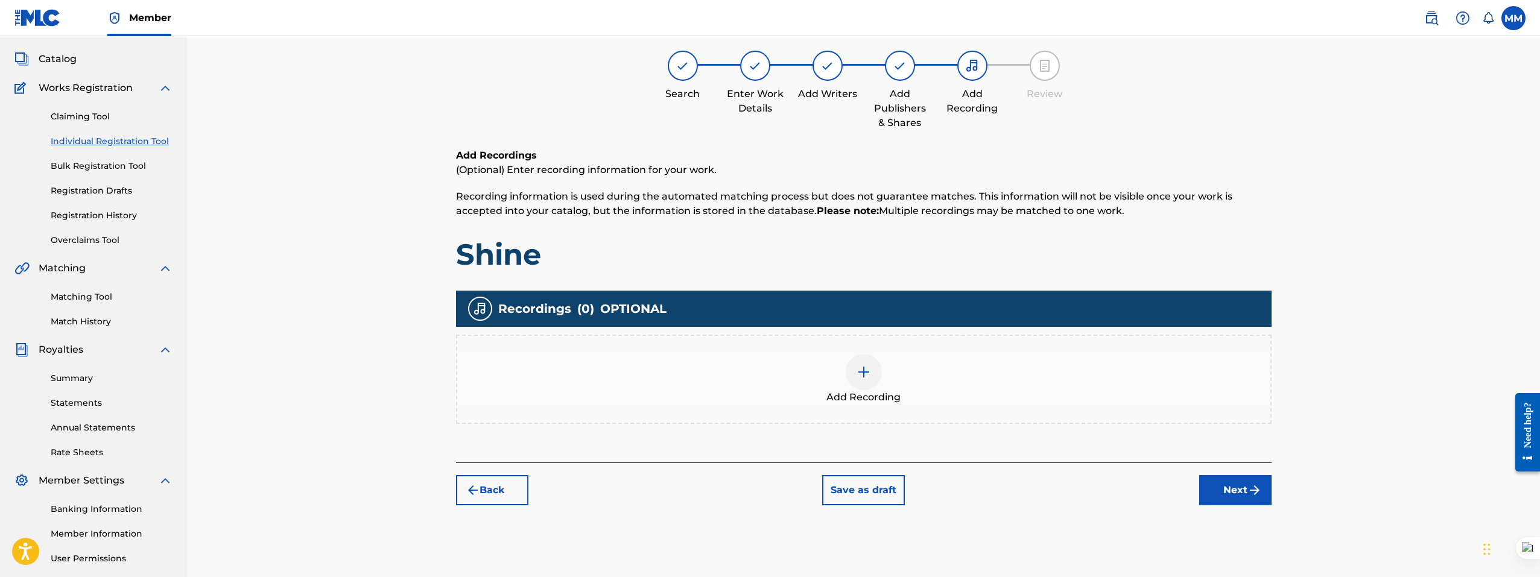
scroll to position [54, 0]
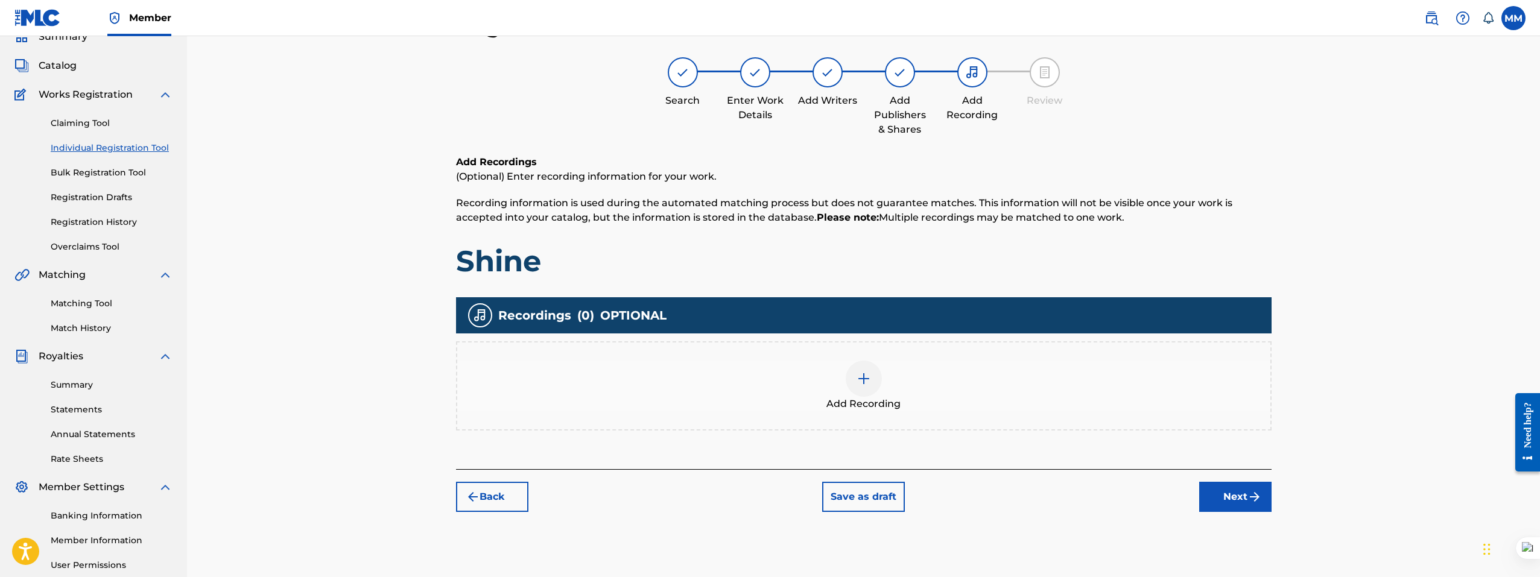
click at [876, 381] on div at bounding box center [863, 379] width 36 height 36
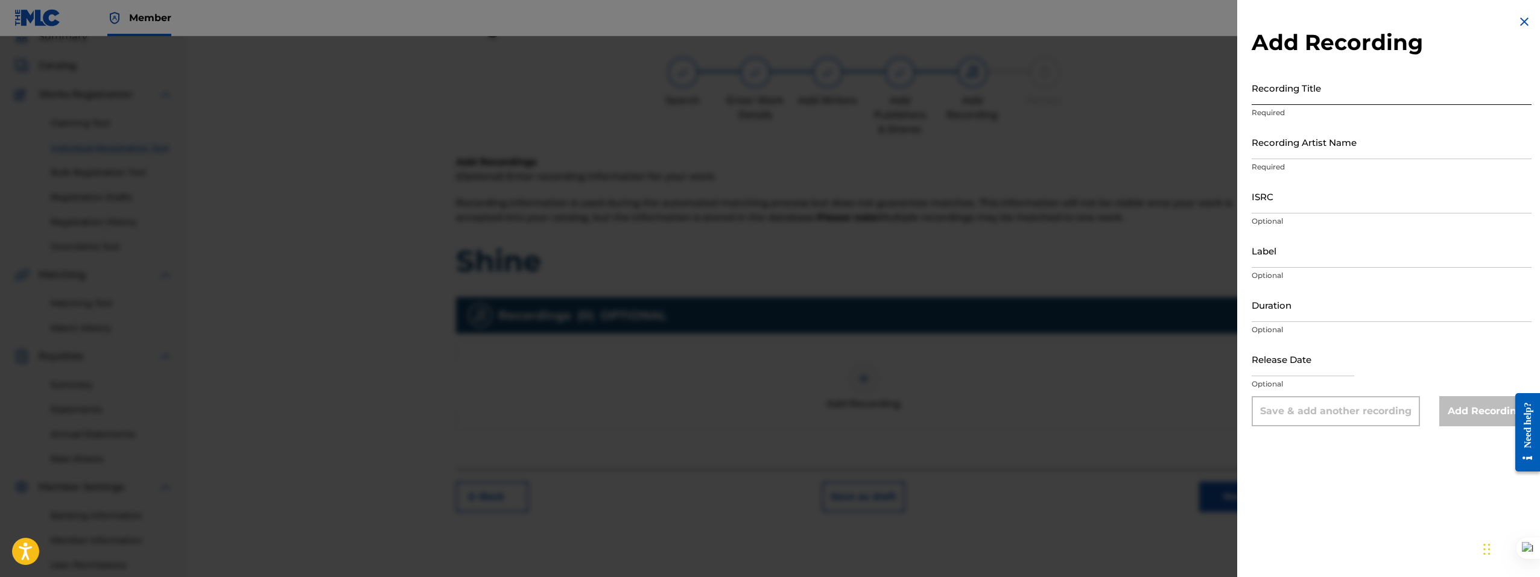
click at [1281, 92] on input "Recording Title" at bounding box center [1391, 88] width 280 height 34
paste input "TCHAPTCHET"
click at [1327, 95] on input "TCHAPTCHET" at bounding box center [1391, 88] width 280 height 34
drag, startPoint x: 1347, startPoint y: 86, endPoint x: 939, endPoint y: 89, distance: 407.7
click at [939, 89] on div "Add Recording Recording Title TCHAPTCHET Required Recording Artist Name Require…" at bounding box center [770, 306] width 1540 height 541
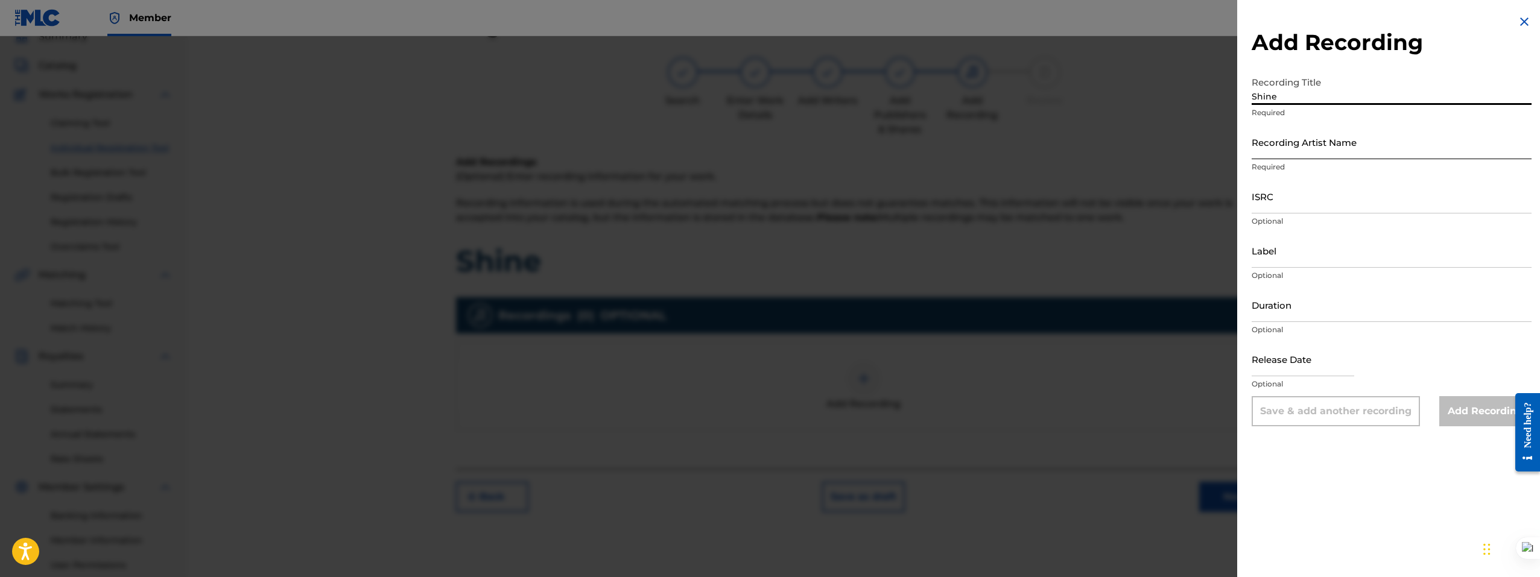
type input "Shine"
click at [1300, 149] on input "Recording Artist Name" at bounding box center [1391, 142] width 280 height 34
paste input "Baeredith"
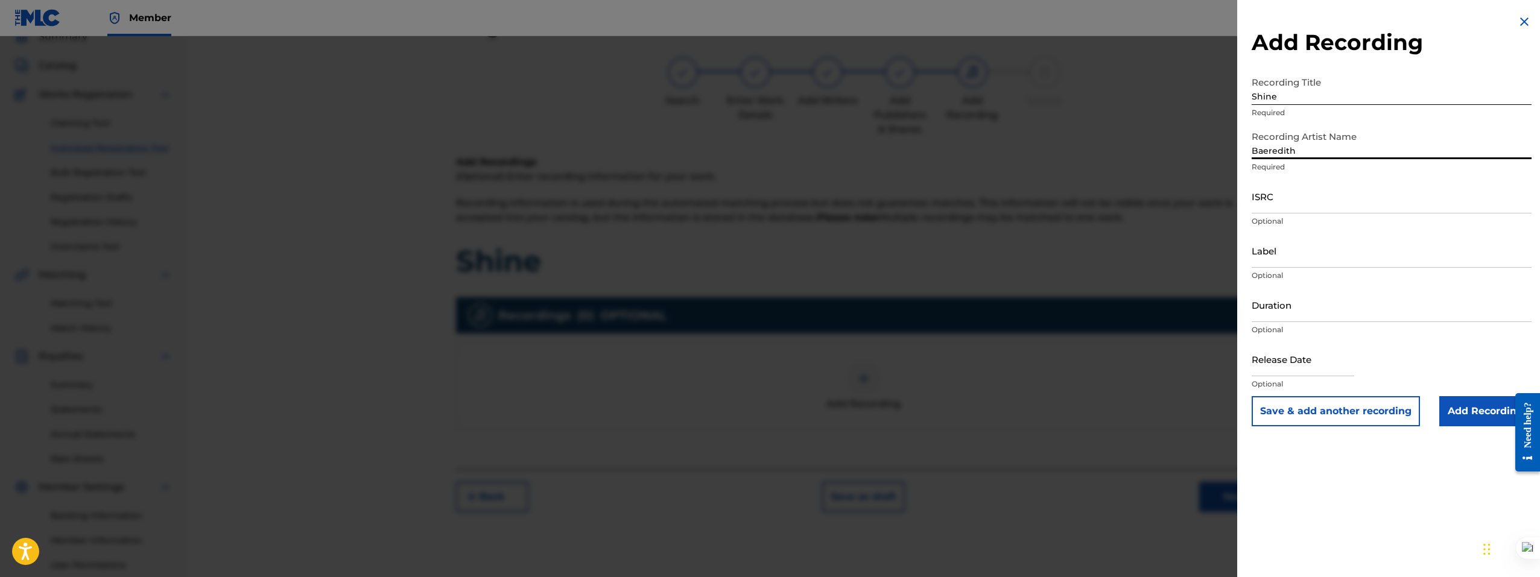
type input "Baeredith"
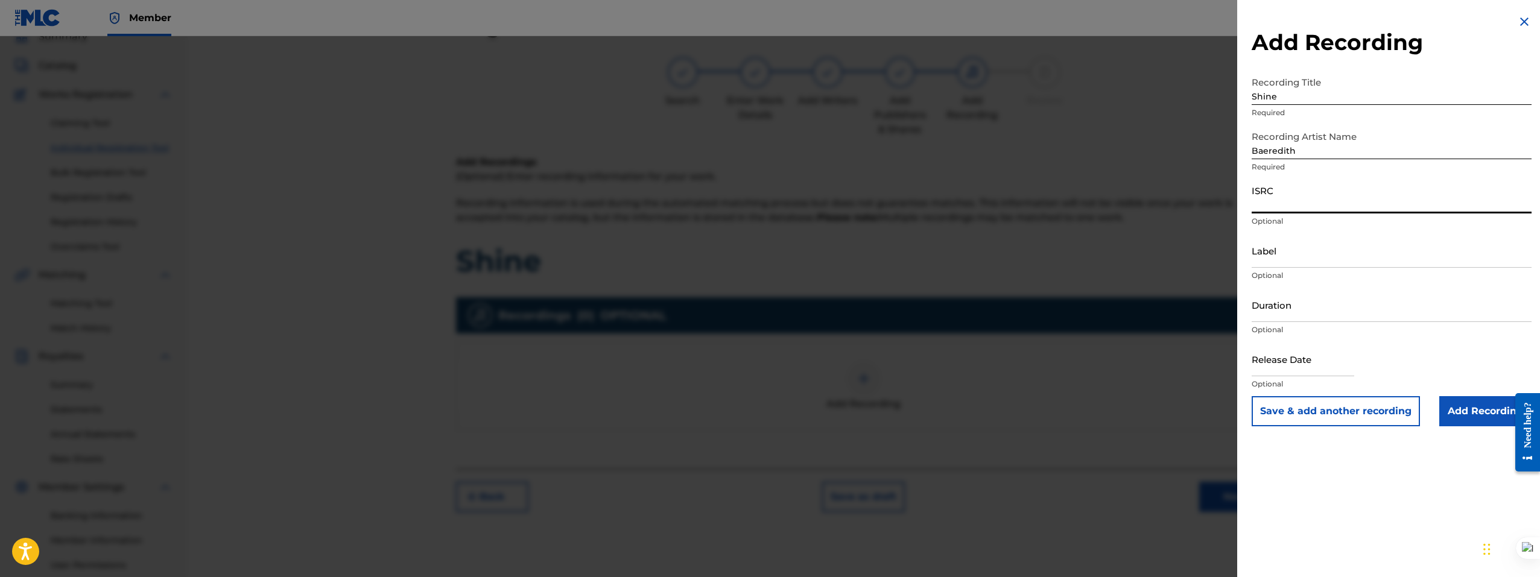
click at [1295, 200] on input "ISRC" at bounding box center [1391, 196] width 280 height 34
paste input "QZNWU2027040"
type input "QZNWU2027040"
click at [1278, 309] on input "Duration" at bounding box center [1391, 305] width 280 height 34
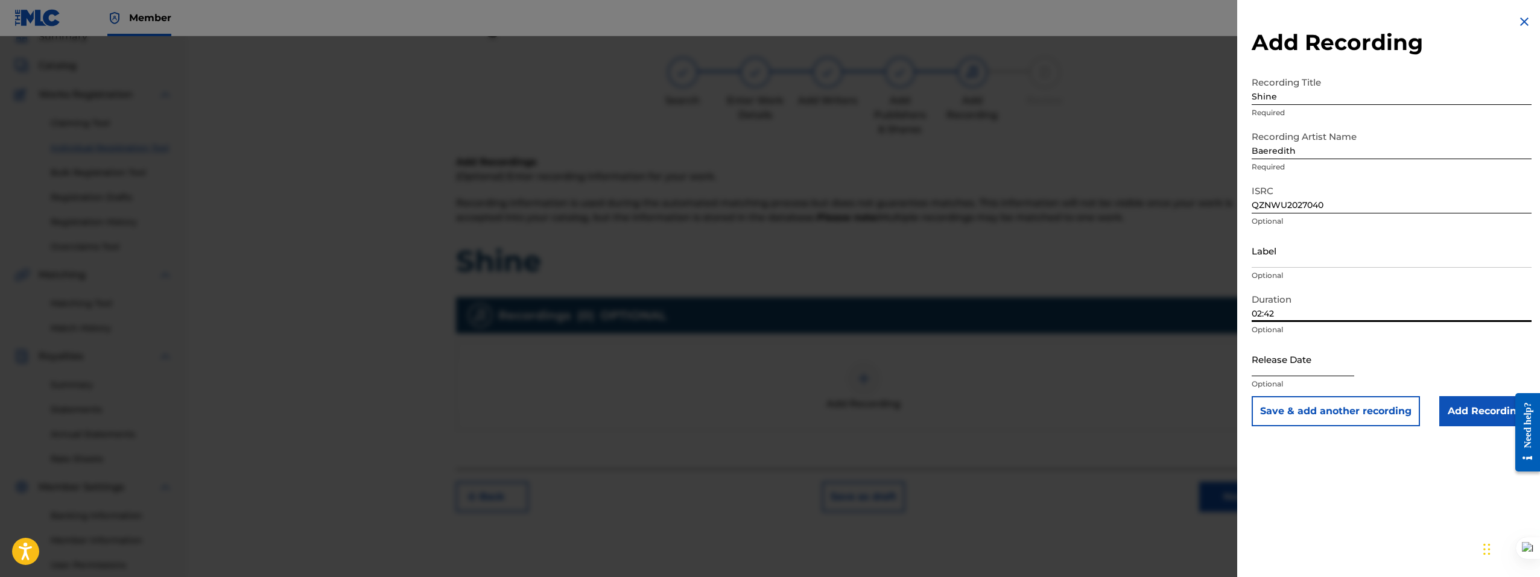
type input "02:42"
click at [1293, 364] on input "text" at bounding box center [1302, 359] width 103 height 34
select select "8"
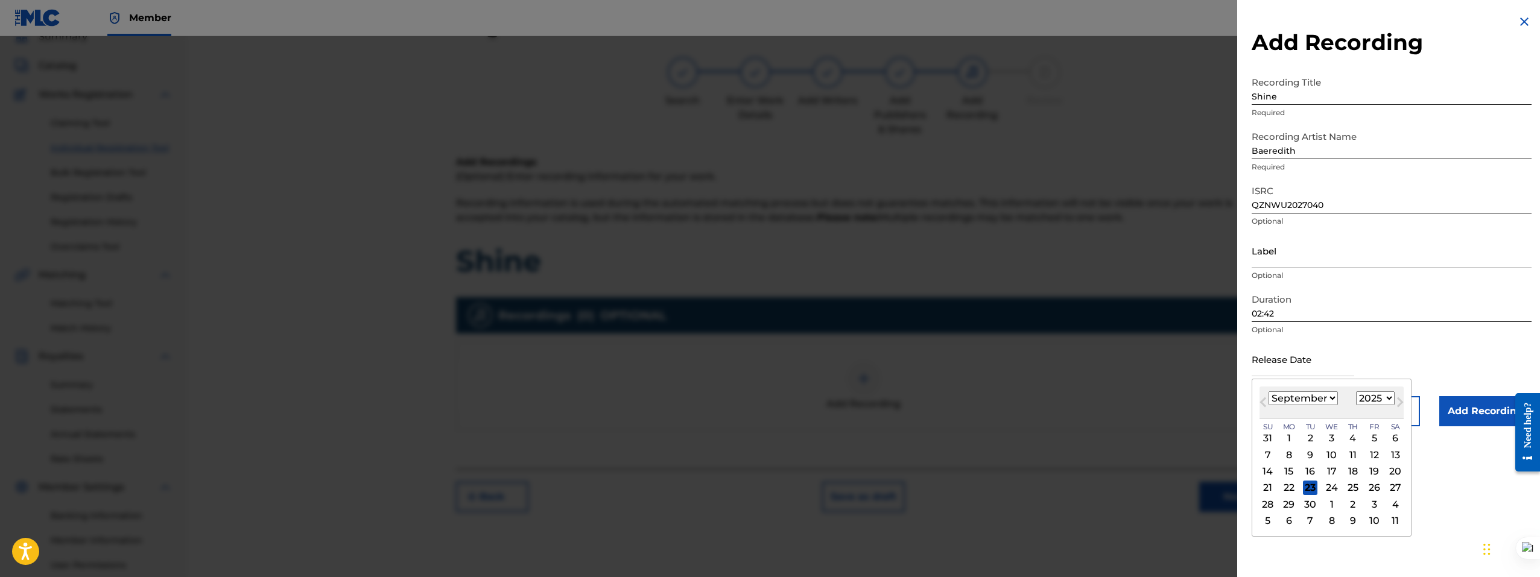
click at [1385, 397] on select "1899 1900 1901 1902 1903 1904 1905 1906 1907 1908 1909 1910 1911 1912 1913 1914…" at bounding box center [1375, 398] width 39 height 14
select select "2020"
click at [1356, 391] on select "1899 1900 1901 1902 1903 1904 1905 1906 1907 1908 1909 1910 1911 1912 1913 1914…" at bounding box center [1375, 398] width 39 height 14
click at [1314, 396] on select "January February March April May June July August September October November De…" at bounding box center [1302, 398] width 69 height 14
select select "10"
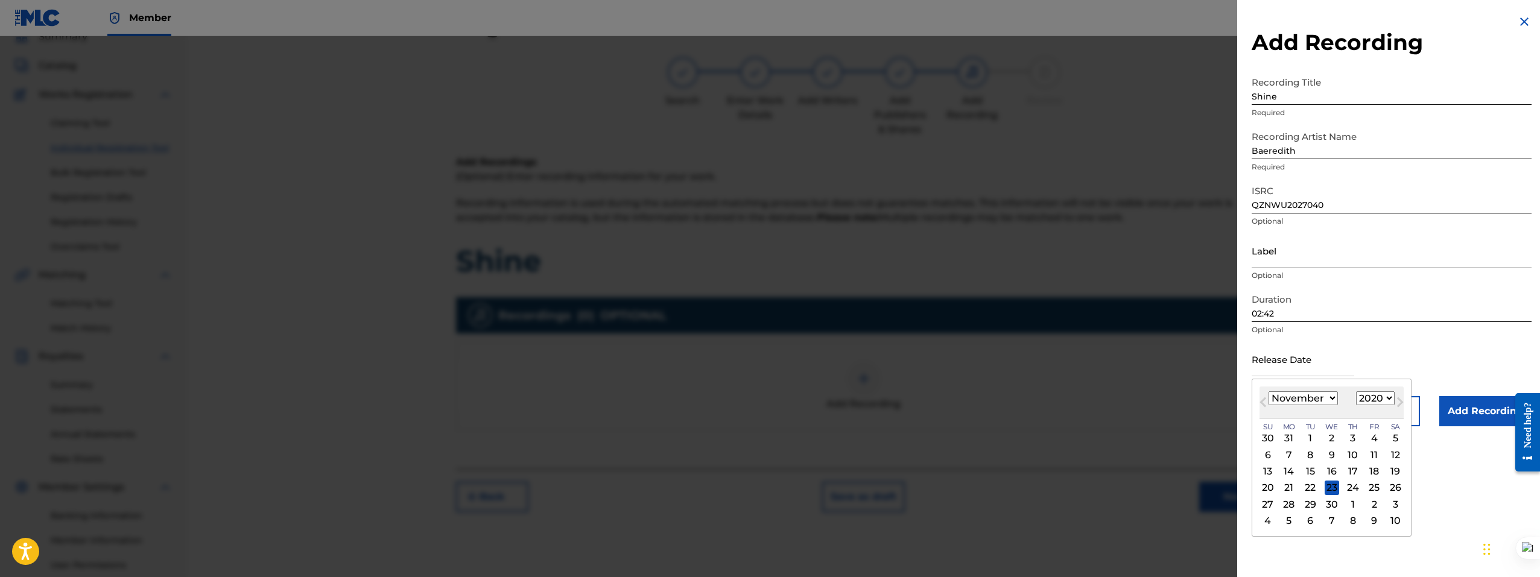
click at [1268, 391] on select "January February March April May June July August September October November De…" at bounding box center [1302, 398] width 69 height 14
click at [1388, 487] on div "28" at bounding box center [1395, 488] width 14 height 14
type input "November 28 2020"
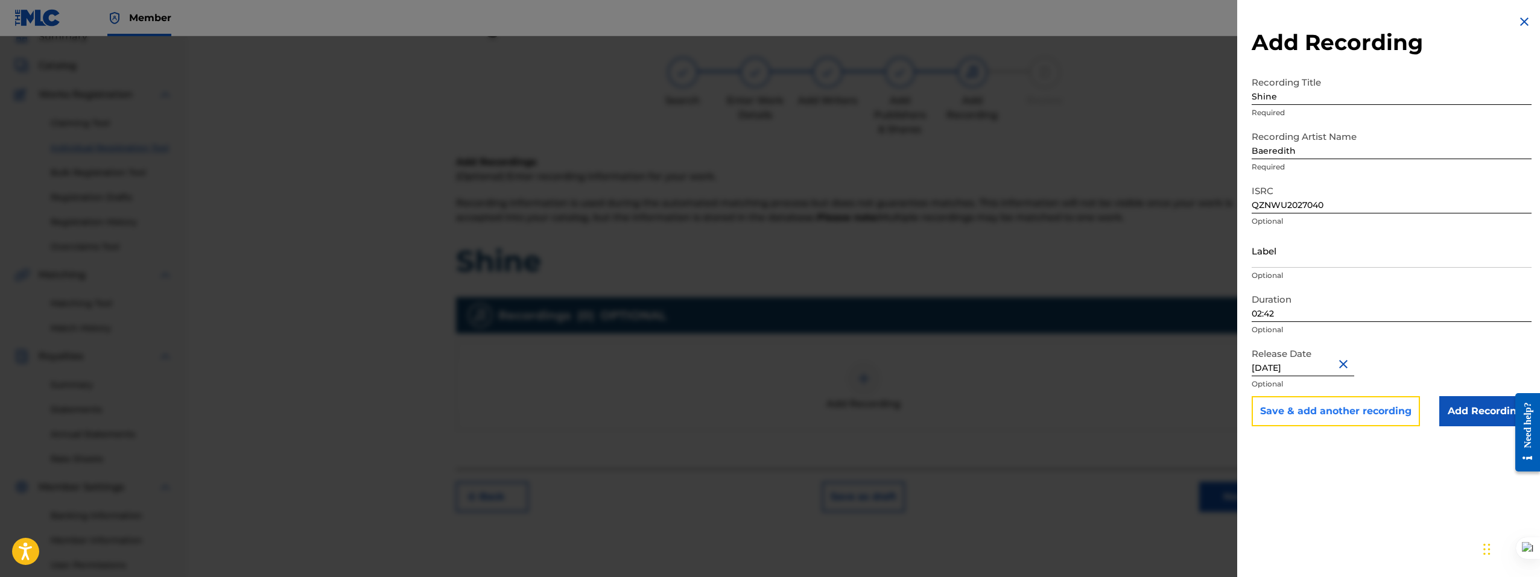
click at [1295, 416] on button "Save & add another recording" at bounding box center [1335, 411] width 168 height 30
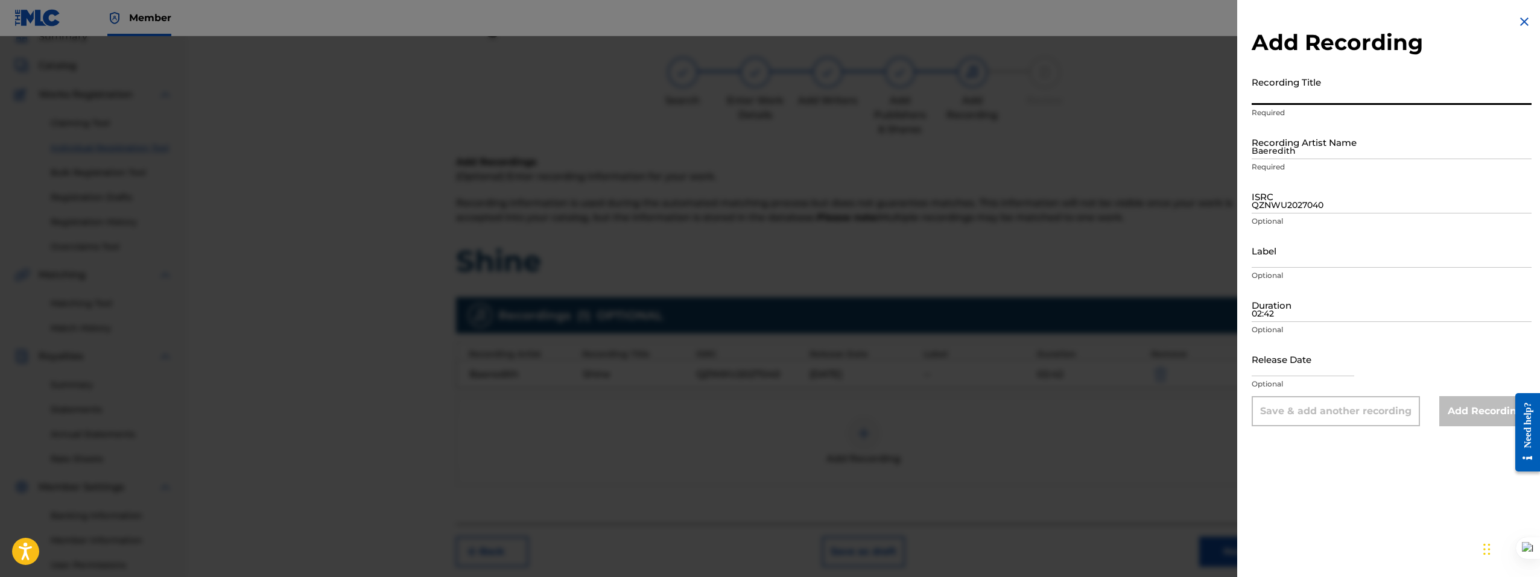
click at [1311, 98] on input "Recording Title" at bounding box center [1391, 88] width 280 height 34
paste input "Shine"
type input "Shine"
click at [1300, 142] on input "Baeredith" at bounding box center [1391, 142] width 280 height 34
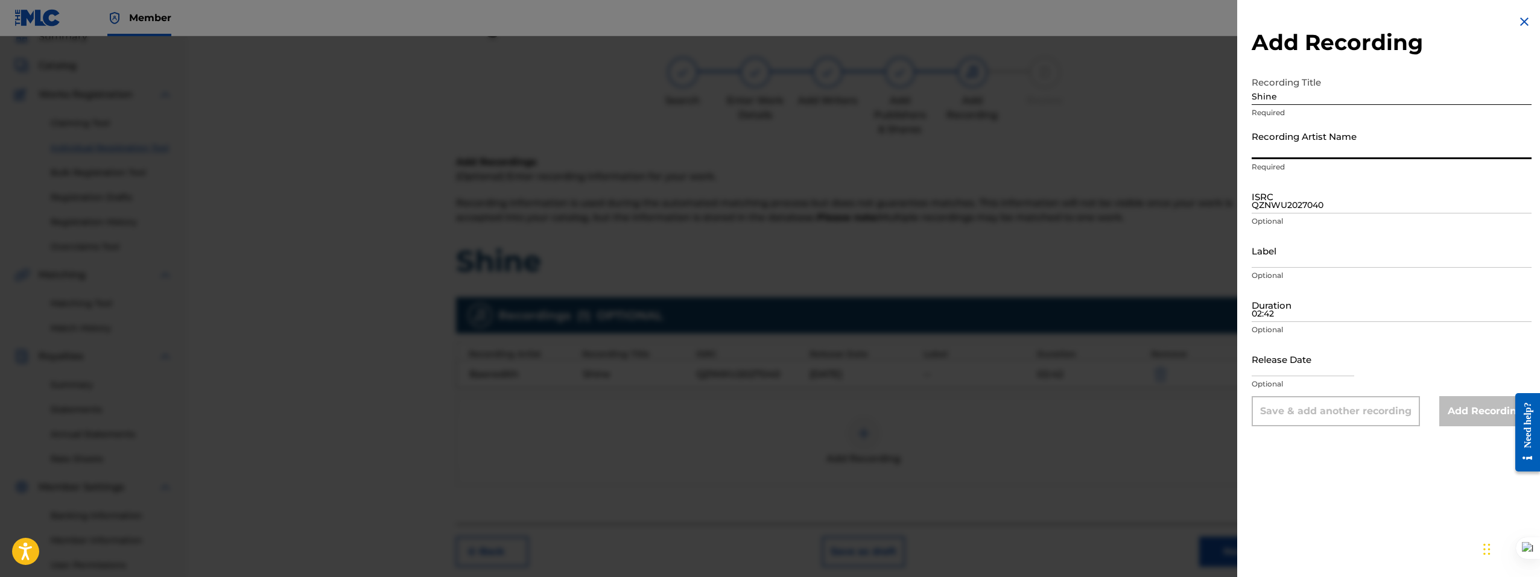
paste input "Baeredith - Topic"
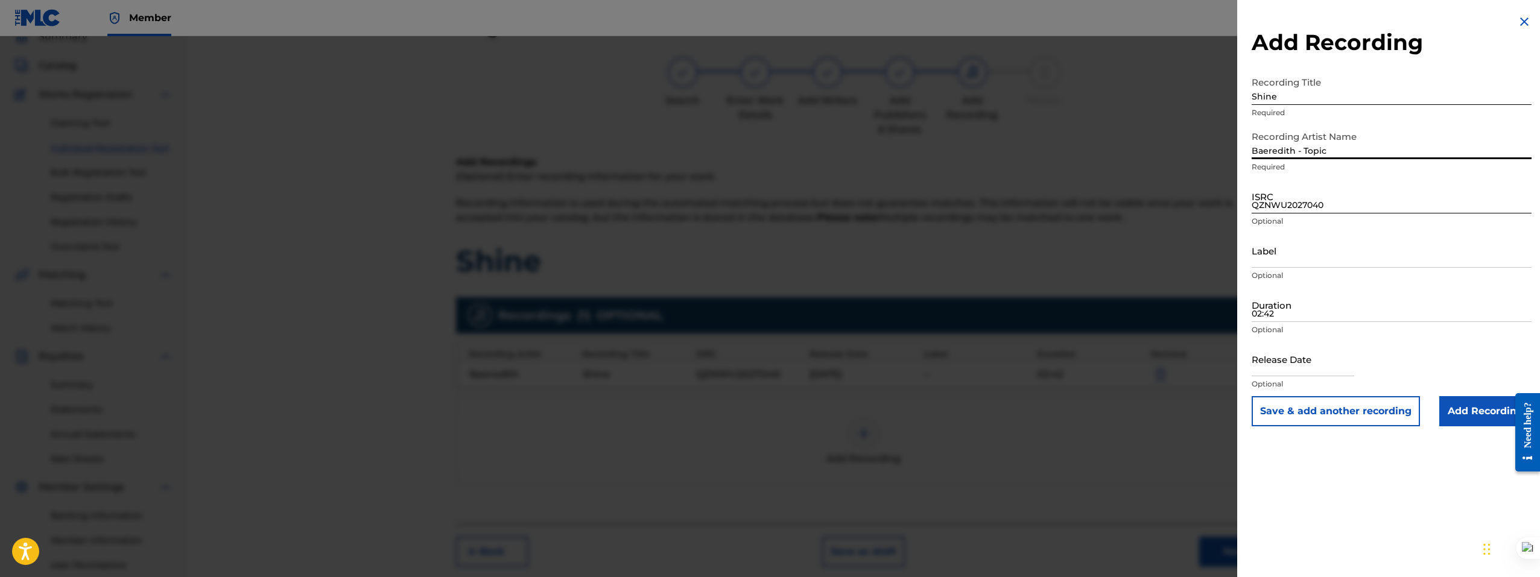
type input "Baeredith - Topic"
click at [1292, 193] on input "QZNWU2027040" at bounding box center [1391, 196] width 280 height 34
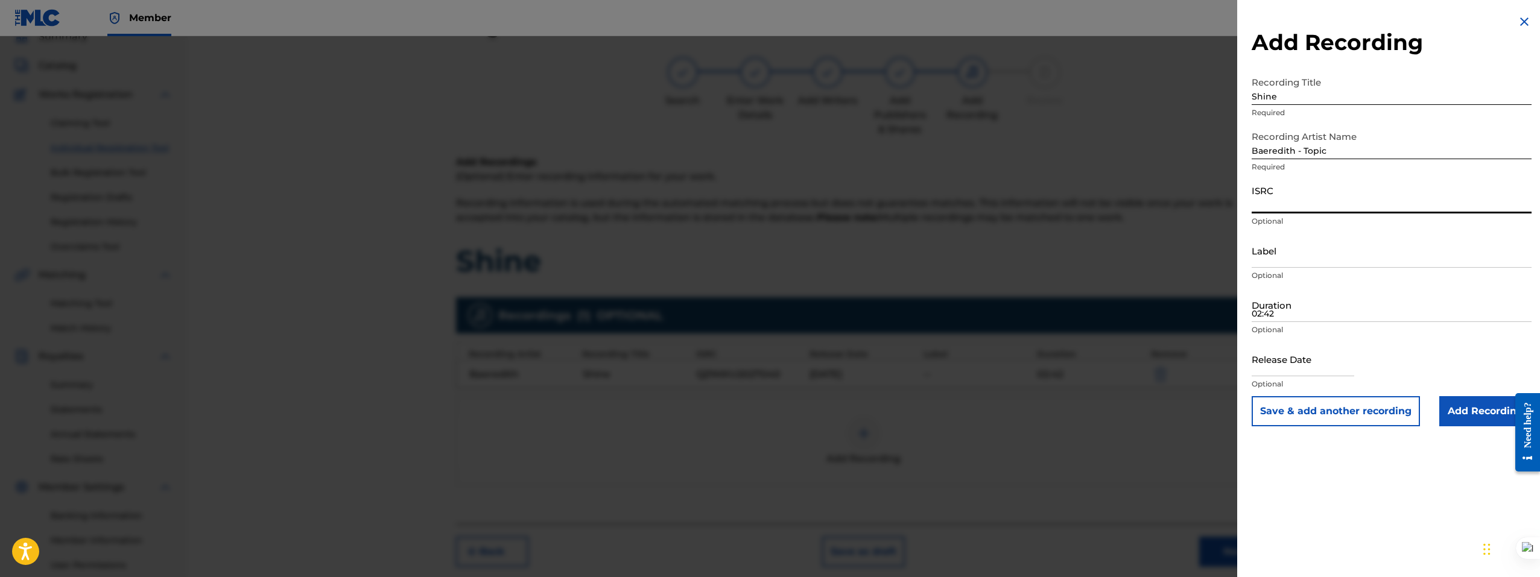
paste input "QZNWU2027040"
type input "QZNWU2027040"
click at [1295, 308] on input "02:42" at bounding box center [1391, 305] width 280 height 34
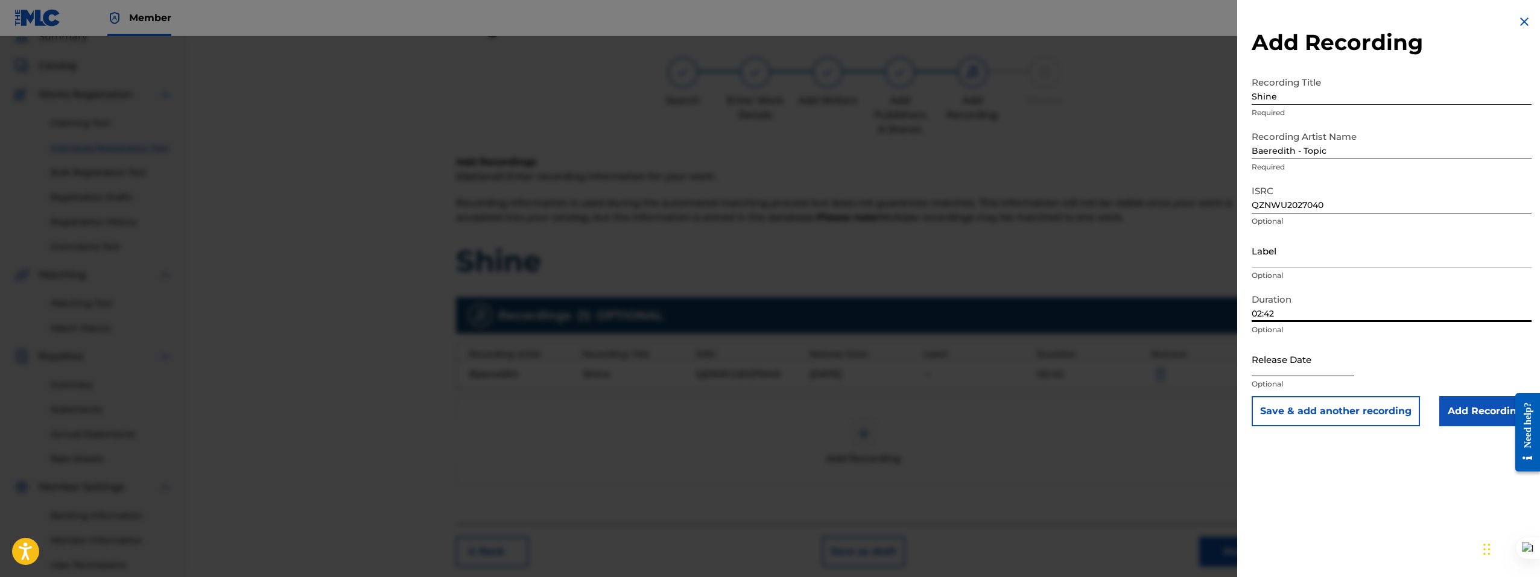
type input "02:42"
click at [1333, 364] on input "text" at bounding box center [1302, 359] width 103 height 34
select select "8"
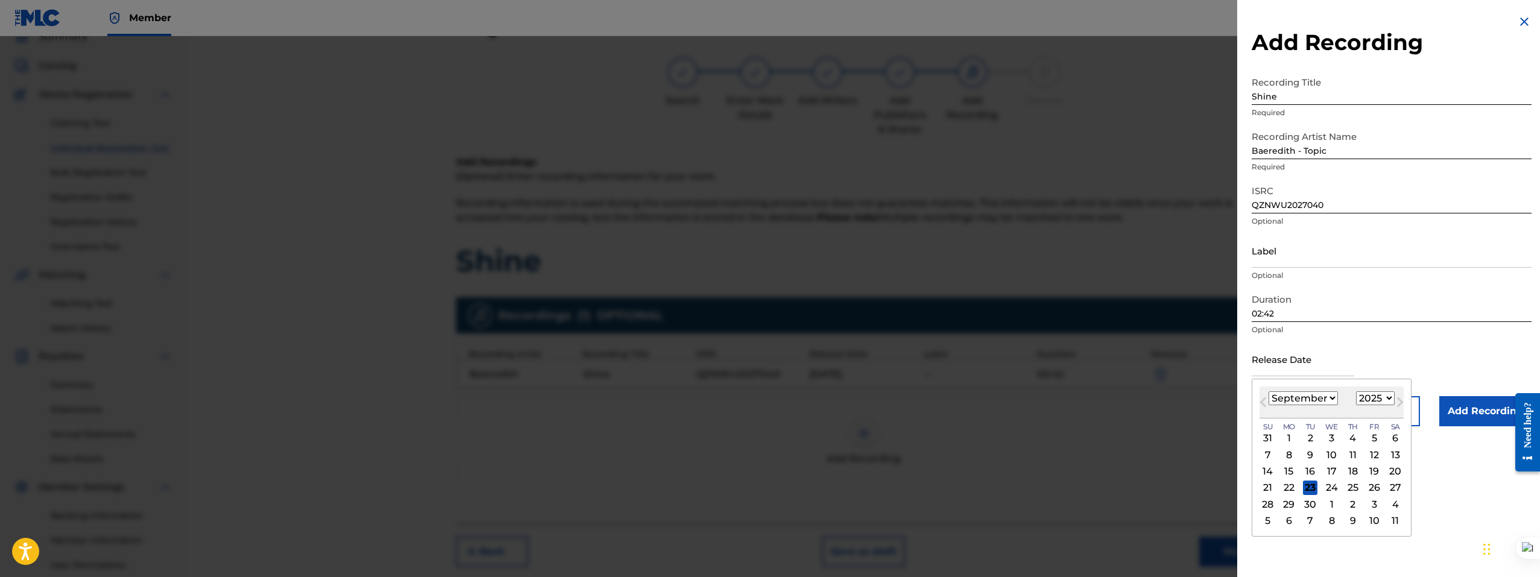
click at [1363, 398] on select "1899 1900 1901 1902 1903 1904 1905 1906 1907 1908 1909 1910 1911 1912 1913 1914…" at bounding box center [1375, 398] width 39 height 14
select select "2020"
click at [1356, 391] on select "1899 1900 1901 1902 1903 1904 1905 1906 1907 1908 1909 1910 1911 1912 1913 1914…" at bounding box center [1375, 398] width 39 height 14
click at [1315, 396] on select "January February March April May June July August September October November De…" at bounding box center [1302, 398] width 69 height 14
select select "10"
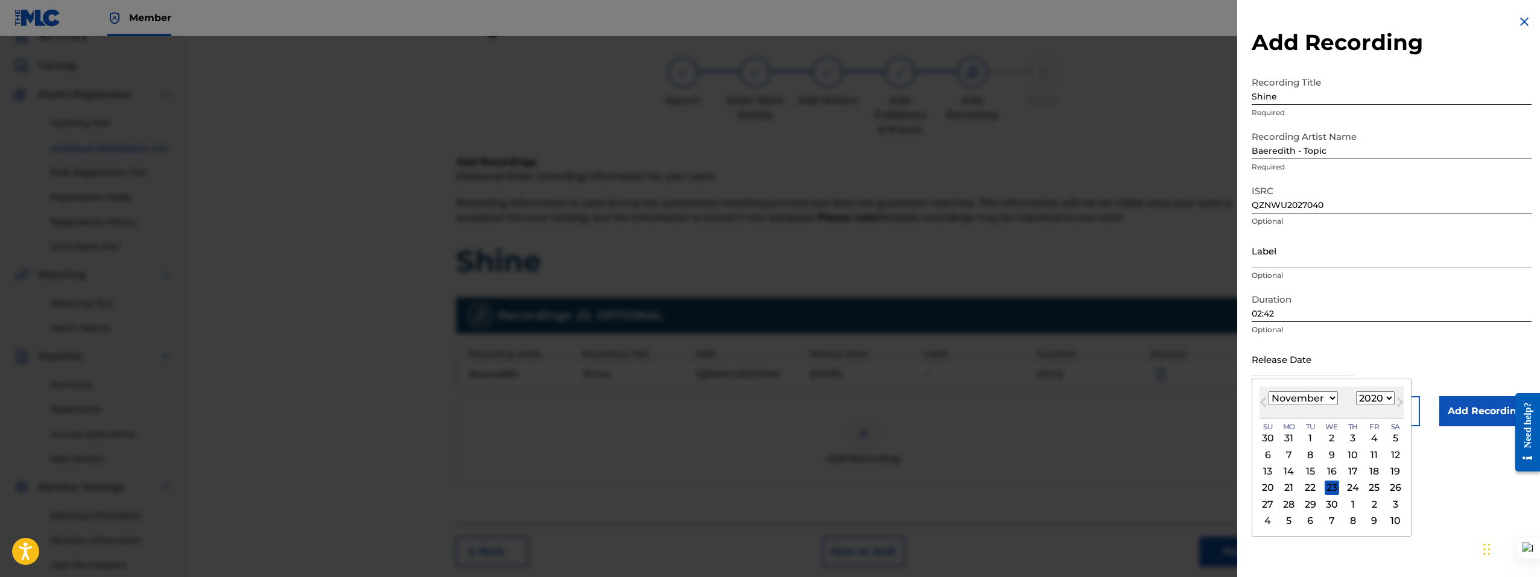
click at [1268, 391] on select "January February March April May June July August September October November De…" at bounding box center [1302, 398] width 69 height 14
click at [1367, 488] on div "27" at bounding box center [1373, 488] width 14 height 14
type input "November 27 2020"
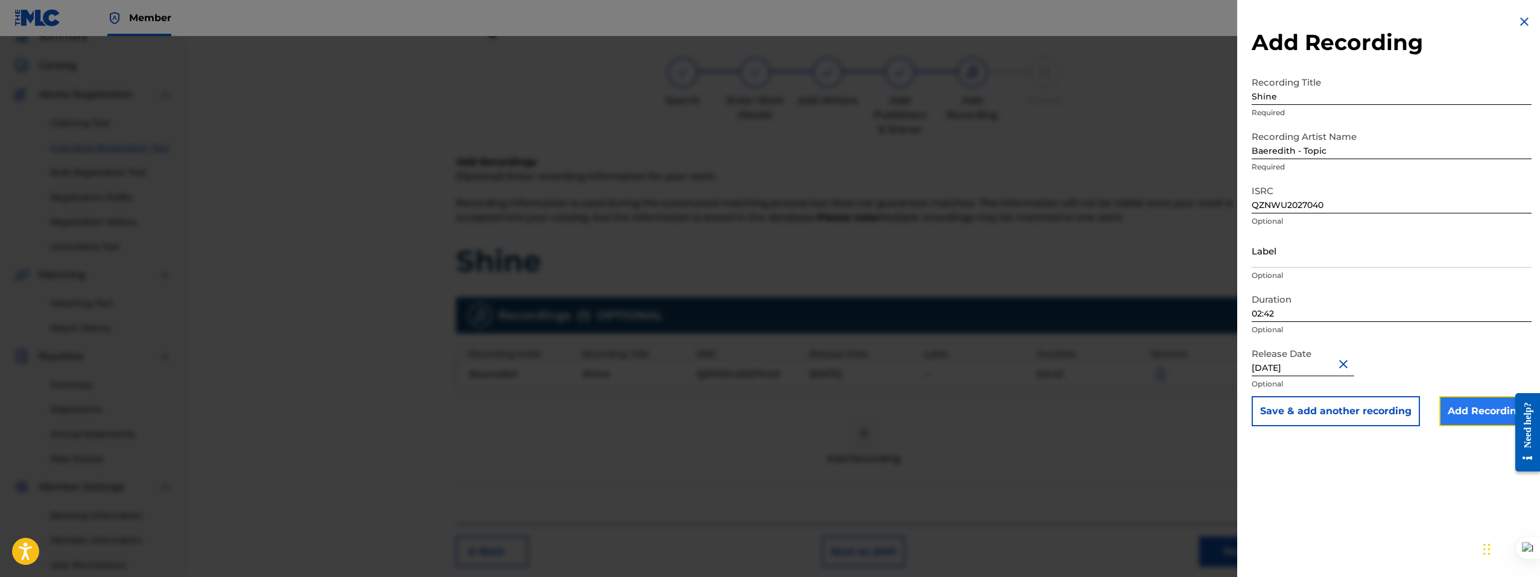
click at [1462, 410] on input "Add Recording" at bounding box center [1485, 411] width 92 height 30
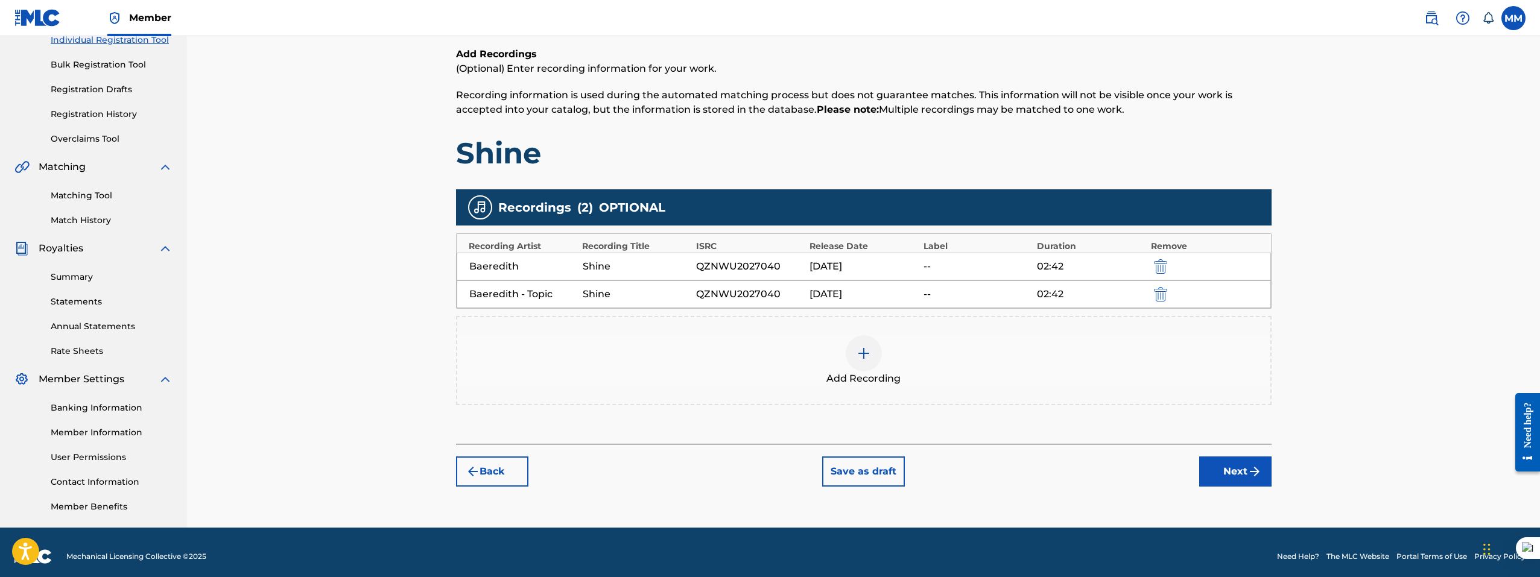
scroll to position [171, 0]
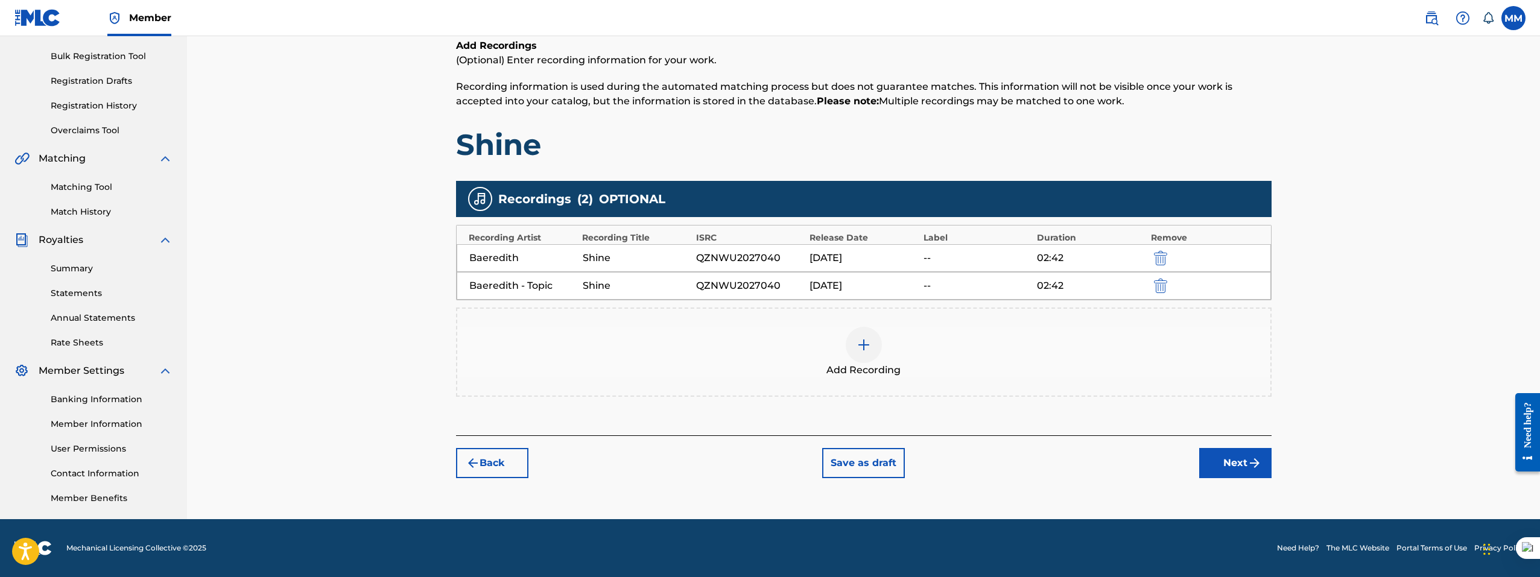
click at [745, 283] on div "QZNWU2027040" at bounding box center [749, 286] width 107 height 14
click at [534, 285] on div "Baeredith - Topic" at bounding box center [522, 286] width 107 height 14
click at [1231, 471] on button "Next" at bounding box center [1235, 463] width 72 height 30
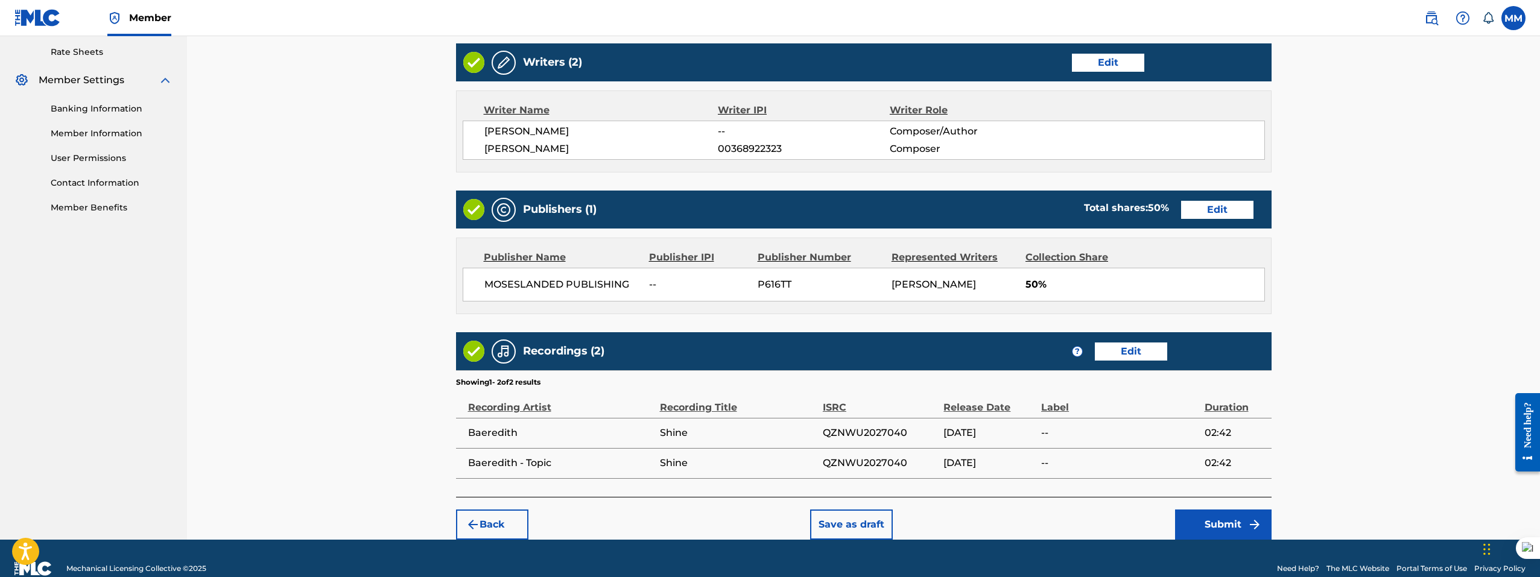
scroll to position [482, 0]
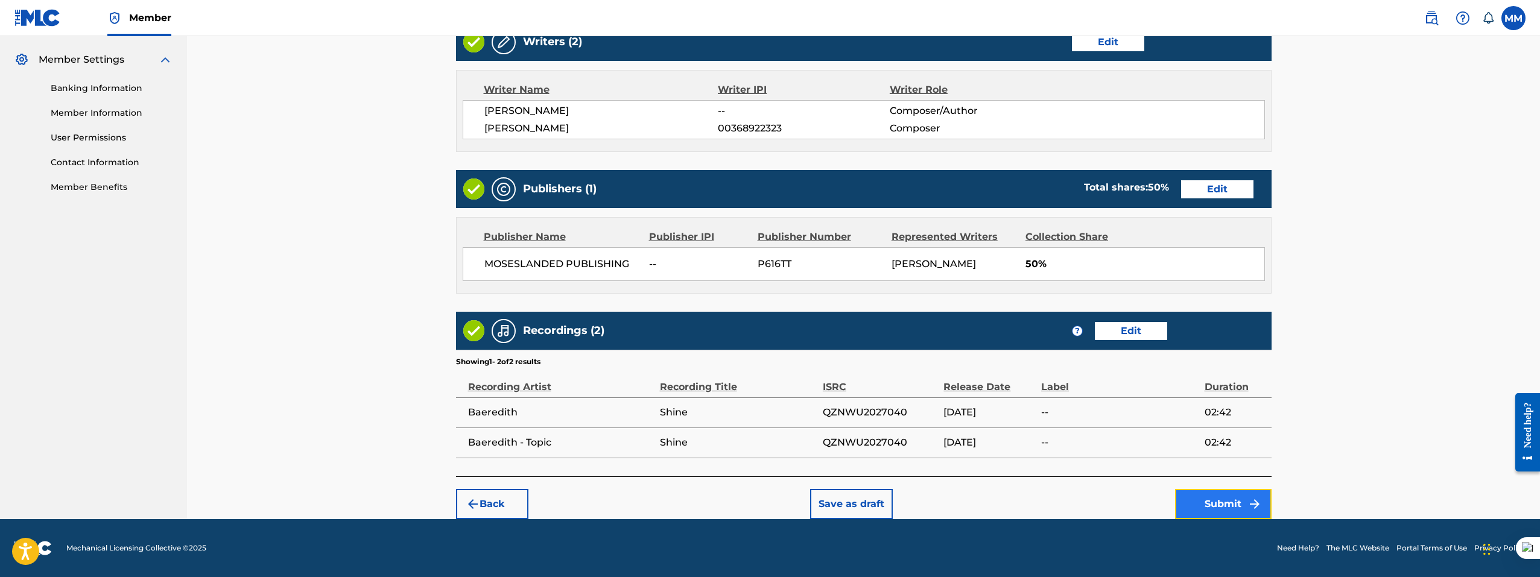
click at [1201, 501] on button "Submit" at bounding box center [1223, 504] width 96 height 30
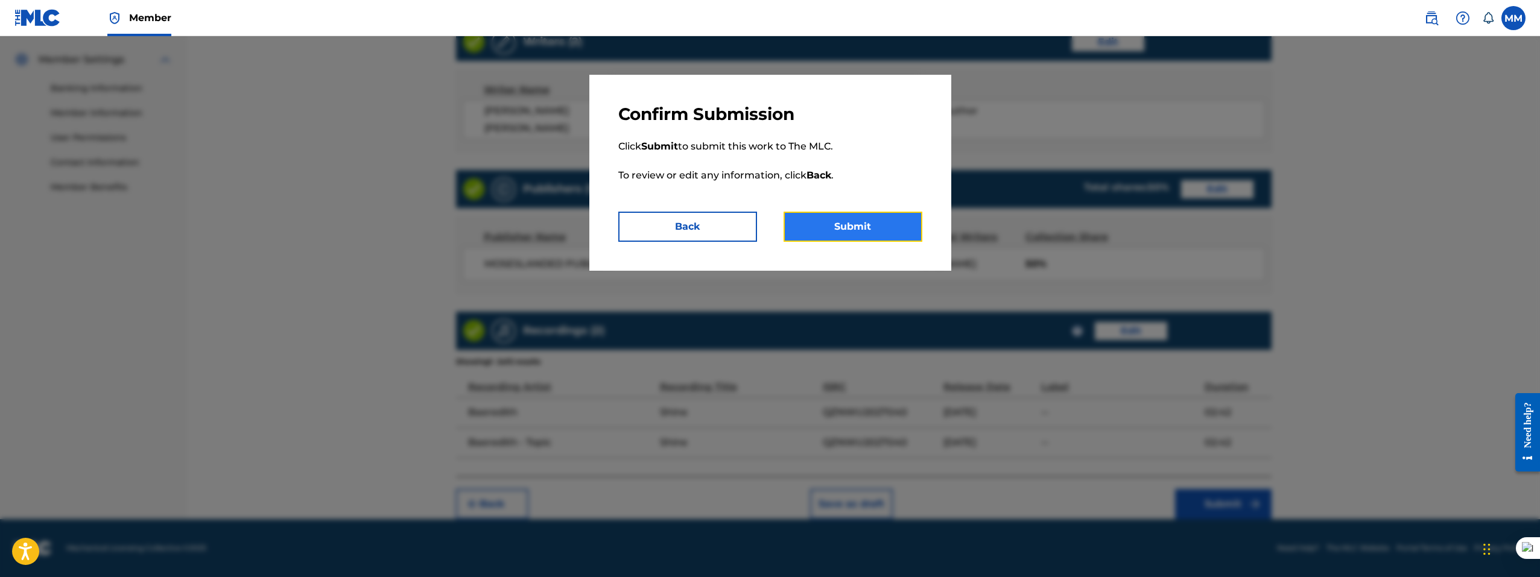
click at [854, 226] on button "Submit" at bounding box center [852, 227] width 139 height 30
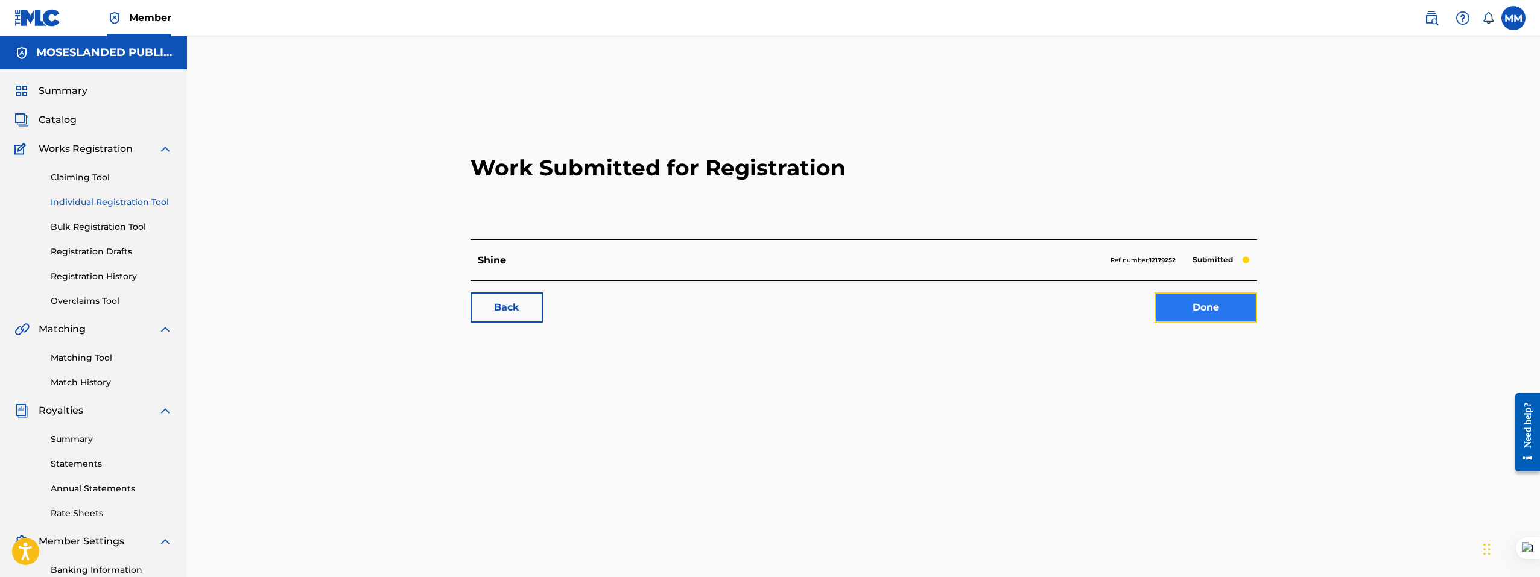
click at [1217, 315] on link "Done" at bounding box center [1205, 307] width 103 height 30
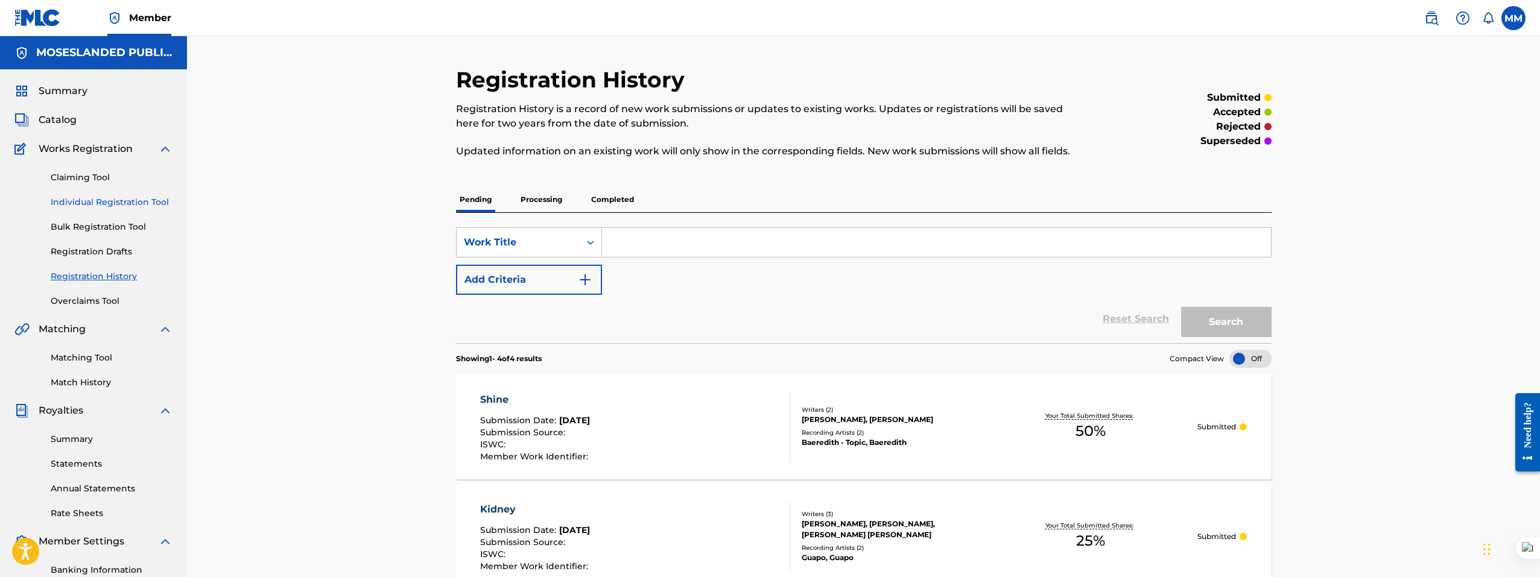
click at [97, 202] on link "Individual Registration Tool" at bounding box center [112, 202] width 122 height 13
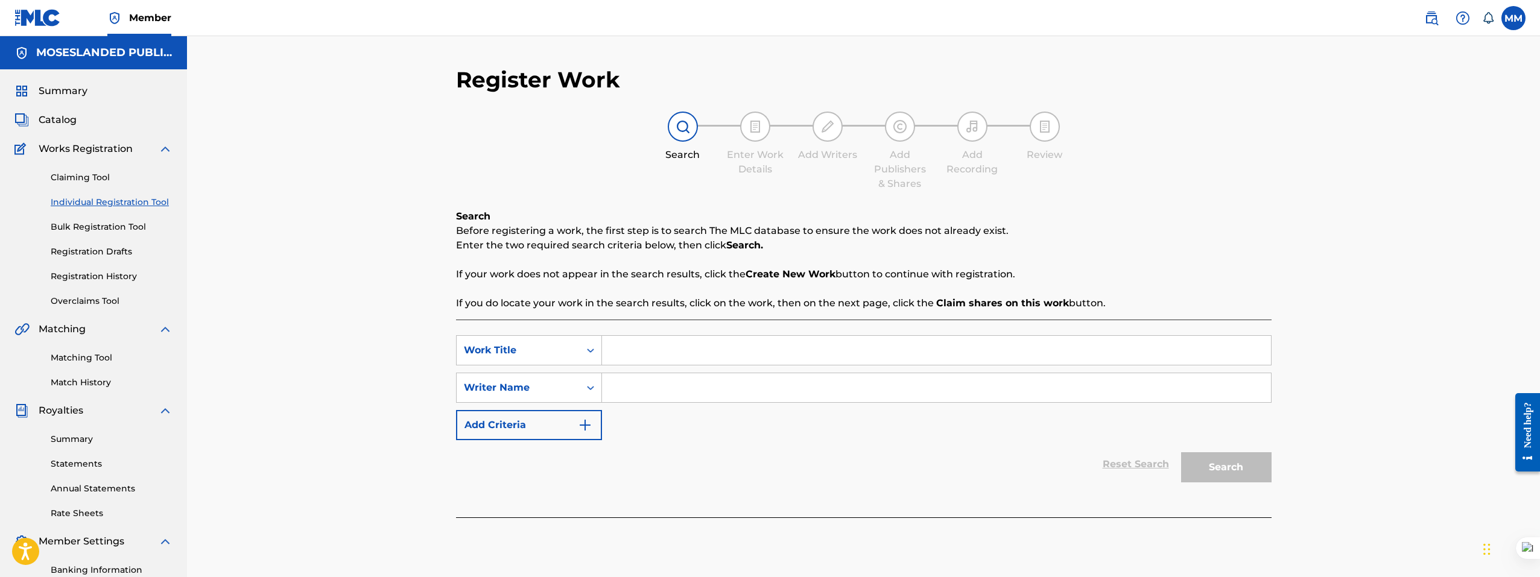
click at [620, 391] on input "Search Form" at bounding box center [936, 387] width 669 height 29
click at [630, 391] on input "Search Form" at bounding box center [936, 387] width 669 height 29
paste input "Jeune astronaute"
type input "Jeune astronaute"
click at [617, 346] on input "Search Form" at bounding box center [936, 350] width 669 height 29
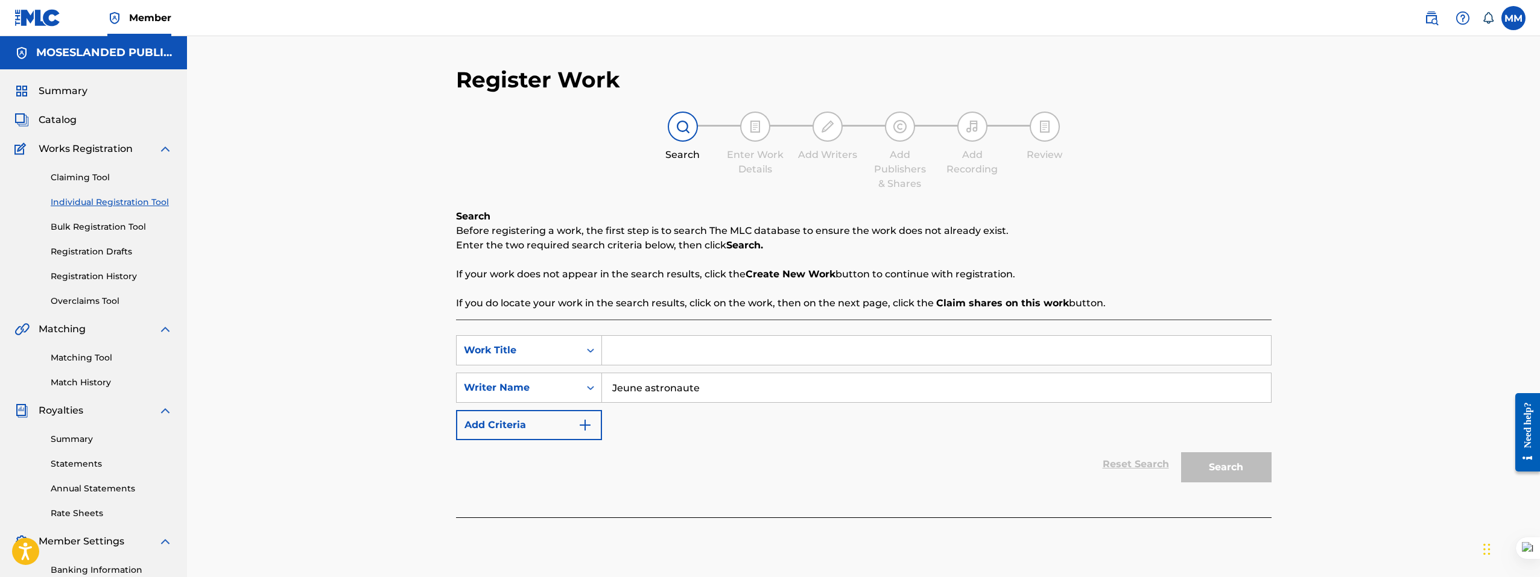
paste input "Steve Beezy"
type input "Steve Beezy"
click at [726, 390] on input "Jeune astronaute" at bounding box center [936, 387] width 669 height 29
paste input "Steve Beezy"
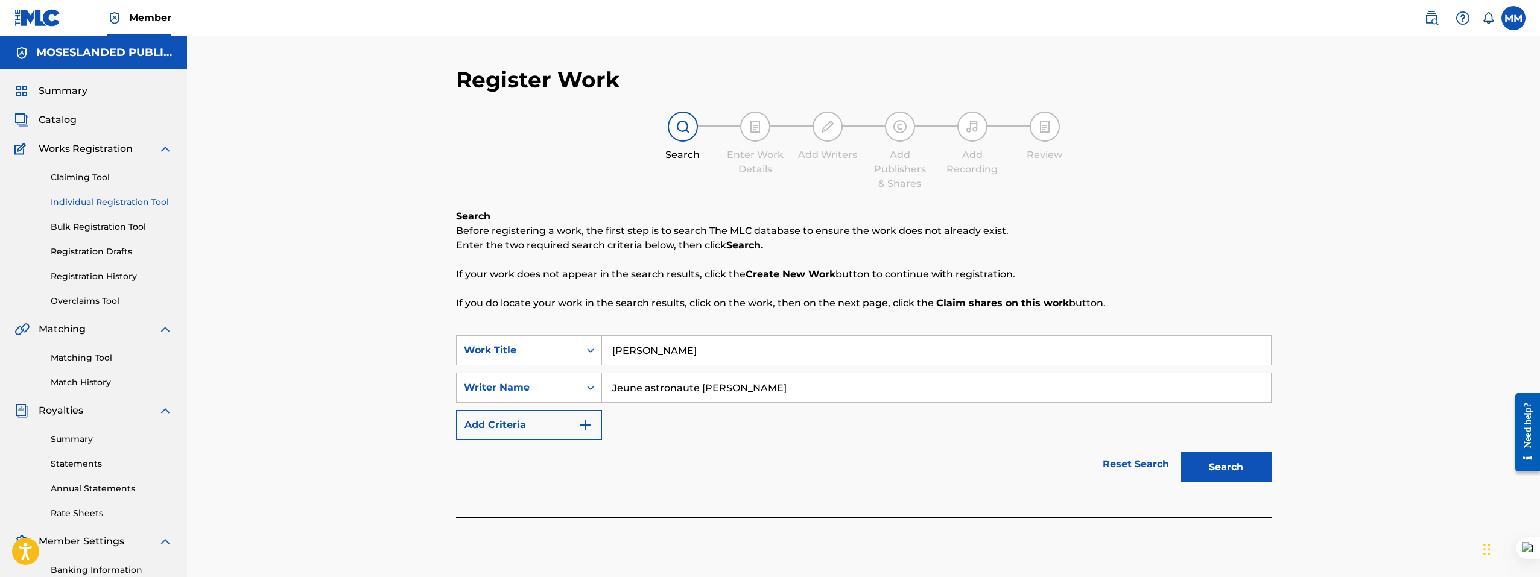
drag, startPoint x: 701, startPoint y: 387, endPoint x: 602, endPoint y: 385, distance: 98.3
click at [602, 385] on input "Jeune astronaute Steve Beezy" at bounding box center [936, 387] width 669 height 29
type input "Steve Beezy"
drag, startPoint x: 694, startPoint y: 343, endPoint x: 503, endPoint y: 340, distance: 191.2
click at [503, 340] on div "SearchWithCriteria6814f0e0-93dc-49c1-84a2-a8ef500c5542 Work Title Steve Beezy" at bounding box center [863, 350] width 815 height 30
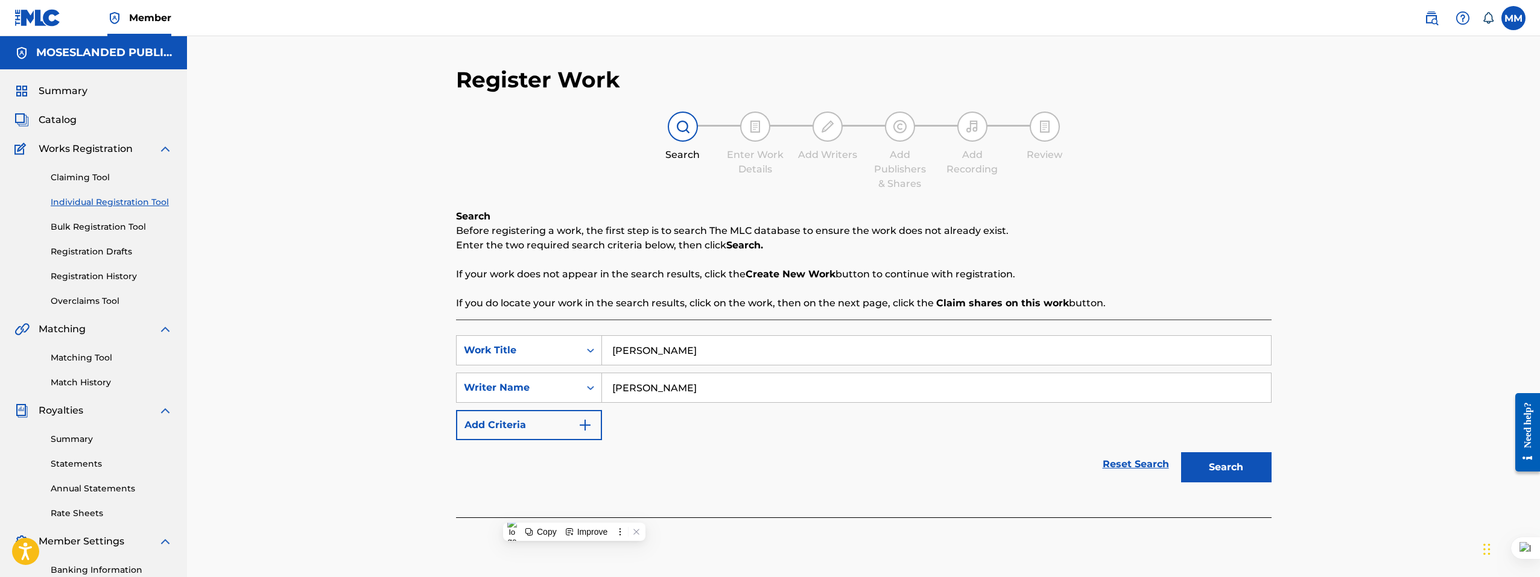
paste input "Jeune astronaute"
type input "Jeune astronaute"
click at [1215, 477] on button "Search" at bounding box center [1226, 467] width 90 height 30
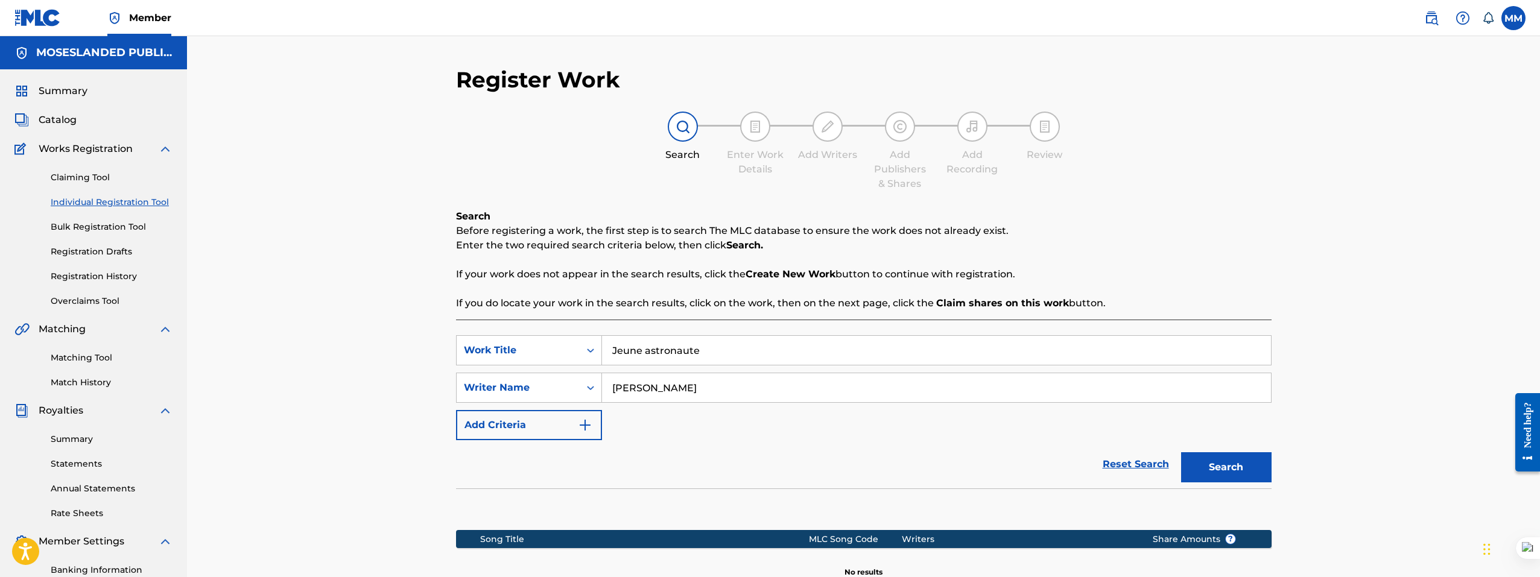
scroll to position [171, 0]
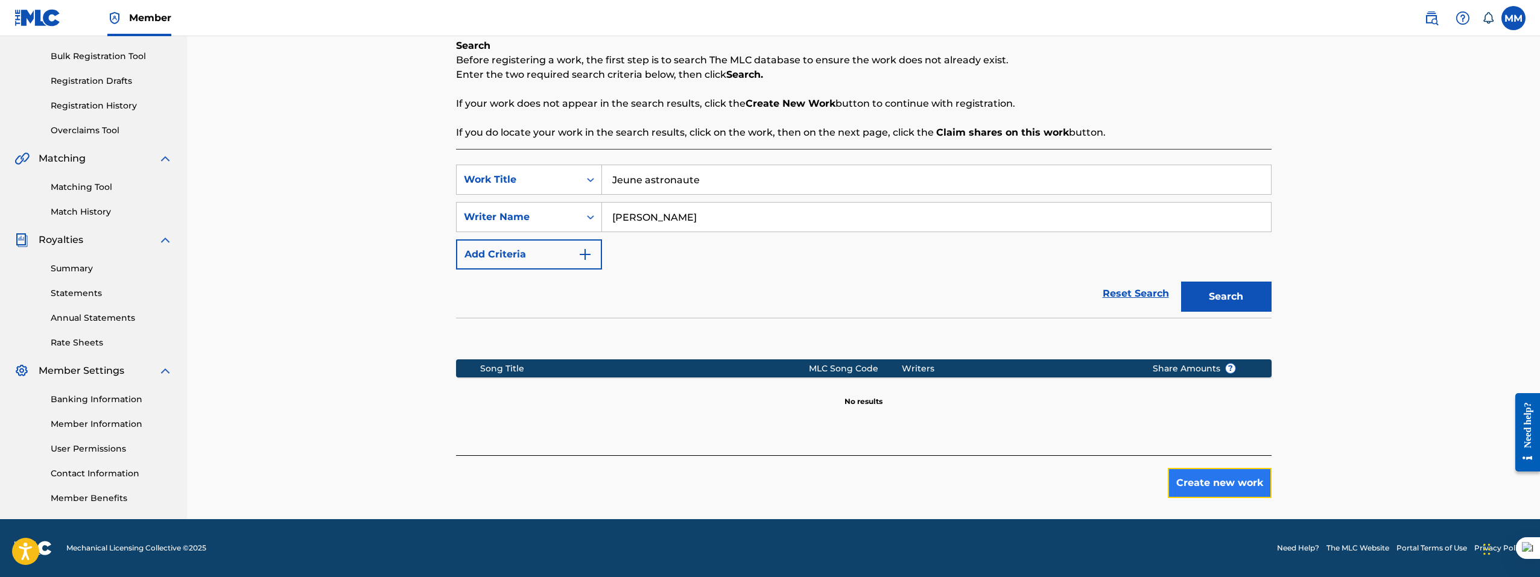
click at [1189, 481] on button "Create new work" at bounding box center [1219, 483] width 104 height 30
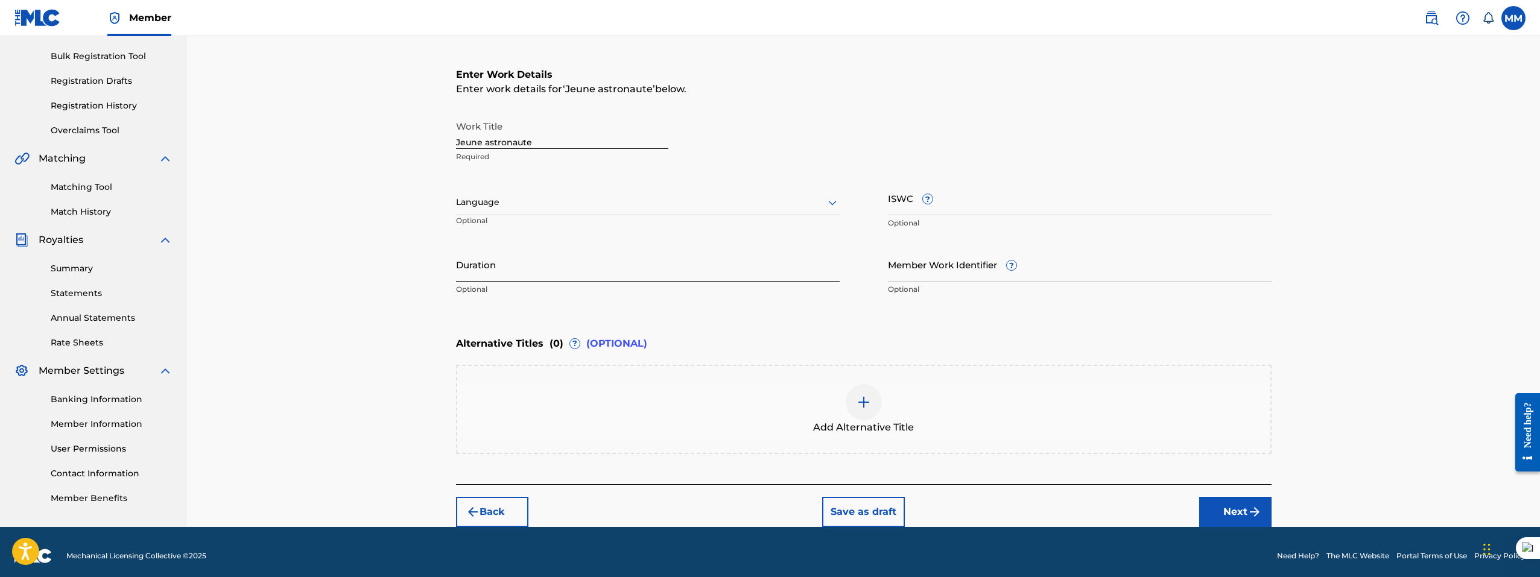
click at [601, 263] on input "Duration" at bounding box center [648, 264] width 384 height 34
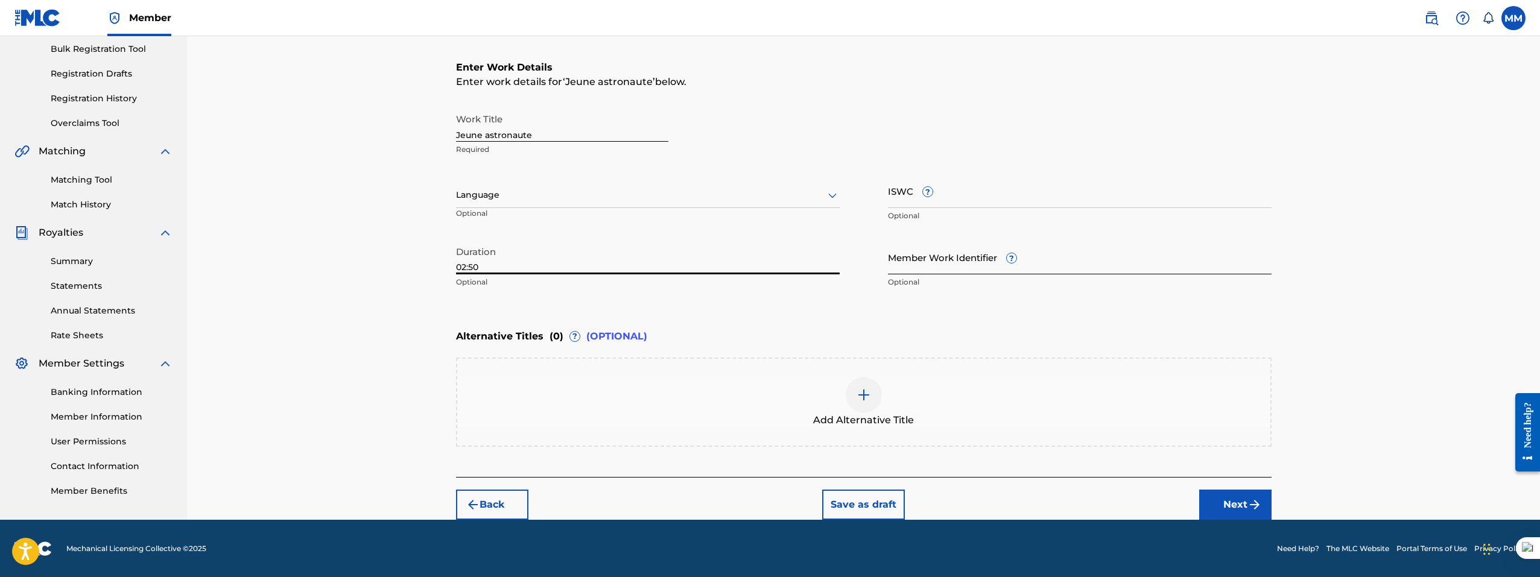
scroll to position [178, 0]
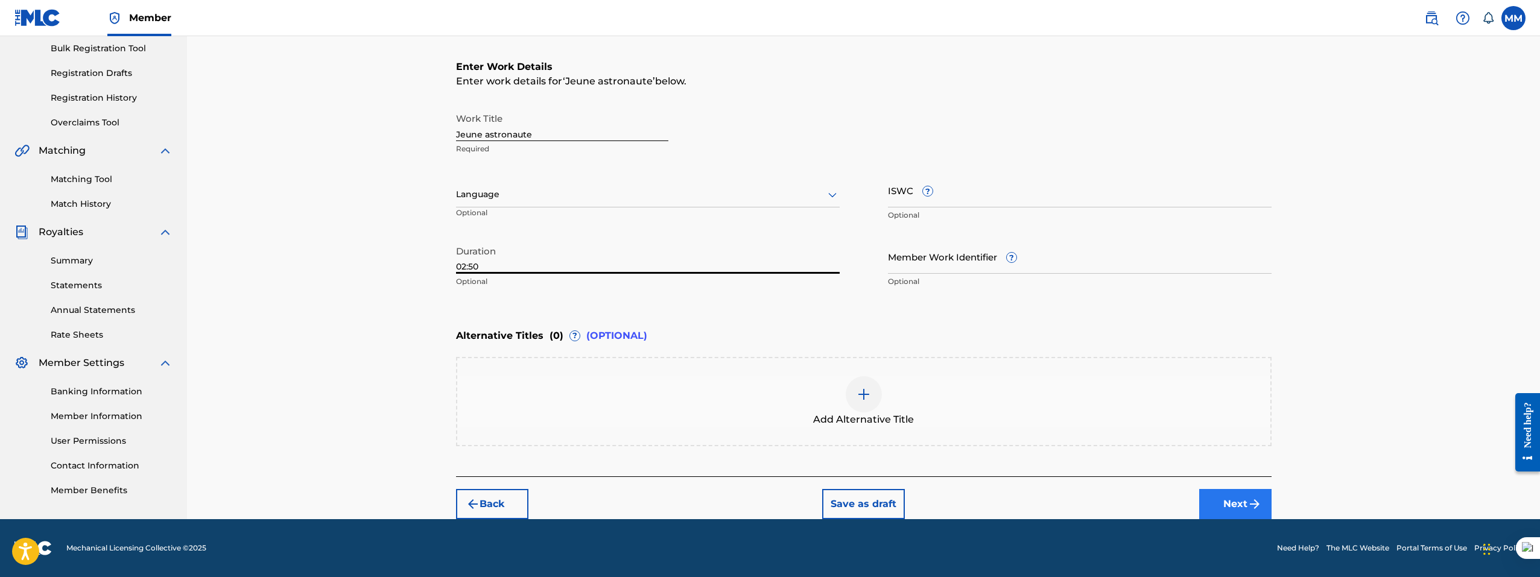
type input "02:50"
click at [1235, 497] on button "Next" at bounding box center [1235, 504] width 72 height 30
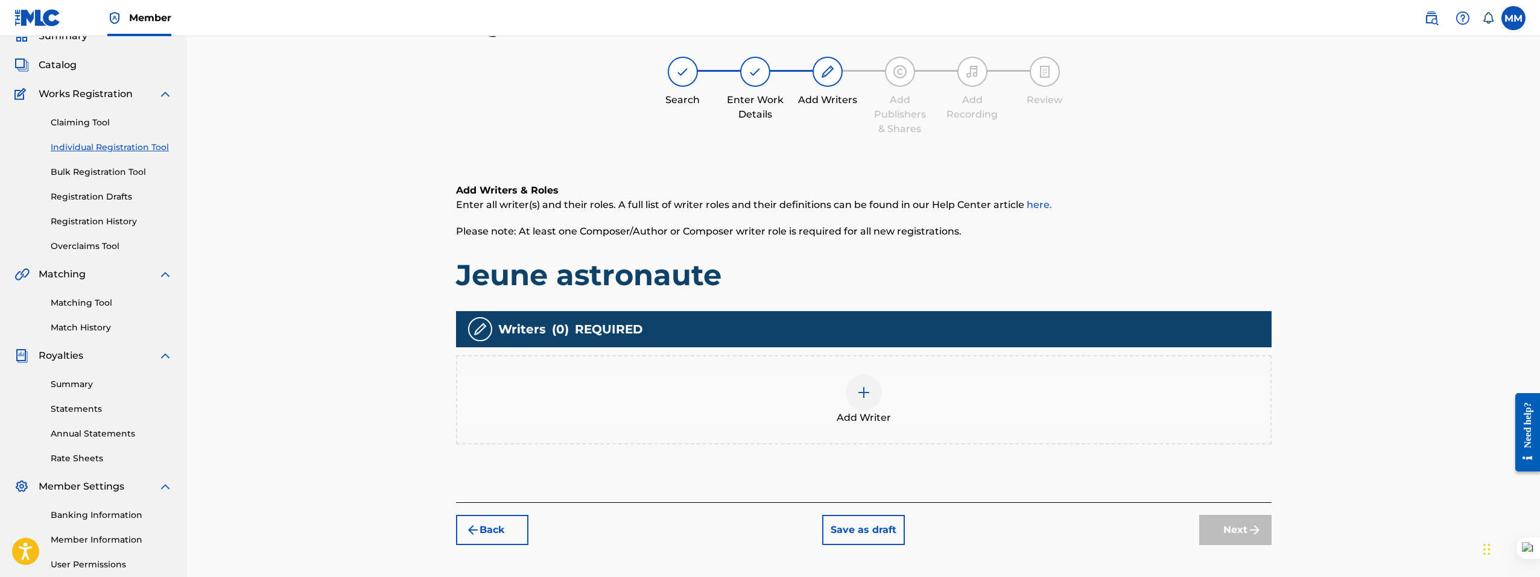
scroll to position [54, 0]
click at [868, 395] on img at bounding box center [863, 393] width 14 height 14
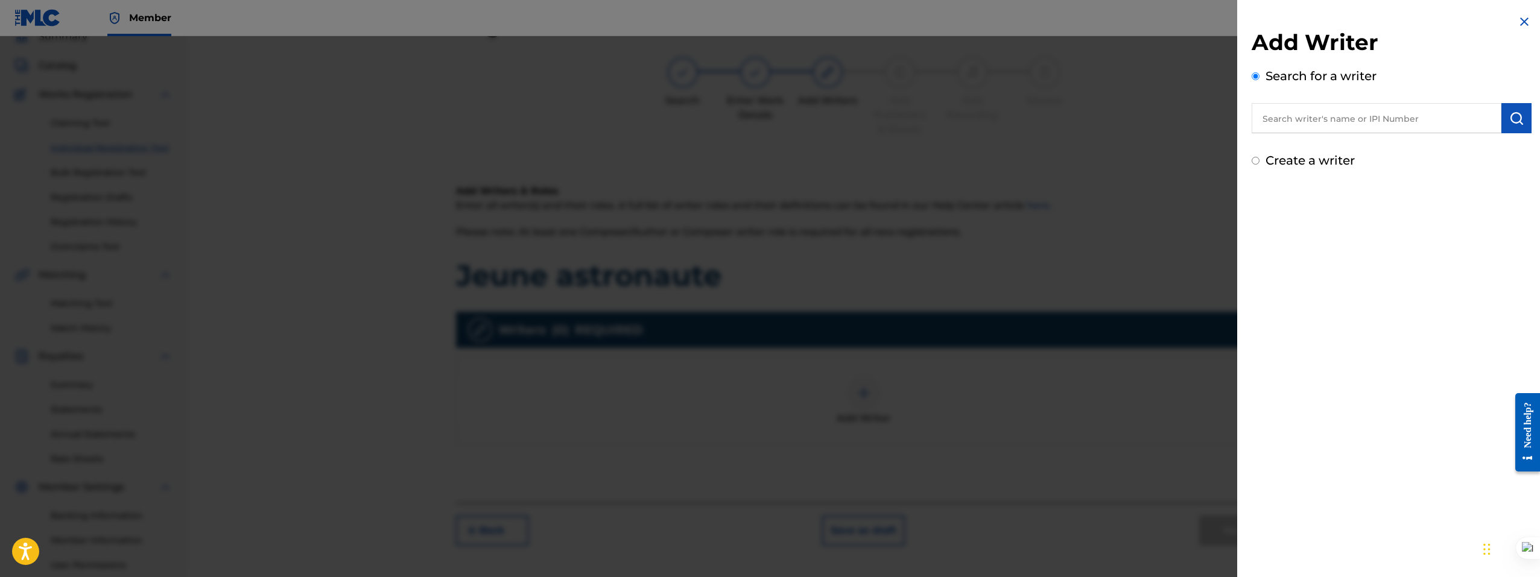
click at [1365, 120] on input "text" at bounding box center [1376, 118] width 250 height 30
click at [1521, 119] on button "submit" at bounding box center [1516, 118] width 30 height 30
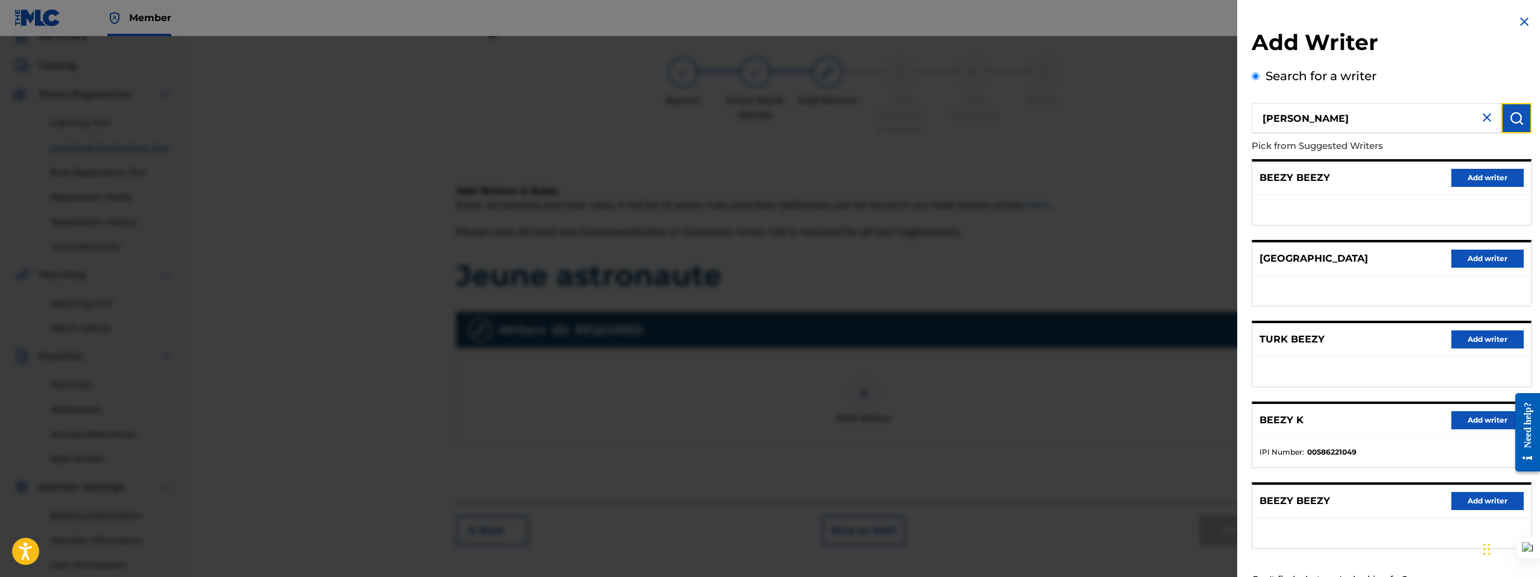
scroll to position [48, 0]
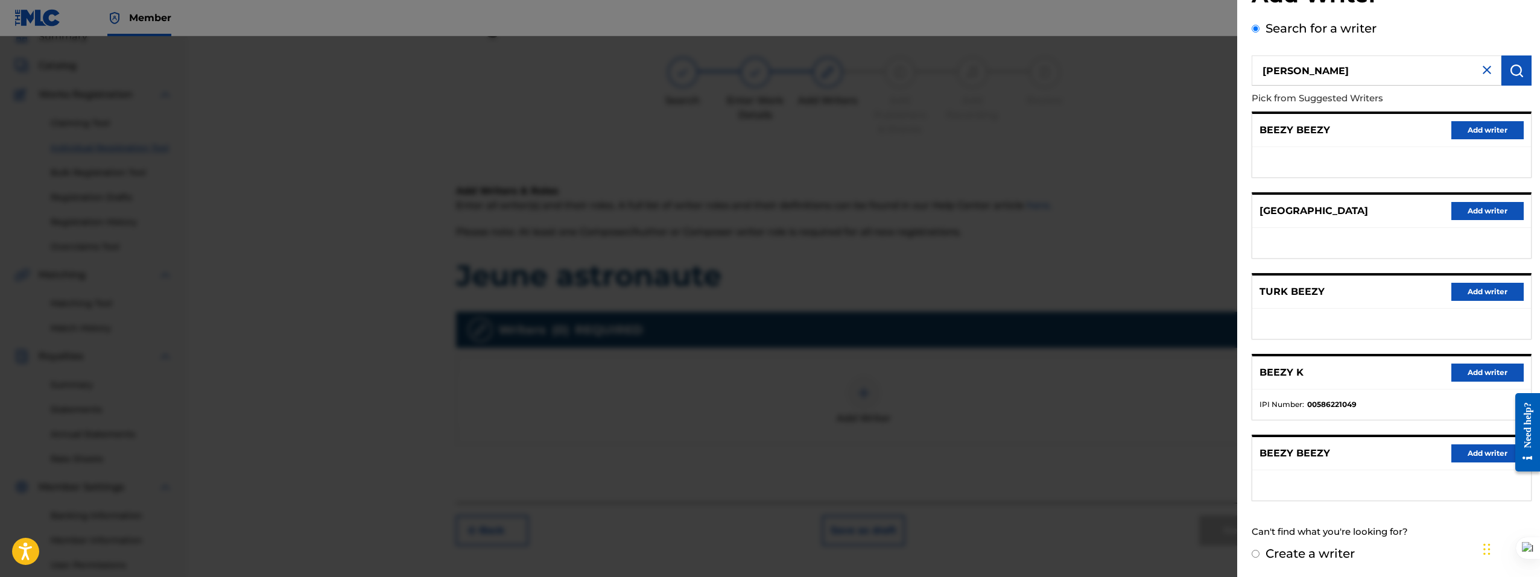
drag, startPoint x: 1350, startPoint y: 68, endPoint x: 864, endPoint y: 62, distance: 486.1
click at [865, 62] on div "Add Writer Search for a writer steve beezy Pick from Suggested Writers BEEZY BE…" at bounding box center [770, 306] width 1540 height 541
click at [1260, 72] on input "bizimana" at bounding box center [1376, 70] width 250 height 30
type input "steve bizimana"
click at [1509, 72] on img "submit" at bounding box center [1516, 70] width 14 height 14
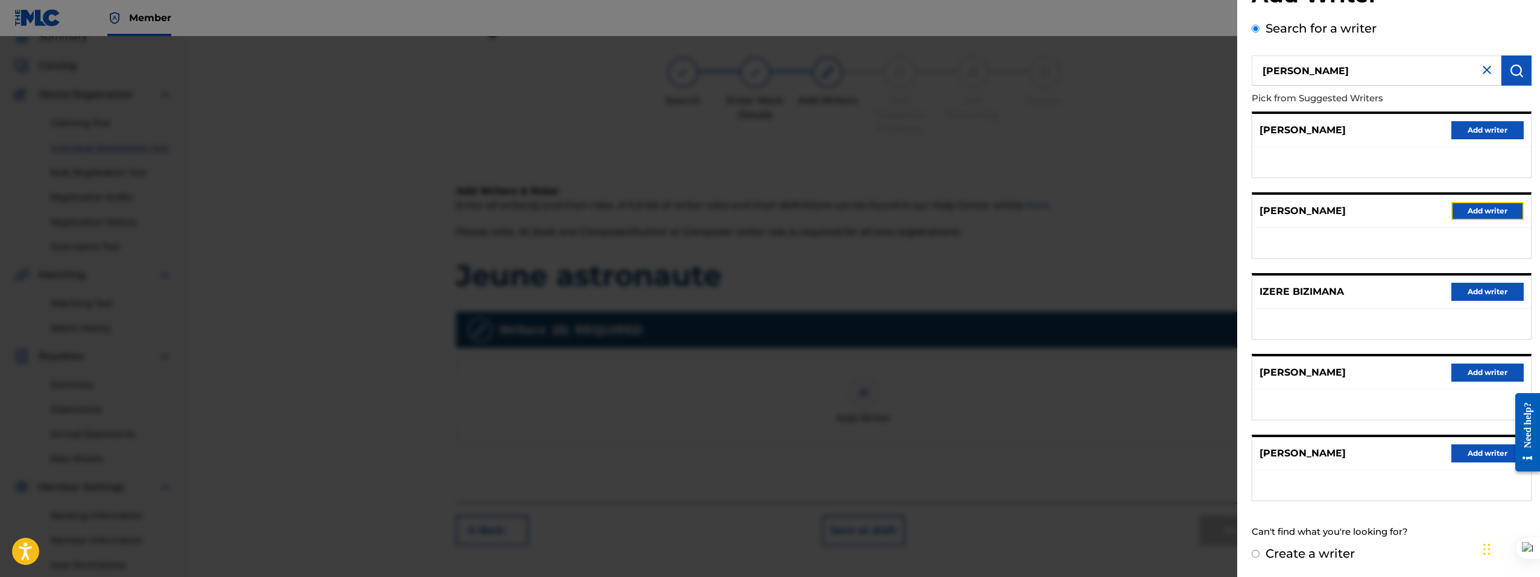
drag, startPoint x: 1457, startPoint y: 210, endPoint x: 1432, endPoint y: 247, distance: 44.3
click at [1432, 247] on div "BIZIMANA STEVE Add writer" at bounding box center [1391, 225] width 280 height 66
click at [1486, 214] on button "Add writer" at bounding box center [1487, 211] width 72 height 18
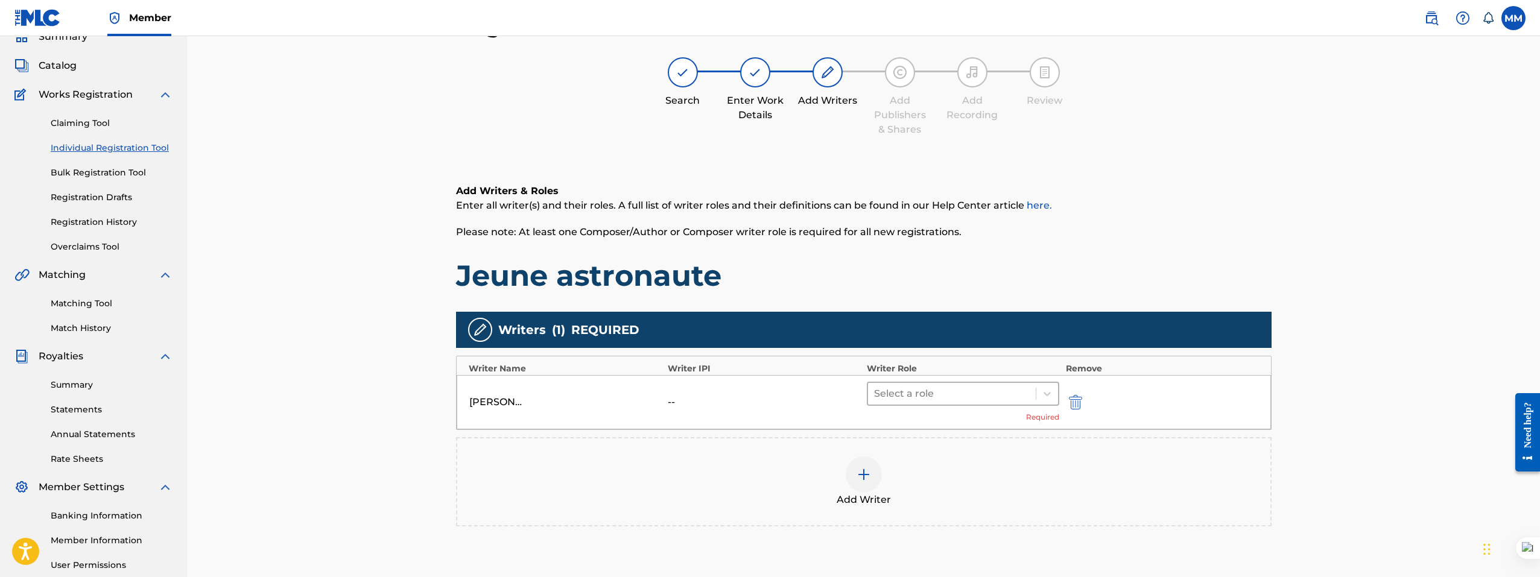
click at [933, 391] on div at bounding box center [952, 393] width 156 height 17
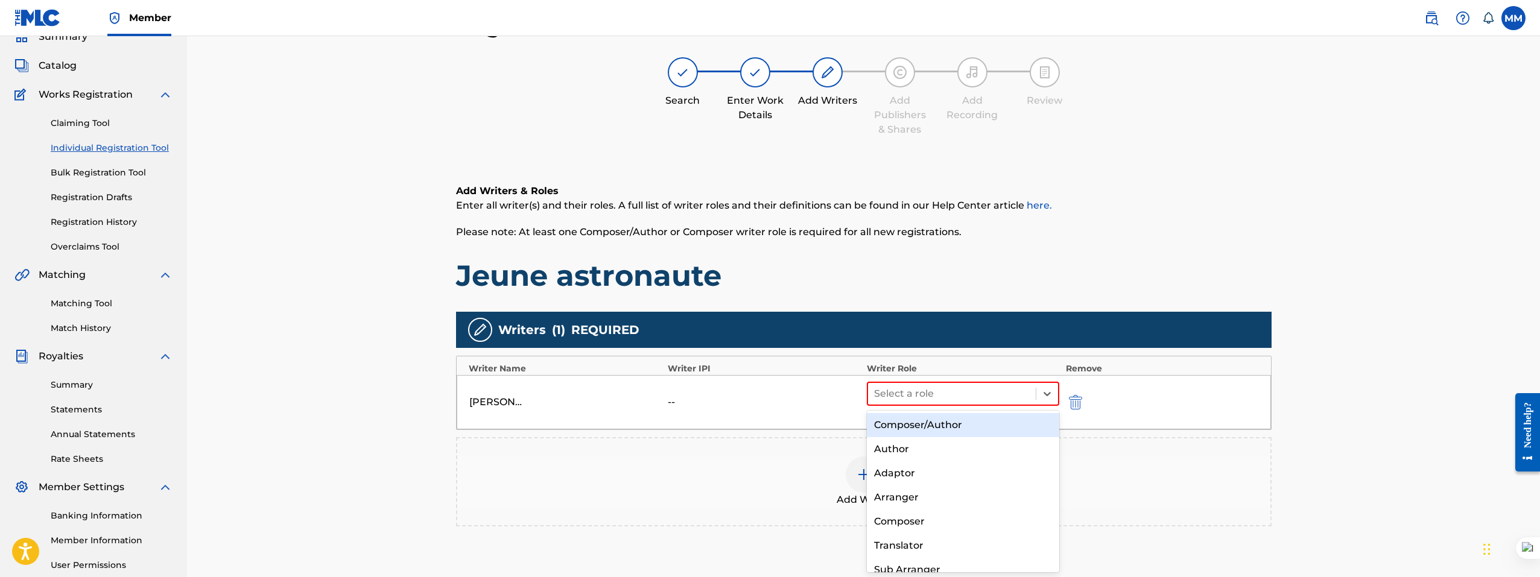
click at [933, 431] on div "Composer/Author" at bounding box center [963, 425] width 193 height 24
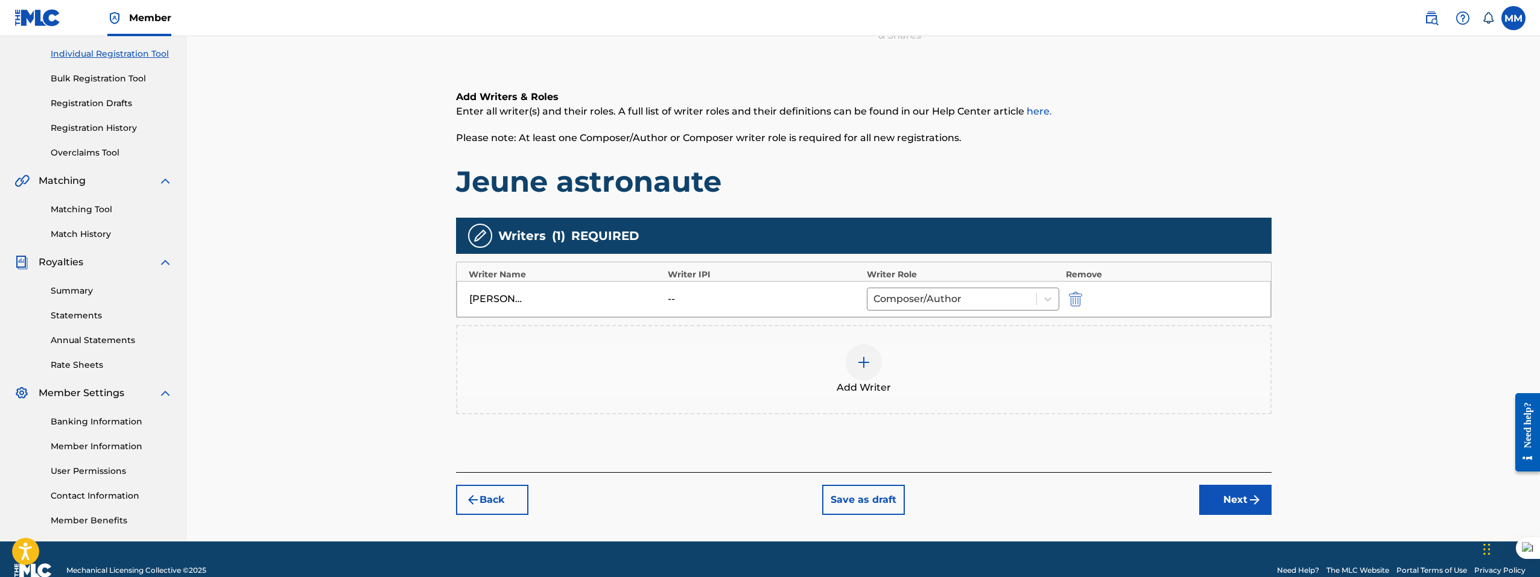
scroll to position [171, 0]
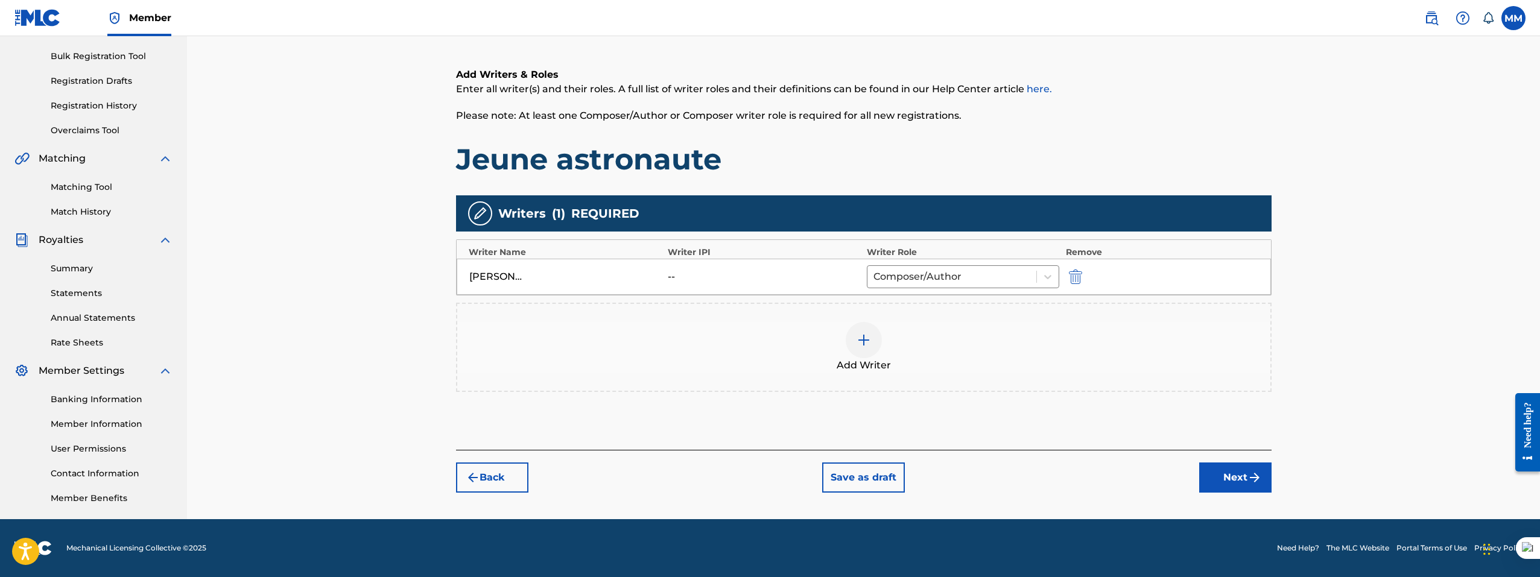
click at [870, 342] on img at bounding box center [863, 340] width 14 height 14
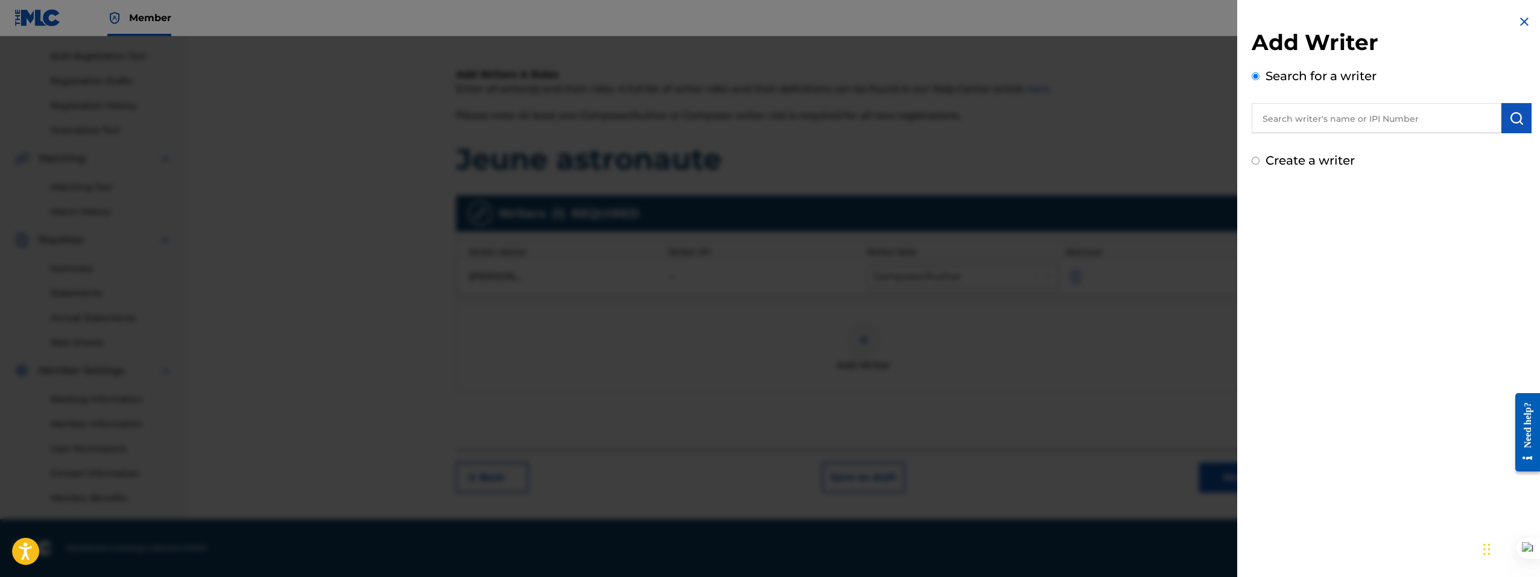
click at [1332, 123] on input "text" at bounding box center [1376, 118] width 250 height 30
type input "moses mugara"
click at [1350, 145] on strong "mugara" at bounding box center [1369, 145] width 39 height 11
click at [1509, 122] on img "submit" at bounding box center [1516, 118] width 14 height 14
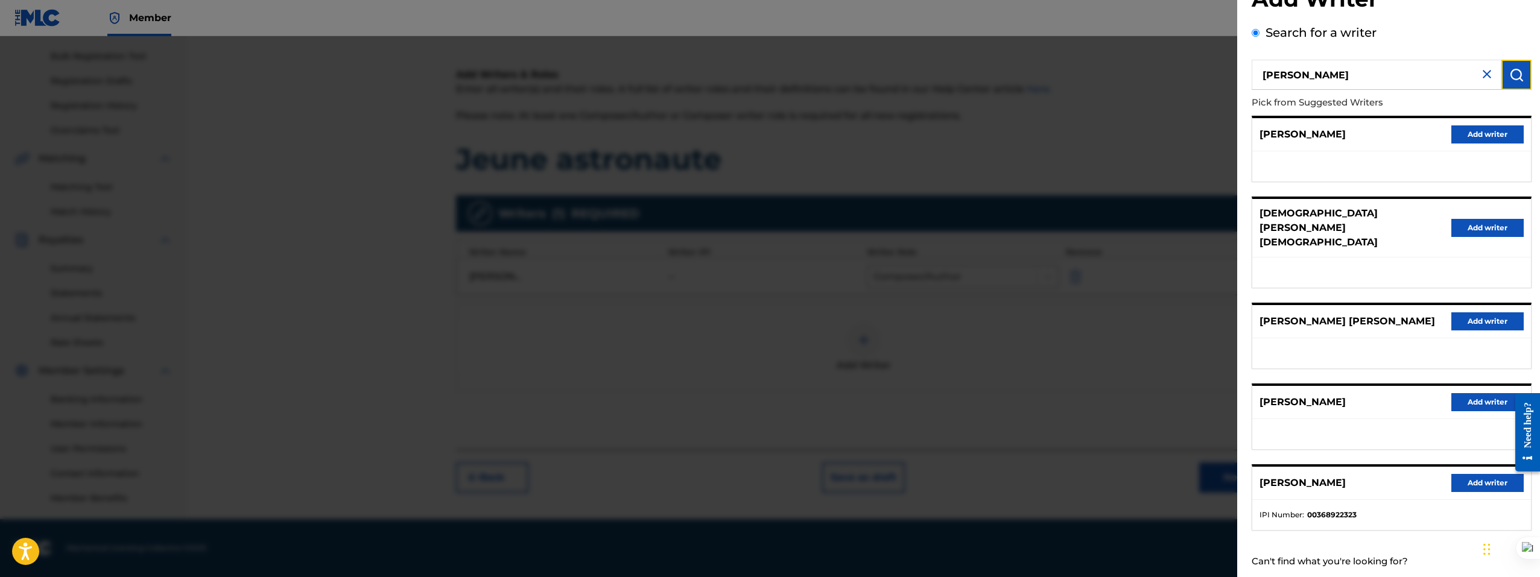
scroll to position [48, 0]
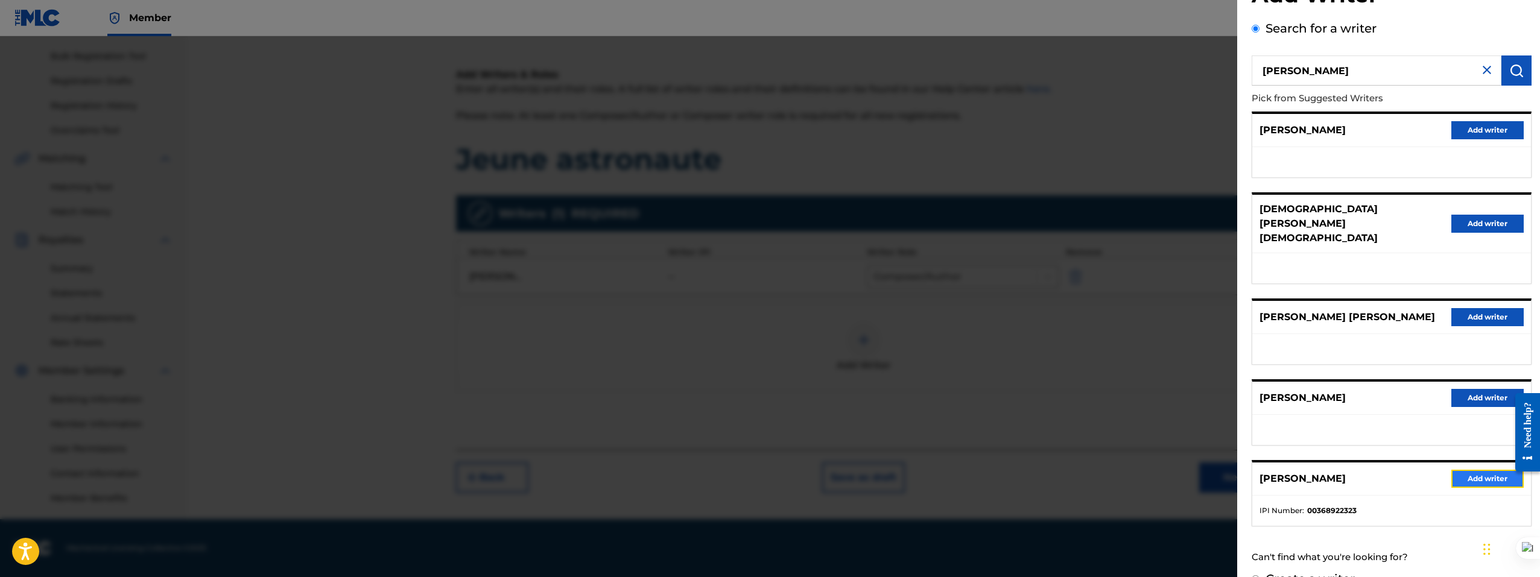
click at [1467, 470] on button "Add writer" at bounding box center [1487, 479] width 72 height 18
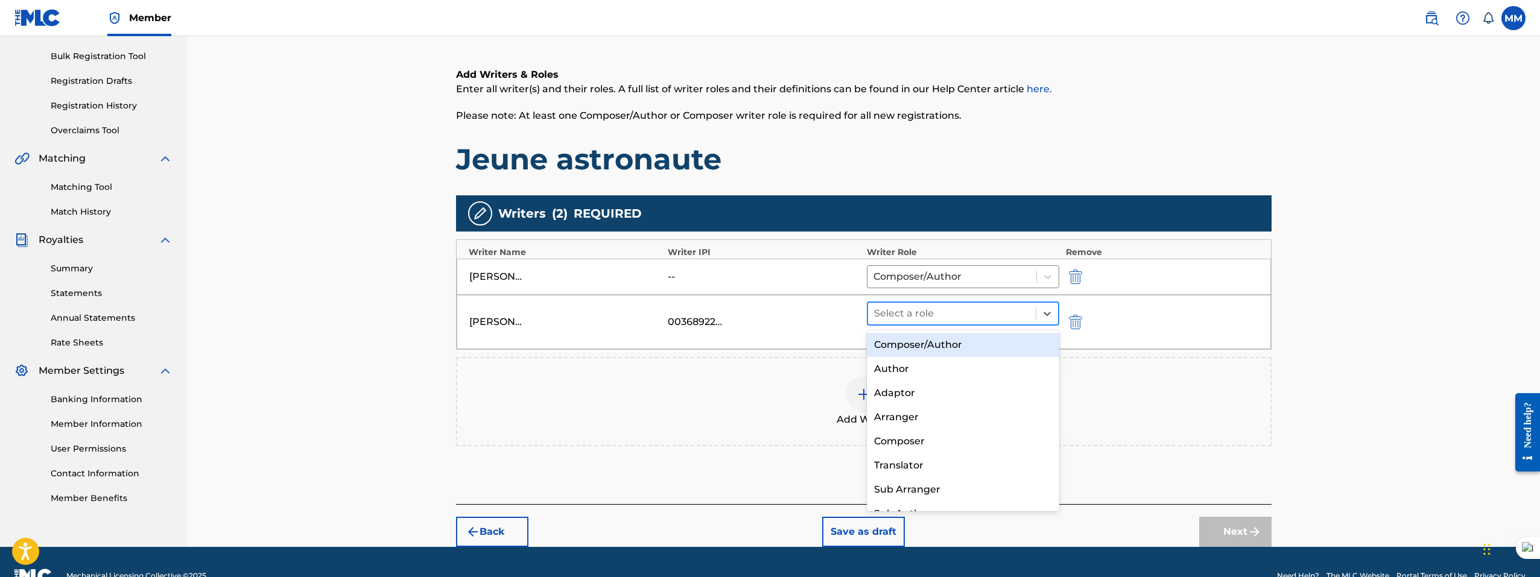
click at [961, 320] on div at bounding box center [952, 313] width 156 height 17
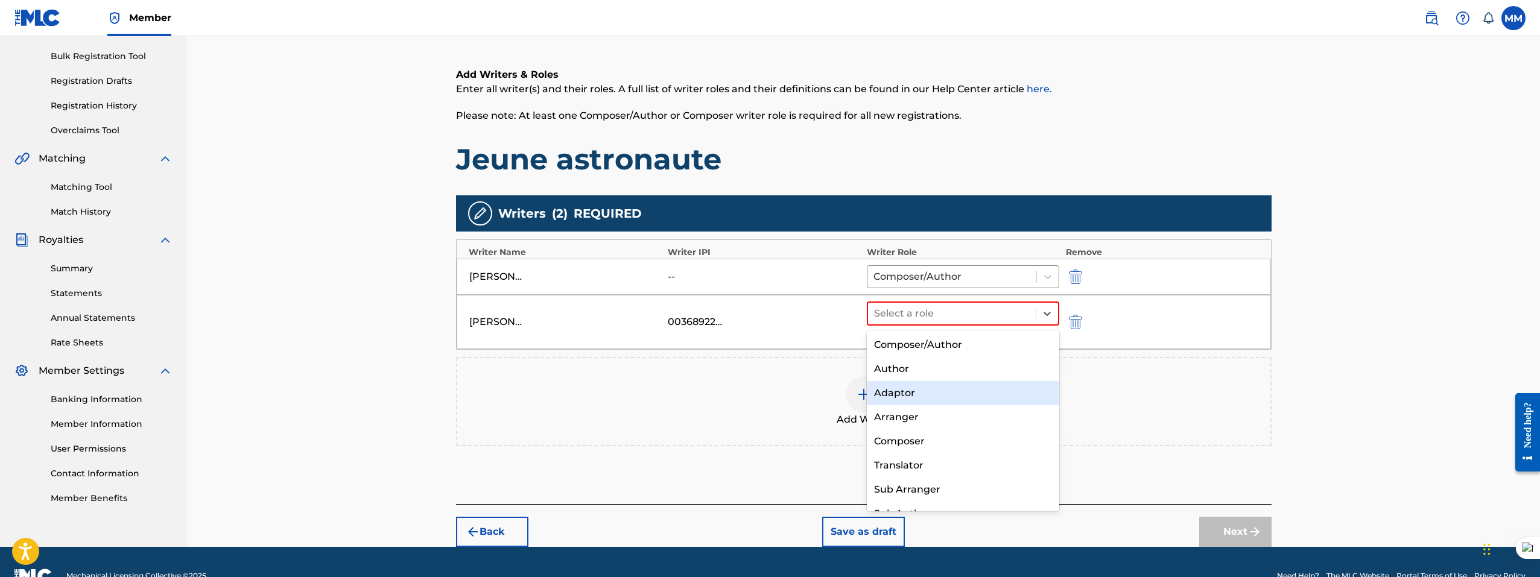
scroll to position [17, 0]
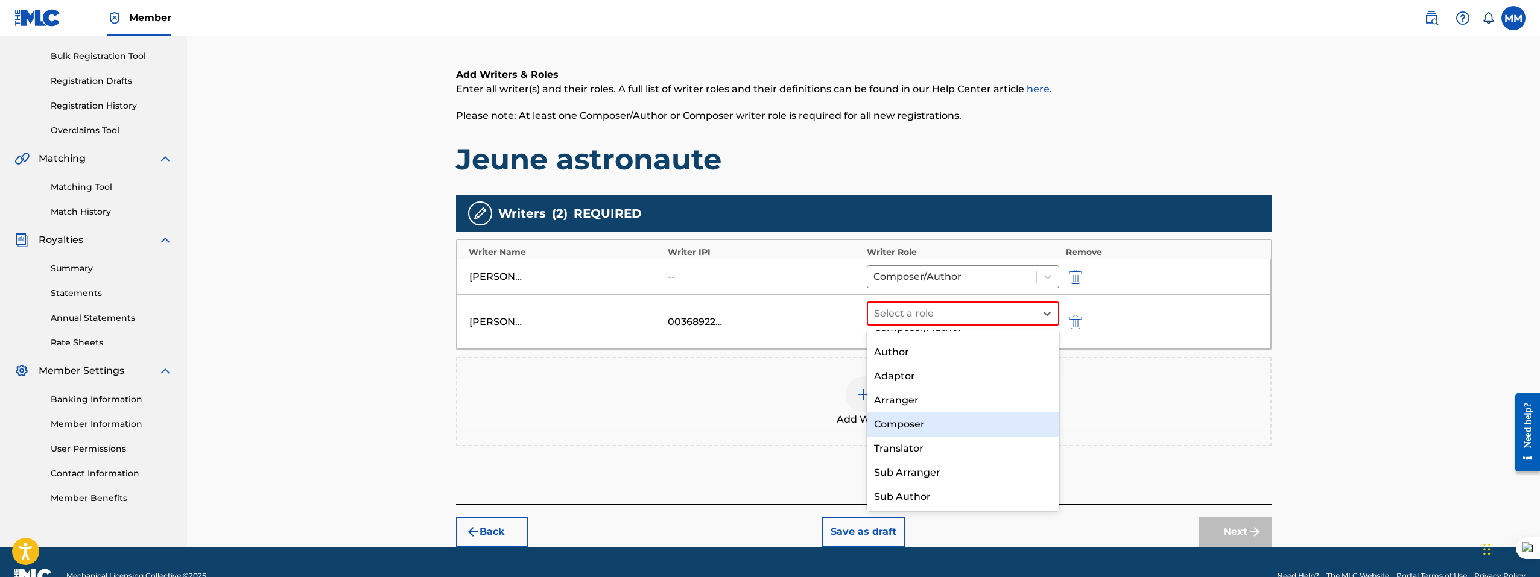
click at [935, 419] on div "Composer" at bounding box center [963, 424] width 193 height 24
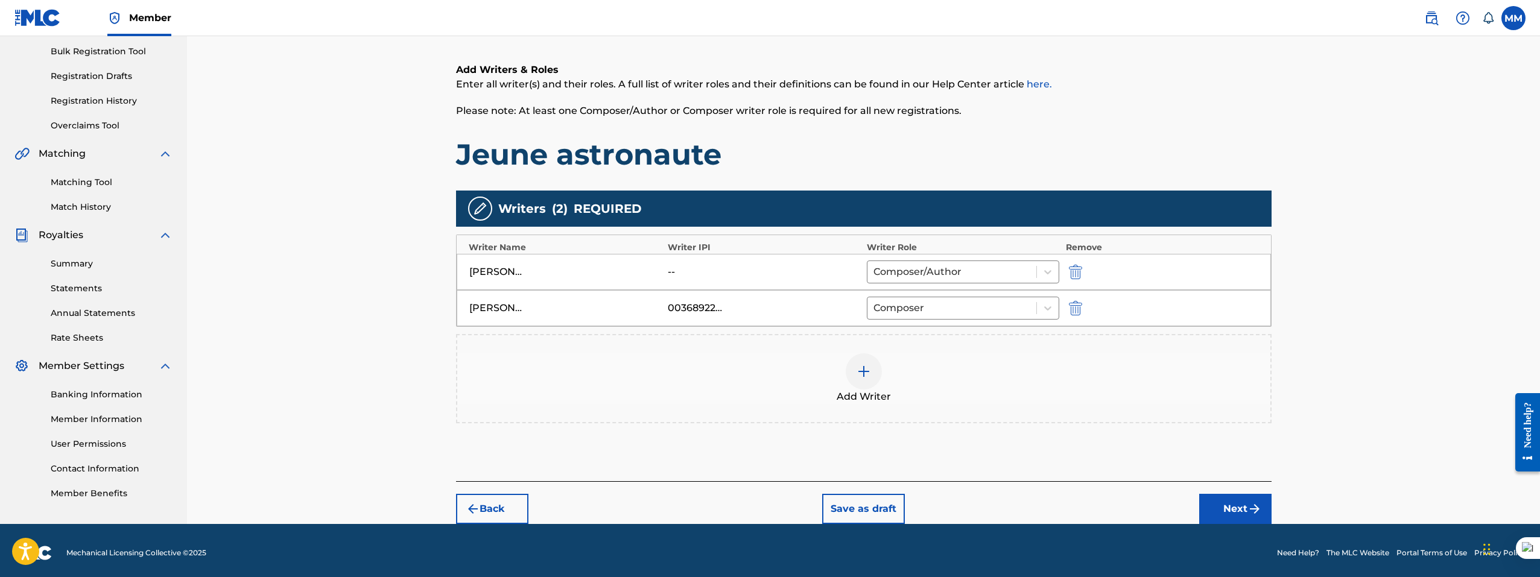
scroll to position [180, 0]
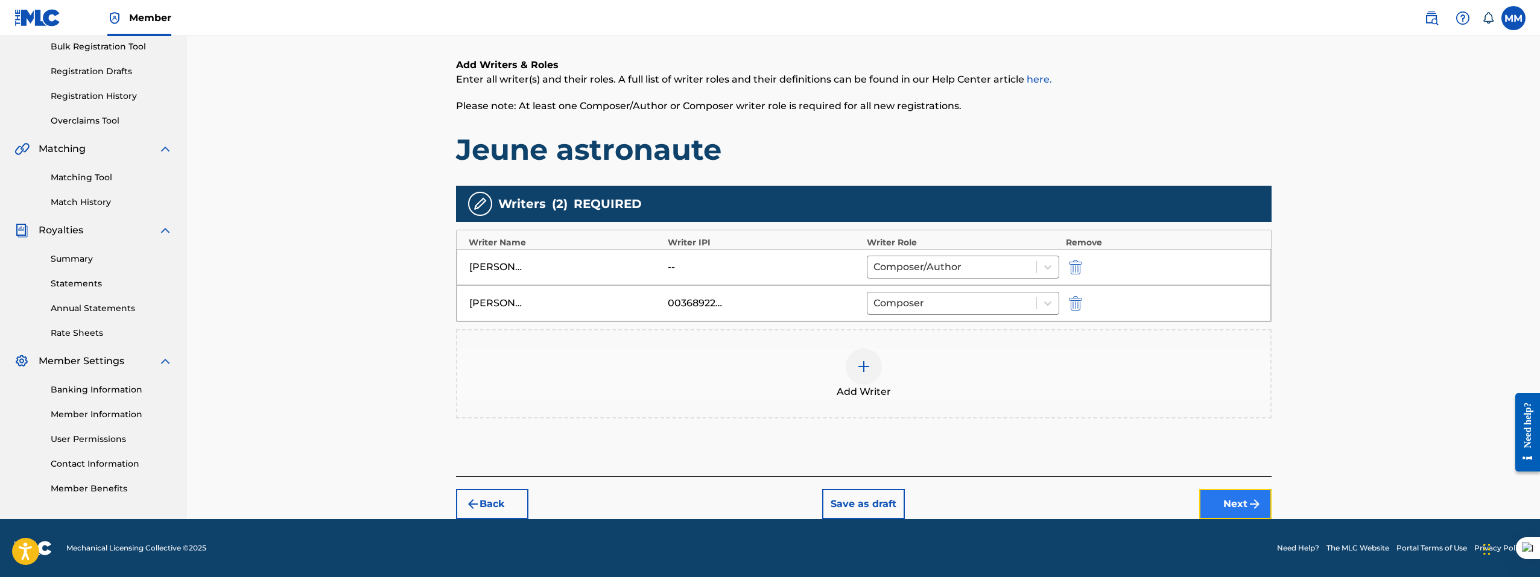
click at [1214, 508] on button "Next" at bounding box center [1235, 504] width 72 height 30
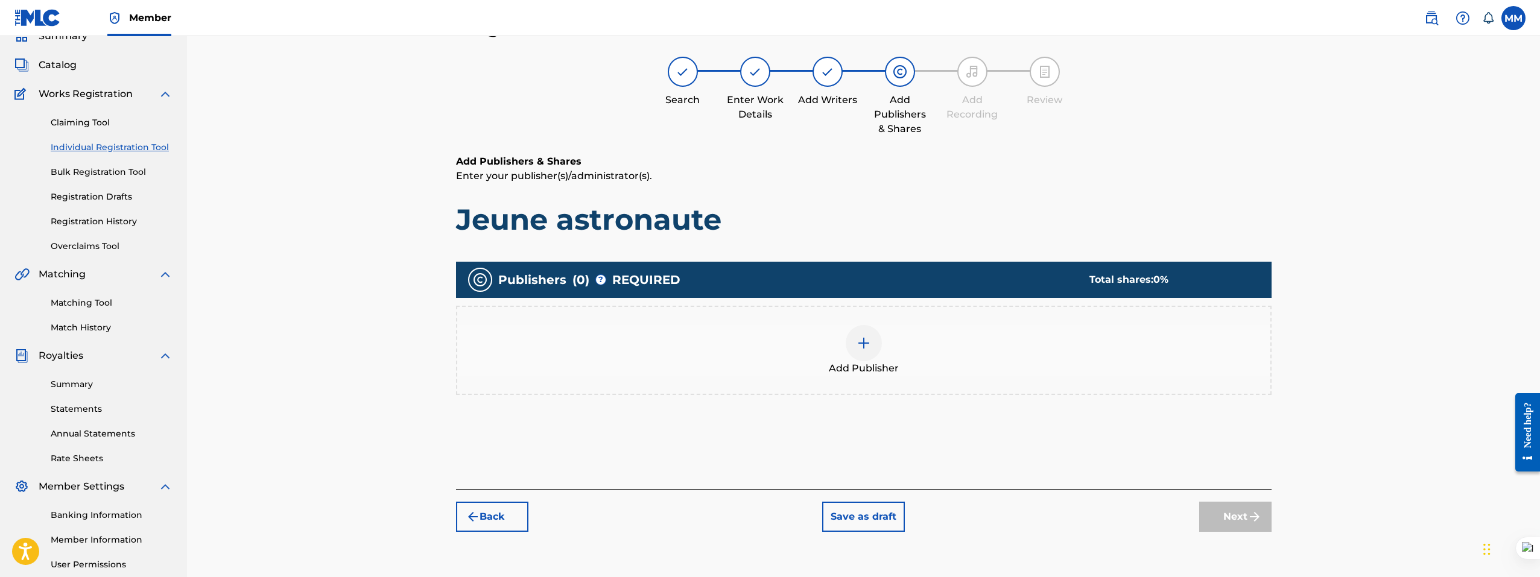
scroll to position [54, 0]
click at [858, 349] on img at bounding box center [863, 343] width 14 height 14
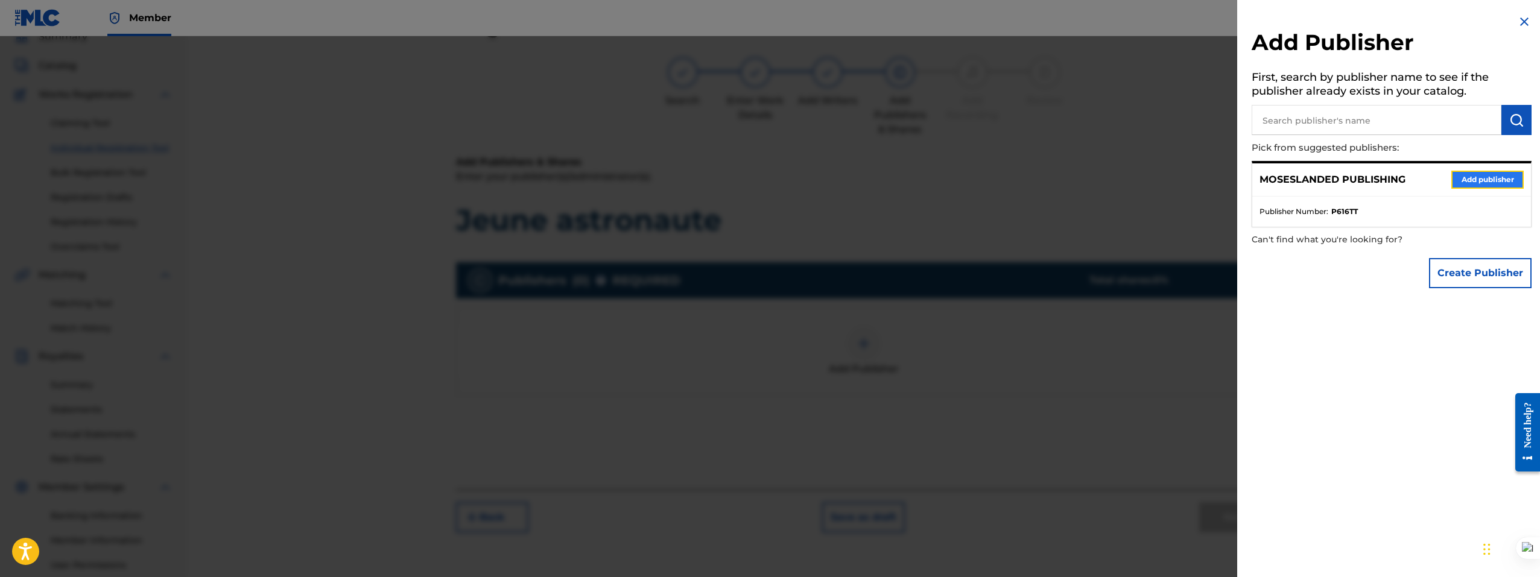
click at [1486, 179] on button "Add publisher" at bounding box center [1487, 180] width 72 height 18
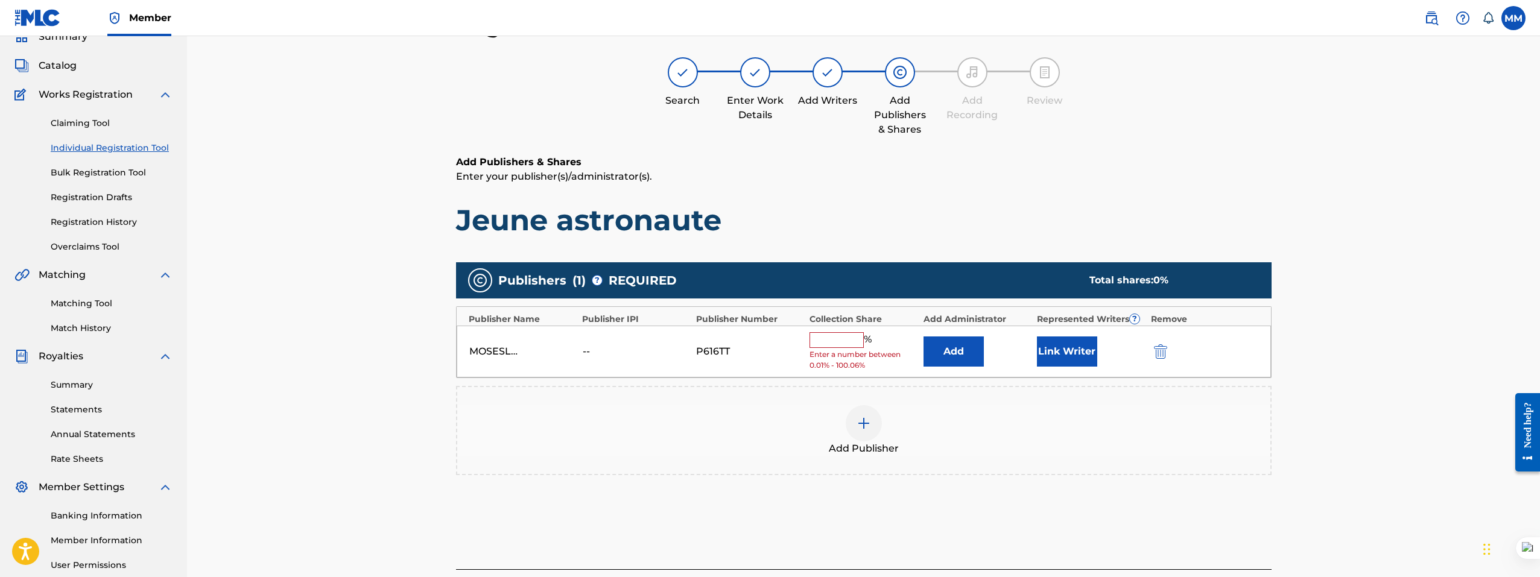
click at [844, 341] on input "text" at bounding box center [836, 340] width 54 height 16
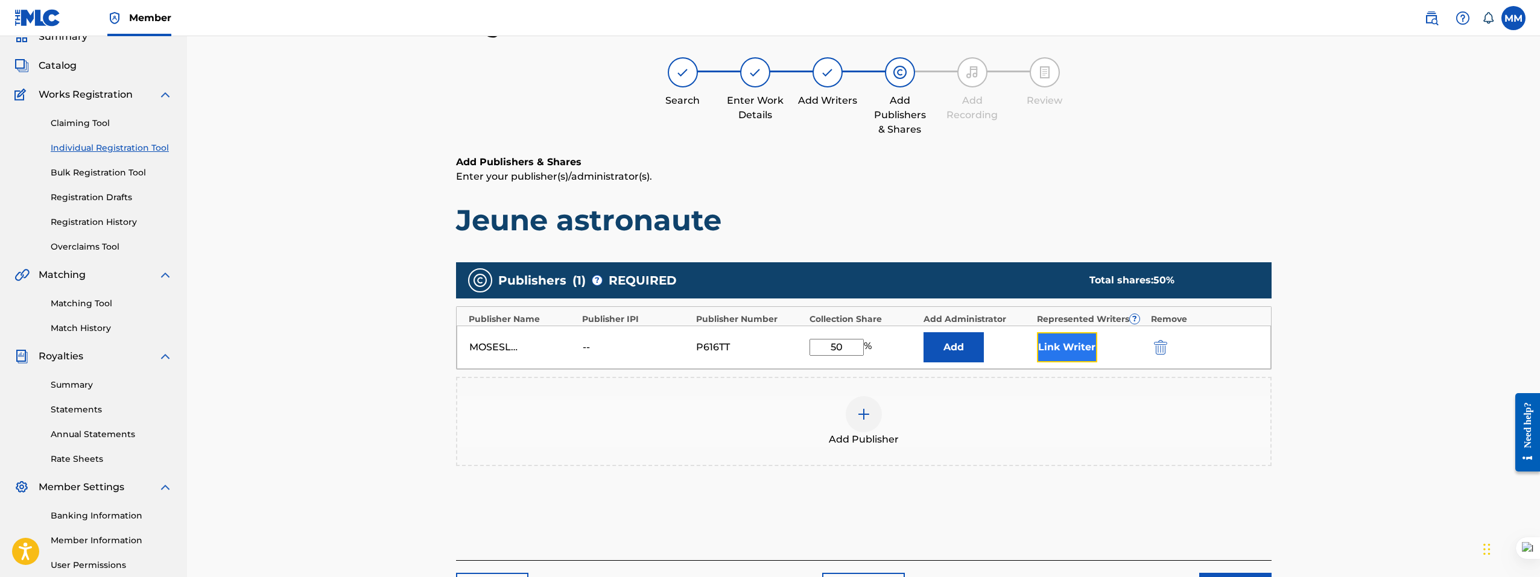
click at [1051, 349] on button "Link Writer" at bounding box center [1067, 347] width 60 height 30
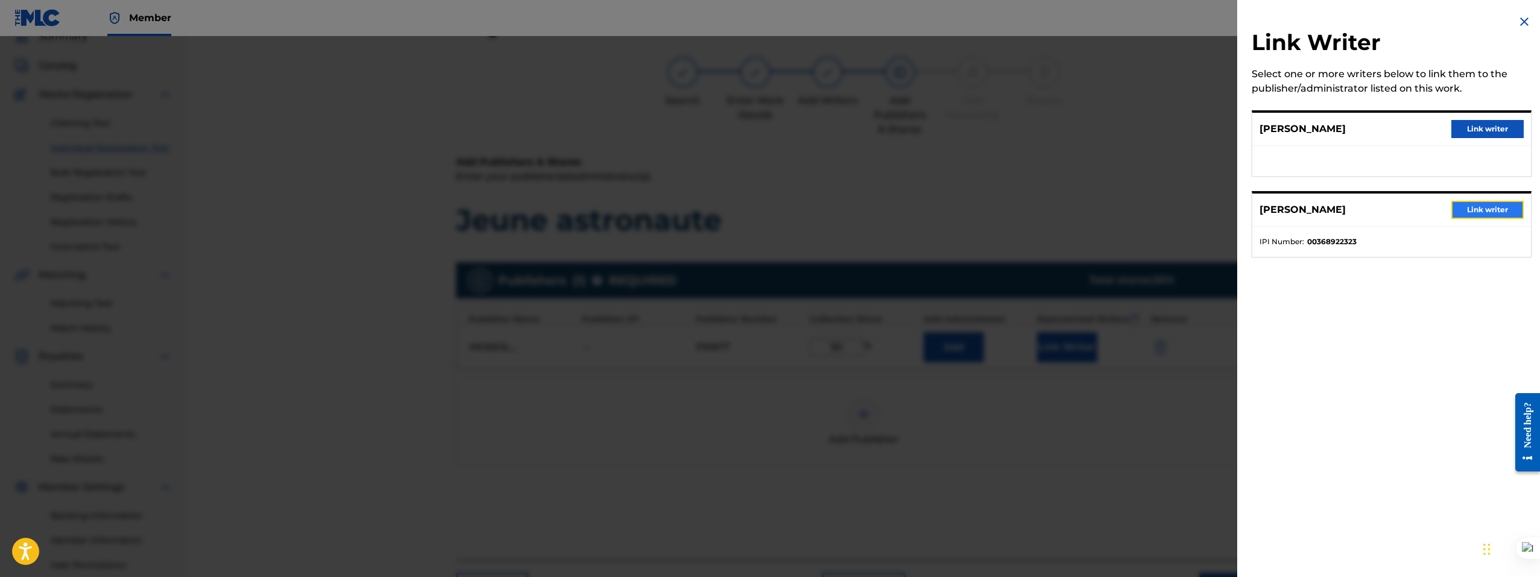
click at [1488, 207] on button "Link writer" at bounding box center [1487, 210] width 72 height 18
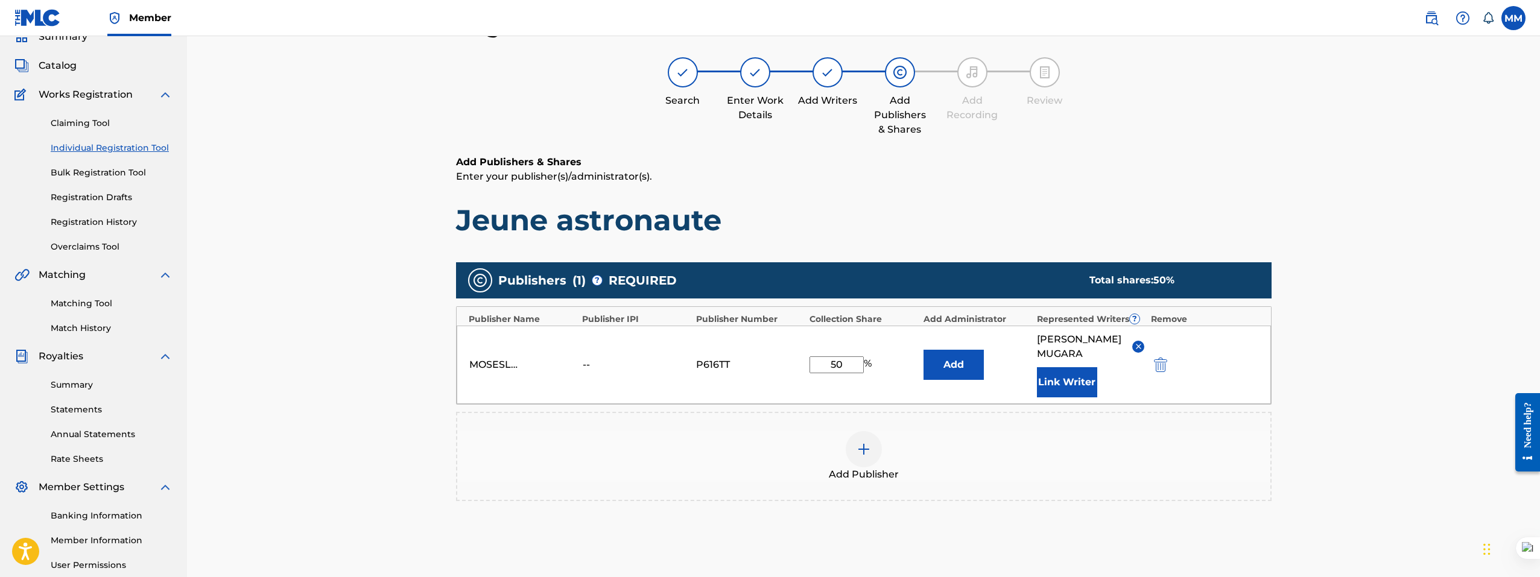
drag, startPoint x: 845, startPoint y: 356, endPoint x: 826, endPoint y: 356, distance: 19.3
click at [826, 356] on input "50" at bounding box center [836, 364] width 54 height 17
type input "2"
type input "50"
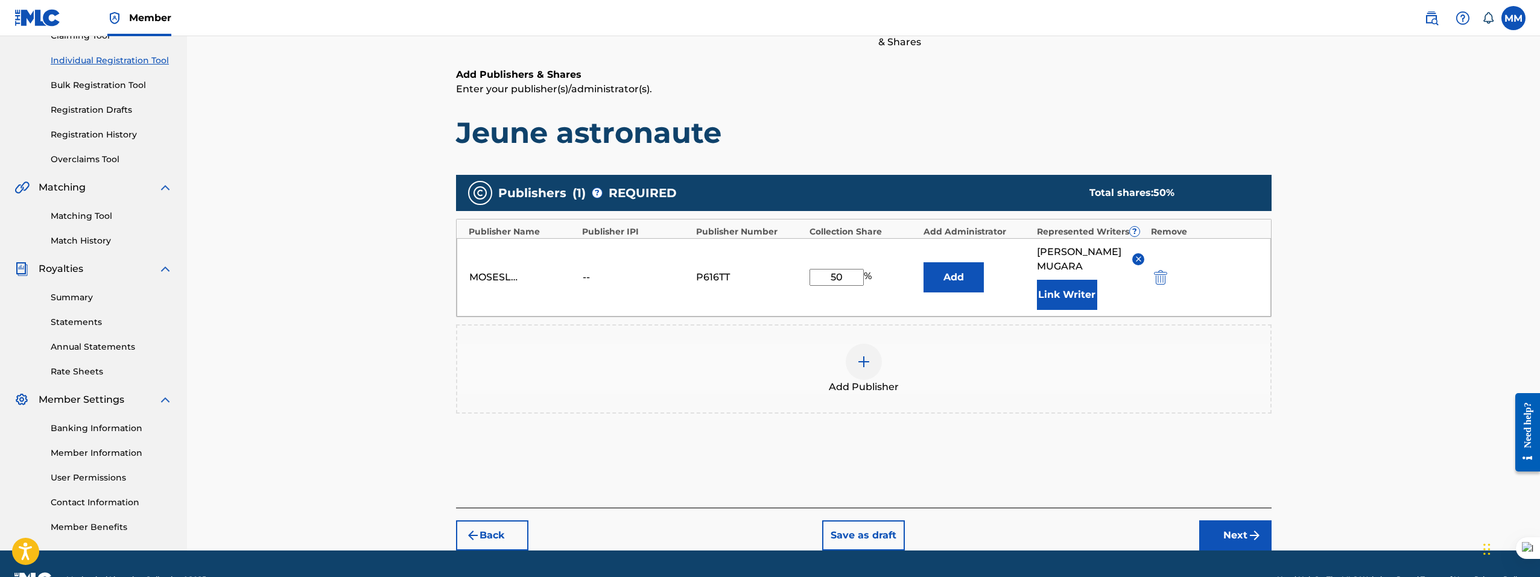
scroll to position [171, 0]
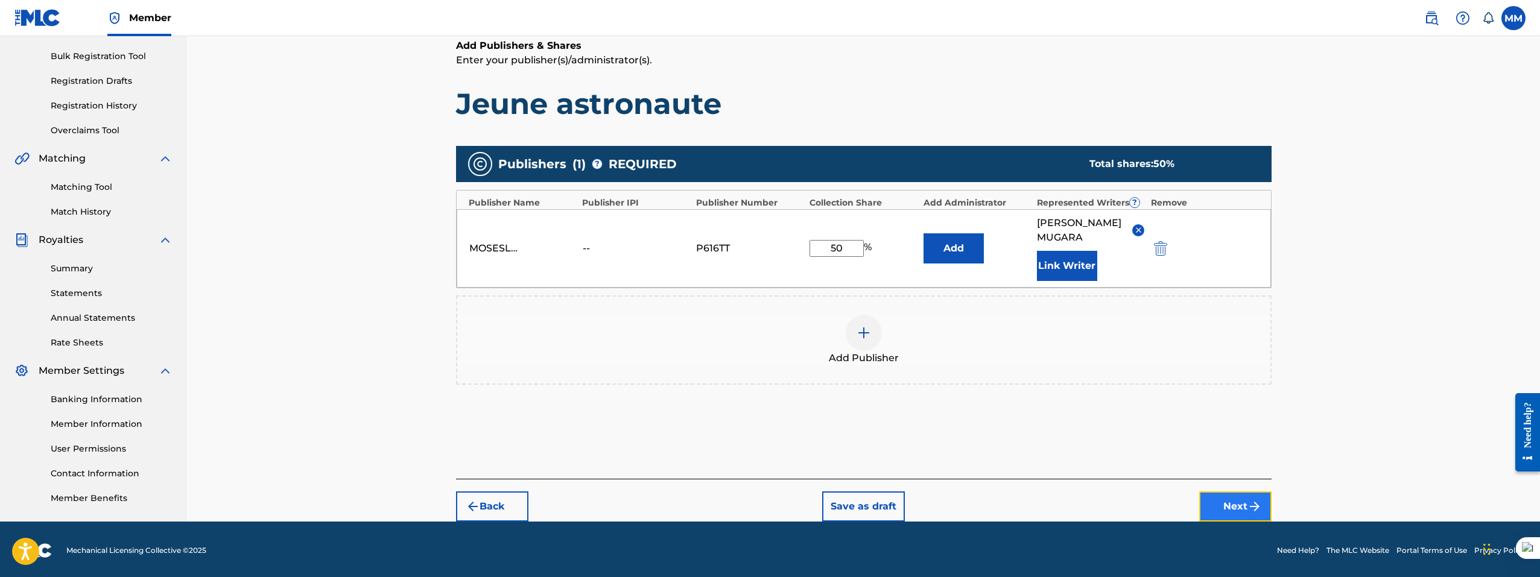
click at [1244, 495] on button "Next" at bounding box center [1235, 506] width 72 height 30
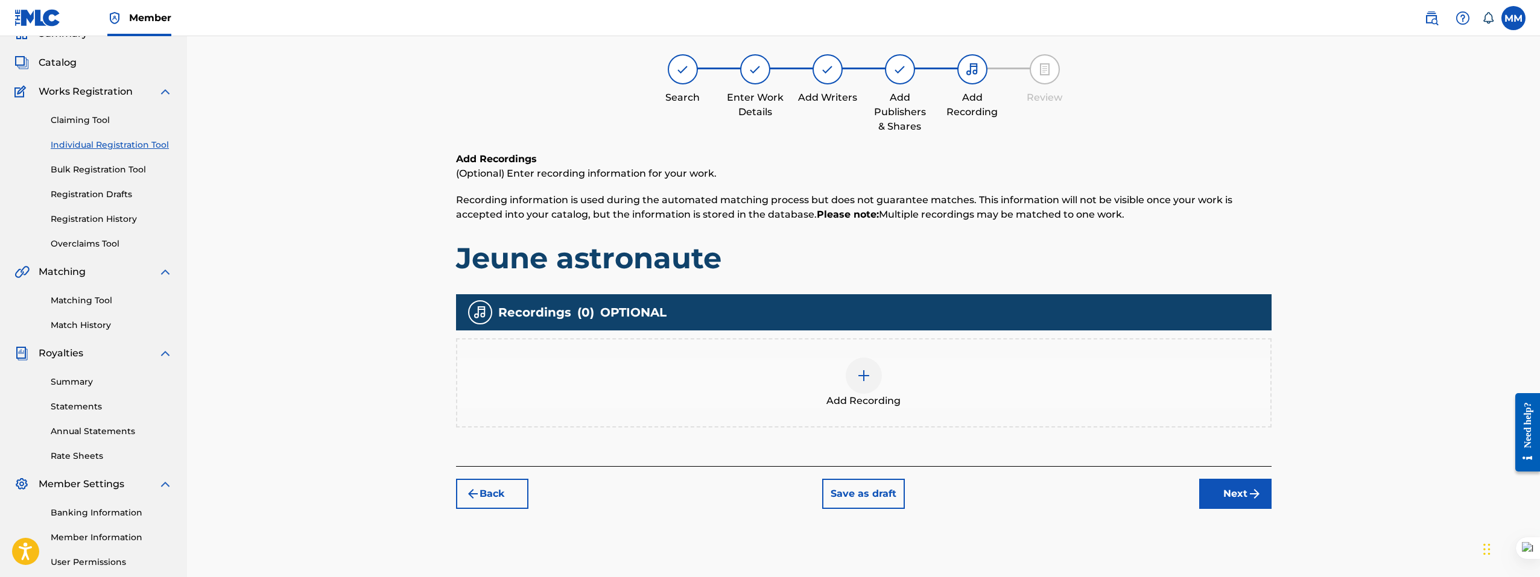
scroll to position [54, 0]
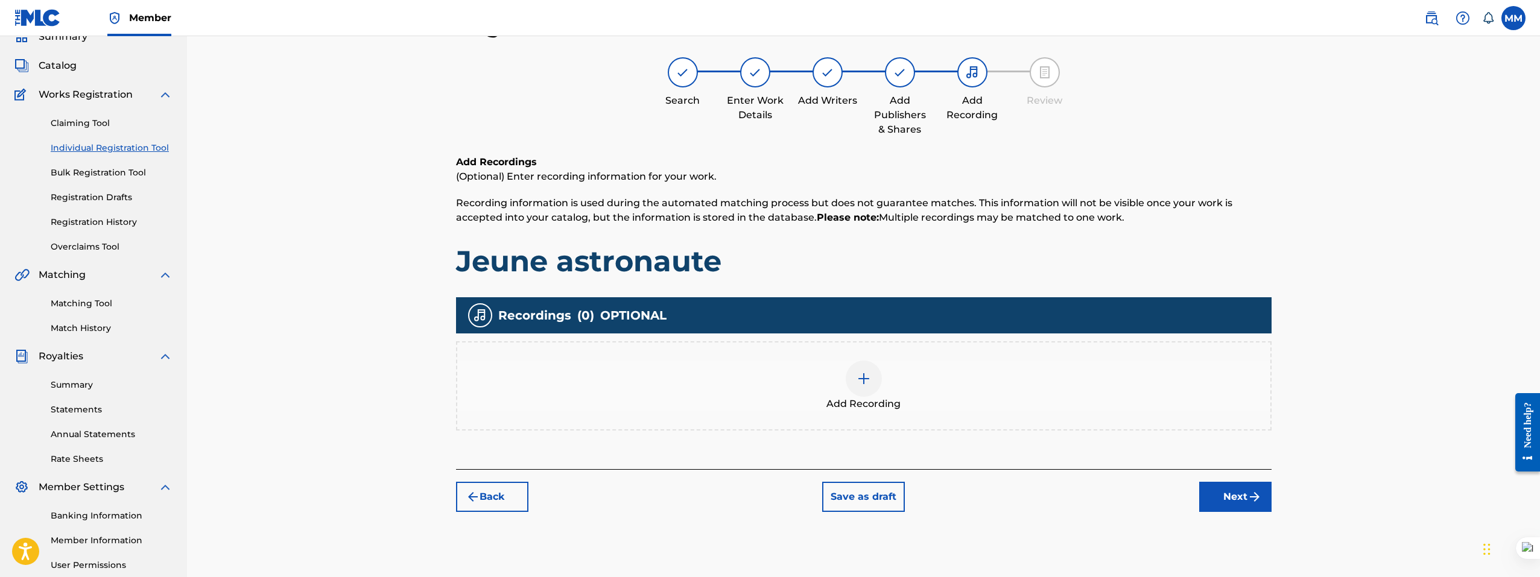
click at [868, 385] on img at bounding box center [863, 378] width 14 height 14
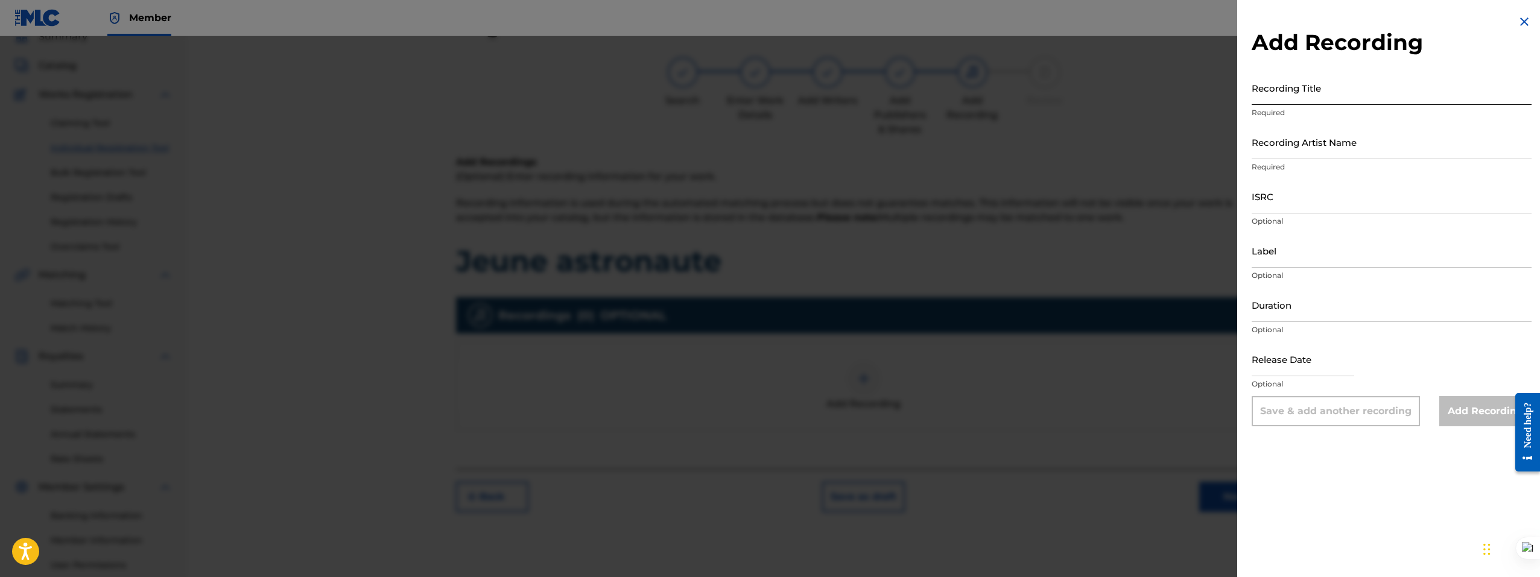
click at [1281, 94] on input "Recording Title" at bounding box center [1391, 88] width 280 height 34
paste input "Jeune astronaute"
type input "Jeune astronaute"
click at [1297, 142] on input "Recording Artist Name" at bounding box center [1391, 142] width 280 height 34
paste input "Steve Beezy"
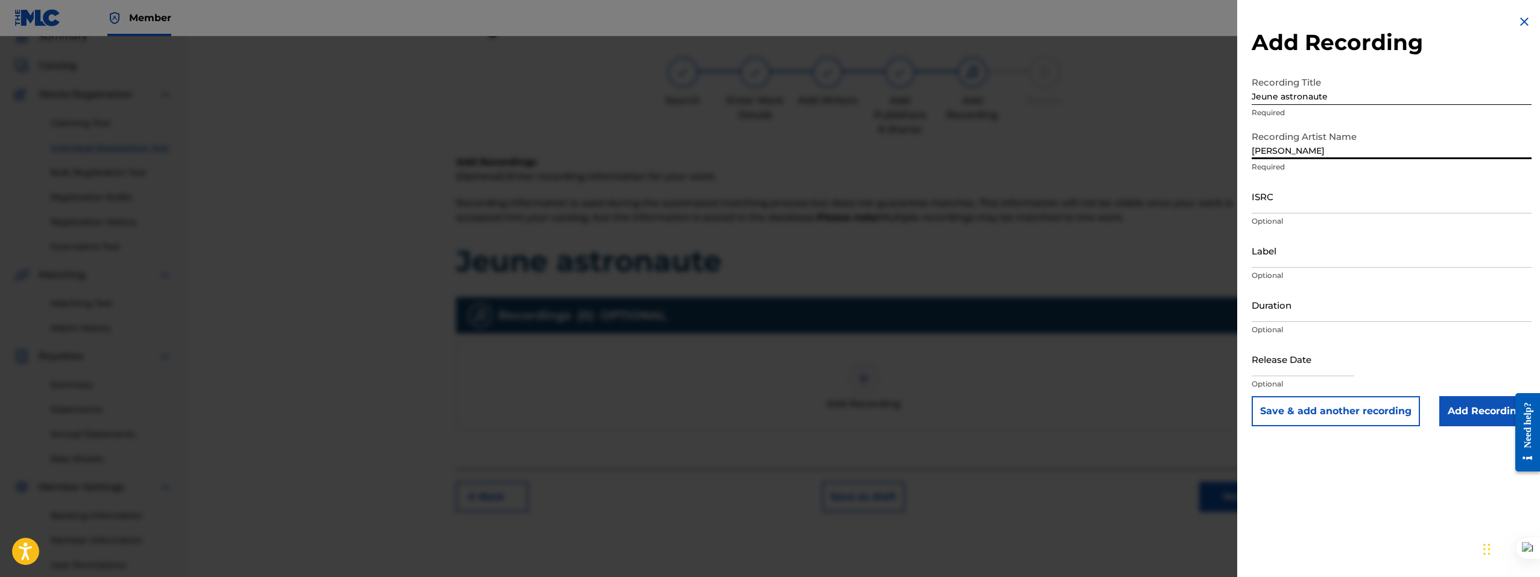
type input "Steve Beezy"
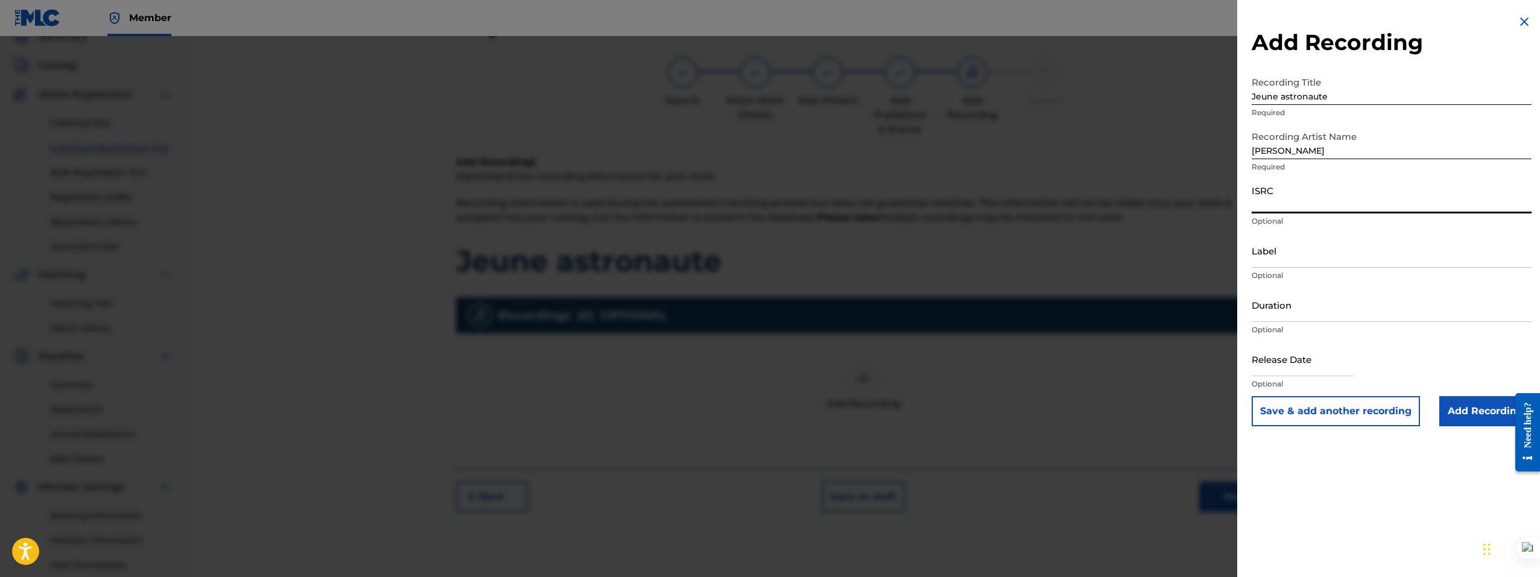
click at [1312, 201] on input "ISRC" at bounding box center [1391, 196] width 280 height 34
paste input "DGA052090415"
type input "DGA052090415"
click at [1274, 297] on input "Duration" at bounding box center [1391, 305] width 280 height 34
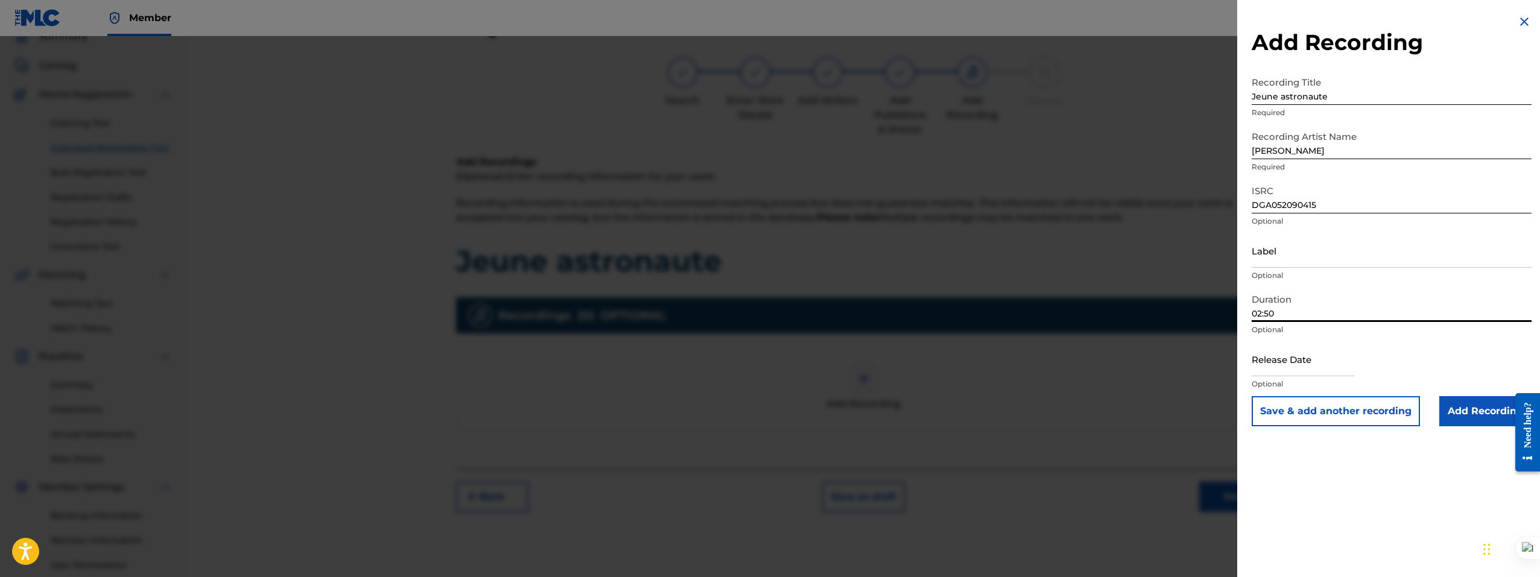
type input "02:50"
click at [1306, 375] on input "text" at bounding box center [1302, 359] width 103 height 34
select select "8"
select select "2025"
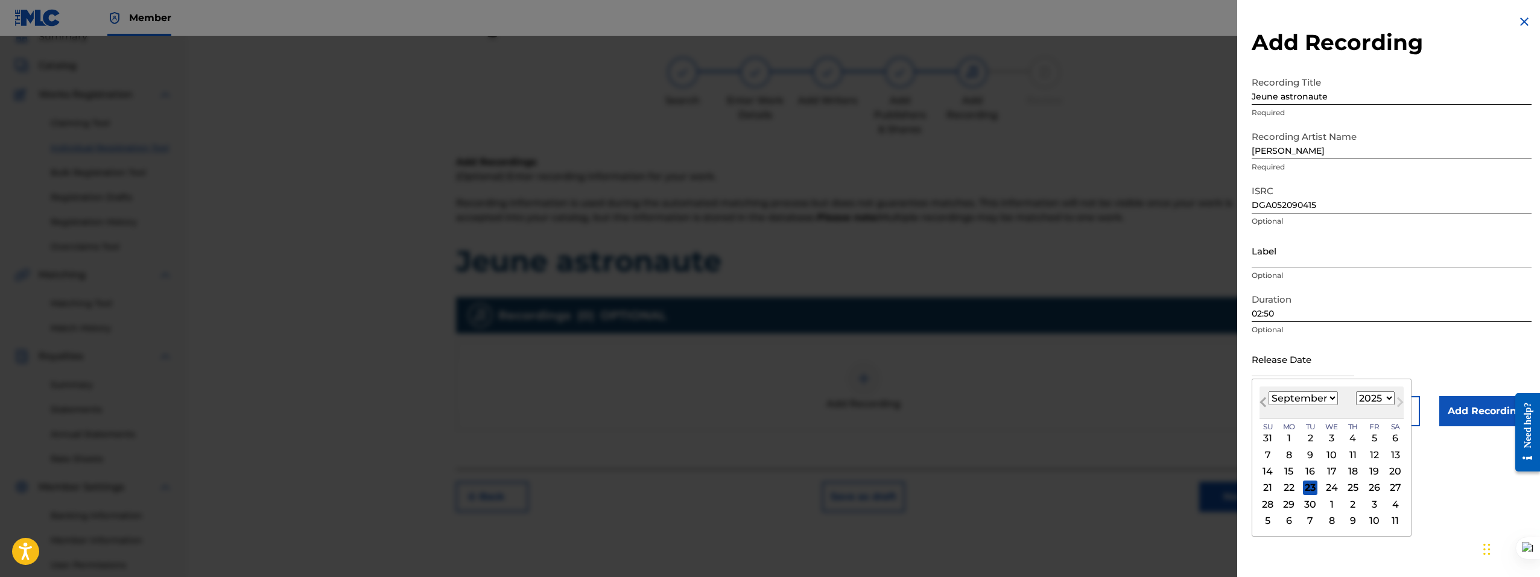
click at [1257, 402] on button "Previous Month" at bounding box center [1262, 404] width 19 height 19
select select "7"
click at [1385, 400] on select "1899 1900 1901 1902 1903 1904 1905 1906 1907 1908 1909 1910 1911 1912 1913 1914…" at bounding box center [1375, 398] width 39 height 14
select select "2021"
click at [1356, 391] on select "1899 1900 1901 1902 1903 1904 1905 1906 1907 1908 1909 1910 1911 1912 1913 1914…" at bounding box center [1375, 398] width 39 height 14
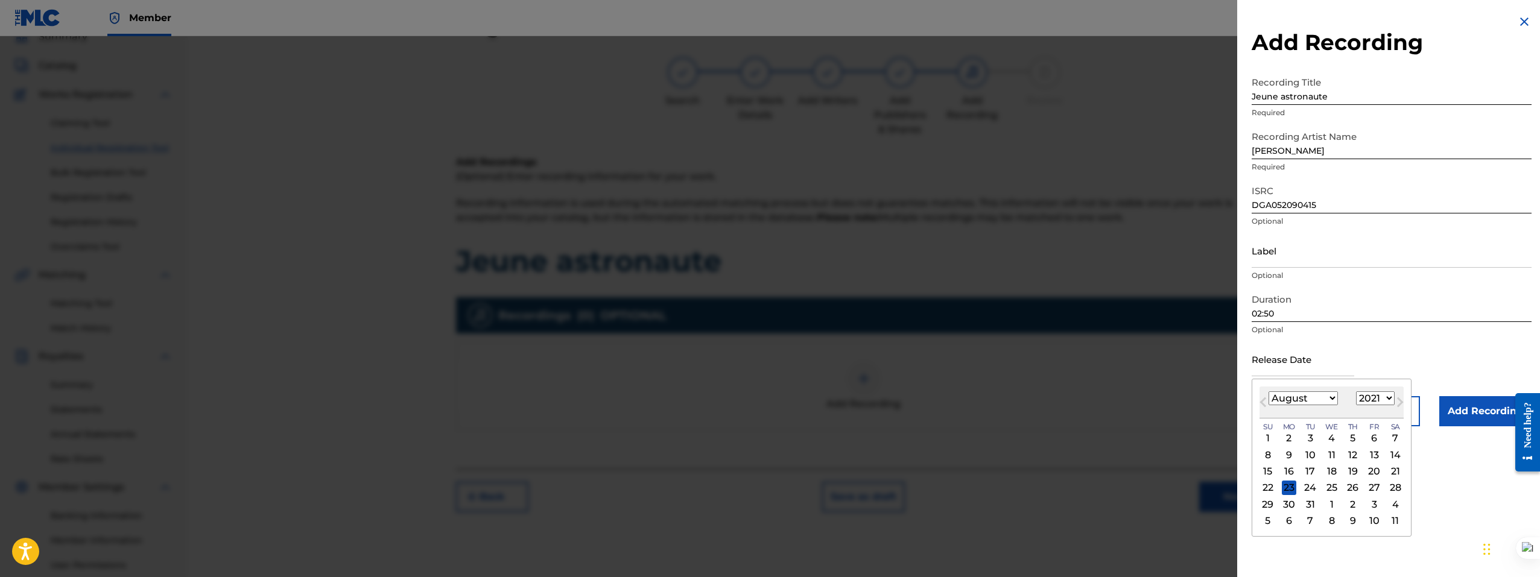
click at [1313, 399] on select "January February March April May June July August September October November De…" at bounding box center [1302, 398] width 69 height 14
select select "1"
click at [1268, 391] on select "January February March April May June July August September October November De…" at bounding box center [1302, 398] width 69 height 14
click at [1374, 455] on div "12" at bounding box center [1373, 454] width 14 height 14
type input "February 12 2021"
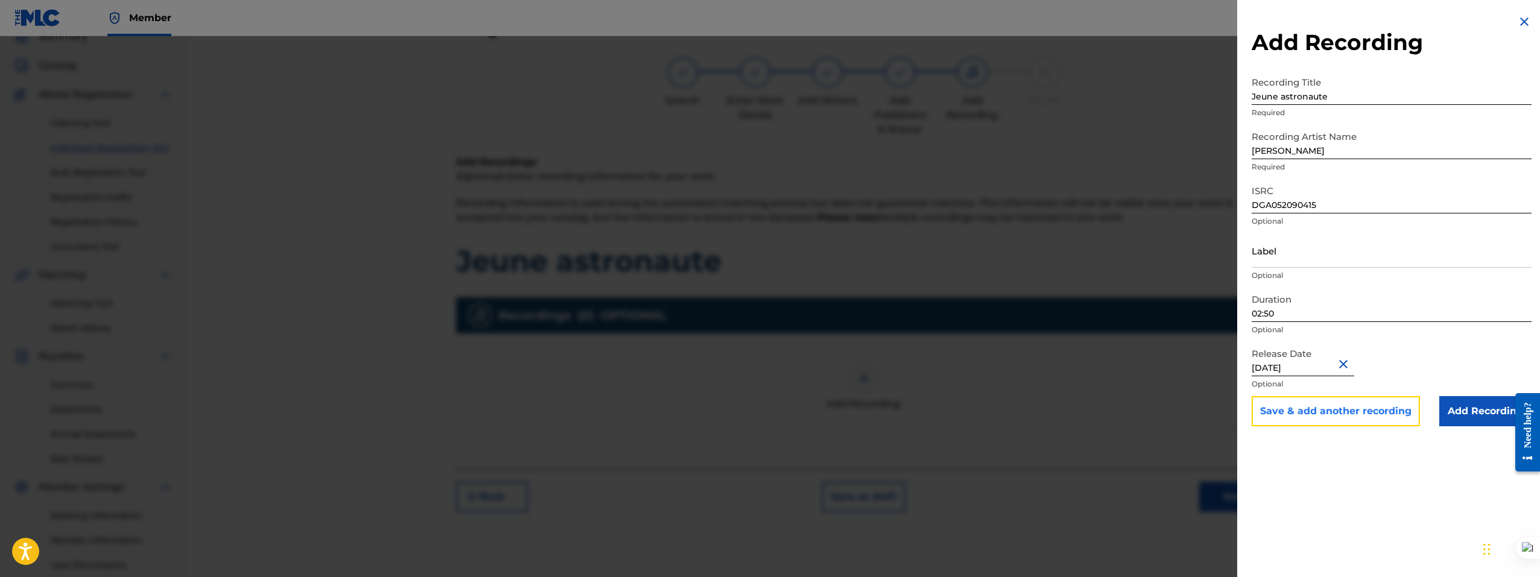
click at [1300, 412] on button "Save & add another recording" at bounding box center [1335, 411] width 168 height 30
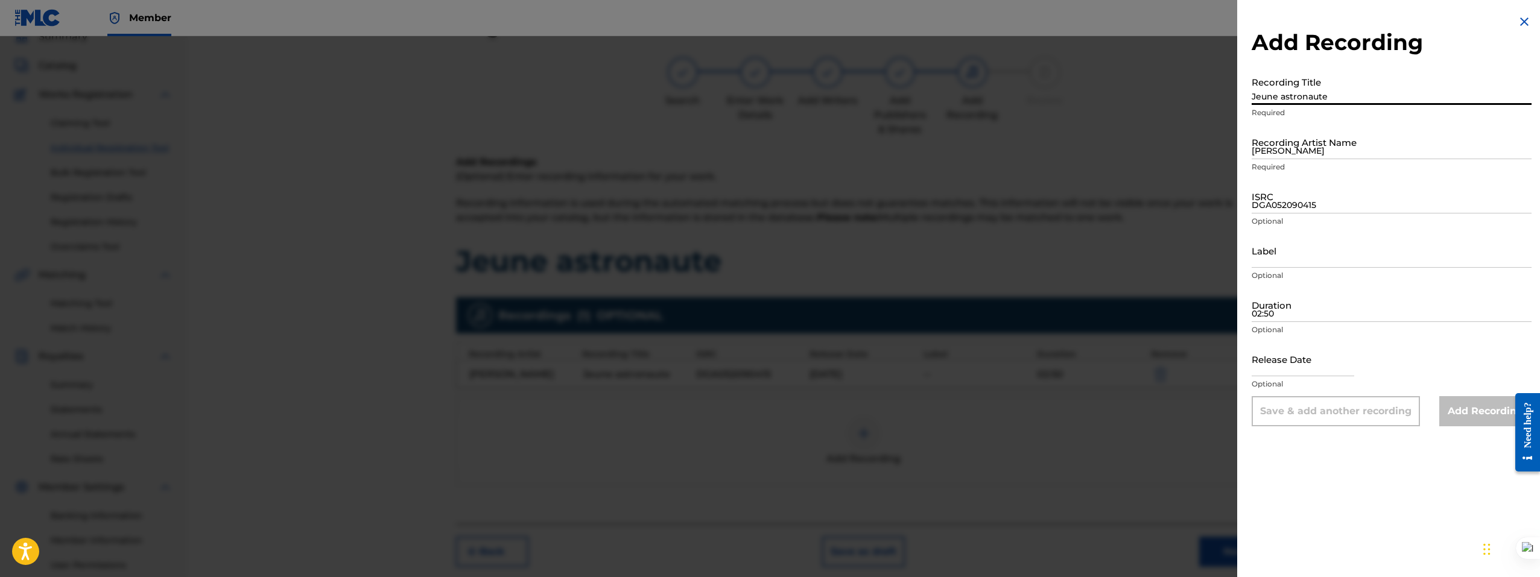
click at [1287, 92] on input "Jeune astronaute" at bounding box center [1391, 88] width 280 height 34
paste input "Steve Beezy - Jeune Astronaute || Avec en vedette Naomy Bobe, Webster & Eman ||…"
drag, startPoint x: 1259, startPoint y: 96, endPoint x: 1230, endPoint y: 96, distance: 29.5
click at [1230, 96] on div "Add Recording Recording Title Steve Beezy - Jeune Astronaute || Avec en vedette…" at bounding box center [770, 306] width 1540 height 541
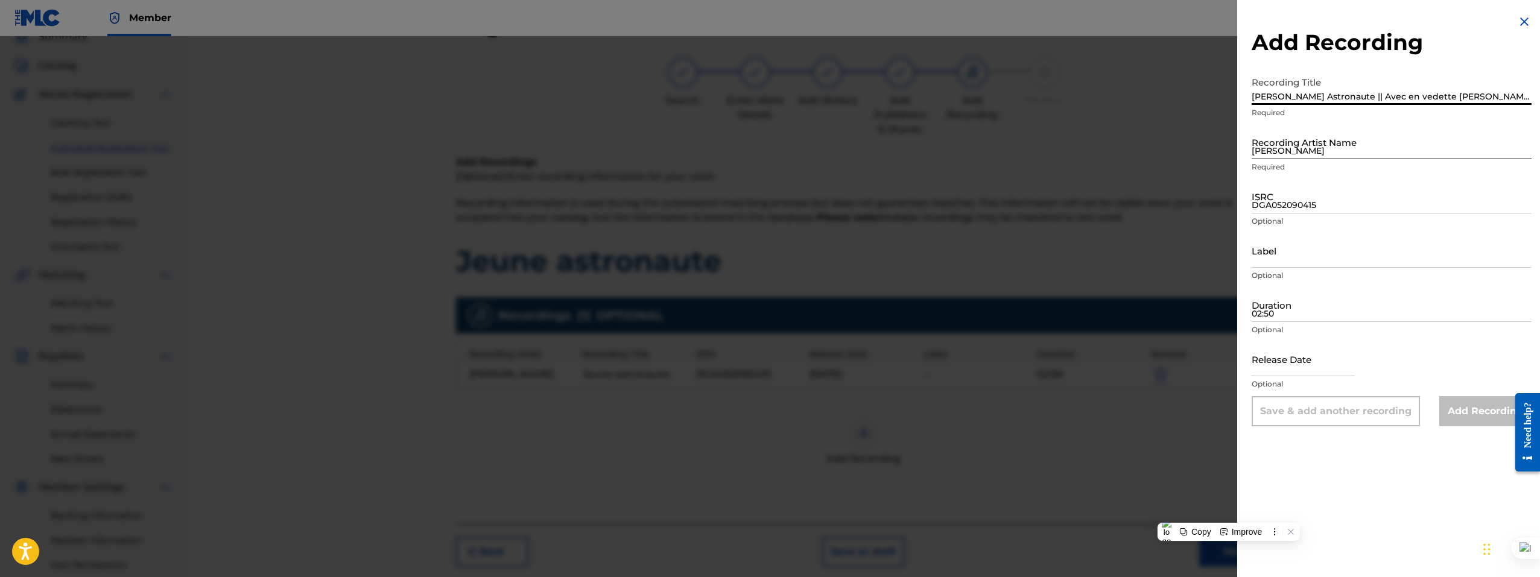
type input "Steve Beezy - Jeune Astronaute || Avec en vedette Naomy Bobe, Webster & Eman ||…"
click at [1304, 139] on input "Steve Beezy" at bounding box center [1391, 142] width 280 height 34
drag, startPoint x: 1301, startPoint y: 98, endPoint x: 1240, endPoint y: 97, distance: 60.9
click at [1240, 97] on div "Add Recording Recording Title Steve Beezy - Jeune Astronaute || Avec en vedette…" at bounding box center [1391, 220] width 309 height 441
click at [1281, 150] on input "Steve Beezy" at bounding box center [1391, 142] width 280 height 34
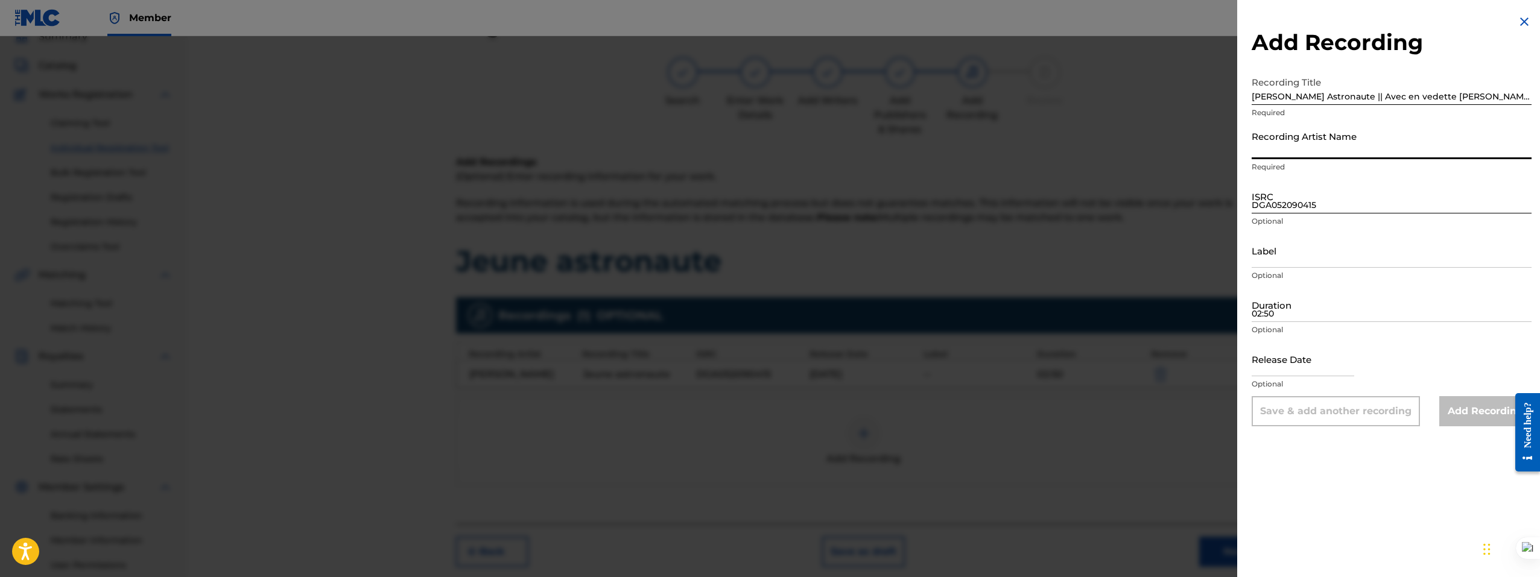
paste input "Steve Beezy"
type input "Steve Beezy"
click at [1312, 202] on input "DGA052090415" at bounding box center [1391, 196] width 280 height 34
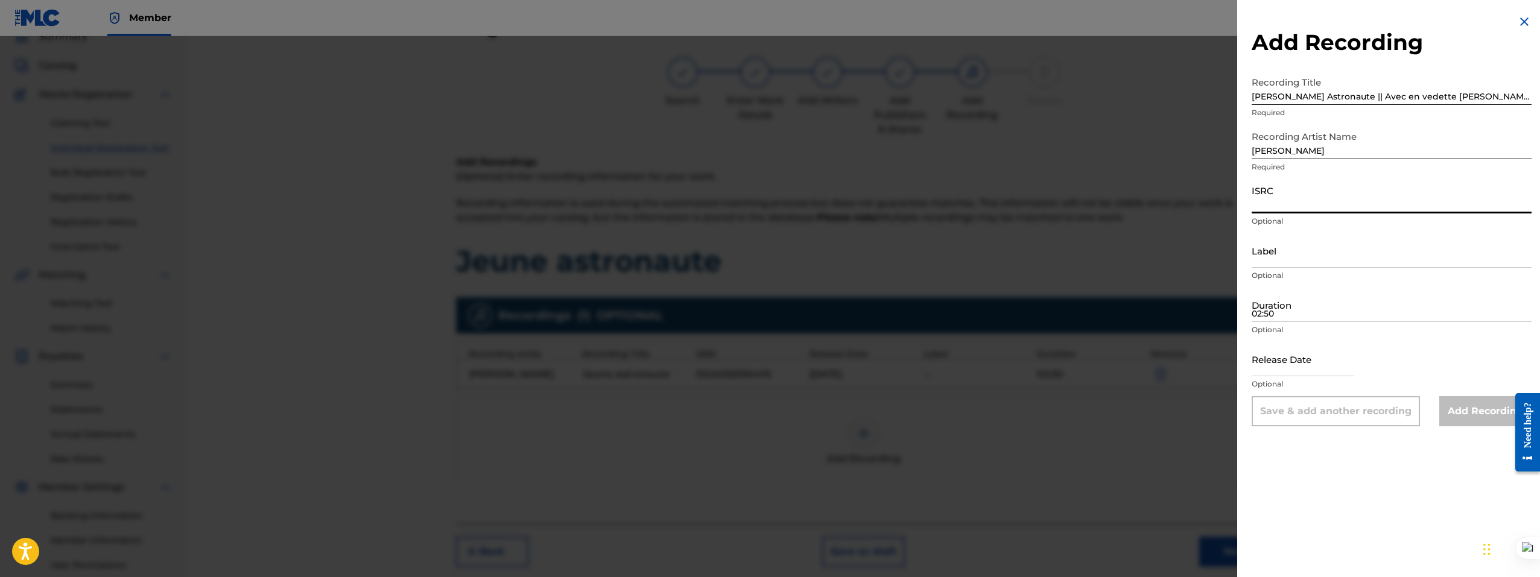
paste input "DGA052090415"
type input "DGA052090415"
click at [1291, 318] on input "02:50" at bounding box center [1391, 305] width 280 height 34
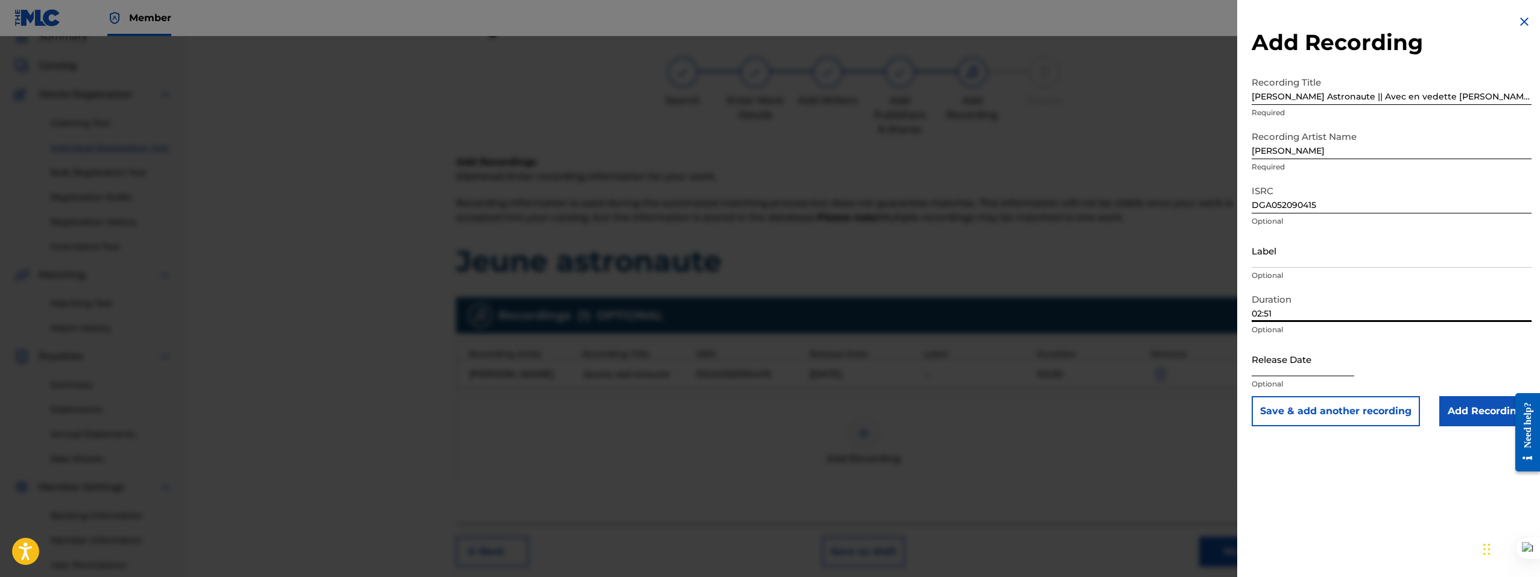
type input "02:51"
click at [1286, 362] on input "text" at bounding box center [1302, 359] width 103 height 34
select select "8"
select select "2025"
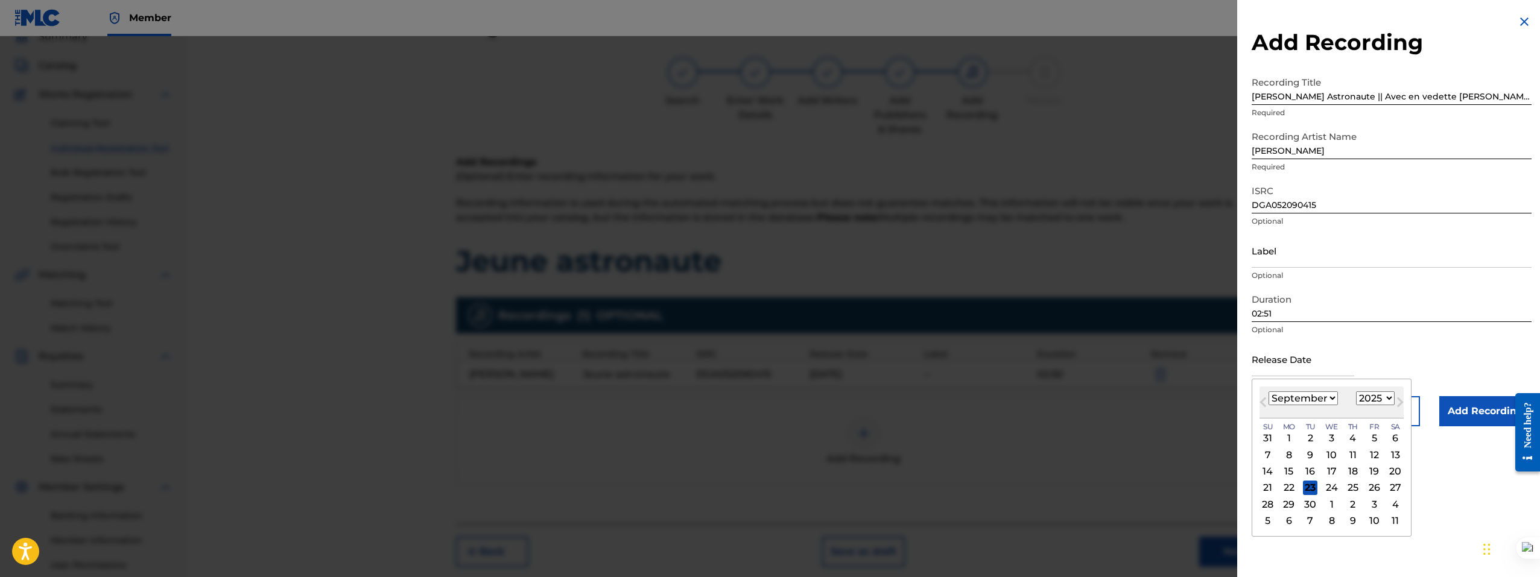
click at [1310, 392] on select "January February March April May June July August September October November De…" at bounding box center [1302, 398] width 69 height 14
select select "1"
click at [1268, 391] on select "January February March April May June July August September October November De…" at bounding box center [1302, 398] width 69 height 14
click at [1373, 397] on select "1899 1900 1901 1902 1903 1904 1905 1906 1907 1908 1909 1910 1911 1912 1913 1914…" at bounding box center [1375, 398] width 39 height 14
select select "2021"
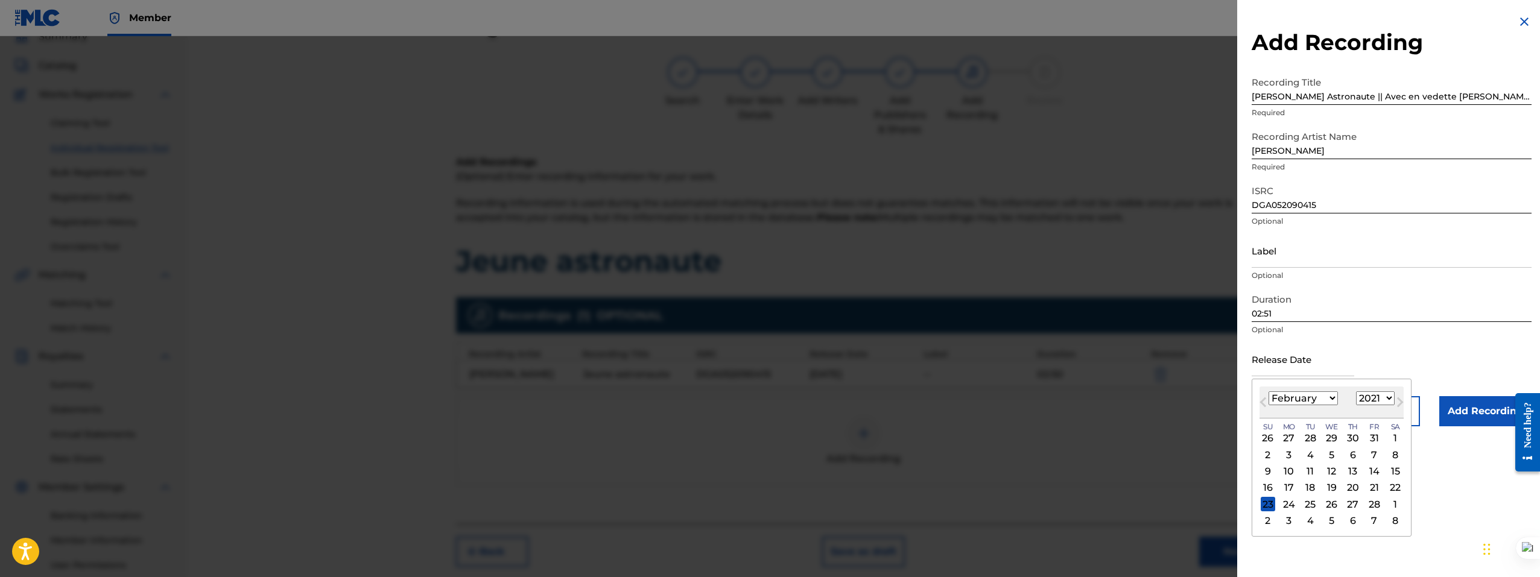
click at [1356, 391] on select "1899 1900 1901 1902 1903 1904 1905 1906 1907 1908 1909 1910 1911 1912 1913 1914…" at bounding box center [1375, 398] width 39 height 14
click at [1377, 456] on div "12" at bounding box center [1373, 454] width 14 height 14
type input "February 12 2021"
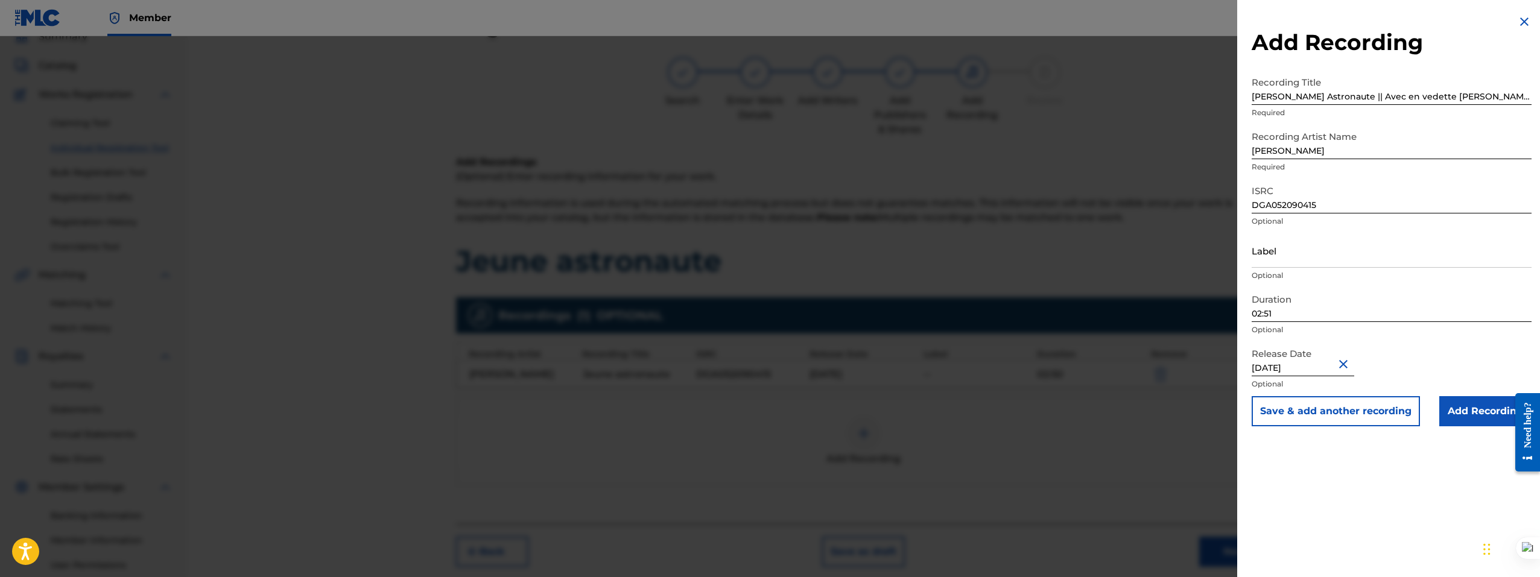
click at [1379, 460] on div "Add Recording Recording Title Steve Beezy - Jeune Astronaute || Avec en vedette…" at bounding box center [1391, 288] width 309 height 577
click at [1489, 411] on input "Add Recording" at bounding box center [1485, 411] width 92 height 30
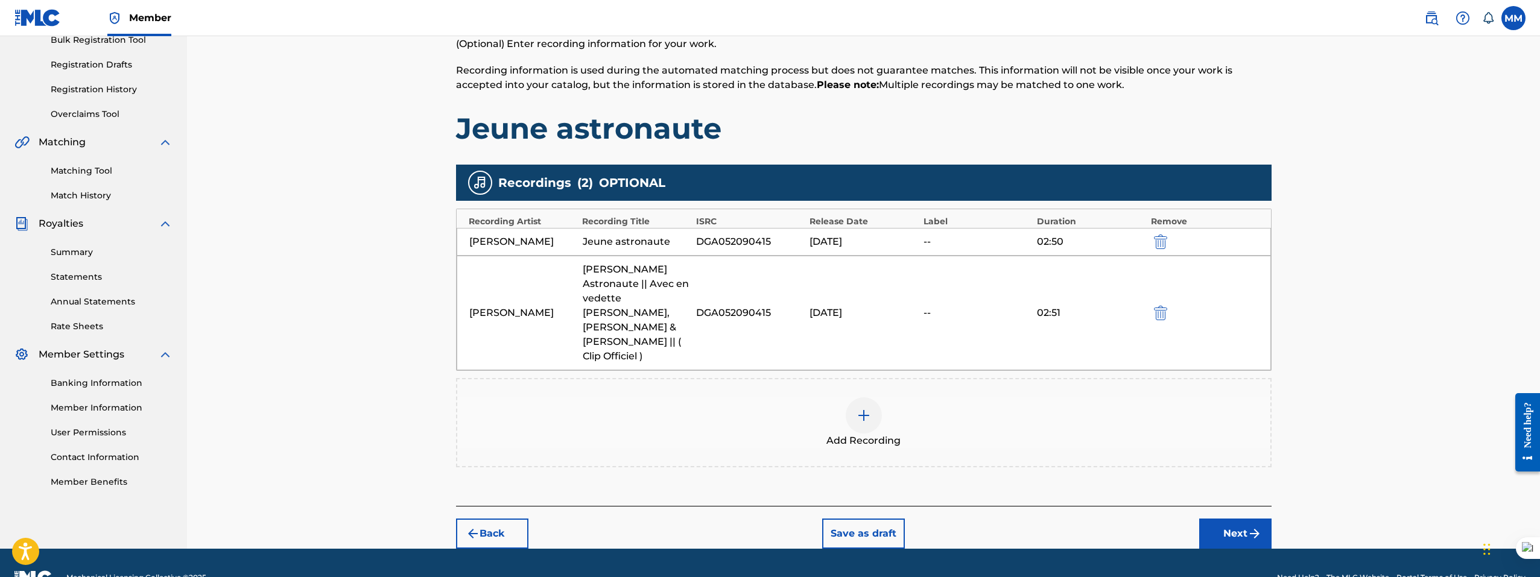
scroll to position [188, 0]
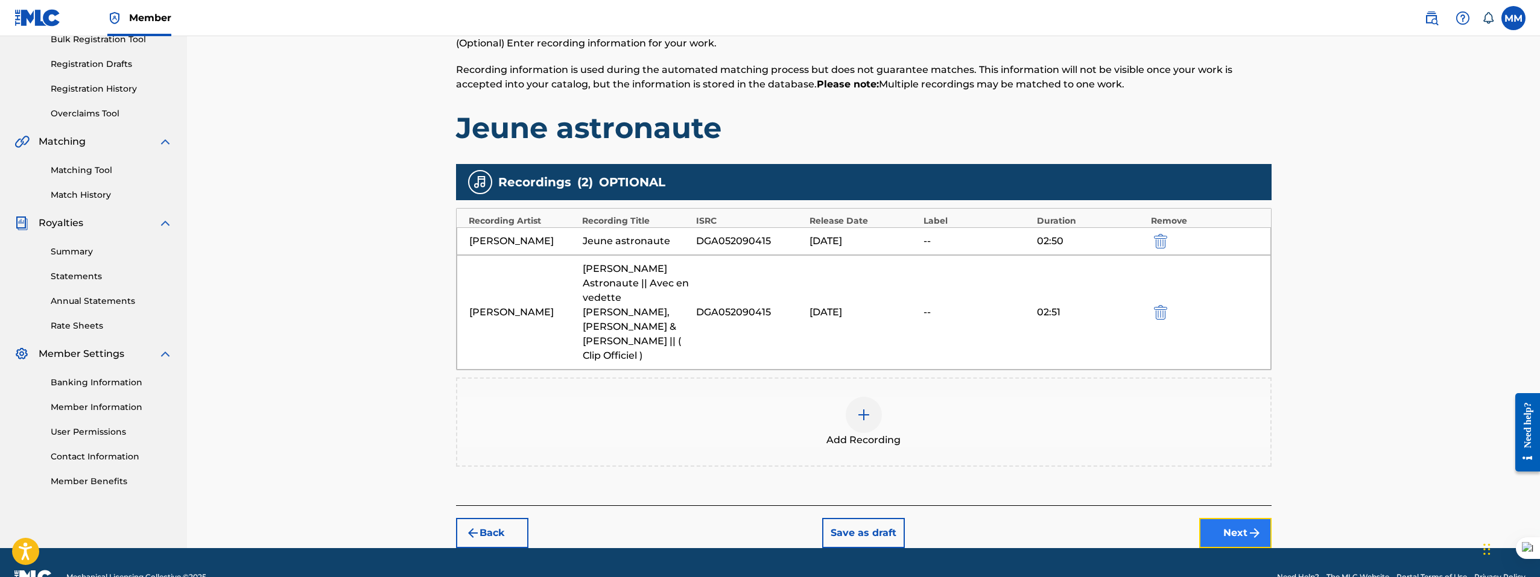
click at [1214, 518] on button "Next" at bounding box center [1235, 533] width 72 height 30
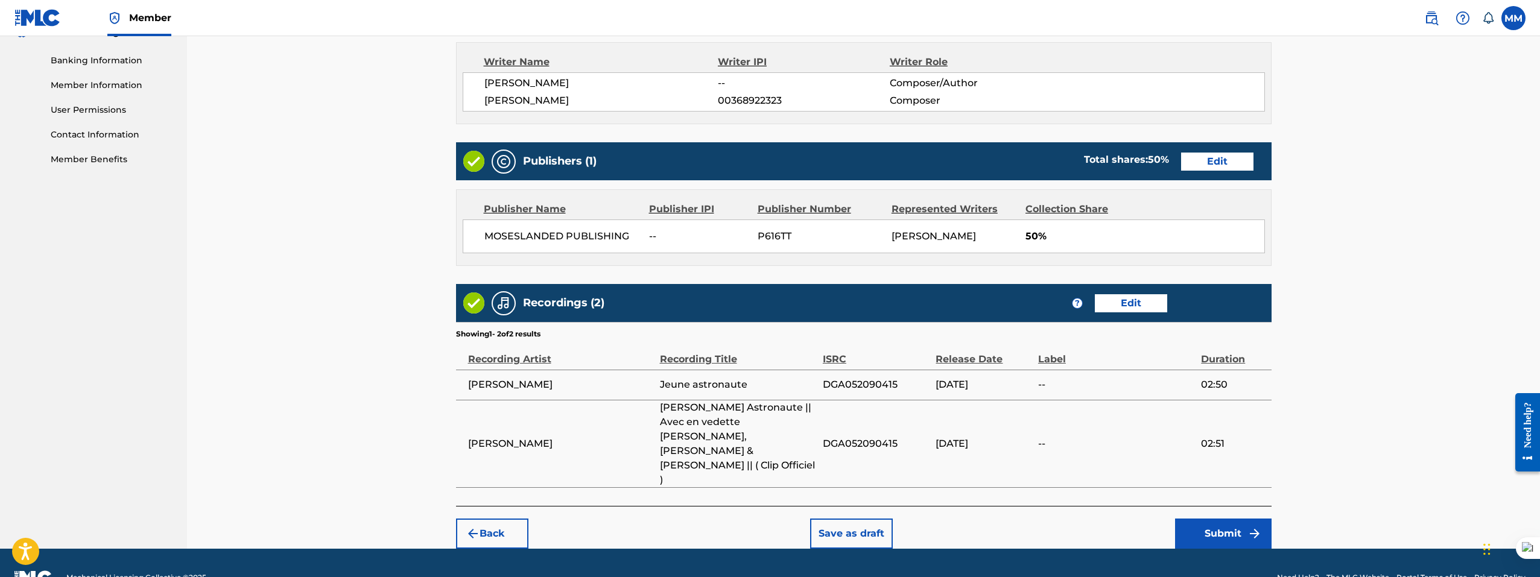
scroll to position [510, 0]
drag, startPoint x: 1201, startPoint y: 507, endPoint x: 473, endPoint y: 342, distance: 746.2
click at [501, 340] on div "Register Work Search Enter Work Details Add Writers Add Publishers & Shares Add…" at bounding box center [863, 52] width 815 height 992
click at [1199, 518] on button "Submit" at bounding box center [1223, 533] width 96 height 30
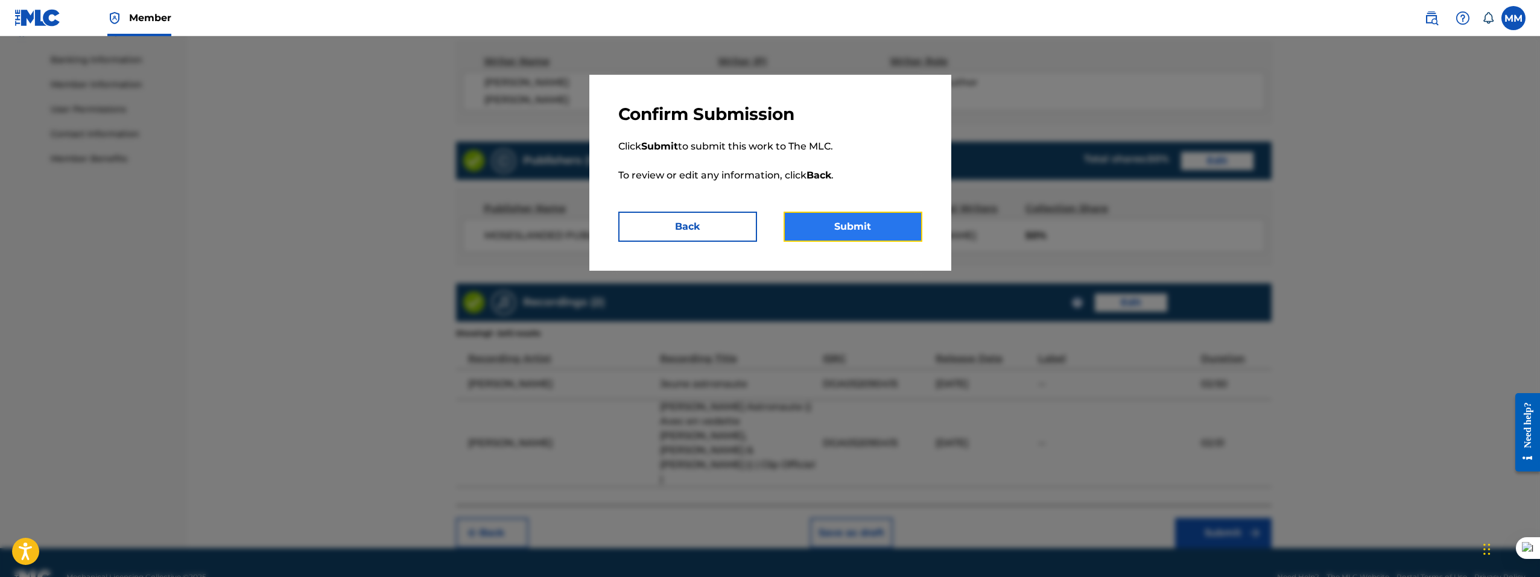
click at [868, 237] on button "Submit" at bounding box center [852, 227] width 139 height 30
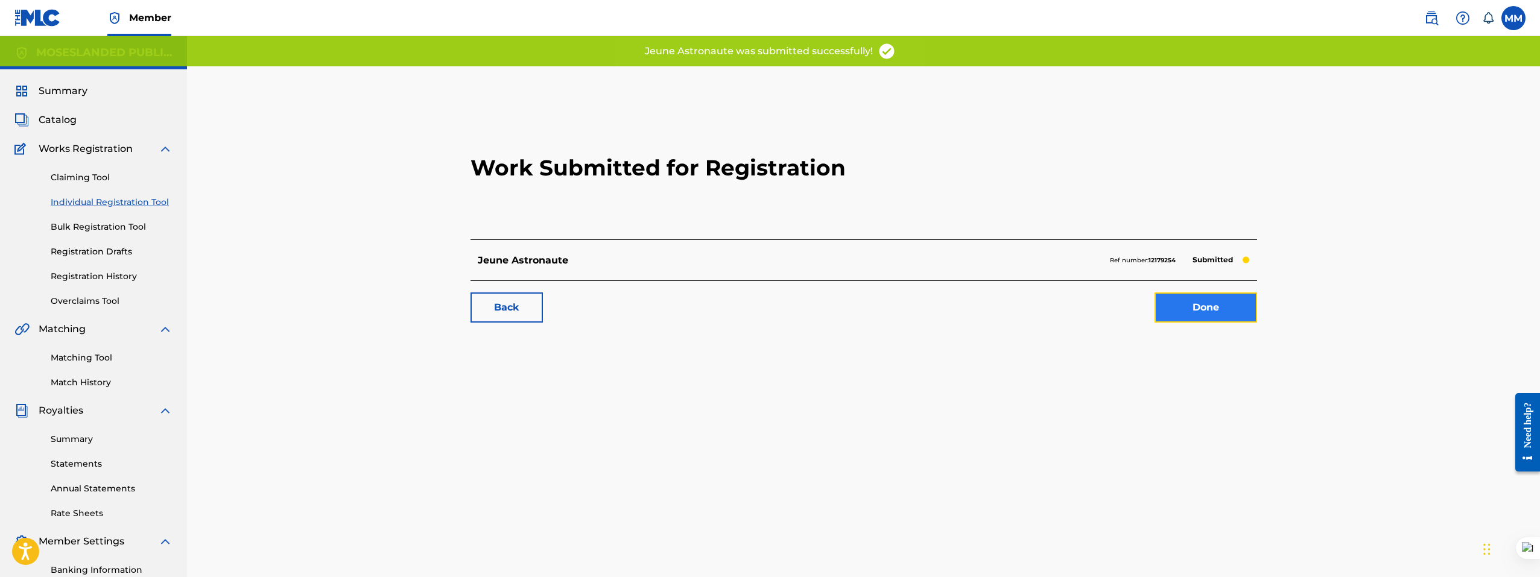
click at [1231, 304] on link "Done" at bounding box center [1205, 307] width 103 height 30
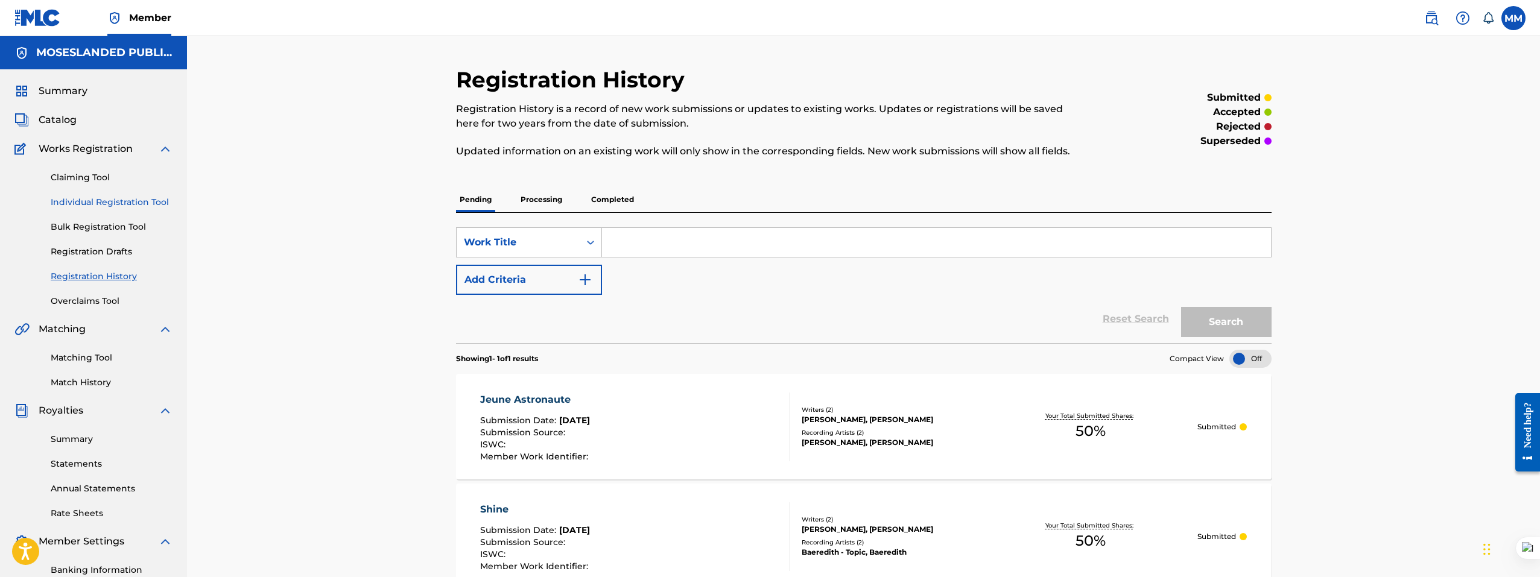
click at [104, 201] on link "Individual Registration Tool" at bounding box center [112, 202] width 122 height 13
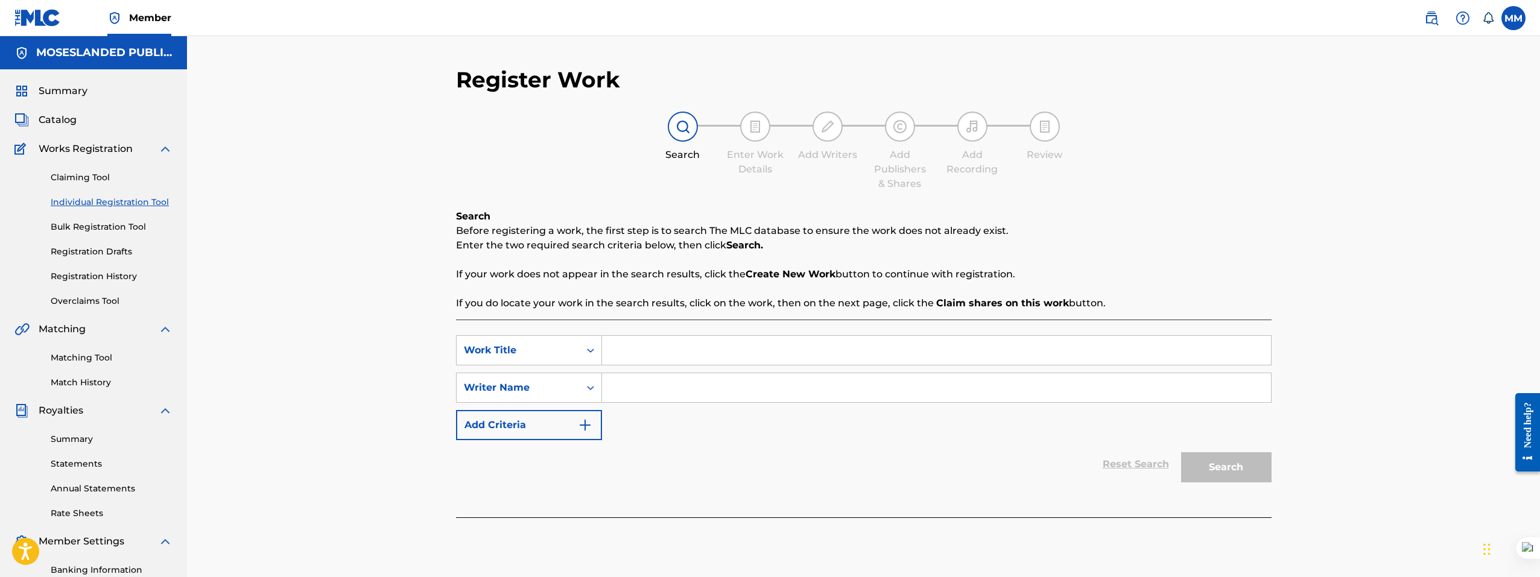
click at [668, 346] on input "Search Form" at bounding box center [936, 350] width 669 height 29
type input "do"
click at [637, 391] on input "Search Form" at bounding box center [936, 387] width 669 height 29
click at [1236, 464] on button "Search" at bounding box center [1226, 467] width 90 height 30
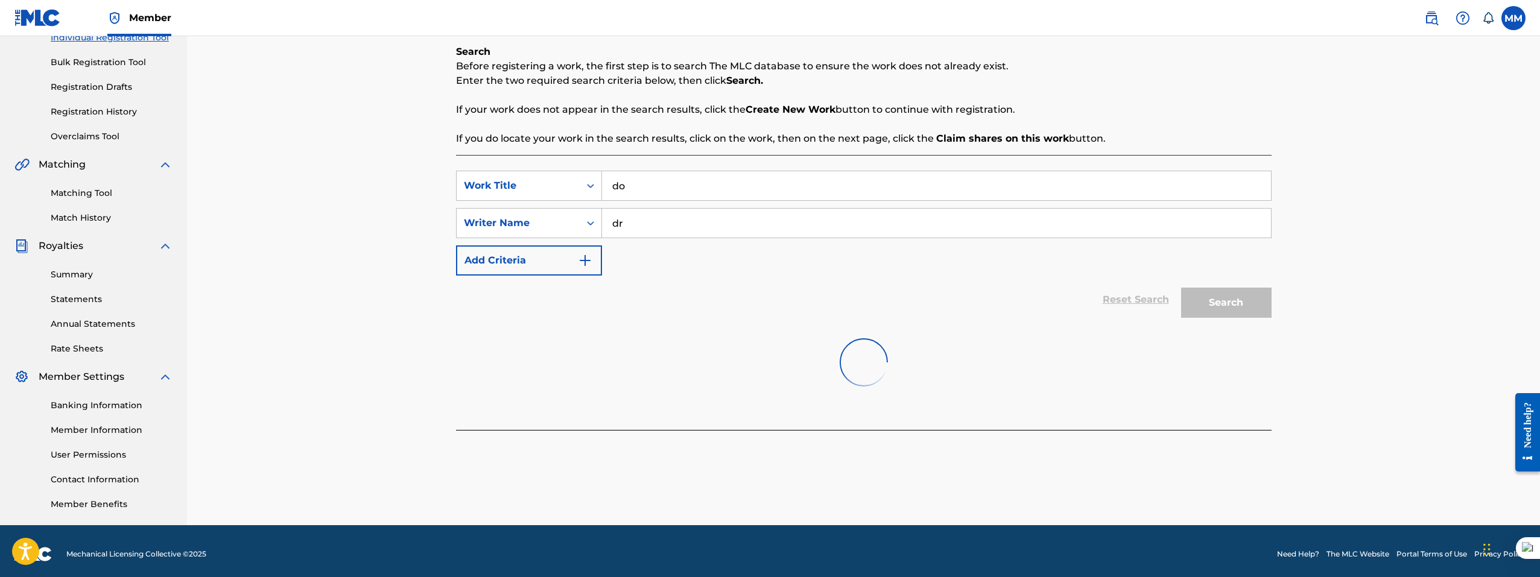
scroll to position [171, 0]
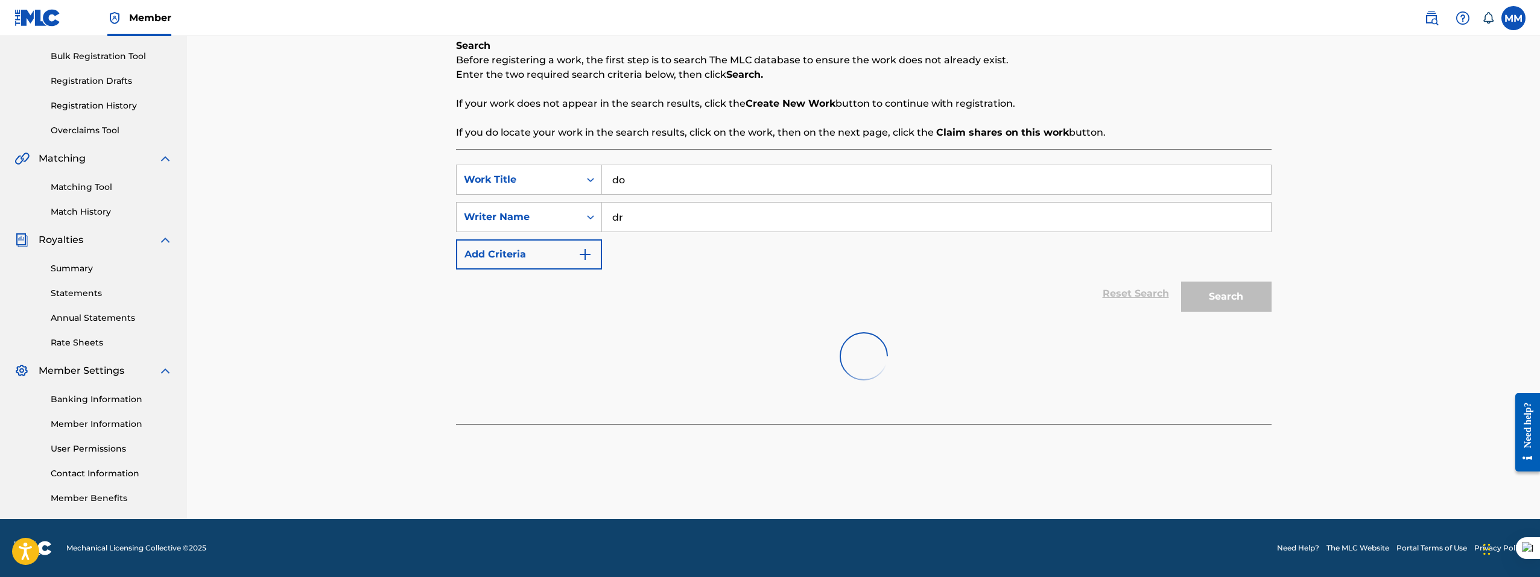
drag, startPoint x: 629, startPoint y: 216, endPoint x: 611, endPoint y: 180, distance: 41.0
click at [611, 181] on div "SearchWithCriteria6814f0e0-93dc-49c1-84a2-a8ef500c5542 Work Title do SearchWith…" at bounding box center [863, 217] width 815 height 105
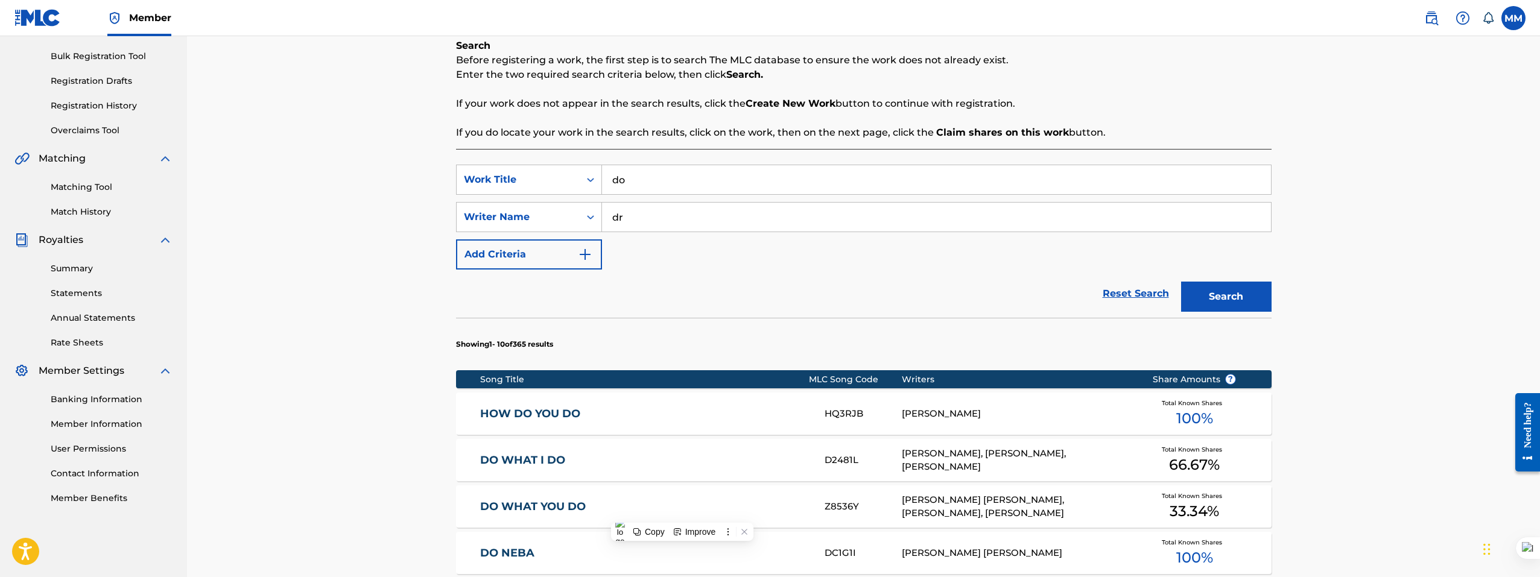
click at [662, 227] on input "dr" at bounding box center [936, 217] width 669 height 29
paste input "Traekay, Steve Beezy"
paste input "Search Form"
type input "Traekay, Steve Beezy"
drag, startPoint x: 622, startPoint y: 175, endPoint x: 583, endPoint y: 177, distance: 39.8
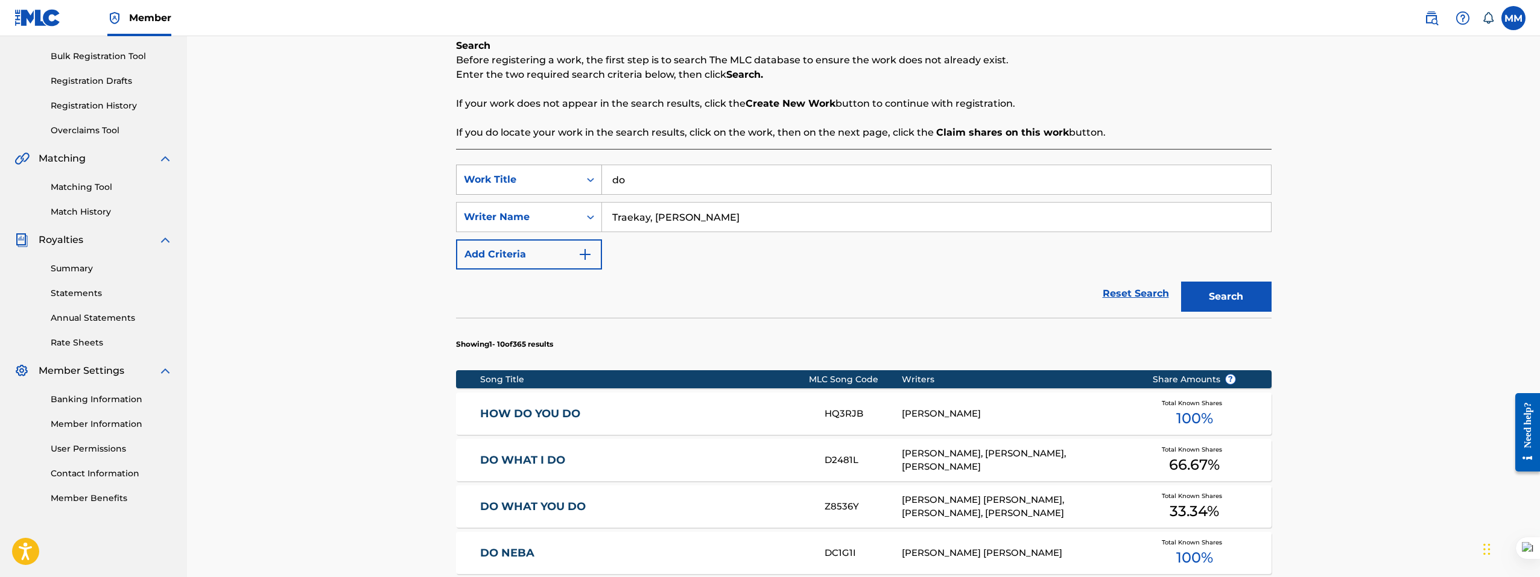
click at [583, 177] on div "SearchWithCriteria6814f0e0-93dc-49c1-84a2-a8ef500c5542 Work Title do" at bounding box center [863, 180] width 815 height 30
paste input "Traekay, Steve Beezy"
drag, startPoint x: 722, startPoint y: 219, endPoint x: 672, endPoint y: 206, distance: 51.8
click at [662, 218] on input "Traekay, Steve Beezy" at bounding box center [936, 217] width 669 height 29
click at [680, 191] on input "Traekay, Steve Beezy" at bounding box center [936, 179] width 669 height 29
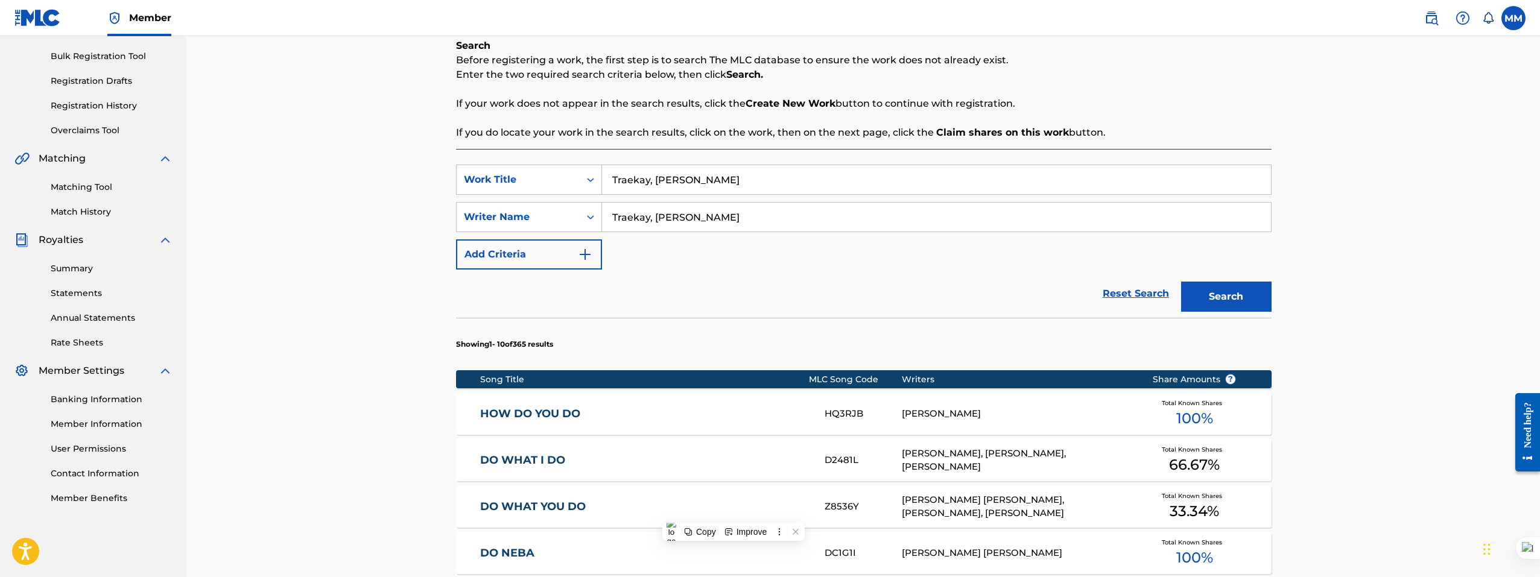
paste input "Domino"
type input "Domino"
click at [1223, 311] on button "Search" at bounding box center [1226, 297] width 90 height 30
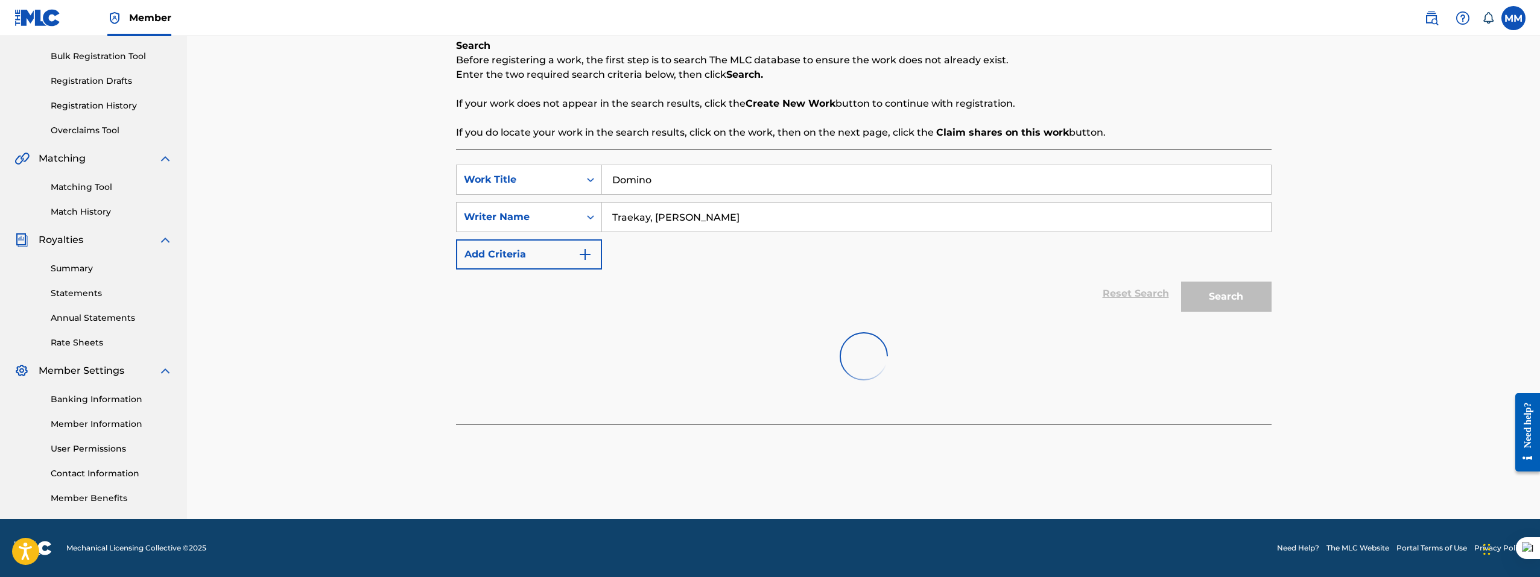
drag, startPoint x: 734, startPoint y: 212, endPoint x: 648, endPoint y: 212, distance: 86.2
click at [648, 212] on input "Traekay, Steve Beezy" at bounding box center [936, 217] width 669 height 29
type input "Traekay"
click at [718, 213] on input "Traekay" at bounding box center [936, 217] width 669 height 29
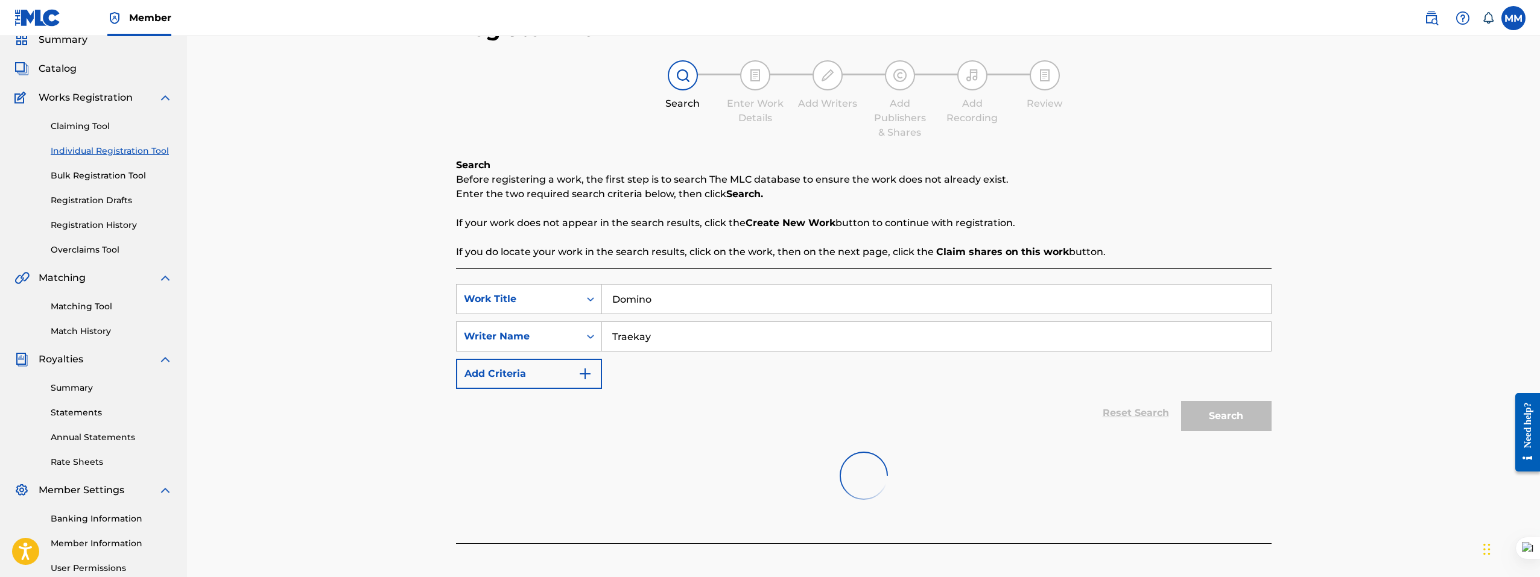
scroll to position [50, 0]
click at [105, 145] on div "Claiming Tool Individual Registration Tool Bulk Registration Tool Registration …" at bounding box center [93, 181] width 158 height 151
click at [106, 159] on div "Claiming Tool Individual Registration Tool Bulk Registration Tool Registration …" at bounding box center [93, 181] width 158 height 151
click at [107, 155] on link "Individual Registration Tool" at bounding box center [112, 152] width 122 height 13
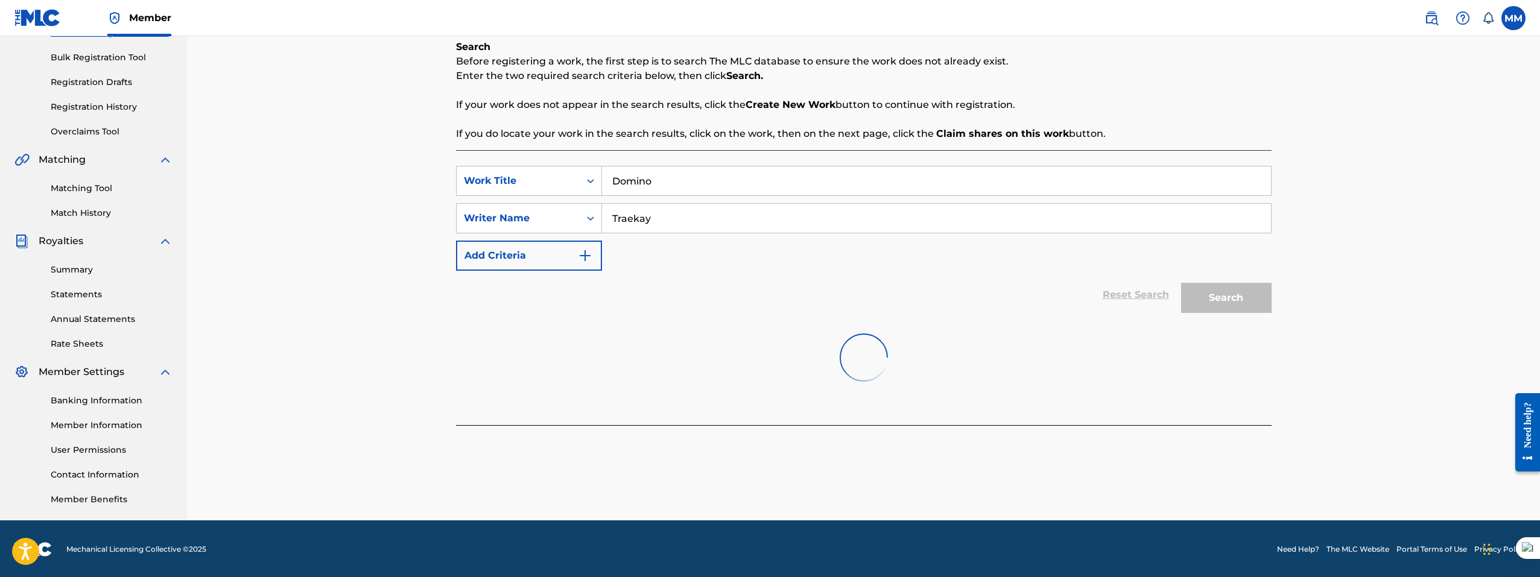
scroll to position [171, 0]
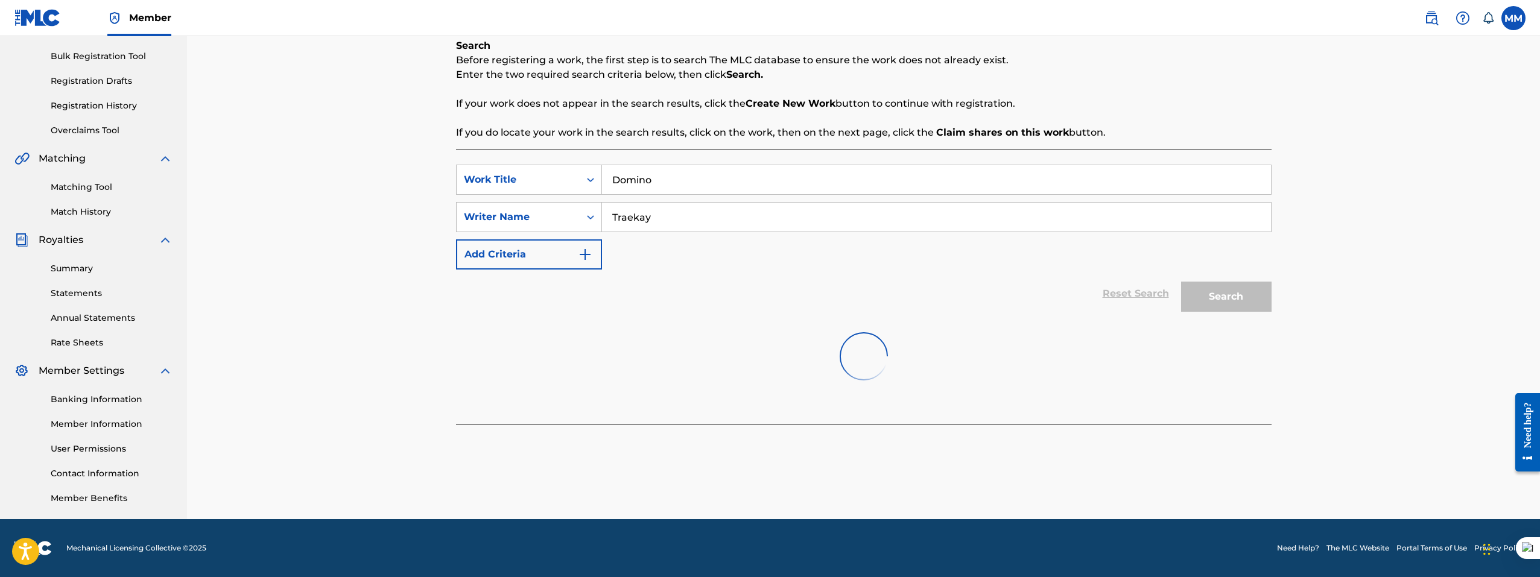
click at [665, 212] on input "Traekay" at bounding box center [936, 217] width 669 height 29
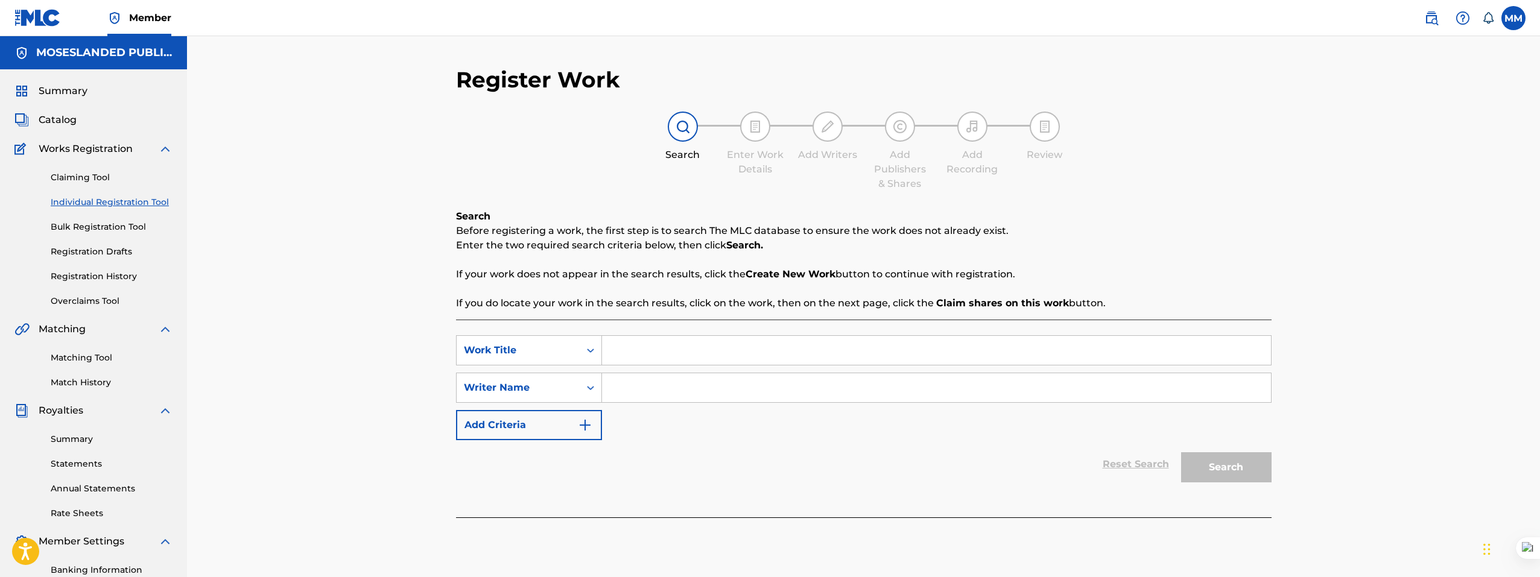
drag, startPoint x: 637, startPoint y: 367, endPoint x: 637, endPoint y: 343, distance: 24.7
click at [636, 367] on div "SearchWithCriteria32256263-616d-4819-9f3a-16d53be7b17c Work Title SearchWithCri…" at bounding box center [863, 387] width 815 height 105
click at [637, 342] on input "Search Form" at bounding box center [936, 350] width 669 height 29
paste input "Domino"
type input "Domino"
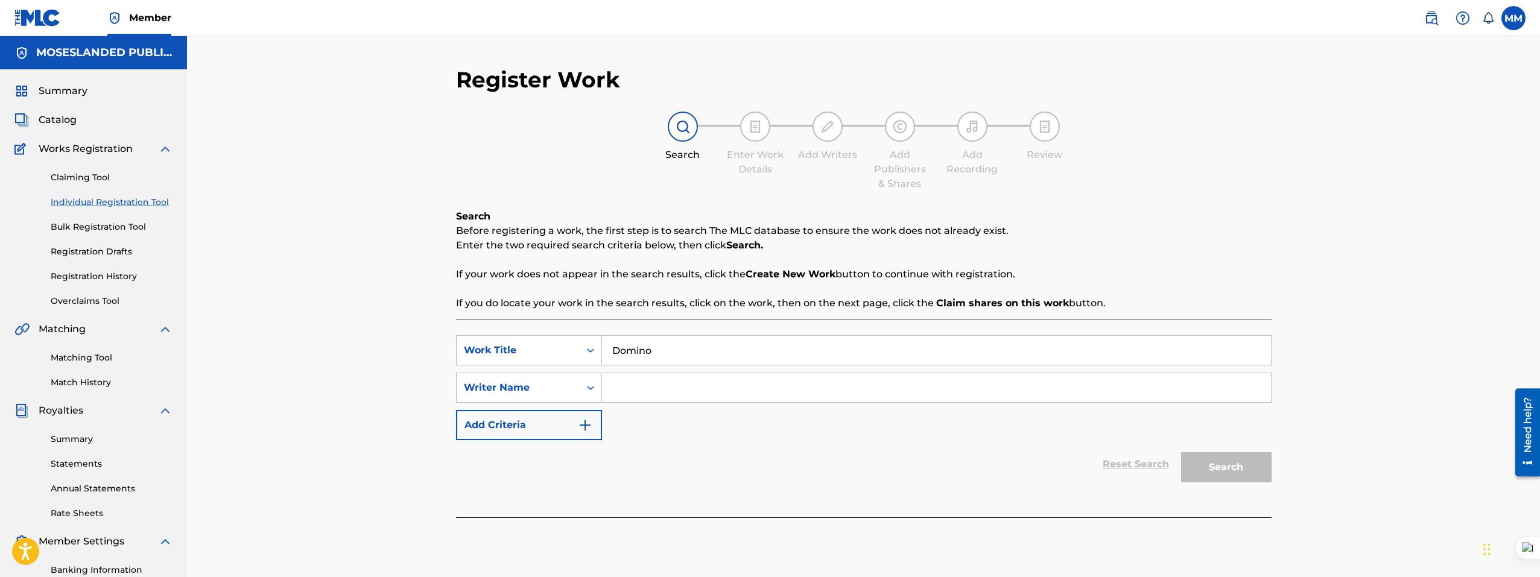
click at [641, 401] on input "Search Form" at bounding box center [936, 387] width 669 height 29
type input "traekay"
click at [1181, 452] on button "Search" at bounding box center [1226, 467] width 90 height 30
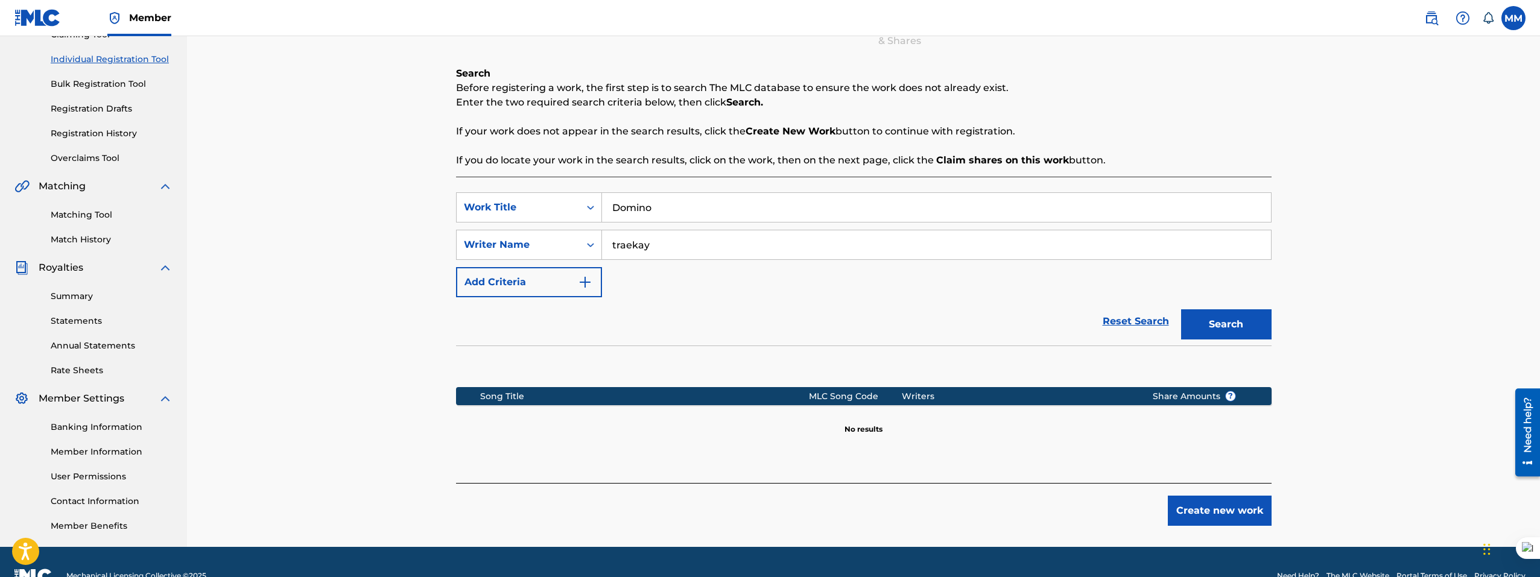
scroll to position [171, 0]
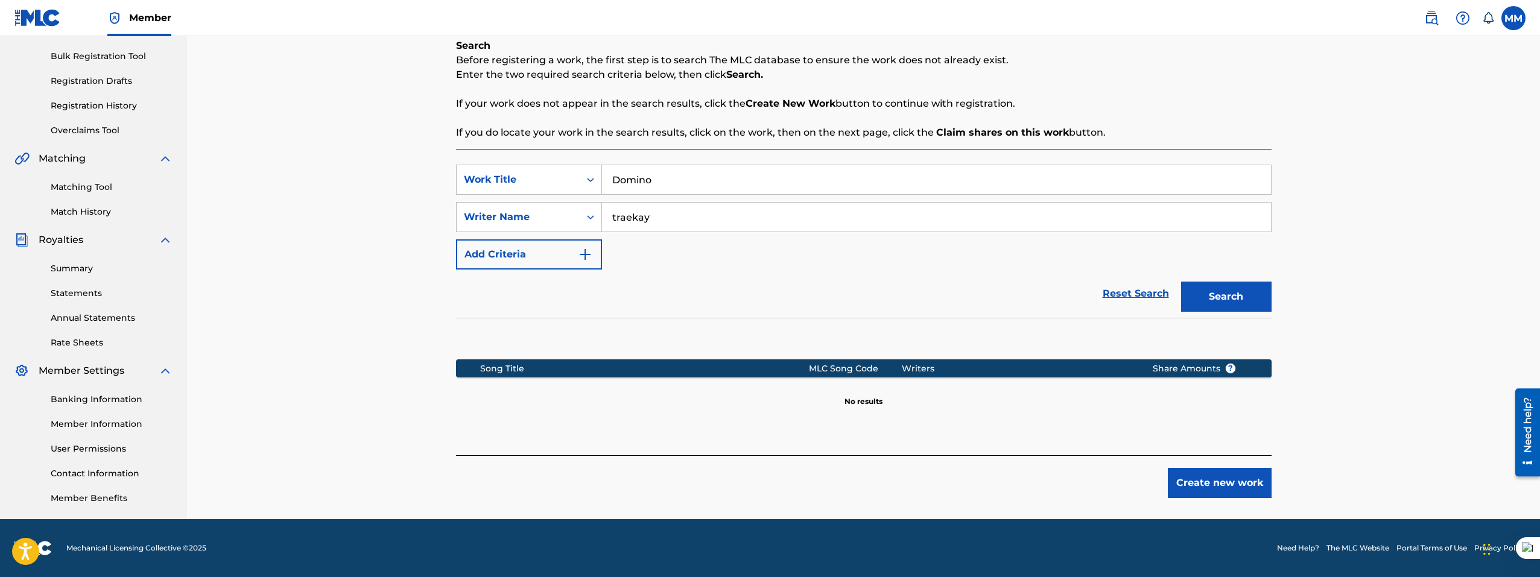
click at [1219, 502] on div "Register Work Search Enter Work Details Add Writers Add Publishers & Shares Add…" at bounding box center [863, 208] width 844 height 624
click at [1216, 496] on button "Create new work" at bounding box center [1219, 483] width 104 height 30
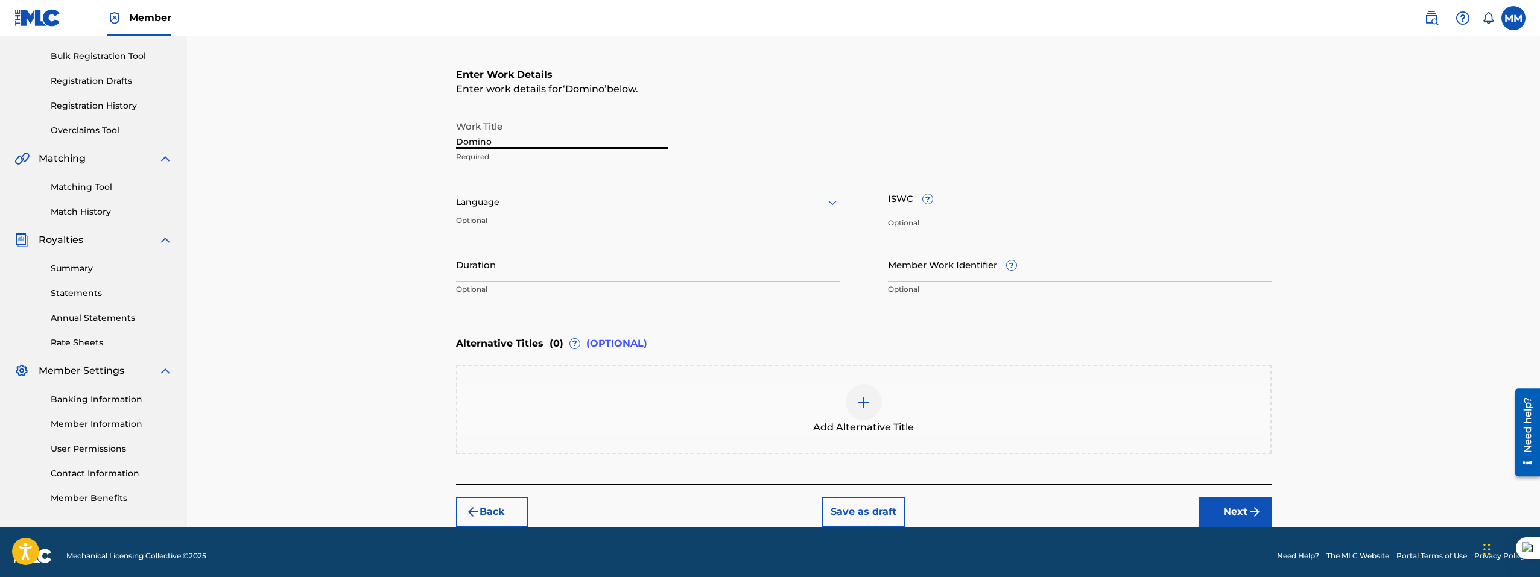
click at [549, 132] on input "Domino" at bounding box center [562, 132] width 212 height 34
click at [511, 274] on input "Duration" at bounding box center [648, 264] width 384 height 34
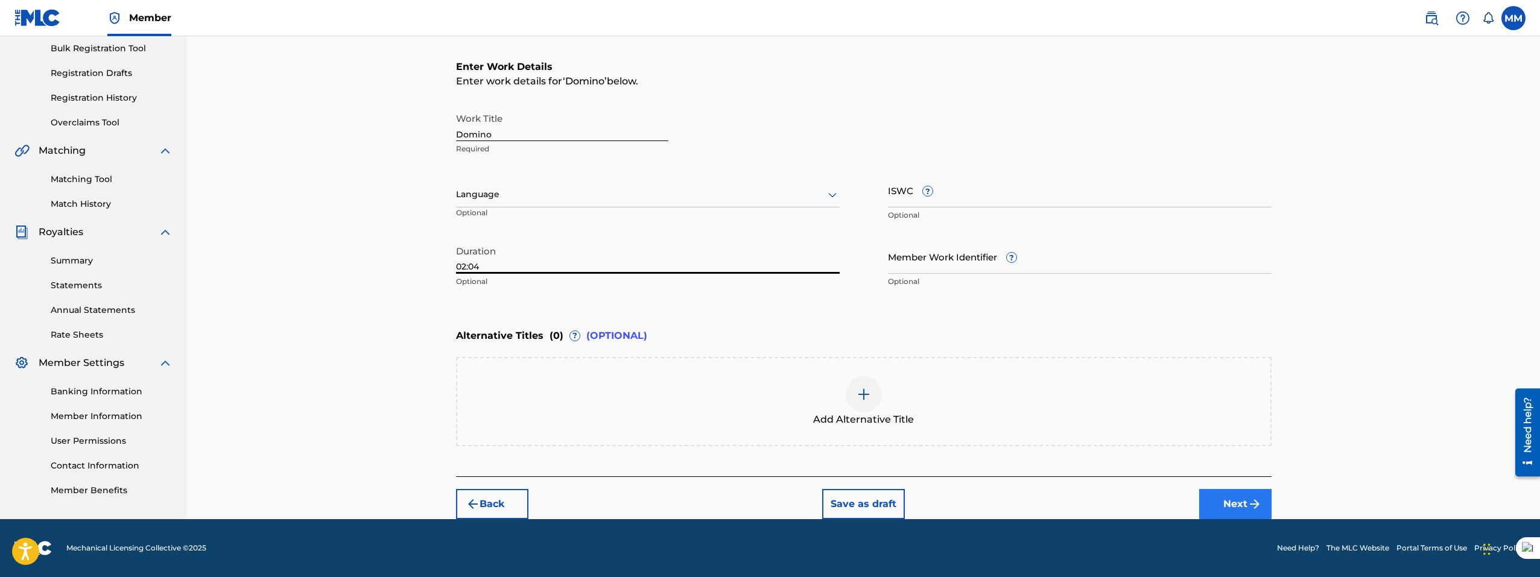
type input "02:04"
click at [1256, 504] on img "submit" at bounding box center [1254, 504] width 14 height 14
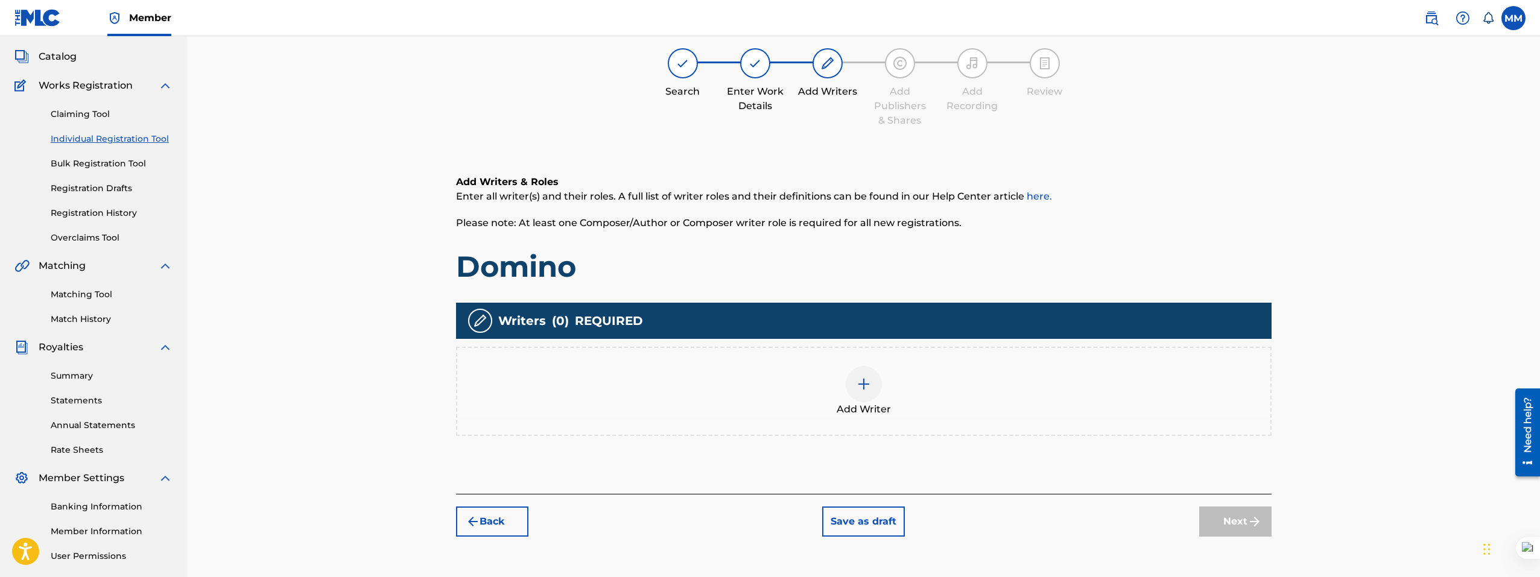
scroll to position [54, 0]
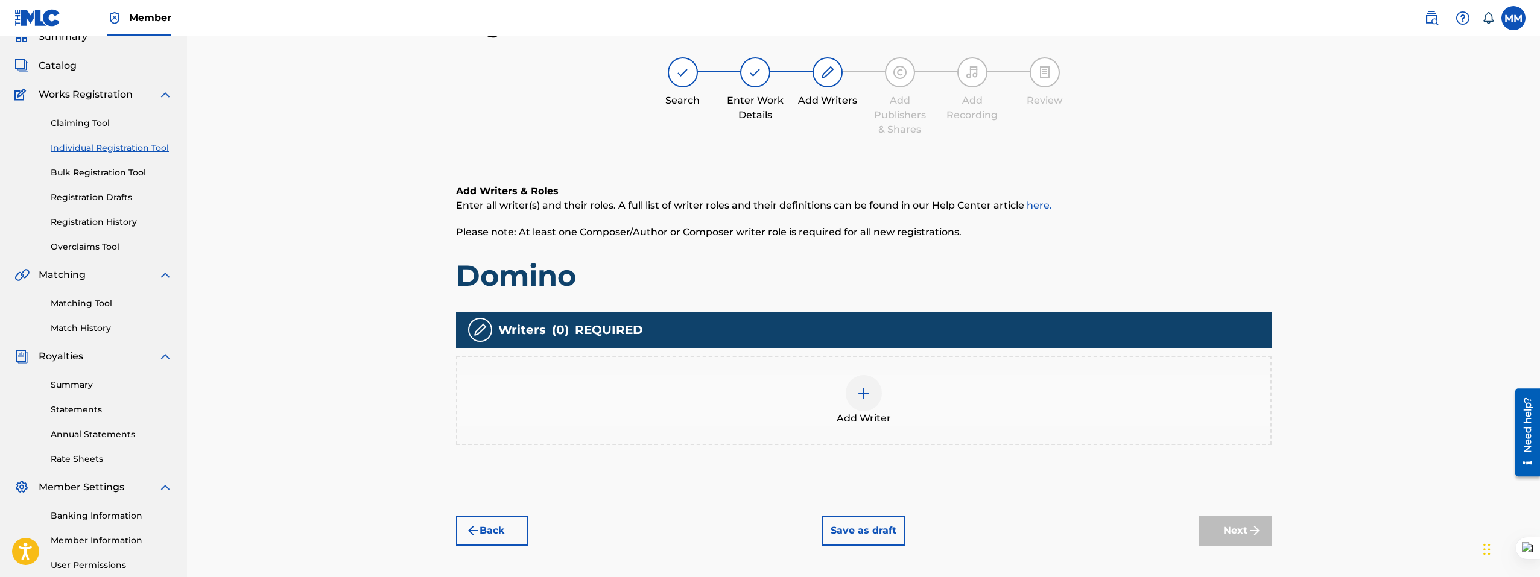
click at [865, 391] on img at bounding box center [863, 393] width 14 height 14
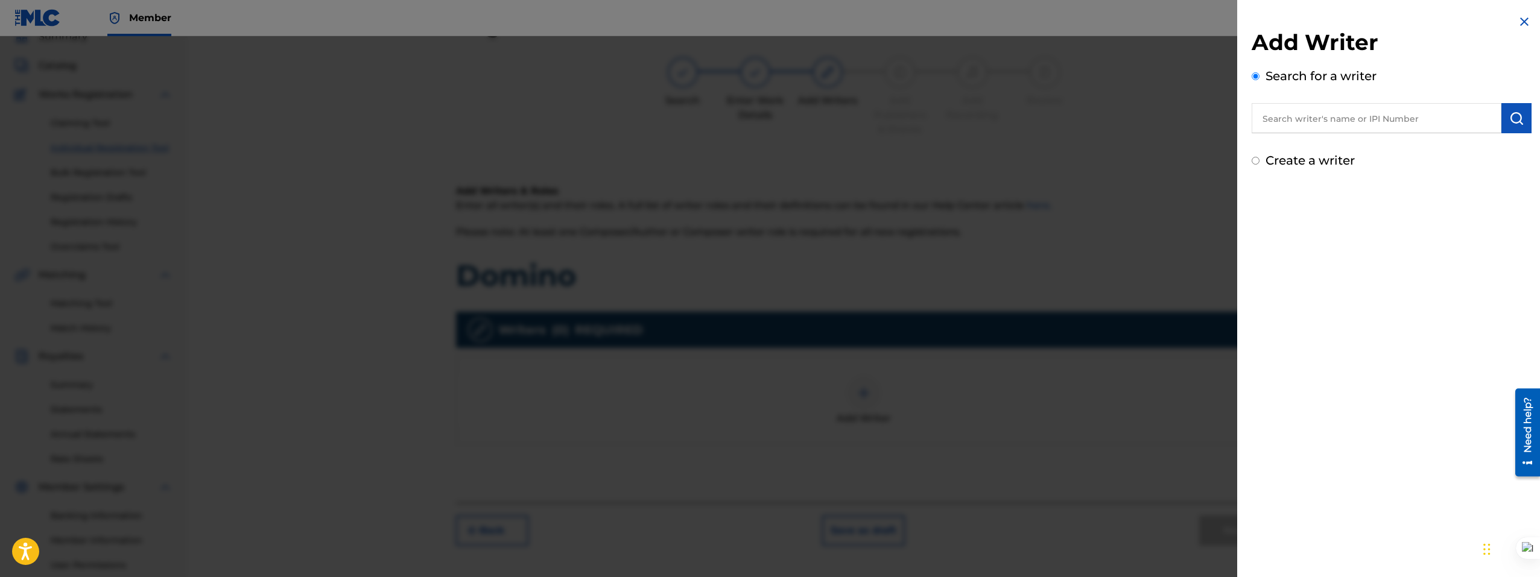
click at [1395, 114] on input "text" at bounding box center [1376, 118] width 250 height 30
type input "steve bizimana"
click at [1509, 123] on img "submit" at bounding box center [1516, 118] width 14 height 14
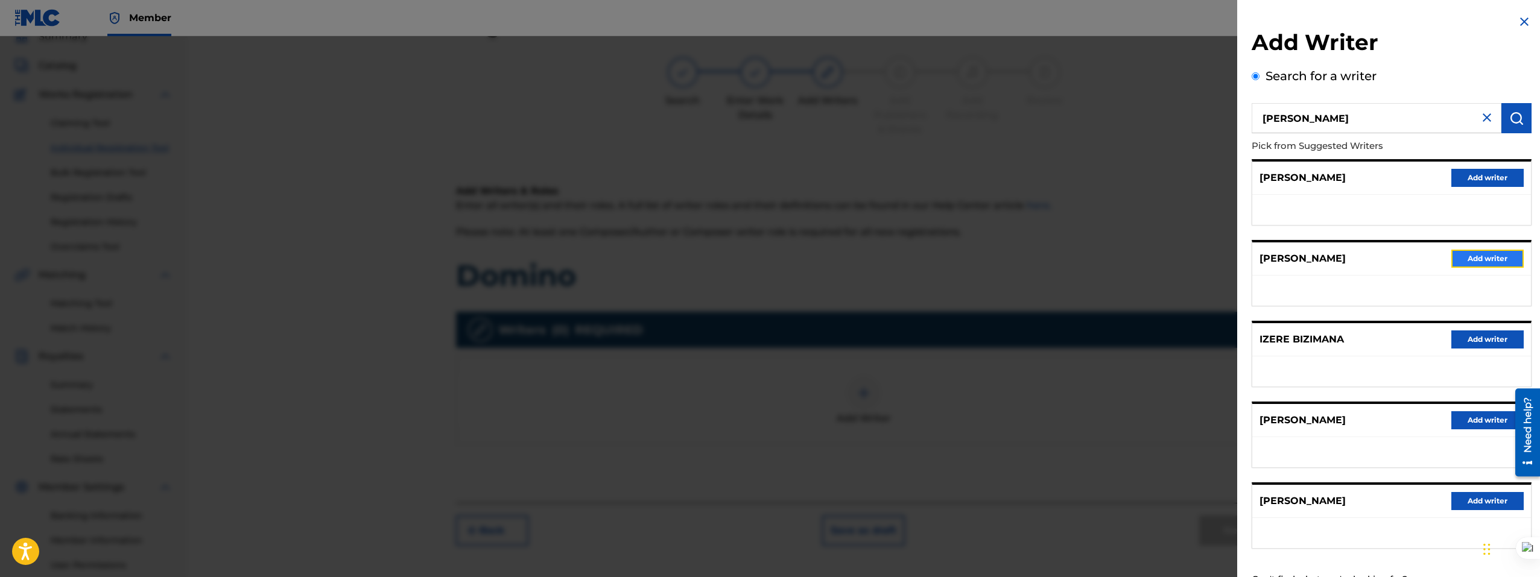
click at [1467, 264] on button "Add writer" at bounding box center [1487, 259] width 72 height 18
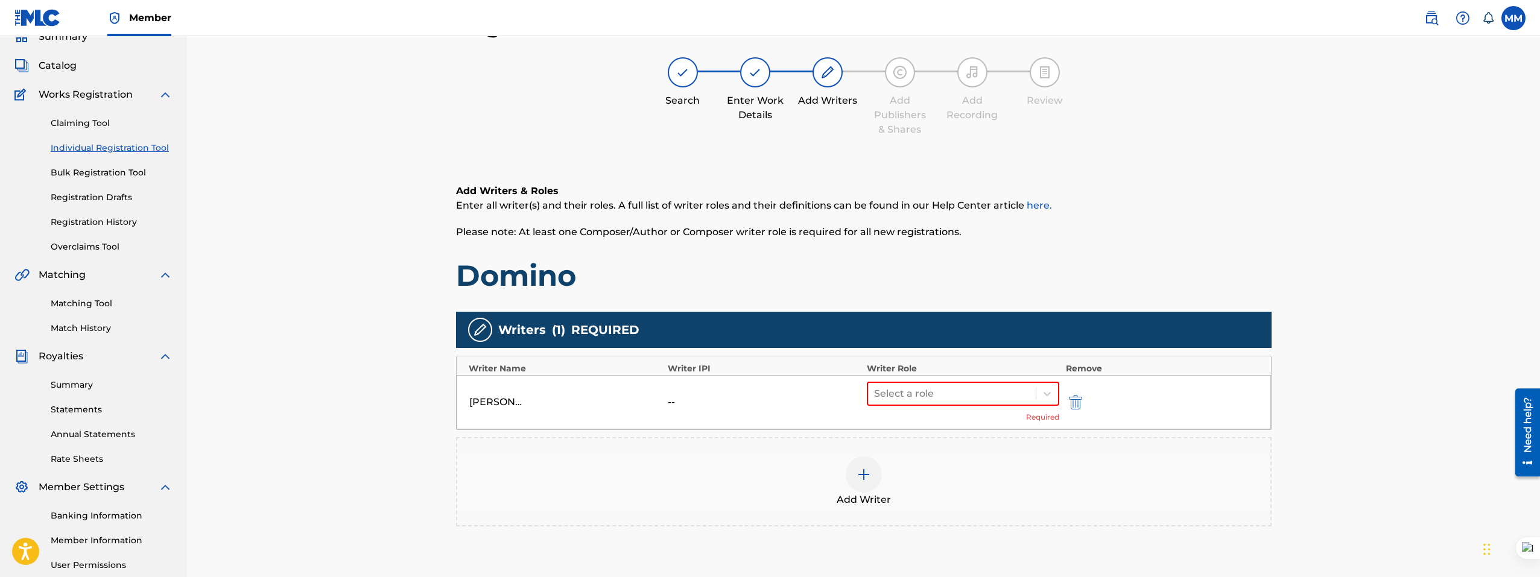
click at [915, 407] on div "Select a role Required" at bounding box center [963, 402] width 193 height 41
click at [925, 393] on div at bounding box center [952, 393] width 156 height 17
click at [930, 422] on div "Composer/Author" at bounding box center [963, 425] width 193 height 24
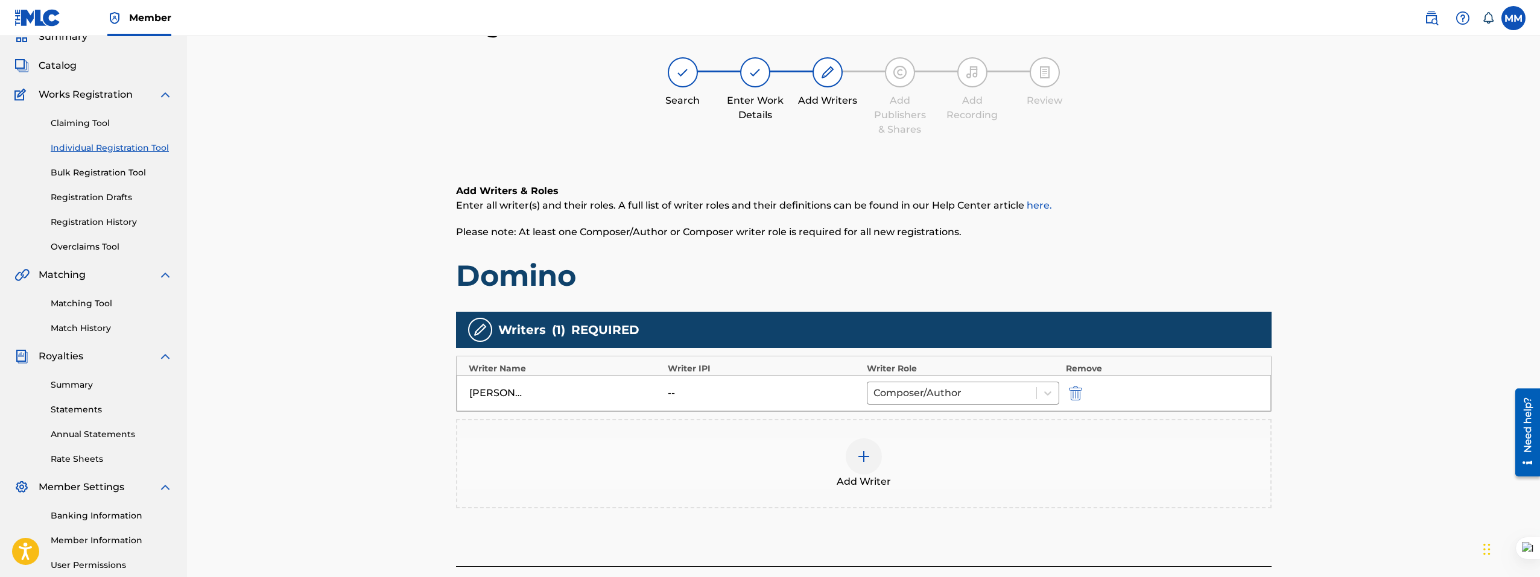
click at [849, 457] on div at bounding box center [863, 456] width 36 height 36
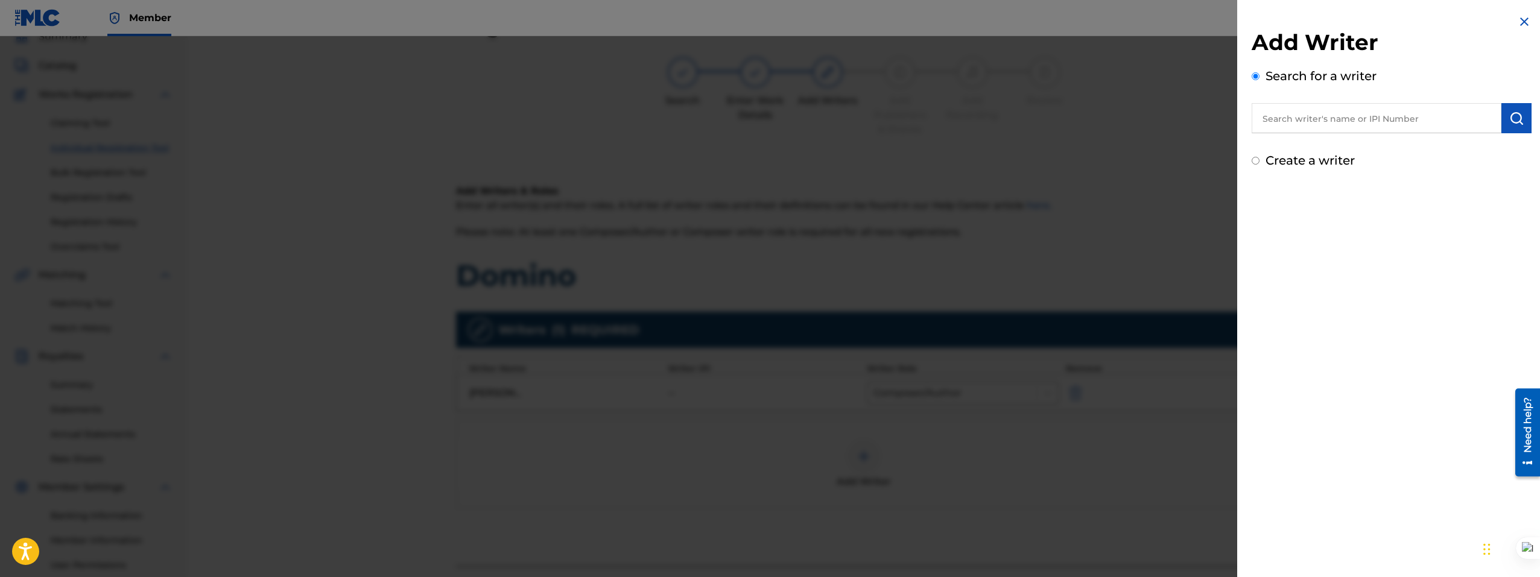
click at [1277, 110] on input "text" at bounding box center [1376, 118] width 250 height 30
type input "traekay"
click at [1257, 212] on input "Create a writer" at bounding box center [1255, 212] width 8 height 8
radio input "false"
radio input "true"
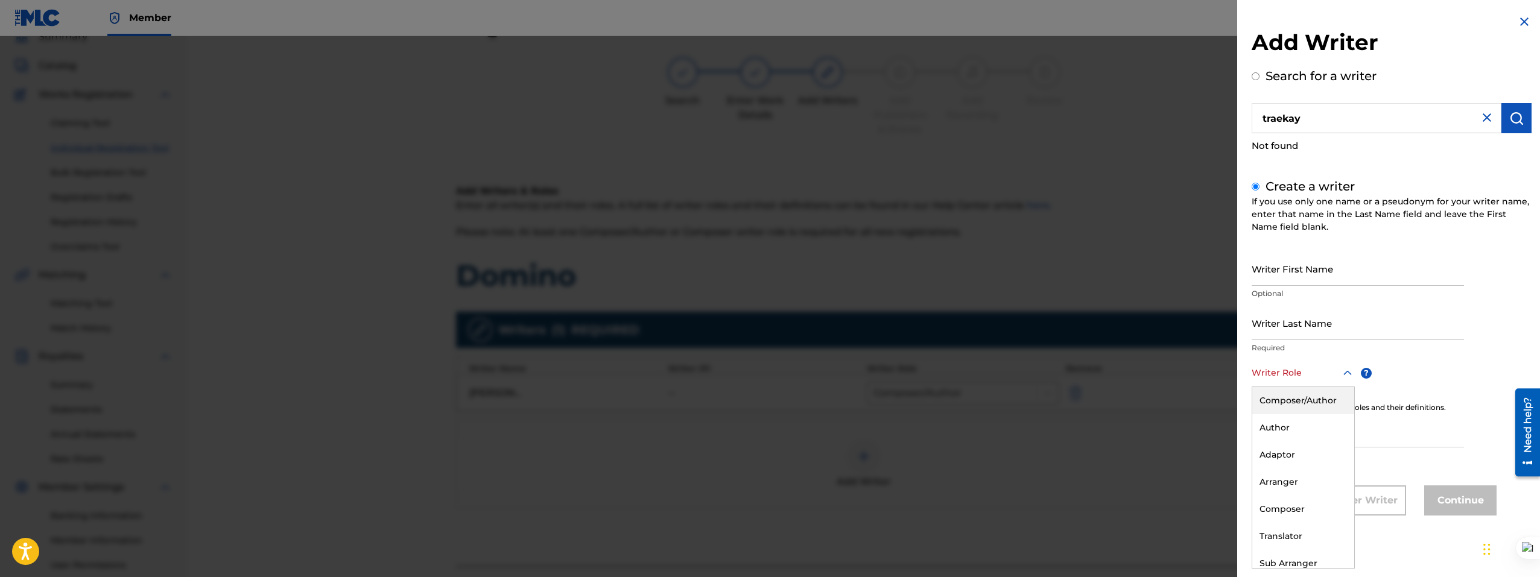
click at [1303, 371] on div at bounding box center [1302, 372] width 103 height 15
click at [1307, 407] on div "Composer/Author" at bounding box center [1303, 400] width 102 height 27
click at [1279, 332] on input "Writer Last Name" at bounding box center [1357, 323] width 212 height 34
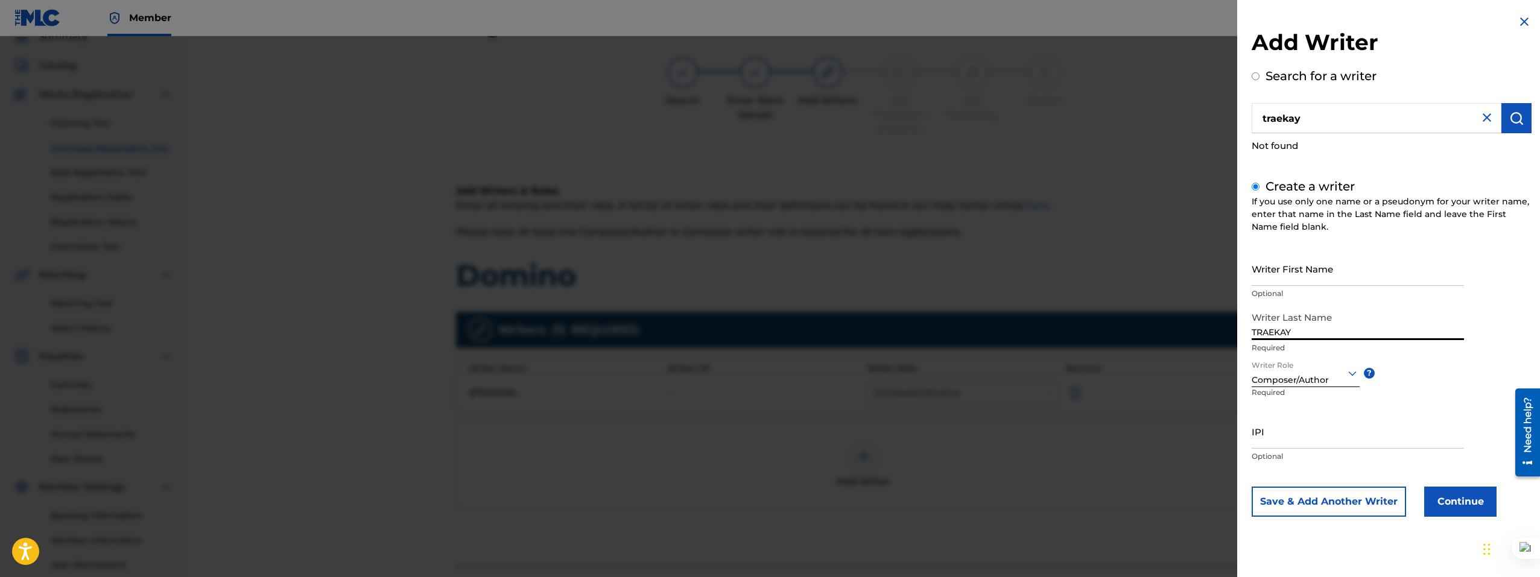
paste input "raekay"
type input "Traekay"
click at [1445, 505] on button "Continue" at bounding box center [1460, 502] width 72 height 30
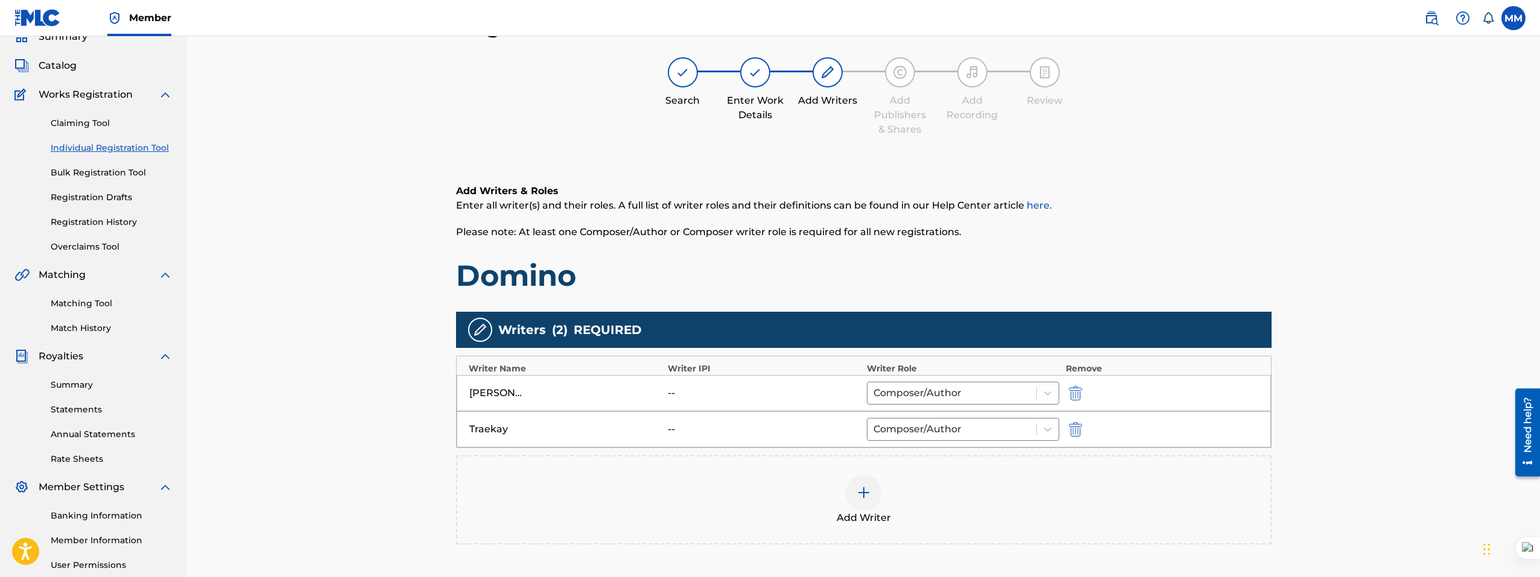
click at [864, 488] on img at bounding box center [863, 492] width 14 height 14
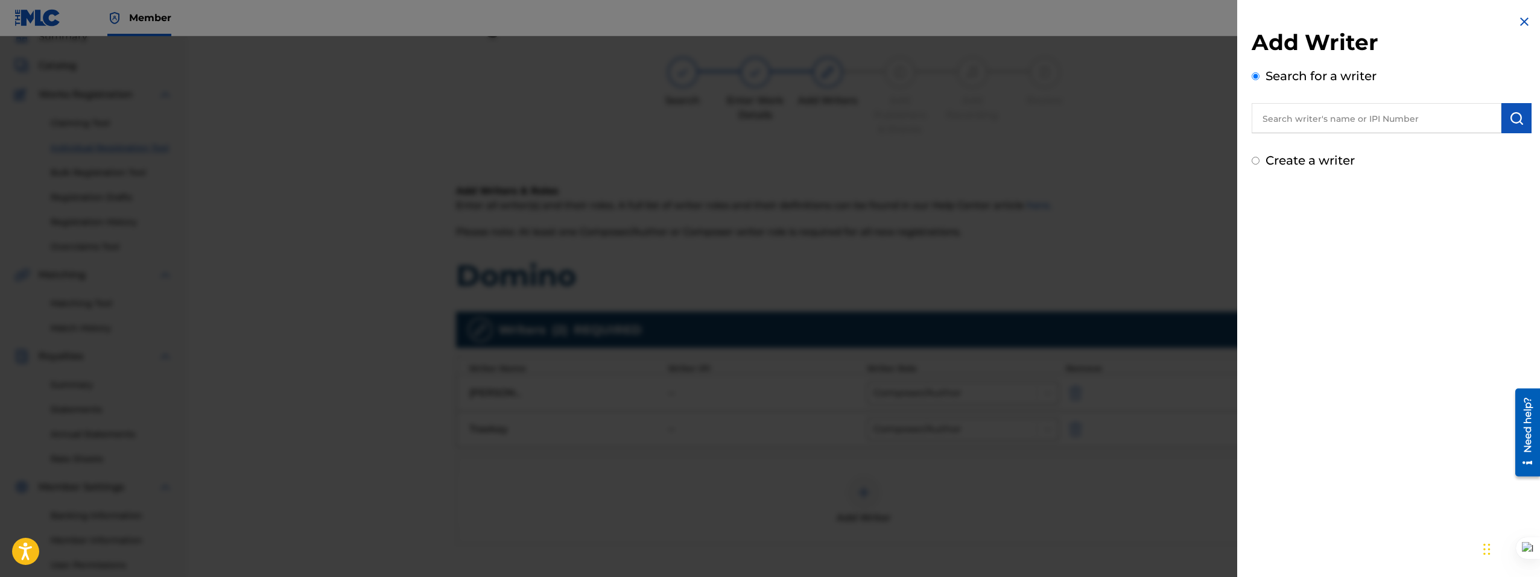
click at [1288, 125] on input "text" at bounding box center [1376, 118] width 250 height 30
click at [1337, 148] on div "moses mugara" at bounding box center [1375, 146] width 249 height 22
type input "moses mugara"
click at [1517, 120] on img "submit" at bounding box center [1516, 118] width 14 height 14
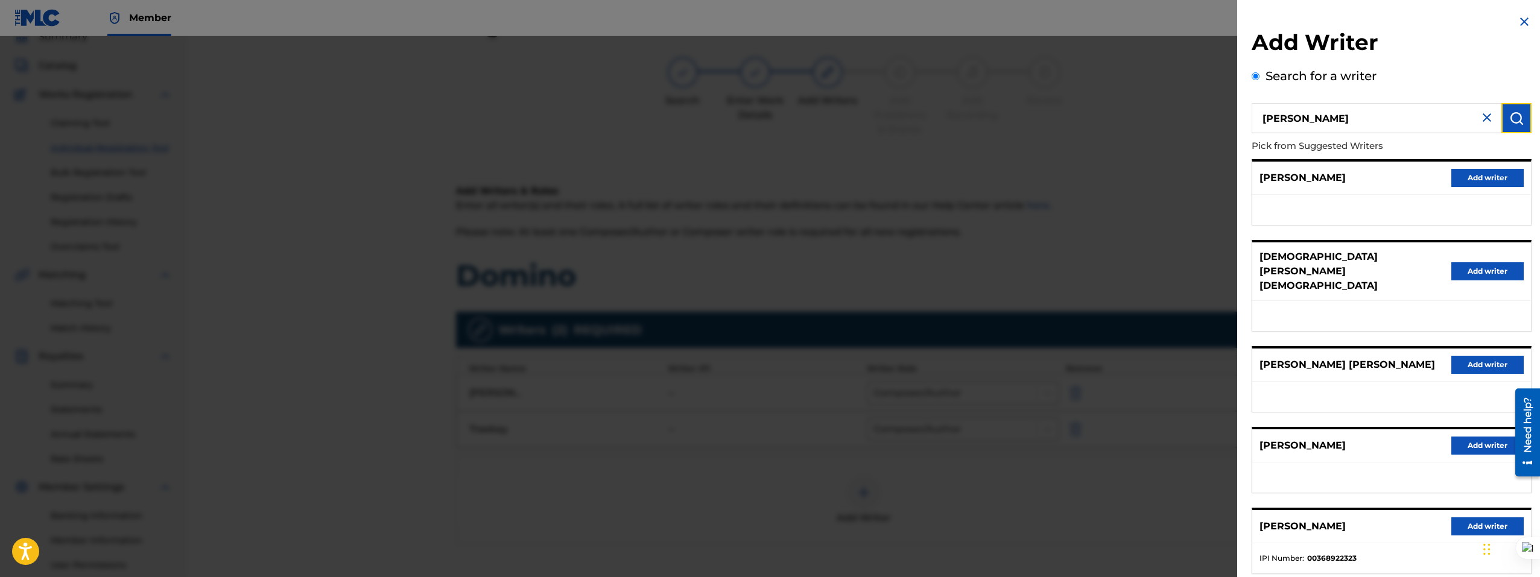
scroll to position [48, 0]
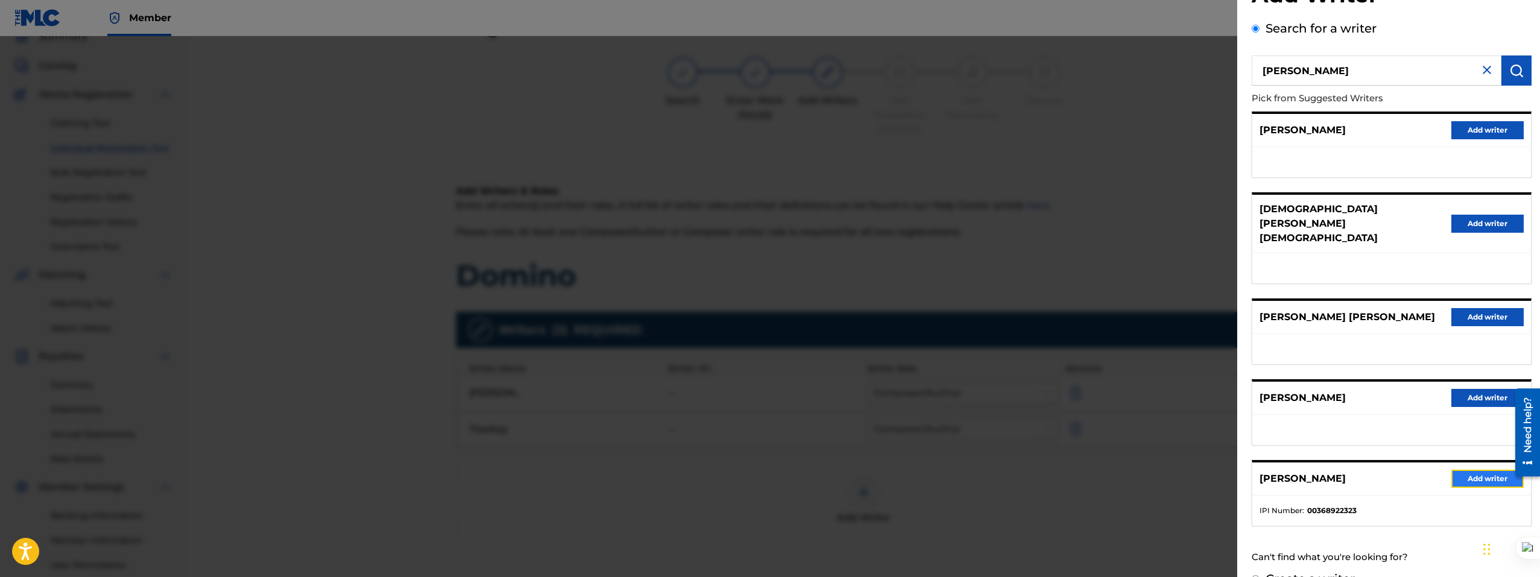
click at [1478, 470] on button "Add writer" at bounding box center [1487, 479] width 72 height 18
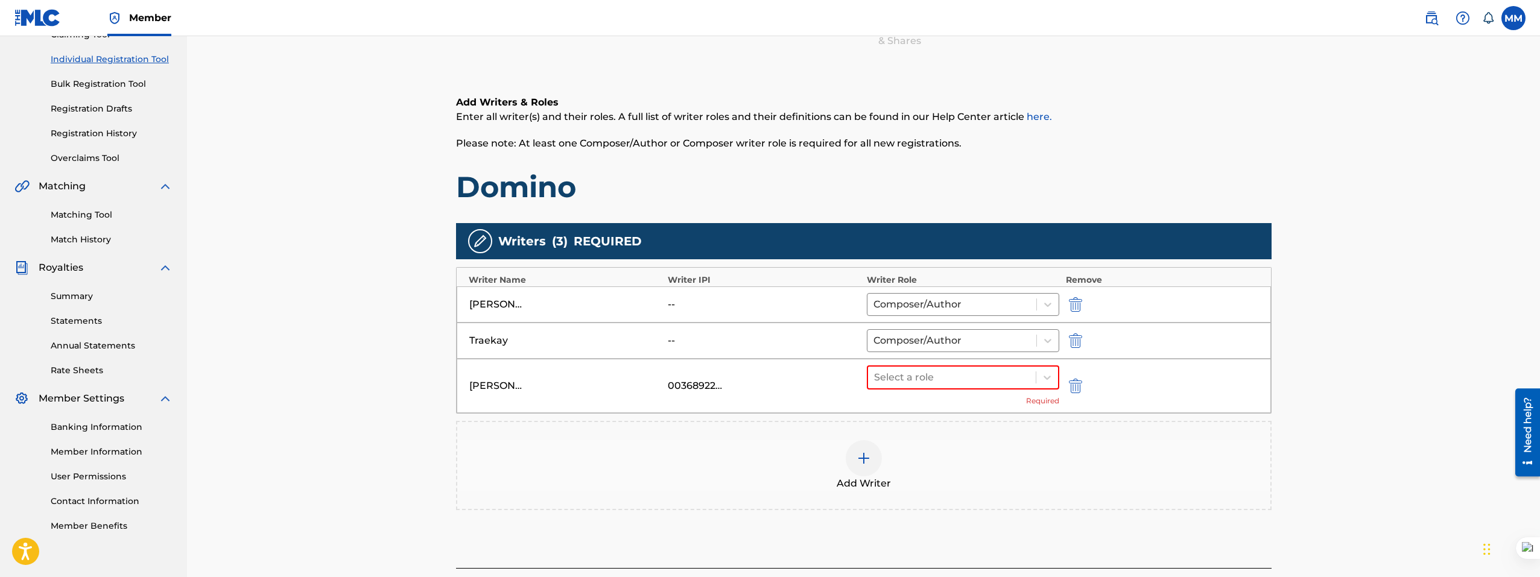
scroll to position [235, 0]
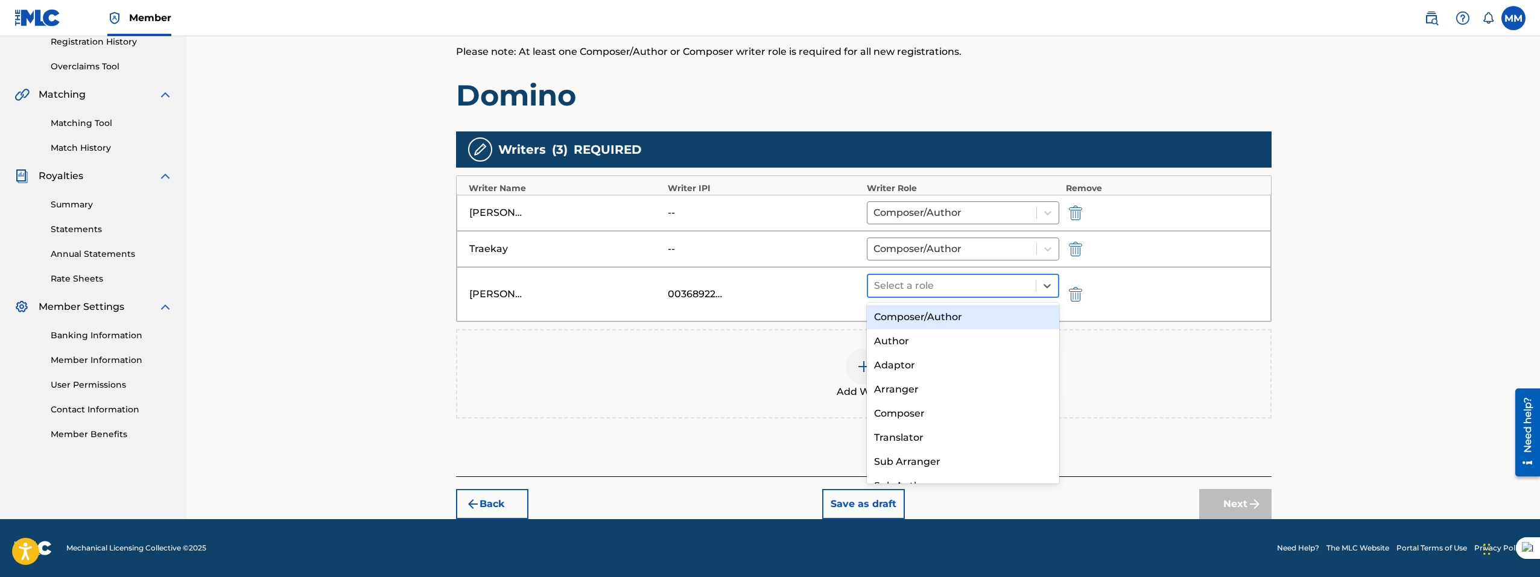
click at [900, 289] on div at bounding box center [952, 285] width 156 height 17
click at [956, 322] on div "Composer/Author" at bounding box center [963, 317] width 193 height 24
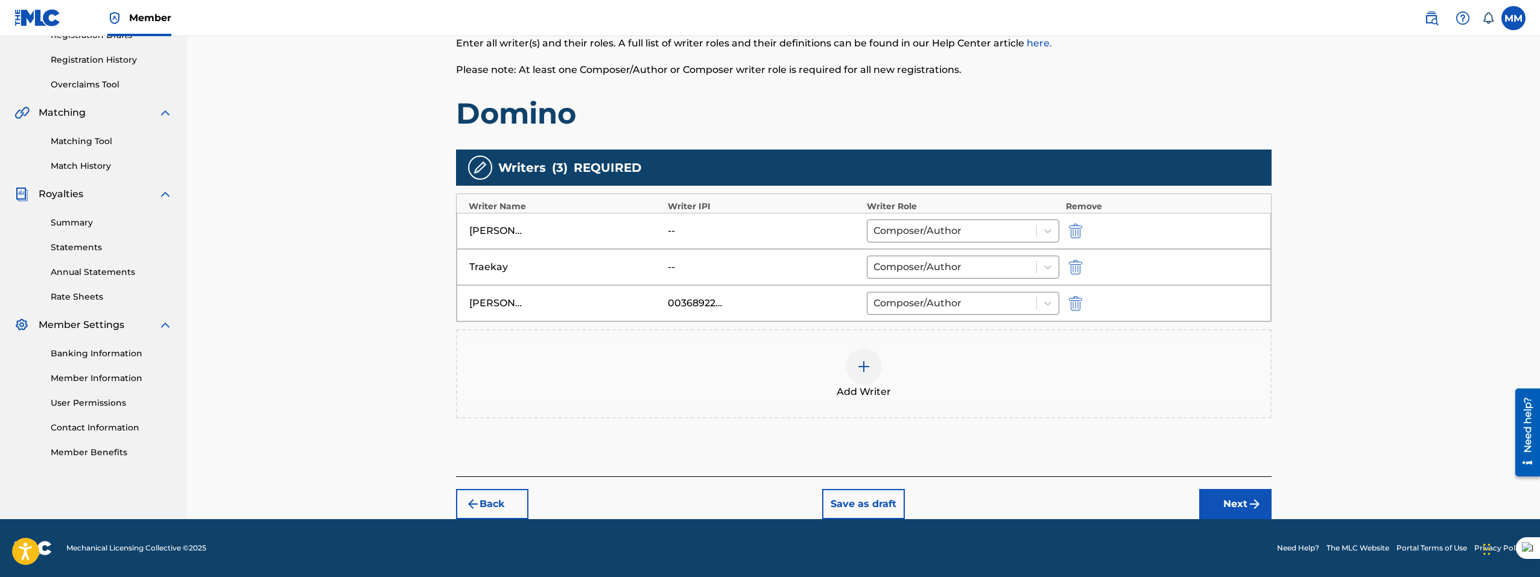
scroll to position [216, 0]
click at [1256, 504] on img "submit" at bounding box center [1254, 504] width 14 height 14
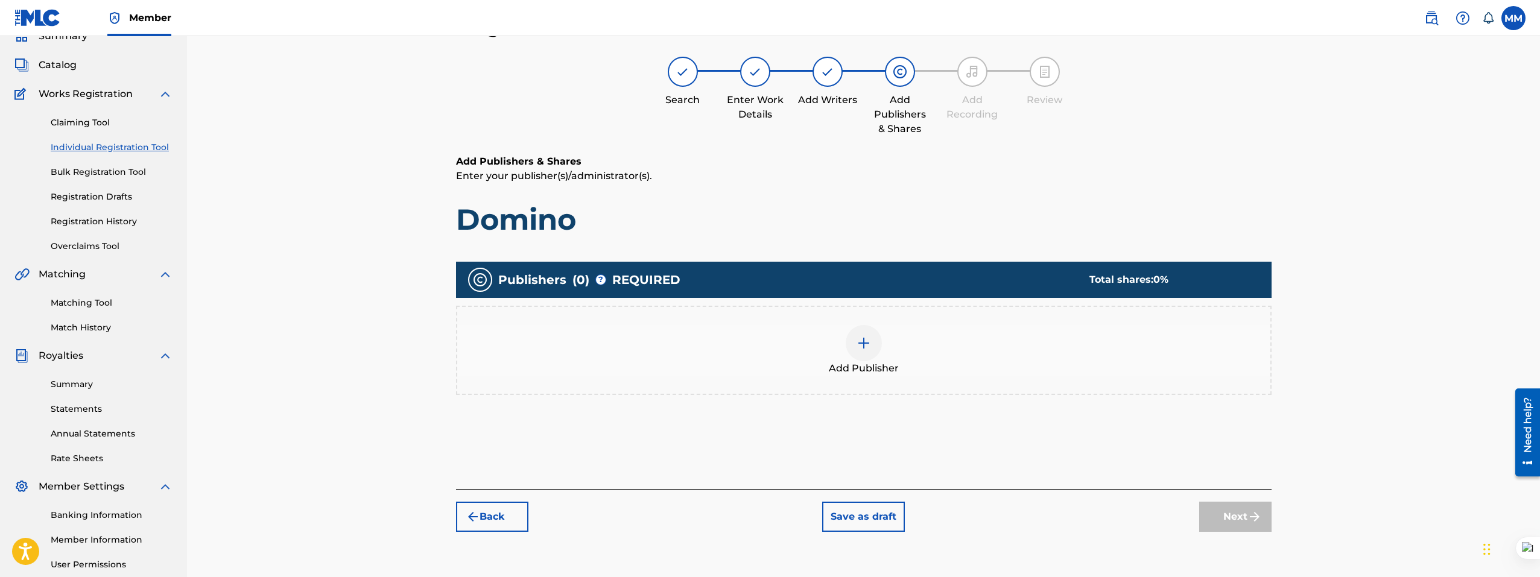
scroll to position [54, 0]
click at [851, 347] on div at bounding box center [863, 344] width 36 height 36
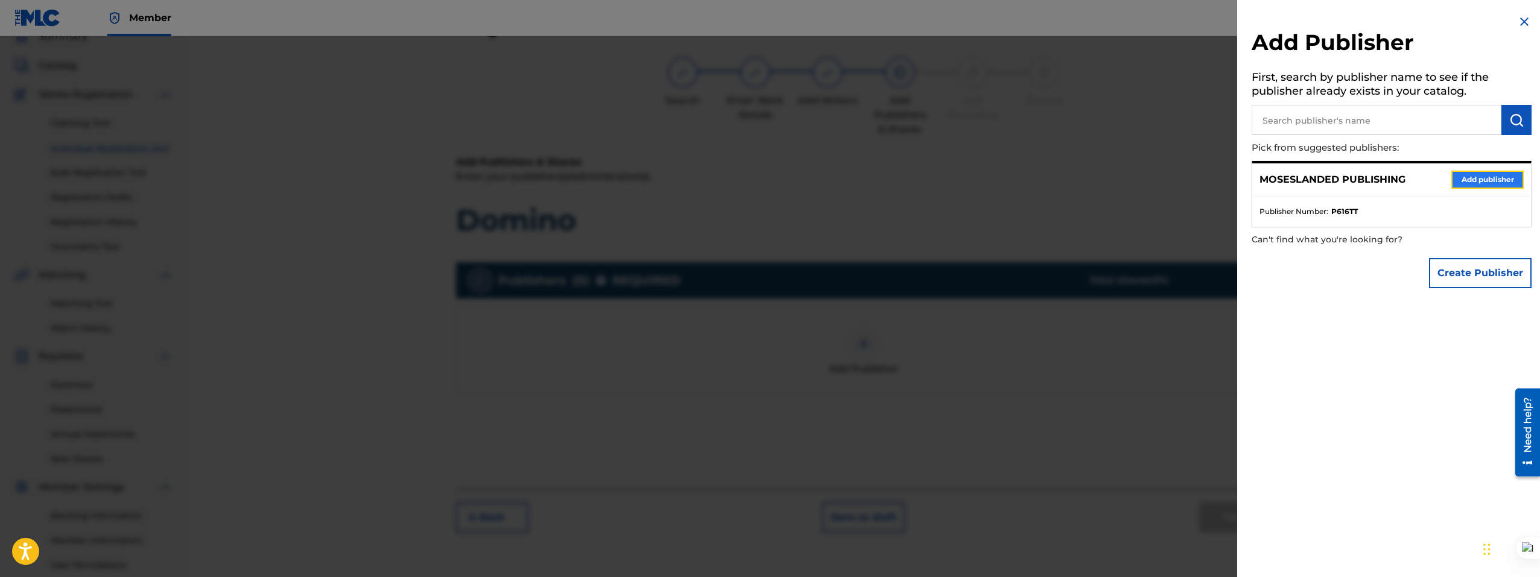
click at [1468, 178] on button "Add publisher" at bounding box center [1487, 180] width 72 height 18
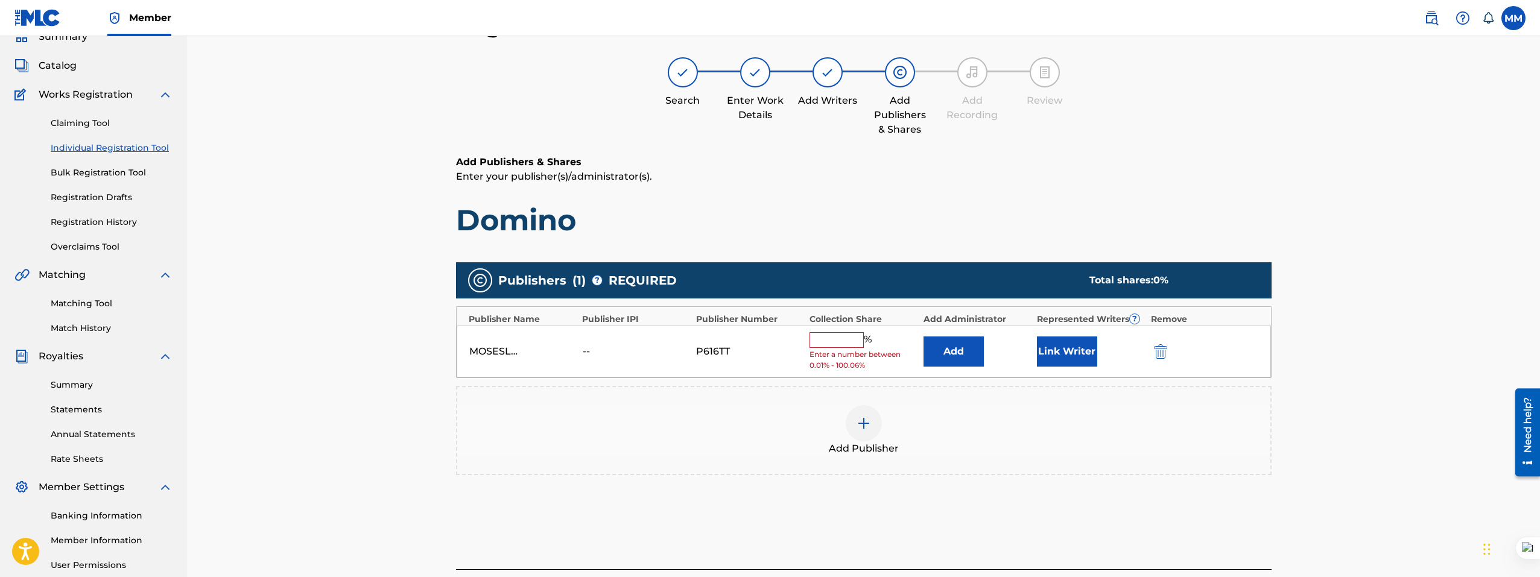
click at [839, 343] on input "text" at bounding box center [836, 340] width 54 height 16
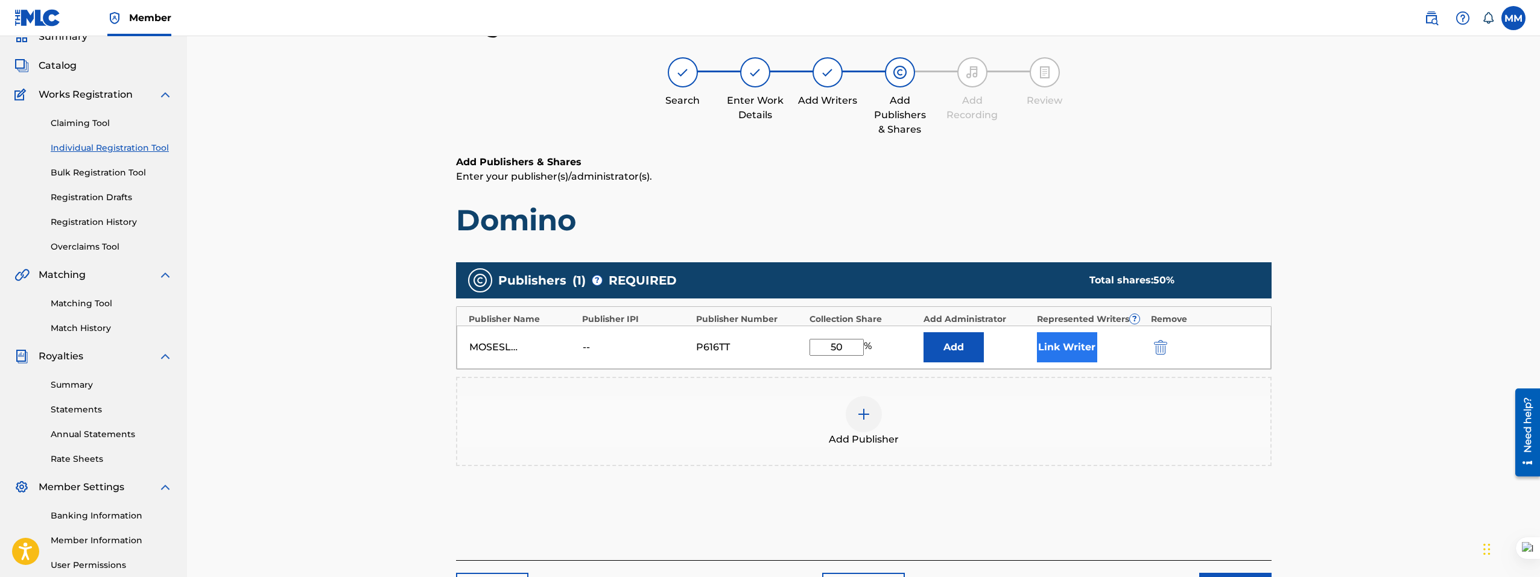
type input "50"
click at [1063, 346] on button "Link Writer" at bounding box center [1067, 347] width 60 height 30
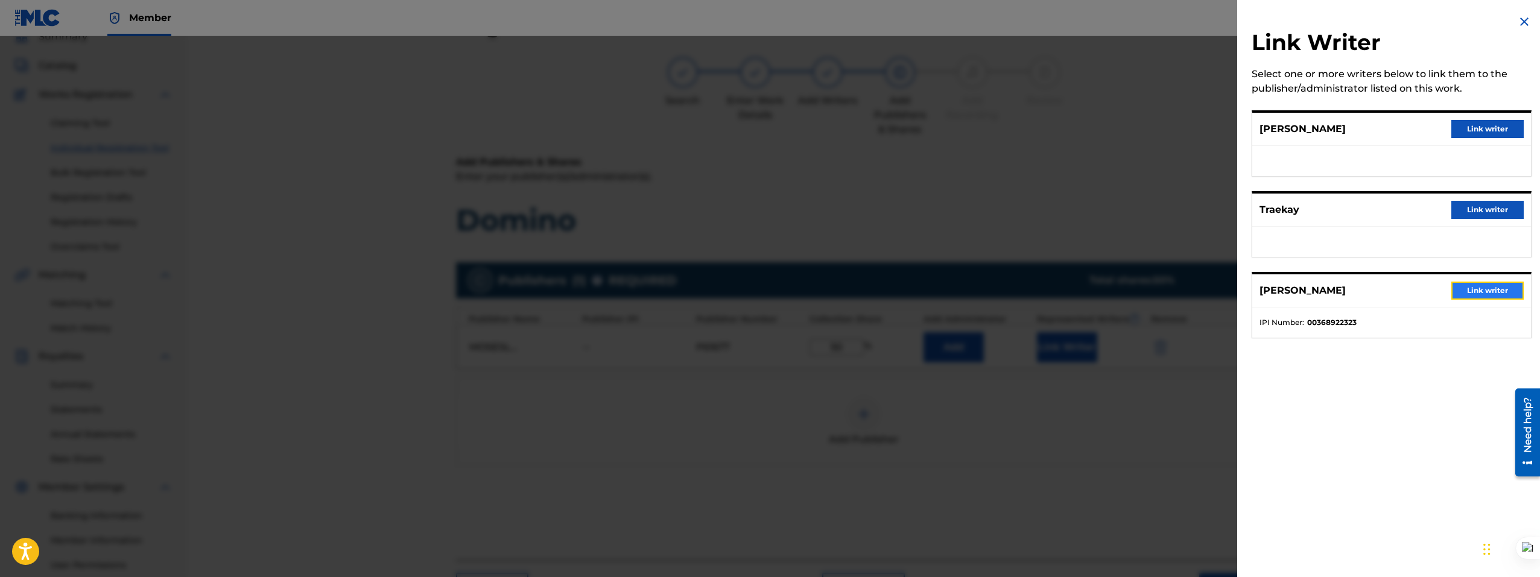
click at [1466, 295] on button "Link writer" at bounding box center [1487, 291] width 72 height 18
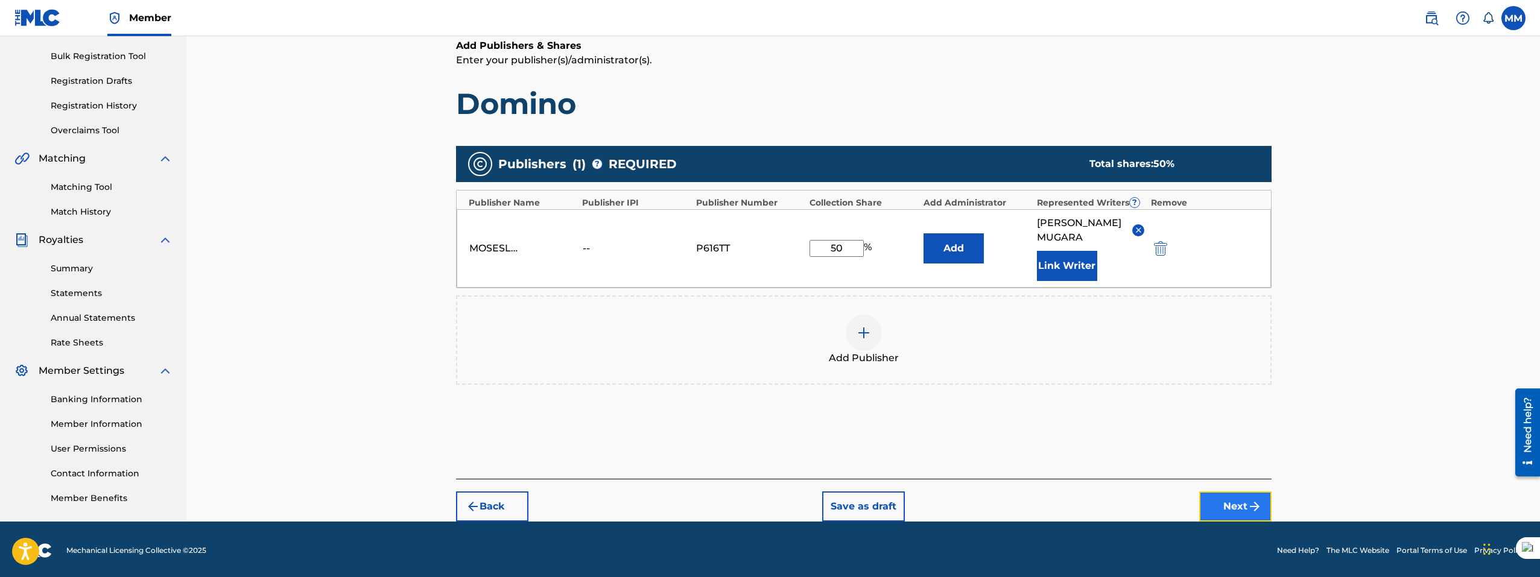
click at [1236, 492] on button "Next" at bounding box center [1235, 506] width 72 height 30
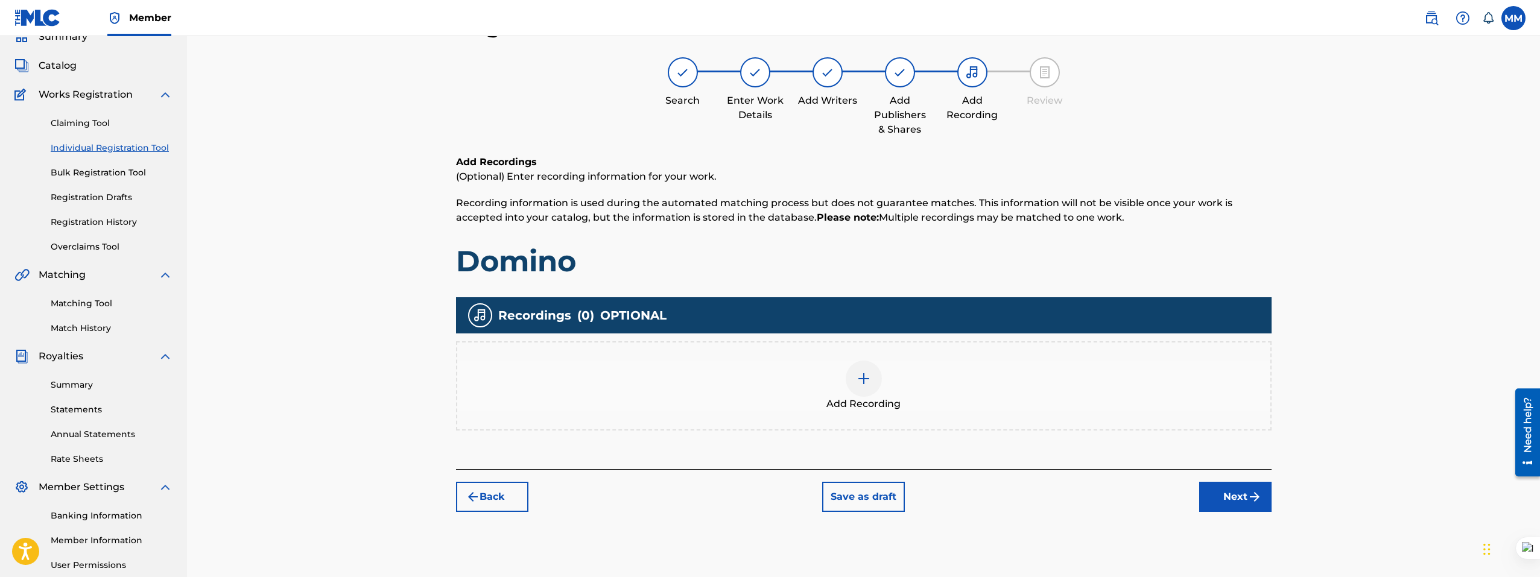
click at [869, 383] on img at bounding box center [863, 378] width 14 height 14
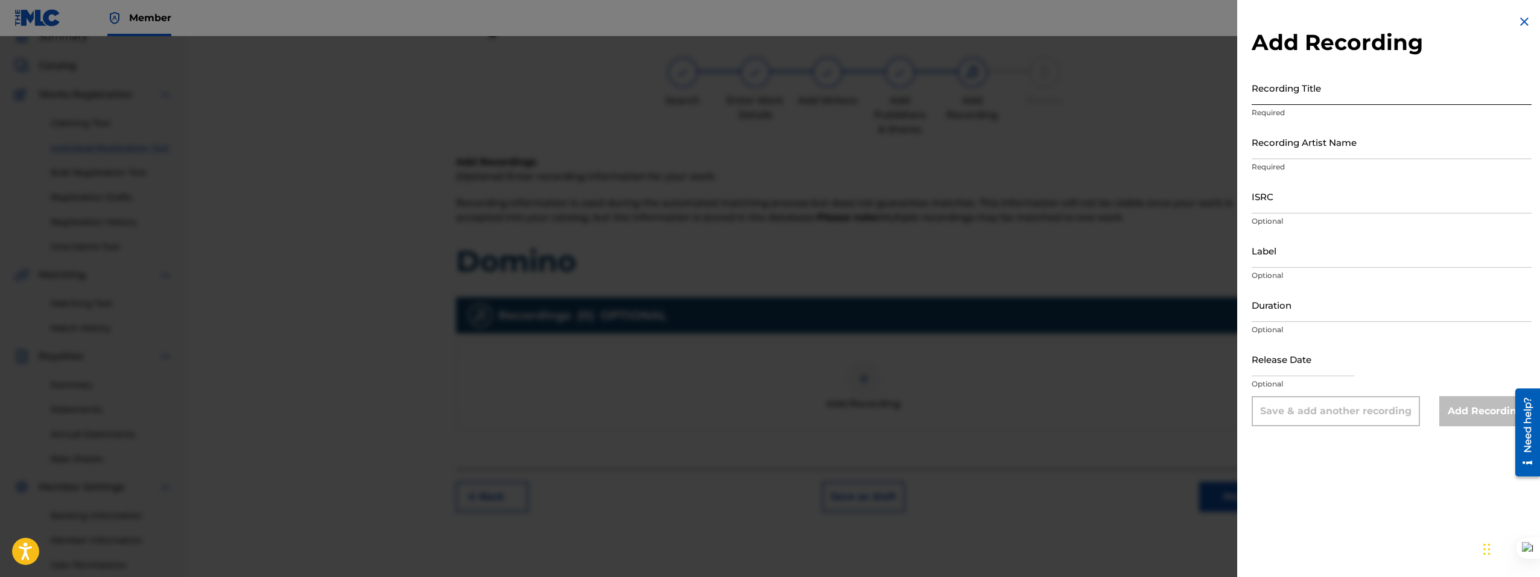
click at [1284, 99] on input "Recording Title" at bounding box center [1391, 88] width 280 height 34
paste input "Domino"
type input "Domino"
click at [1283, 200] on input "ISRC" at bounding box center [1391, 196] width 280 height 34
paste input "QZMER2090104"
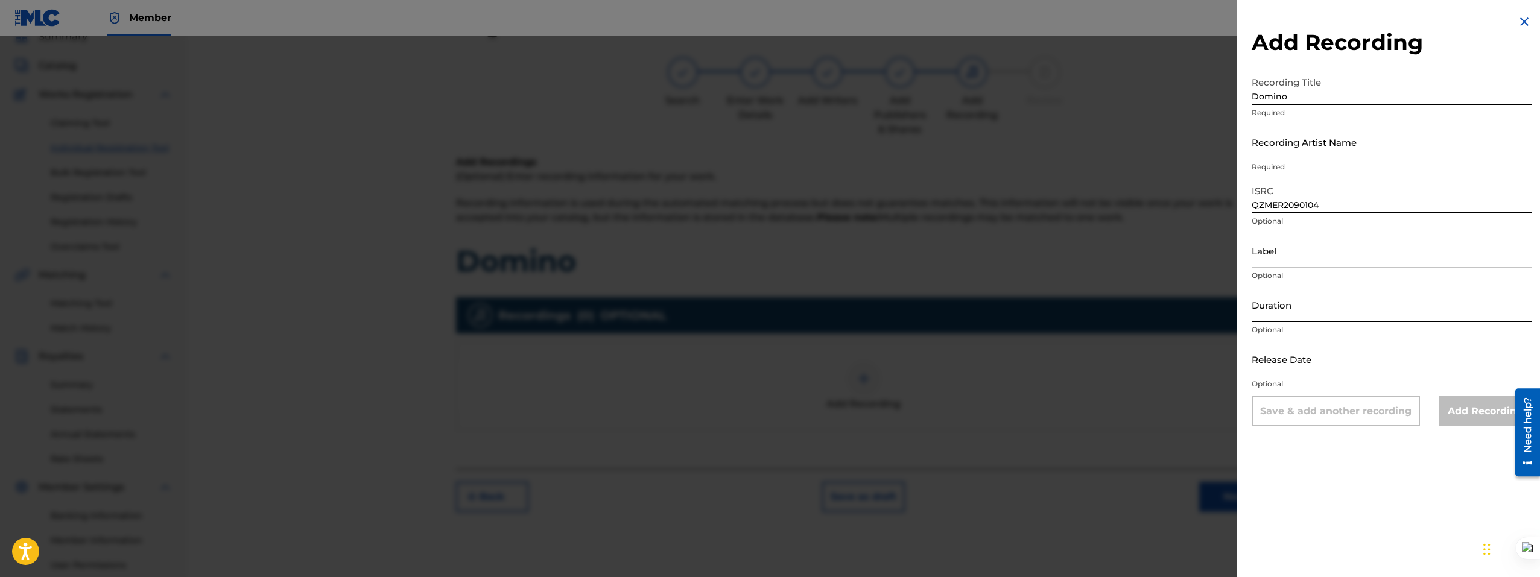
type input "QZMER2090104"
click at [1296, 308] on input "Duration" at bounding box center [1391, 305] width 280 height 34
type input "02:04"
click at [1289, 361] on input "text" at bounding box center [1302, 359] width 103 height 34
select select "8"
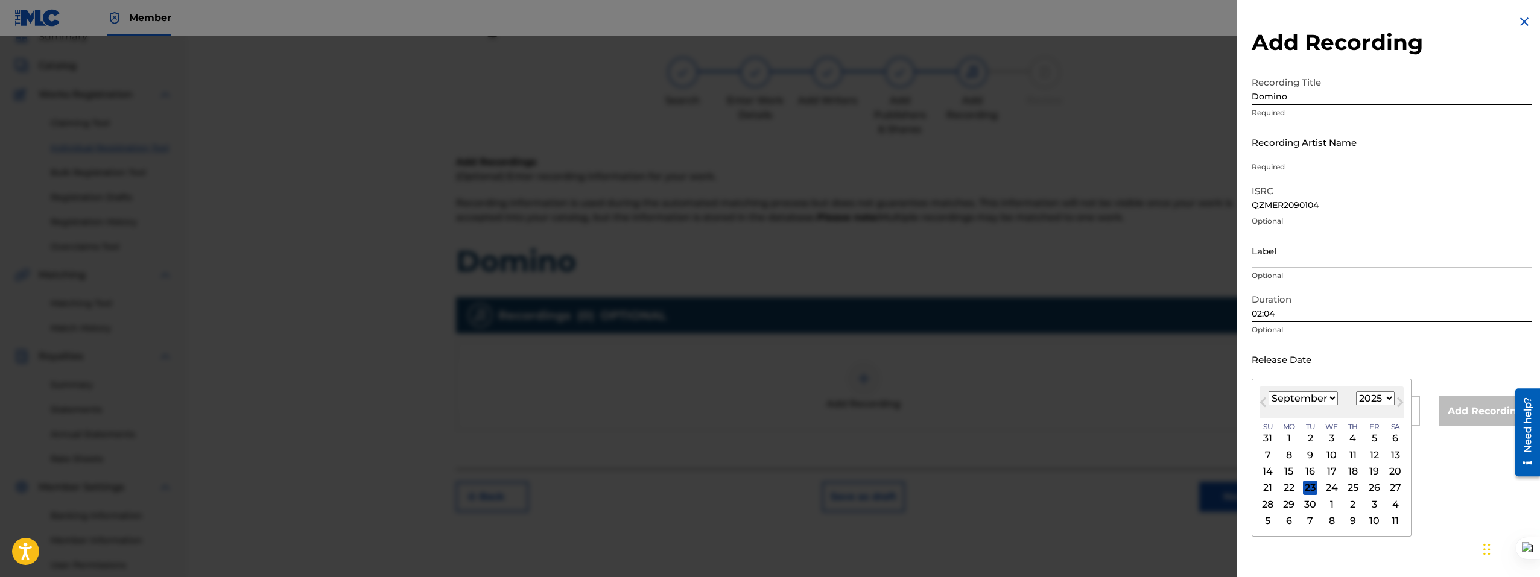
click at [1378, 399] on select "1899 1900 1901 1902 1903 1904 1905 1906 1907 1908 1909 1910 1911 1912 1913 1914…" at bounding box center [1375, 398] width 39 height 14
select select "2020"
click at [1356, 391] on select "1899 1900 1901 1902 1903 1904 1905 1906 1907 1908 1909 1910 1911 1912 1913 1914…" at bounding box center [1375, 398] width 39 height 14
click at [1323, 400] on select "January February March April May June July August September October November De…" at bounding box center [1302, 398] width 69 height 14
select select "9"
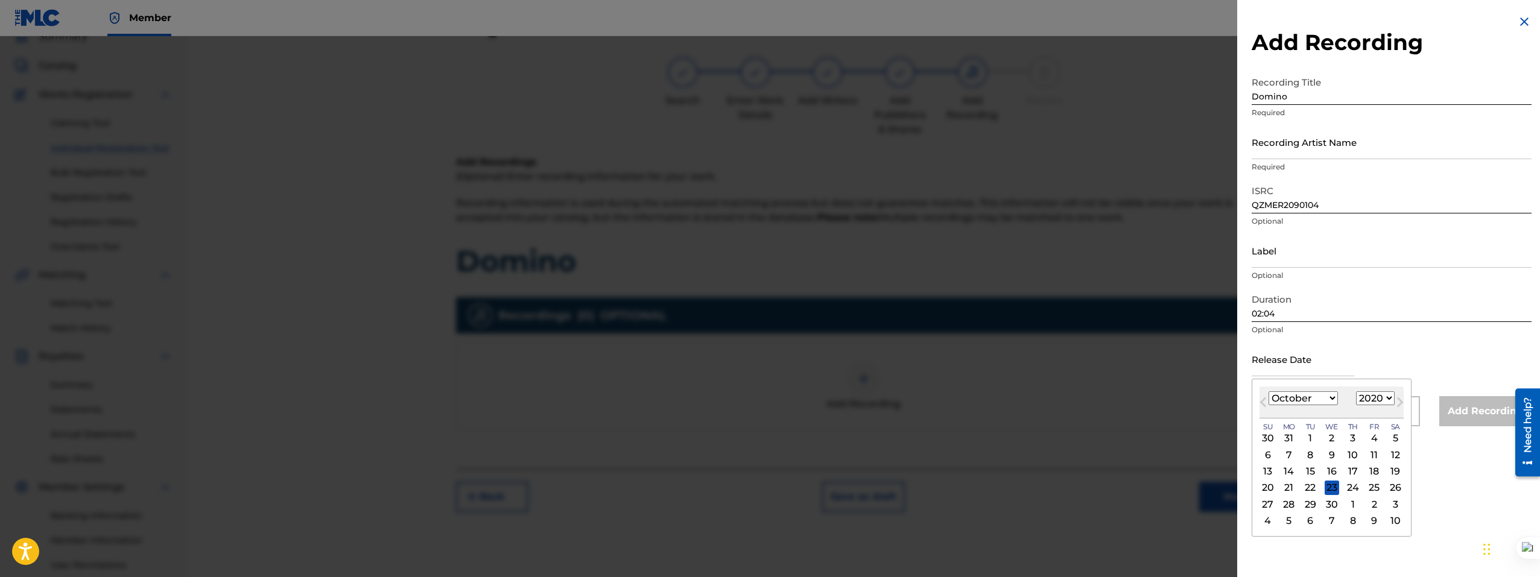
click at [1268, 391] on select "January February March April May June July August September October November De…" at bounding box center [1302, 398] width 69 height 14
click at [1332, 505] on div "28" at bounding box center [1331, 504] width 14 height 14
type input "October 28 2020"
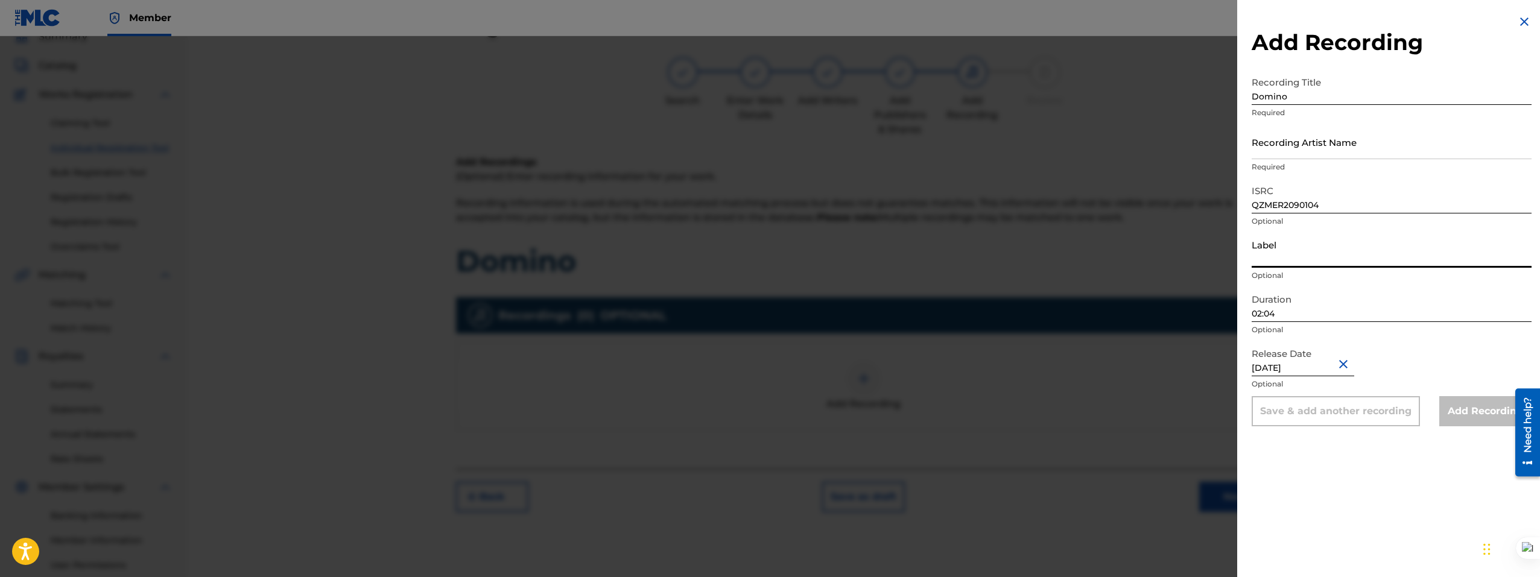
click at [1301, 261] on input "Label" at bounding box center [1391, 250] width 280 height 34
click at [1301, 259] on input "Label" at bounding box center [1391, 250] width 280 height 34
click at [1341, 493] on div "Add Recording Recording Title Domino Required Recording Artist Name Required IS…" at bounding box center [1391, 288] width 309 height 577
click at [1290, 257] on input "Label" at bounding box center [1391, 250] width 280 height 34
click at [1315, 141] on input "Recording Artist Name" at bounding box center [1391, 142] width 280 height 34
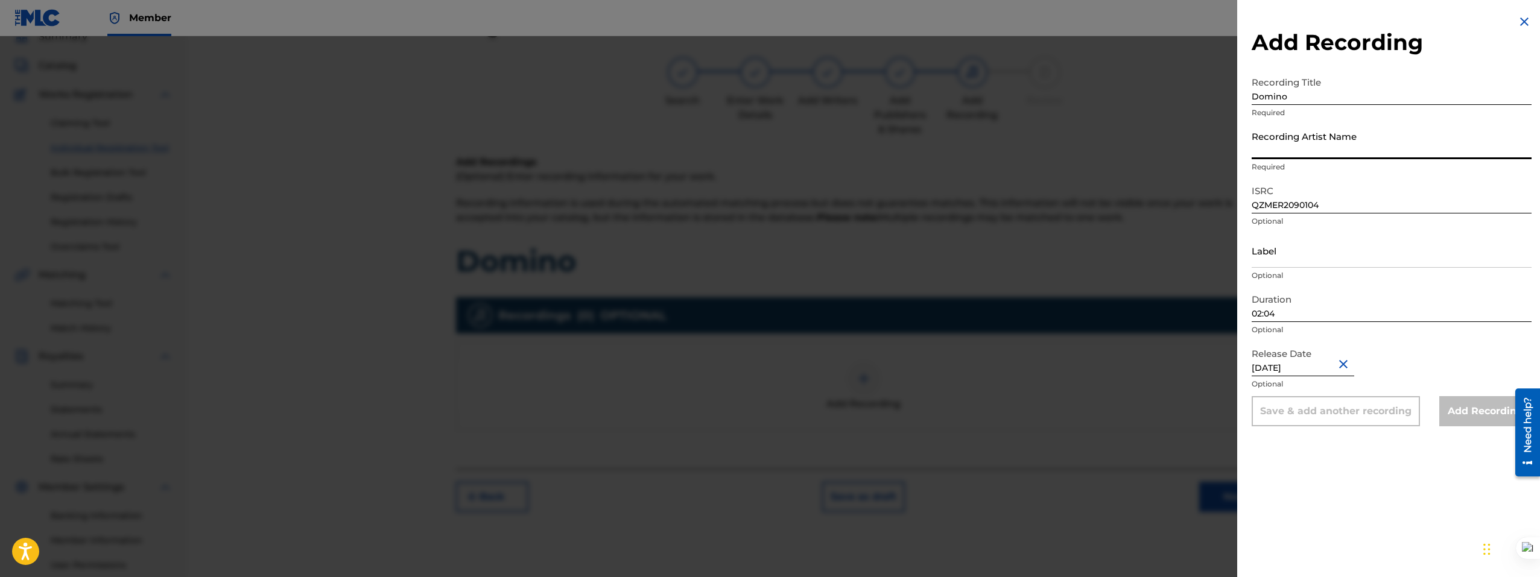
paste input "Traekay"
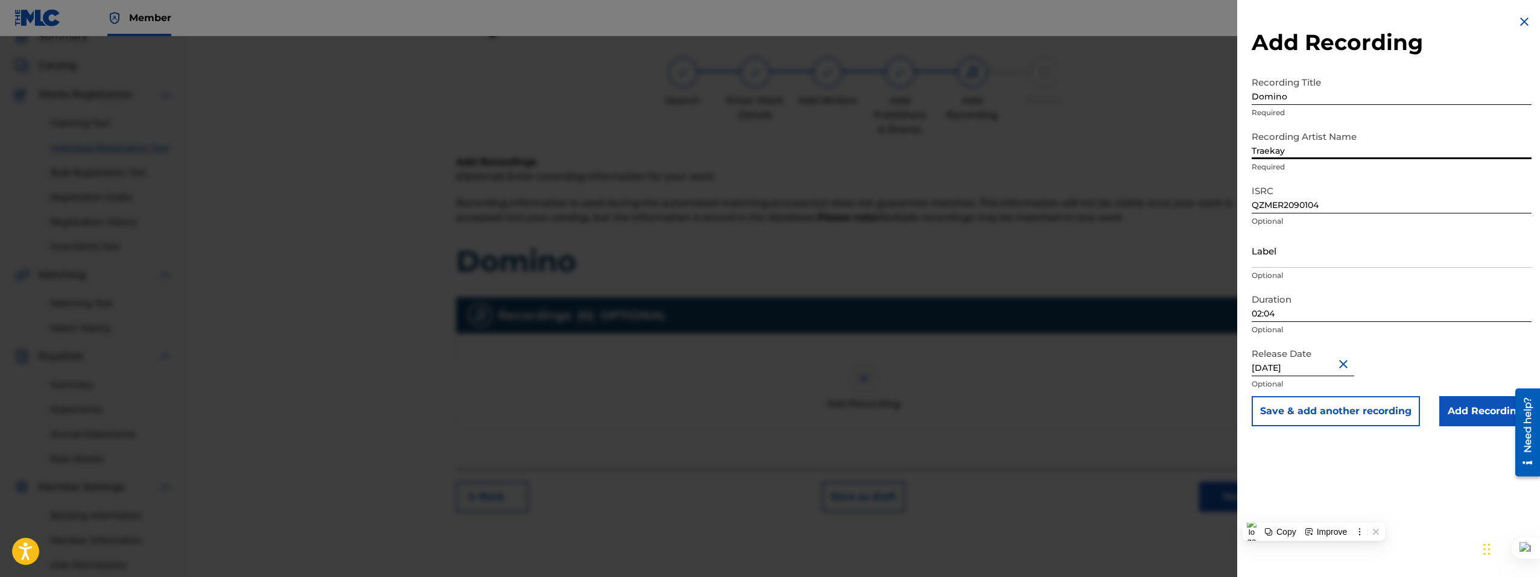
paste input ", Steve Beezy"
click at [1382, 150] on input "Traekay, Steve Beezy" at bounding box center [1391, 142] width 280 height 34
type input "Traekay, Steve Beezy"
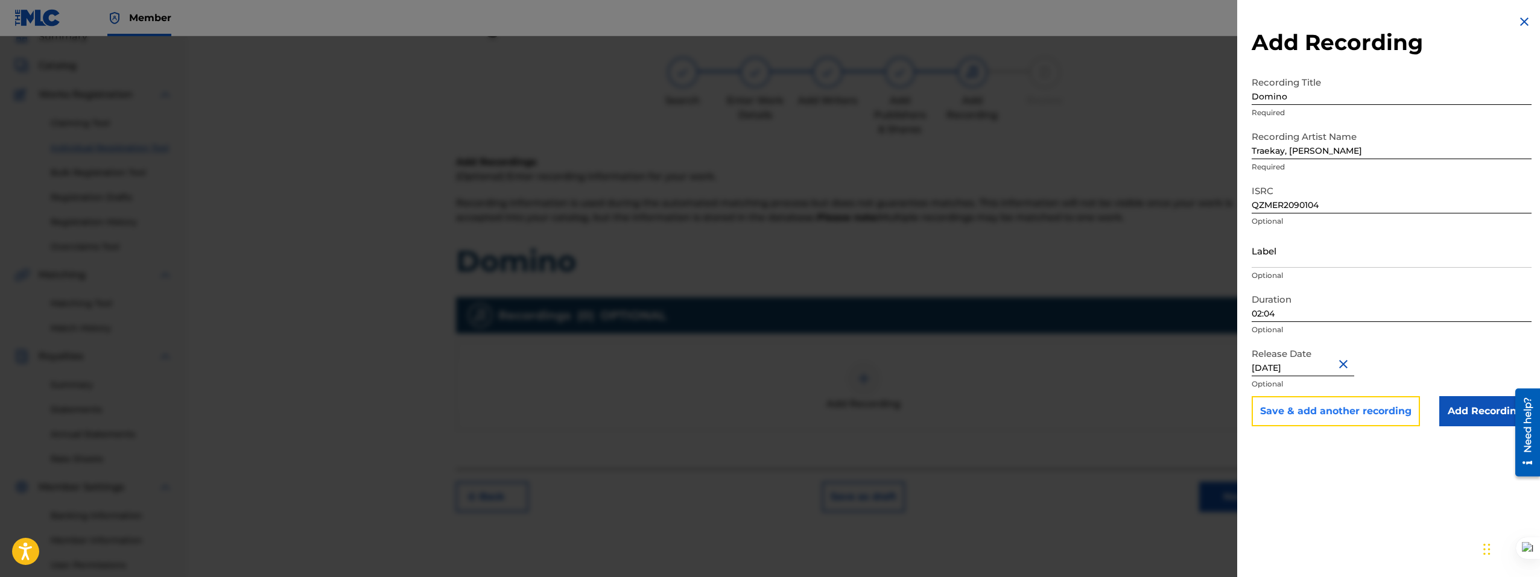
click at [1326, 415] on button "Save & add another recording" at bounding box center [1335, 411] width 168 height 30
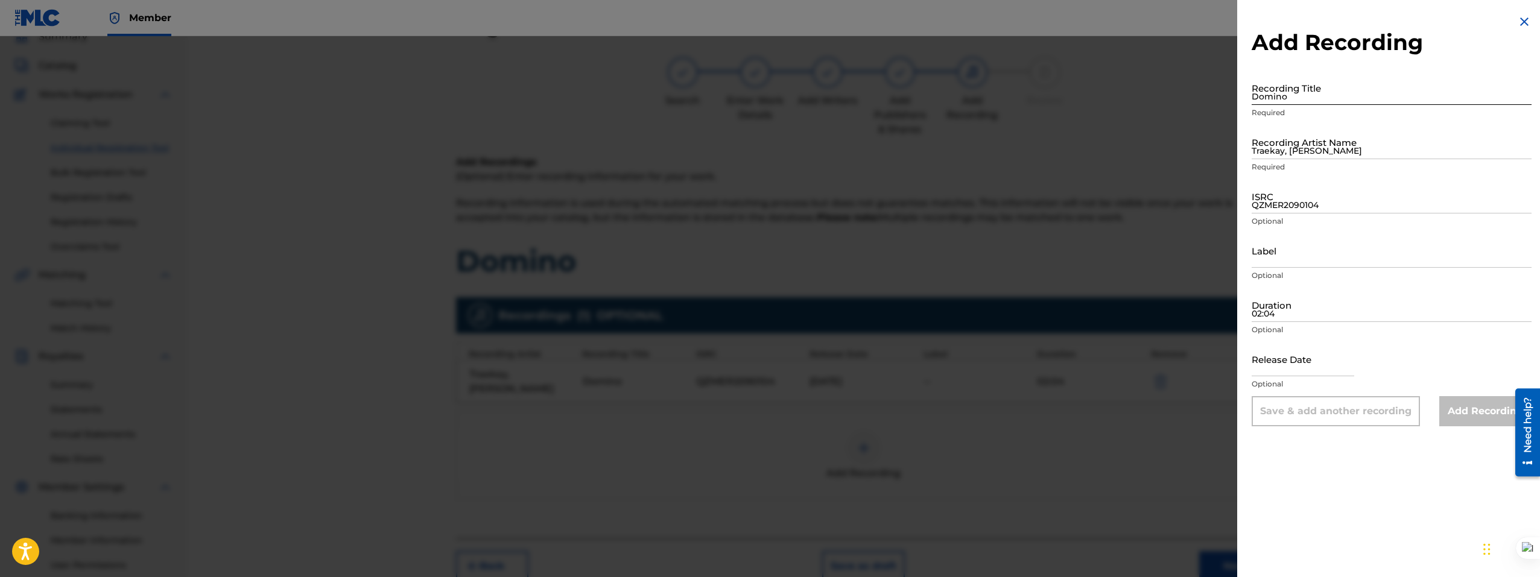
click at [1293, 92] on input "Domino" at bounding box center [1391, 88] width 280 height 34
paste input "Traekay & Steve Beezy Domino [ Prod. by $kheme ]"
type input "Traekay & Steve Beezy Domino [ Prod. by $kheme ]"
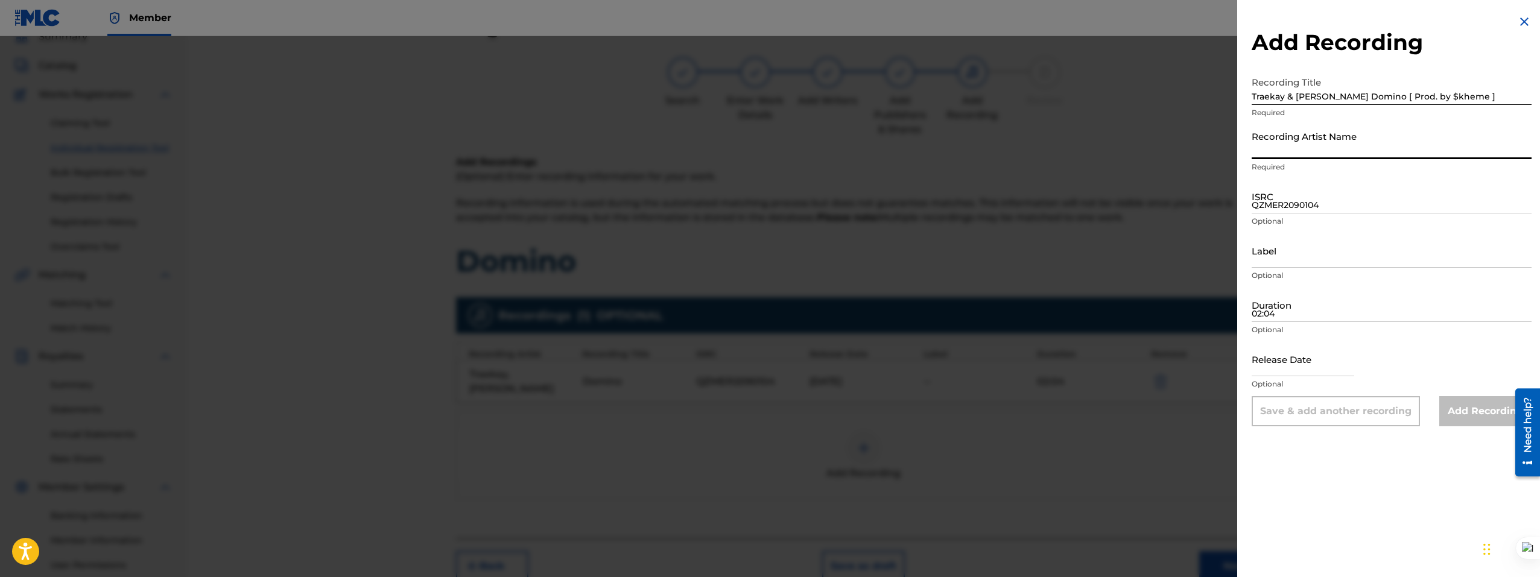
click at [1284, 154] on input "Recording Artist Name" at bounding box center [1391, 142] width 280 height 34
paste input "Traekay, Steve Beezy"
type input "Traekay, Steve Beezy"
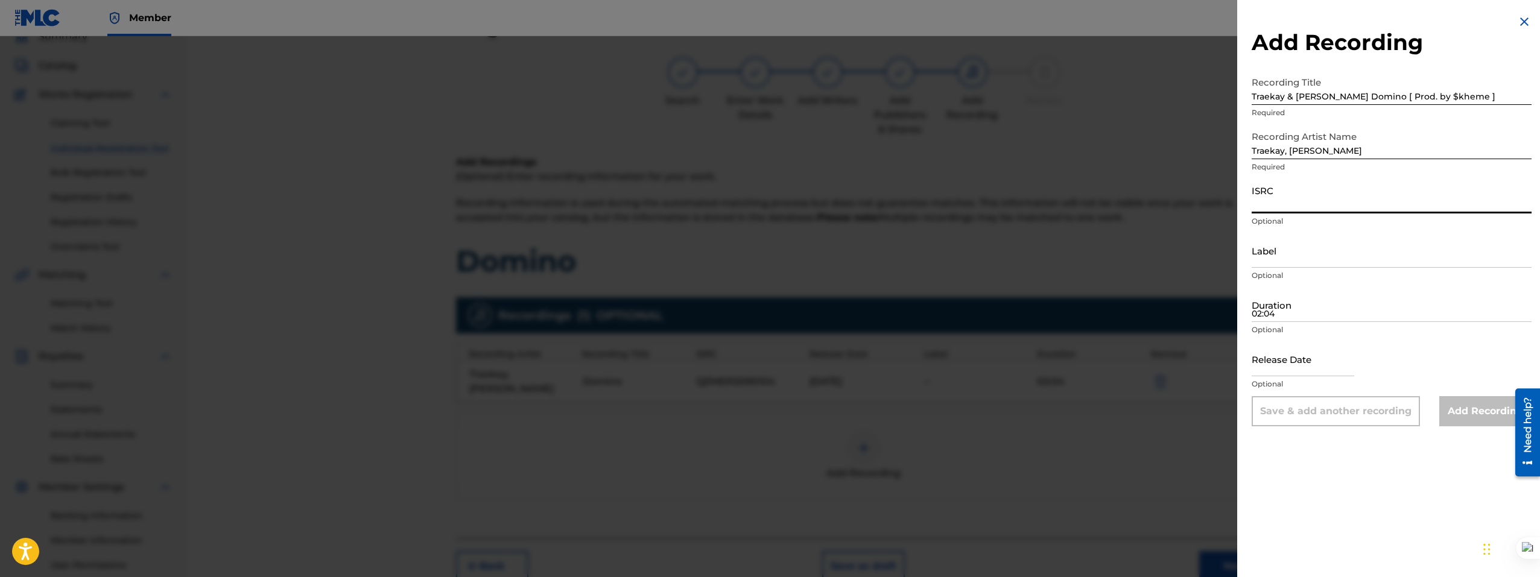
click at [1287, 206] on input "ISRC" at bounding box center [1391, 196] width 280 height 34
paste input "QZMER2090104"
type input "QZMER2090104"
click at [1284, 314] on input "02:04" at bounding box center [1391, 305] width 280 height 34
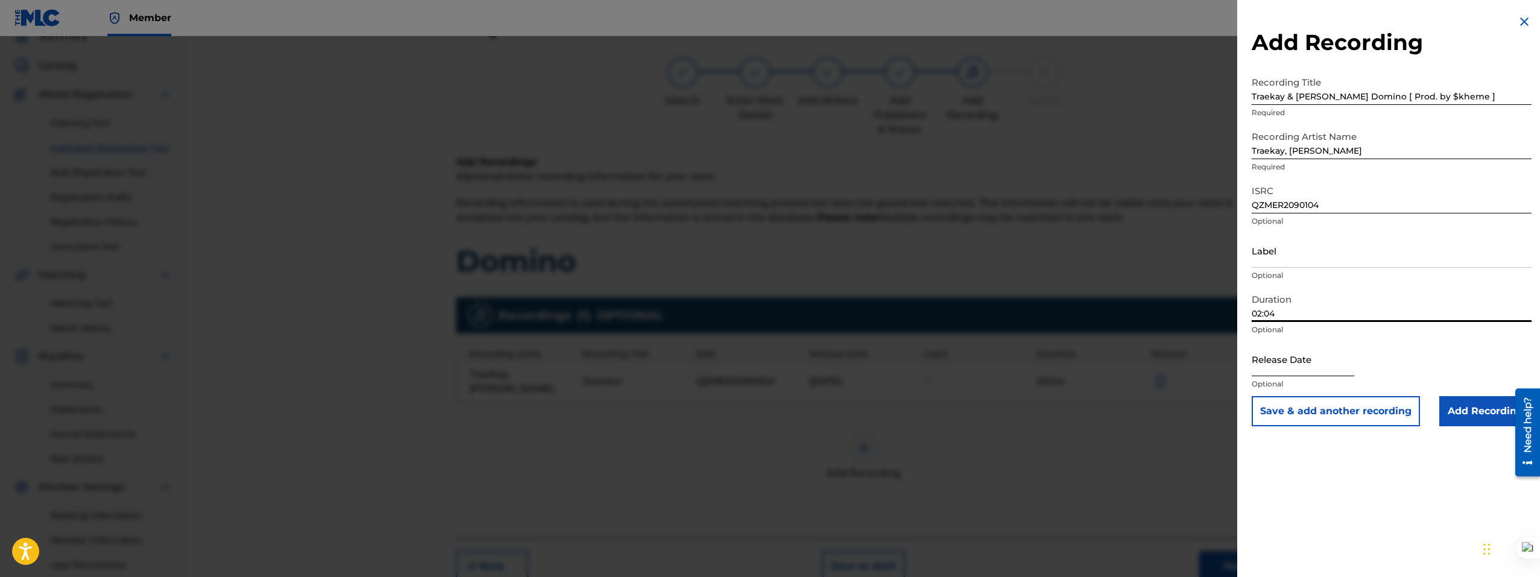
type input "02:04"
click at [1303, 365] on input "text" at bounding box center [1302, 359] width 103 height 34
select select "8"
select select "2025"
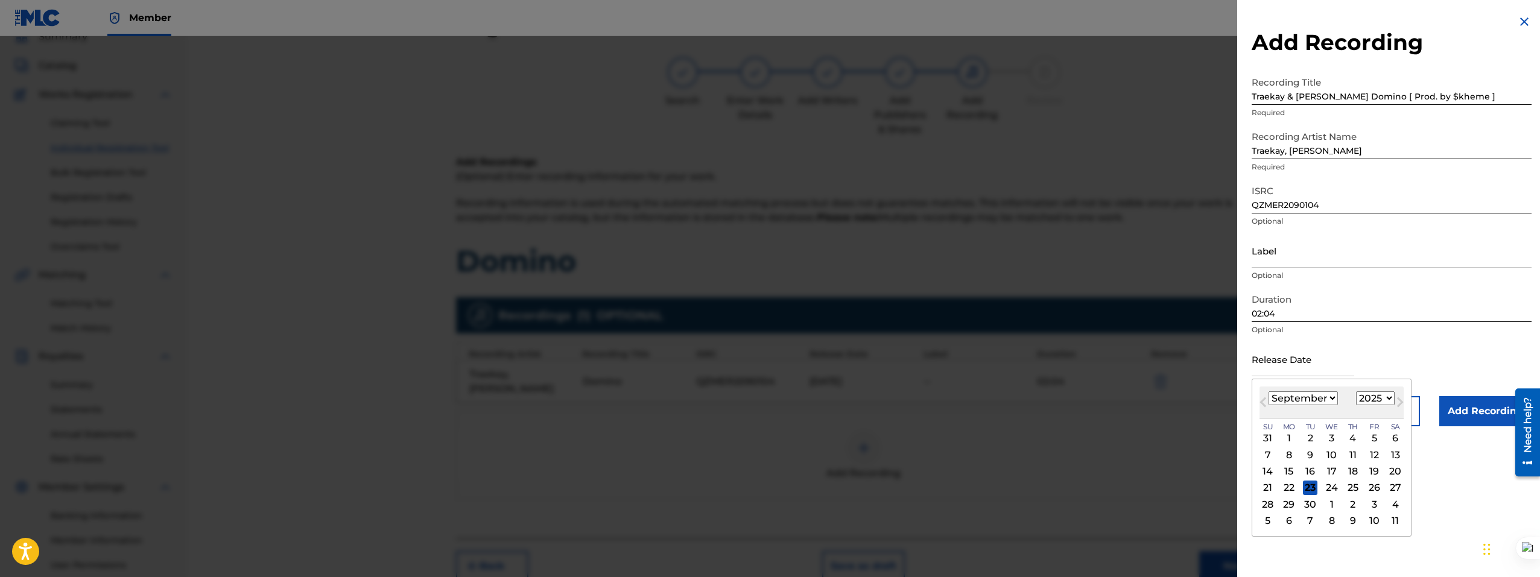
click at [1325, 400] on select "January February March April May June July August September October November De…" at bounding box center [1302, 398] width 69 height 14
select select "9"
click at [1268, 391] on select "January February March April May June July August September October November De…" at bounding box center [1302, 398] width 69 height 14
click at [1292, 491] on div "20" at bounding box center [1288, 488] width 14 height 14
type input "October 20 2025"
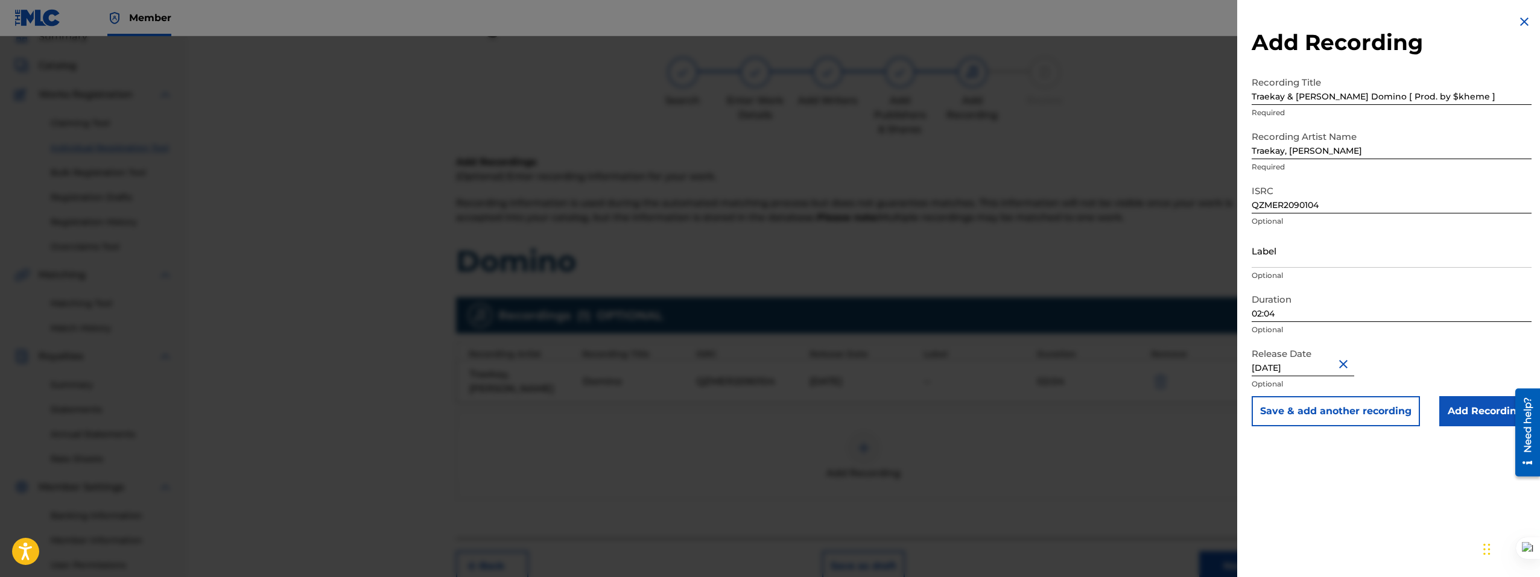
click at [1295, 367] on input "October 20 2025" at bounding box center [1302, 359] width 103 height 34
select select "9"
select select "2025"
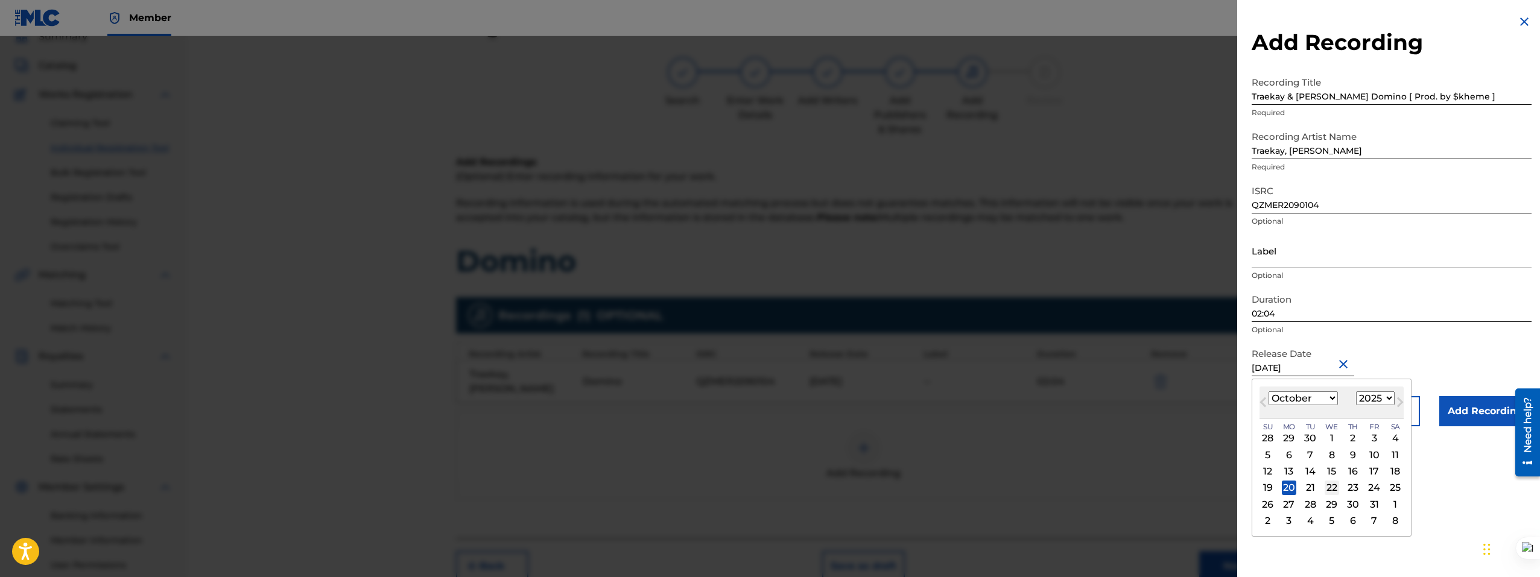
click at [1328, 488] on div "22" at bounding box center [1331, 488] width 14 height 14
type input "October 22 2025"
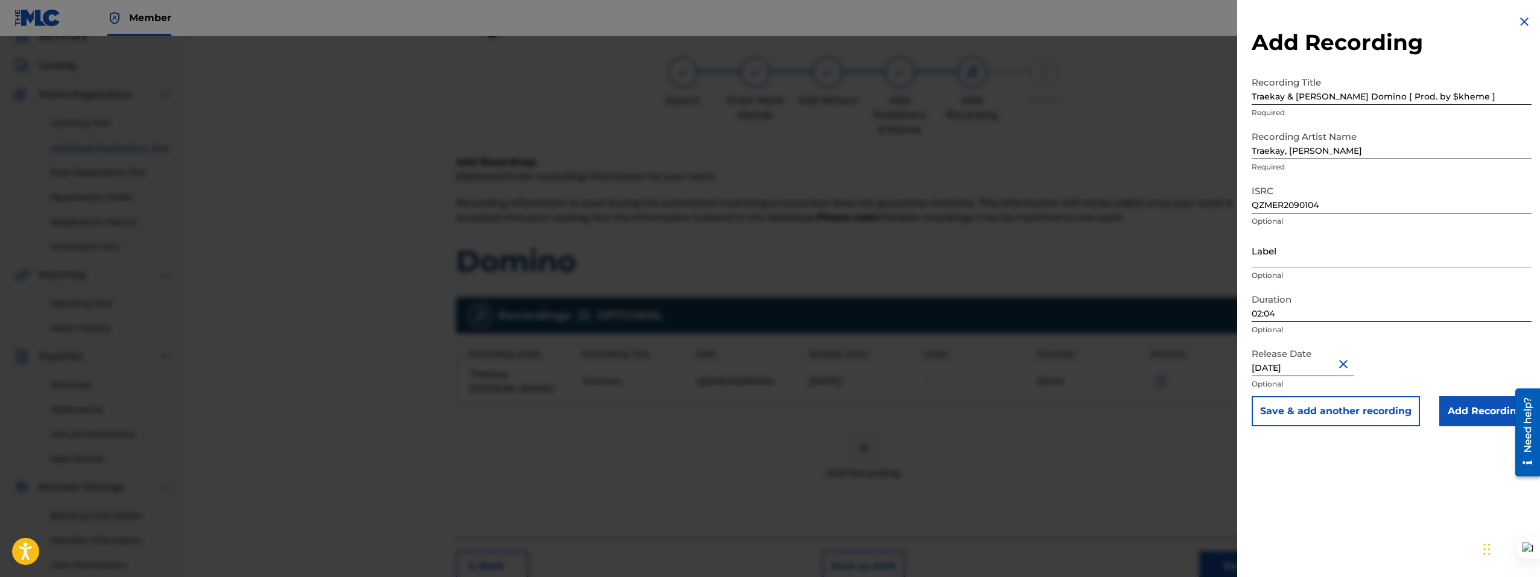
click at [1321, 368] on input "October 22 2025" at bounding box center [1302, 359] width 103 height 34
select select "9"
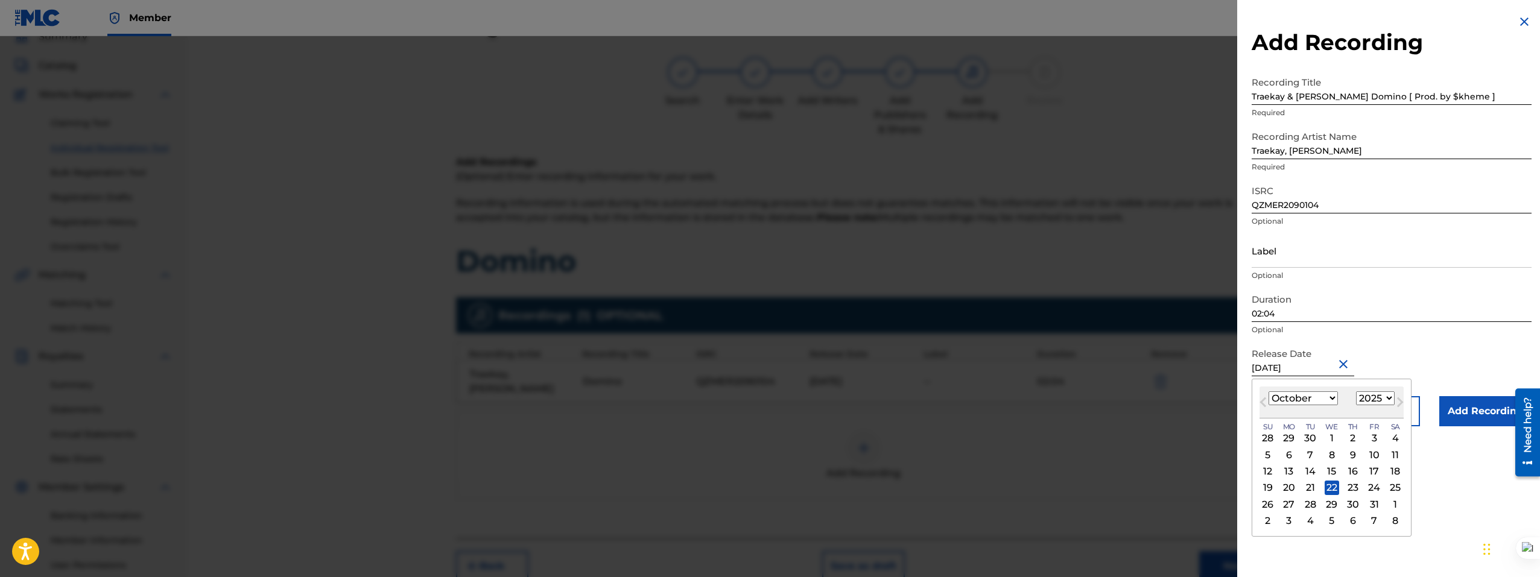
click at [1381, 397] on select "1899 1900 1901 1902 1903 1904 1905 1906 1907 1908 1909 1910 1911 1912 1913 1914…" at bounding box center [1375, 398] width 39 height 14
select select "2020"
click at [1356, 391] on select "1899 1900 1901 1902 1903 1904 1905 1906 1907 1908 1909 1910 1911 1912 1913 1914…" at bounding box center [1375, 398] width 39 height 14
click at [1436, 354] on div "Release Date October 22 2025 October 2020 Previous Month Next Month October 202…" at bounding box center [1391, 369] width 280 height 54
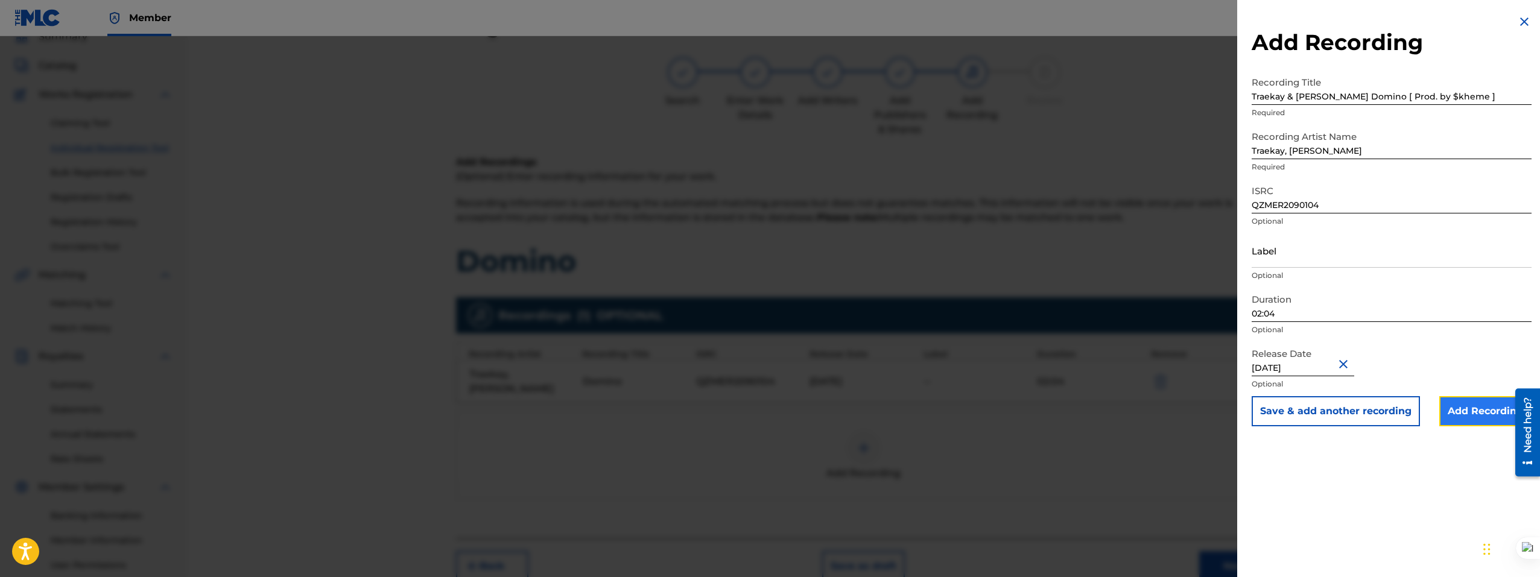
click at [1485, 417] on input "Add Recording" at bounding box center [1485, 411] width 92 height 30
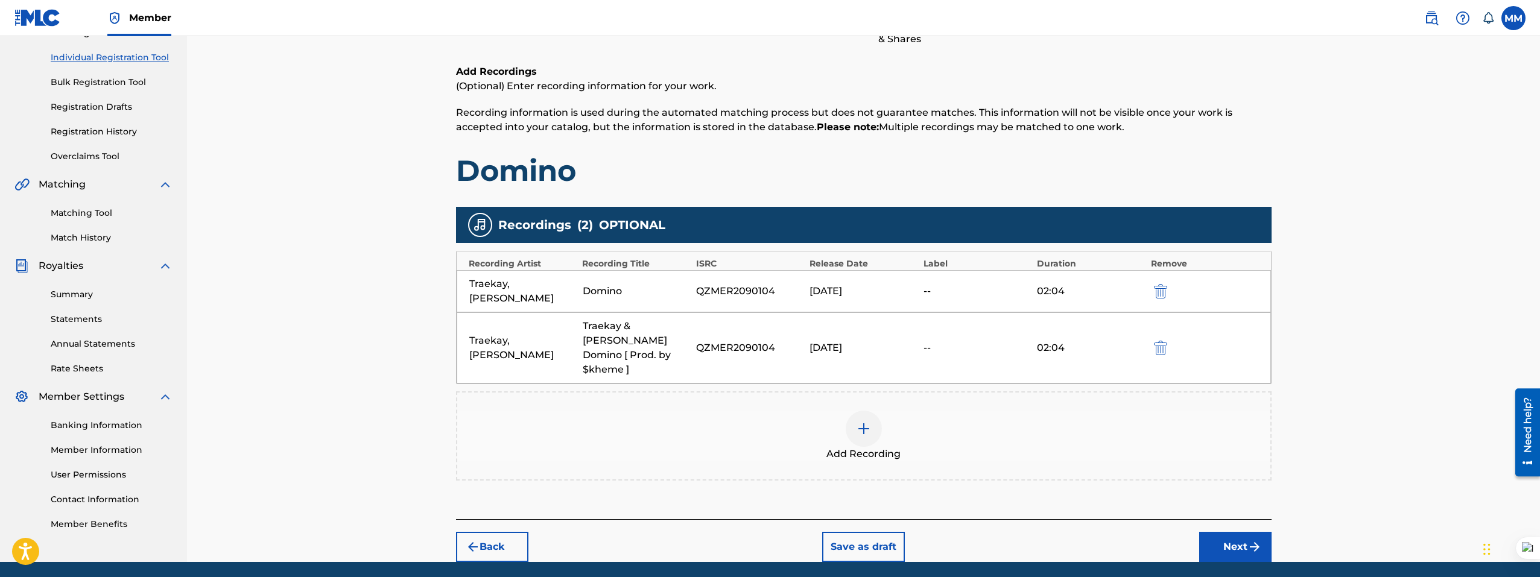
scroll to position [171, 0]
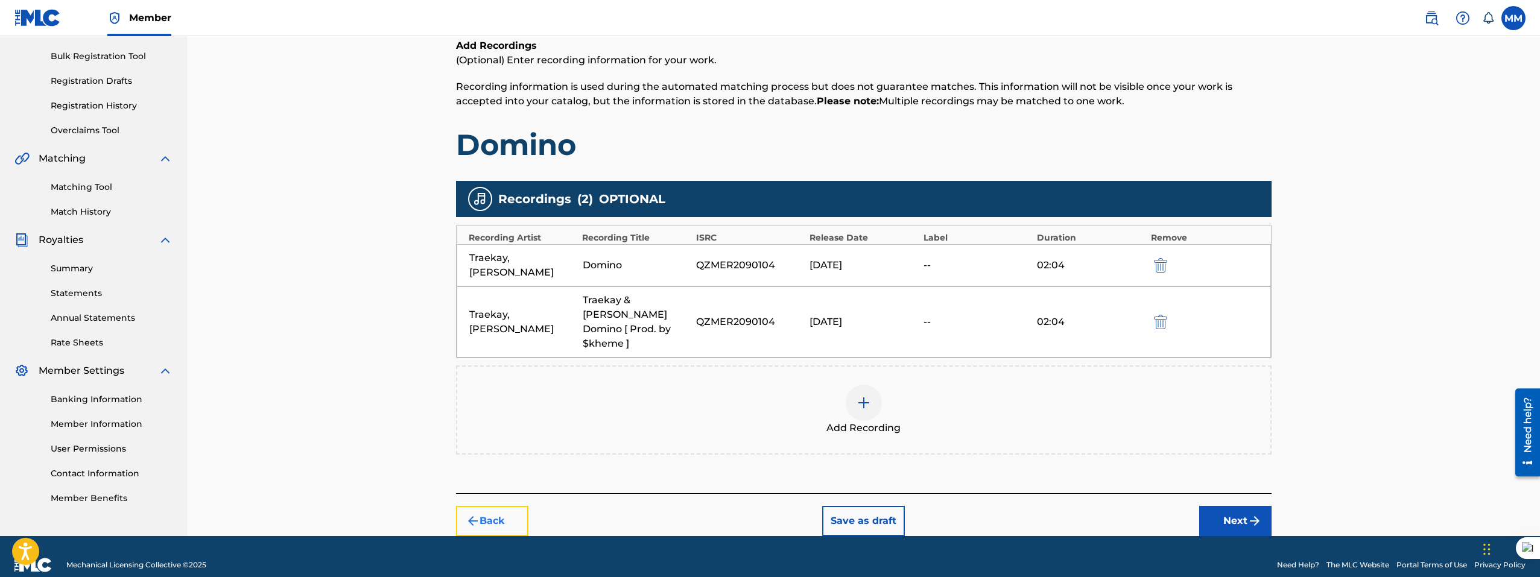
click at [499, 506] on button "Back" at bounding box center [492, 521] width 72 height 30
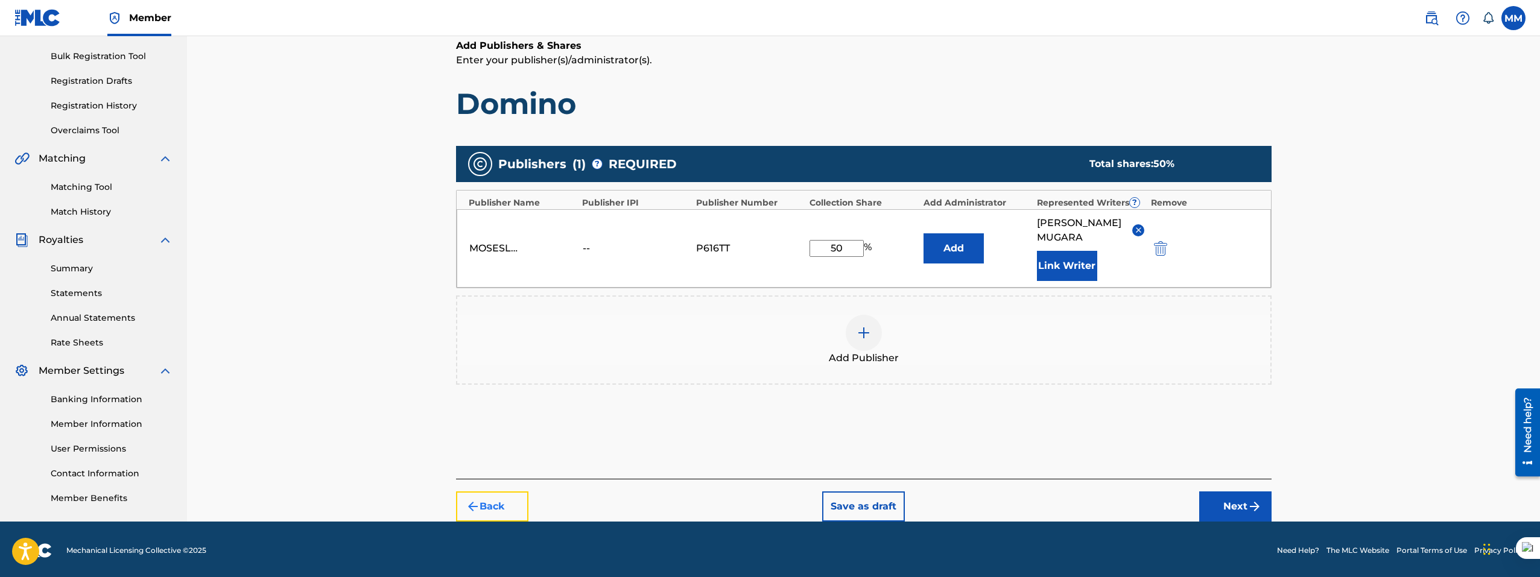
click at [505, 491] on button "Back" at bounding box center [492, 506] width 72 height 30
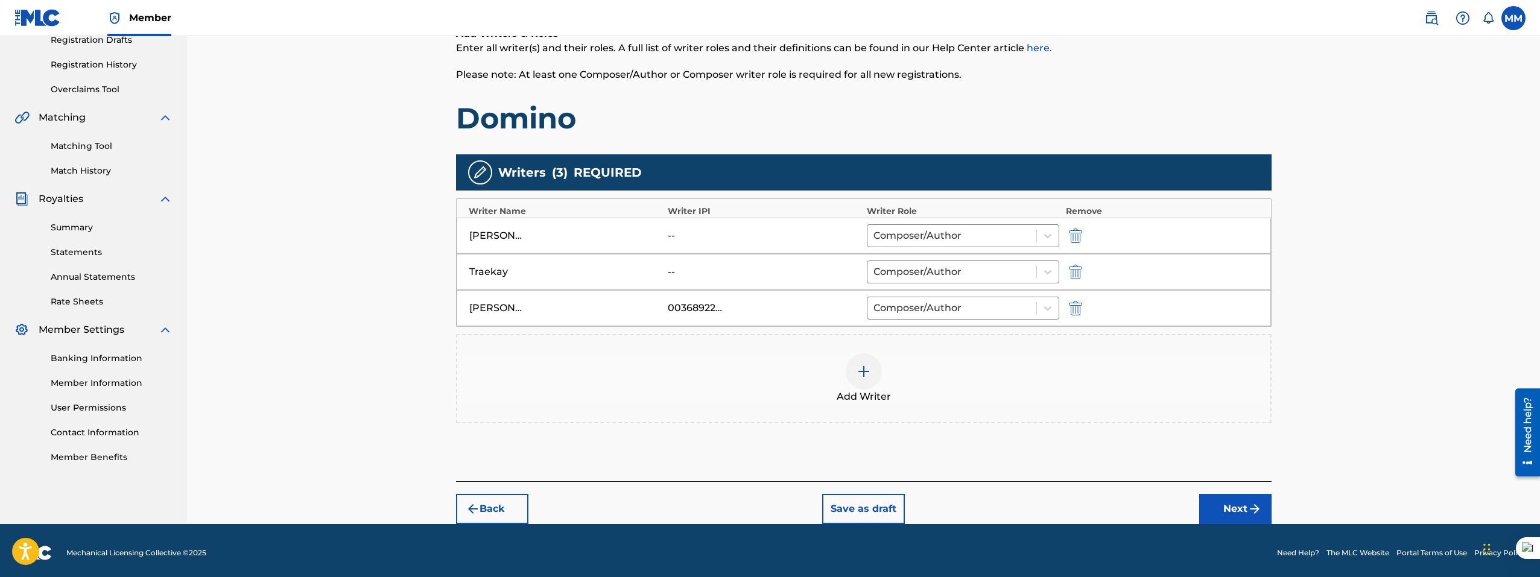
scroll to position [216, 0]
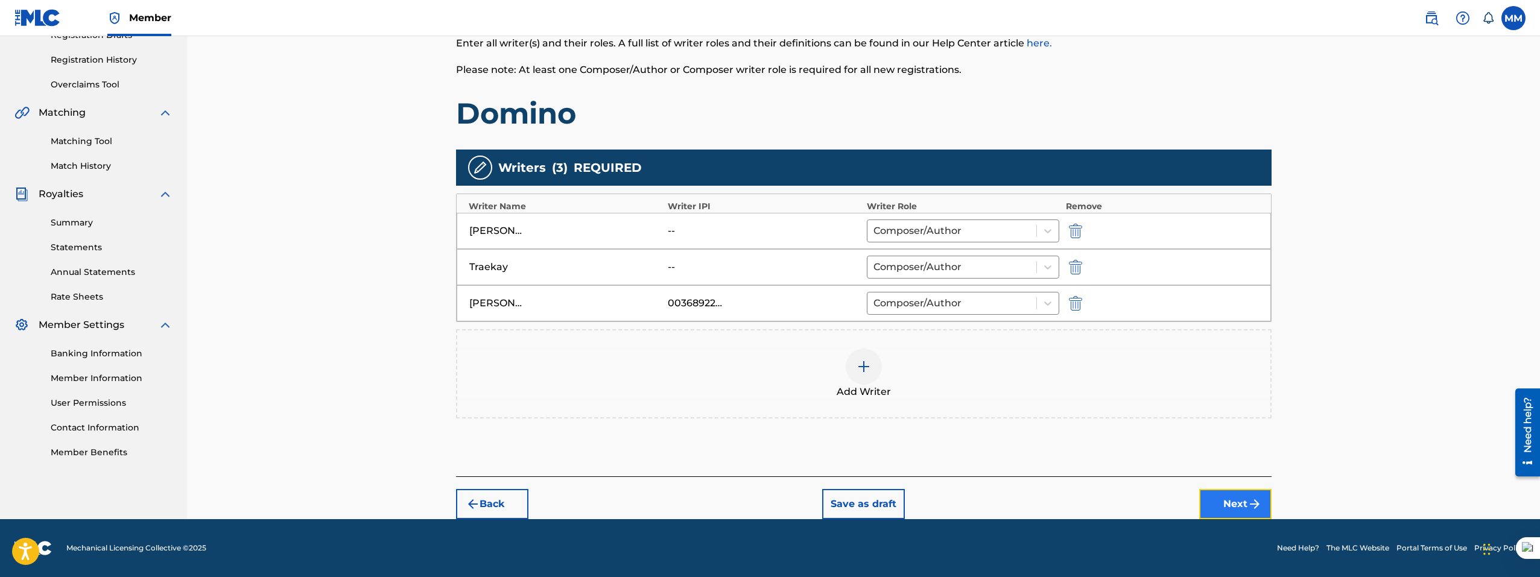
click at [1241, 496] on button "Next" at bounding box center [1235, 504] width 72 height 30
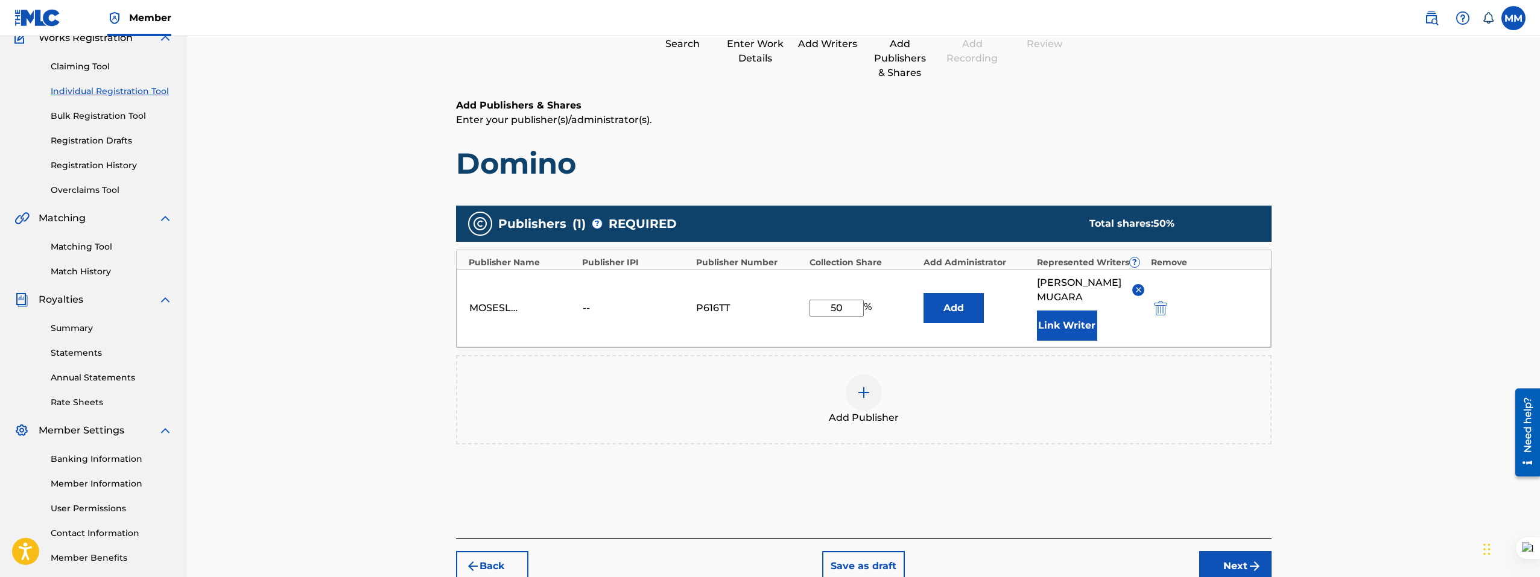
scroll to position [171, 0]
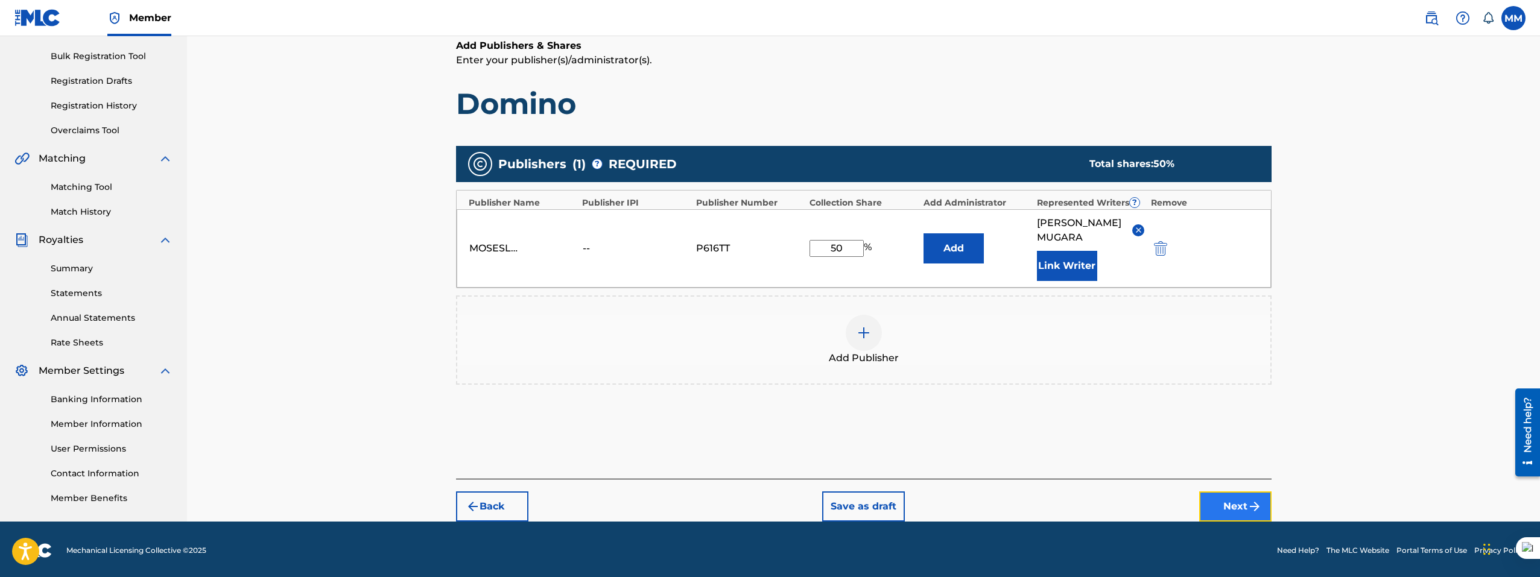
click at [1242, 491] on button "Next" at bounding box center [1235, 506] width 72 height 30
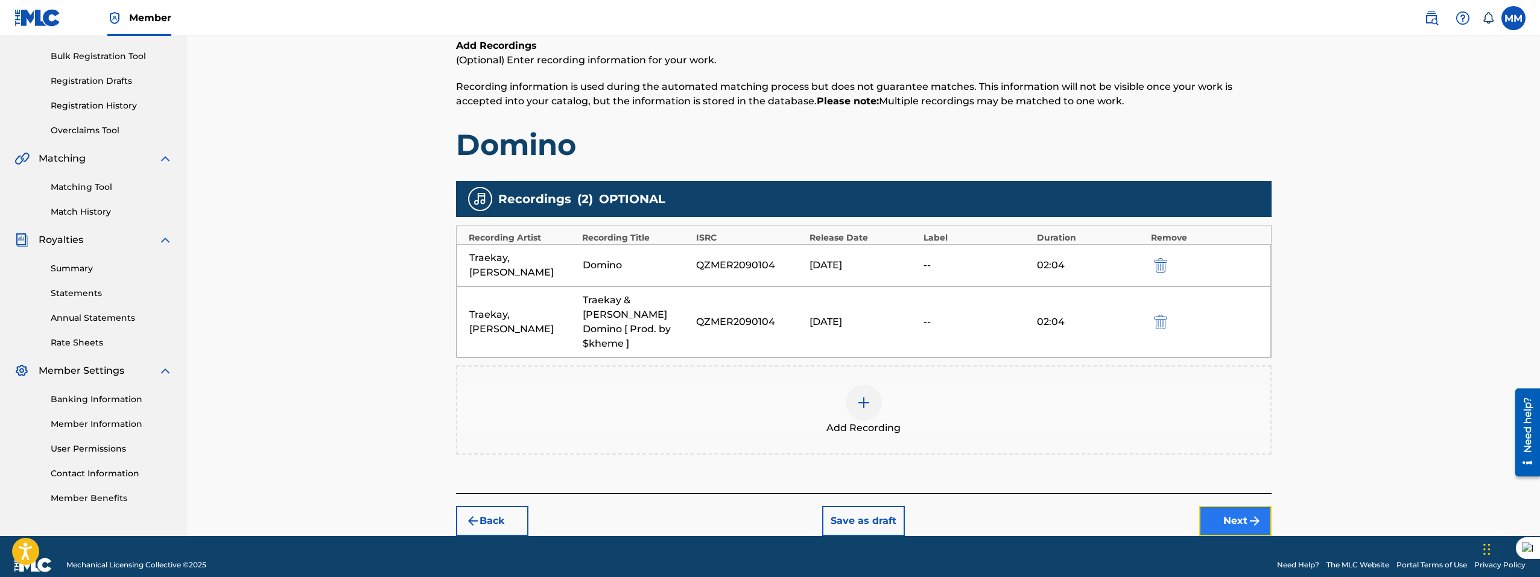
click at [1220, 506] on button "Next" at bounding box center [1235, 521] width 72 height 30
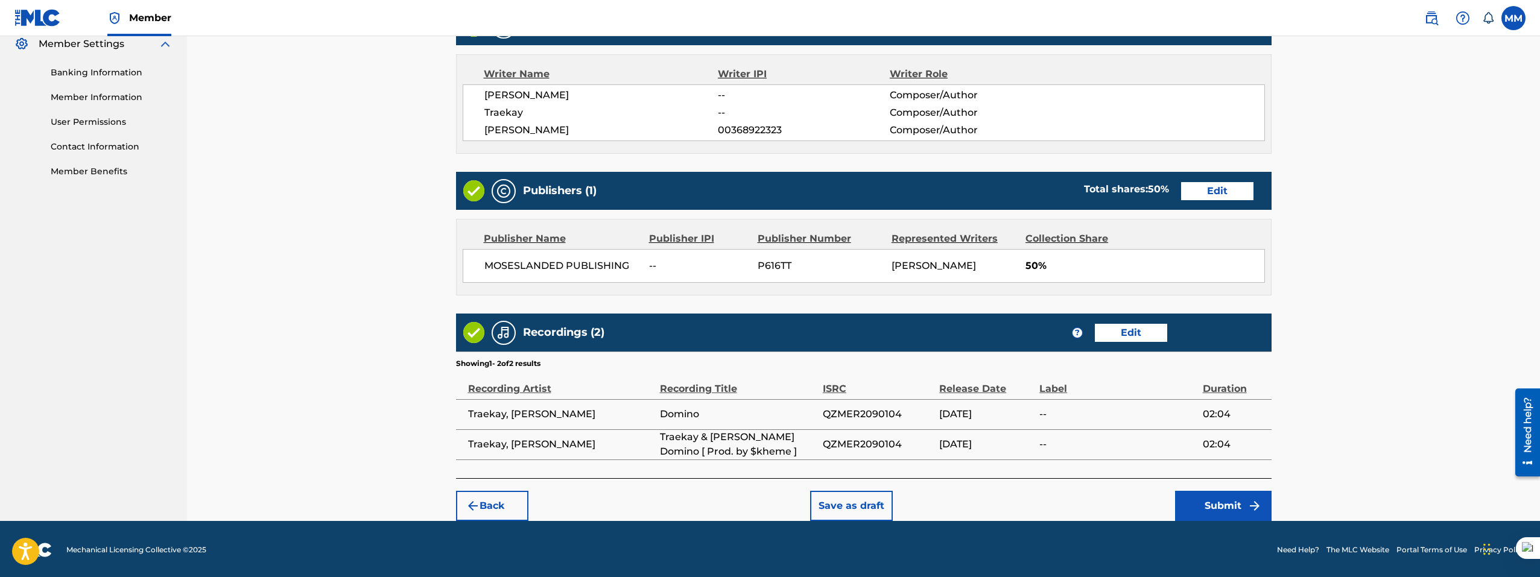
scroll to position [499, 0]
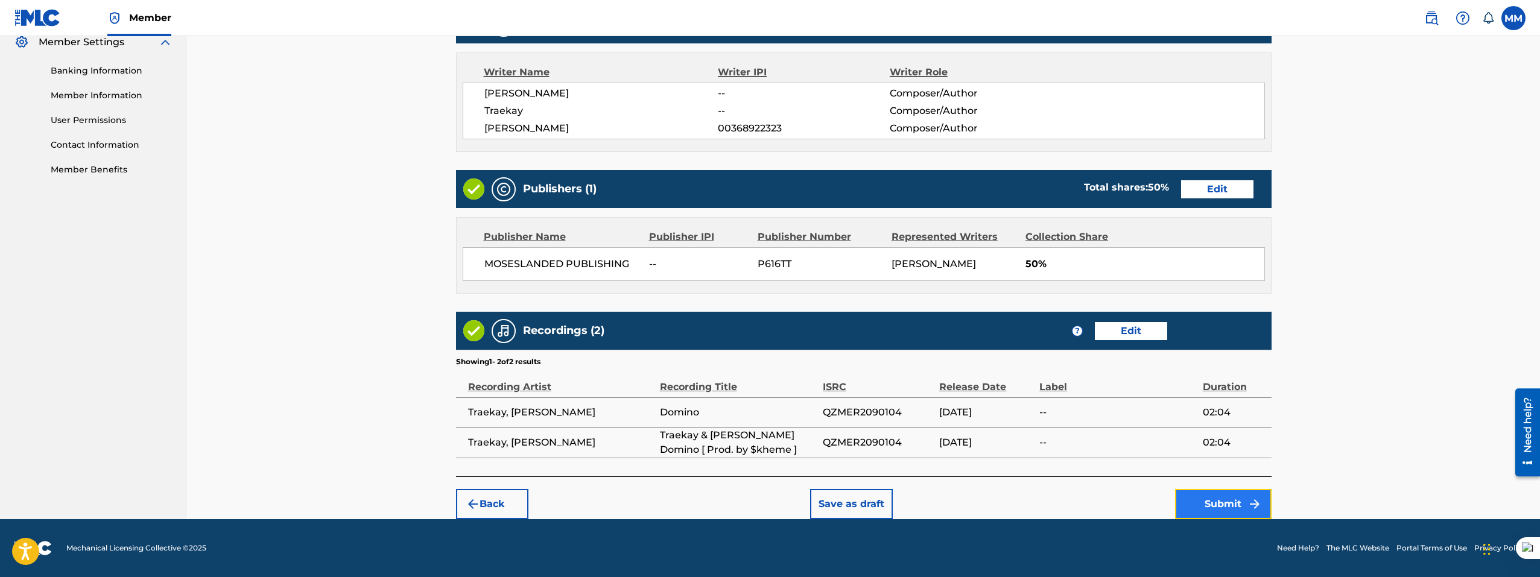
click at [1218, 513] on button "Submit" at bounding box center [1223, 504] width 96 height 30
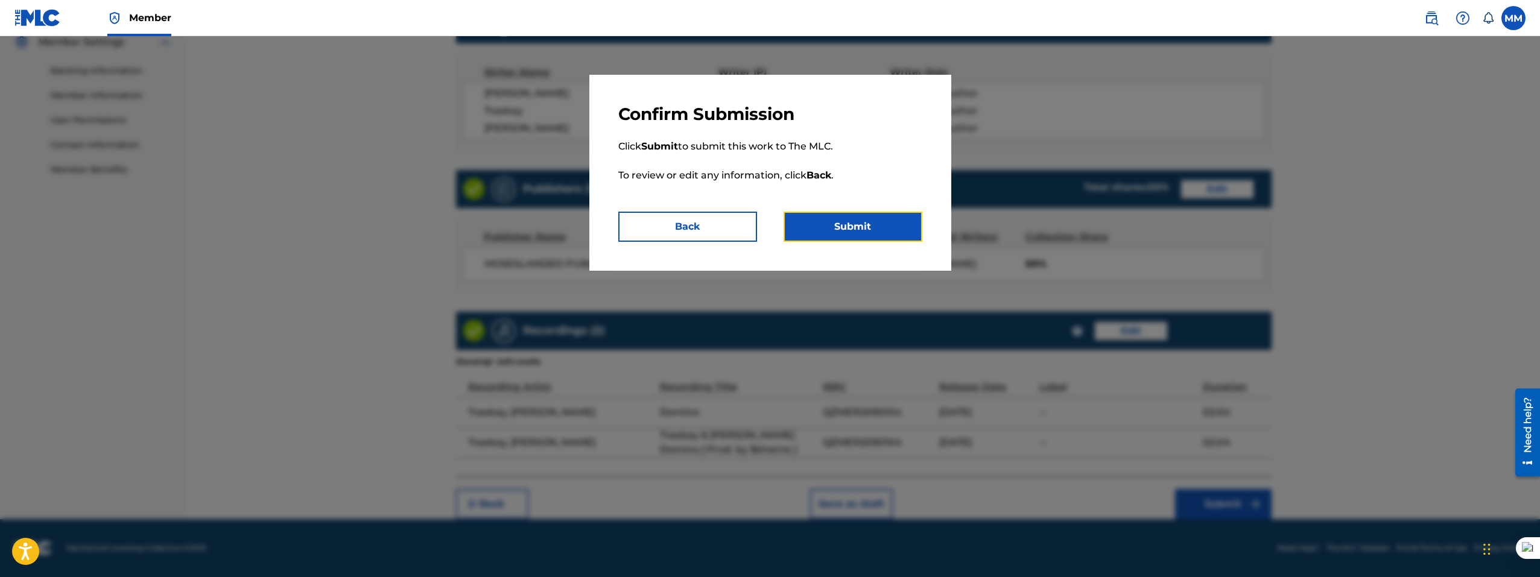
click at [870, 242] on div "Confirm Submission Click Submit to submit this work to The MLC. To review or ed…" at bounding box center [770, 173] width 362 height 196
click at [844, 230] on button "Submit" at bounding box center [852, 227] width 139 height 30
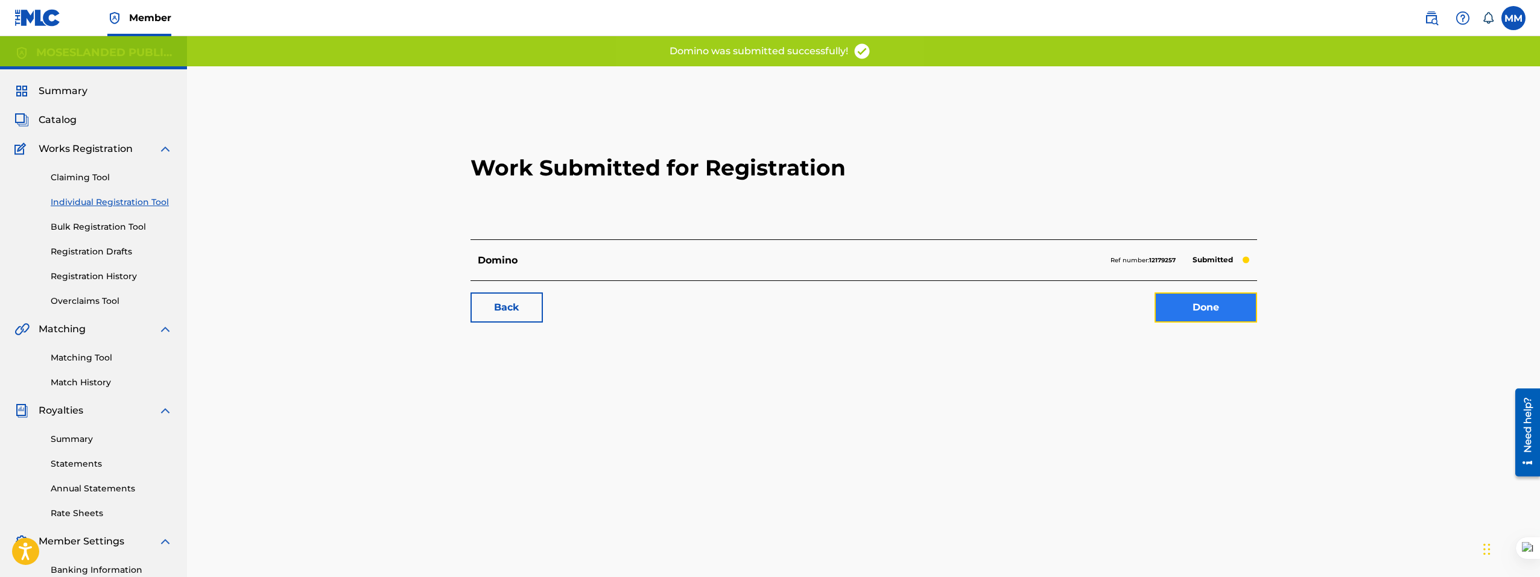
click at [1224, 306] on link "Done" at bounding box center [1205, 307] width 103 height 30
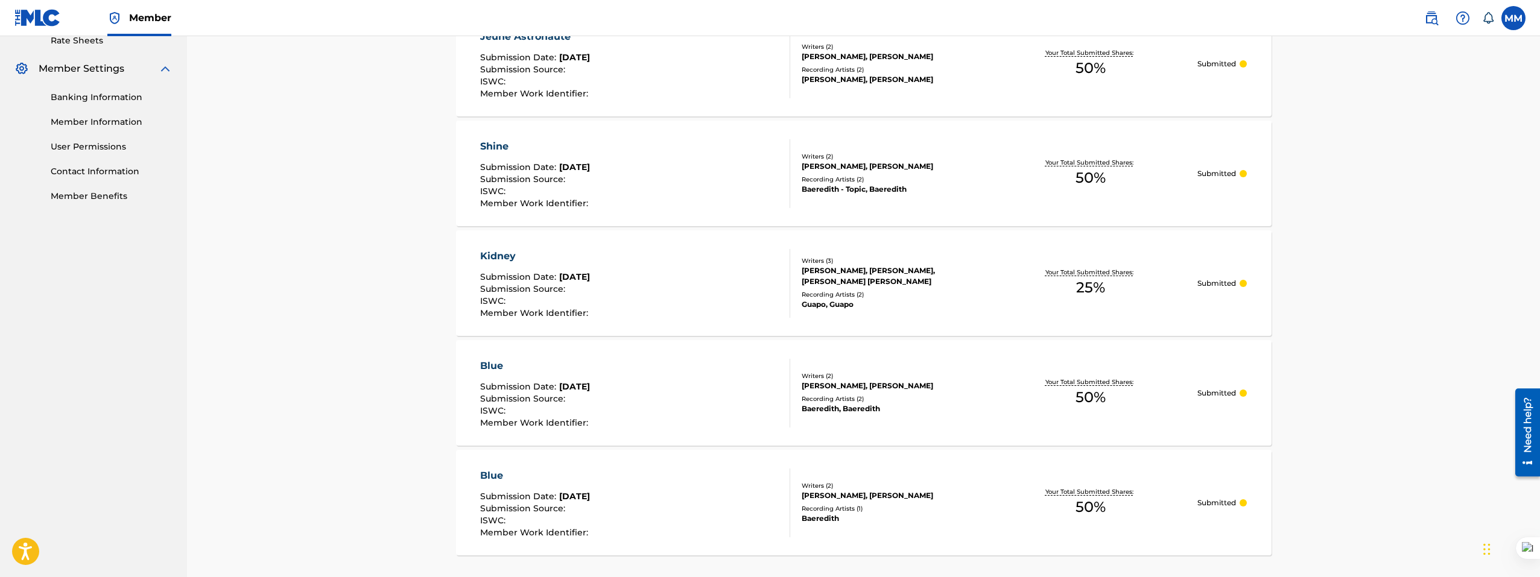
scroll to position [482, 0]
